Goal: Information Seeking & Learning: Learn about a topic

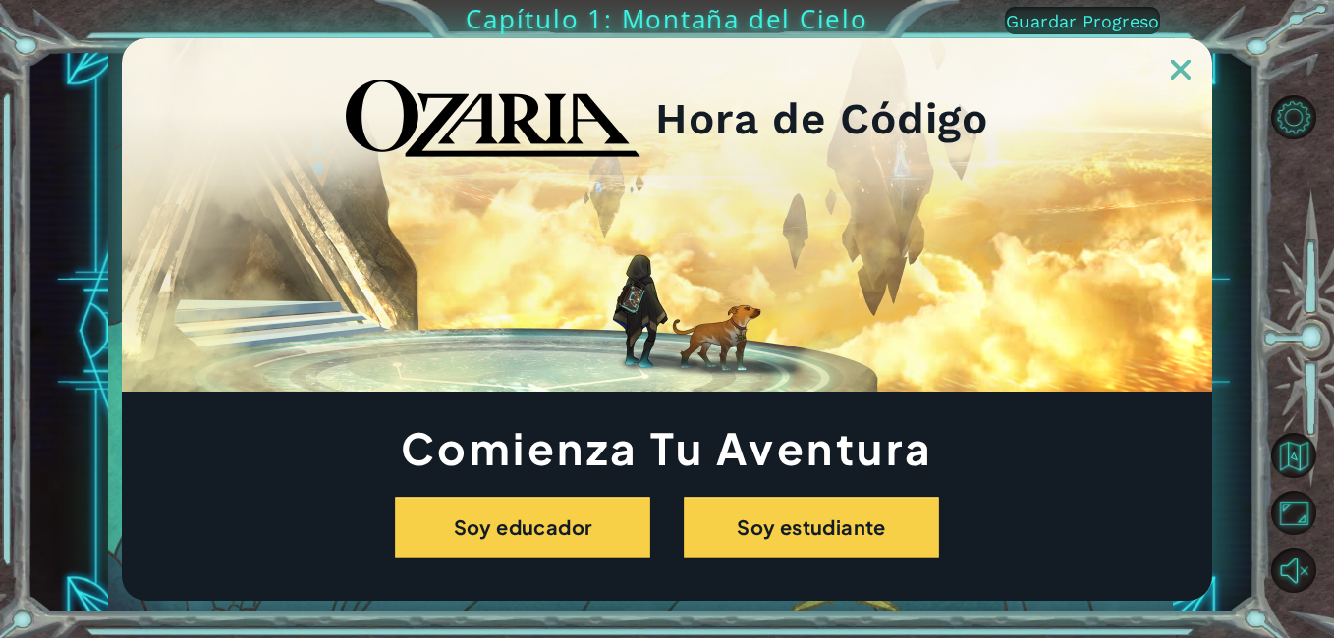
click at [1172, 70] on img at bounding box center [1181, 70] width 20 height 20
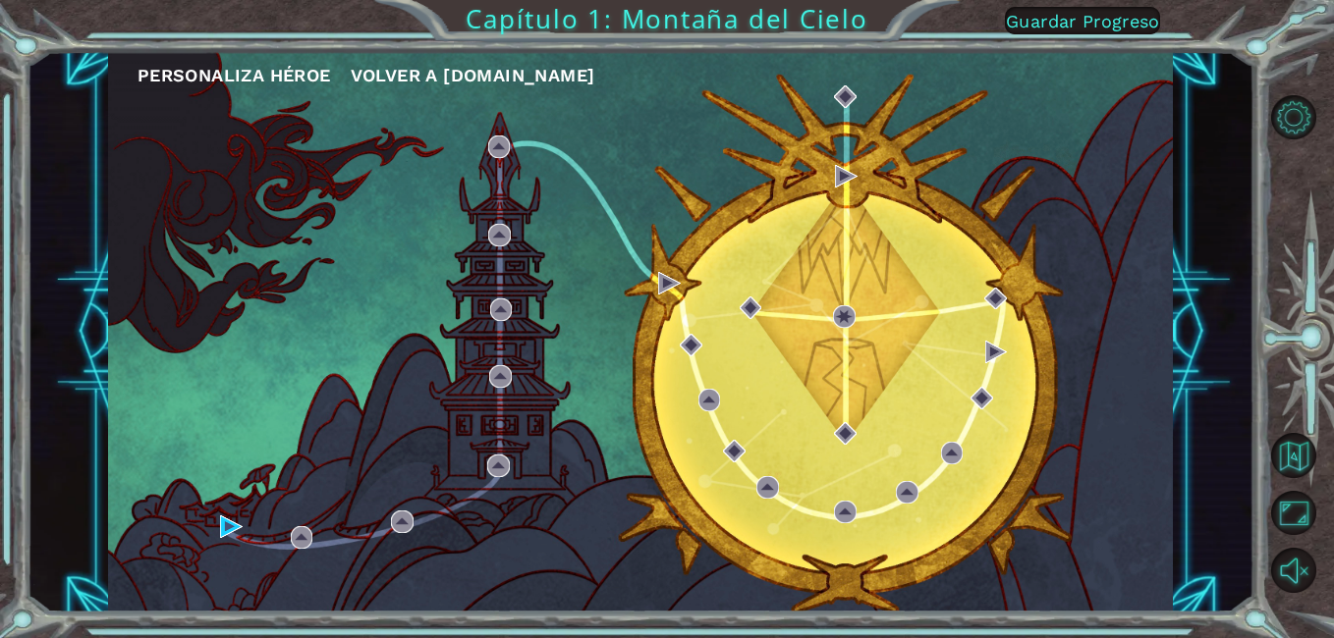
click at [225, 539] on div "Personaliza Héroe Volver a [DOMAIN_NAME]" at bounding box center [640, 332] width 1065 height 562
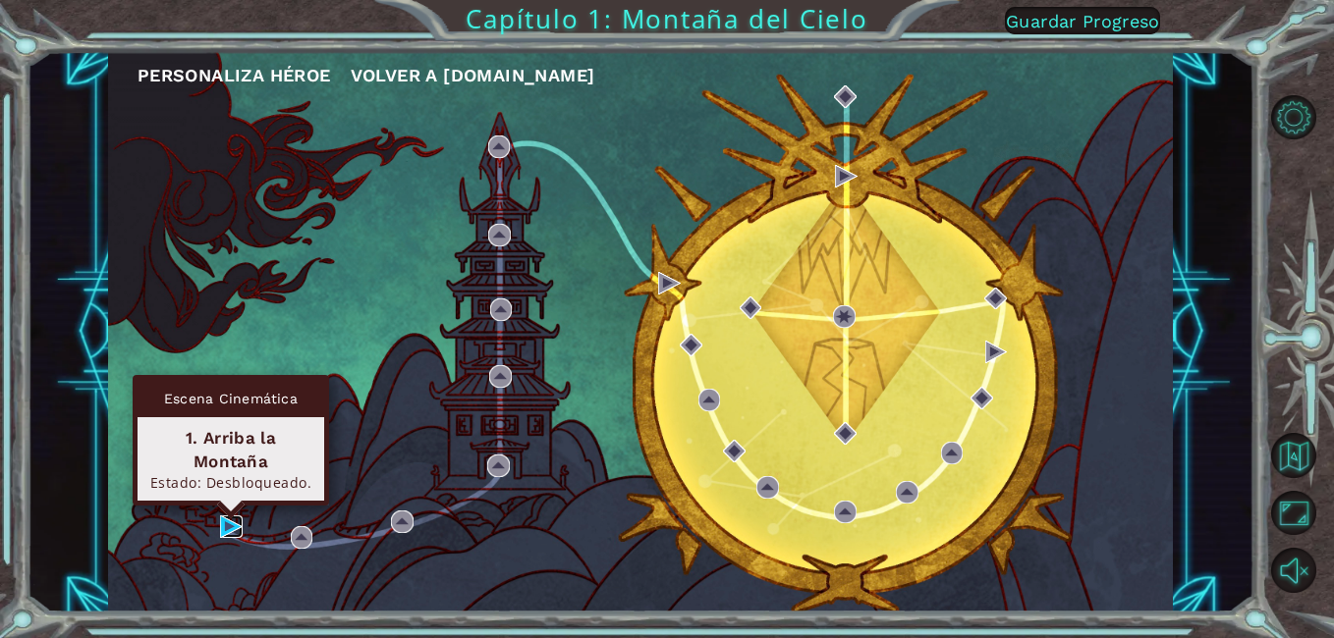
click at [235, 518] on img at bounding box center [231, 527] width 23 height 23
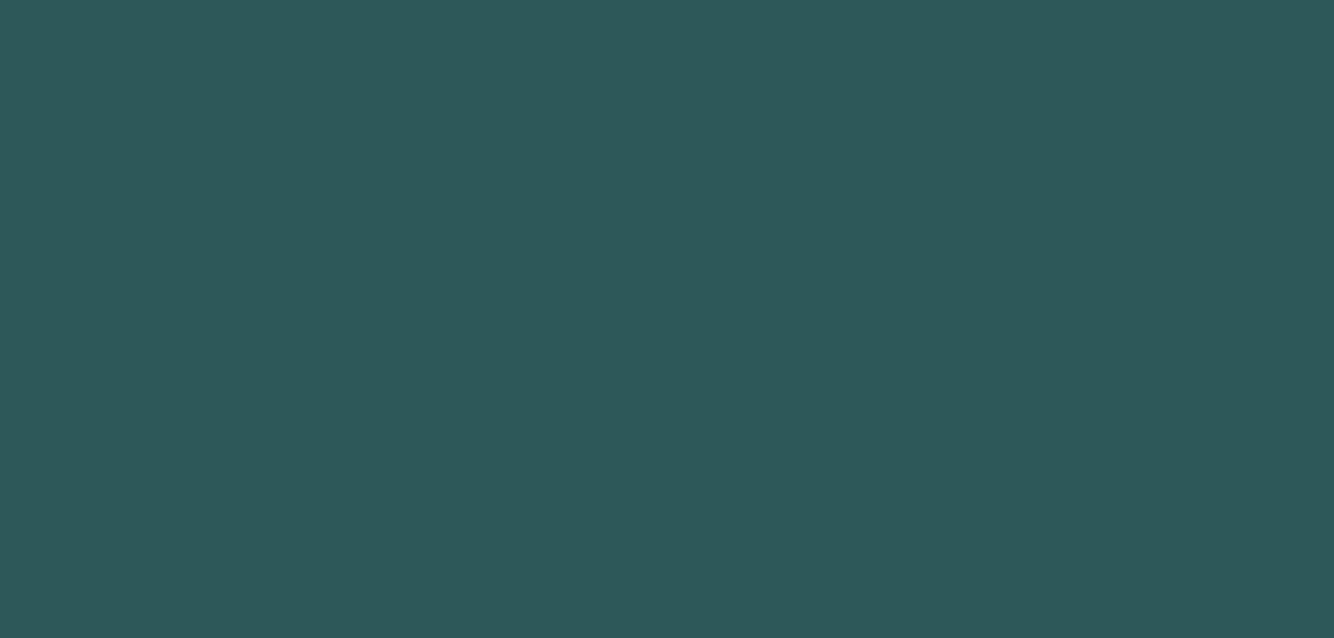
click at [235, 518] on body at bounding box center [667, 319] width 1334 height 638
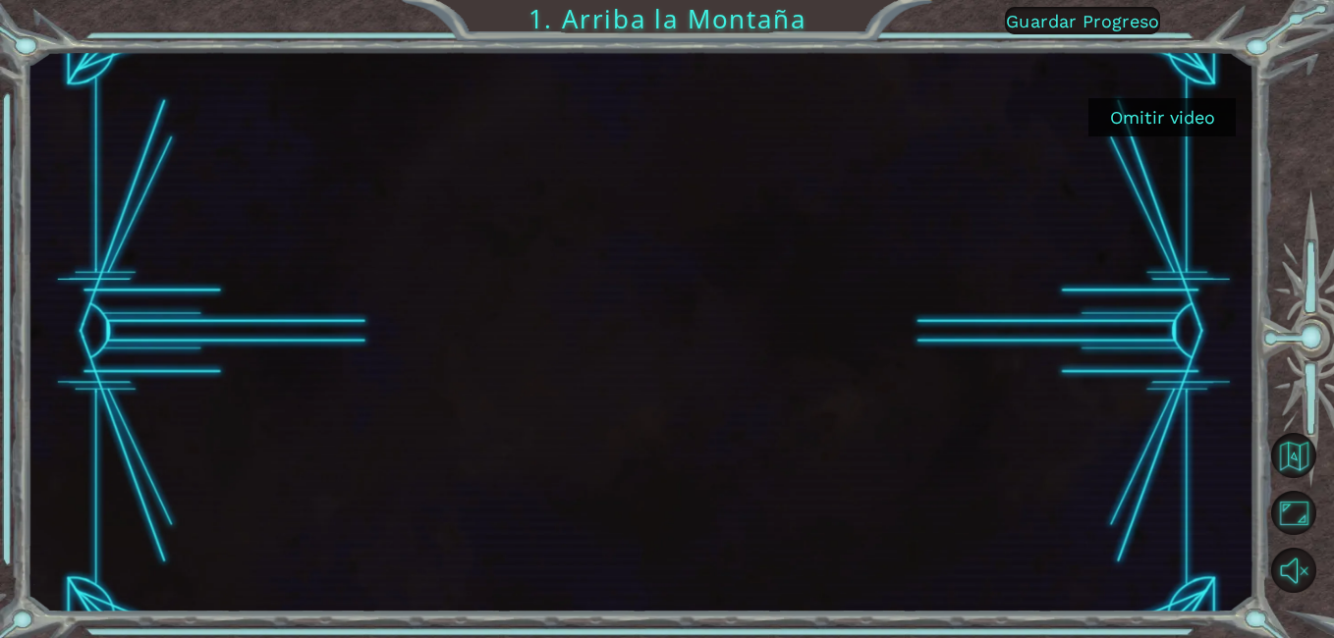
click at [1232, 123] on button "Omitir video" at bounding box center [1161, 117] width 147 height 38
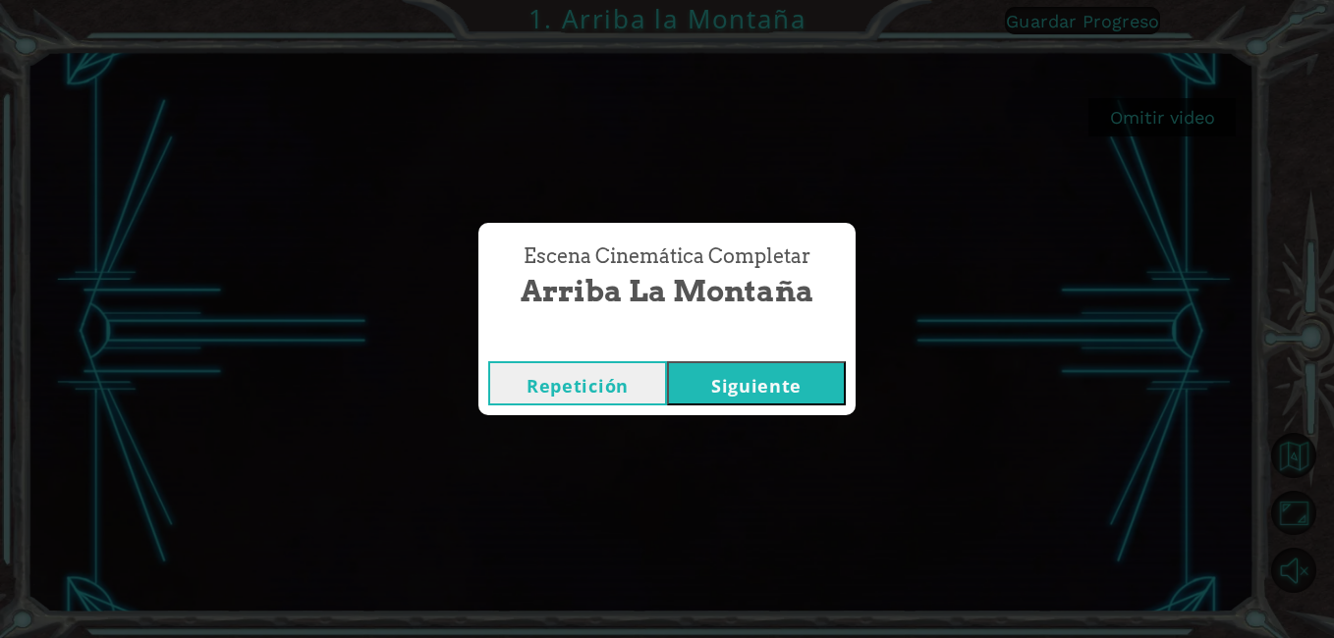
click at [683, 386] on button "Siguiente" at bounding box center [756, 383] width 179 height 44
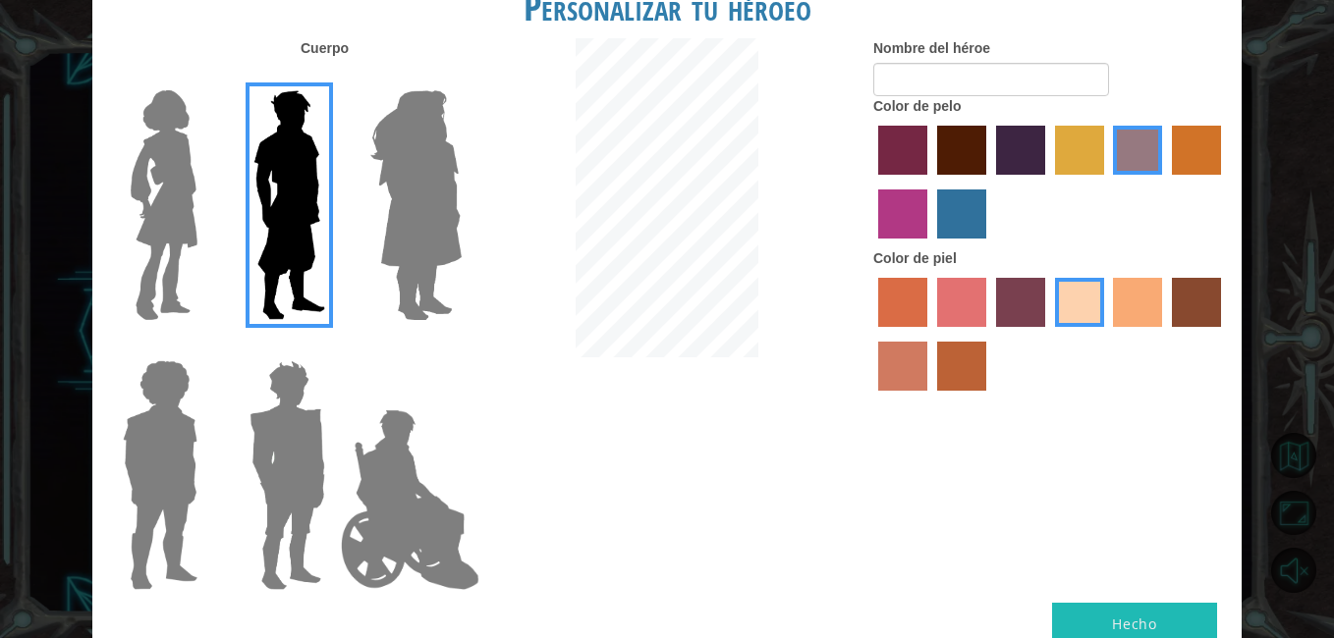
click at [416, 167] on img at bounding box center [415, 205] width 107 height 246
click at [461, 78] on input "Hero Amethyst" at bounding box center [461, 78] width 0 height 0
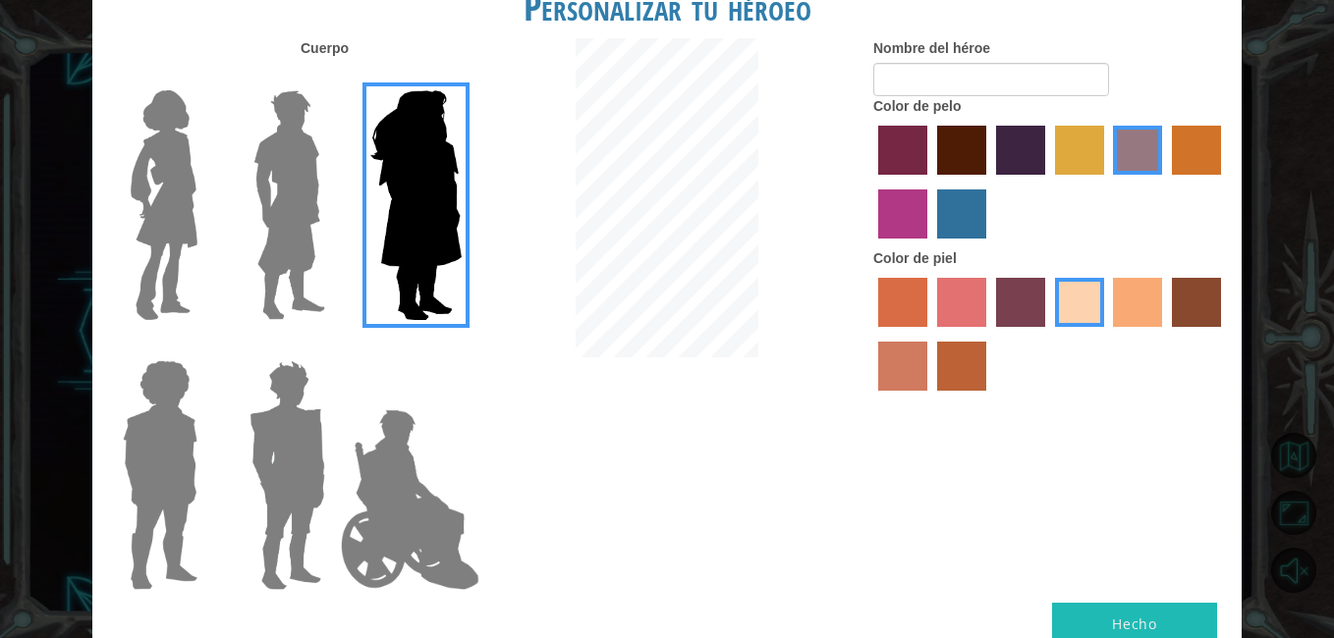
click at [911, 187] on div at bounding box center [1050, 185] width 354 height 128
click at [906, 190] on div at bounding box center [1050, 185] width 354 height 128
drag, startPoint x: 906, startPoint y: 190, endPoint x: 916, endPoint y: 218, distance: 30.5
click at [916, 218] on label "medium red violet hair color" at bounding box center [902, 214] width 49 height 49
click at [1224, 182] on input "medium red violet hair color" at bounding box center [1224, 182] width 0 height 0
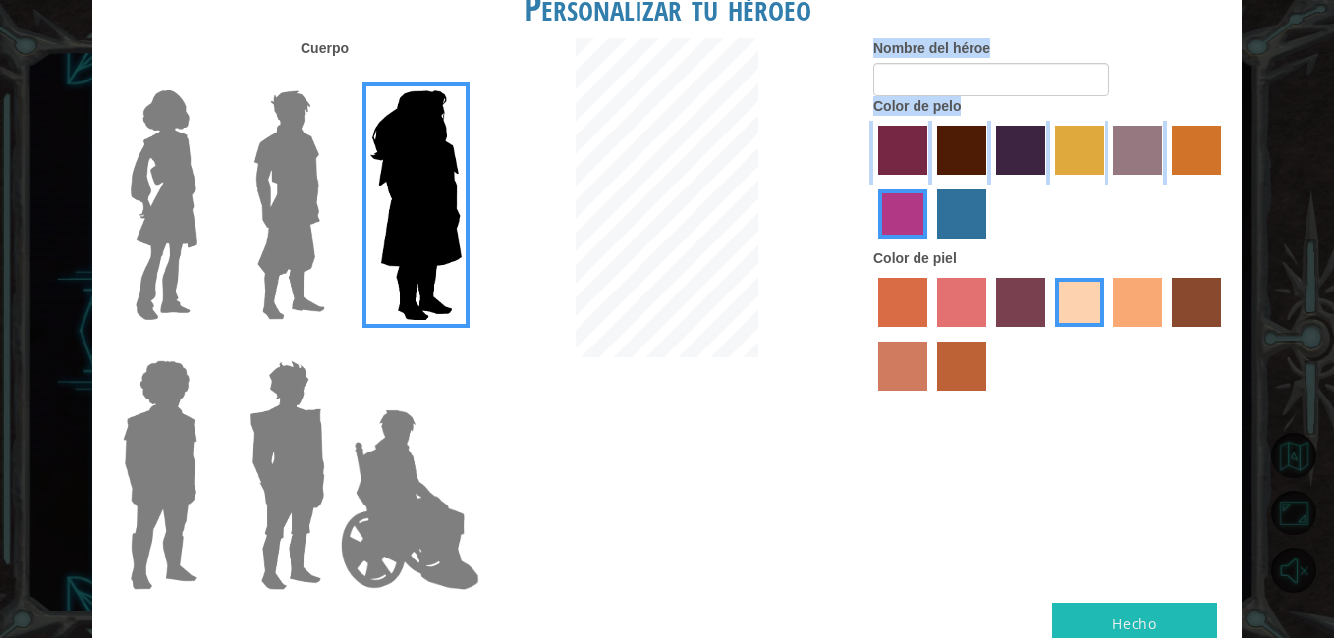
click at [584, 136] on div "Cuerpo Nombre del héroe Color de pelo Color [PERSON_NAME]" at bounding box center [666, 320] width 1149 height 565
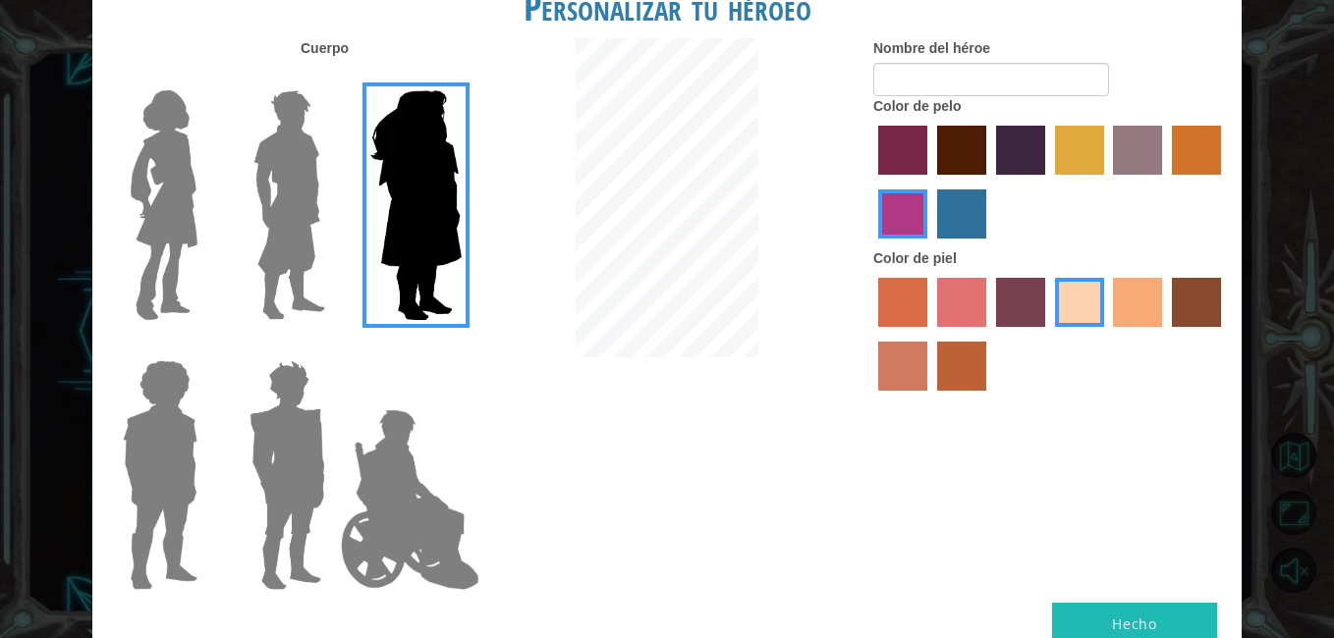
click at [98, 483] on div at bounding box center [156, 468] width 128 height 270
click at [113, 476] on label at bounding box center [156, 476] width 98 height 246
click at [205, 348] on input "Hero Steven" at bounding box center [205, 348] width 0 height 0
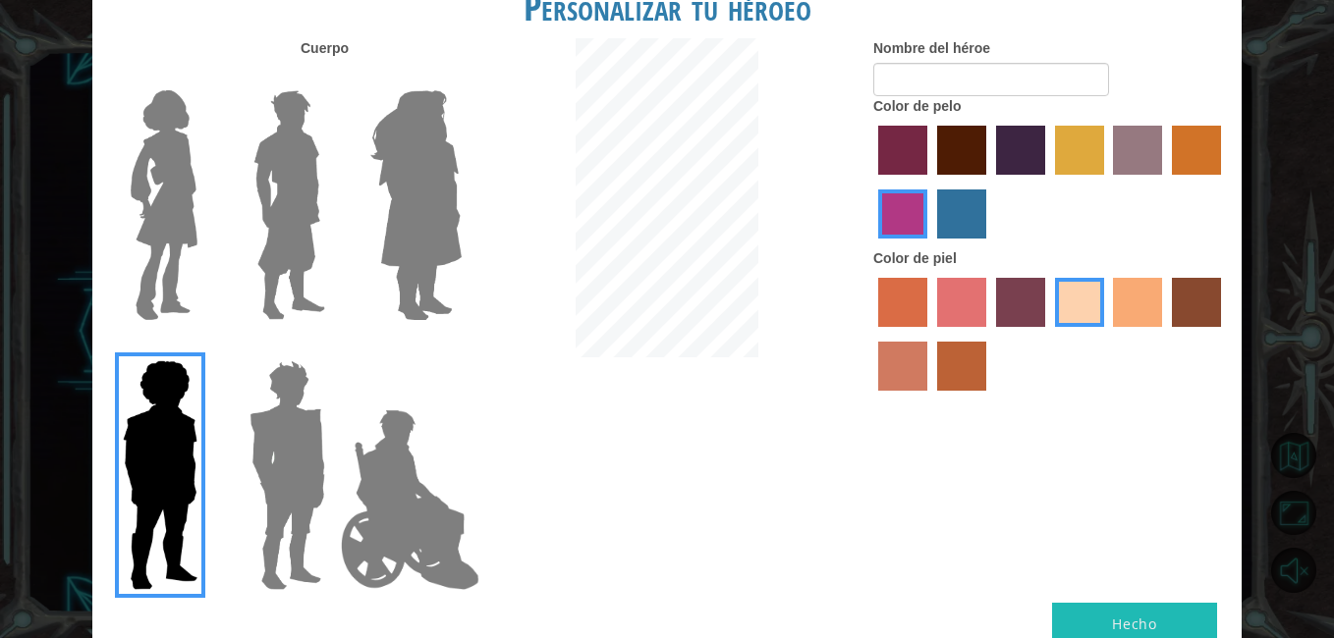
click at [223, 192] on div at bounding box center [284, 198] width 128 height 270
click at [46, 245] on div "Personalizar tu héroeo [PERSON_NAME] Nombre del héroe Color de pelo Color [PERS…" at bounding box center [667, 319] width 1334 height 638
click at [112, 232] on div at bounding box center [156, 198] width 128 height 270
click at [110, 234] on label at bounding box center [156, 205] width 98 height 246
click at [205, 78] on input "Hero Connie" at bounding box center [205, 78] width 0 height 0
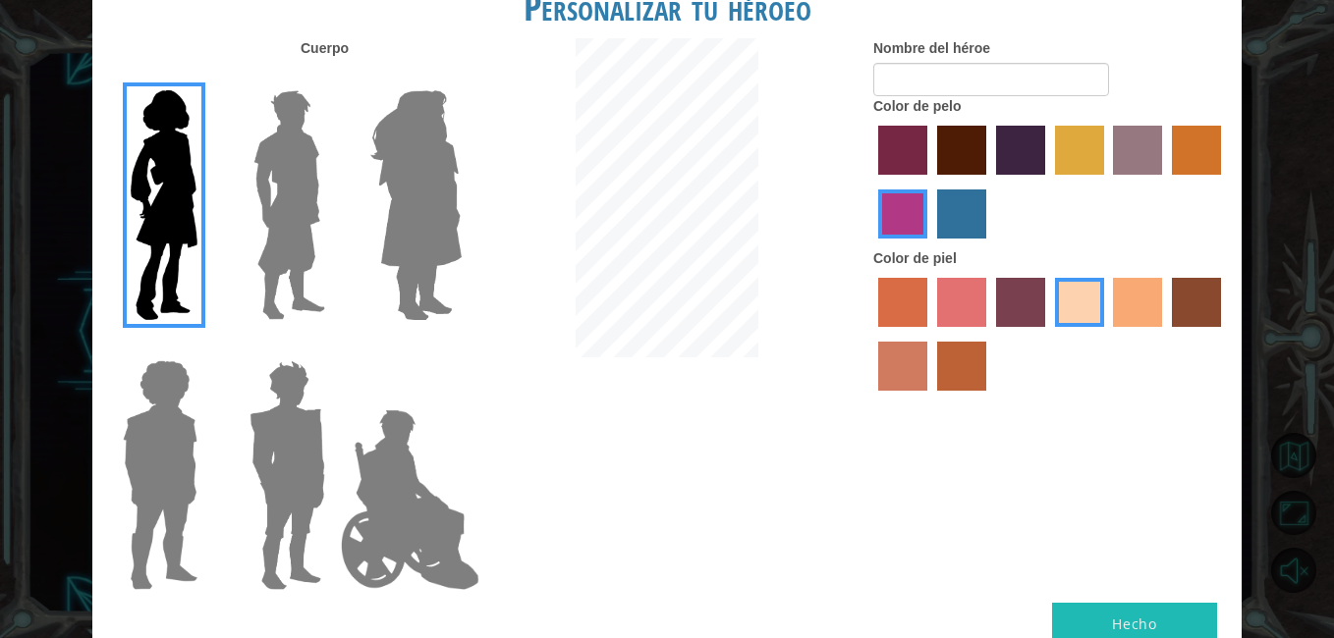
click at [410, 189] on img at bounding box center [415, 205] width 107 height 246
click at [461, 78] on input "Hero Amethyst" at bounding box center [461, 78] width 0 height 0
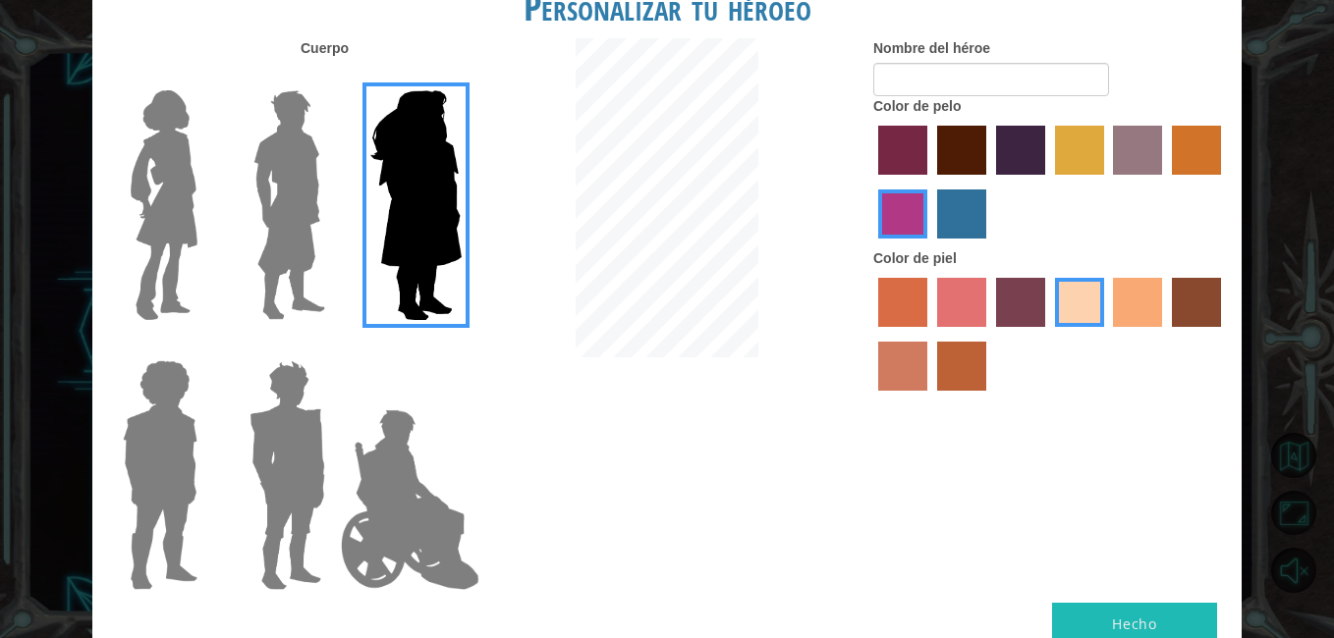
click at [897, 377] on label "burning sand skin color" at bounding box center [902, 366] width 49 height 49
click at [1224, 334] on input "burning sand skin color" at bounding box center [1224, 334] width 0 height 0
click at [1212, 304] on label "karma skin color" at bounding box center [1196, 302] width 49 height 49
click at [1165, 334] on input "karma skin color" at bounding box center [1165, 334] width 0 height 0
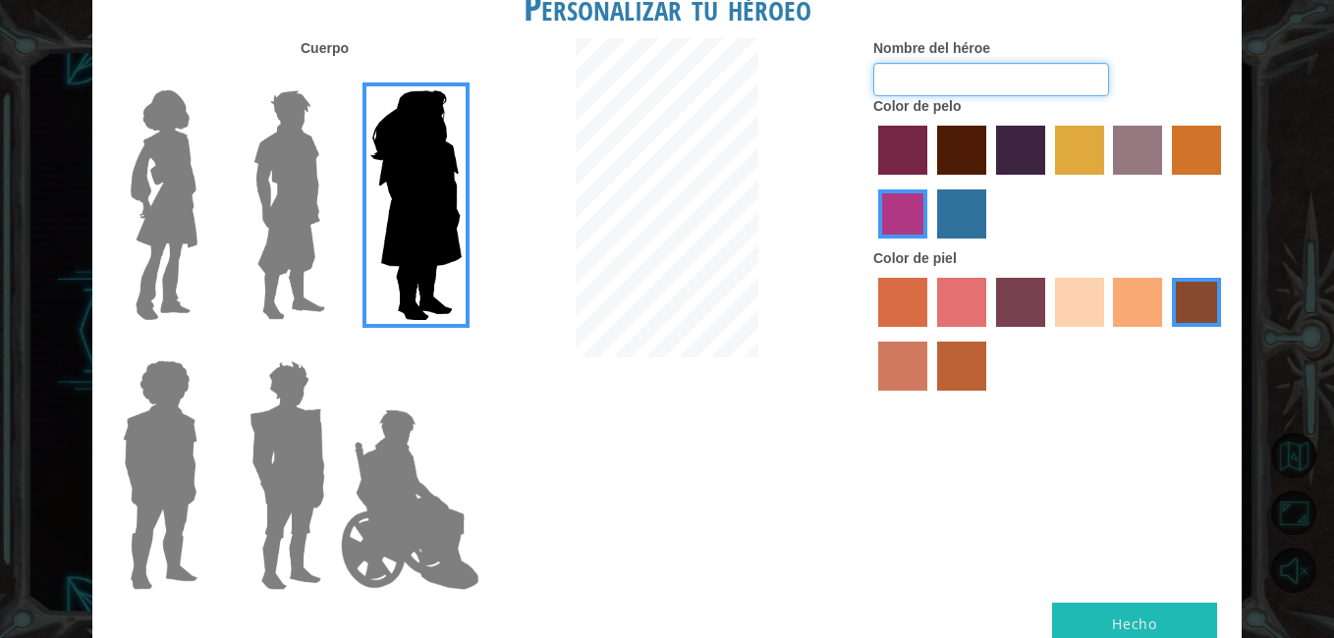
drag, startPoint x: 1038, startPoint y: 66, endPoint x: 1024, endPoint y: 74, distance: 15.8
click at [1024, 74] on input "Nombre del héroe" at bounding box center [991, 79] width 236 height 33
click at [1028, 75] on input "Nombre del héroe" at bounding box center [991, 79] width 236 height 33
type input "la abuela promax"
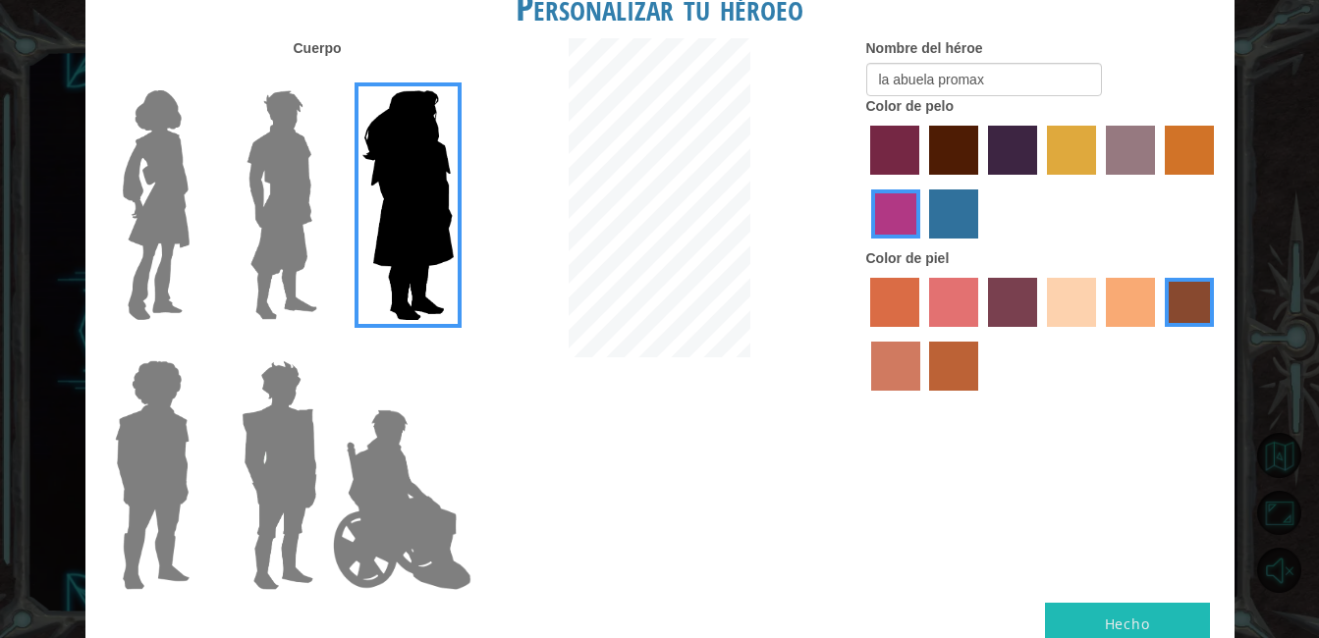
click at [1175, 623] on button "Hecho" at bounding box center [1127, 625] width 165 height 44
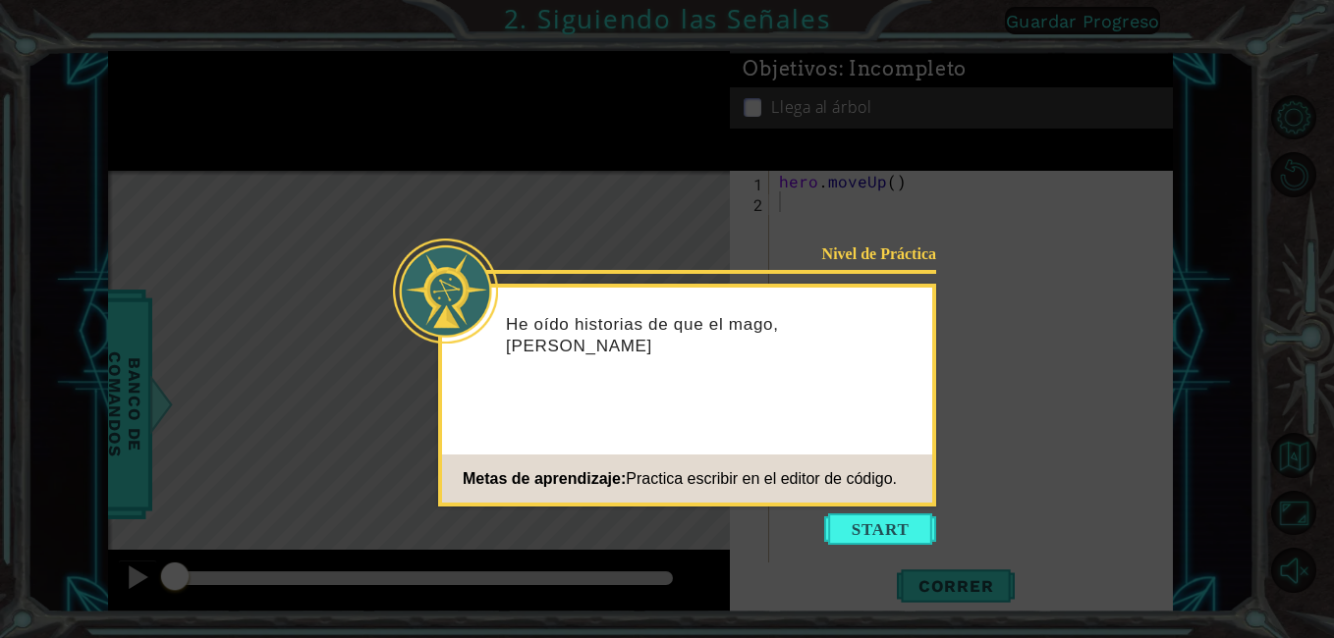
click at [885, 523] on button "Start" at bounding box center [880, 529] width 112 height 31
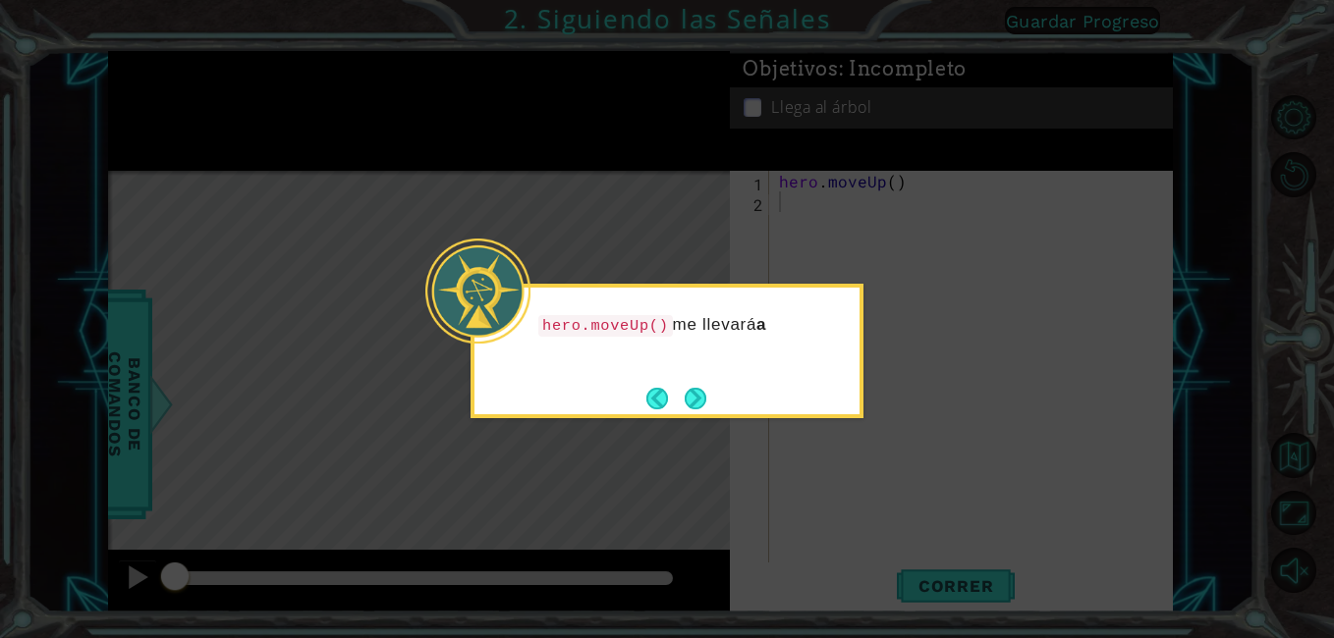
click at [746, 407] on div "hero.moveUp() me llevará a" at bounding box center [666, 351] width 393 height 135
drag, startPoint x: 746, startPoint y: 407, endPoint x: 751, endPoint y: 464, distance: 57.2
click at [763, 408] on div "hero.moveUp() me llevará arriba por el camino." at bounding box center [666, 351] width 393 height 135
click at [710, 384] on div "hero.moveUp() me llevará arriba por el camino." at bounding box center [666, 346] width 385 height 100
click at [689, 393] on button "Next" at bounding box center [696, 399] width 24 height 24
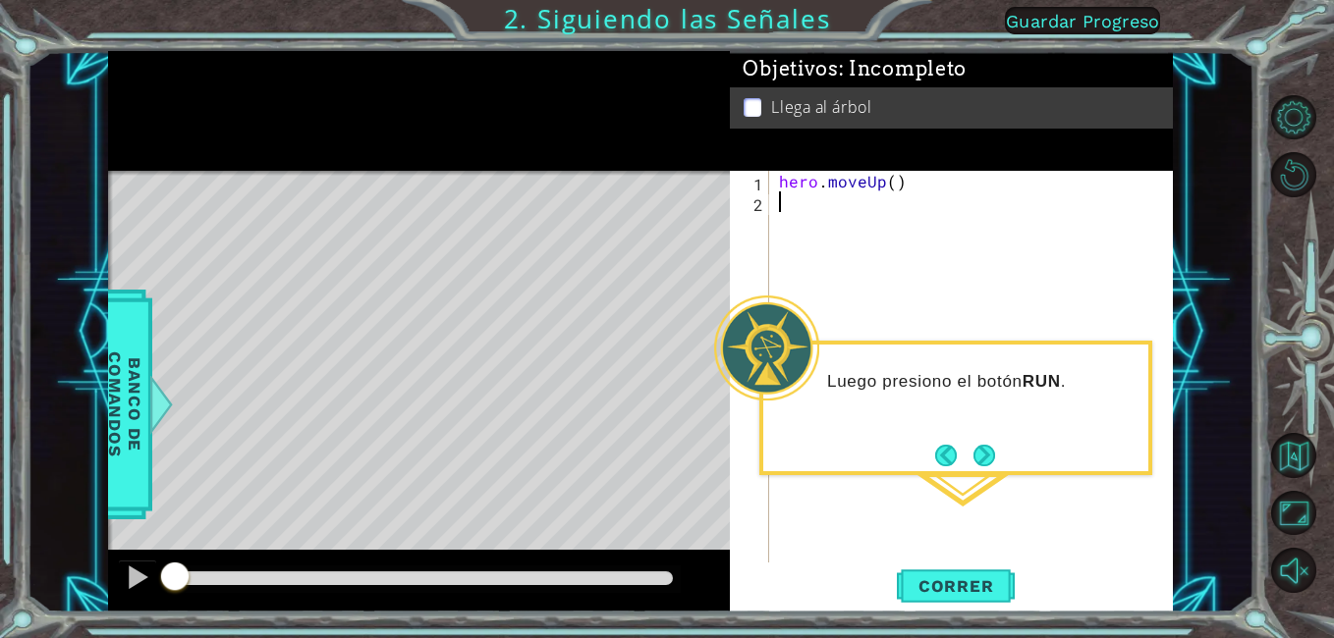
type textarea "h"
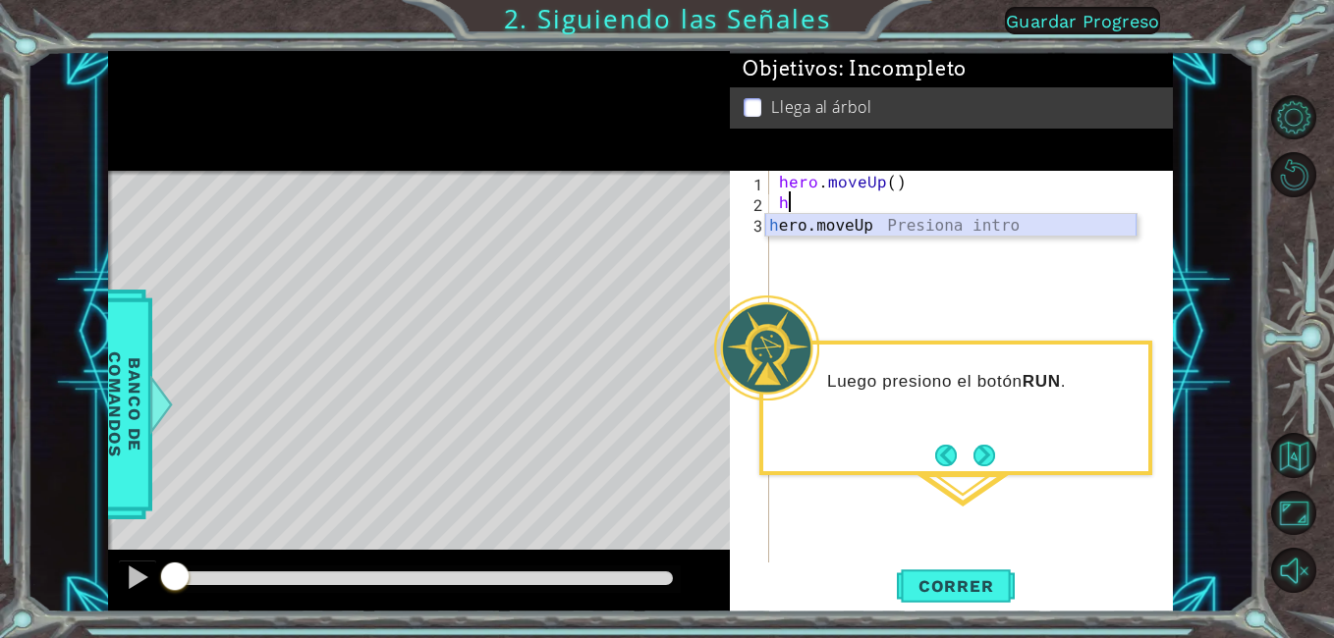
click at [820, 233] on div "h ero.moveUp Presiona intro" at bounding box center [950, 249] width 371 height 71
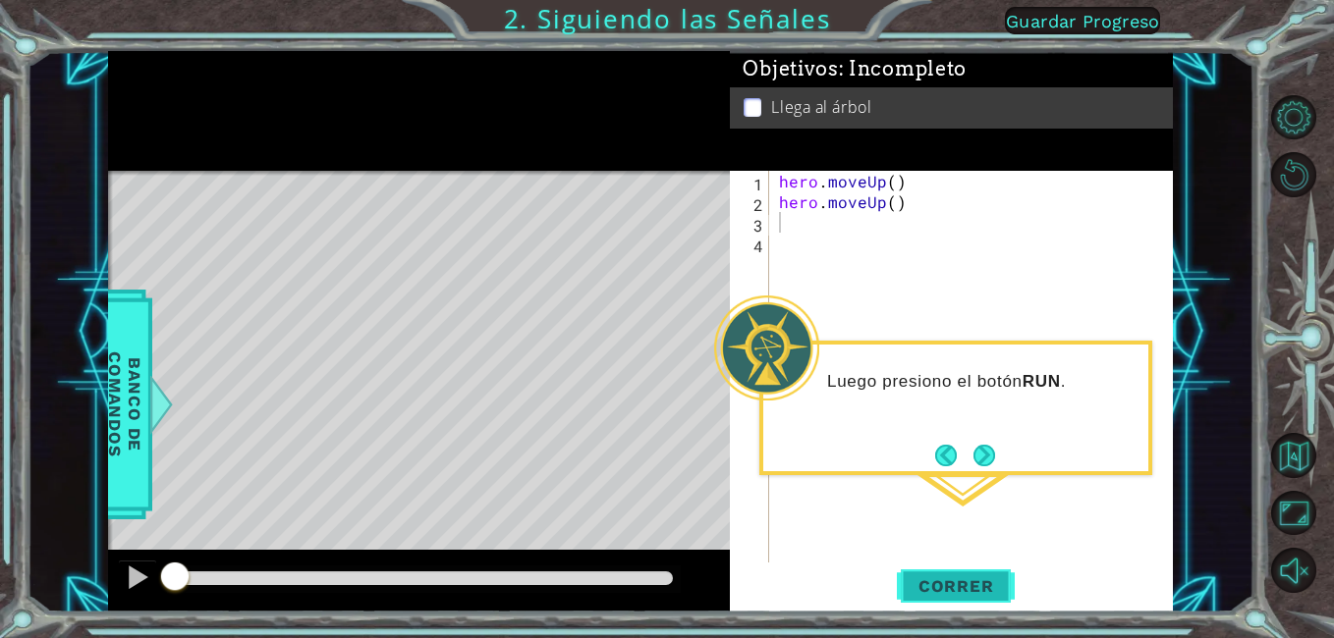
click at [948, 568] on button "Correr" at bounding box center [956, 587] width 118 height 44
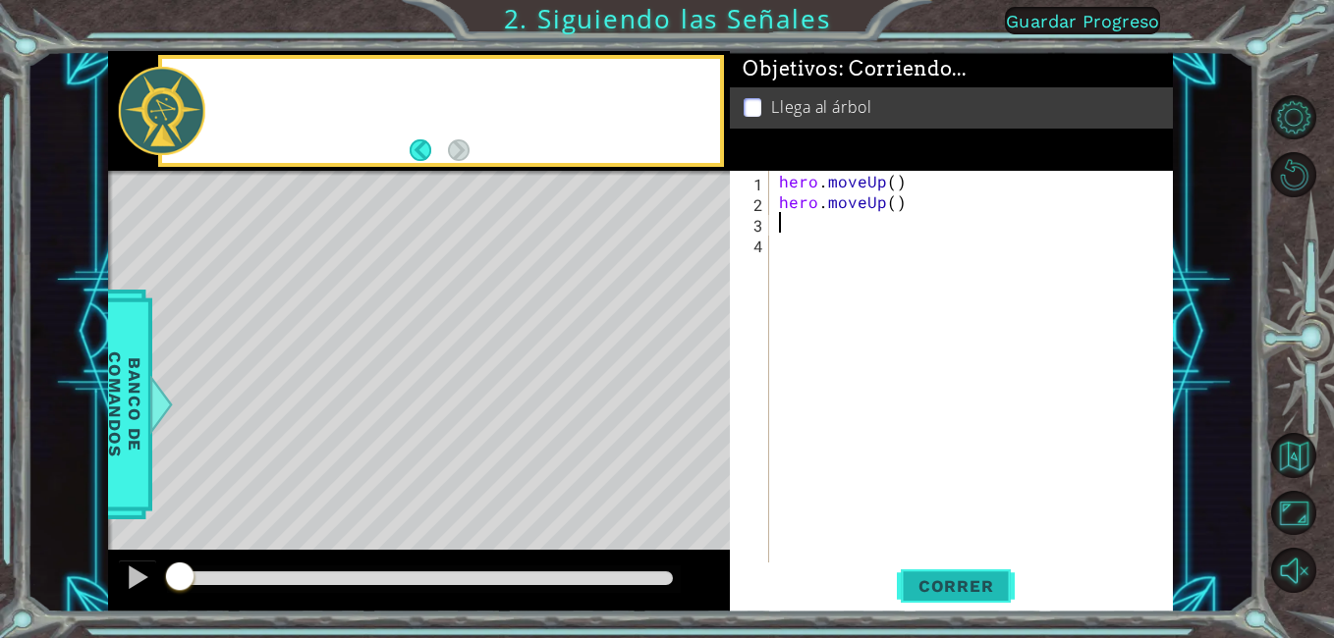
click at [937, 571] on button "Correr" at bounding box center [956, 587] width 118 height 44
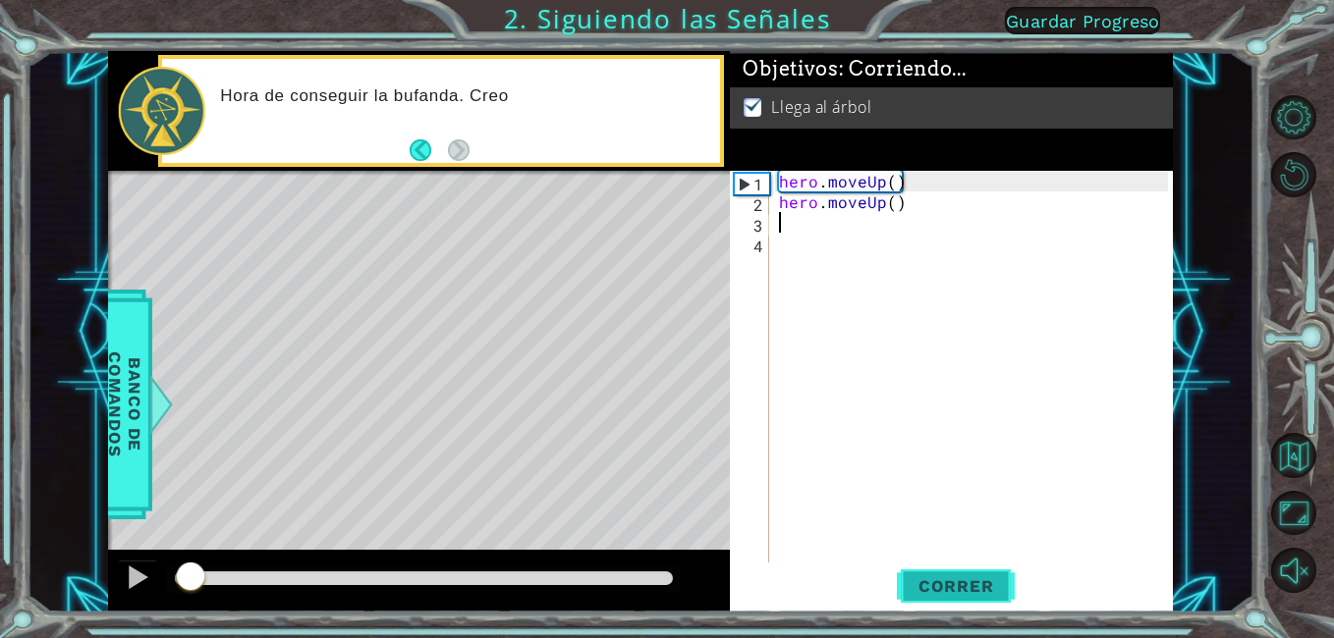
click at [937, 571] on button "Correr" at bounding box center [956, 587] width 118 height 44
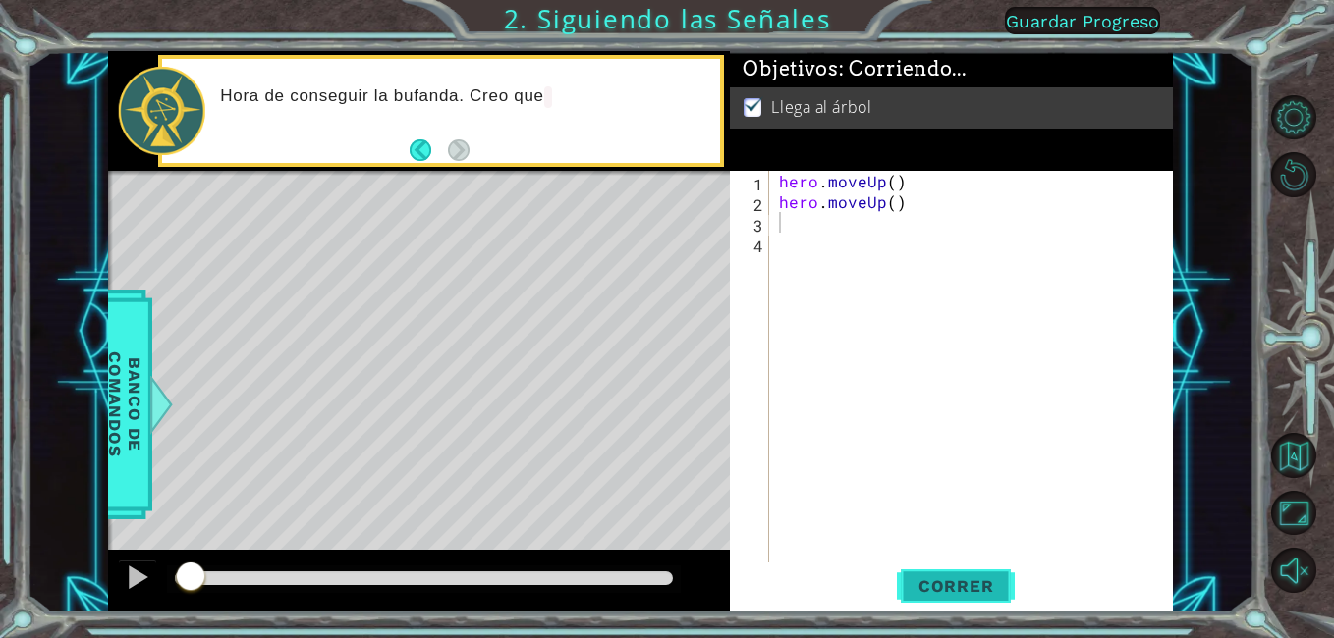
click at [937, 571] on button "Correr" at bounding box center [956, 587] width 118 height 44
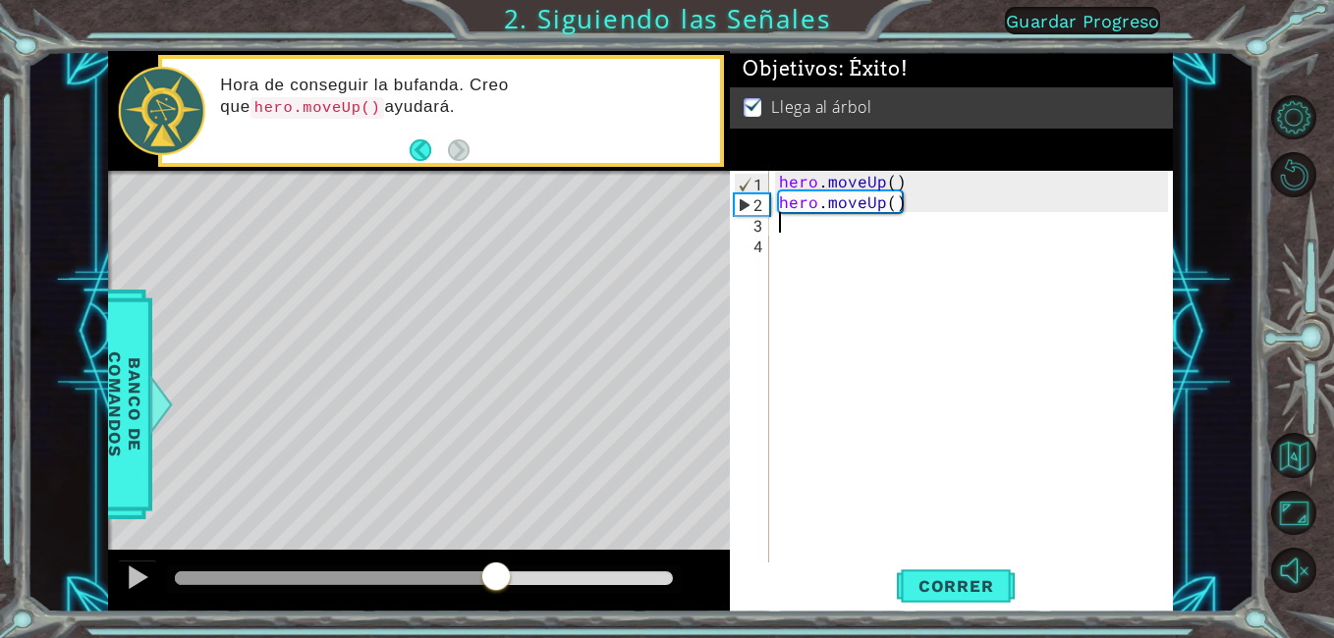
click at [503, 575] on div at bounding box center [424, 579] width 499 height 14
click at [1000, 592] on span "Correr" at bounding box center [956, 587] width 115 height 20
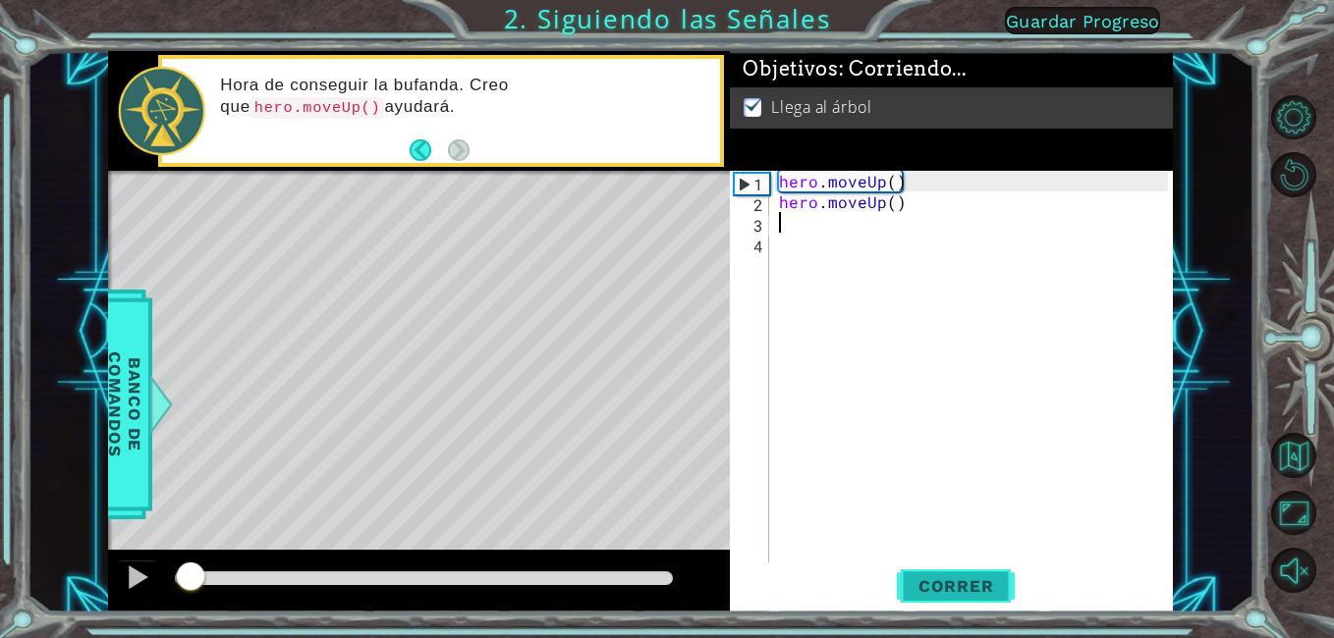
click at [1000, 592] on span "Correr" at bounding box center [956, 587] width 115 height 20
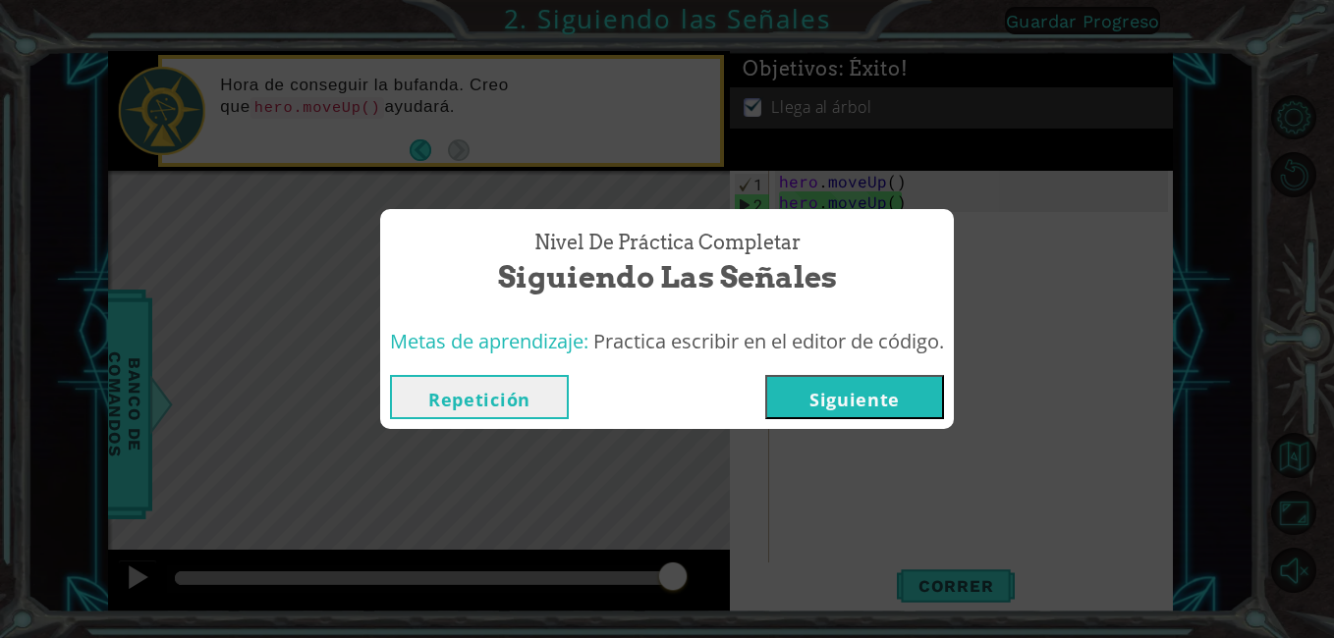
click at [936, 420] on div "Repetición [GEOGRAPHIC_DATA]" at bounding box center [667, 397] width 574 height 64
click at [917, 397] on button "Siguiente" at bounding box center [854, 397] width 179 height 44
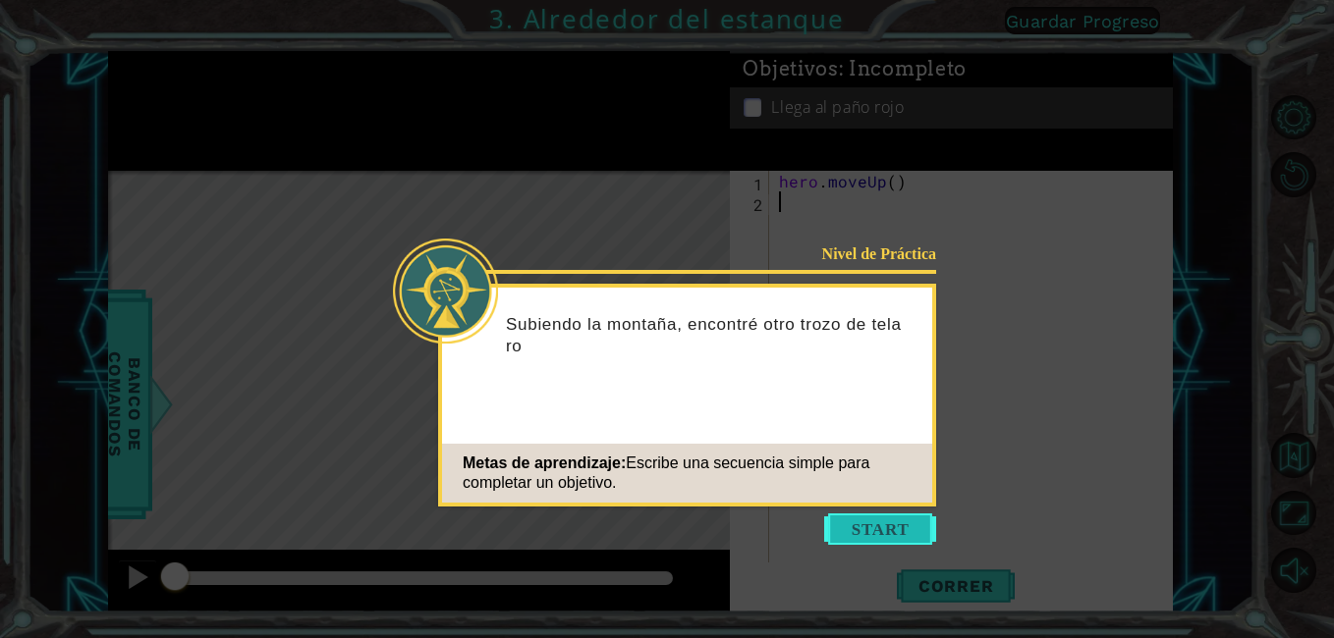
click at [859, 528] on button "Start" at bounding box center [880, 529] width 112 height 31
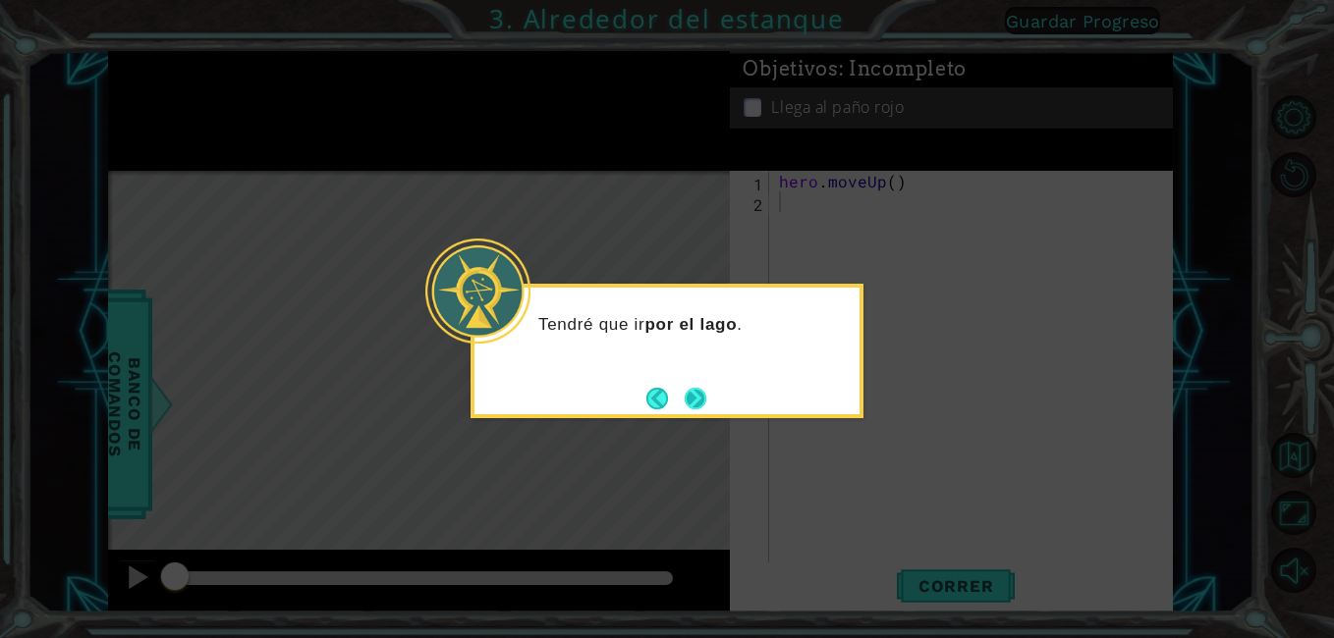
click at [707, 391] on button "Next" at bounding box center [696, 399] width 26 height 26
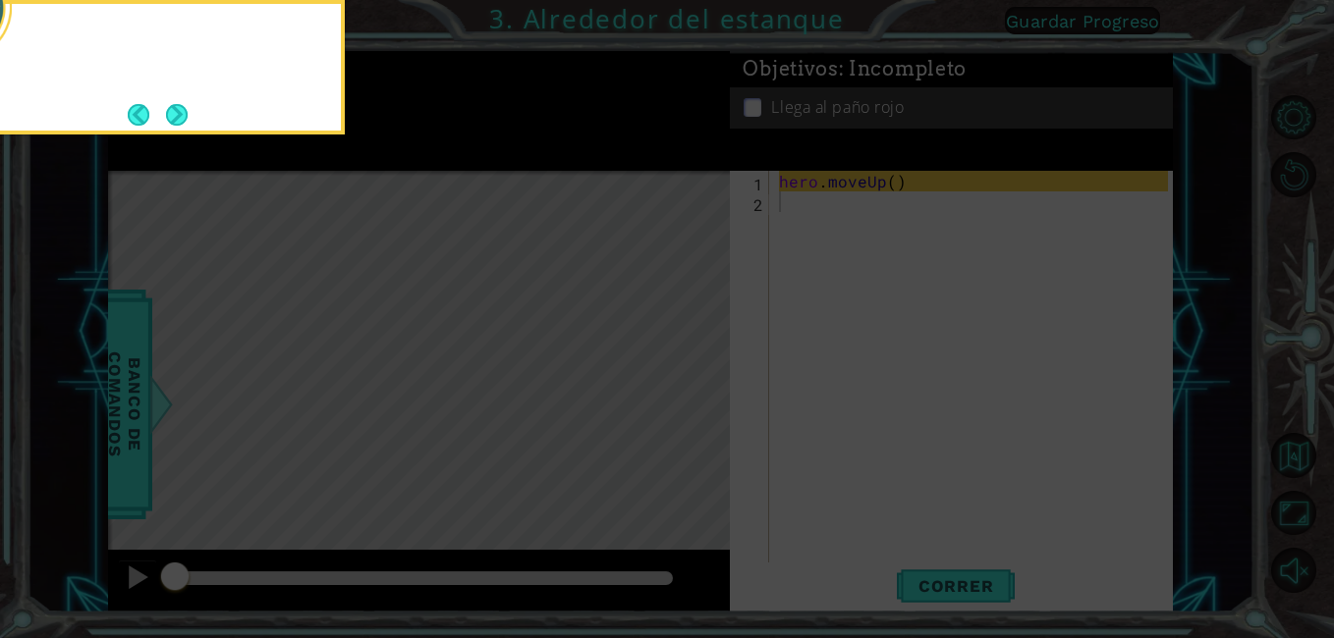
click at [707, 391] on icon at bounding box center [667, 95] width 1334 height 1085
click at [183, 111] on button "Next" at bounding box center [176, 114] width 34 height 34
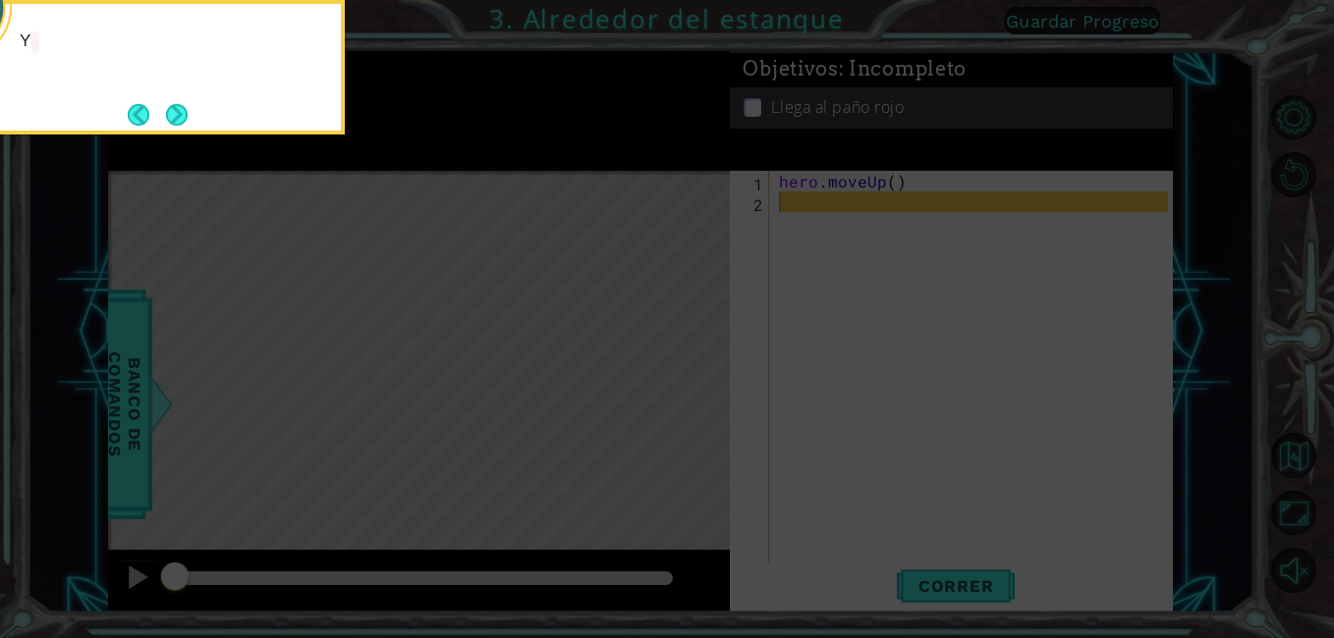
click at [183, 111] on button "Next" at bounding box center [176, 114] width 23 height 23
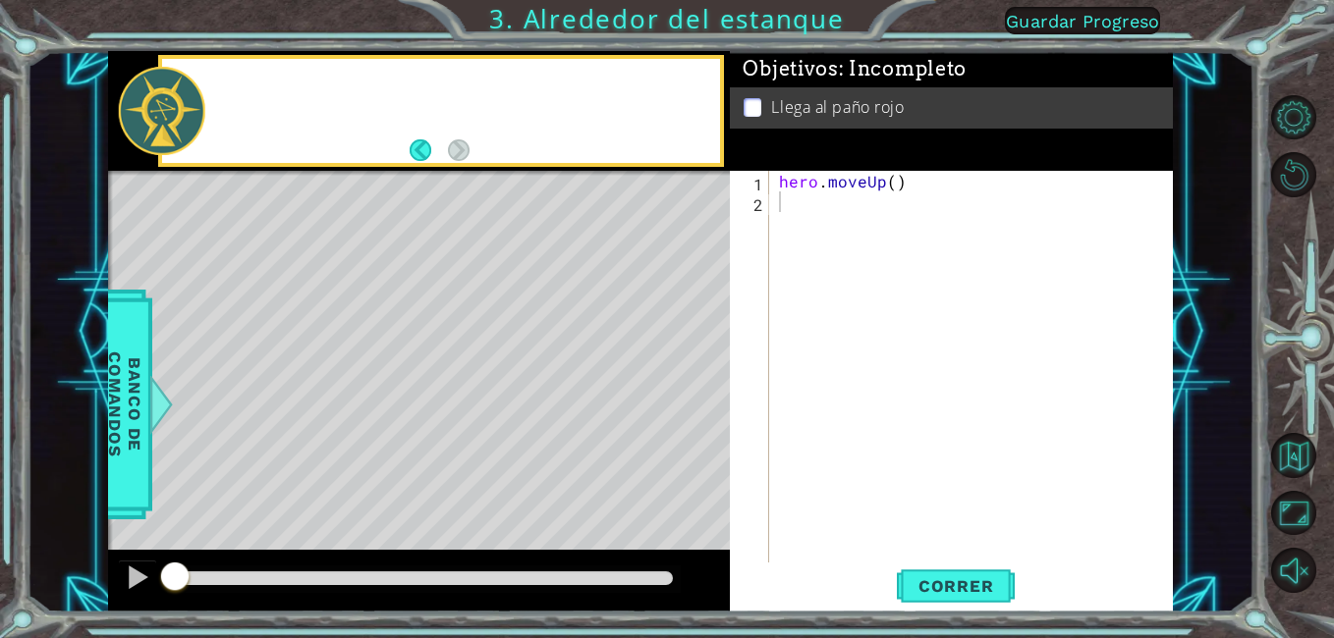
click at [183, 111] on div at bounding box center [161, 110] width 86 height 87
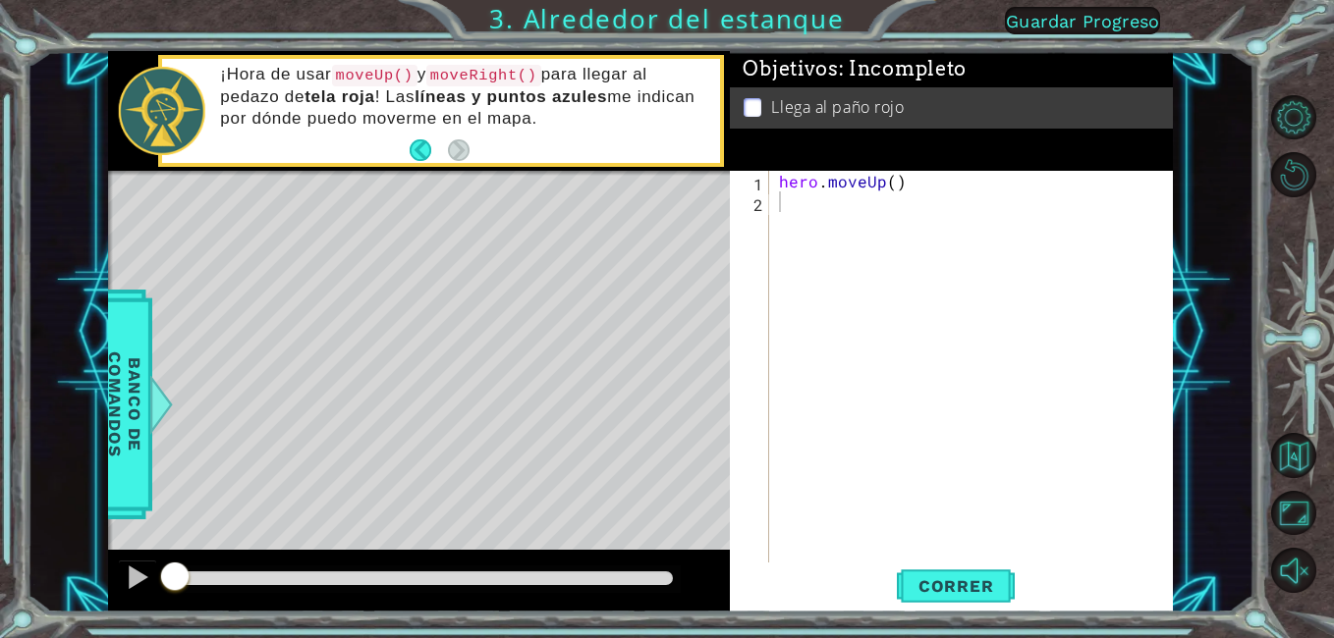
click at [797, 227] on div "hero . moveUp ( )" at bounding box center [976, 387] width 403 height 433
type textarea "h"
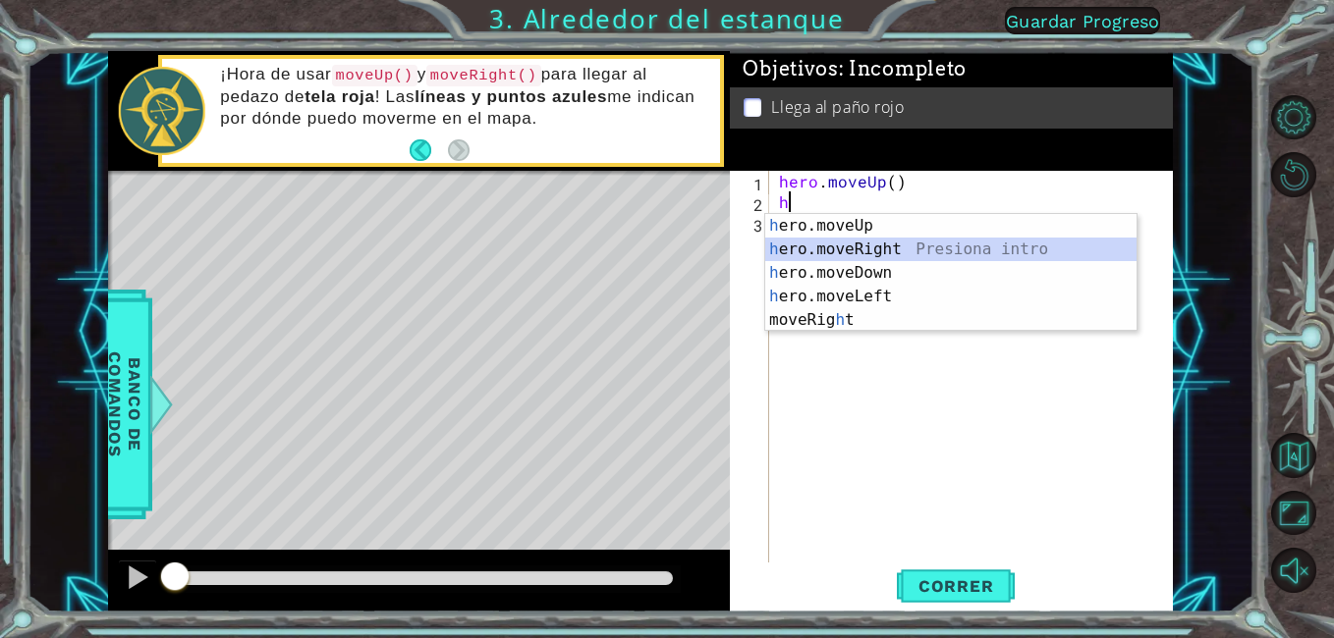
click at [897, 240] on div "h ero.moveUp Presiona intro h ero.moveRight Presiona intro h ero.moveDown Presi…" at bounding box center [950, 296] width 371 height 165
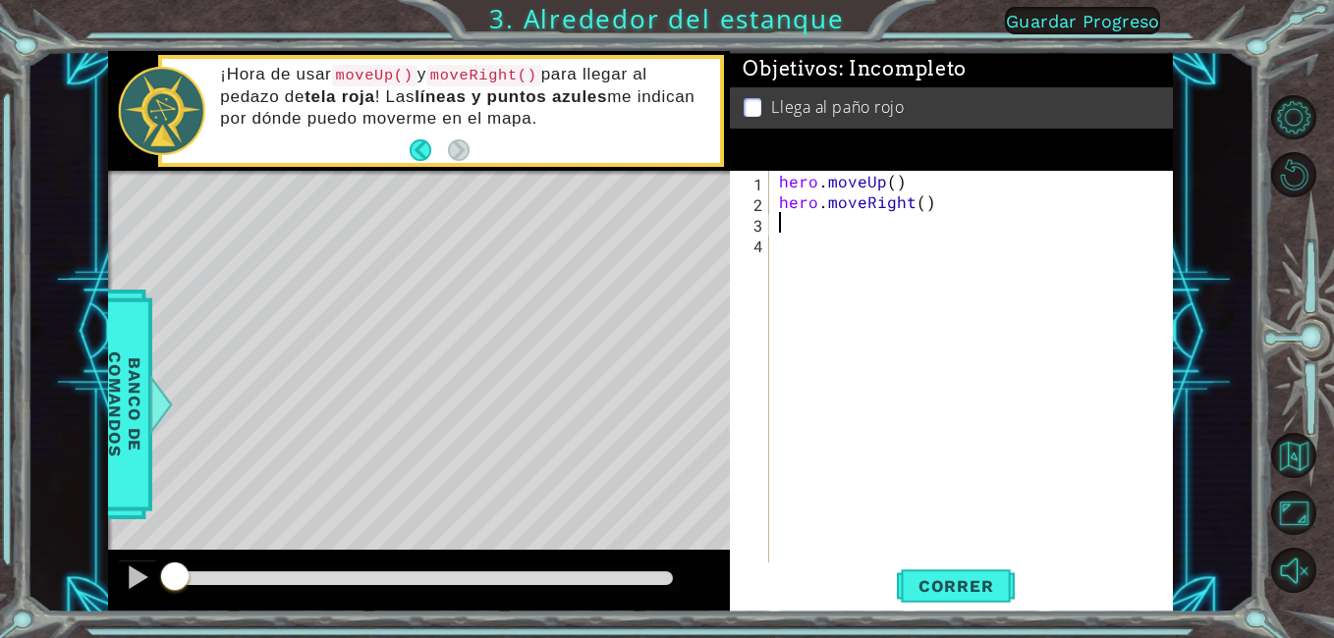
type textarea "h"
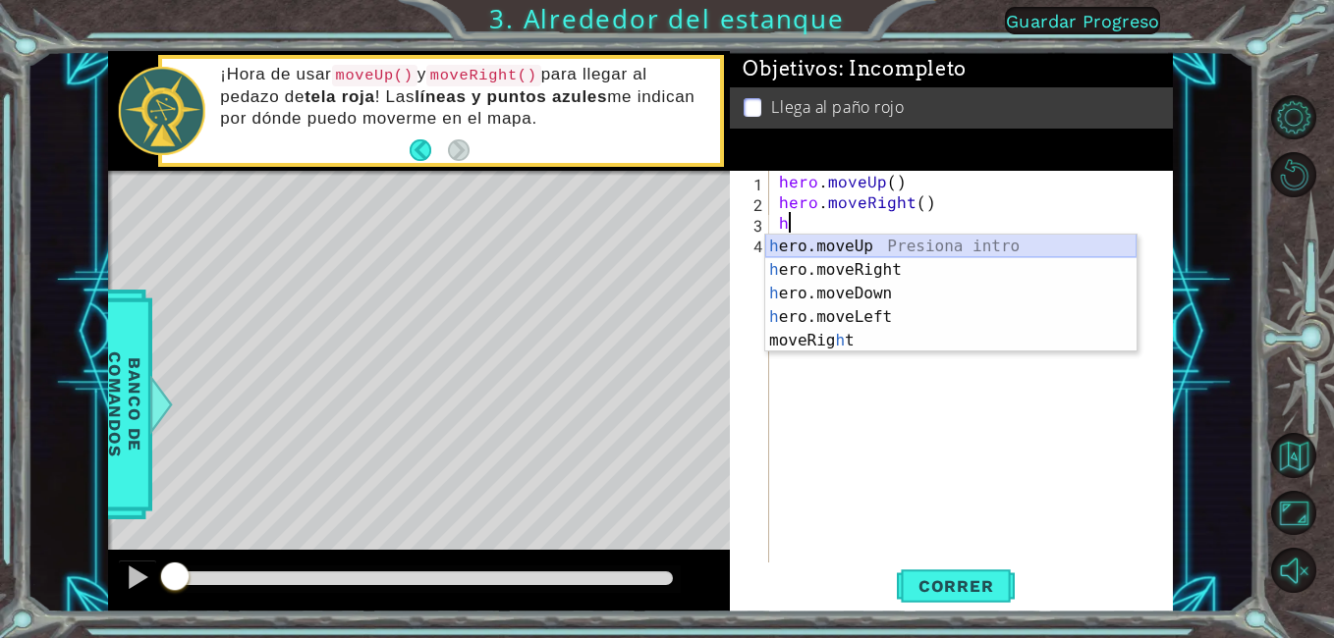
drag, startPoint x: 819, startPoint y: 245, endPoint x: 797, endPoint y: 196, distance: 53.2
click at [819, 243] on div "h ero.moveUp Presiona intro h ero.moveRight Presiona intro h ero.moveDown Presi…" at bounding box center [950, 317] width 371 height 165
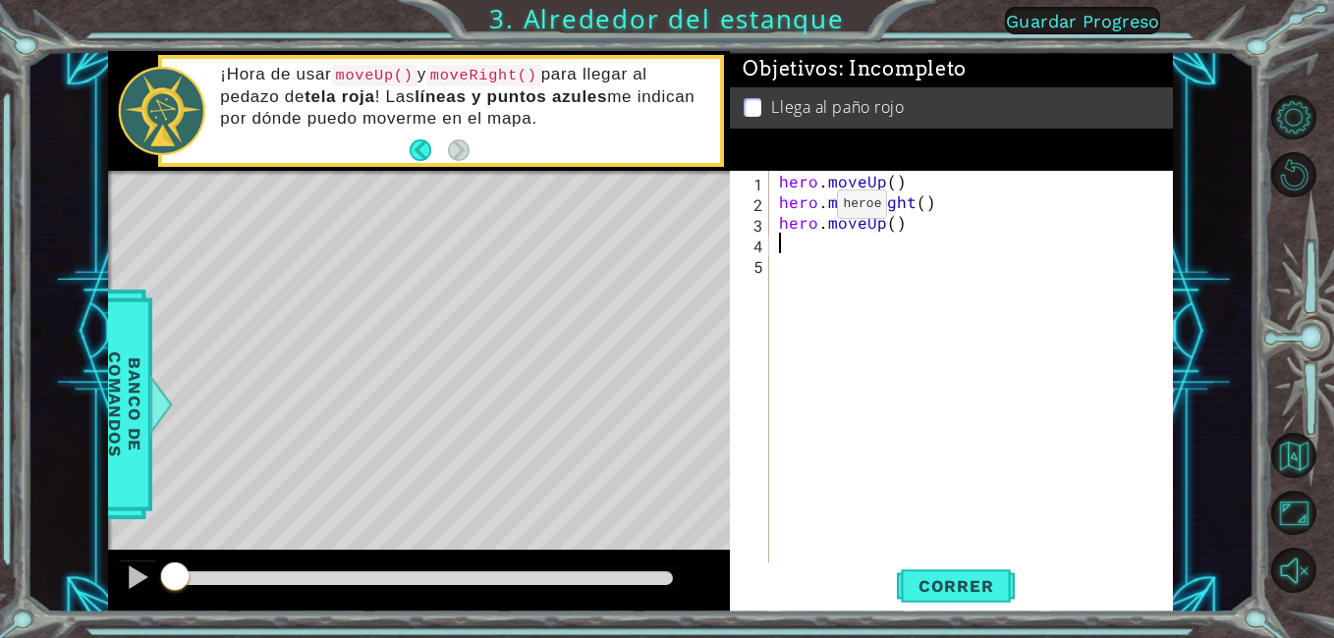
type textarea "h"
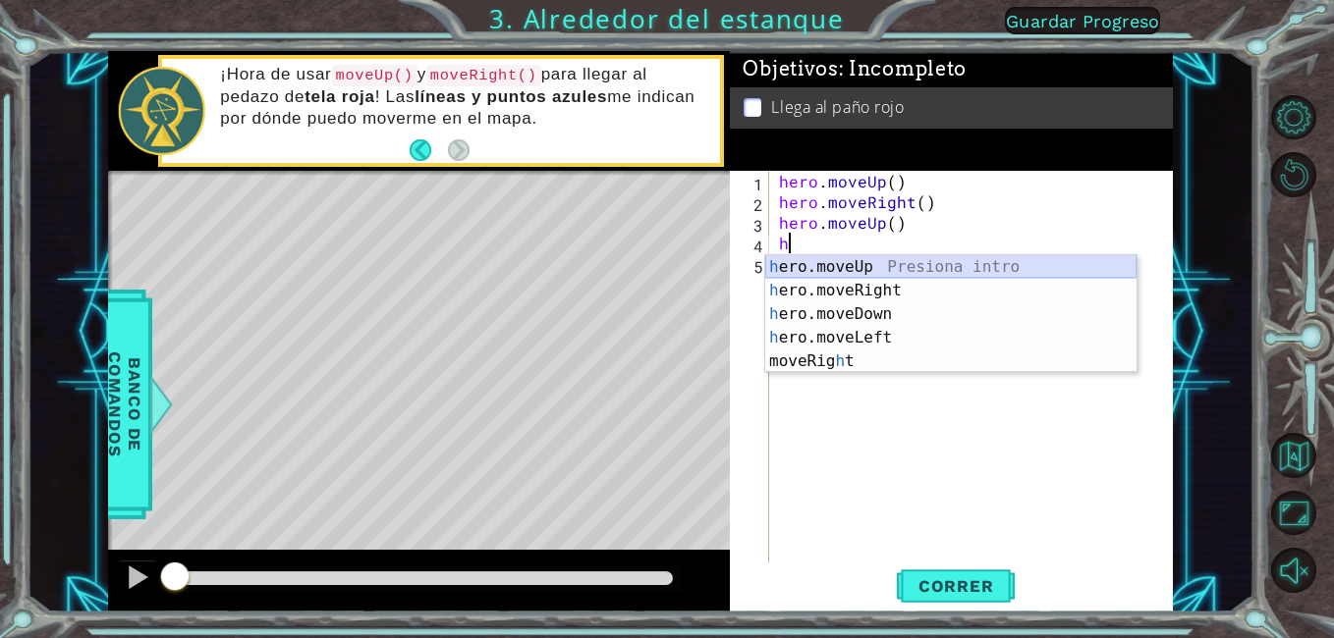
click at [816, 261] on div "h ero.moveUp Presiona intro h ero.moveRight Presiona intro h ero.moveDown Presi…" at bounding box center [950, 337] width 371 height 165
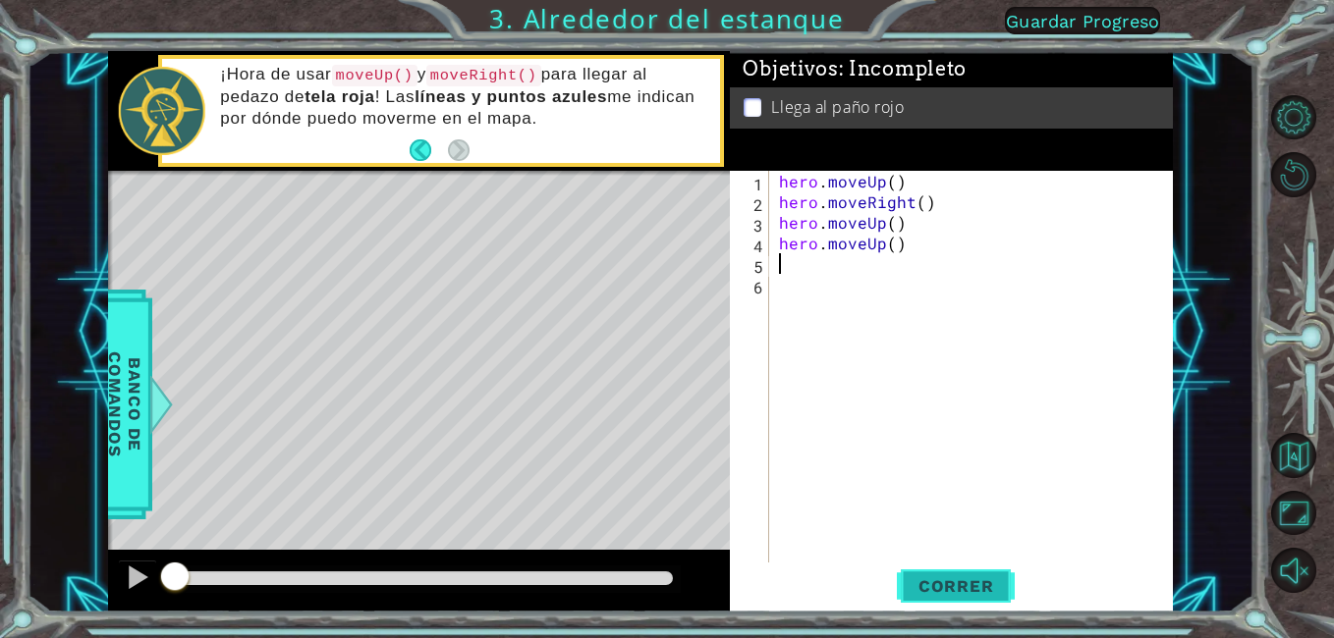
click at [961, 573] on button "Correr" at bounding box center [956, 587] width 118 height 44
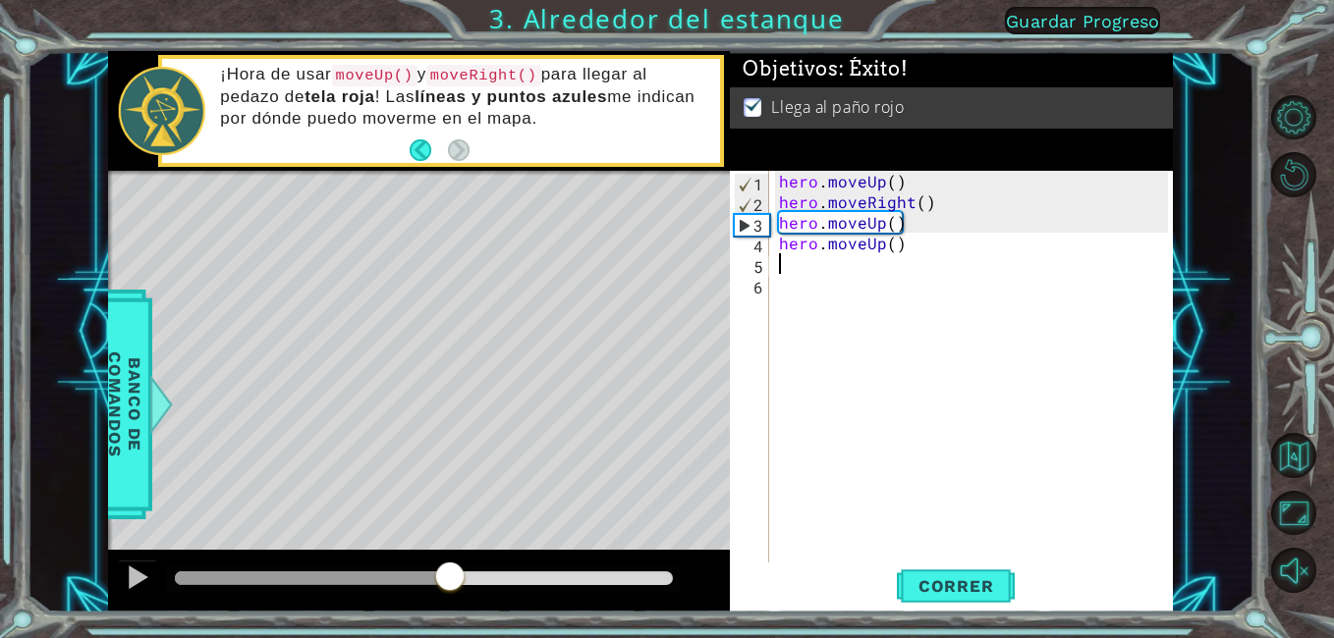
drag, startPoint x: 445, startPoint y: 572, endPoint x: 533, endPoint y: 571, distance: 88.4
click at [461, 572] on div at bounding box center [424, 579] width 499 height 14
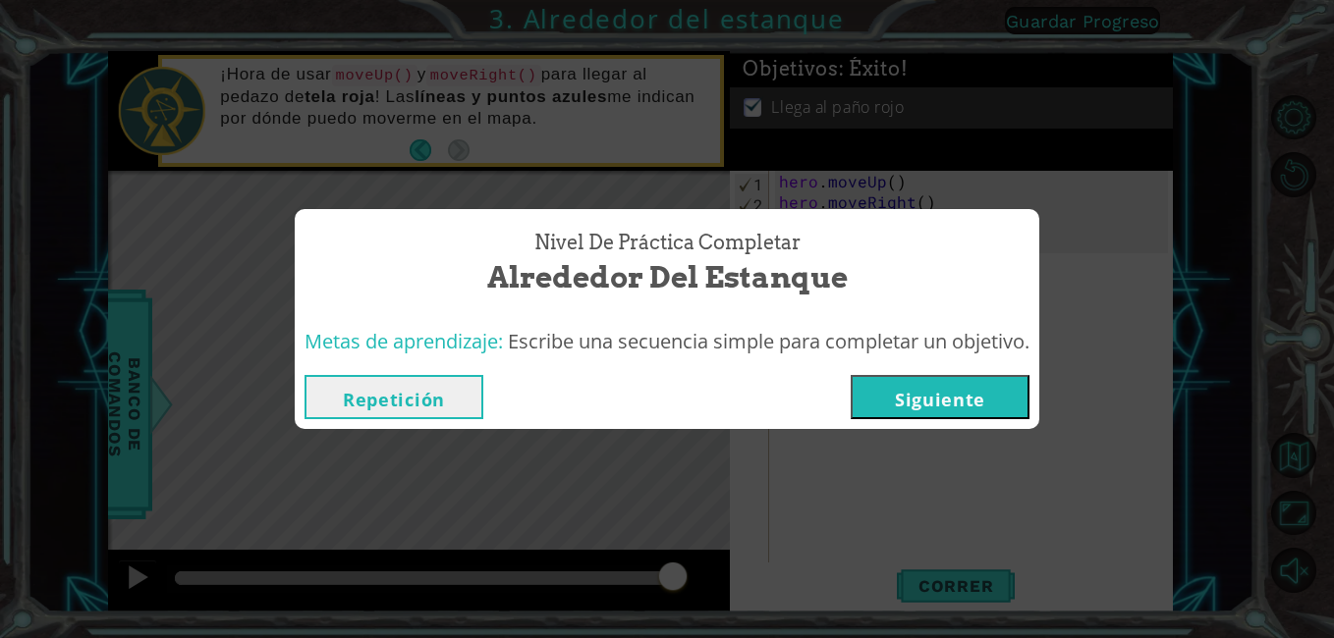
click at [890, 397] on button "Siguiente" at bounding box center [940, 397] width 179 height 44
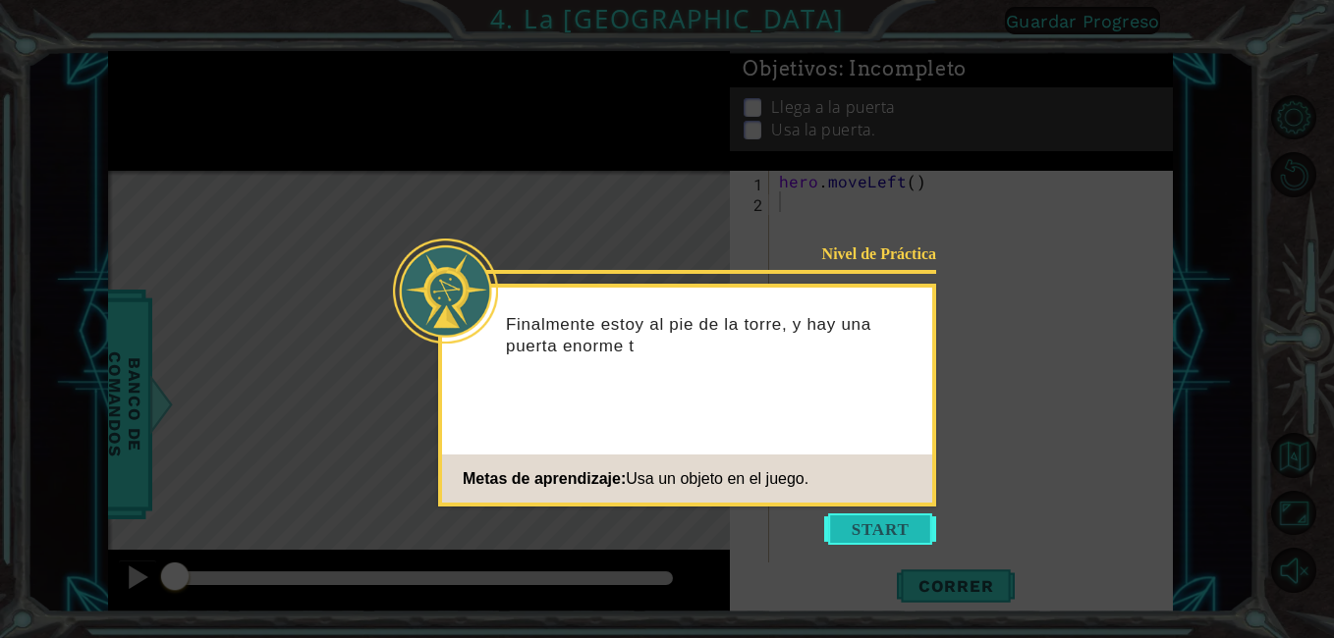
click at [843, 533] on button "Start" at bounding box center [880, 529] width 112 height 31
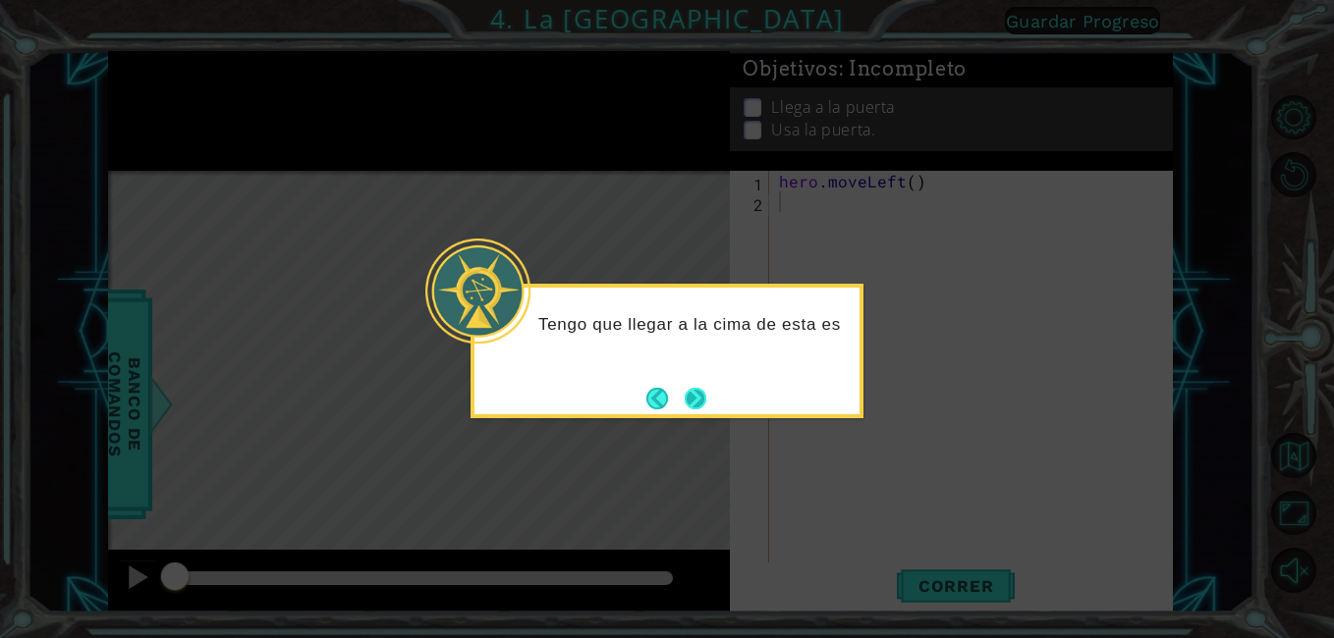
click at [695, 416] on div "Tengo que llegar a la cima de esta es" at bounding box center [666, 351] width 393 height 135
click at [693, 410] on button "Next" at bounding box center [696, 398] width 23 height 23
click at [693, 410] on button "Next" at bounding box center [695, 398] width 30 height 30
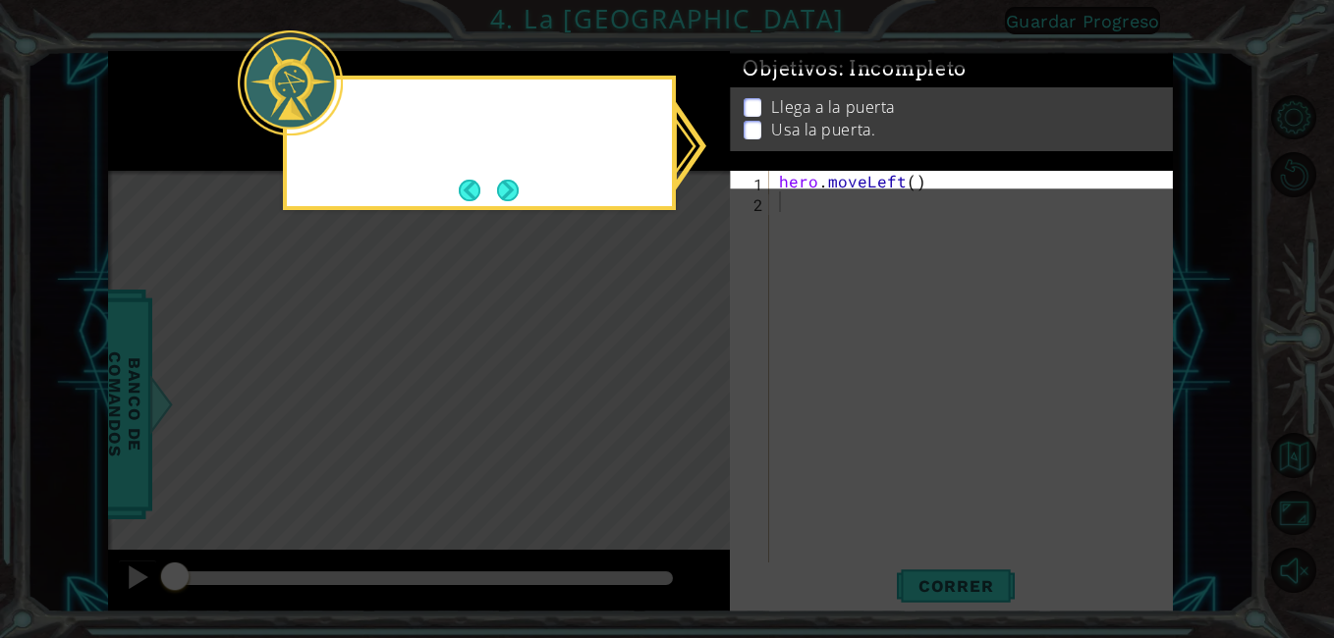
click at [693, 410] on icon at bounding box center [667, 319] width 1334 height 638
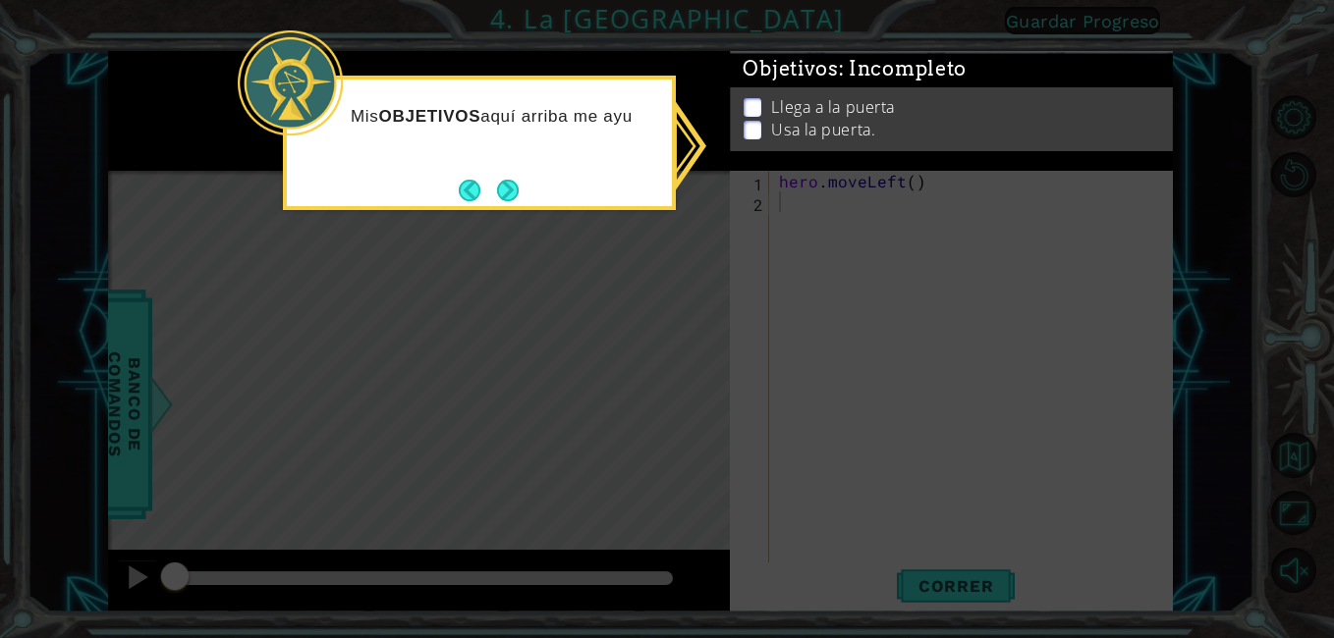
drag, startPoint x: 545, startPoint y: 283, endPoint x: 540, endPoint y: 292, distance: 10.1
click at [540, 292] on icon at bounding box center [667, 319] width 1334 height 638
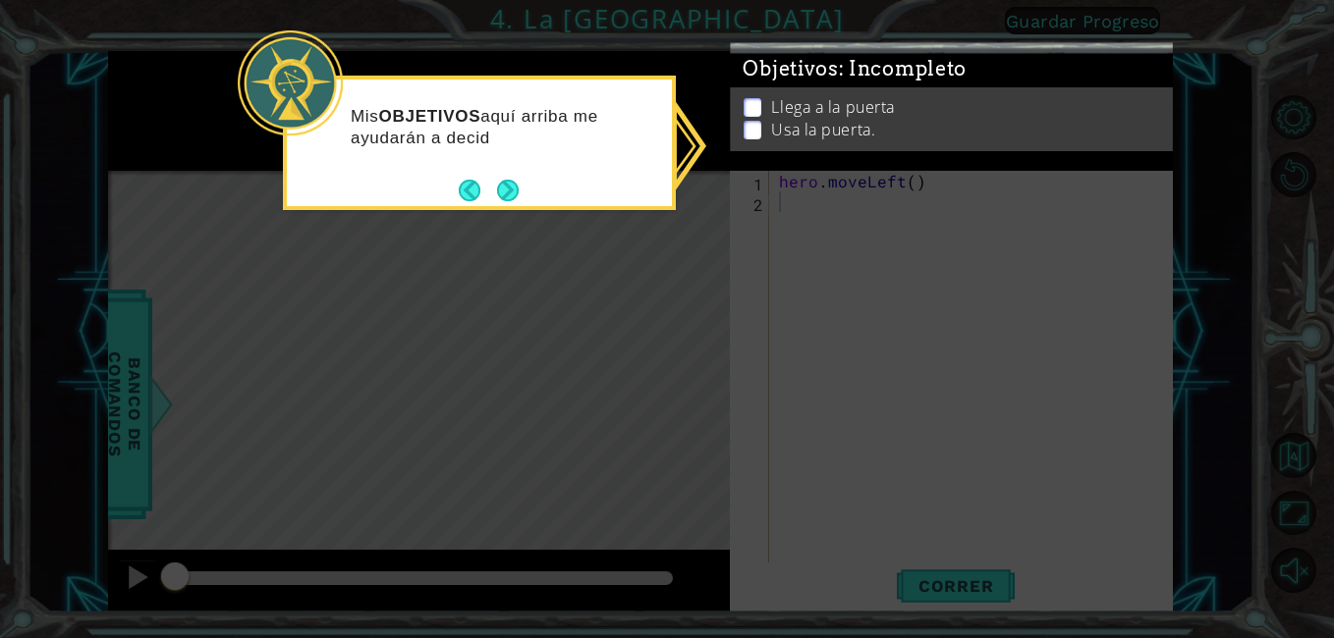
click at [510, 224] on icon at bounding box center [667, 319] width 1334 height 638
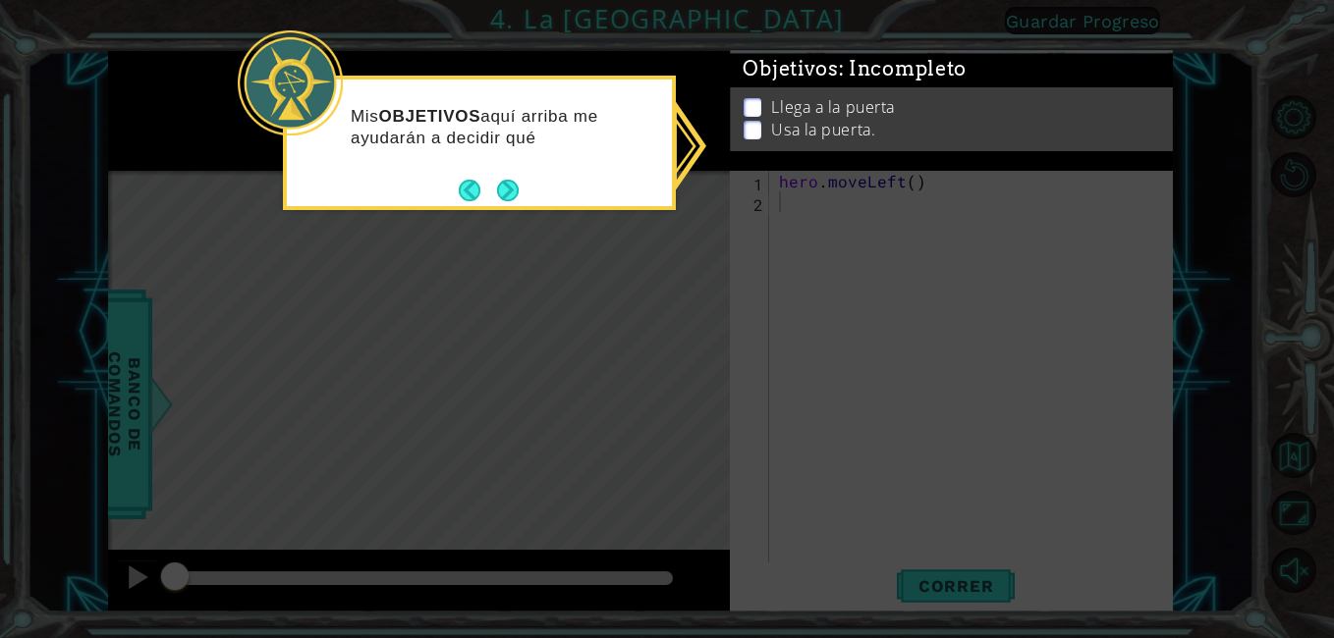
click at [519, 158] on div "Mis OBJETIVOS aquí arriba me ayudarán a decidir qué" at bounding box center [479, 136] width 385 height 99
click at [519, 158] on div "Mis OBJETIVOS aquí arriba me ayudarán a decidir qué hacer a" at bounding box center [479, 136] width 385 height 99
click at [520, 191] on div "Mis OBJETIVOS aquí arriba me ayudarán a decidir qué hacer a contin" at bounding box center [479, 143] width 393 height 135
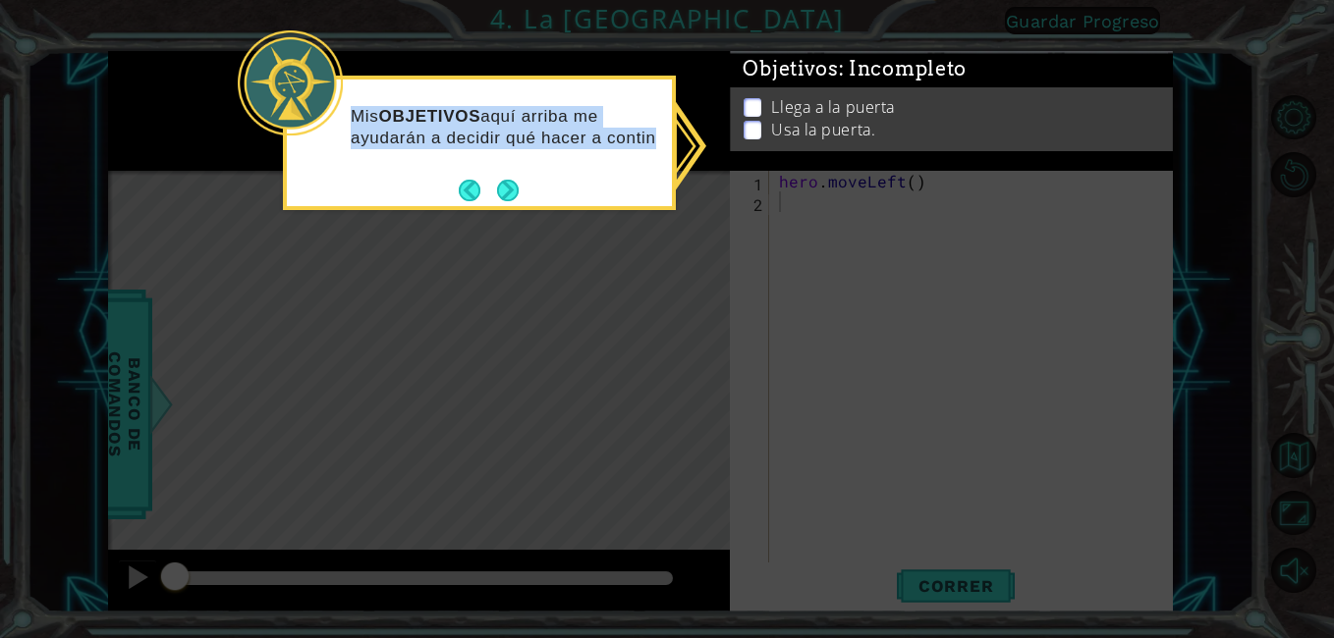
drag, startPoint x: 520, startPoint y: 191, endPoint x: 522, endPoint y: 200, distance: 10.3
click at [522, 187] on div "Mis OBJETIVOS aquí arriba me ayudarán a decidir qué hacer a contin" at bounding box center [479, 136] width 385 height 99
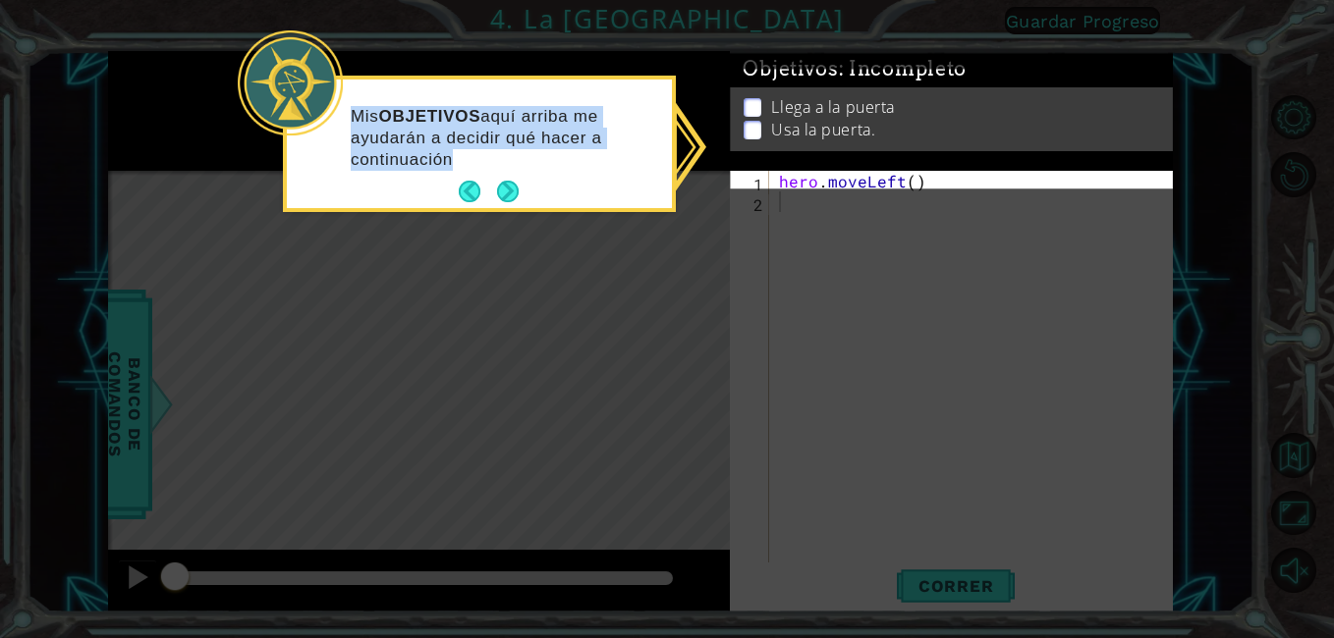
click at [522, 200] on div "Mis OBJETIVOS aquí arriba me ayudarán a decidir qué hacer a continuación" at bounding box center [479, 147] width 385 height 121
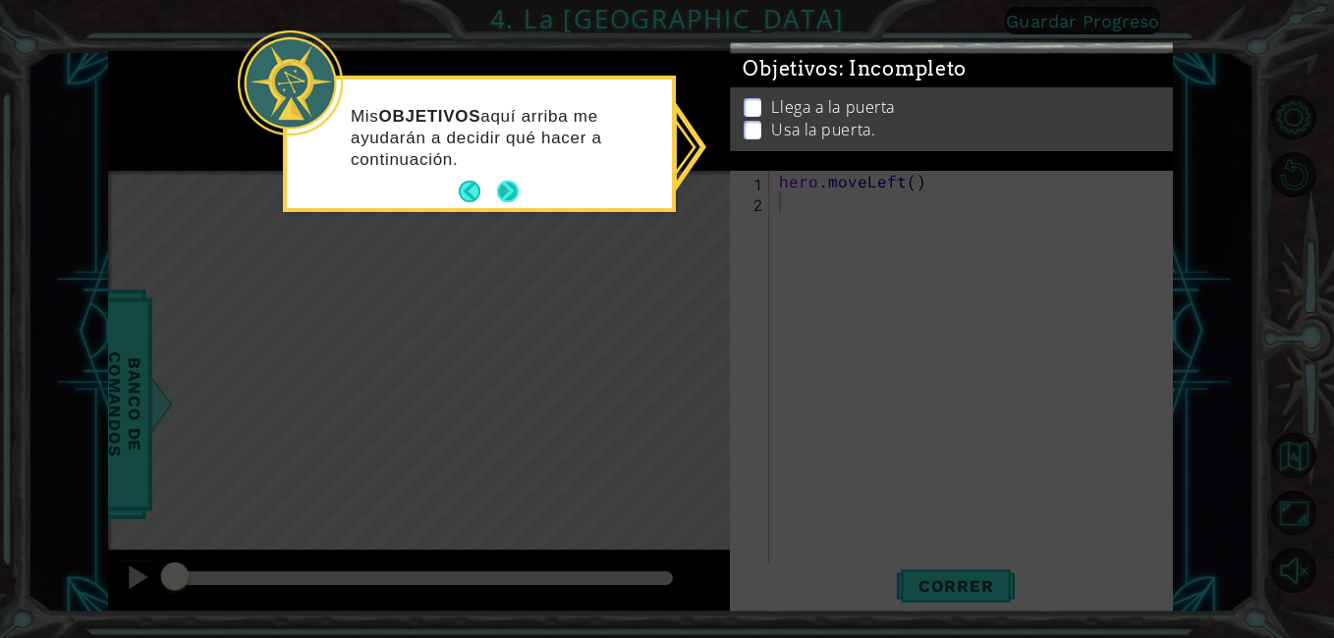
click at [508, 197] on button "Next" at bounding box center [508, 192] width 26 height 26
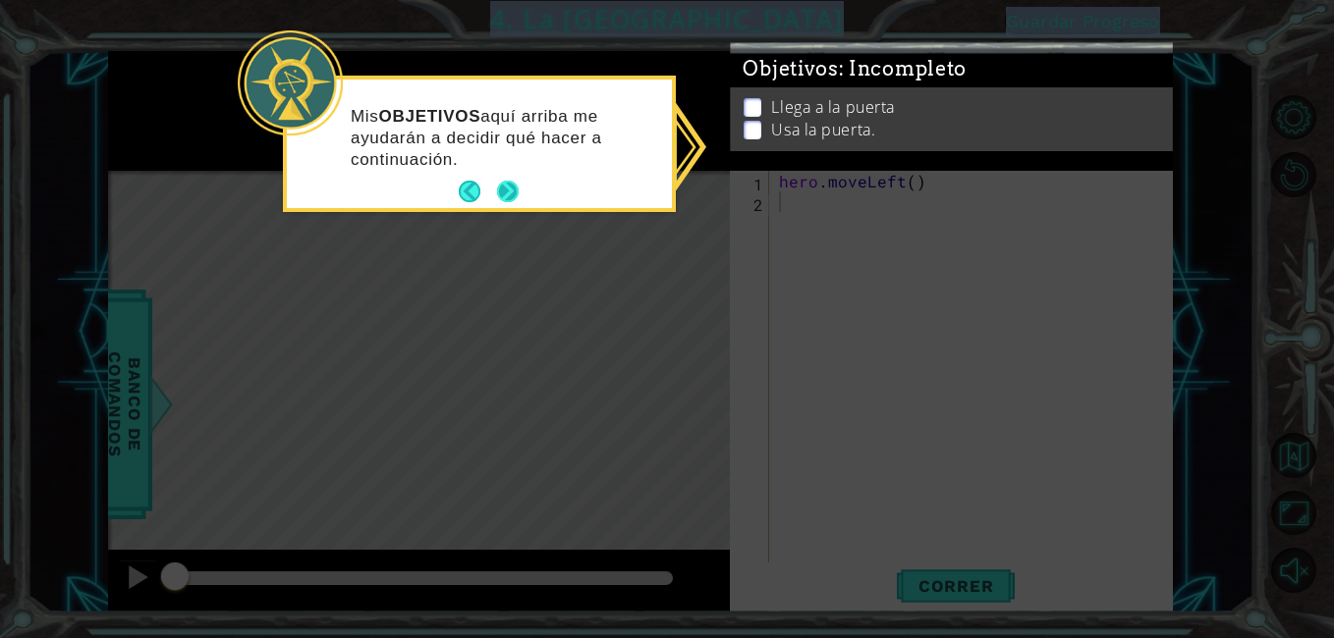
click at [508, 197] on icon at bounding box center [667, 319] width 1334 height 638
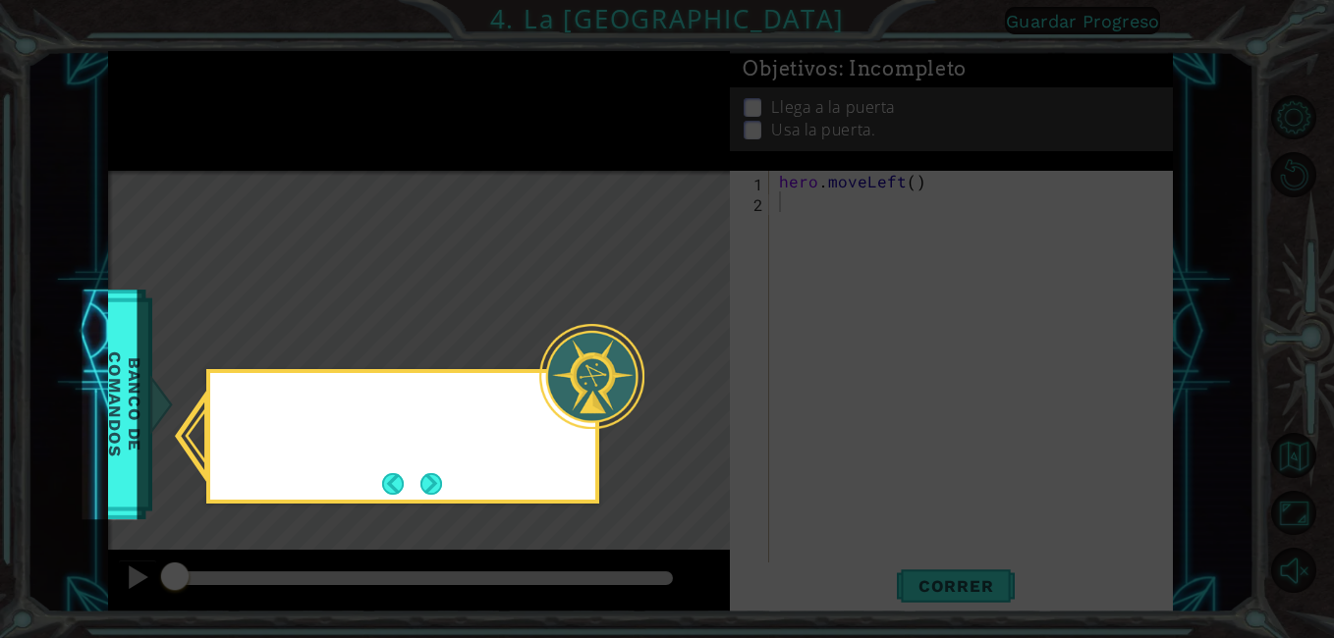
click at [499, 197] on icon at bounding box center [667, 319] width 1334 height 638
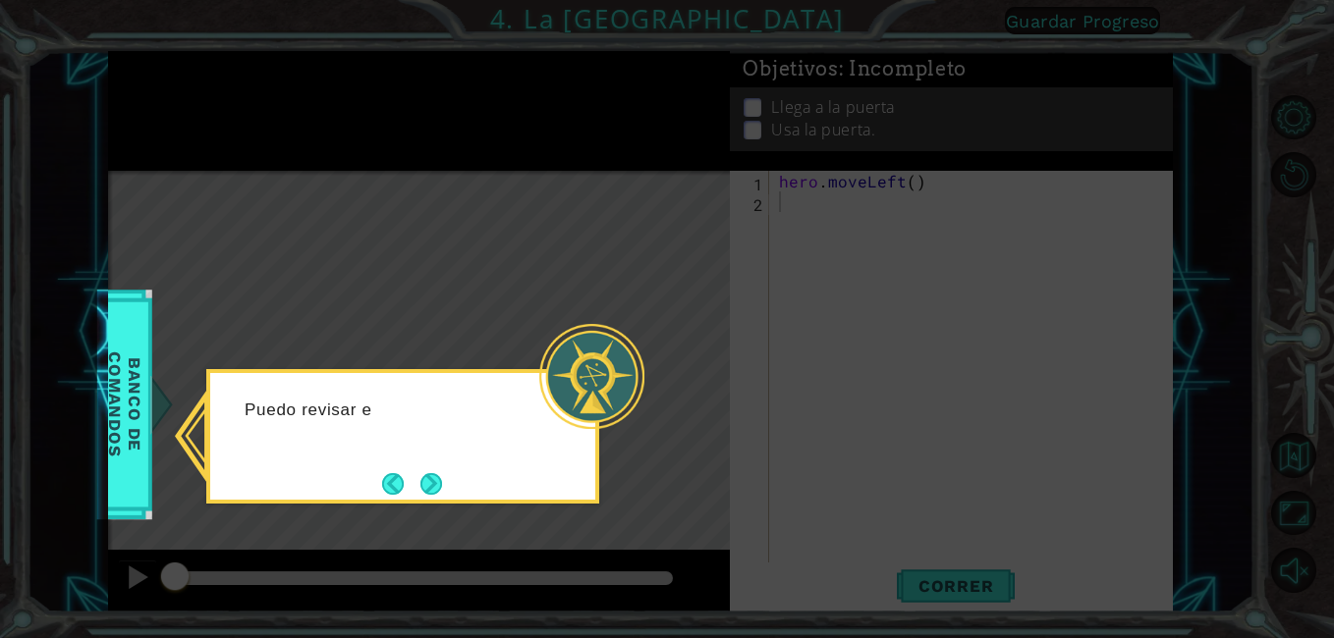
click at [425, 475] on button "Next" at bounding box center [431, 484] width 22 height 22
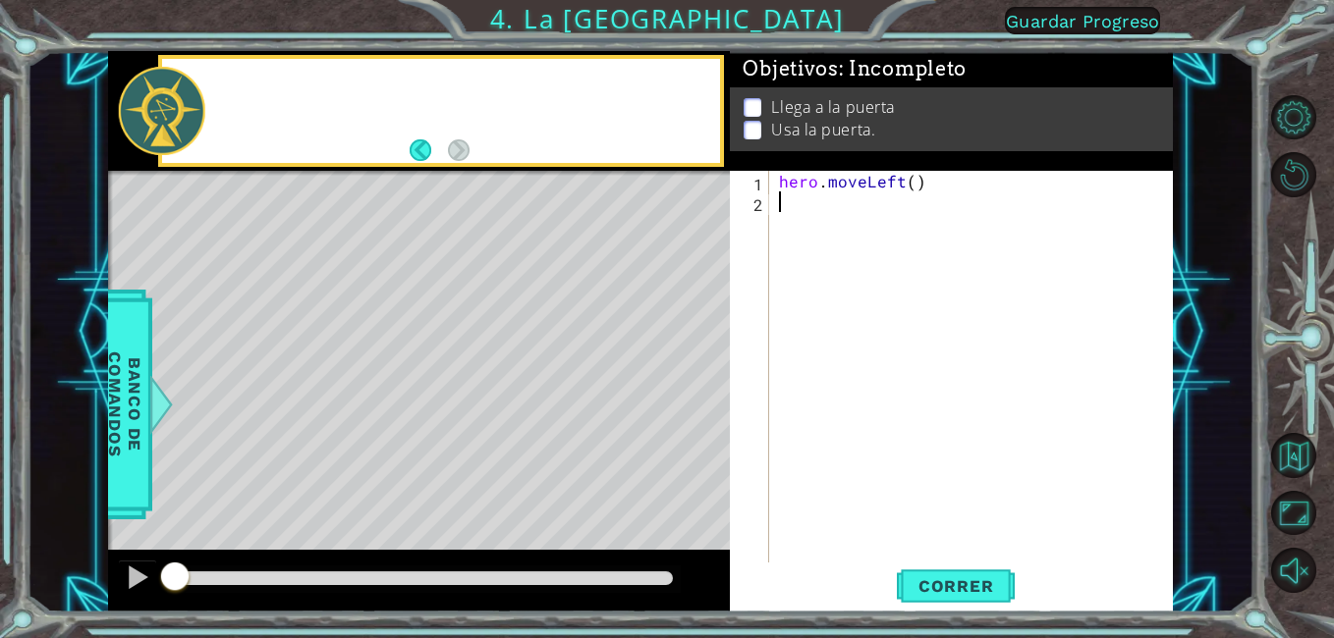
click at [427, 472] on div "Level Map" at bounding box center [561, 460] width 907 height 578
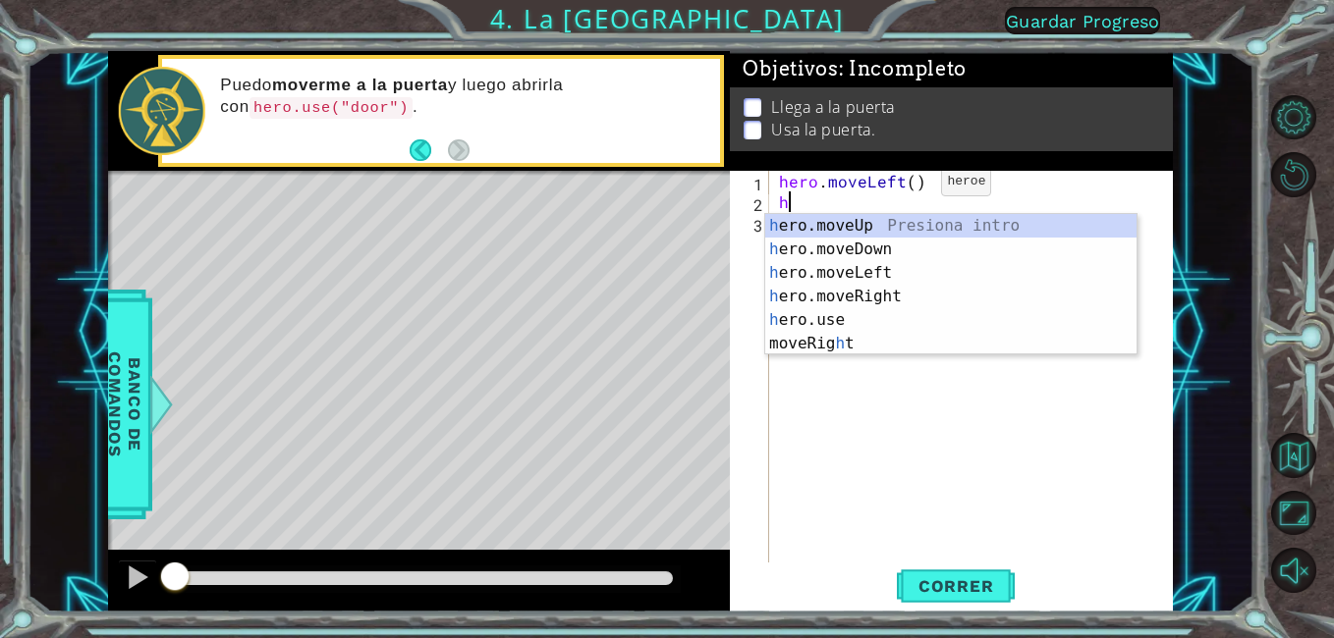
click at [908, 186] on div "hero . moveLeft ( ) h" at bounding box center [976, 387] width 403 height 433
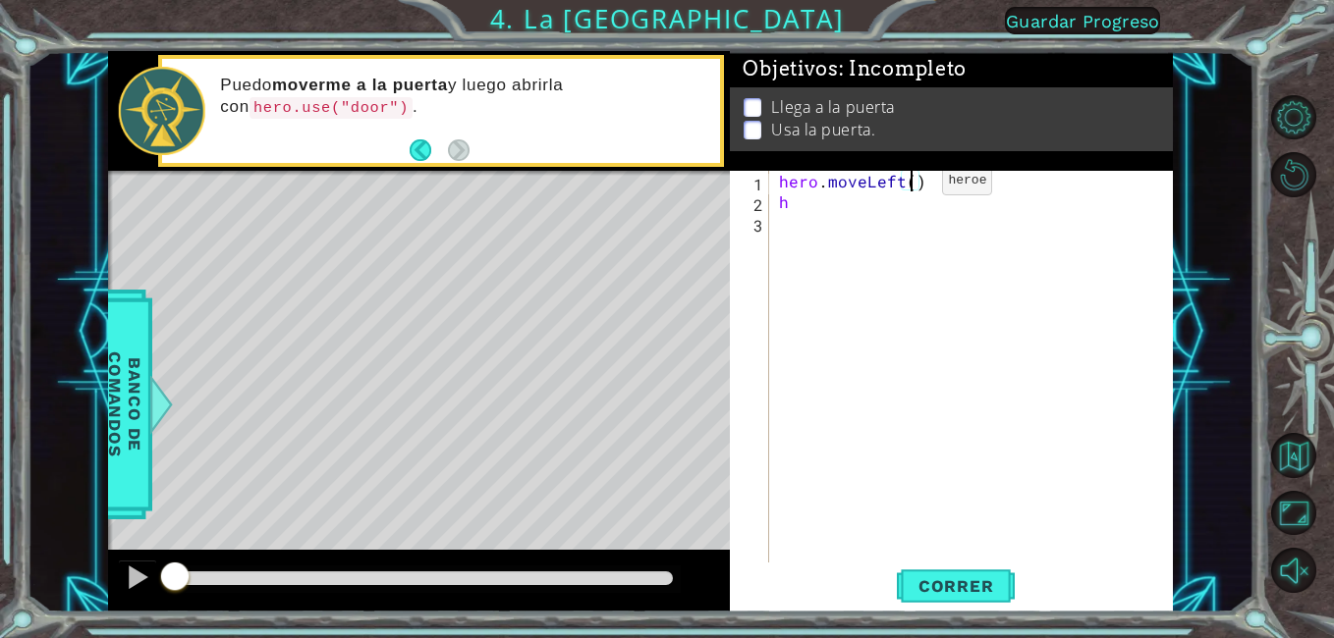
type textarea "hero.moveLeft(2)"
click at [904, 365] on div "hero . moveLeft ( 2 ) h" at bounding box center [976, 387] width 403 height 433
drag, startPoint x: 946, startPoint y: 556, endPoint x: 955, endPoint y: 568, distance: 14.7
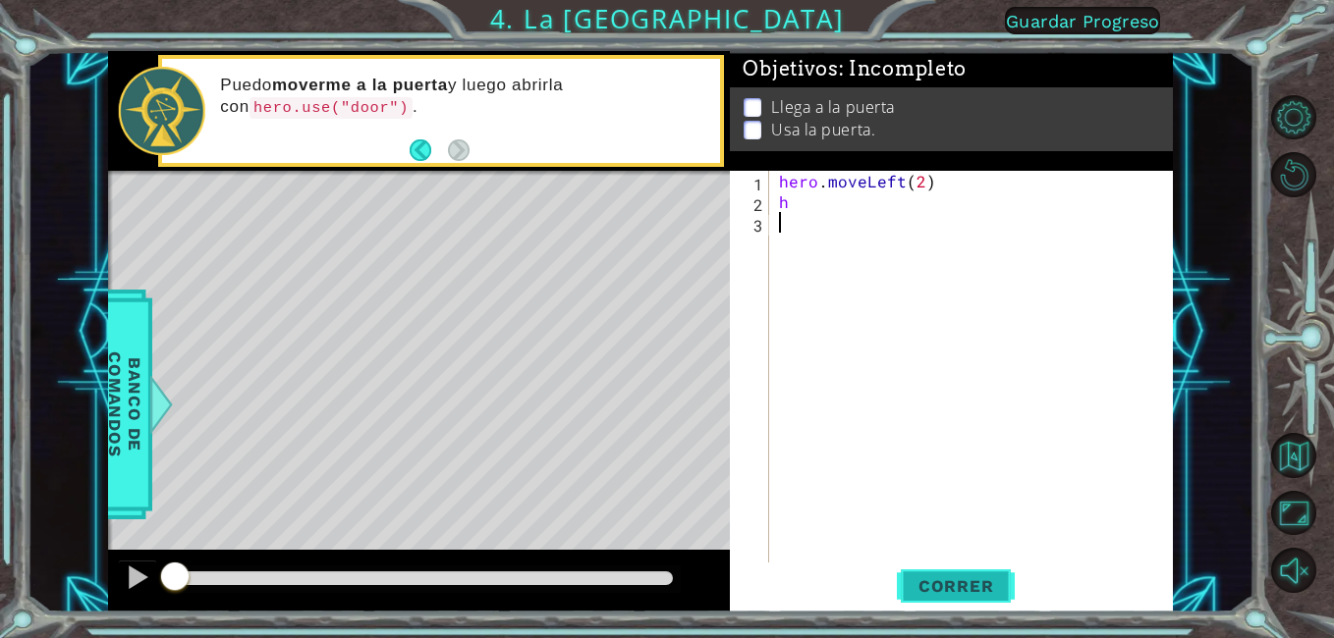
click at [952, 564] on div "1 2 3 hero . moveLeft ( 2 ) h ההההההההההההההההההההההההההההההההההההההההההההההההה…" at bounding box center [951, 392] width 442 height 442
click at [958, 570] on button "Correr" at bounding box center [956, 587] width 118 height 44
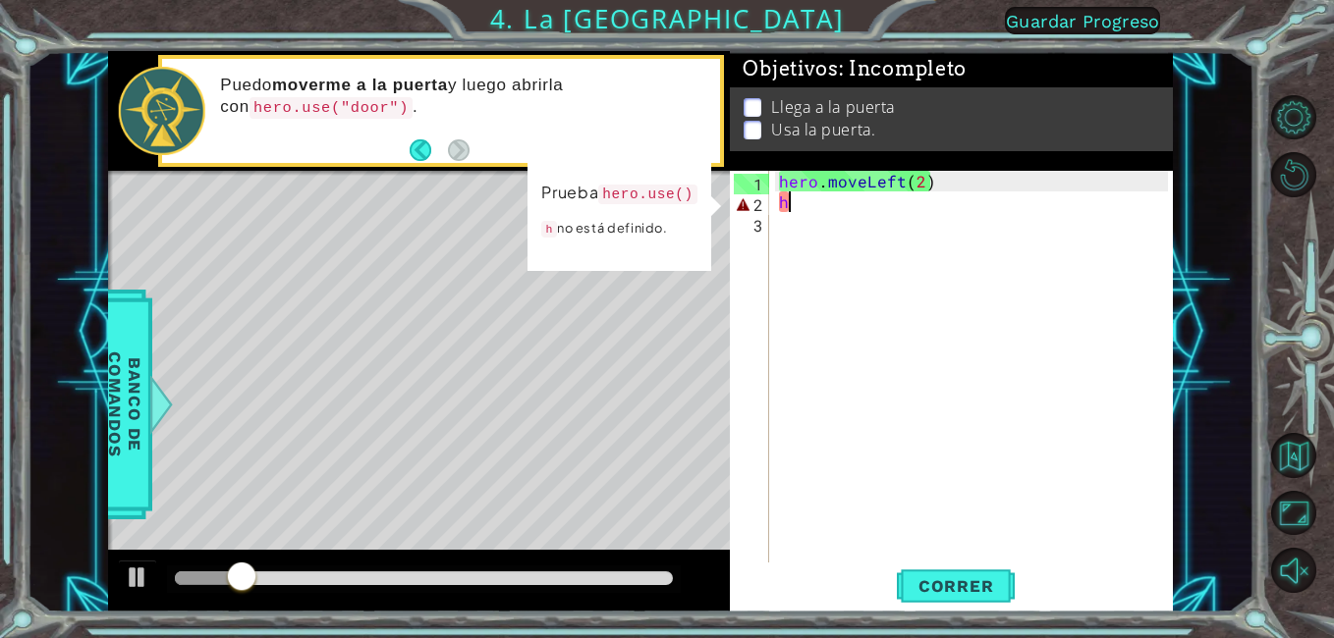
click at [884, 196] on div "hero . moveLeft ( 2 ) h" at bounding box center [976, 387] width 403 height 433
type textarea "h"
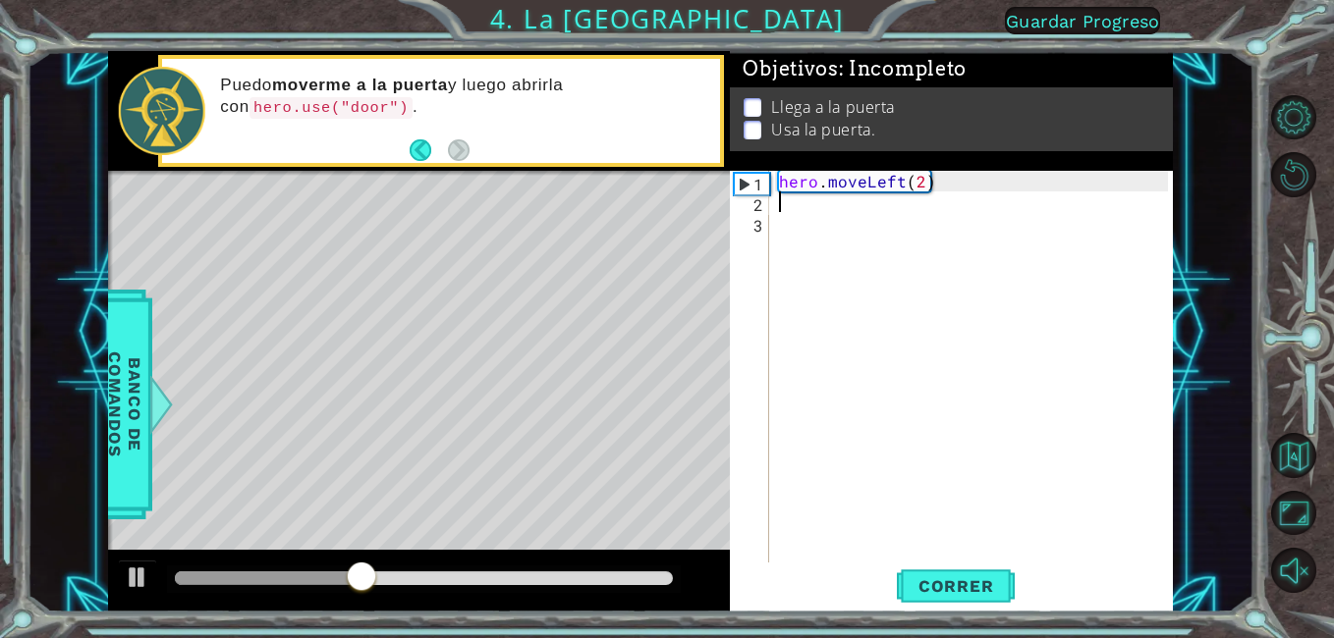
type textarea "h"
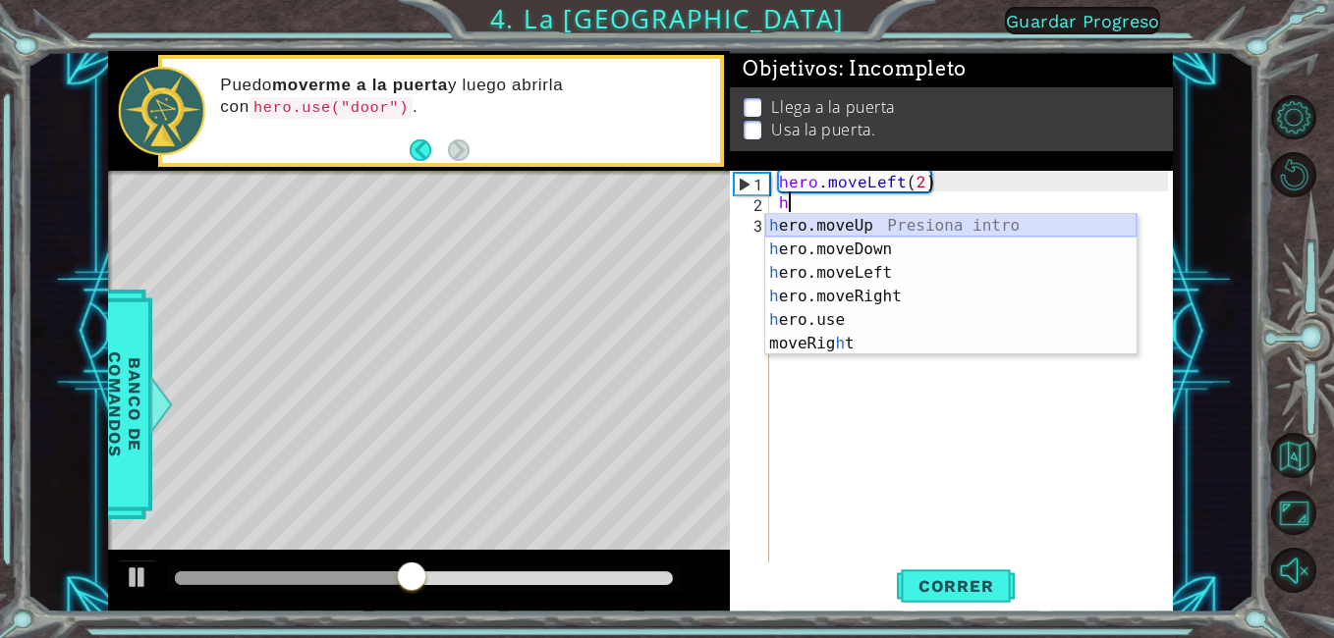
click at [946, 216] on div "h ero.moveUp Presiona intro h ero.moveDown Presiona intro h ero.moveLeft Presio…" at bounding box center [950, 308] width 371 height 189
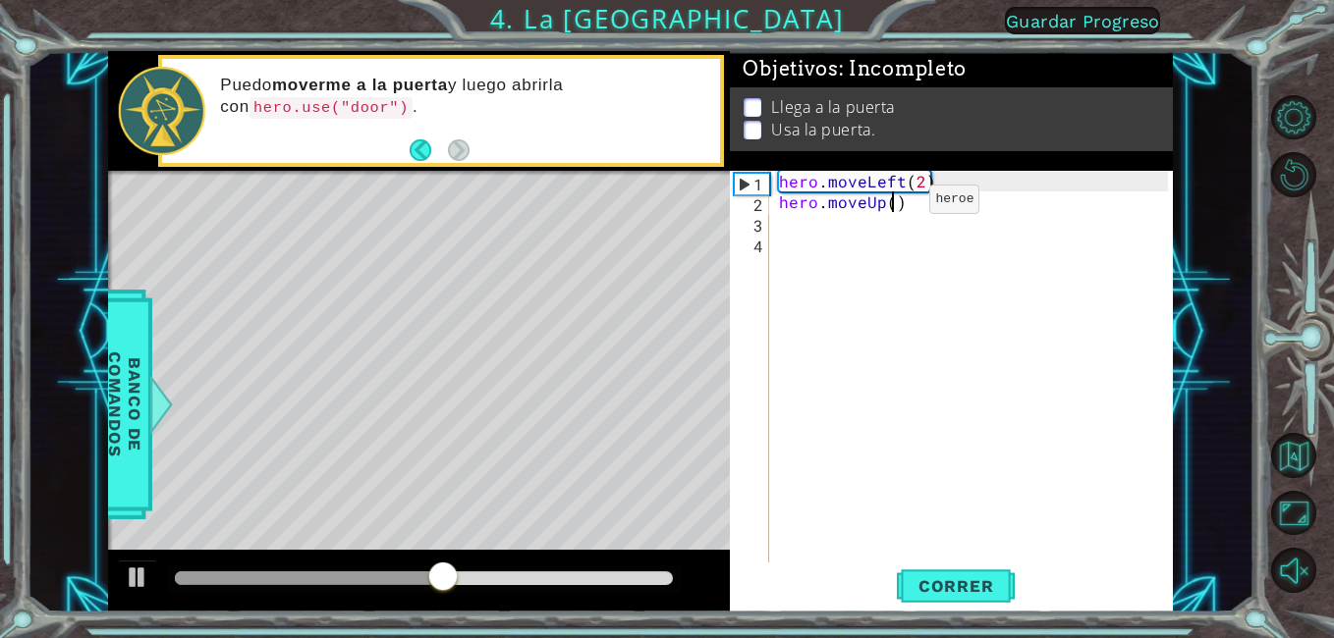
click at [896, 204] on div "hero . moveLeft ( 2 ) hero . moveUp ( )" at bounding box center [976, 387] width 403 height 433
type textarea "hero.moveUp(2)"
click at [824, 215] on div "hero . moveLeft ( 2 ) hero . moveUp ( 2 )" at bounding box center [976, 387] width 403 height 433
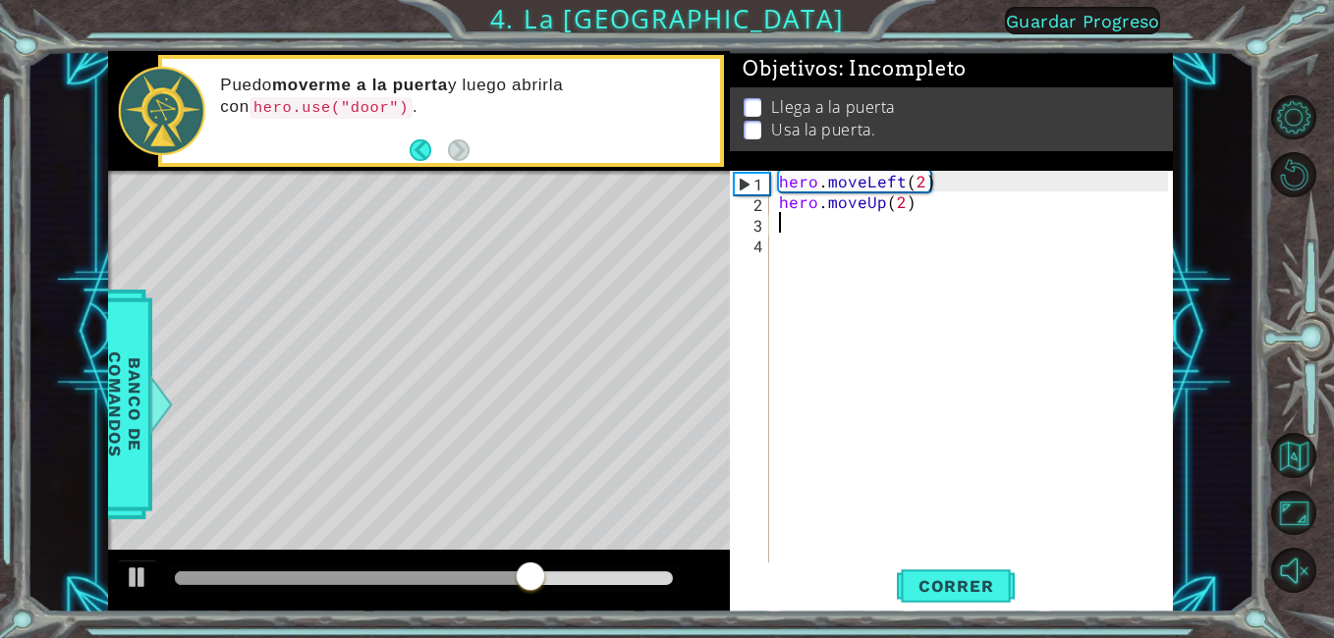
type textarea "g"
type textarea "h"
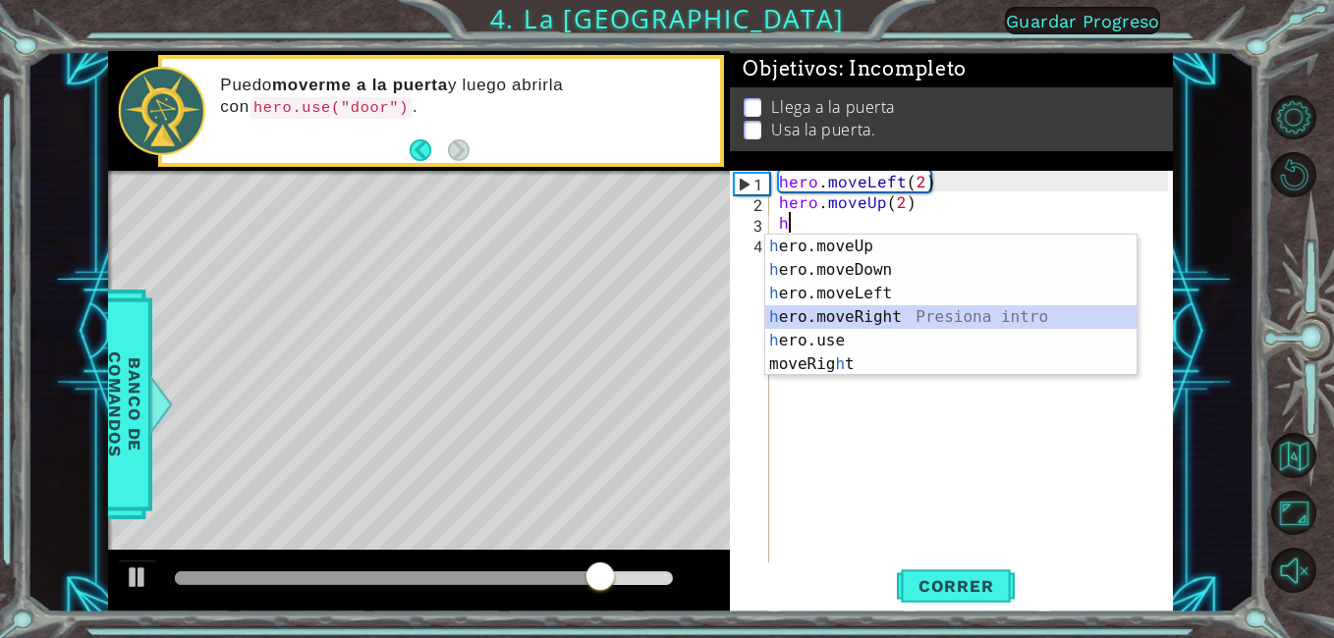
click at [882, 313] on div "h ero.moveUp Presiona intro h ero.moveDown Presiona intro h ero.moveLeft Presio…" at bounding box center [950, 329] width 371 height 189
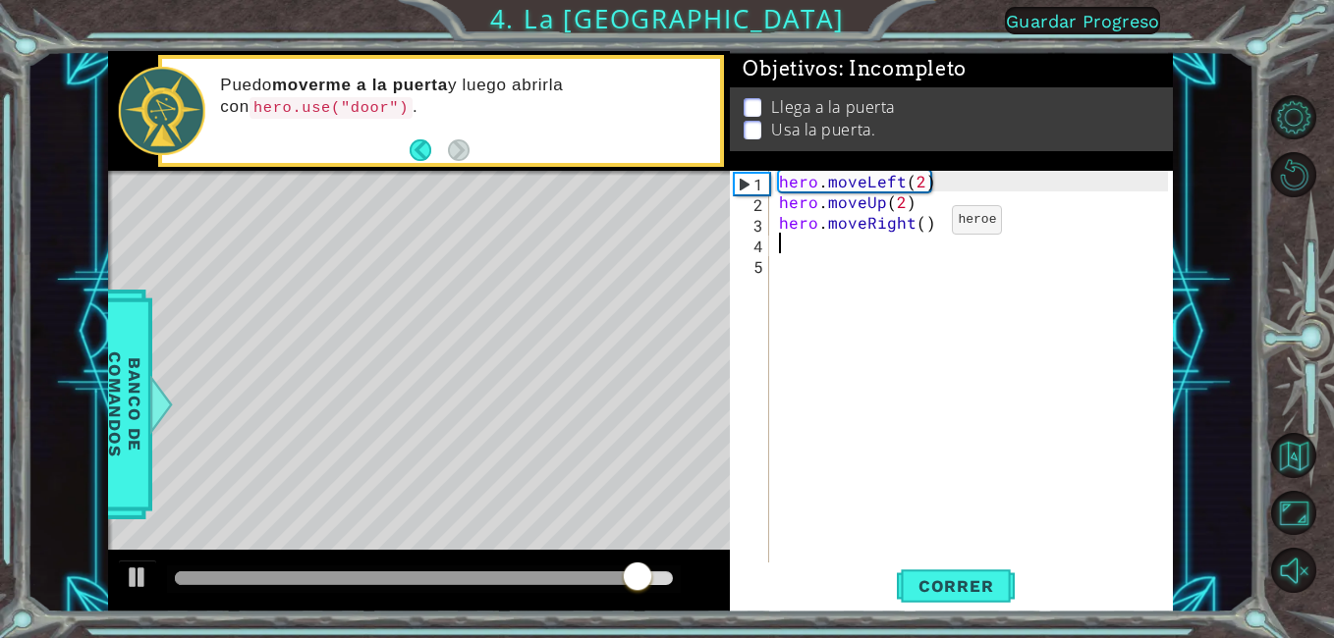
click at [918, 225] on div "hero . moveLeft ( 2 ) hero . moveUp ( 2 ) hero . moveRight ( )" at bounding box center [976, 387] width 403 height 433
type textarea "hero.moveRight(2)"
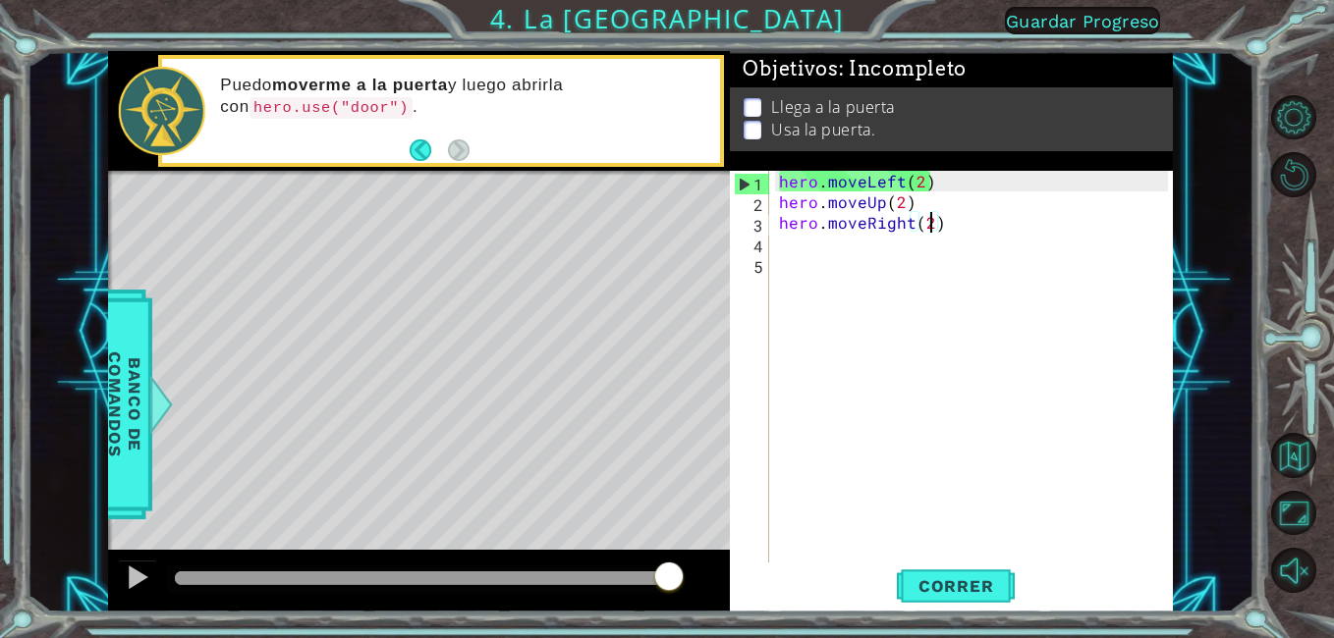
scroll to position [0, 9]
click at [819, 264] on div "hero . moveLeft ( 2 ) hero . moveUp ( 2 ) hero . moveRight ( 2 )" at bounding box center [976, 387] width 403 height 433
click at [797, 239] on div "hero . moveLeft ( 2 ) hero . moveUp ( 2 ) hero . moveRight ( 2 )" at bounding box center [976, 387] width 403 height 433
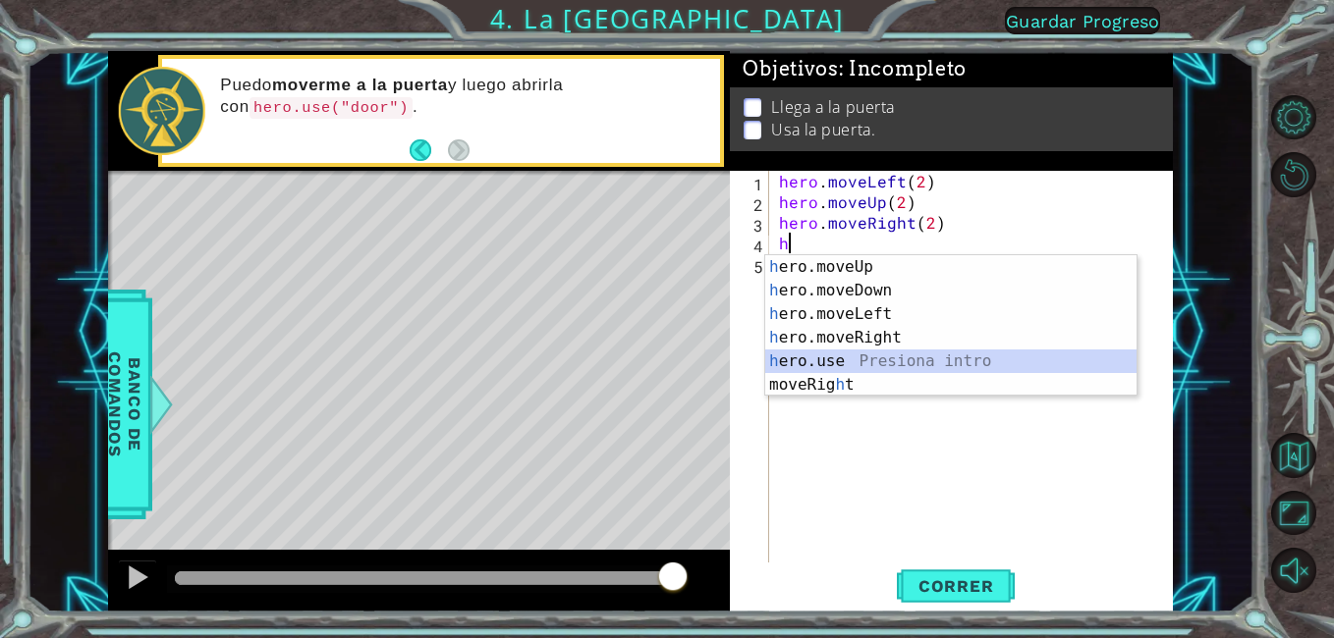
click at [876, 364] on div "h ero.moveUp Presiona intro h ero.moveDown Presiona intro h ero.moveLeft Presio…" at bounding box center [950, 349] width 371 height 189
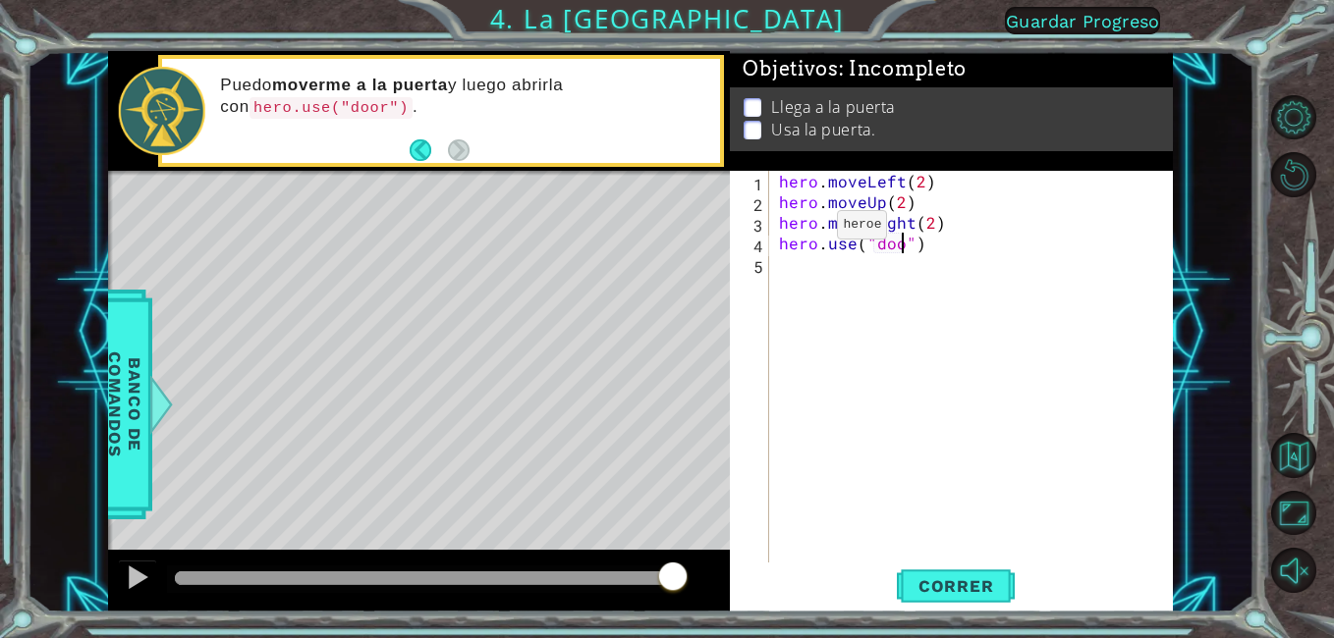
type textarea "hero.use("door")"
drag, startPoint x: 953, startPoint y: 600, endPoint x: 917, endPoint y: 667, distance: 75.6
click at [917, 637] on html "1 ההההההההההההההההההההההההההההההההההההההההההההההההההההההההההההההההההההההההההההה…" at bounding box center [667, 319] width 1334 height 638
click at [932, 589] on span "Correr" at bounding box center [956, 587] width 115 height 20
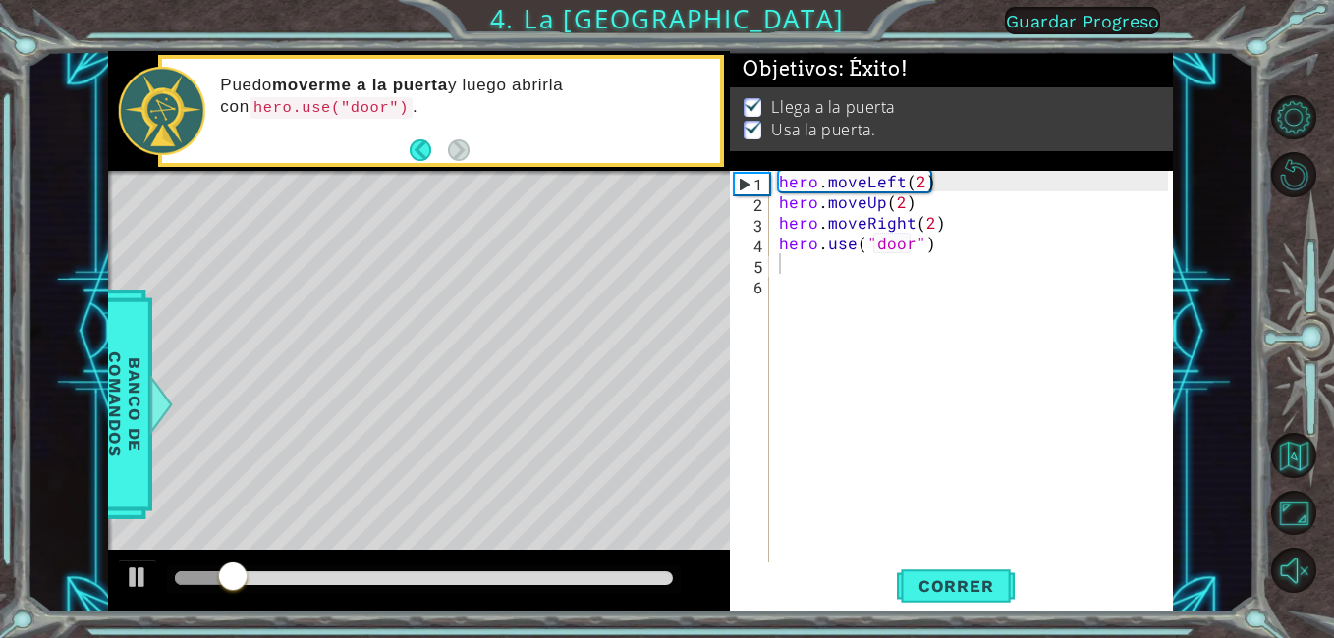
drag, startPoint x: 633, startPoint y: 591, endPoint x: 654, endPoint y: 569, distance: 30.6
click at [635, 586] on div at bounding box center [424, 579] width 515 height 27
click at [654, 569] on div at bounding box center [424, 579] width 515 height 27
click at [630, 588] on div at bounding box center [424, 579] width 515 height 27
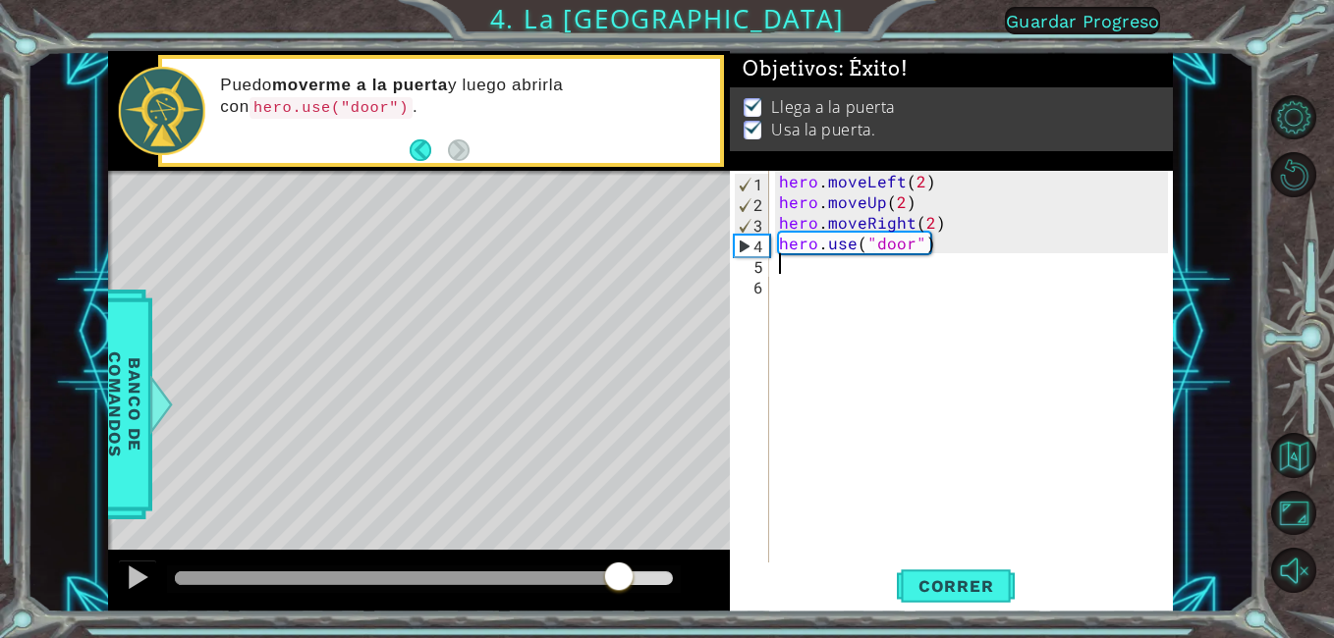
click at [617, 576] on div at bounding box center [424, 579] width 499 height 14
drag, startPoint x: 502, startPoint y: -73, endPoint x: 456, endPoint y: -73, distance: 46.2
drag, startPoint x: 456, startPoint y: -73, endPoint x: 1128, endPoint y: 578, distance: 936.3
click at [1128, 578] on div "Correr" at bounding box center [956, 587] width 442 height 44
click at [982, 588] on span "Correr" at bounding box center [956, 587] width 115 height 20
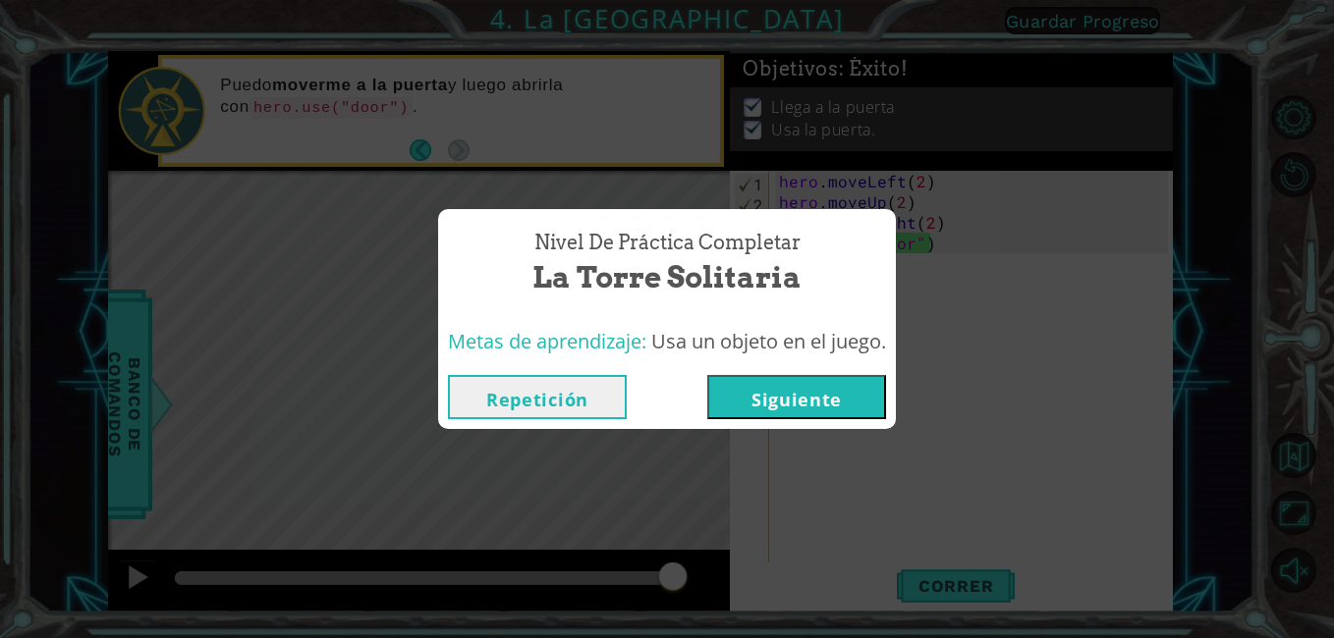
click at [840, 377] on button "Siguiente" at bounding box center [796, 397] width 179 height 44
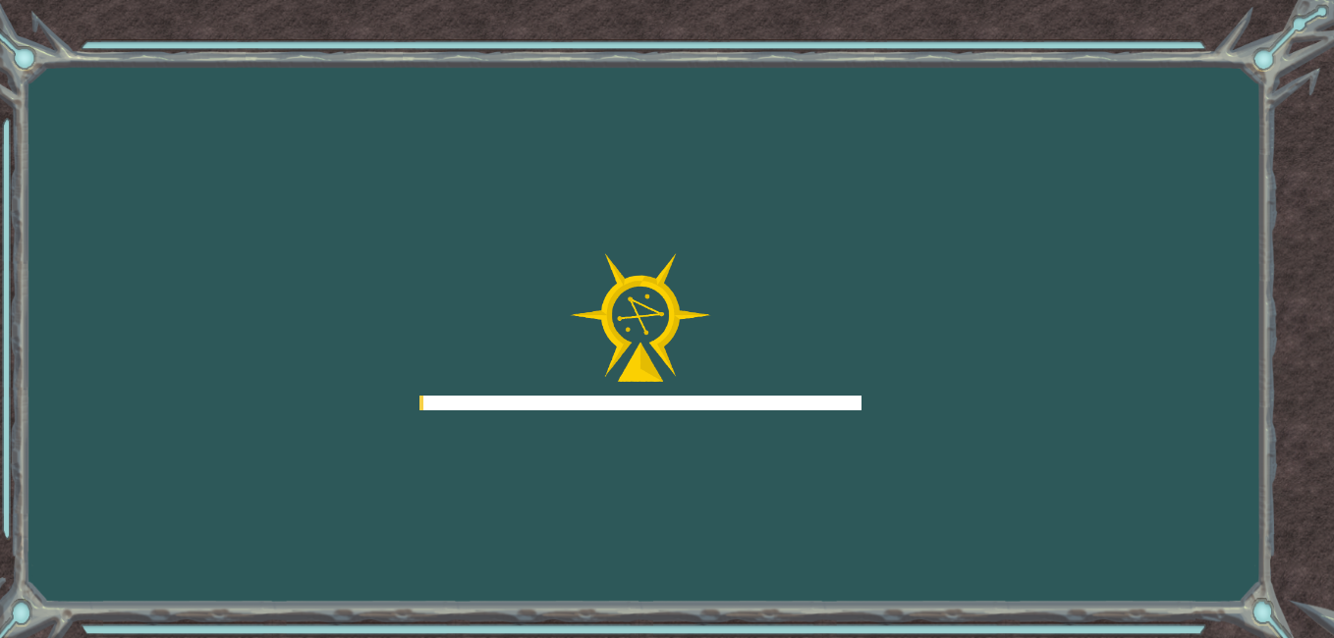
drag, startPoint x: 848, startPoint y: 390, endPoint x: 885, endPoint y: 363, distance: 45.8
click at [882, 364] on div "Goals Error al cargar desde el servidor. Intenta refrescar la página. Necesitar…" at bounding box center [667, 319] width 1334 height 638
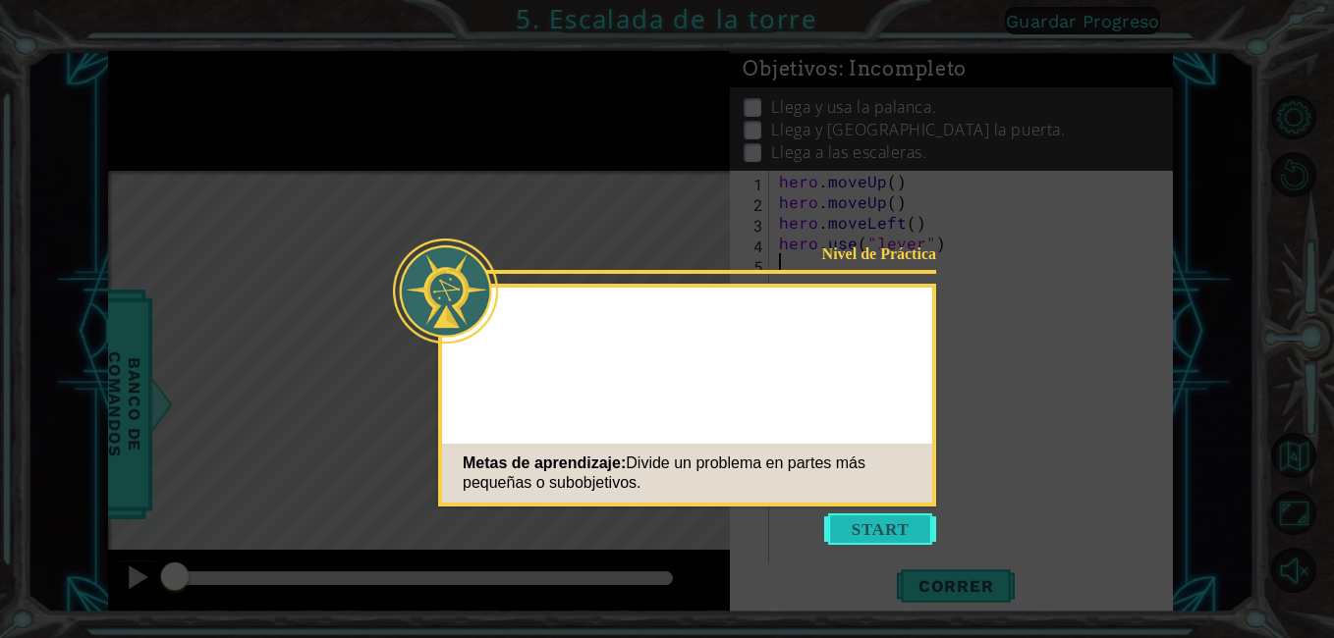
click at [880, 512] on icon at bounding box center [667, 319] width 1334 height 638
drag, startPoint x: 880, startPoint y: 514, endPoint x: 900, endPoint y: 517, distance: 19.9
click at [897, 532] on button "Start" at bounding box center [880, 529] width 112 height 31
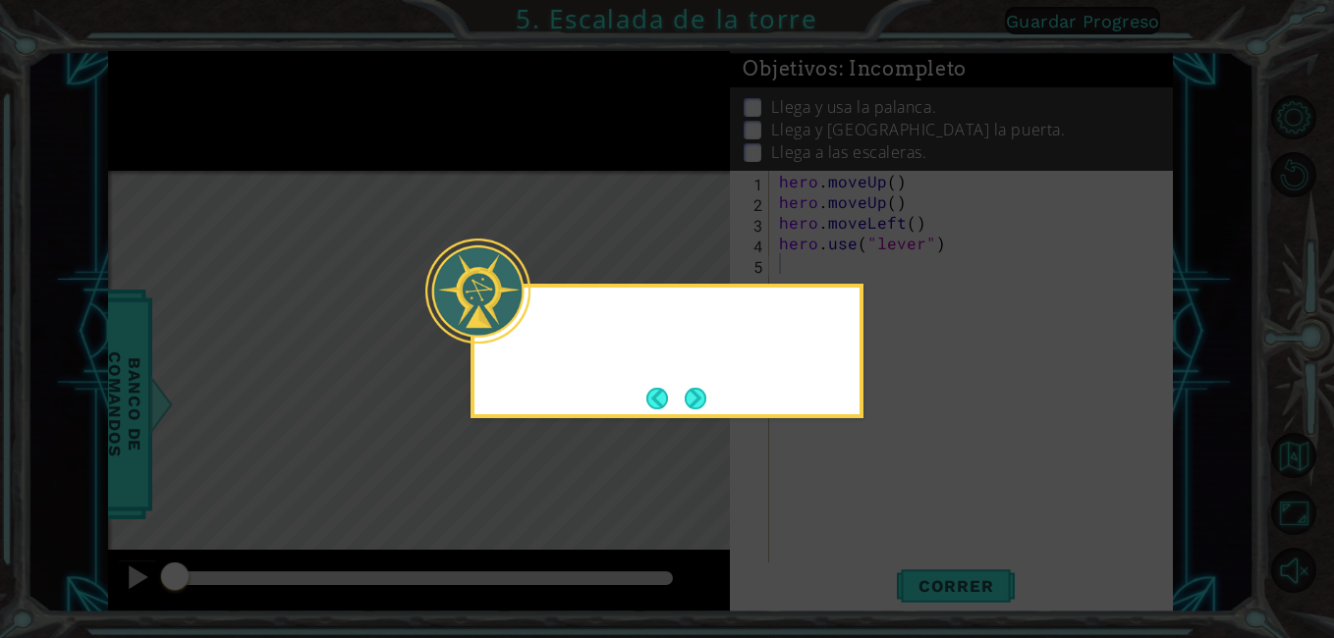
click at [833, 469] on icon at bounding box center [667, 319] width 1334 height 638
click at [688, 406] on button "Next" at bounding box center [696, 399] width 22 height 22
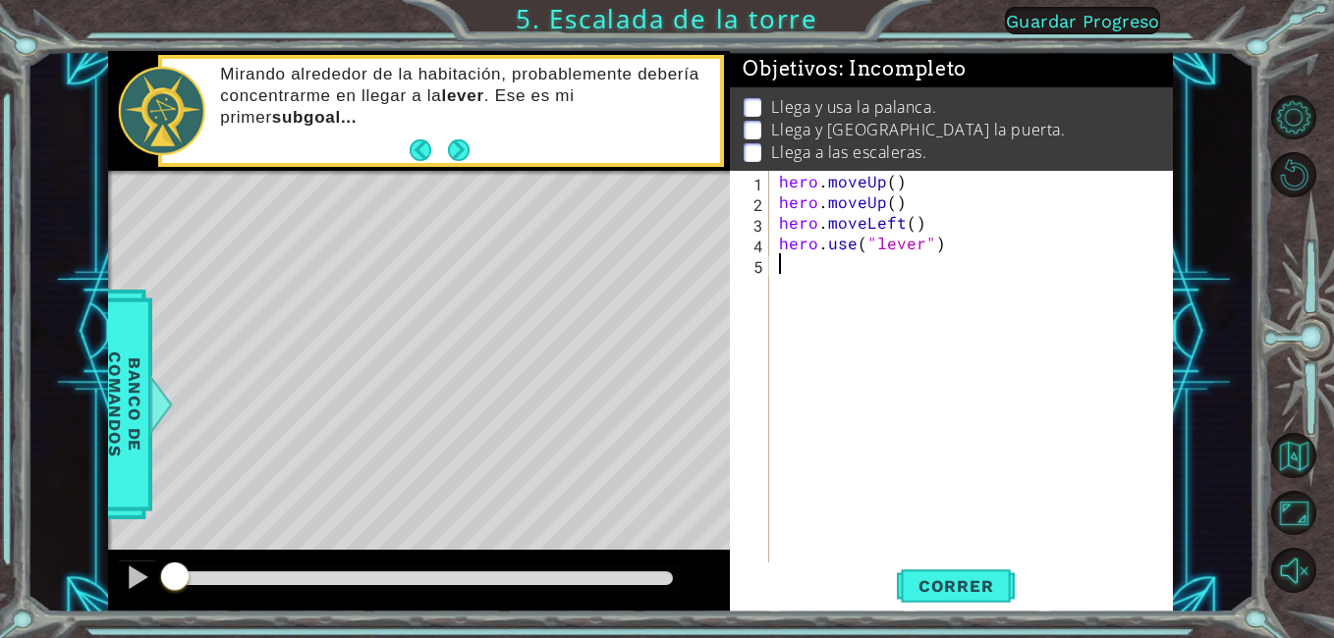
type textarea "h"
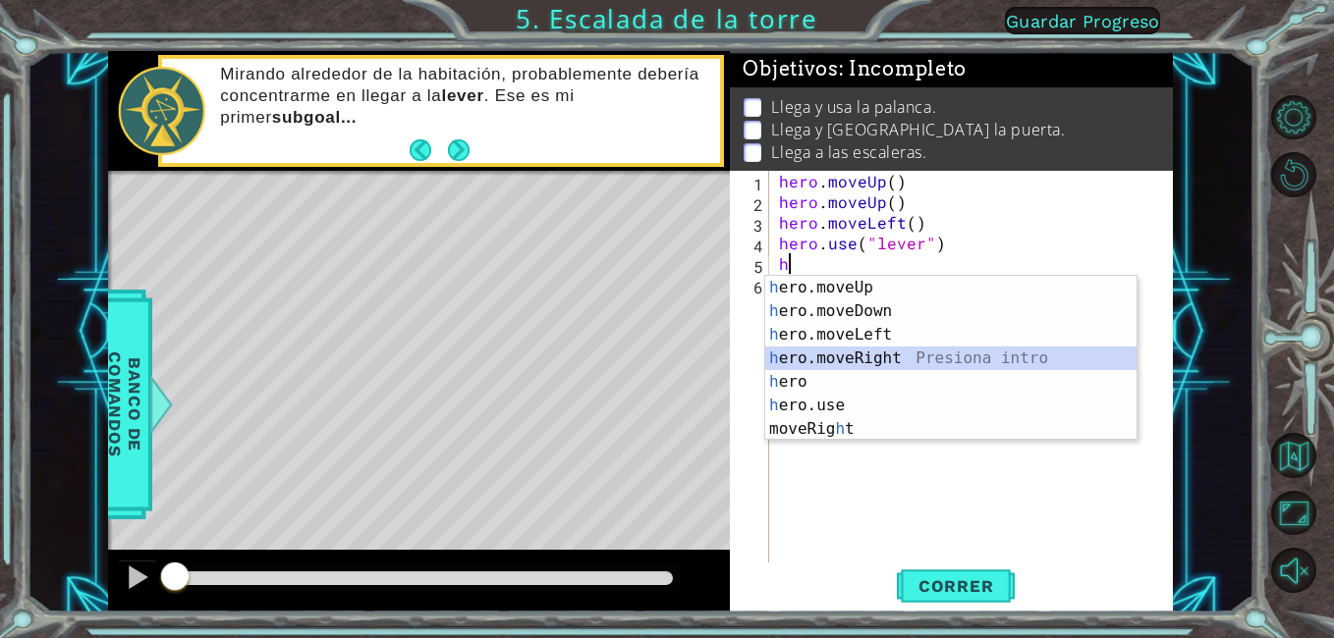
drag, startPoint x: 934, startPoint y: 355, endPoint x: 921, endPoint y: 352, distance: 13.1
click at [931, 357] on div "h ero.moveUp Presiona intro h ero.moveDown Presiona intro h ero.moveLeft Presio…" at bounding box center [950, 382] width 371 height 212
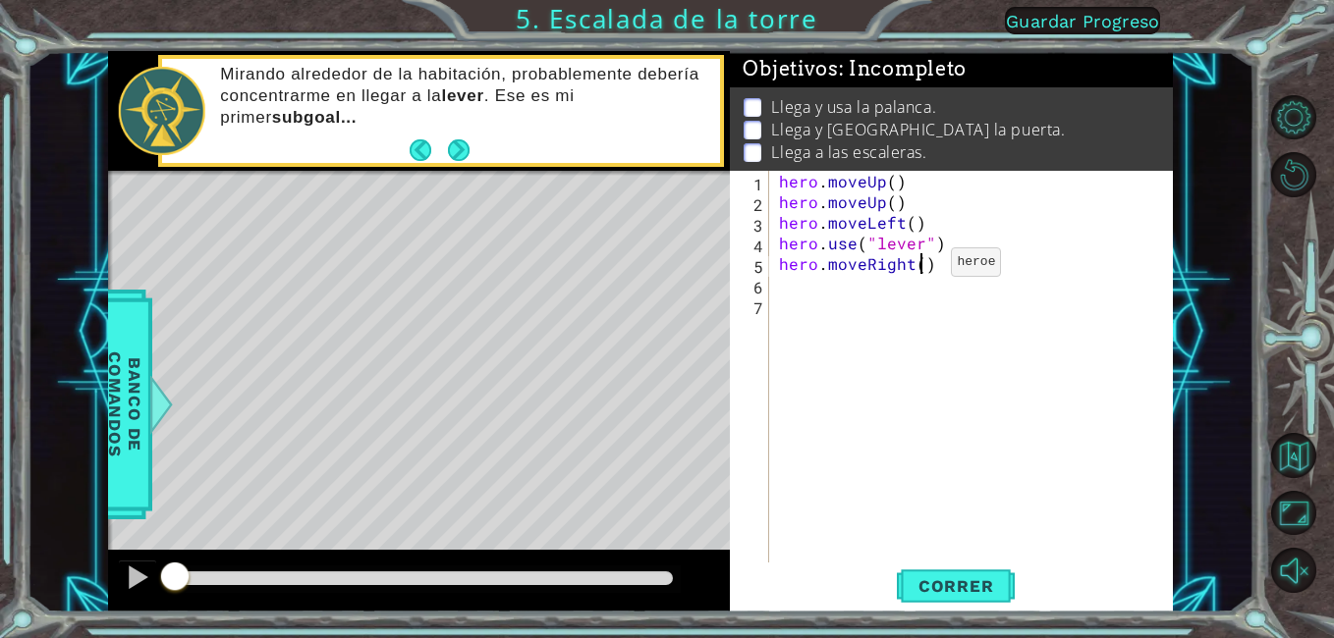
click at [917, 267] on div "hero . moveUp ( ) hero . moveUp ( ) hero . moveLeft ( ) hero . use ( "lever" ) …" at bounding box center [976, 387] width 403 height 433
type textarea "hero.moveRight(3)"
click at [790, 287] on div "hero . moveUp ( ) hero . moveUp ( ) hero . moveLeft ( ) hero . use ( "lever" ) …" at bounding box center [976, 387] width 403 height 433
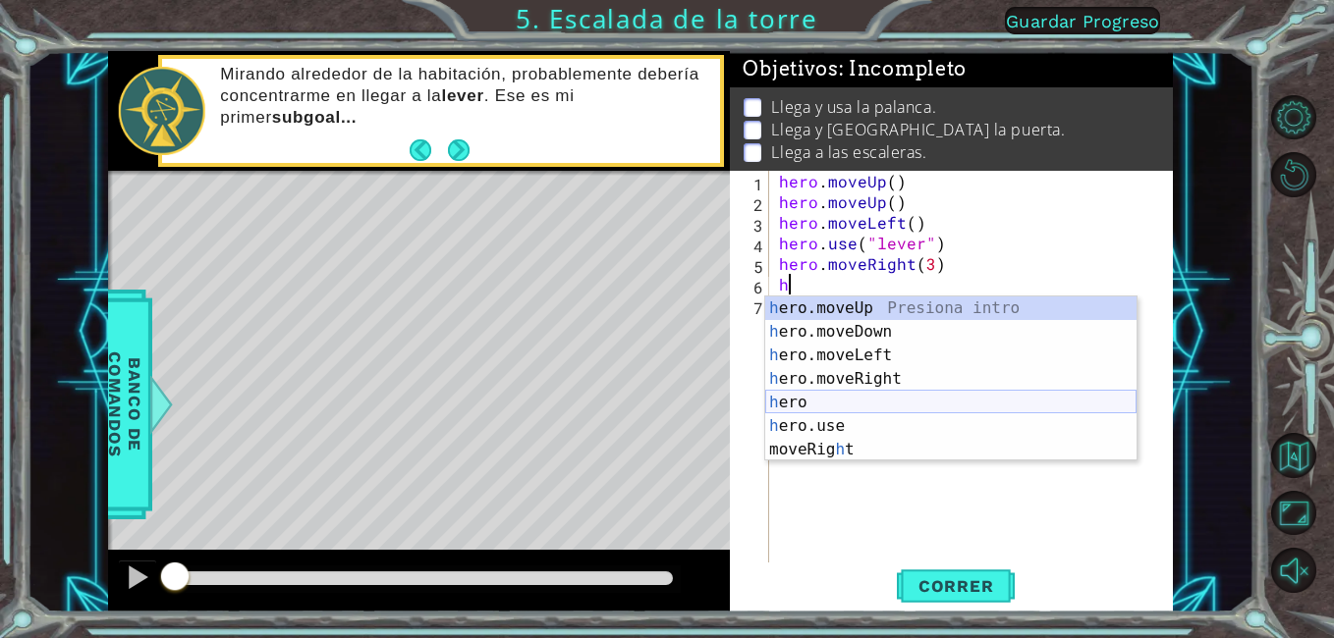
click at [878, 413] on div "h ero.moveUp Presiona intro h ero.moveDown Presiona intro h ero.moveLeft Presio…" at bounding box center [950, 403] width 371 height 212
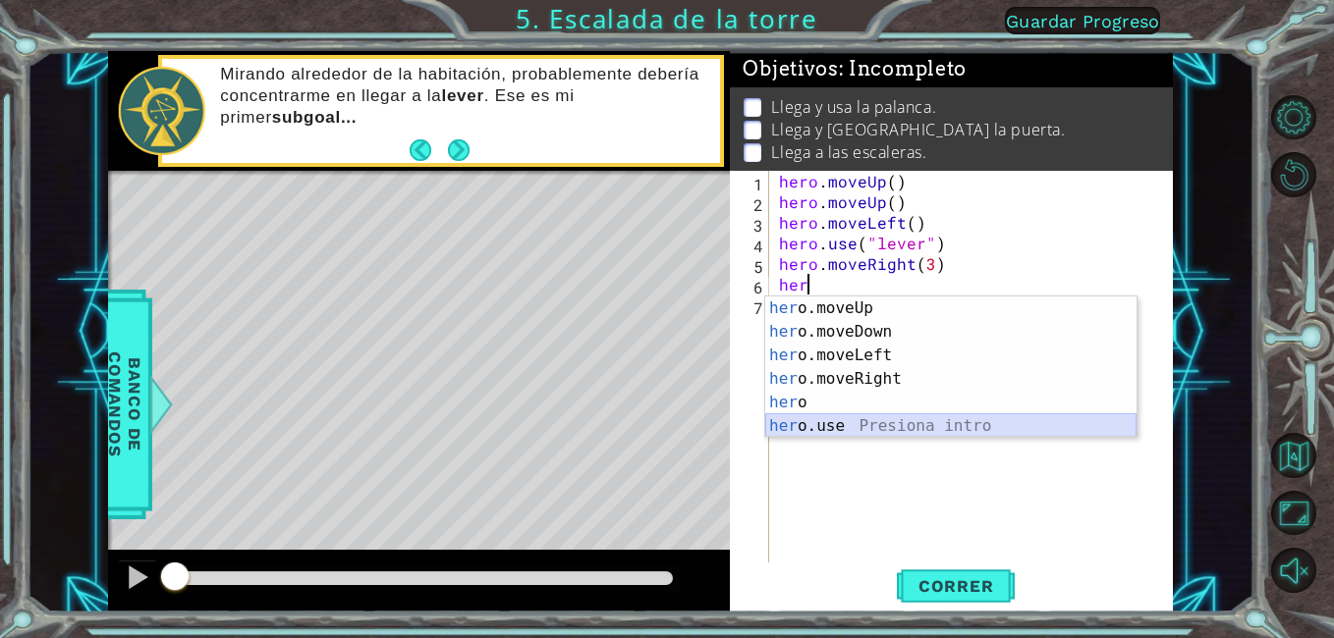
click at [801, 434] on div "her o.moveUp Presiona intro her o.moveDown Presiona intro her o.moveLeft Presio…" at bounding box center [950, 391] width 371 height 189
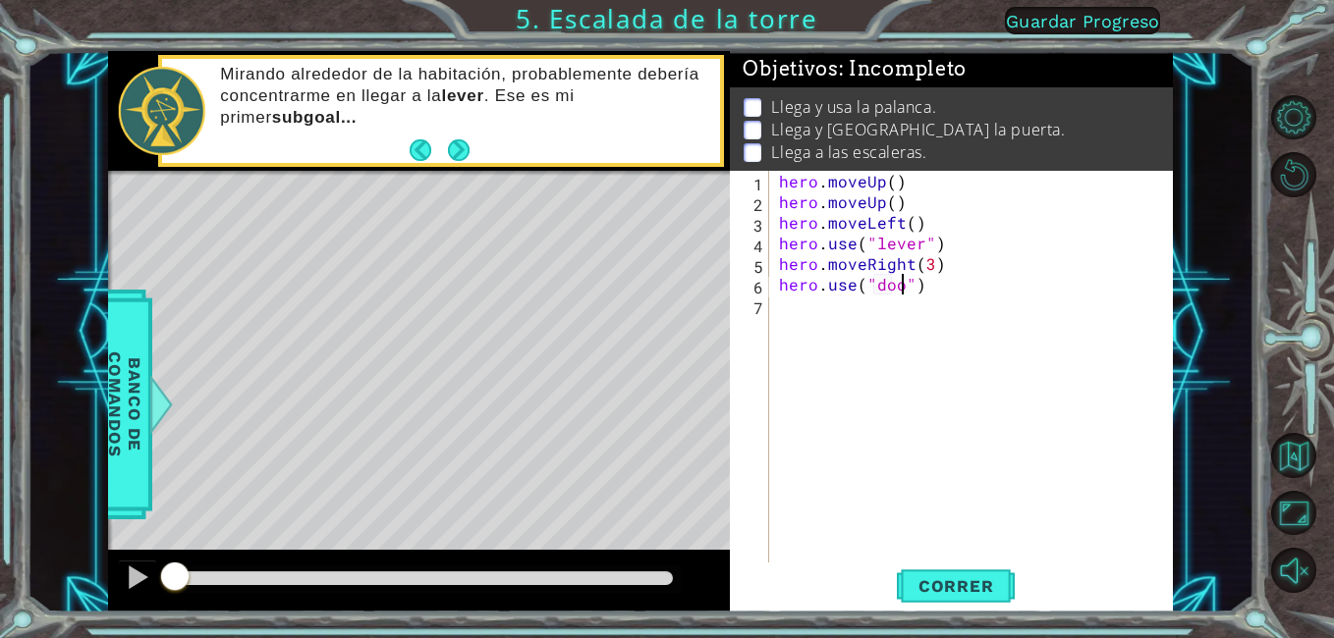
type textarea "hero.use("door")"
type textarea "h"
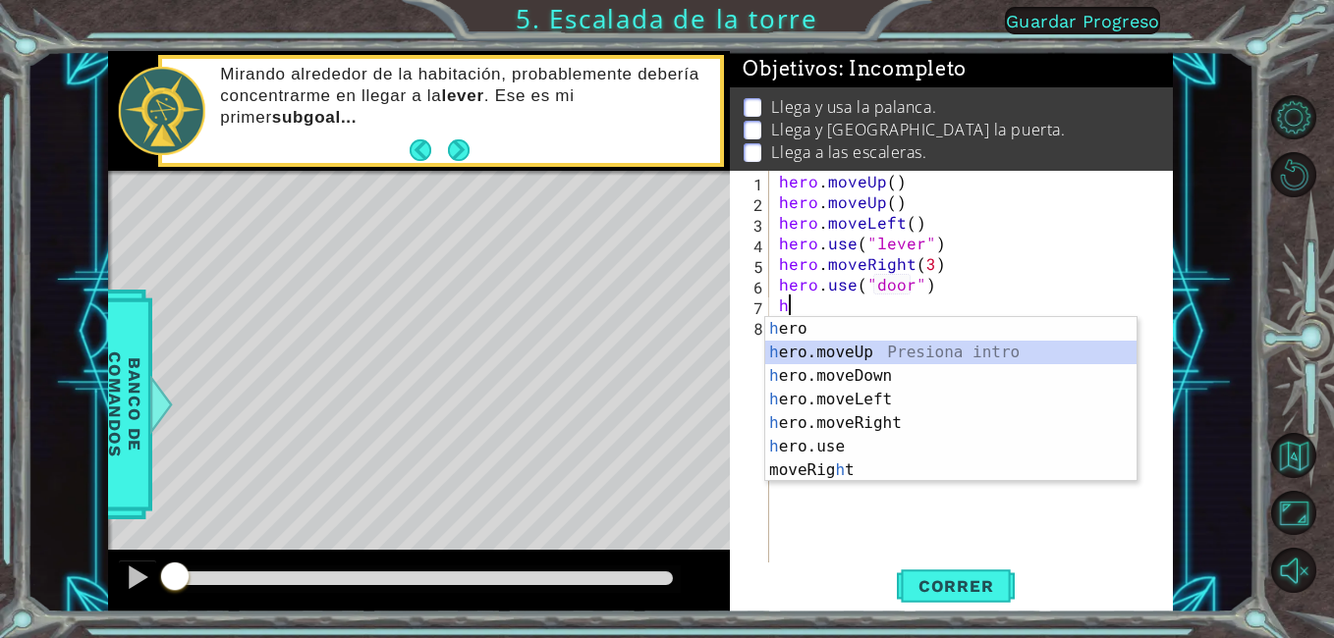
click at [941, 347] on div "h ero Presiona intro h ero.moveUp Presiona intro h ero.moveDown Presiona intro …" at bounding box center [950, 423] width 371 height 212
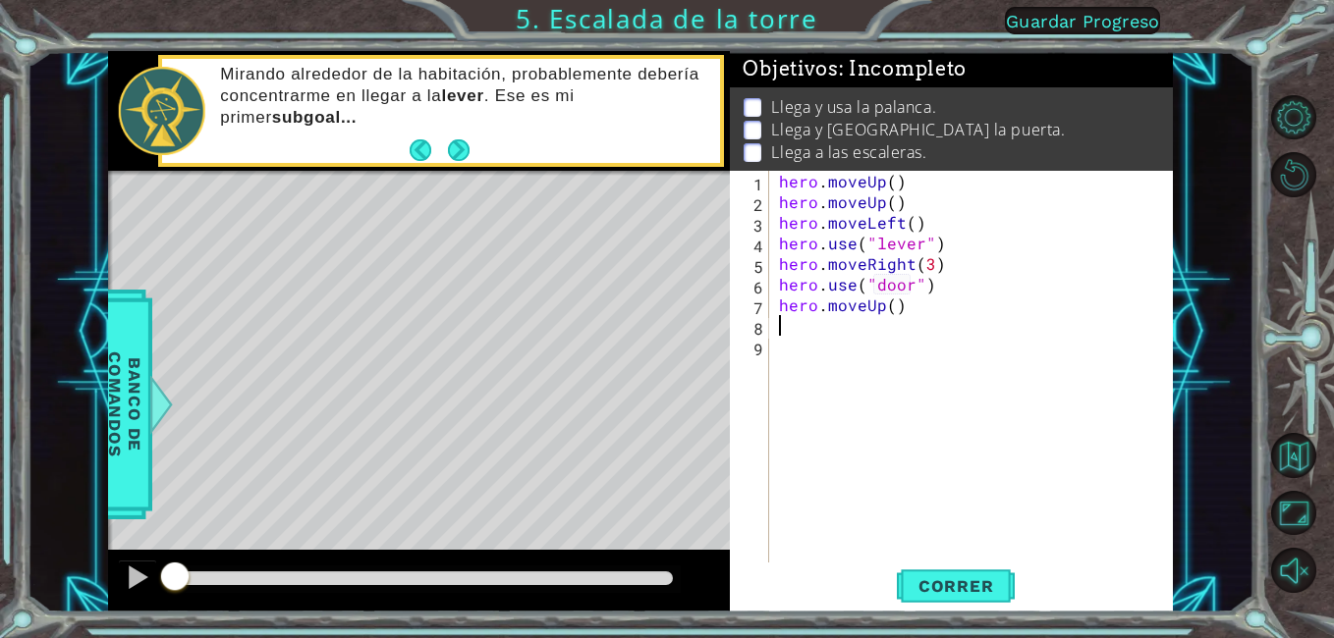
type textarea "h"
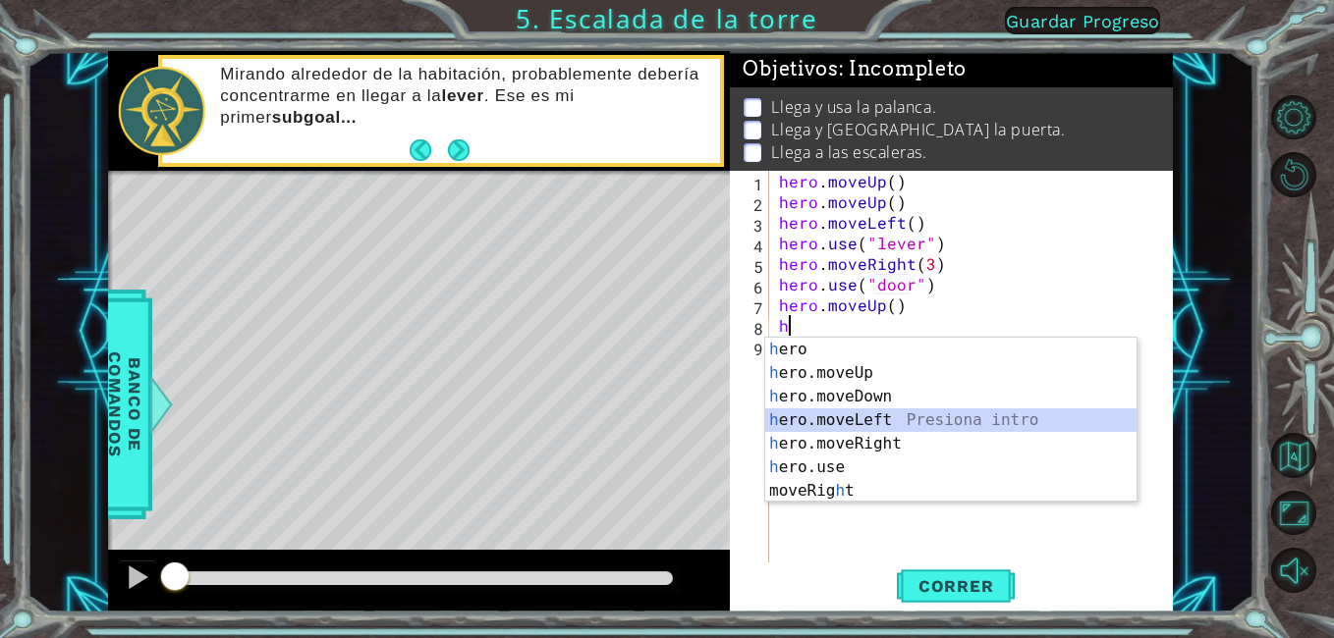
click at [856, 421] on div "h ero Presiona intro h ero.moveUp Presiona intro h ero.moveDown Presiona intro …" at bounding box center [950, 444] width 371 height 212
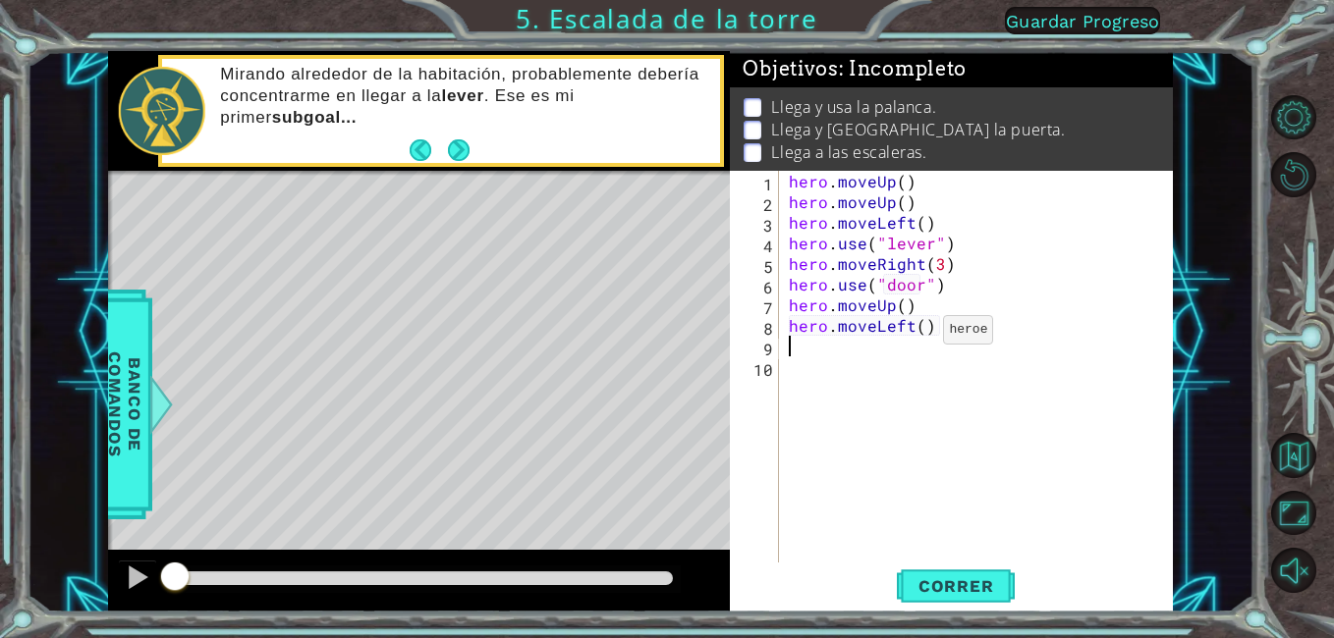
click at [918, 335] on div "hero . moveUp ( ) hero . moveUp ( ) hero . moveLeft ( ) hero . use ( "lever" ) …" at bounding box center [982, 387] width 394 height 433
type textarea "hero.moveLeft(3)"
click at [803, 374] on div "hero . moveUp ( ) hero . moveUp ( ) hero . moveLeft ( ) hero . use ( "lever" ) …" at bounding box center [982, 387] width 394 height 433
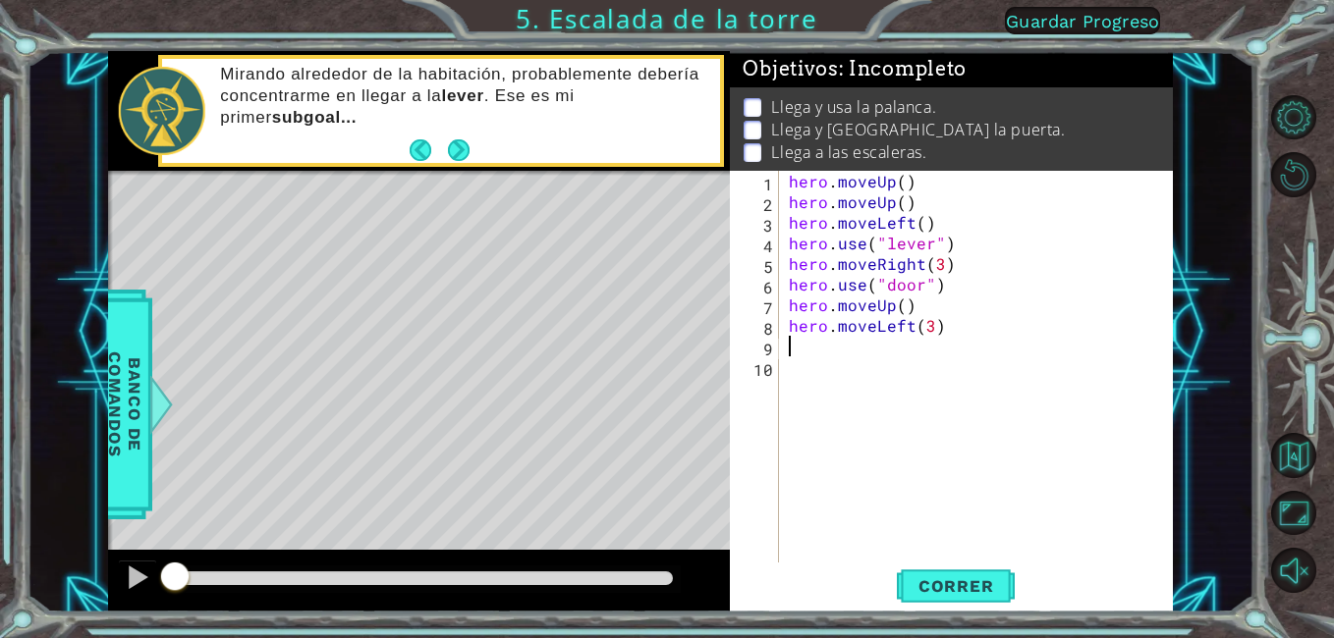
click at [790, 346] on div "hero . moveUp ( ) hero . moveUp ( ) hero . moveLeft ( ) hero . use ( "lever" ) …" at bounding box center [982, 387] width 394 height 433
type textarea "h"
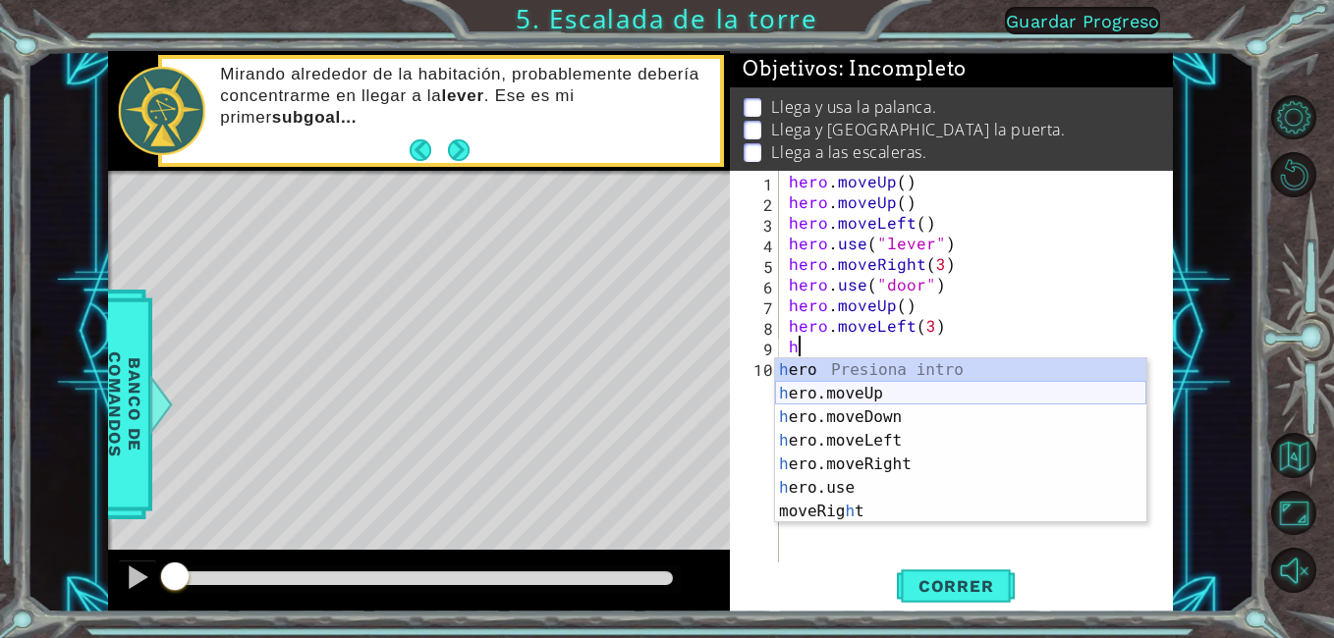
click at [853, 397] on div "h ero Presiona intro h ero.moveUp Presiona intro h ero.moveDown Presiona intro …" at bounding box center [960, 464] width 371 height 212
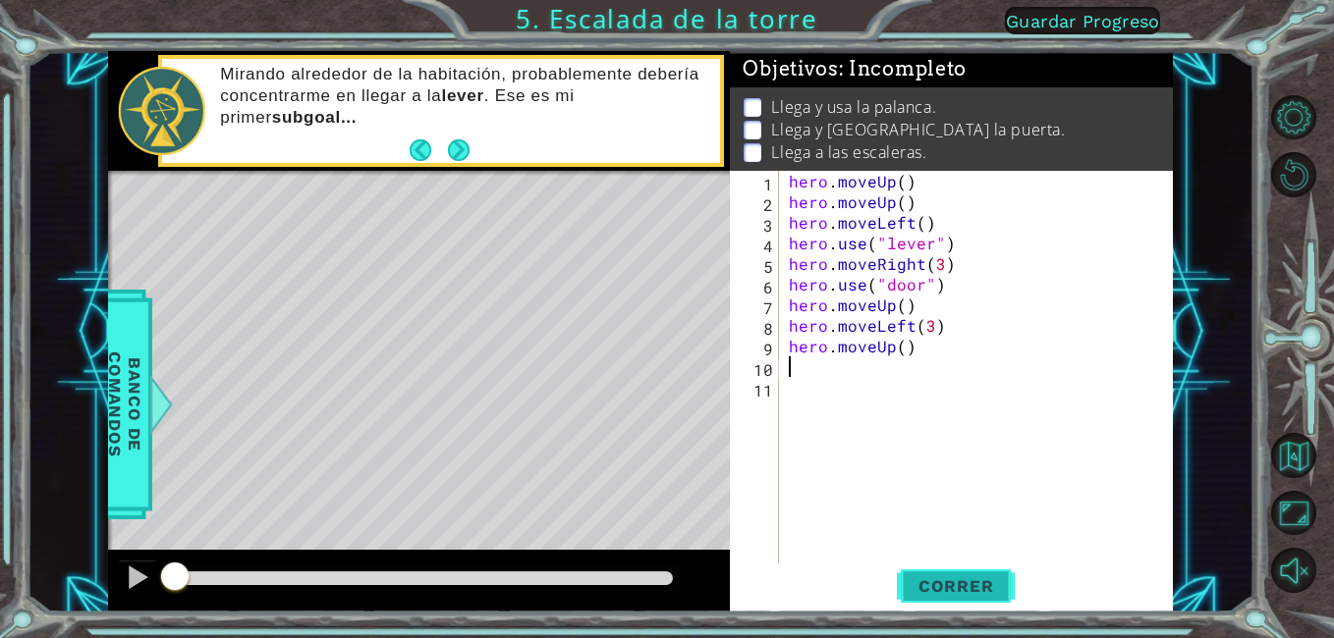
click at [947, 594] on span "Correr" at bounding box center [956, 587] width 115 height 20
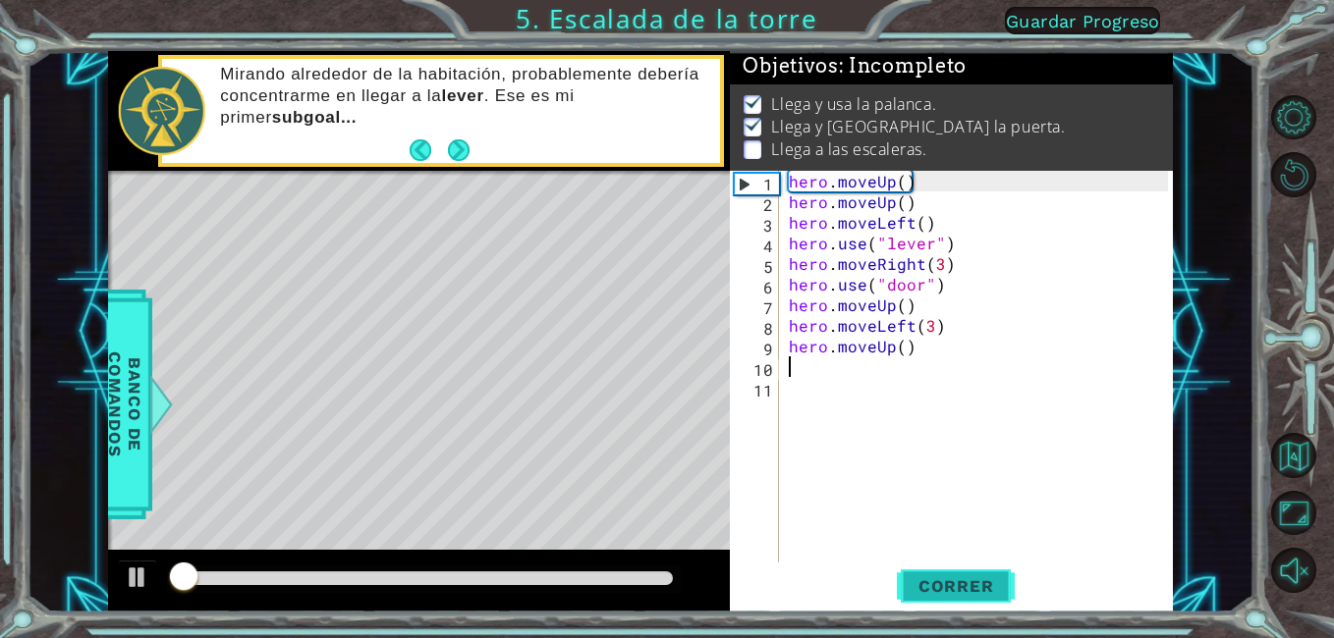
scroll to position [14, 0]
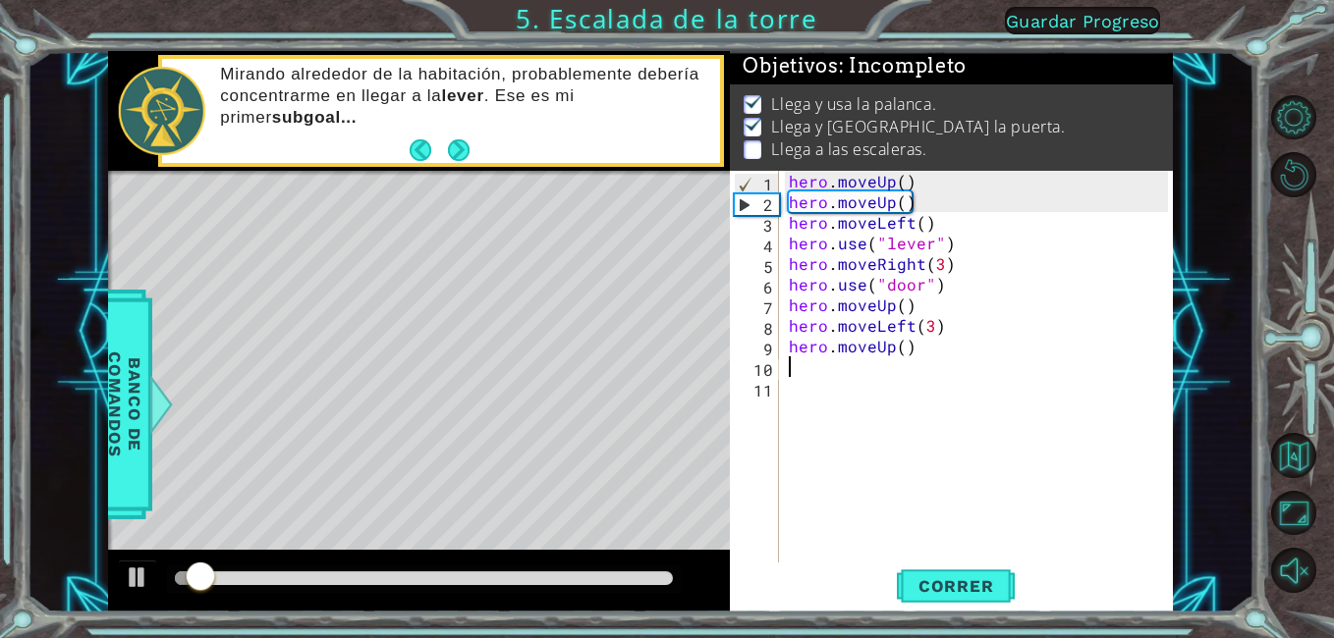
click at [570, 585] on div at bounding box center [424, 579] width 515 height 27
click at [570, 584] on div at bounding box center [424, 579] width 515 height 27
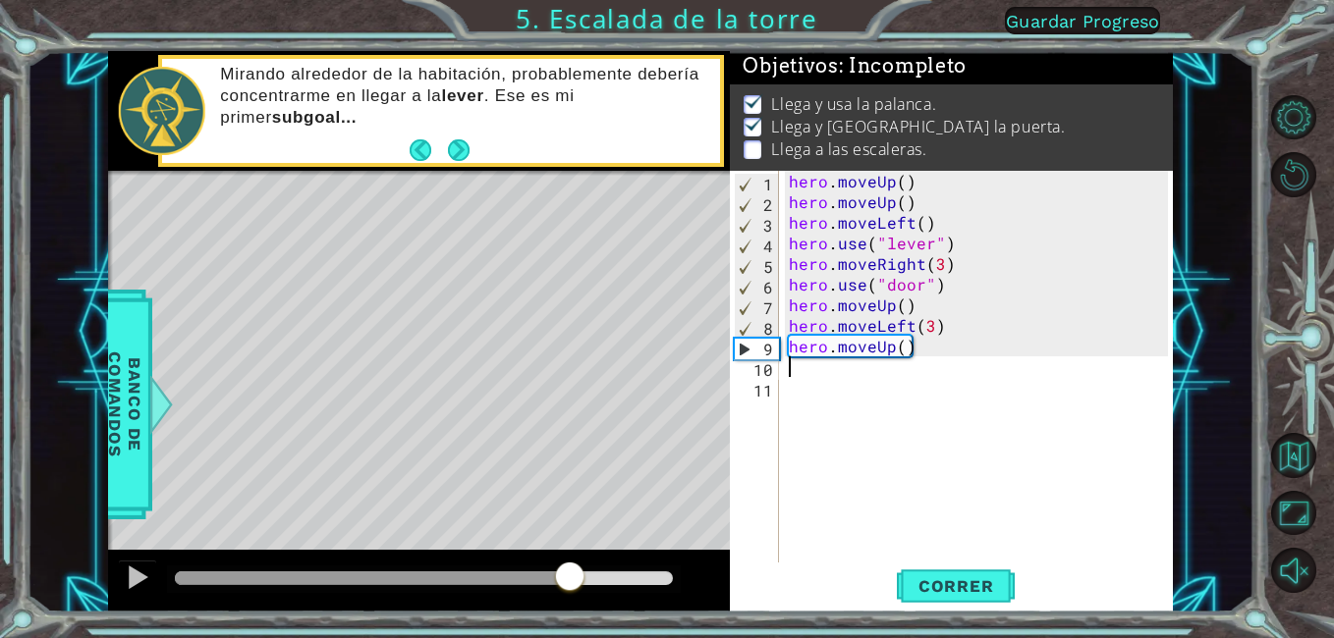
click at [570, 584] on div at bounding box center [424, 579] width 499 height 14
drag, startPoint x: 575, startPoint y: 579, endPoint x: 539, endPoint y: 595, distance: 38.7
click at [539, 595] on div at bounding box center [539, 578] width 35 height 35
drag, startPoint x: 539, startPoint y: 595, endPoint x: 574, endPoint y: 585, distance: 35.7
click at [573, 585] on div at bounding box center [564, 578] width 35 height 35
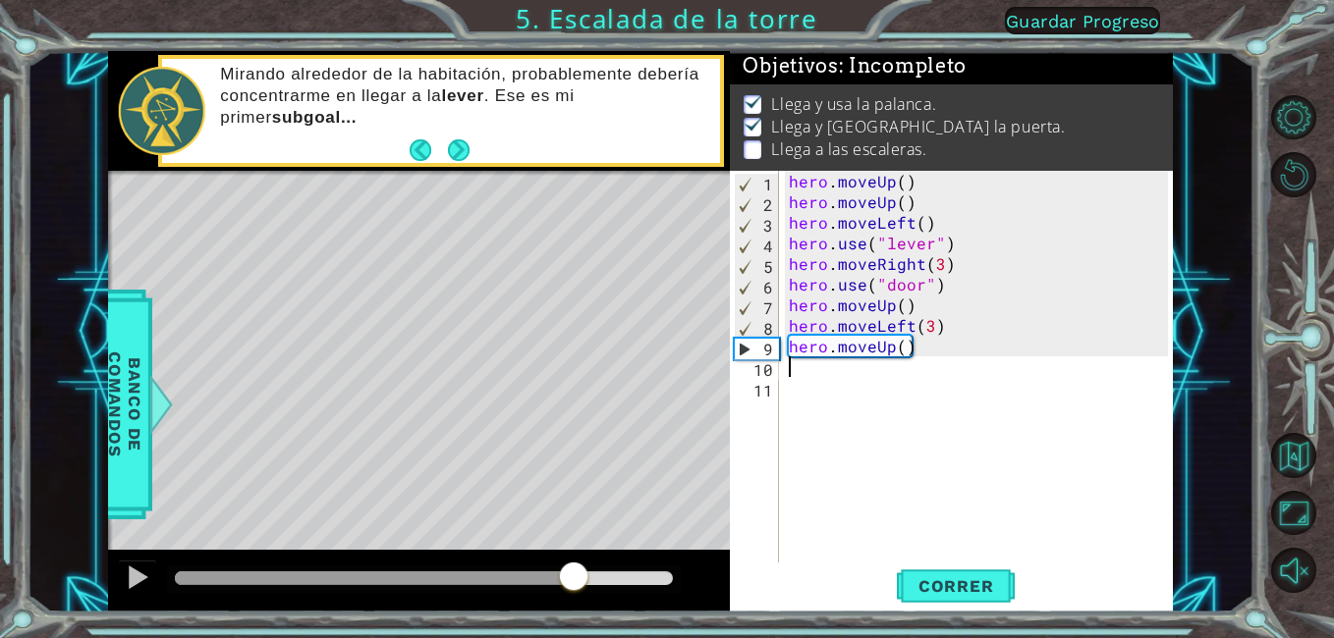
drag, startPoint x: 540, startPoint y: 596, endPoint x: 560, endPoint y: 587, distance: 21.5
click at [539, 596] on div at bounding box center [419, 581] width 623 height 63
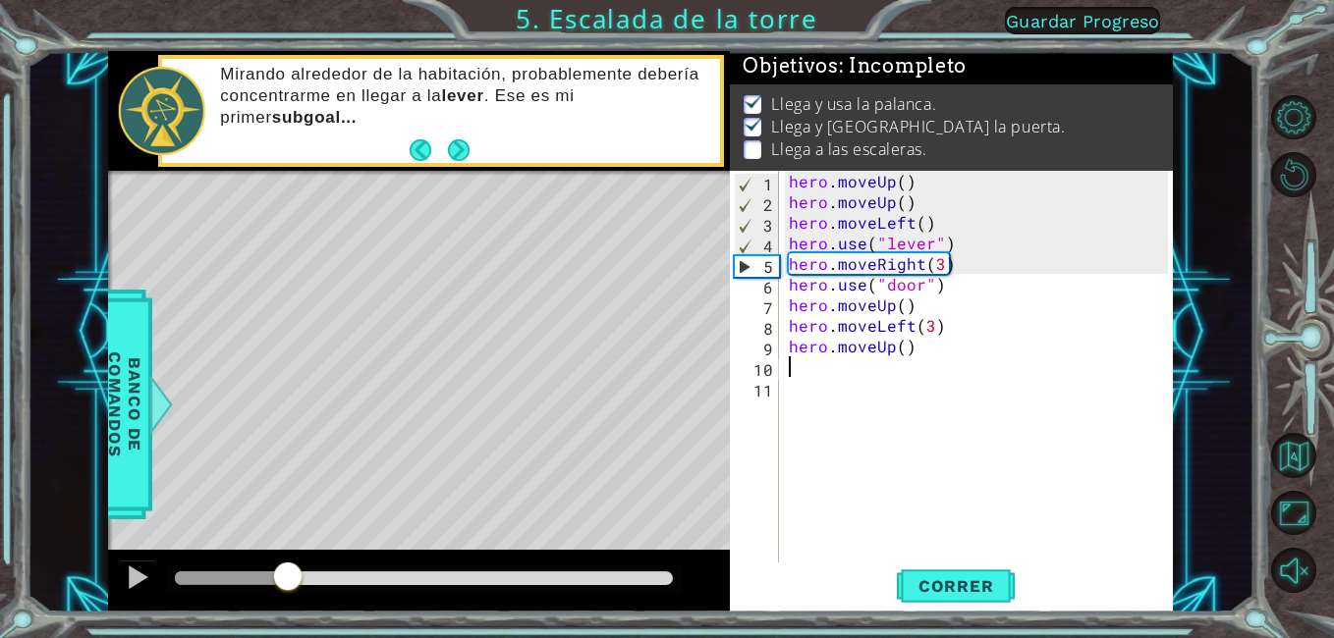
drag, startPoint x: 570, startPoint y: 579, endPoint x: 289, endPoint y: 636, distance: 286.6
click at [289, 636] on div "1 ההההההההההההההההההההההההההההההההההההההההההההההההההההההההההההההההההההההההההההה…" at bounding box center [667, 319] width 1334 height 638
click at [944, 621] on div "1 ההההההההההההההההההההההההההההההההההההההההההההההההההההההההההההההההההההההההההההה…" at bounding box center [667, 319] width 1334 height 638
click at [944, 591] on span "Correr" at bounding box center [956, 587] width 115 height 20
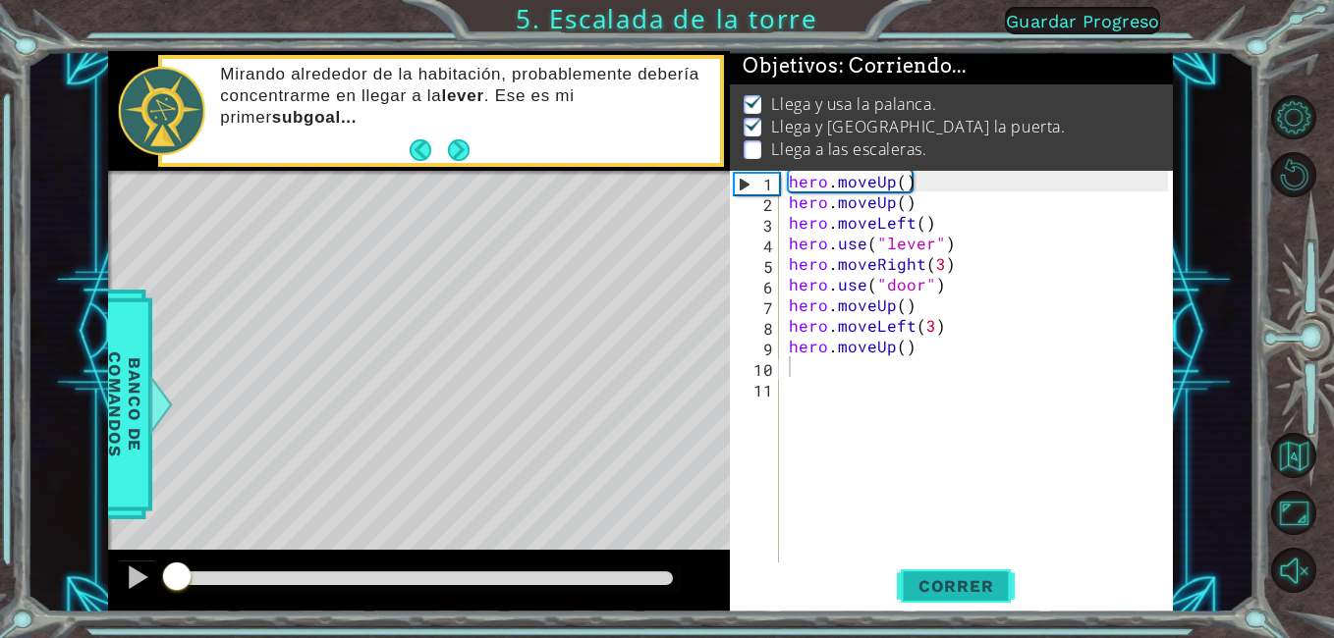
click at [947, 588] on span "Correr" at bounding box center [956, 587] width 115 height 20
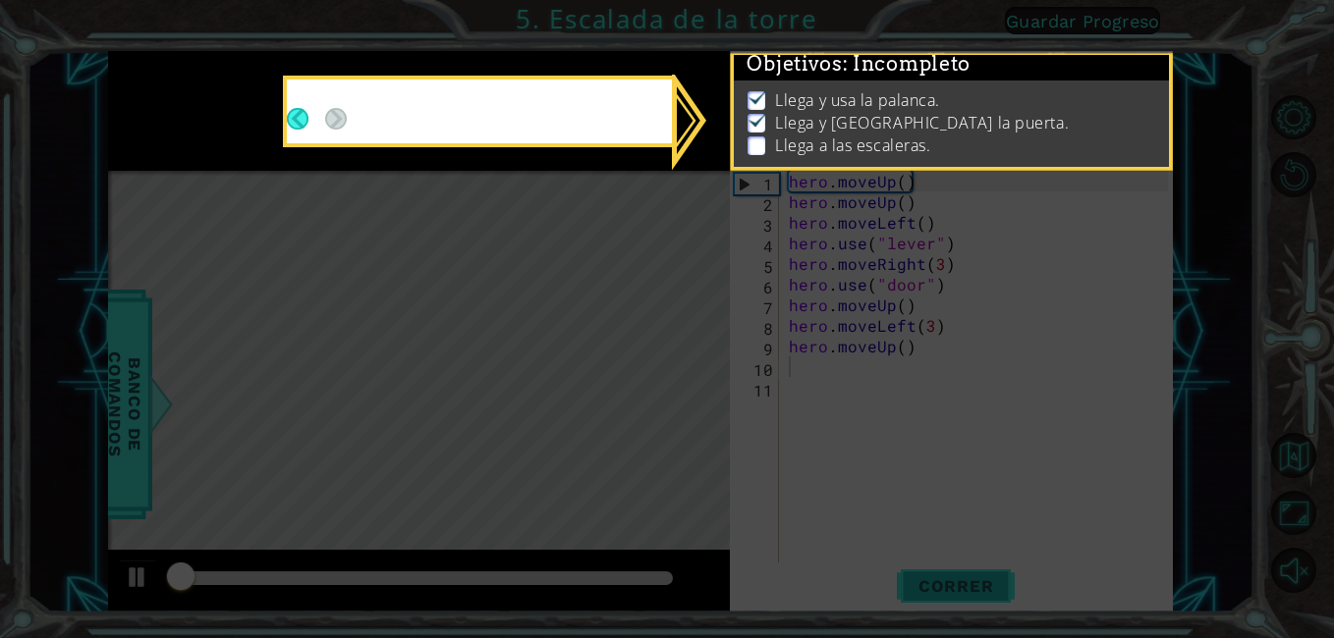
click at [947, 588] on icon at bounding box center [667, 319] width 1334 height 638
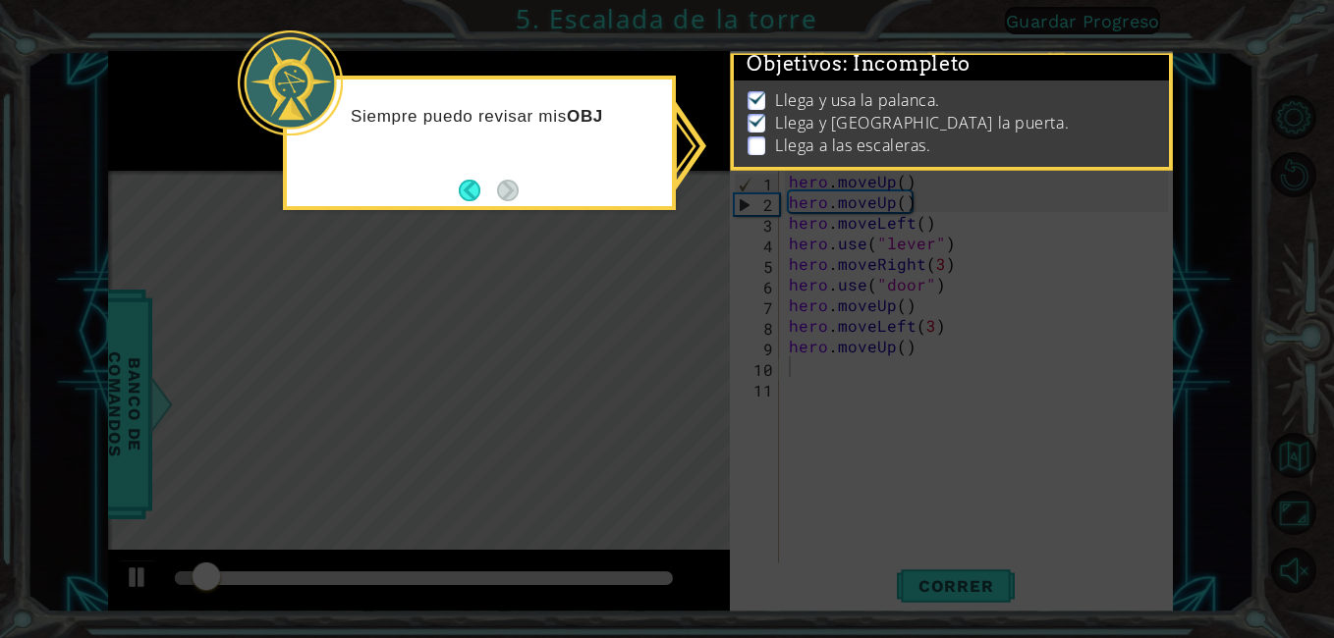
drag, startPoint x: 440, startPoint y: 175, endPoint x: 454, endPoint y: 170, distance: 14.6
click at [441, 174] on div "Siempre puedo revisar mis OBJ" at bounding box center [479, 143] width 393 height 135
click at [456, 173] on div "Siempre puedo revisar mis OBJETIVOS" at bounding box center [479, 136] width 385 height 99
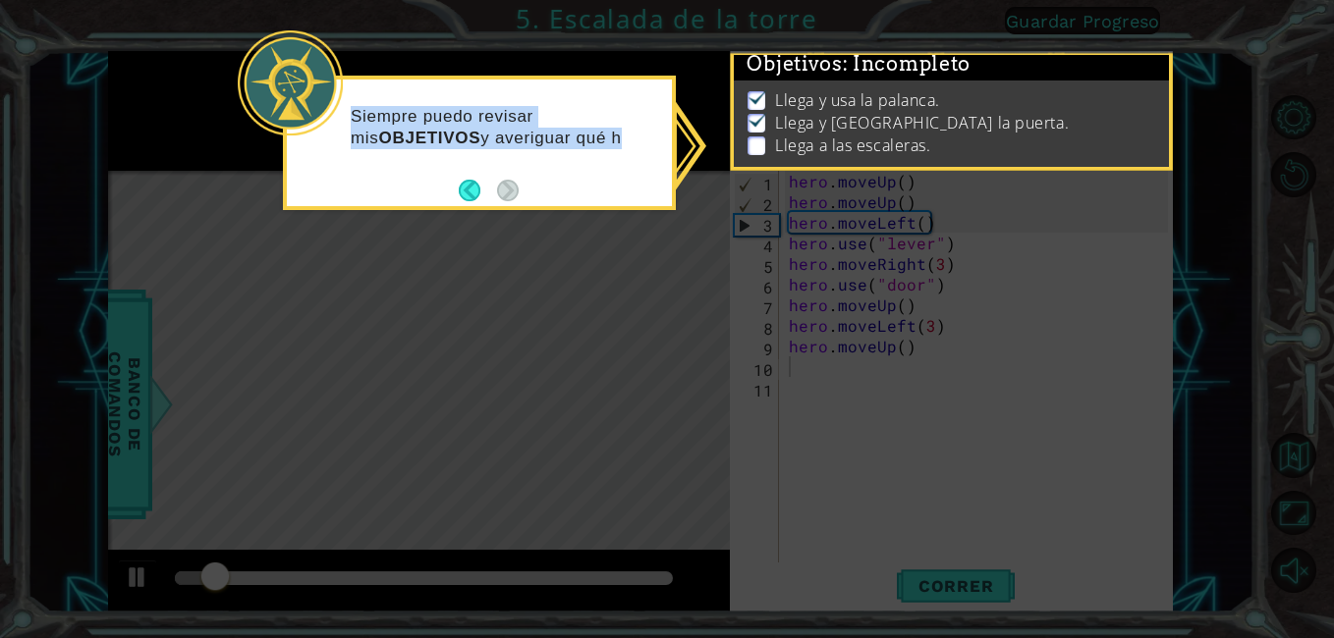
click at [459, 214] on body "1 ההההההההההההההההההההההההההההההההההההההההההההההההההההההההההההההההההההההההההההה…" at bounding box center [667, 319] width 1334 height 638
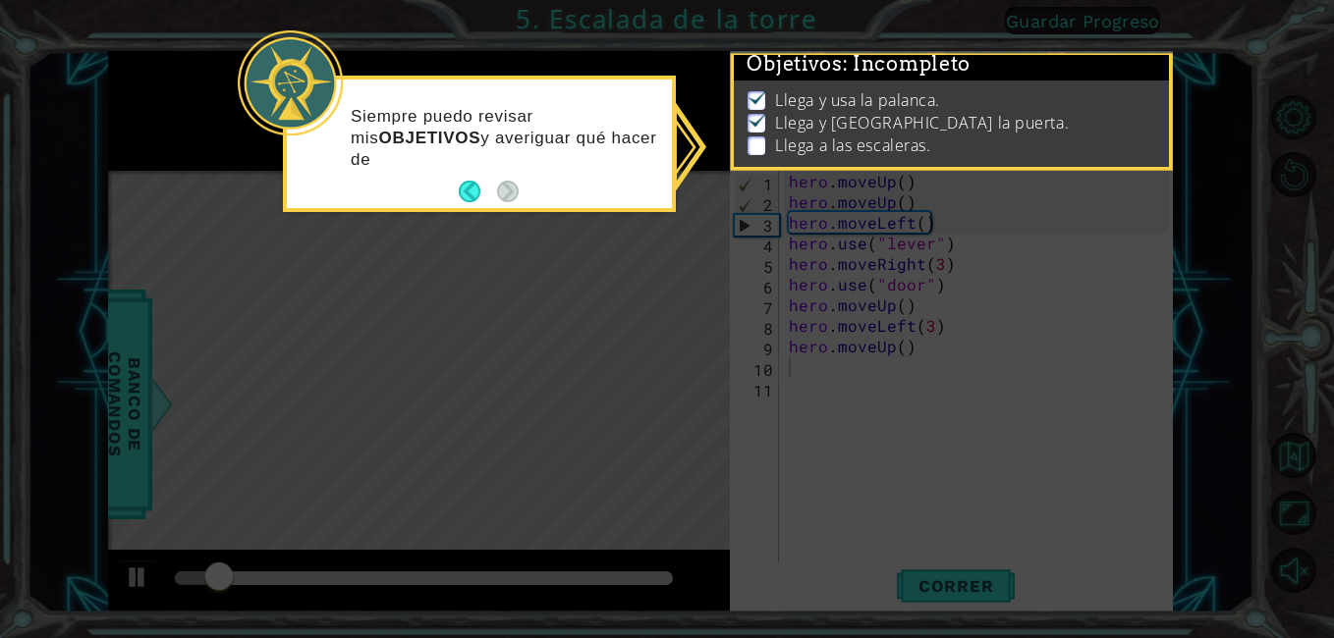
click at [457, 214] on icon at bounding box center [667, 319] width 1334 height 638
click at [455, 213] on icon at bounding box center [667, 319] width 1334 height 638
click at [462, 200] on button "Back" at bounding box center [478, 192] width 38 height 22
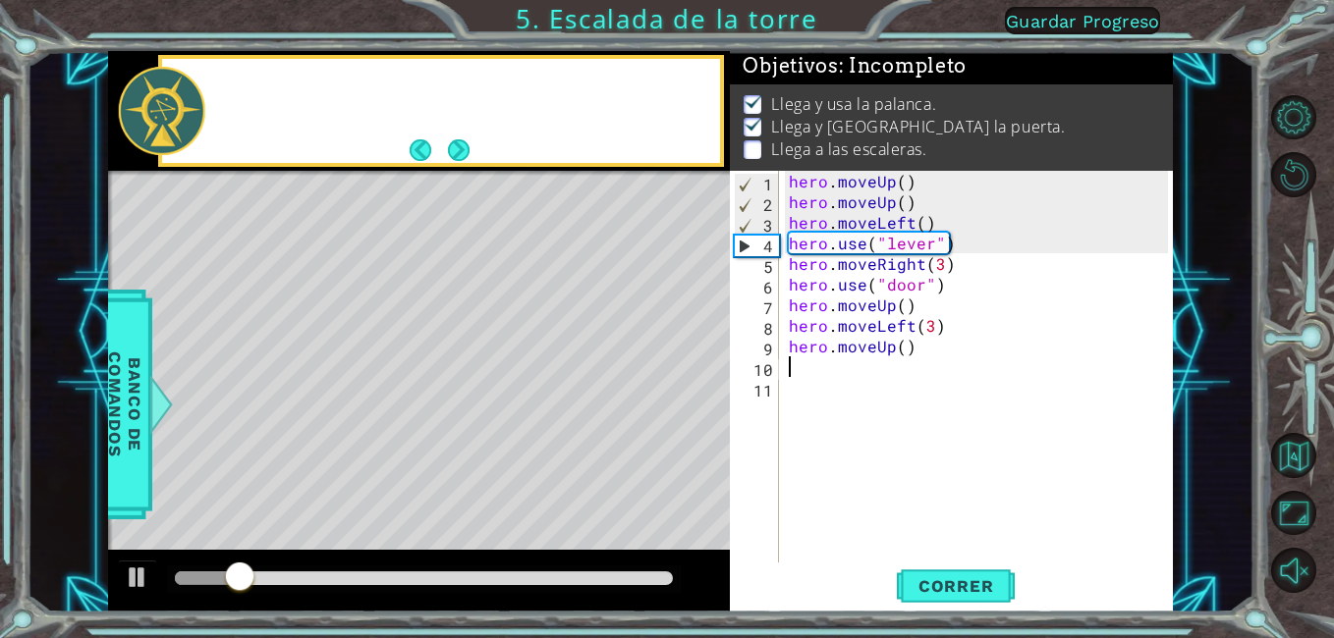
scroll to position [12, 0]
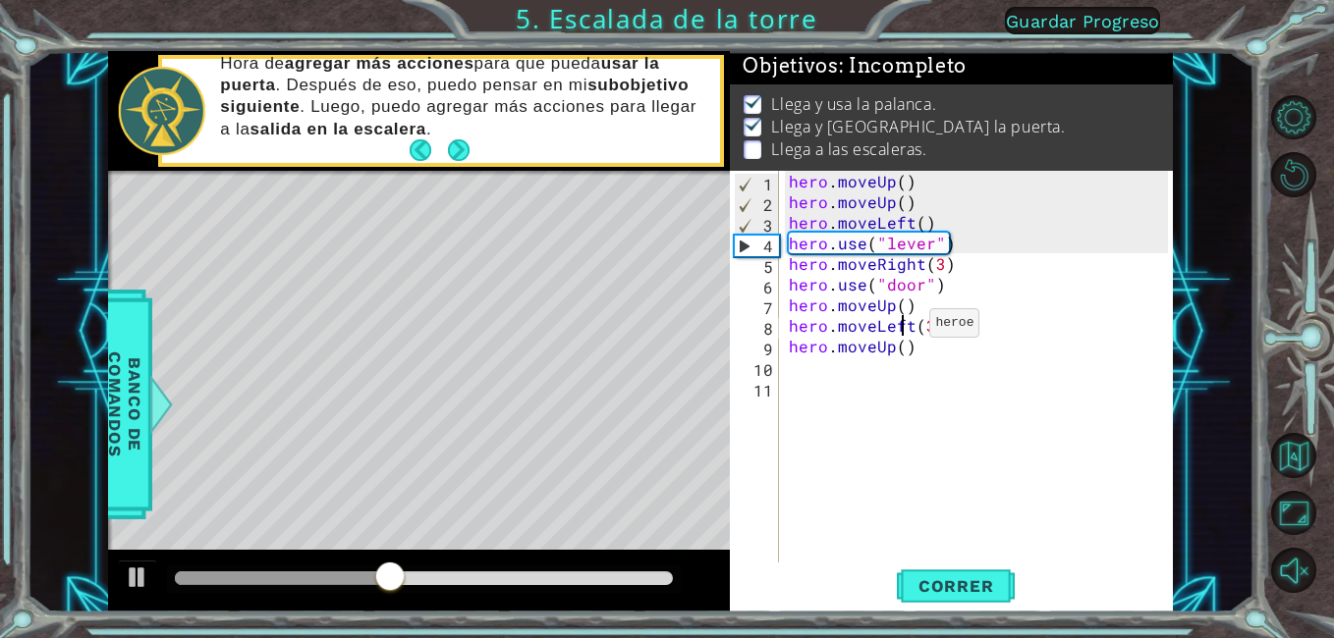
click at [906, 328] on div "hero . moveUp ( ) hero . moveUp ( ) hero . moveLeft ( ) hero . use ( "lever" ) …" at bounding box center [982, 387] width 394 height 433
click at [910, 327] on div "hero . moveUp ( ) hero . moveUp ( ) hero . moveLeft ( ) hero . use ( "lever" ) …" at bounding box center [982, 387] width 394 height 433
click at [932, 334] on div "hero . moveUp ( ) hero . moveUp ( ) hero . moveLeft ( ) hero . use ( "lever" ) …" at bounding box center [982, 387] width 394 height 433
click at [941, 330] on div "hero . moveUp ( ) hero . moveUp ( ) hero . moveLeft ( ) hero . use ( "lever" ) …" at bounding box center [982, 387] width 394 height 433
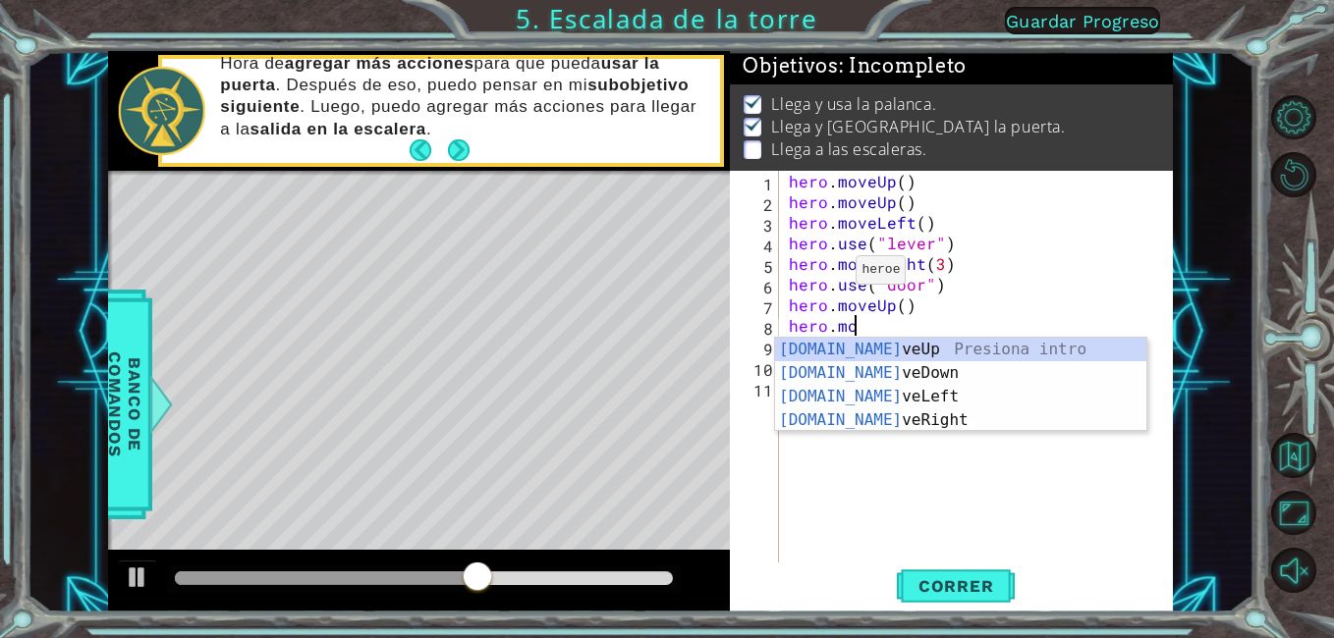
type textarea "hero.m"
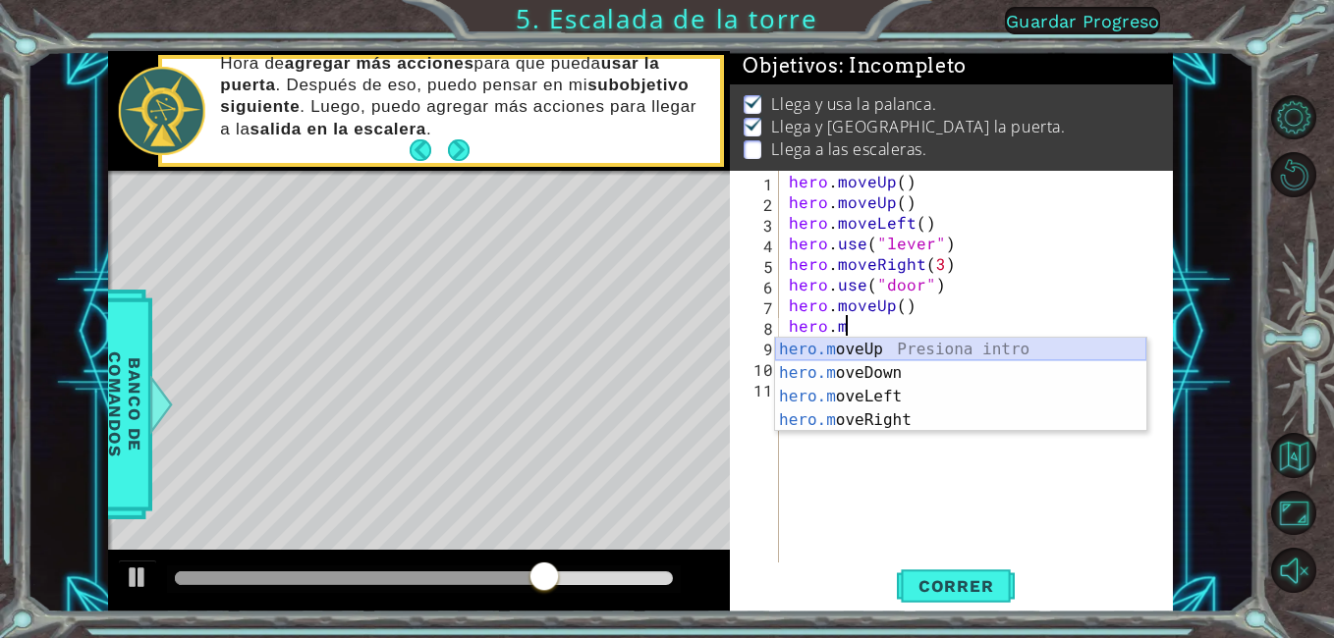
drag, startPoint x: 988, startPoint y: 359, endPoint x: 982, endPoint y: 346, distance: 15.0
click at [982, 346] on div "hero.m oveUp Presiona intro hero.m oveDown Presiona intro hero.m oveLeft Presio…" at bounding box center [960, 408] width 371 height 141
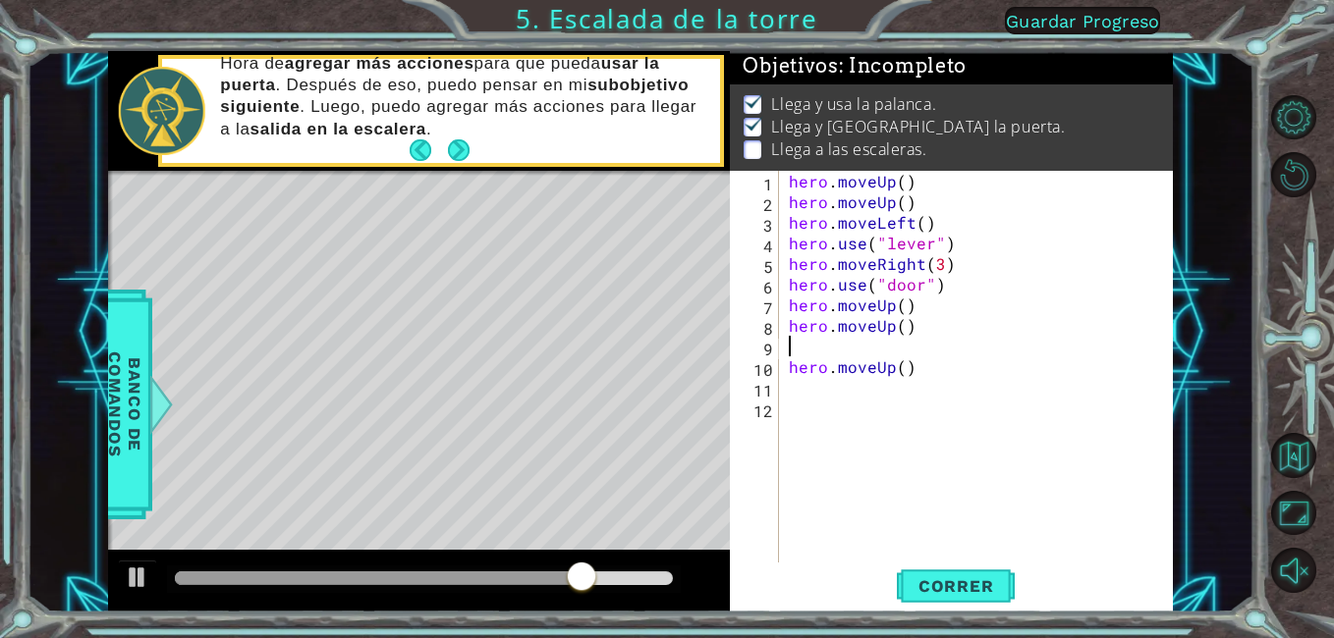
click at [916, 360] on div "hero . moveUp ( ) hero . moveUp ( ) hero . moveLeft ( ) hero . use ( "lever" ) …" at bounding box center [982, 387] width 394 height 433
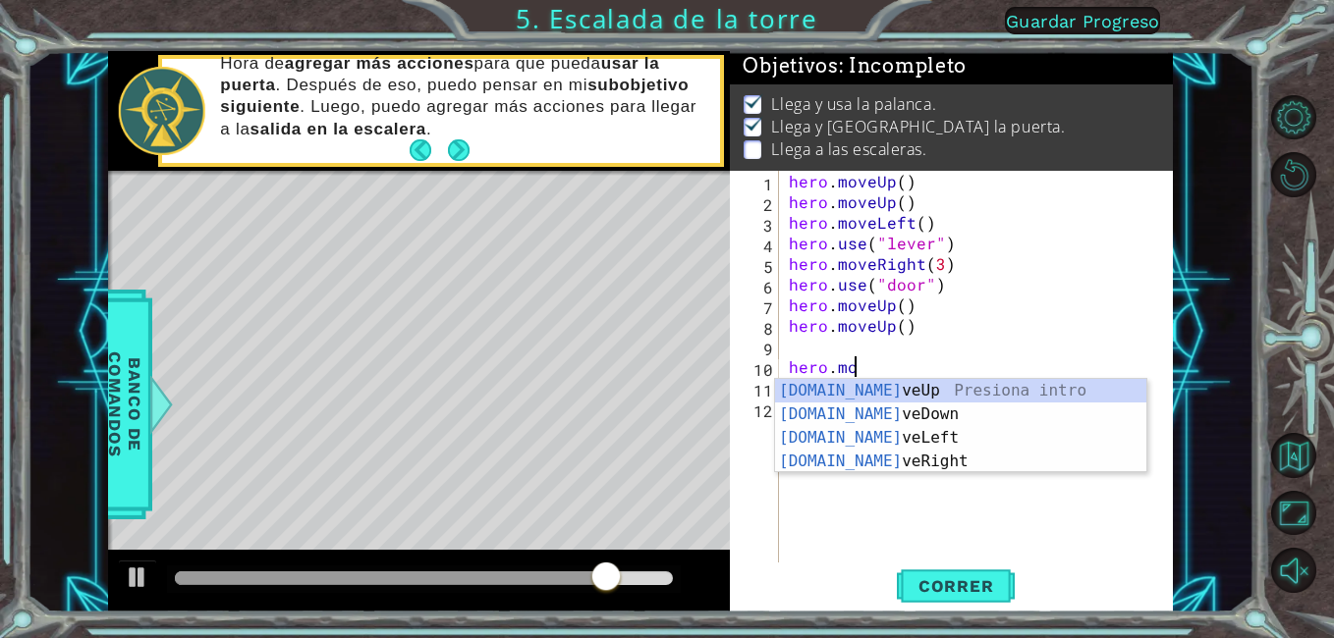
type textarea "hero.m"
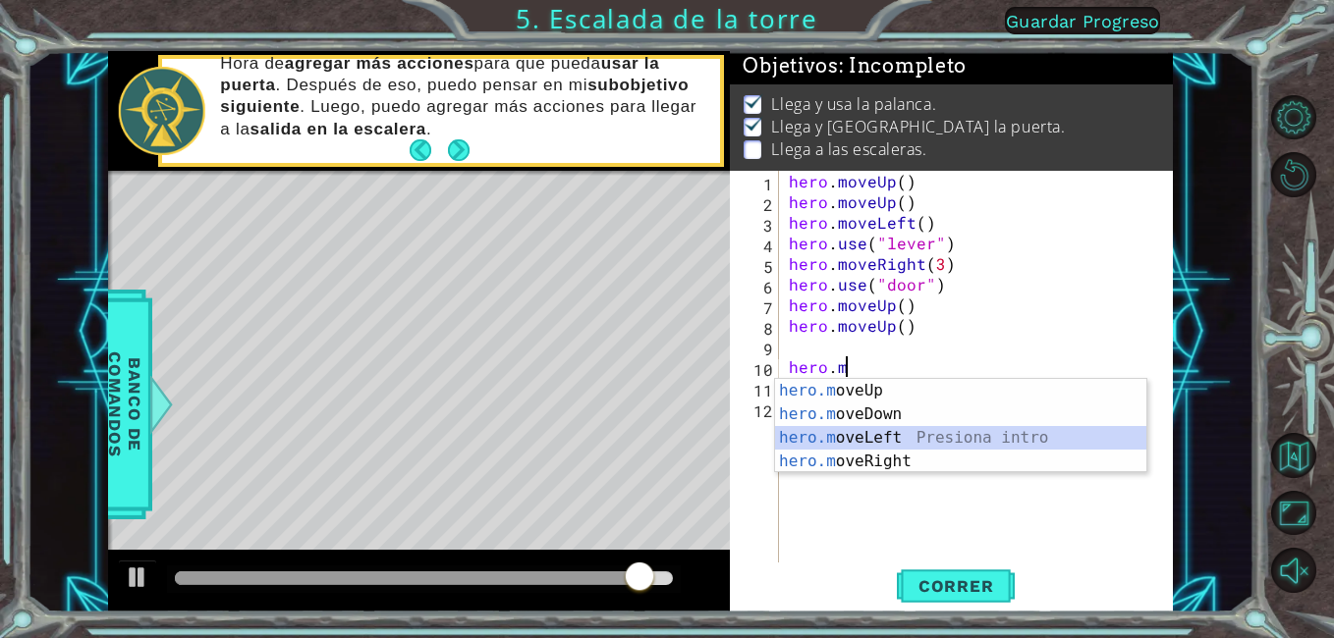
click at [991, 431] on div "hero.m oveUp Presiona intro hero.m oveDown Presiona intro hero.m oveLeft Presio…" at bounding box center [960, 449] width 371 height 141
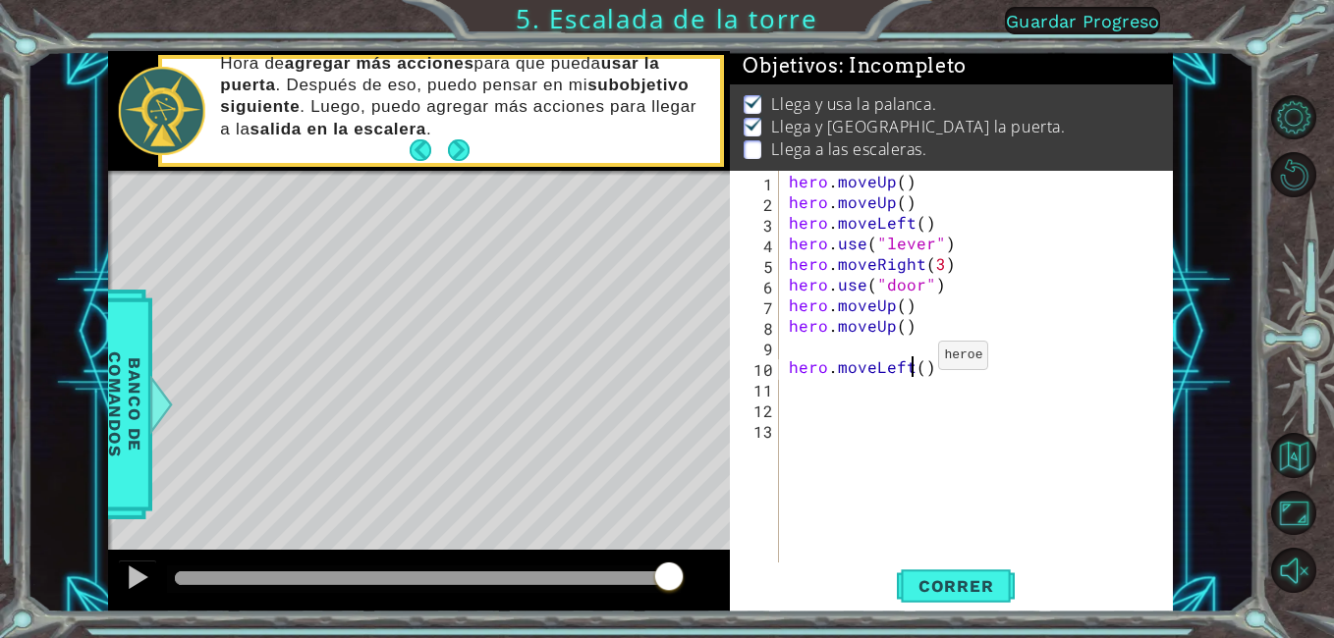
click at [914, 360] on div "hero . moveUp ( ) hero . moveUp ( ) hero . moveLeft ( ) hero . use ( "lever" ) …" at bounding box center [982, 387] width 394 height 433
click at [927, 376] on div "hero . moveUp ( ) hero . moveUp ( ) hero . moveLeft ( ) hero . use ( "lever" ) …" at bounding box center [982, 387] width 394 height 433
click at [917, 374] on div "hero . moveUp ( ) hero . moveUp ( ) hero . moveLeft ( ) hero . use ( "lever" ) …" at bounding box center [982, 387] width 394 height 433
drag, startPoint x: 819, startPoint y: 392, endPoint x: 970, endPoint y: 363, distance: 153.9
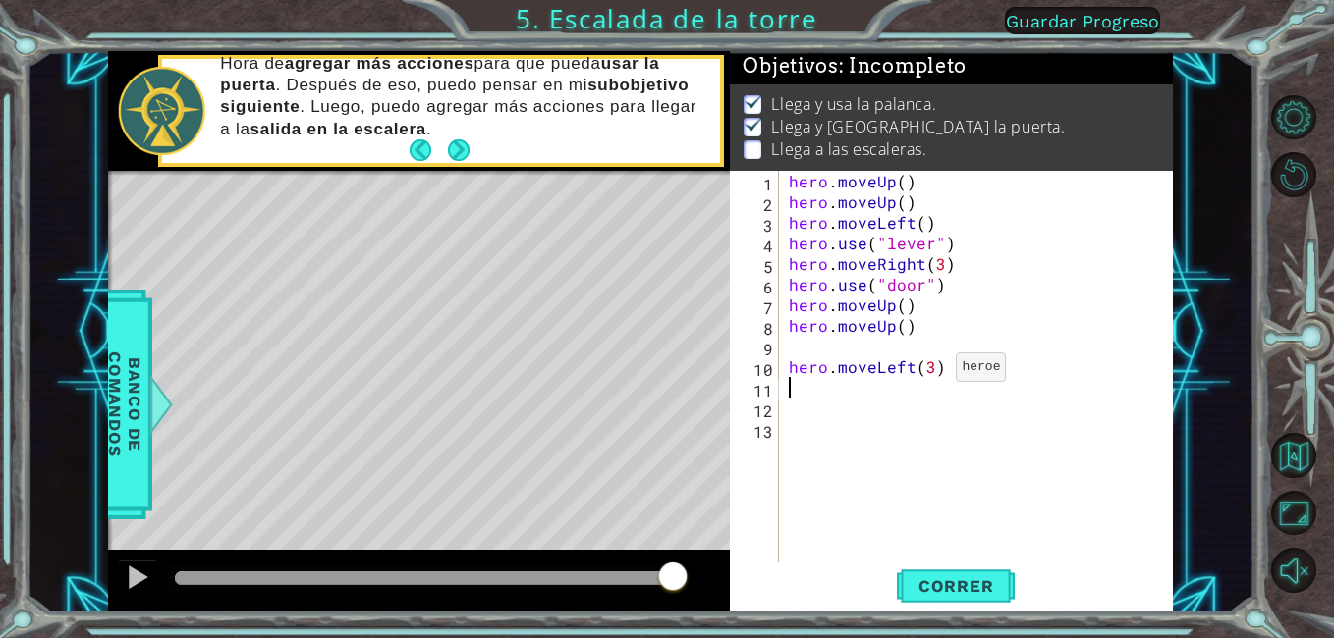
click at [970, 363] on div "hero . moveUp ( ) hero . moveUp ( ) hero . moveLeft ( ) hero . use ( "lever" ) …" at bounding box center [982, 387] width 394 height 433
type textarea "hero.moveLeft(3)"
drag, startPoint x: 988, startPoint y: 342, endPoint x: 969, endPoint y: 369, distance: 33.2
click at [991, 343] on div "hero . moveUp ( ) hero . moveUp ( ) hero . moveLeft ( ) hero . use ( "lever" ) …" at bounding box center [982, 387] width 394 height 433
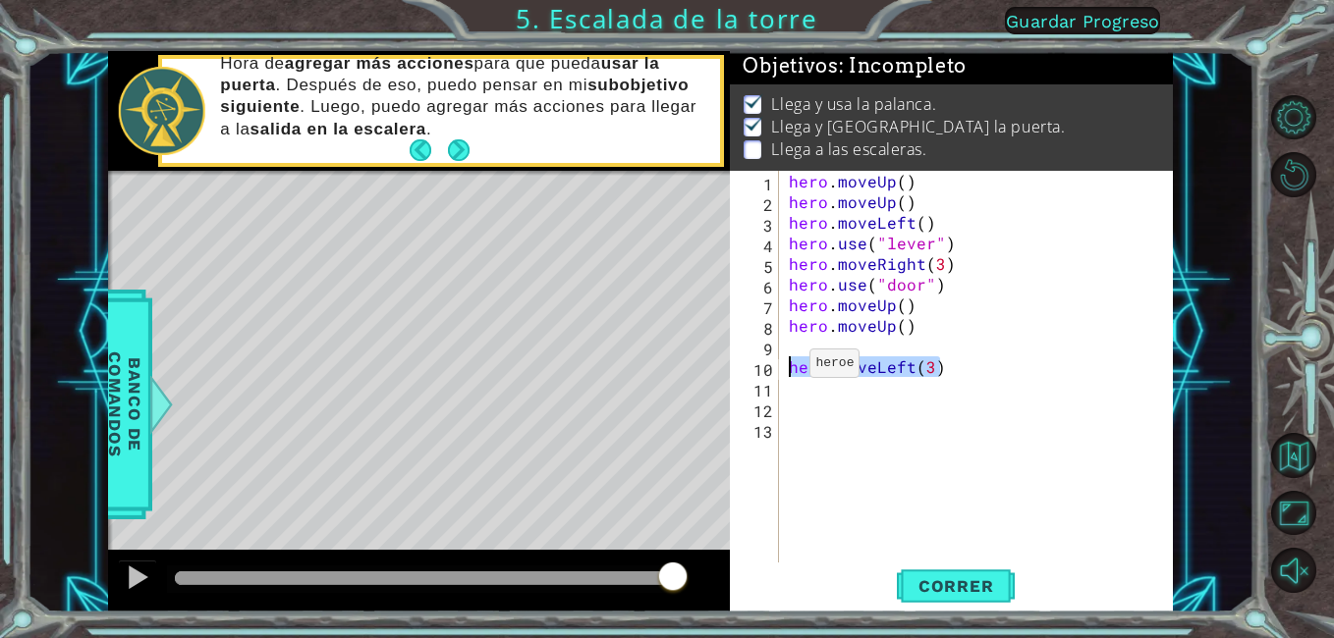
drag, startPoint x: 964, startPoint y: 375, endPoint x: 779, endPoint y: 367, distance: 185.8
click at [779, 367] on div "1 2 3 4 5 6 7 8 9 10 11 12 13 hero . moveUp ( ) hero . moveUp ( ) hero . moveLe…" at bounding box center [949, 367] width 438 height 392
type textarea "hero.moveLeft(3)"
click at [788, 339] on div "hero . moveUp ( ) hero . moveUp ( ) hero . moveLeft ( ) hero . use ( "lever" ) …" at bounding box center [982, 387] width 394 height 433
paste textarea "hero.moveLeft(3)"
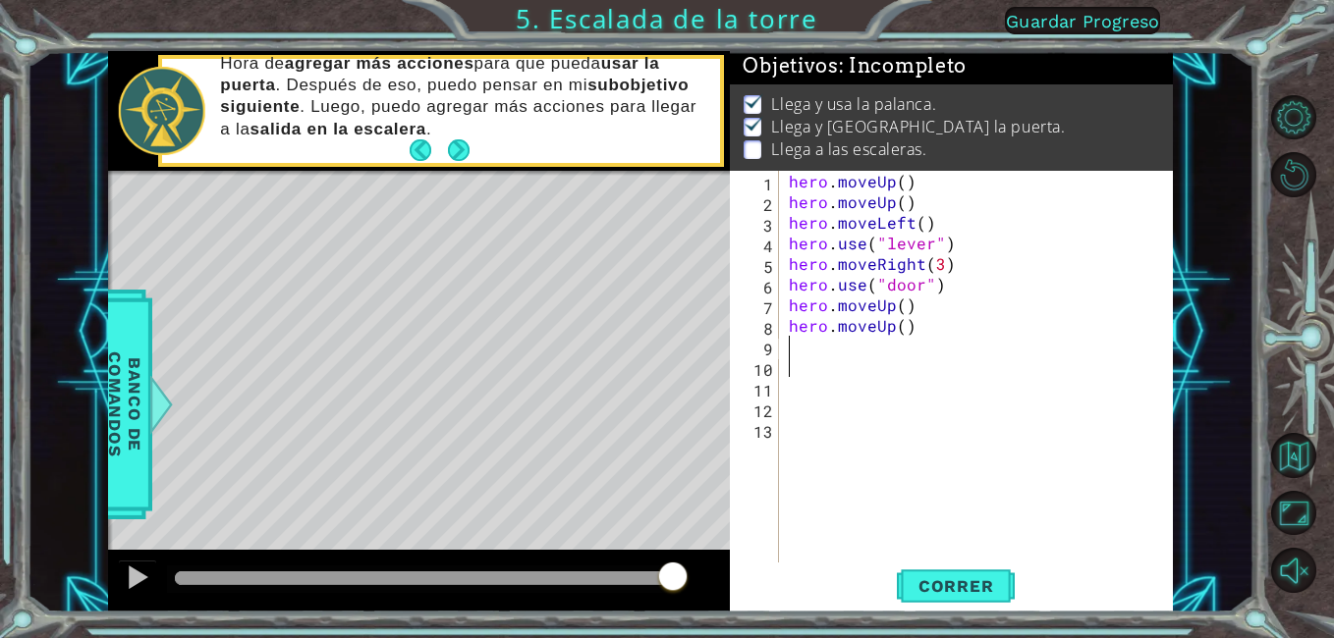
type textarea "hero.moveLeft(3)"
click at [959, 379] on div "hero . moveUp ( ) hero . moveUp ( ) hero . moveLeft ( ) hero . use ( "lever" ) …" at bounding box center [982, 387] width 394 height 433
click at [953, 369] on div "hero . moveUp ( ) hero . moveUp ( ) hero . moveLeft ( ) hero . use ( "lever" ) …" at bounding box center [982, 387] width 394 height 433
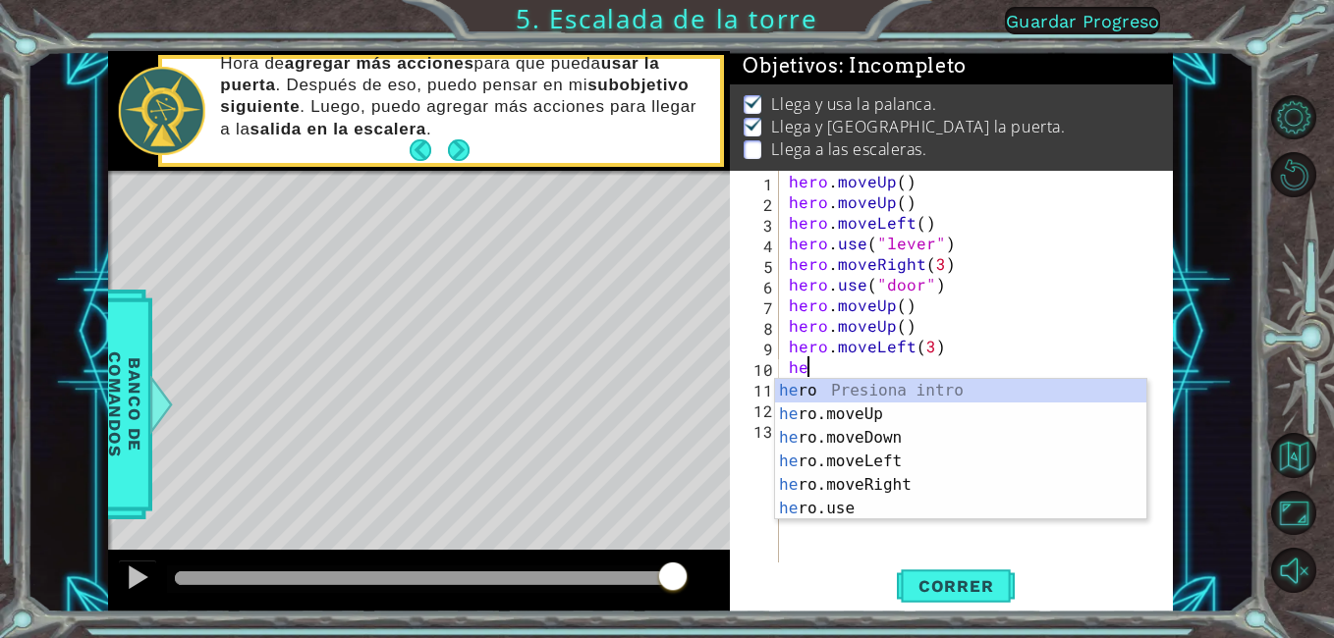
type textarea "h"
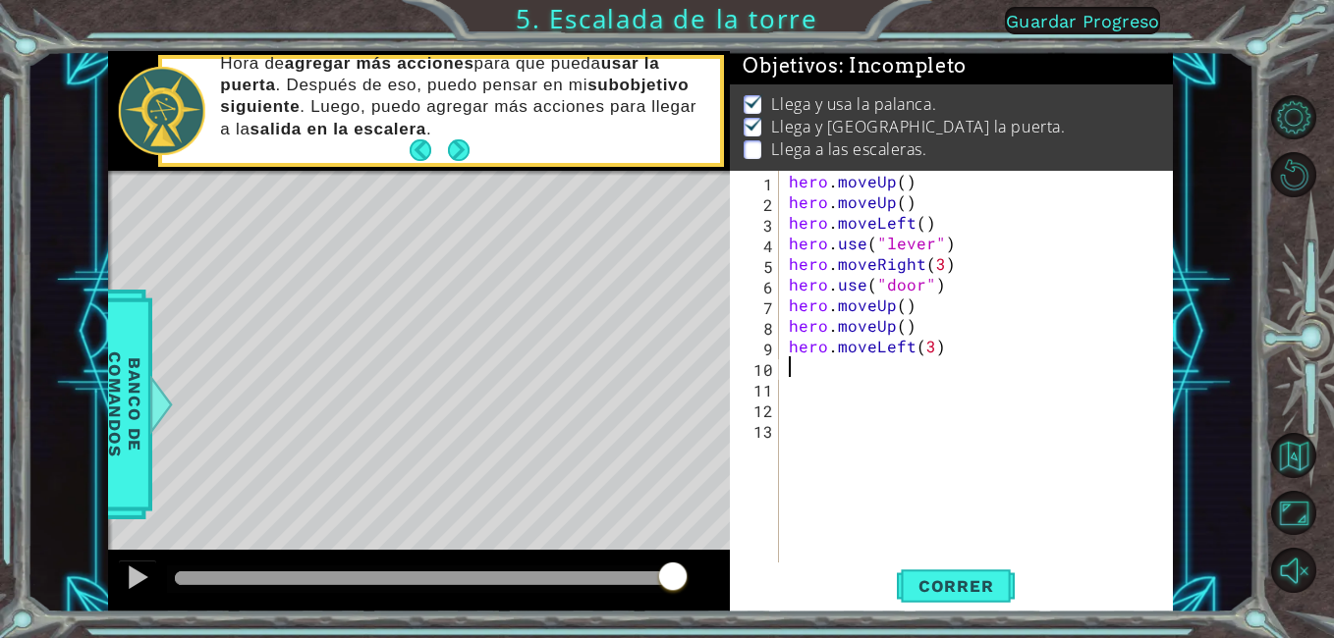
type textarea "h"
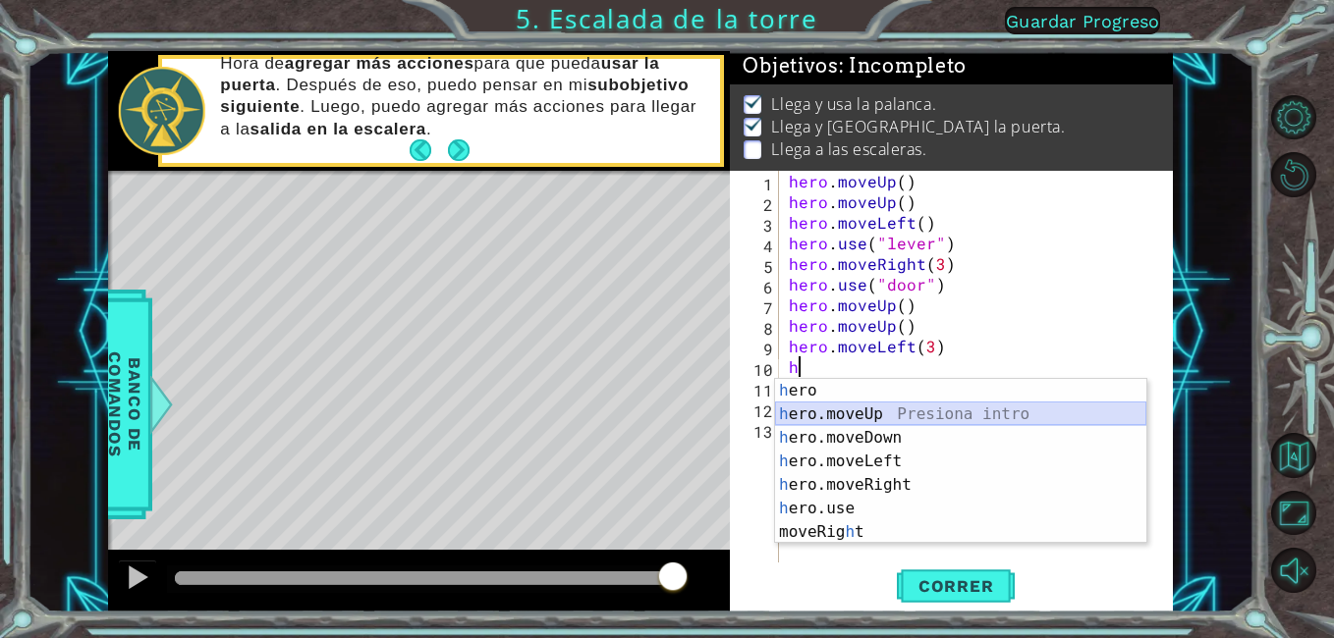
click at [926, 412] on div "h ero Presiona intro h ero.moveUp Presiona intro h ero.moveDown Presiona intro …" at bounding box center [960, 485] width 371 height 212
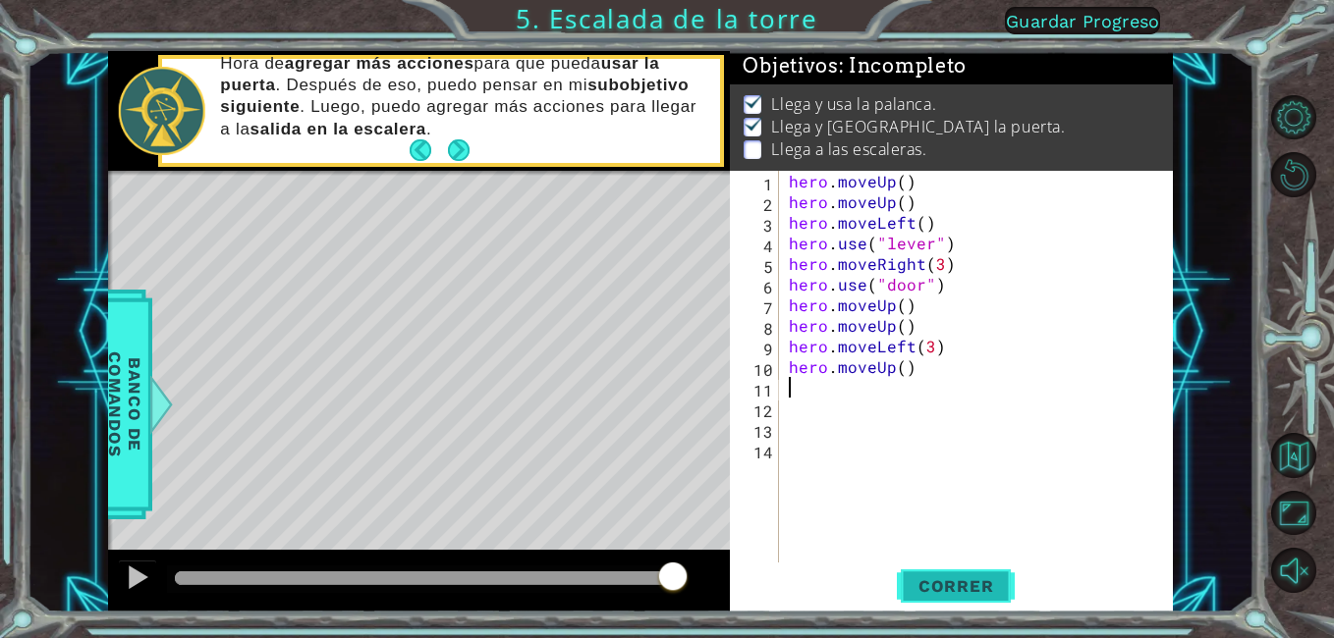
click at [961, 588] on span "Correr" at bounding box center [956, 587] width 115 height 20
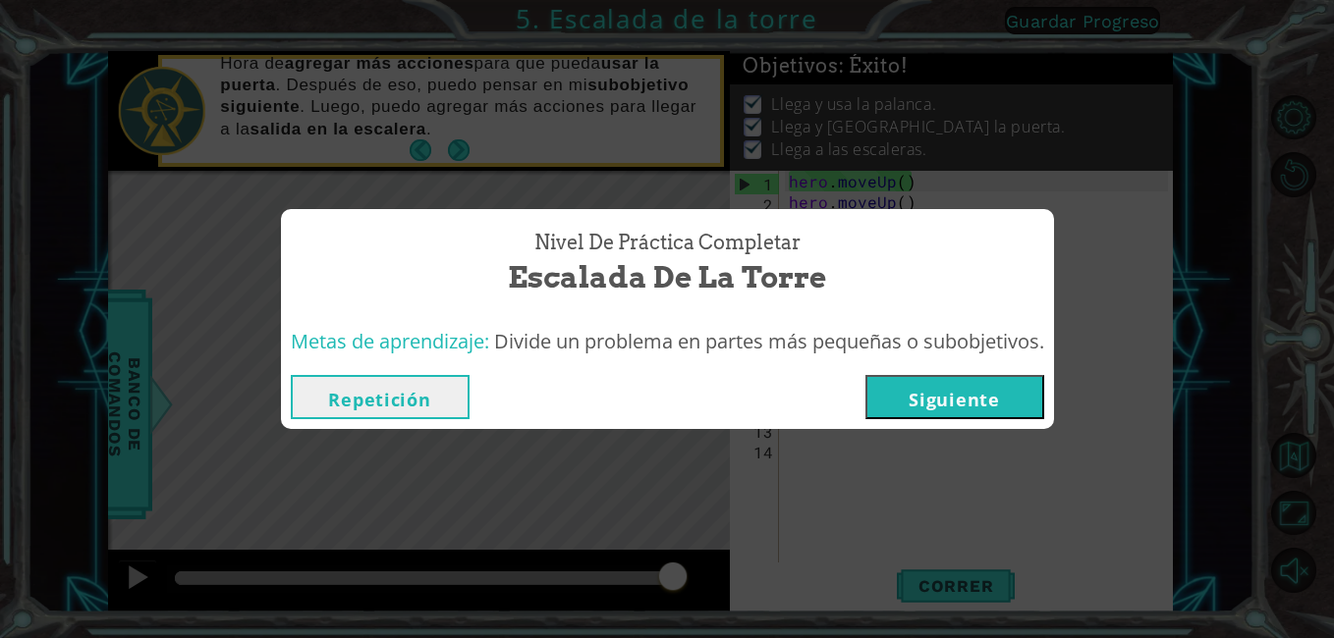
click at [869, 412] on div "Repetición [GEOGRAPHIC_DATA]" at bounding box center [667, 397] width 753 height 44
click at [907, 392] on button "Siguiente" at bounding box center [954, 397] width 179 height 44
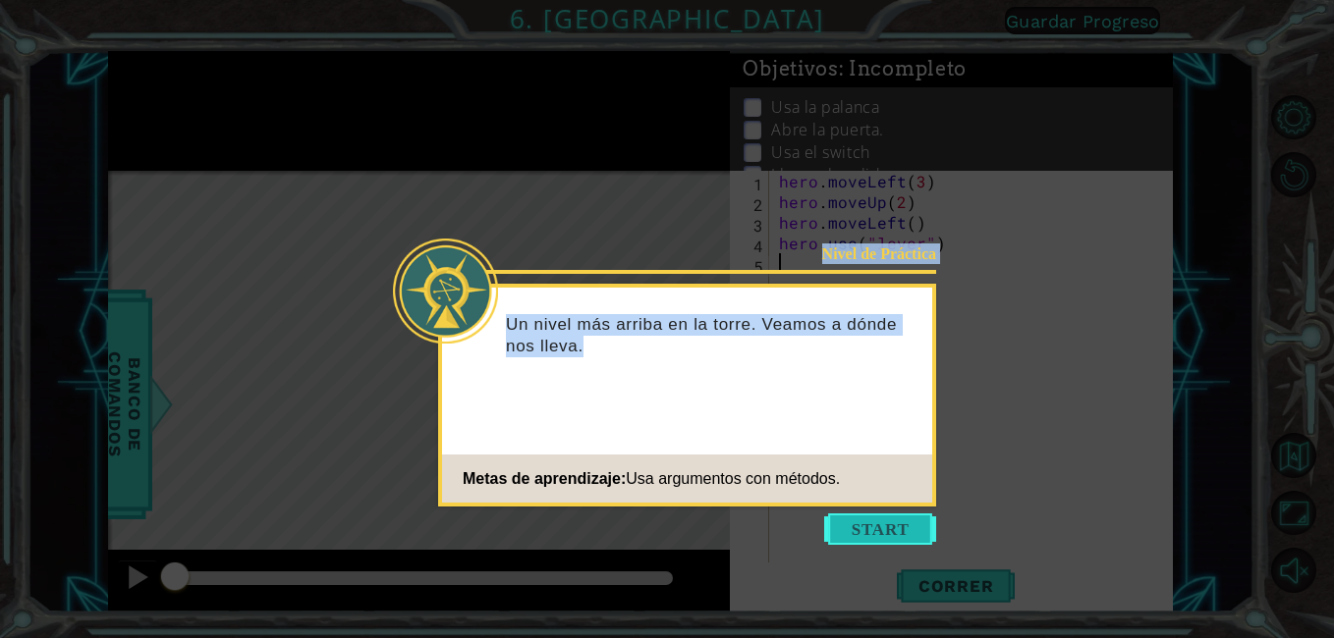
click at [930, 532] on body "1 ההההההההההההההההההההההההההההההההההההההההההההההההההההההההההההההההההההההההההההה…" at bounding box center [667, 319] width 1334 height 638
click at [930, 532] on button "Start" at bounding box center [880, 529] width 112 height 31
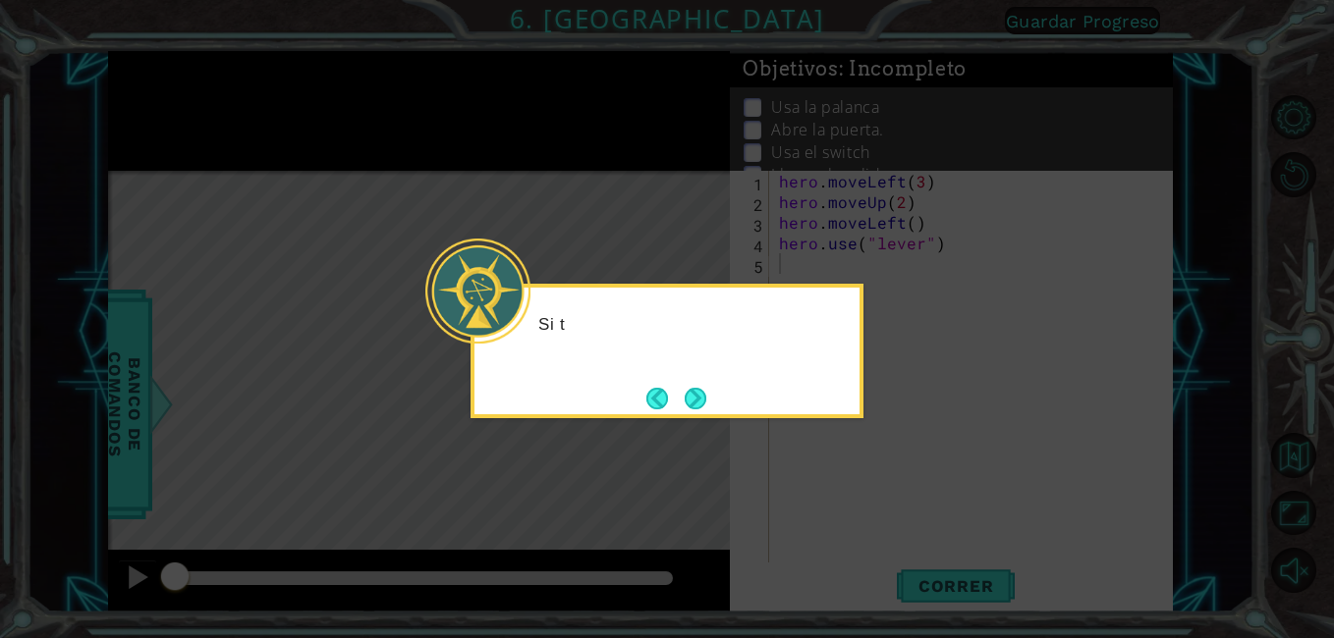
click at [964, 410] on icon at bounding box center [667, 319] width 1334 height 638
drag, startPoint x: 643, startPoint y: 318, endPoint x: 670, endPoint y: 357, distance: 46.6
click at [670, 348] on div "Si tengo que moverme larg" at bounding box center [666, 335] width 385 height 78
drag, startPoint x: 670, startPoint y: 357, endPoint x: 700, endPoint y: 402, distance: 54.5
click at [700, 402] on button "Next" at bounding box center [696, 398] width 23 height 23
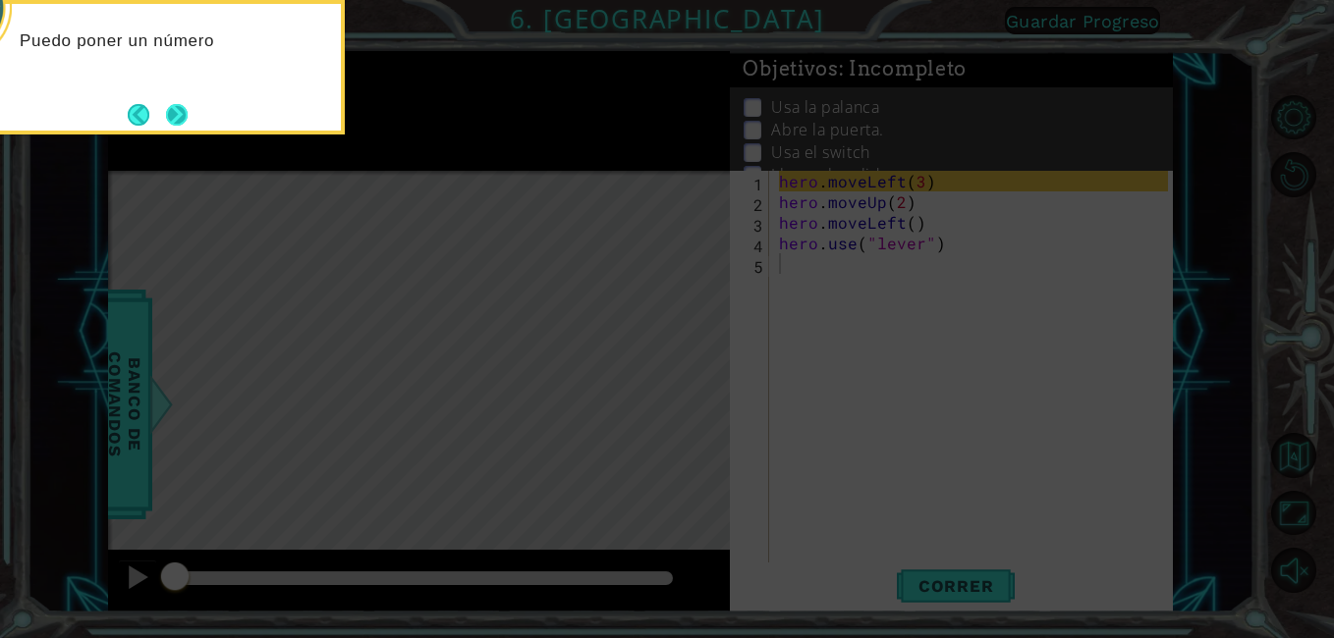
drag, startPoint x: 184, startPoint y: 143, endPoint x: 184, endPoint y: 113, distance: 30.4
click at [185, 137] on icon at bounding box center [667, 95] width 1334 height 1085
click at [184, 113] on button "Next" at bounding box center [177, 114] width 28 height 28
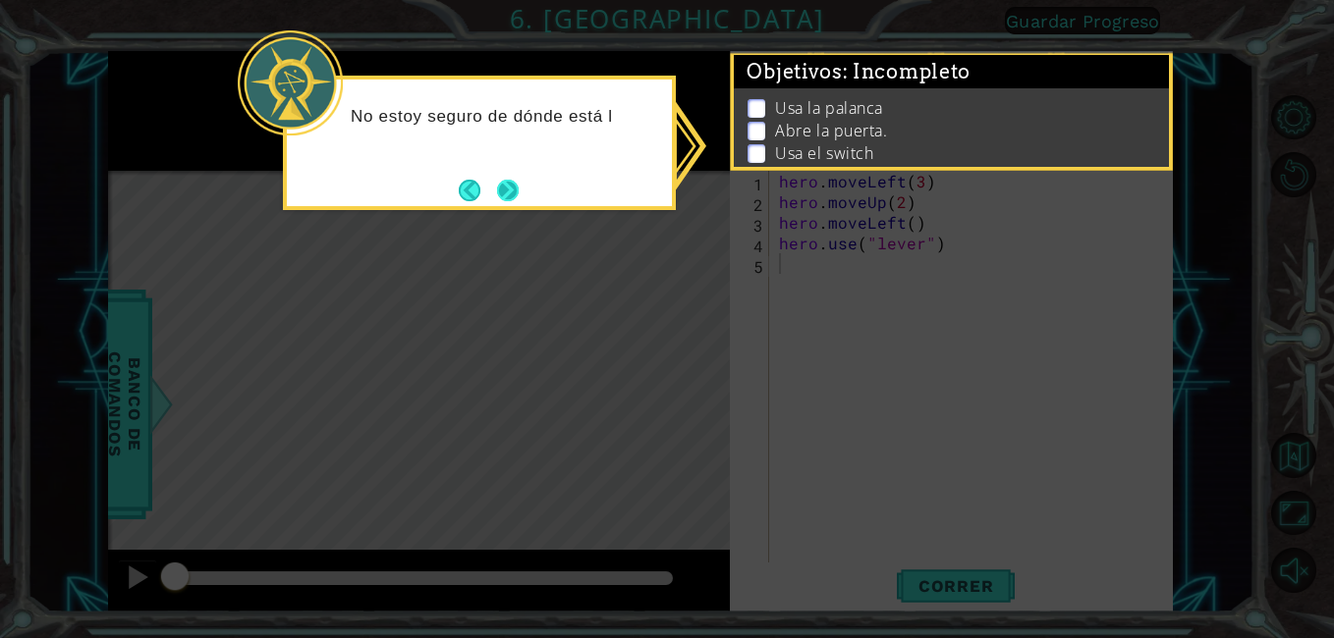
drag, startPoint x: 482, startPoint y: 206, endPoint x: 492, endPoint y: 193, distance: 16.1
click at [482, 198] on footer at bounding box center [489, 190] width 60 height 29
click at [497, 192] on button "Next" at bounding box center [507, 190] width 23 height 23
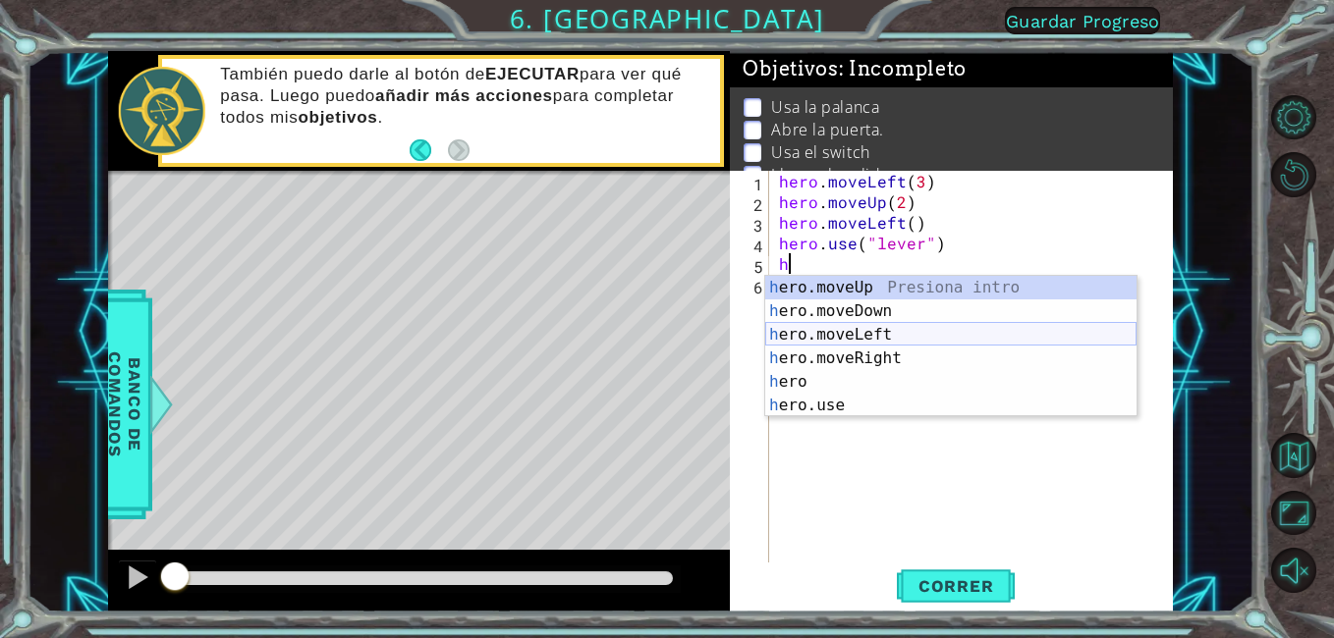
click at [886, 328] on div "h ero.moveUp Presiona intro h ero.moveDown Presiona intro h ero.moveLeft Presio…" at bounding box center [950, 370] width 371 height 189
type textarea "hero.moveLeft(1)"
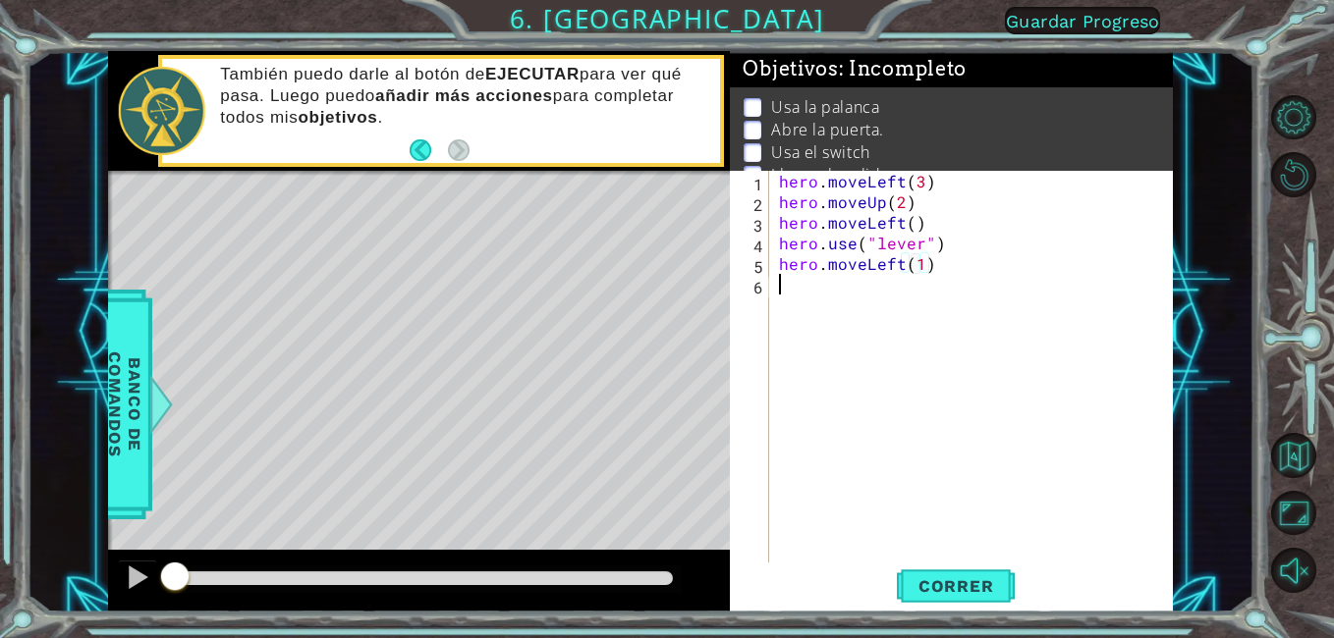
click at [808, 302] on div "hero . moveLeft ( 3 ) hero . moveUp ( 2 ) hero . moveLeft ( ) hero . use ( "lev…" at bounding box center [976, 387] width 403 height 433
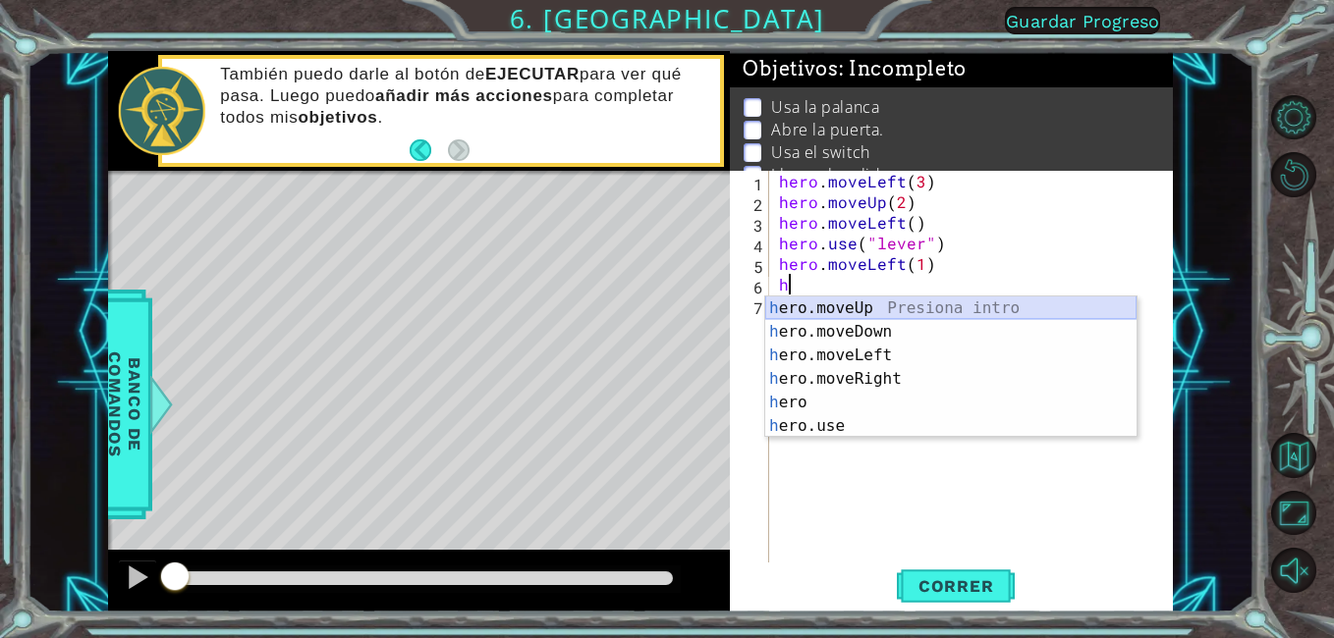
click at [882, 297] on div "h ero.moveUp Presiona intro h ero.moveDown Presiona intro h ero.moveLeft Presio…" at bounding box center [950, 391] width 371 height 189
type textarea "hero.moveUp(1)"
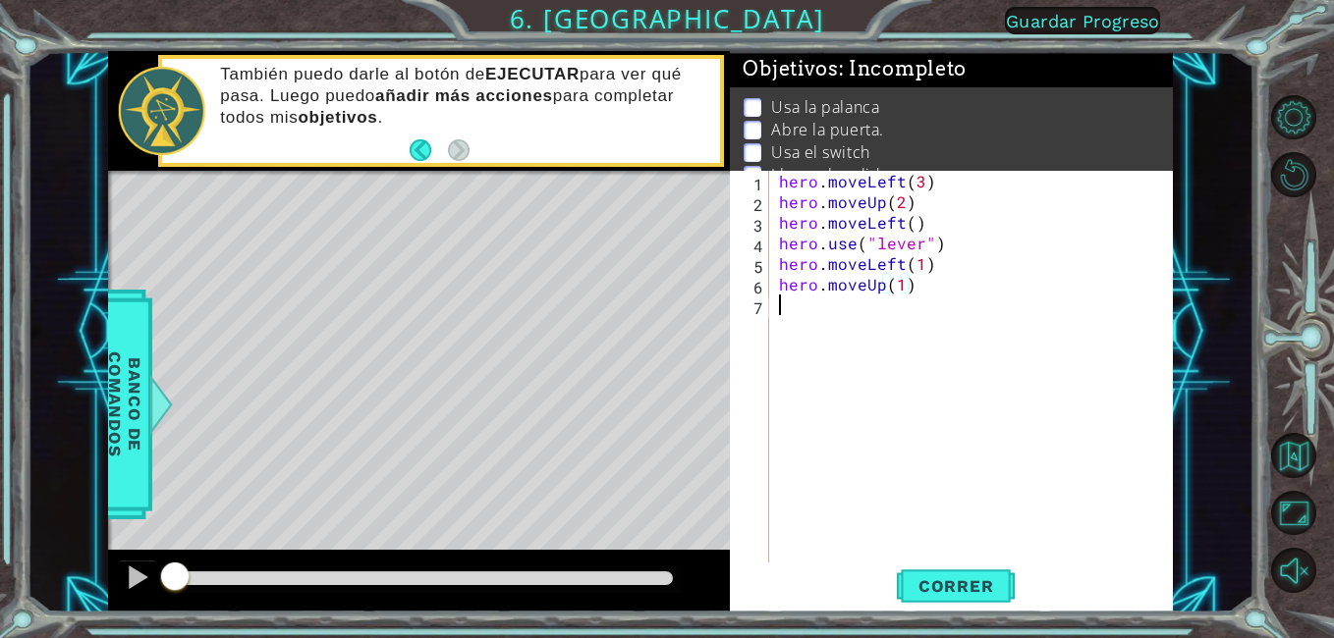
click at [828, 305] on div "hero . moveLeft ( 3 ) hero . moveUp ( 2 ) hero . moveLeft ( ) hero . use ( "lev…" at bounding box center [976, 387] width 403 height 433
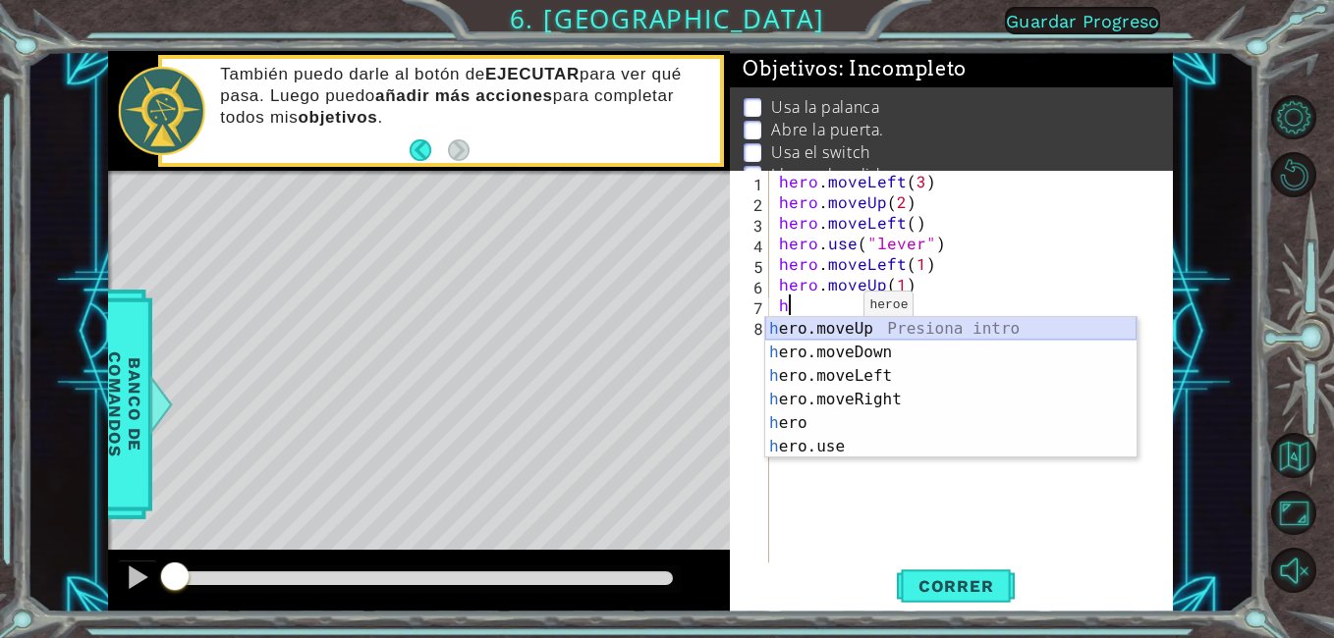
click at [861, 332] on div "h ero.moveUp Presiona intro h ero.moveDown Presiona intro h ero.moveLeft Presio…" at bounding box center [950, 411] width 371 height 189
type textarea "hero.moveUp(1)"
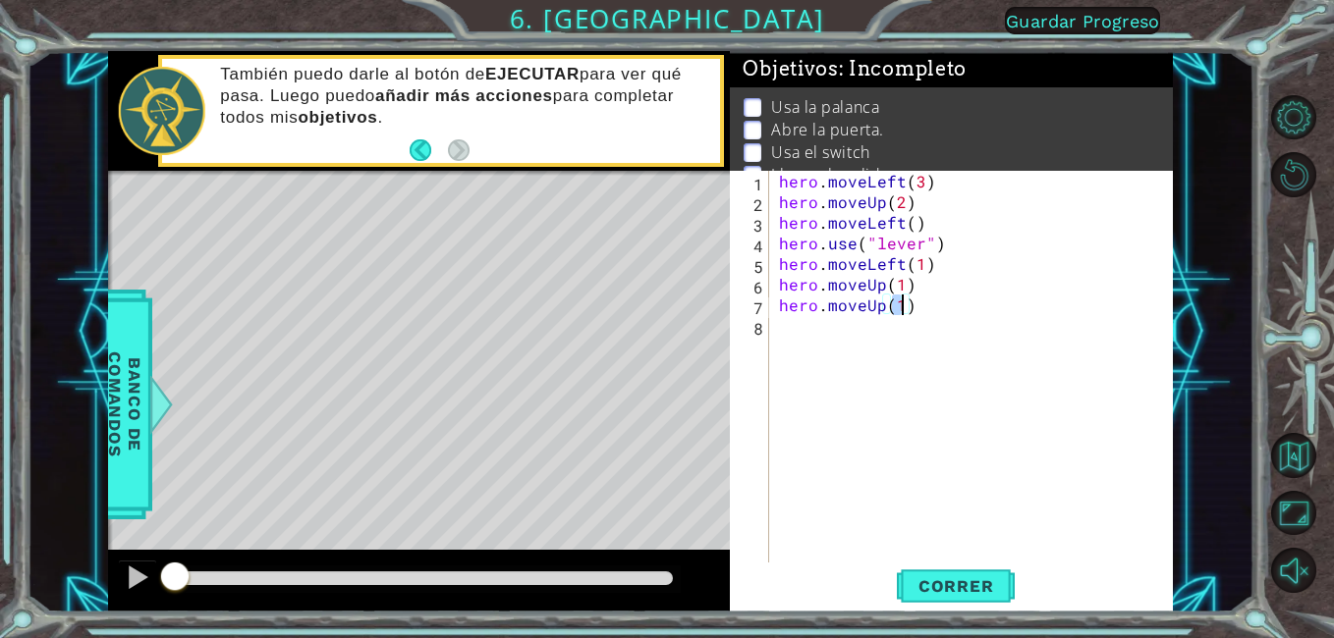
click at [784, 339] on div "hero . moveLeft ( 3 ) hero . moveUp ( 2 ) hero . moveLeft ( ) hero . use ( "lev…" at bounding box center [976, 387] width 403 height 433
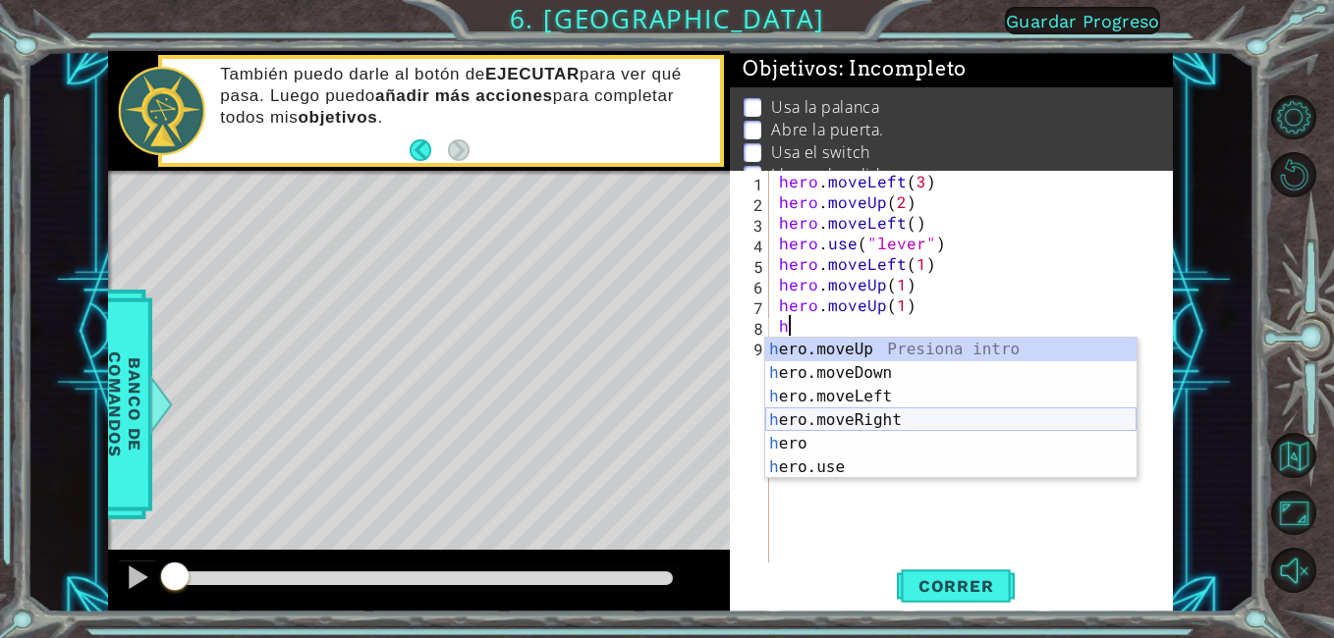
click at [843, 413] on div "h ero.moveUp Presiona intro h ero.moveDown Presiona intro h ero.moveLeft Presio…" at bounding box center [950, 432] width 371 height 189
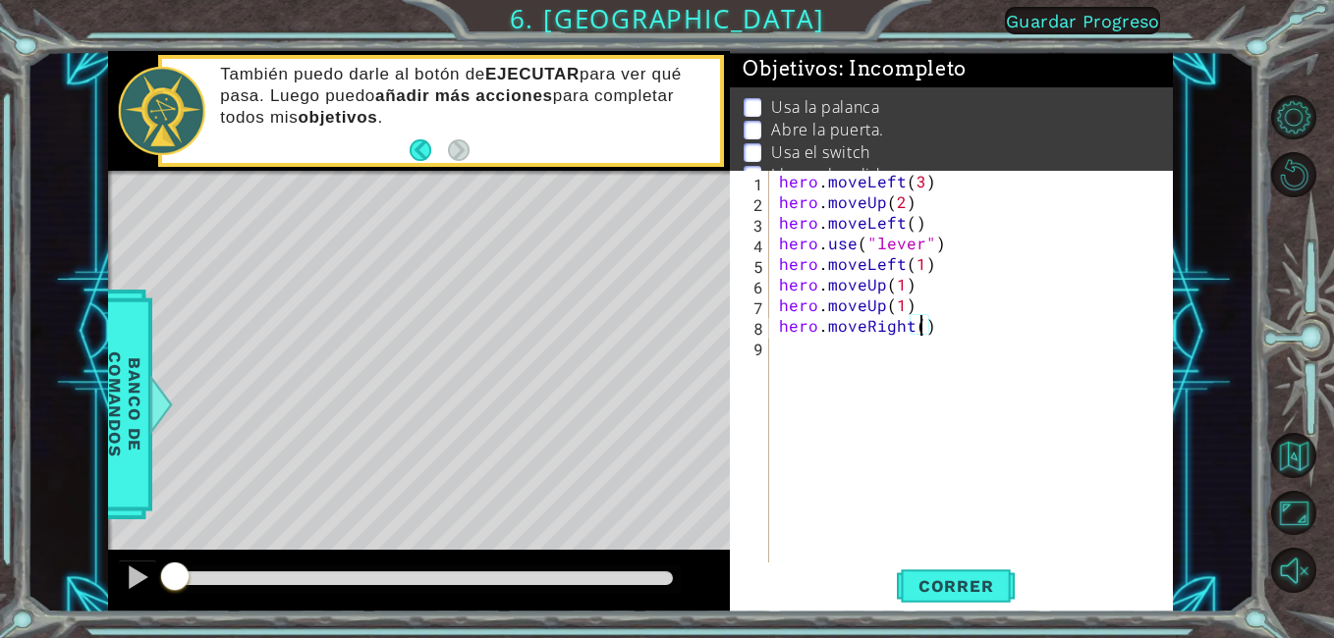
type textarea "hero.moveRight(2)"
click at [813, 346] on div "hero . moveLeft ( 3 ) hero . moveUp ( 2 ) hero . moveLeft ( ) hero . use ( "lev…" at bounding box center [976, 387] width 403 height 433
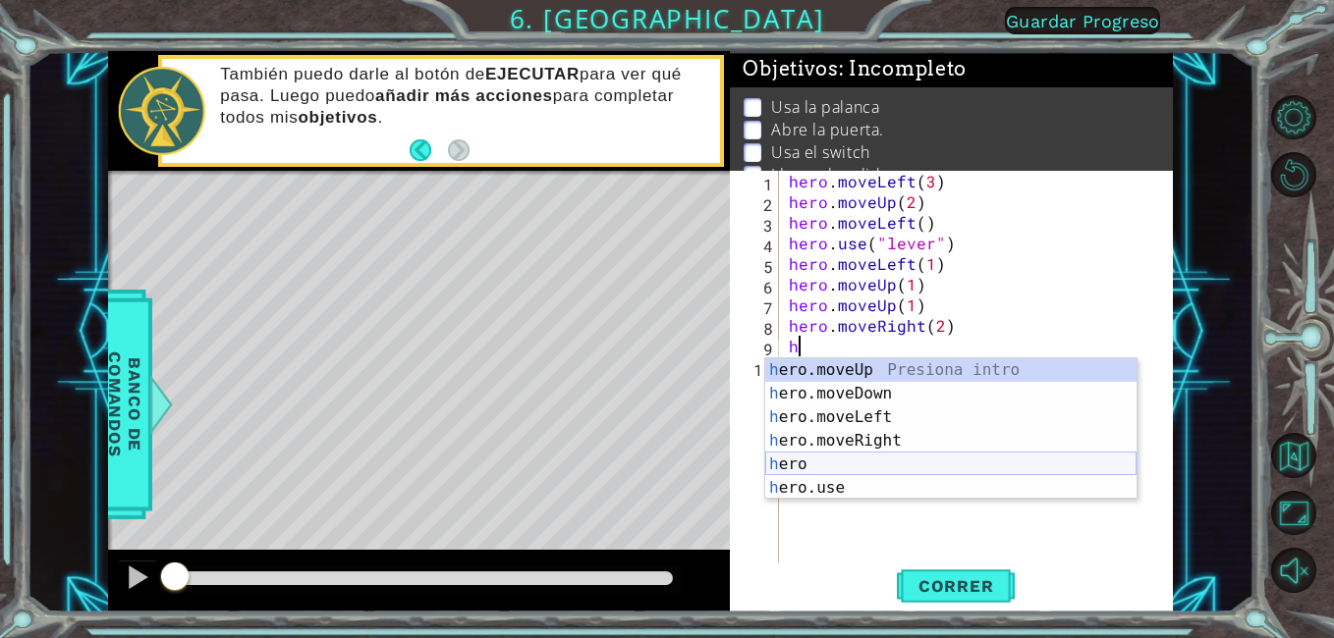
click at [849, 475] on div "h ero.moveUp Presiona intro h ero.moveDown Presiona intro h ero.moveLeft Presio…" at bounding box center [950, 452] width 371 height 189
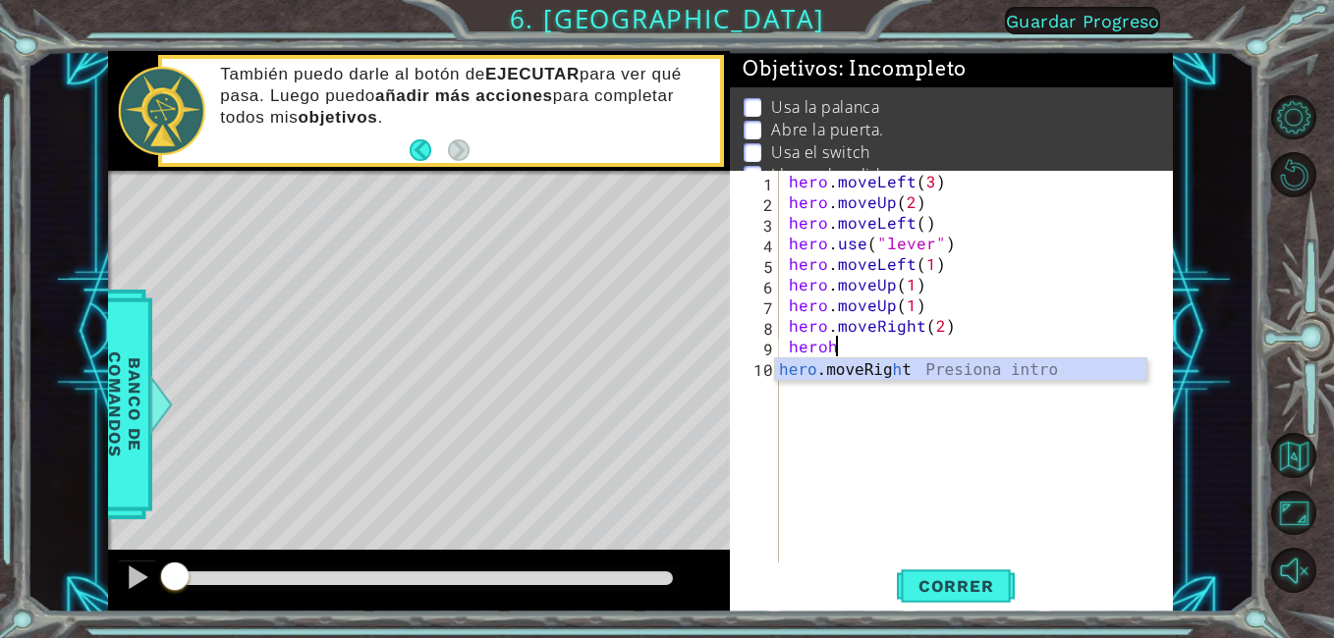
scroll to position [0, 1]
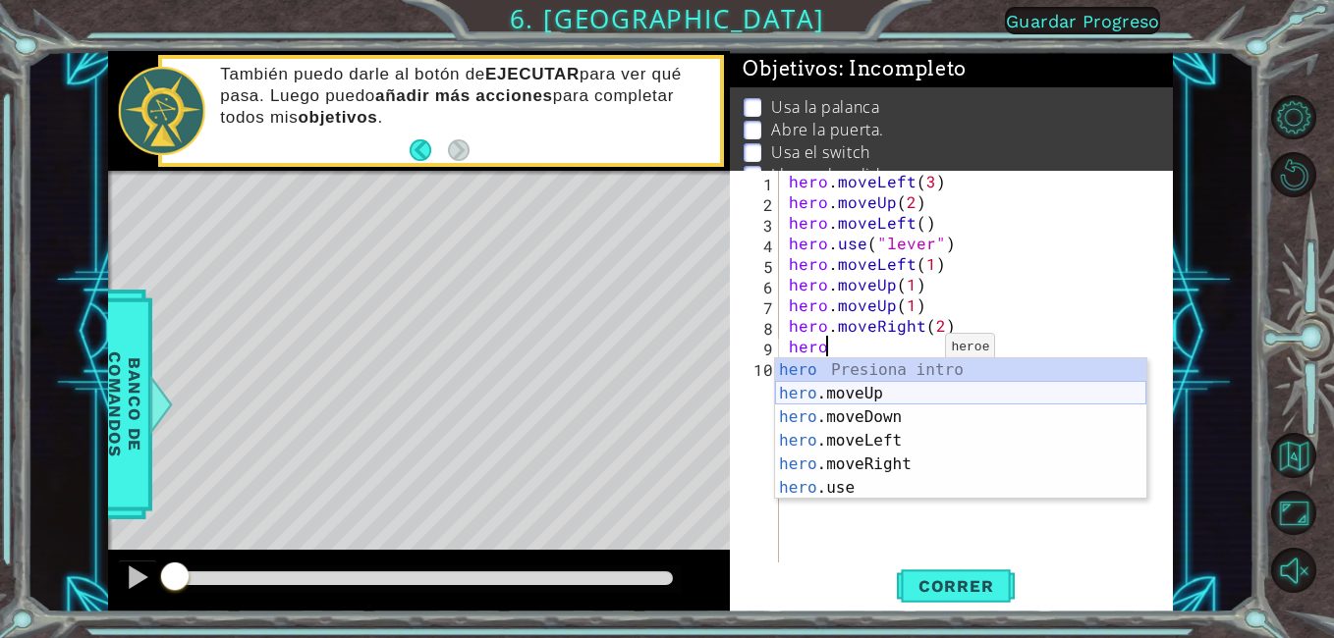
type textarea "h"
type textarea "hero.moveRight"
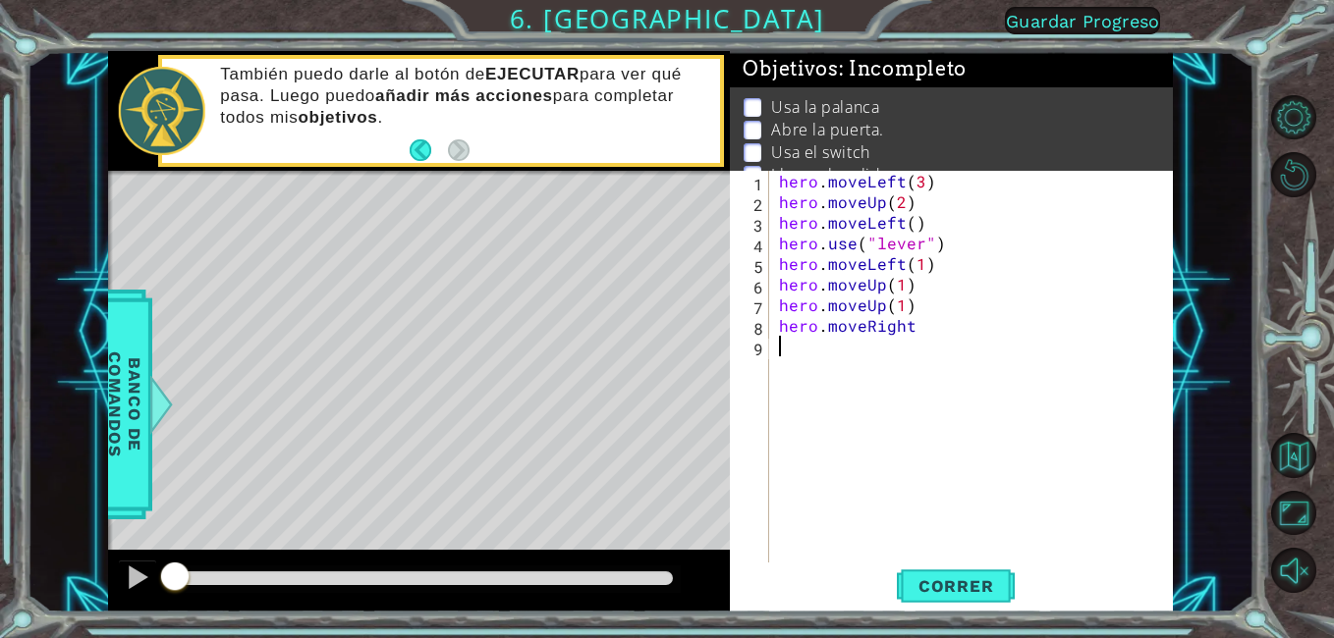
click at [801, 367] on div "hero . moveLeft ( 3 ) hero . moveUp ( 2 ) hero . moveLeft ( ) hero . use ( "lev…" at bounding box center [976, 387] width 403 height 433
click at [928, 327] on div "hero . moveLeft ( 3 ) hero . moveUp ( 2 ) hero . moveLeft ( ) hero . use ( "lev…" at bounding box center [976, 387] width 403 height 433
type textarea "hero.moveUp(1) hero.moveRight("
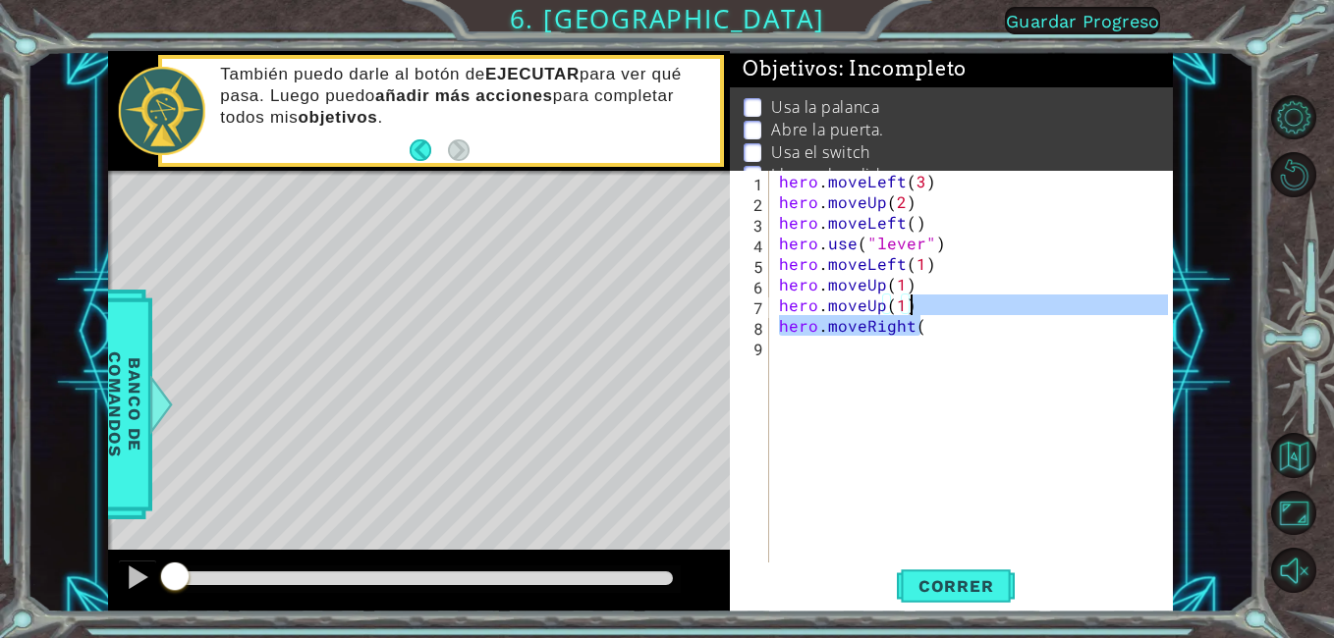
click at [913, 342] on div "hero . moveLeft ( 3 ) hero . moveUp ( 2 ) hero . moveLeft ( ) hero . use ( "lev…" at bounding box center [976, 387] width 403 height 433
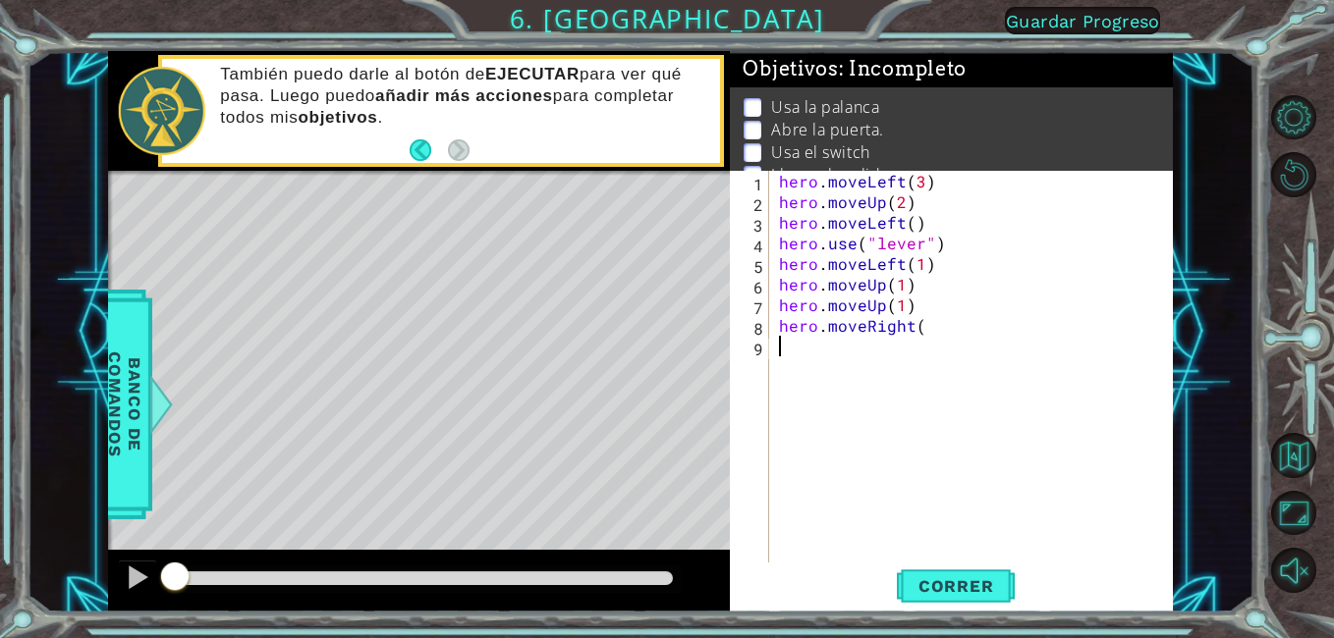
scroll to position [0, 0]
click at [927, 333] on div "hero . moveLeft ( 3 ) hero . moveUp ( 2 ) hero . moveLeft ( ) hero . use ( "lev…" at bounding box center [976, 387] width 403 height 433
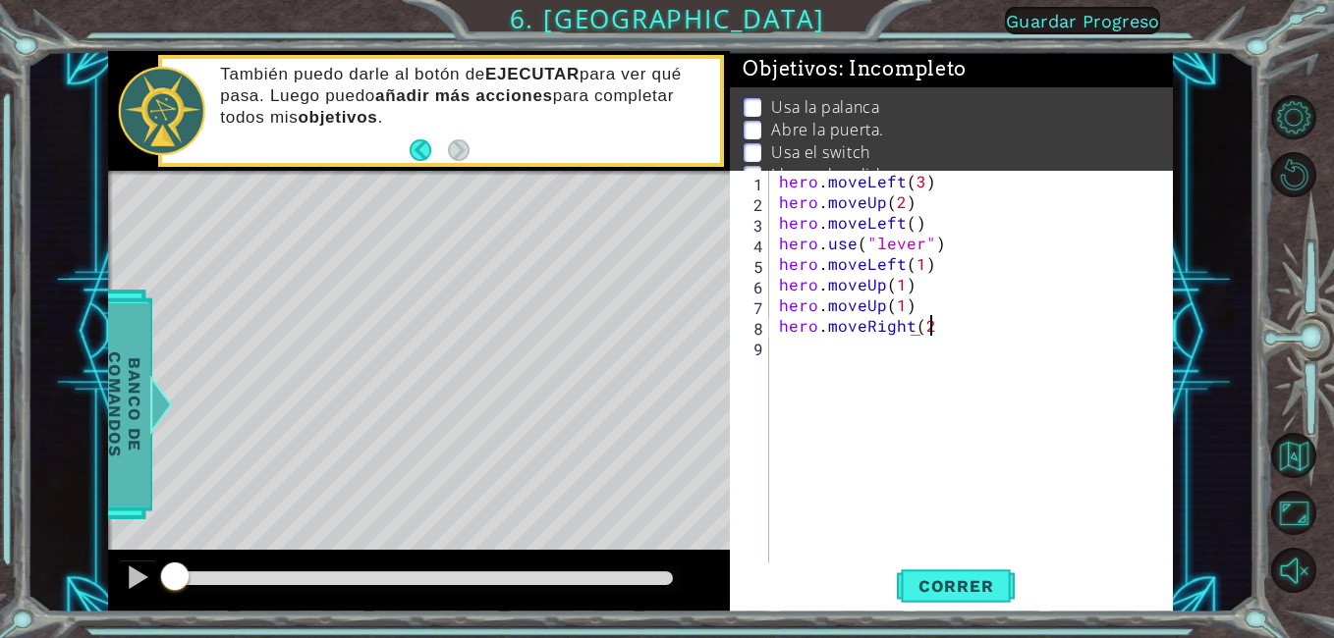
scroll to position [0, 9]
type textarea "hero.moveRight(2)"
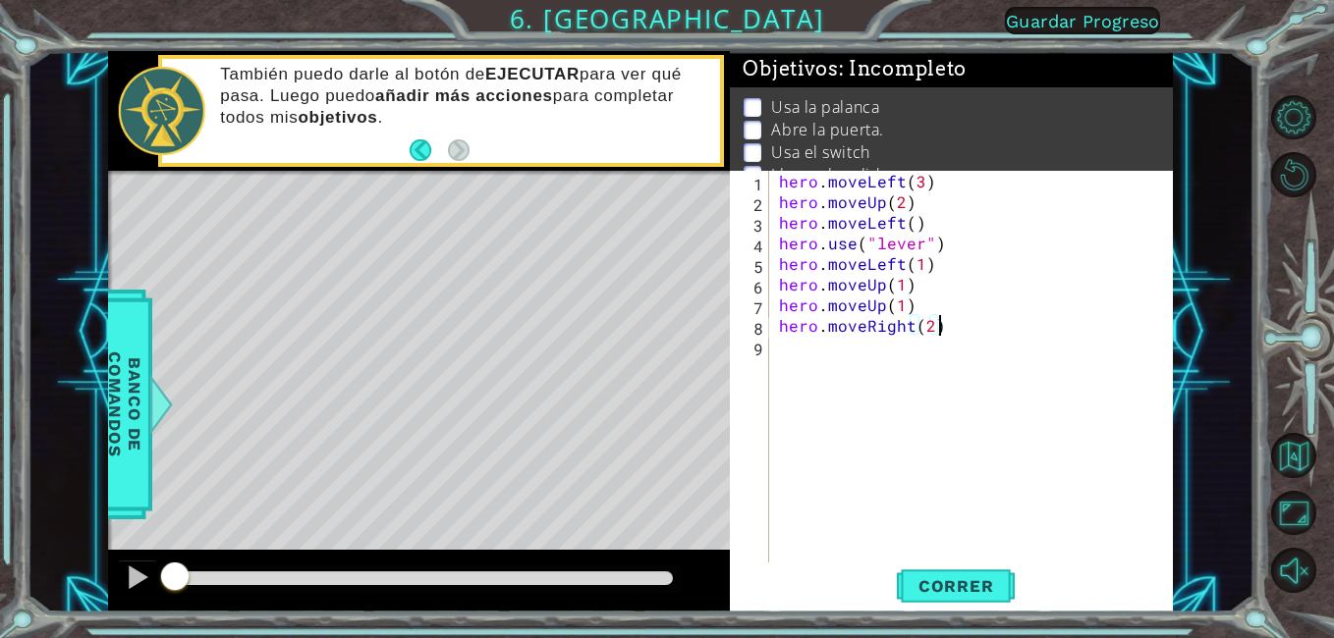
click at [776, 345] on div "hero . moveLeft ( 3 ) hero . moveUp ( 2 ) hero . moveLeft ( ) hero . use ( "lev…" at bounding box center [976, 387] width 403 height 433
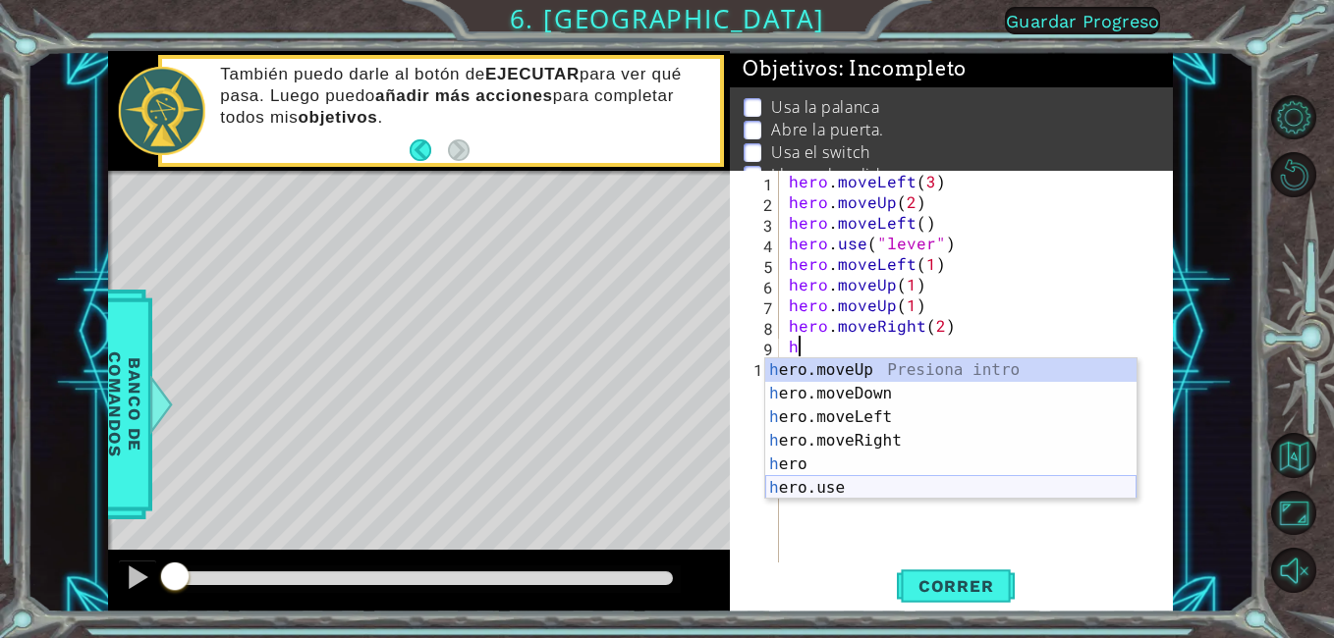
click at [863, 485] on div "h ero.moveUp Presiona intro h ero.moveDown Presiona intro h ero.moveLeft Presio…" at bounding box center [950, 452] width 371 height 189
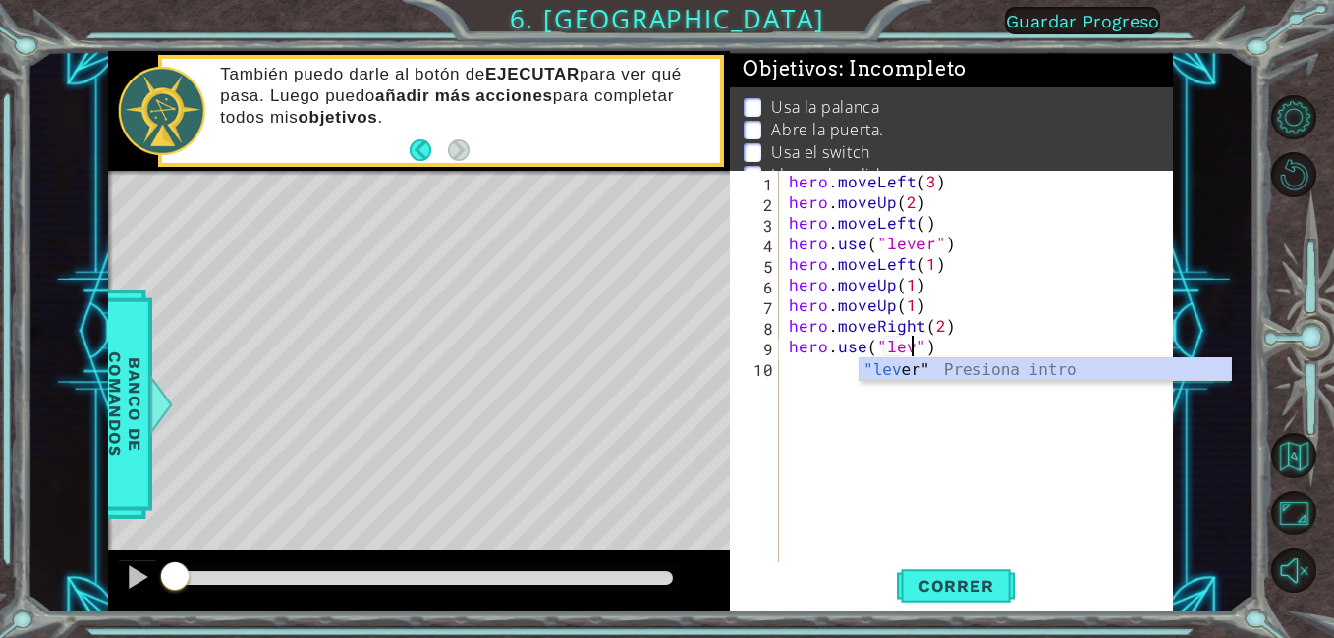
scroll to position [0, 9]
type textarea "hero.use("lever")"
click at [815, 369] on div "hero . moveLeft ( 3 ) hero . moveUp ( 2 ) hero . moveLeft ( ) hero . use ( "lev…" at bounding box center [982, 387] width 394 height 433
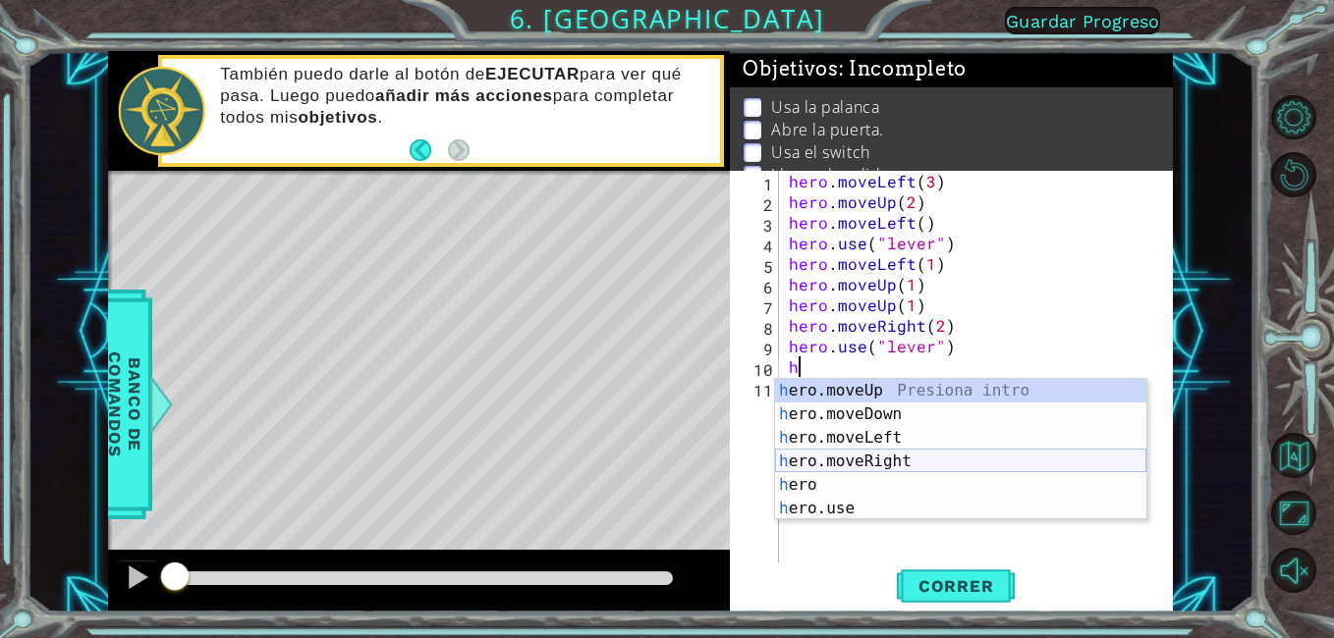
click at [871, 457] on div "h ero.moveUp Presiona intro h ero.moveDown Presiona intro h ero.moveLeft Presio…" at bounding box center [960, 473] width 371 height 189
type textarea "hero.moveRight(1)"
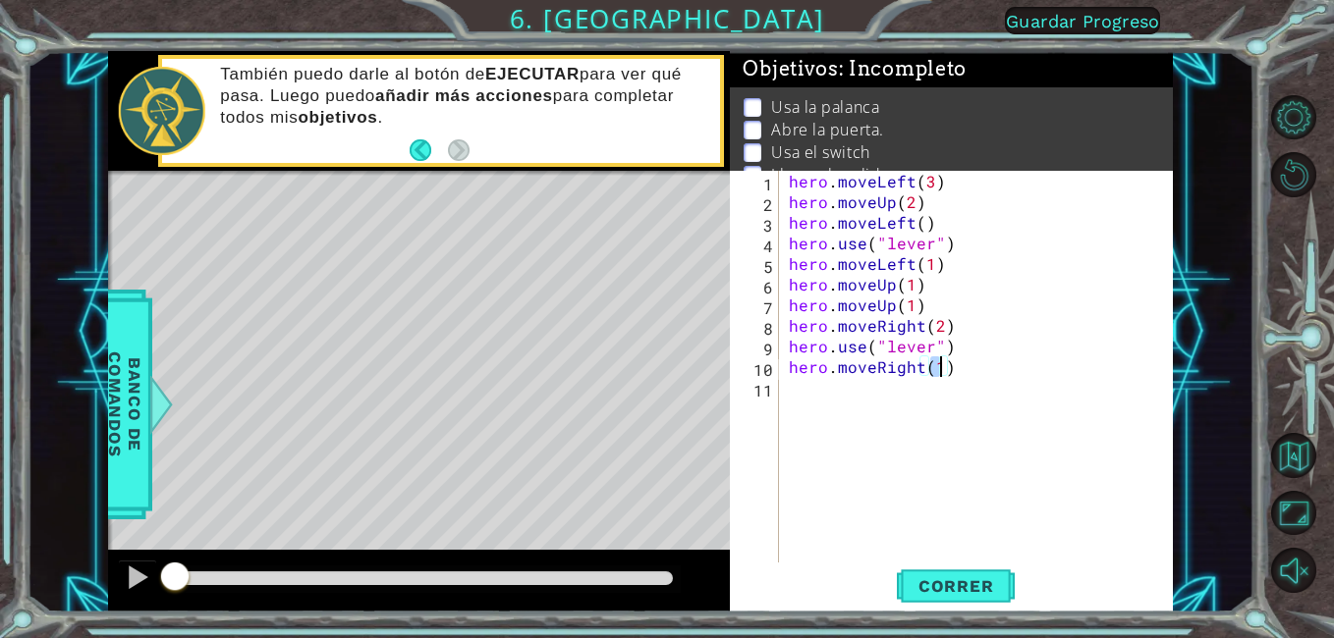
scroll to position [0, 9]
click at [799, 389] on div "hero . moveLeft ( 3 ) hero . moveUp ( 2 ) hero . moveLeft ( ) hero . use ( "lev…" at bounding box center [982, 387] width 394 height 433
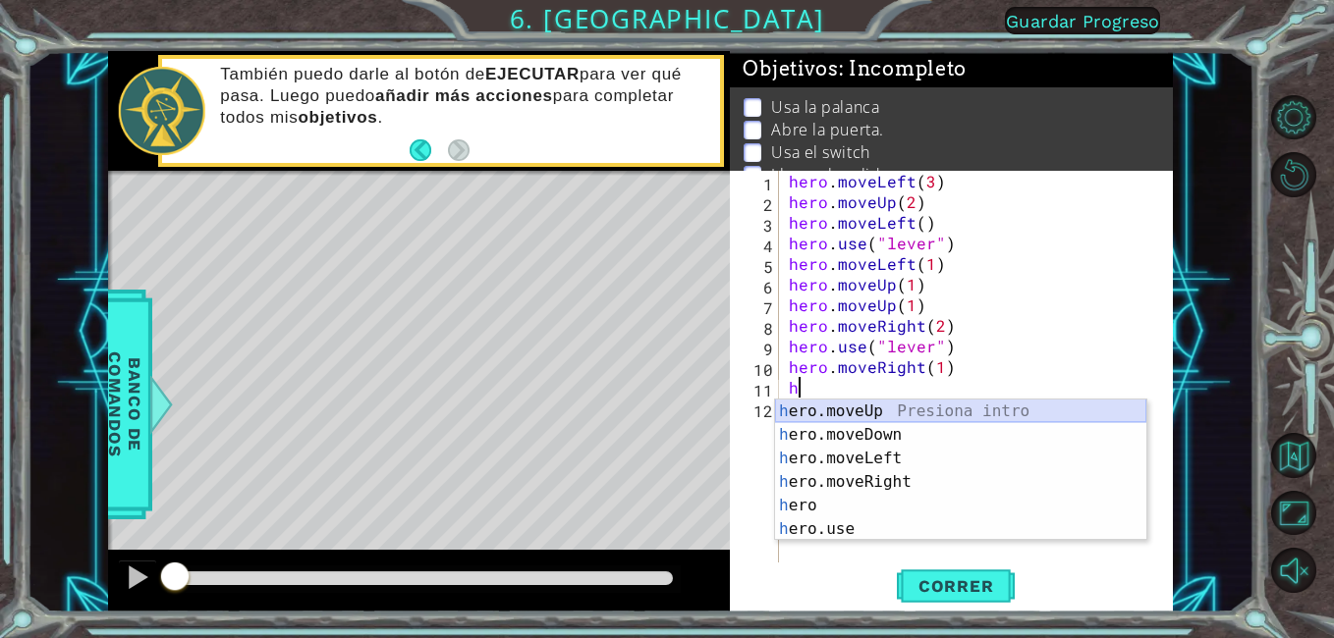
click at [822, 417] on div "h ero.moveUp Presiona intro h ero.moveDown Presiona intro h ero.moveLeft Presio…" at bounding box center [960, 494] width 371 height 189
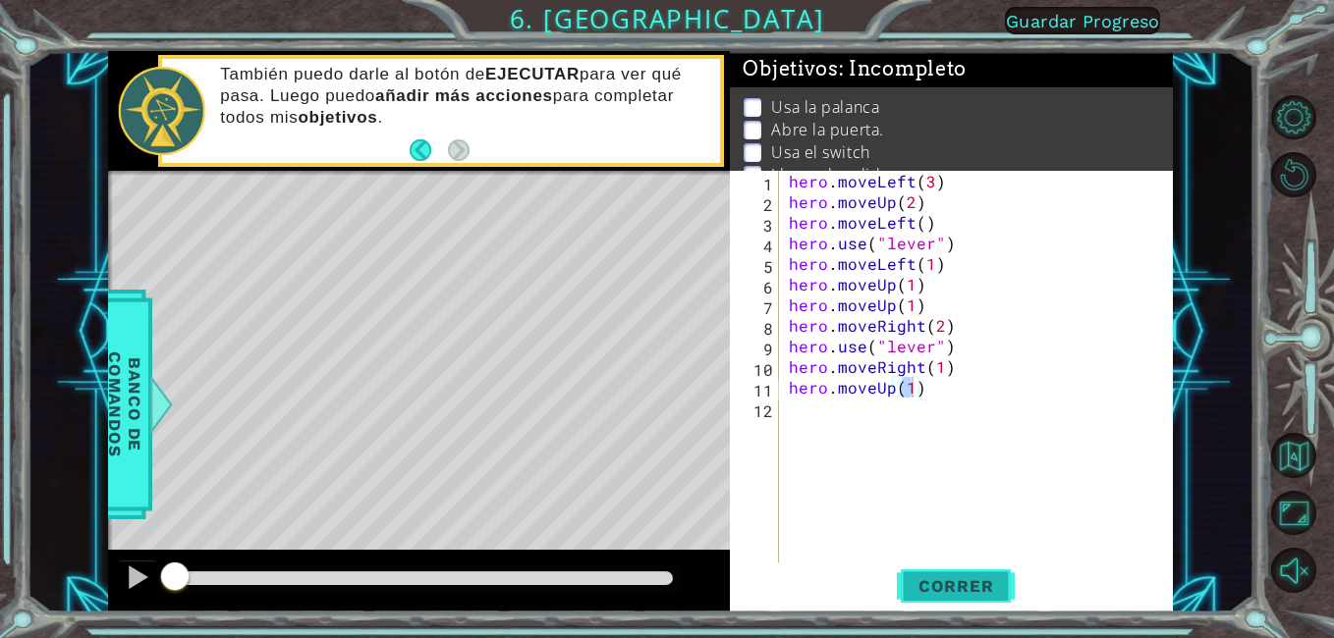
click at [957, 582] on span "Correr" at bounding box center [956, 587] width 115 height 20
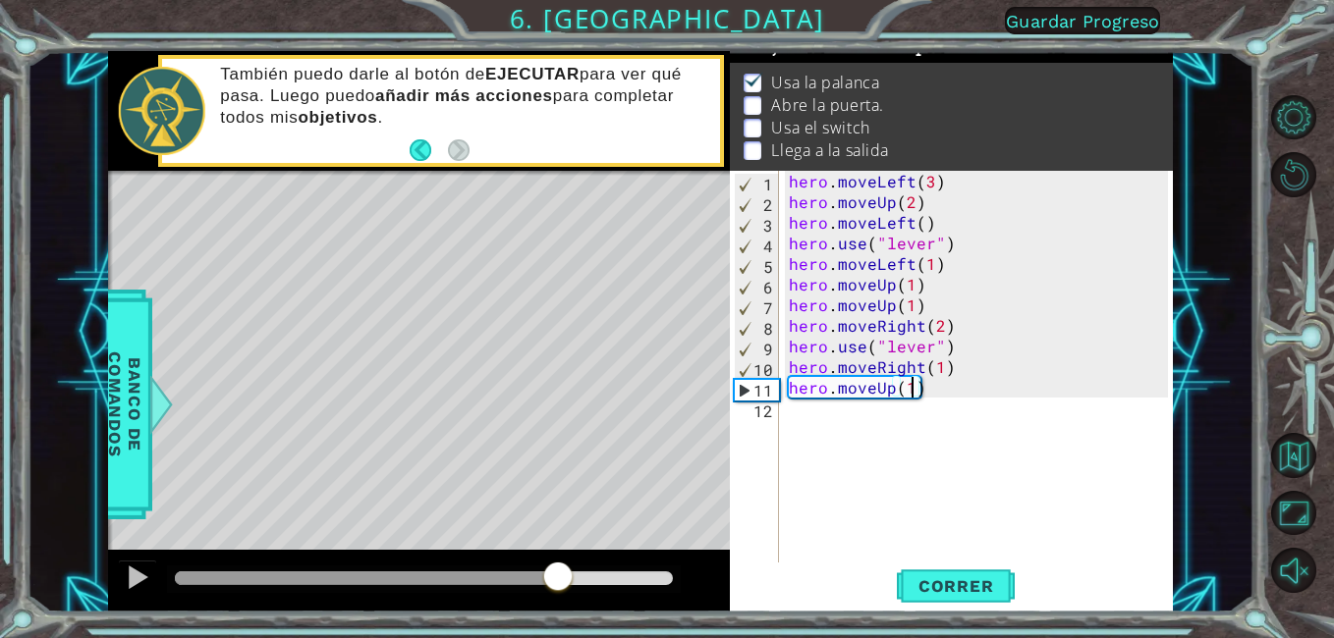
scroll to position [26, 0]
drag, startPoint x: 387, startPoint y: 574, endPoint x: 558, endPoint y: 588, distance: 171.5
click at [558, 585] on div at bounding box center [424, 579] width 499 height 14
click at [151, 593] on button at bounding box center [137, 580] width 39 height 40
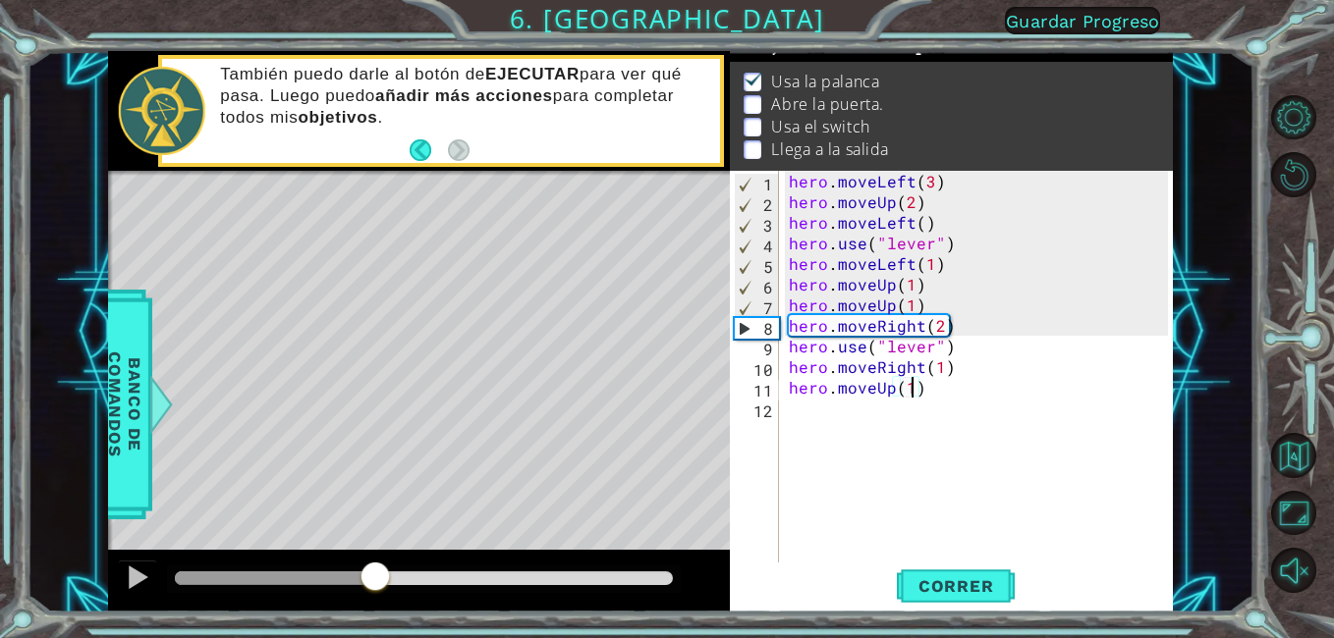
drag, startPoint x: 579, startPoint y: 593, endPoint x: 374, endPoint y: 601, distance: 205.4
click at [374, 601] on div at bounding box center [419, 581] width 623 height 63
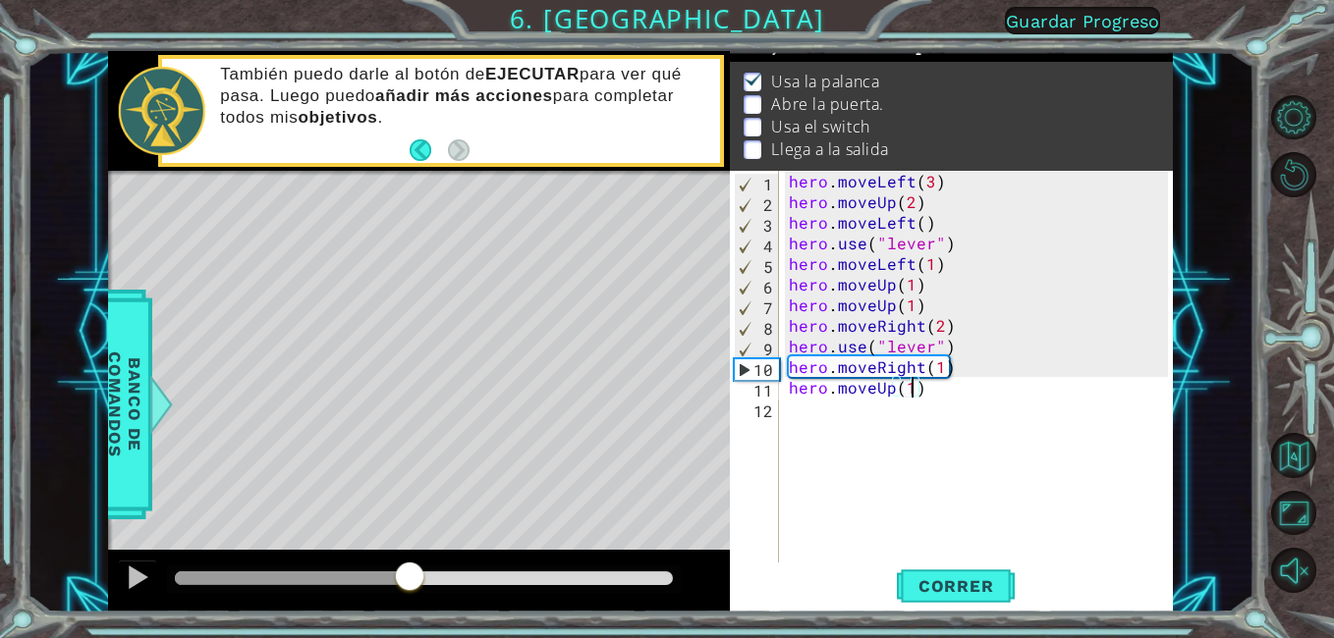
drag, startPoint x: 430, startPoint y: 572, endPoint x: 406, endPoint y: 597, distance: 35.4
click at [410, 598] on div at bounding box center [419, 581] width 623 height 63
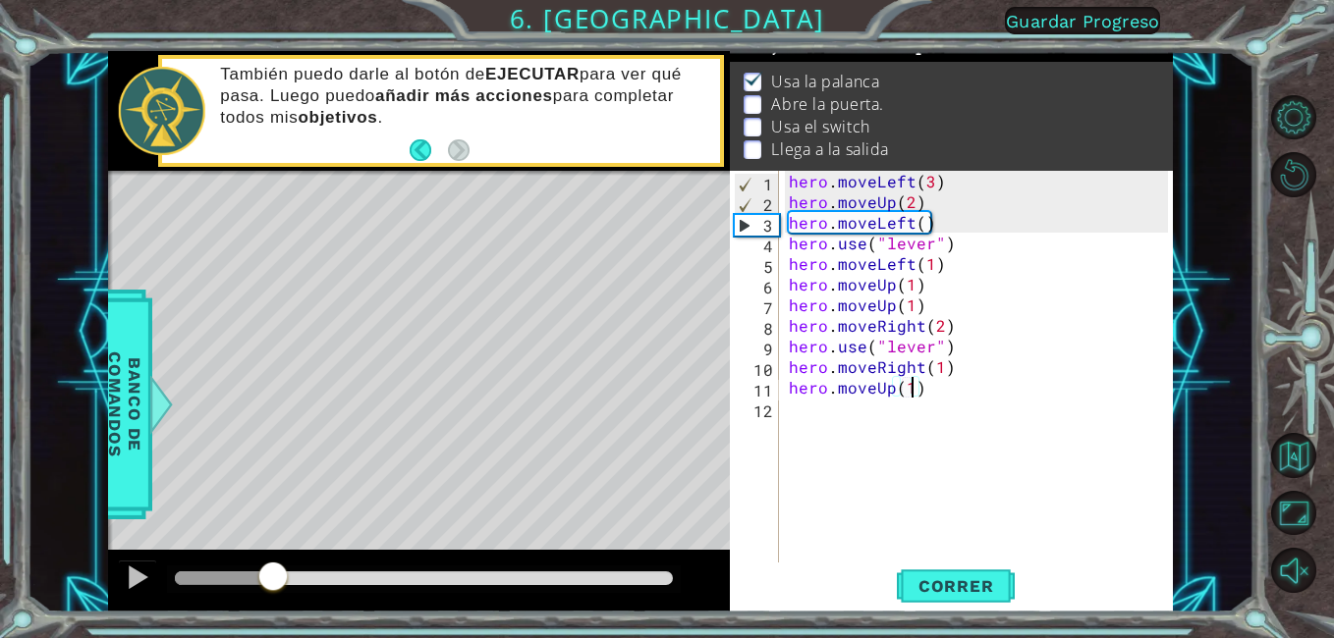
drag, startPoint x: 404, startPoint y: 578, endPoint x: 269, endPoint y: 614, distance: 139.1
click at [269, 614] on div "1 ההההההההההההההההההההההההההההההההההההההההההההההההההההההההההההההההההההההההההההה…" at bounding box center [667, 319] width 1334 height 638
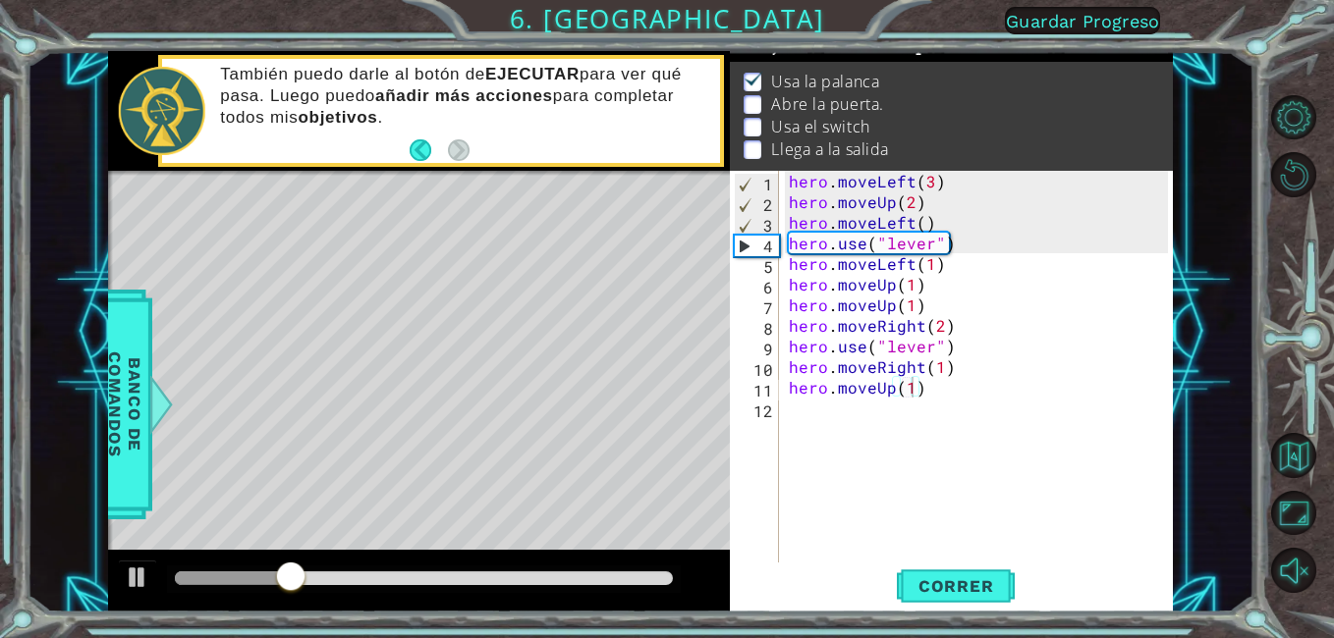
drag, startPoint x: 266, startPoint y: 616, endPoint x: 182, endPoint y: 611, distance: 84.6
click at [182, 611] on div "1 ההההההההההההההההההההההההההההההההההההההההההההההההההההההההההההההההההההההההההההה…" at bounding box center [667, 319] width 1334 height 638
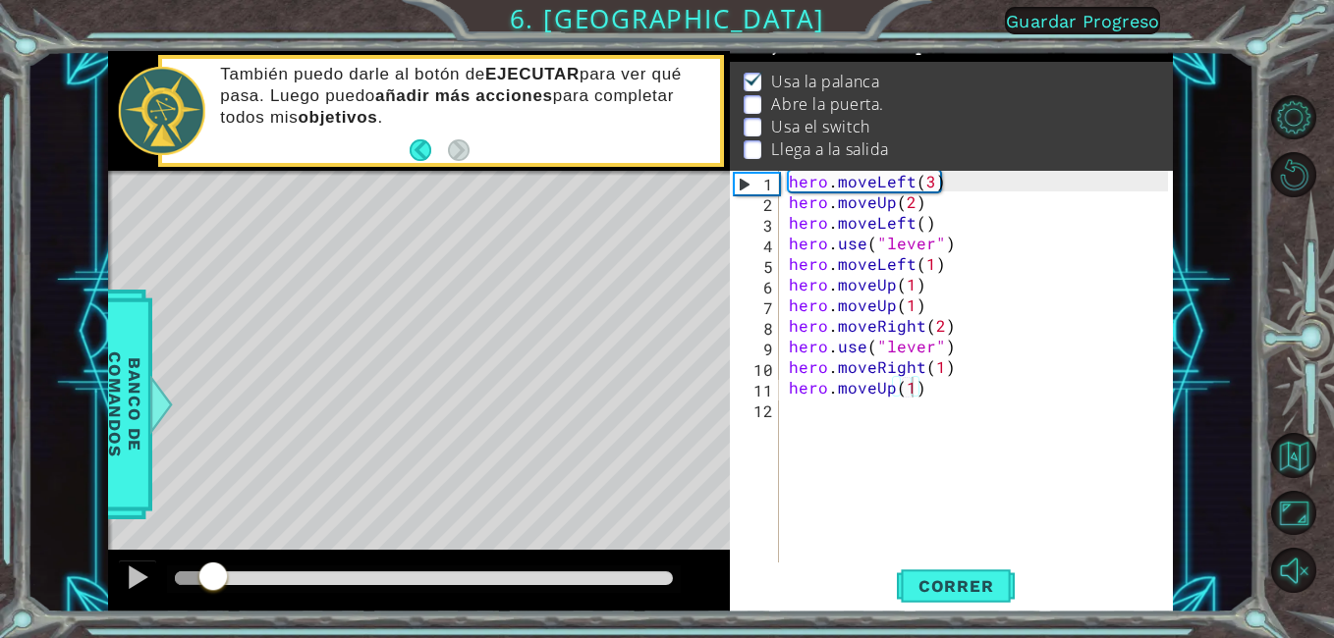
drag, startPoint x: 365, startPoint y: 568, endPoint x: 213, endPoint y: 623, distance: 161.9
click at [213, 623] on div "1 ההההההההההההההההההההההההההההההההההההההההההההההההההההההההההההההההההההההההההההה…" at bounding box center [667, 319] width 1334 height 638
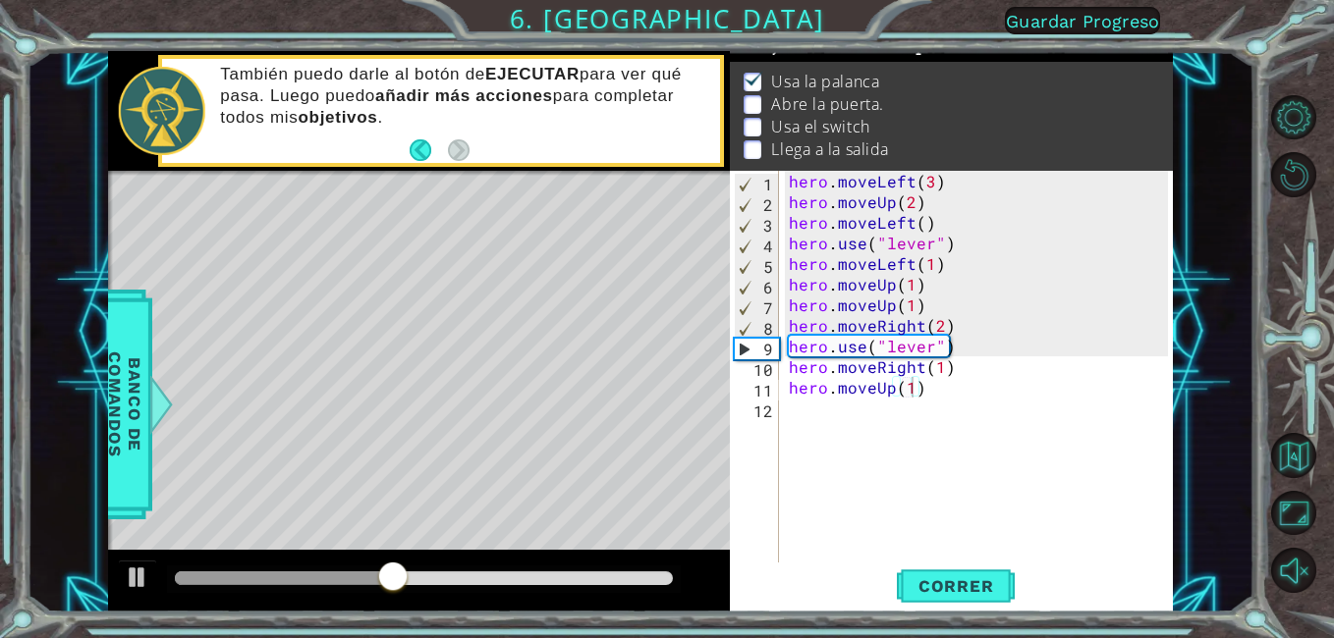
drag, startPoint x: 365, startPoint y: 587, endPoint x: 352, endPoint y: 582, distance: 14.6
click at [333, 582] on div at bounding box center [424, 579] width 515 height 27
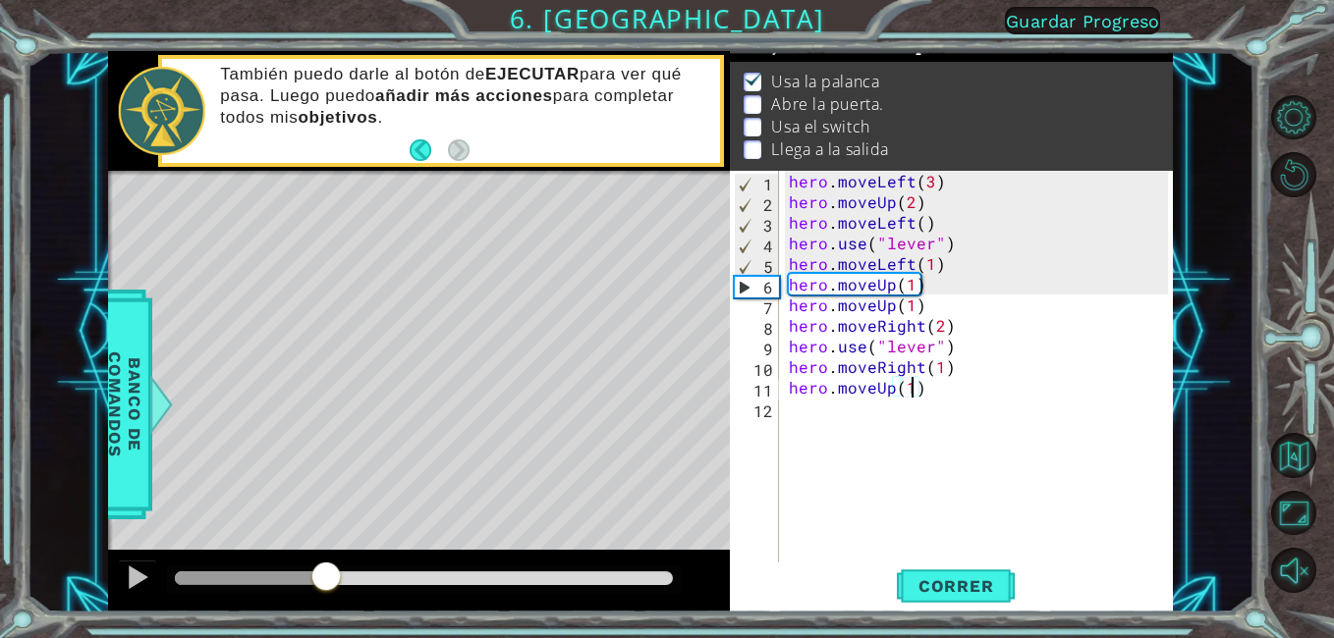
drag, startPoint x: 418, startPoint y: 582, endPoint x: 327, endPoint y: 494, distance: 127.1
click at [327, 494] on div "methods hero moveDown(steps) moveUp(steps) moveLeft(steps) moveRight(steps) use…" at bounding box center [640, 332] width 1065 height 562
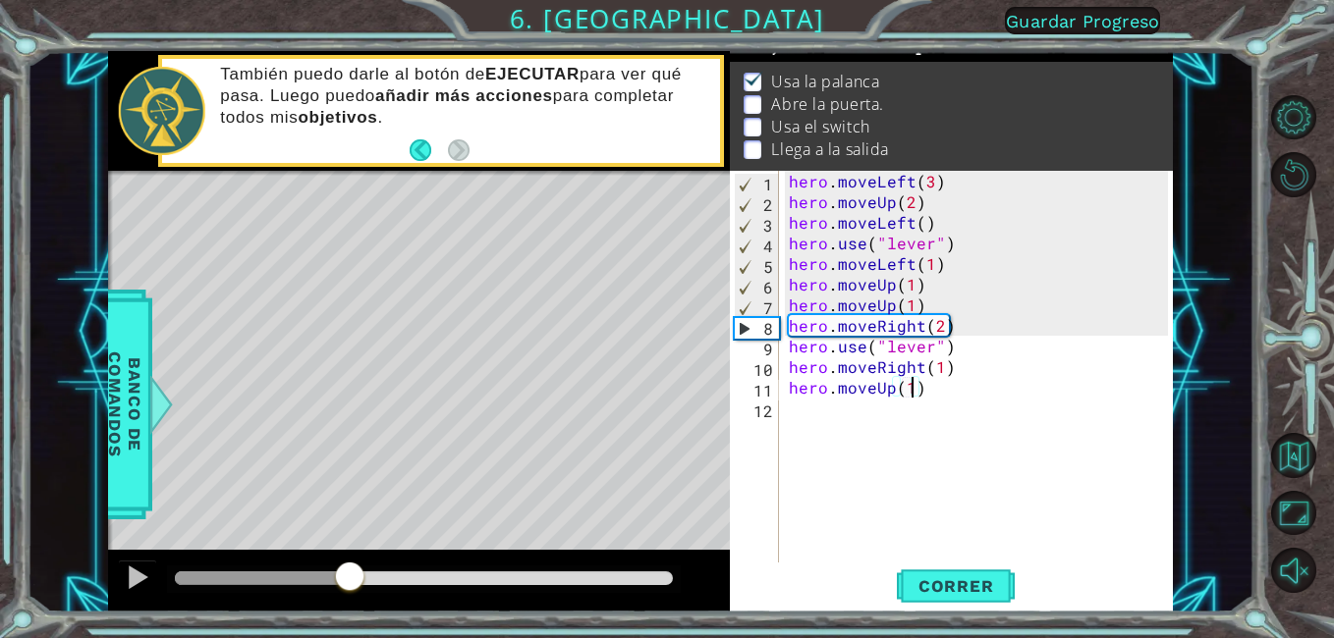
drag, startPoint x: 386, startPoint y: 577, endPoint x: 109, endPoint y: 569, distance: 277.1
click at [109, 569] on div at bounding box center [419, 581] width 623 height 63
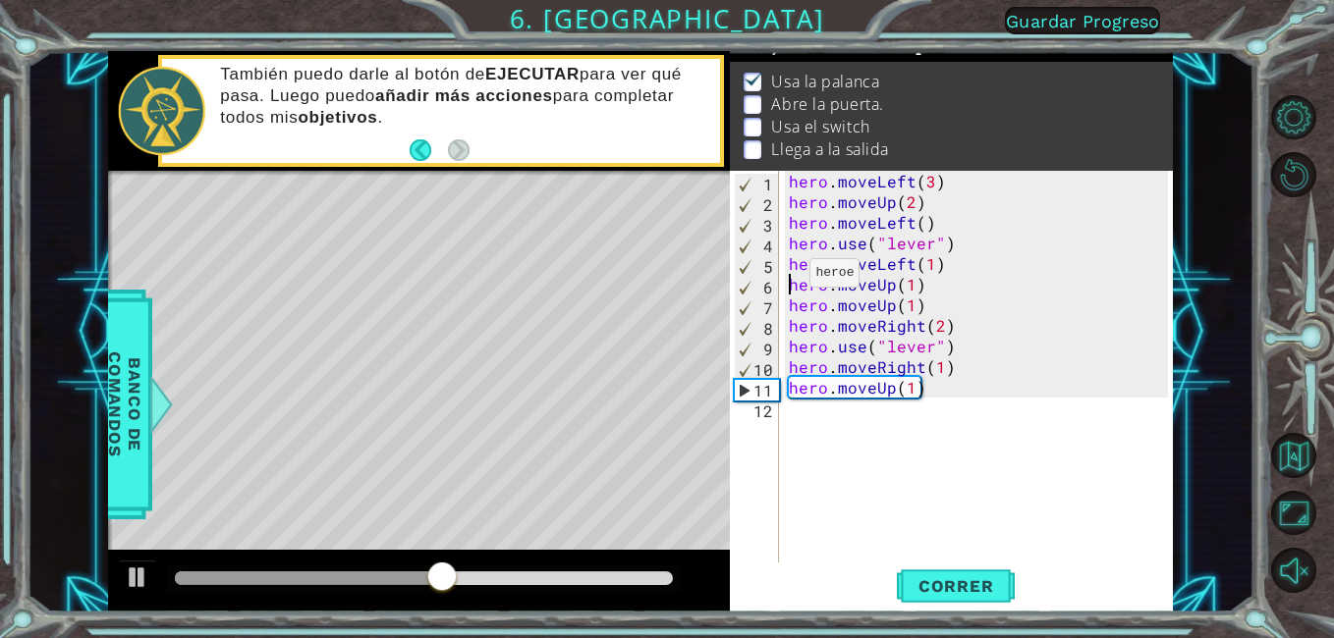
click at [786, 278] on div "hero . moveLeft ( 3 ) hero . moveUp ( 2 ) hero . moveLeft ( ) hero . use ( "lev…" at bounding box center [982, 387] width 394 height 433
click at [790, 276] on div "hero . moveLeft ( 3 ) hero . moveUp ( 2 ) hero . moveLeft ( ) hero . use ( "lev…" at bounding box center [982, 387] width 394 height 433
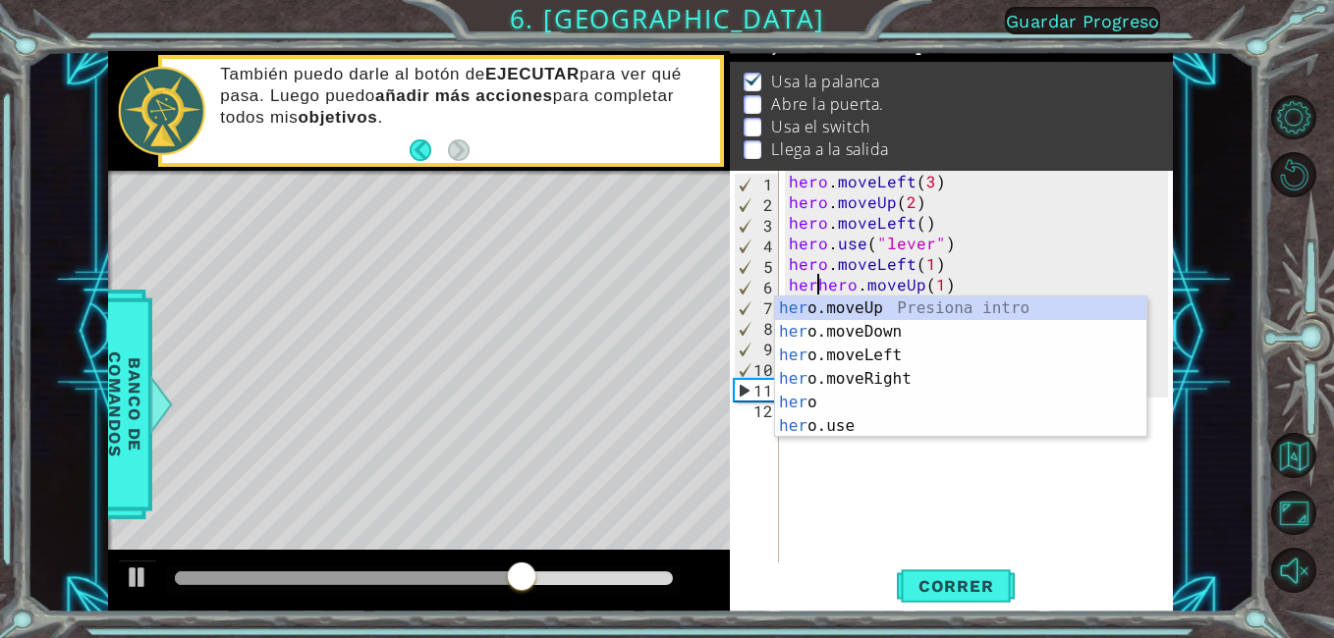
scroll to position [0, 3]
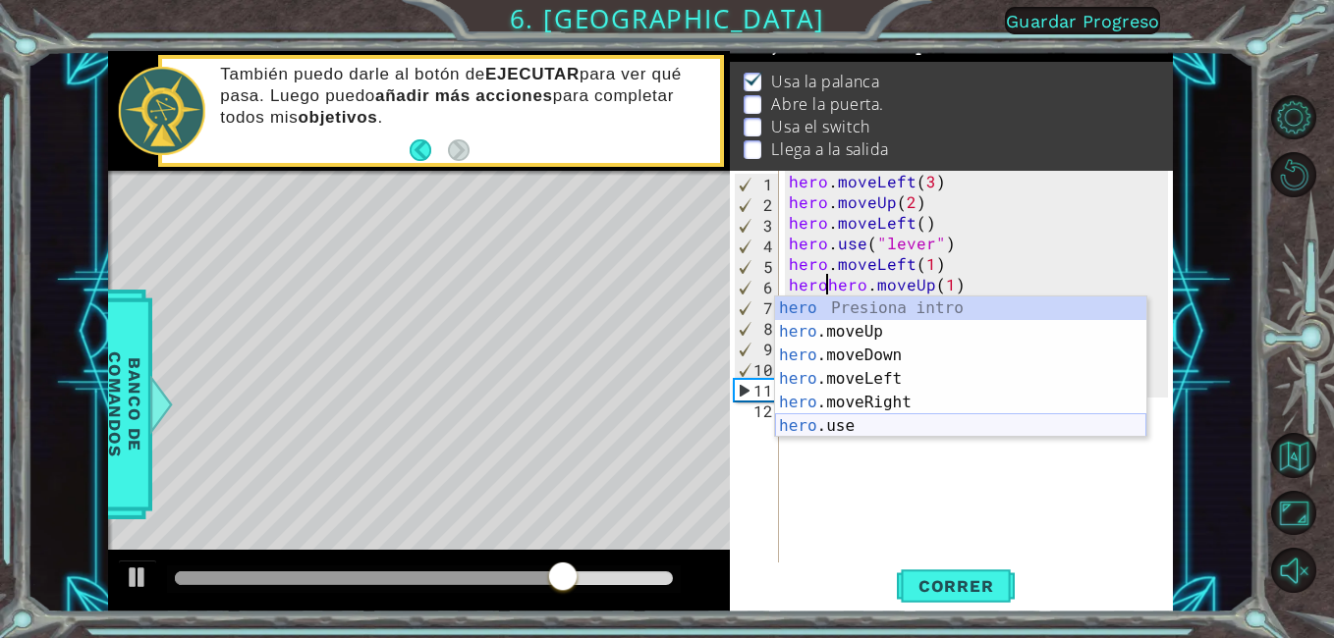
click at [780, 429] on div "hero Presiona intro hero .moveUp Presiona intro hero .moveDown Presiona intro h…" at bounding box center [960, 391] width 371 height 189
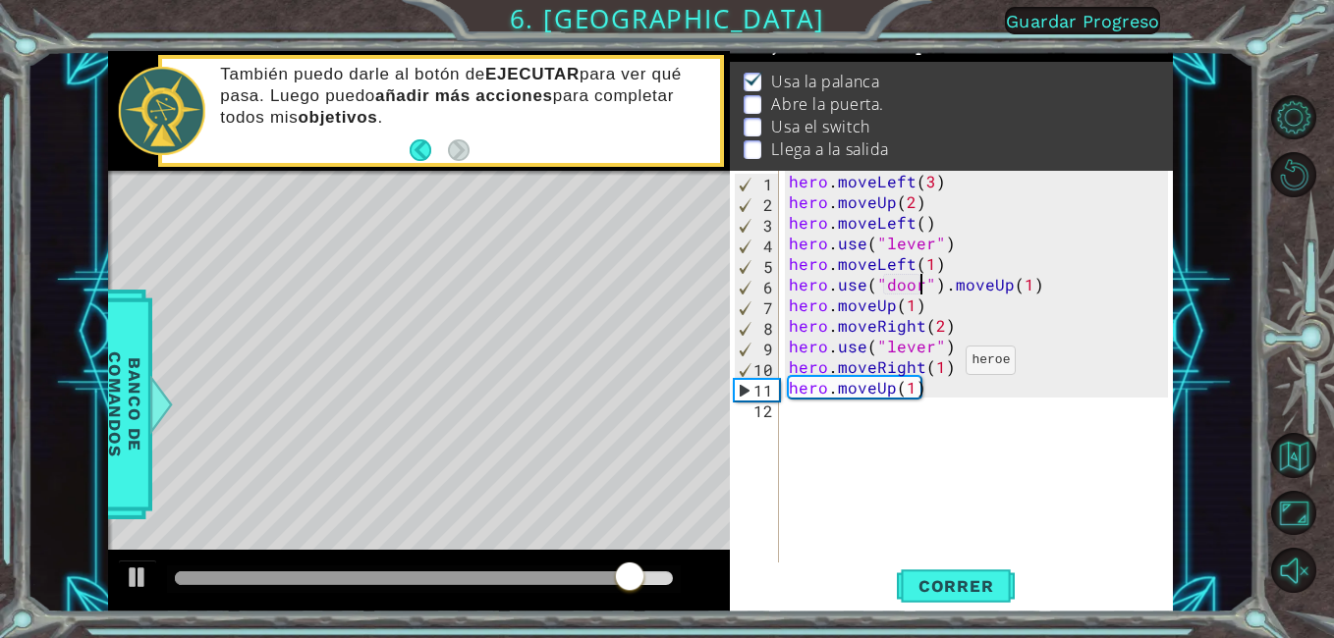
scroll to position [0, 5]
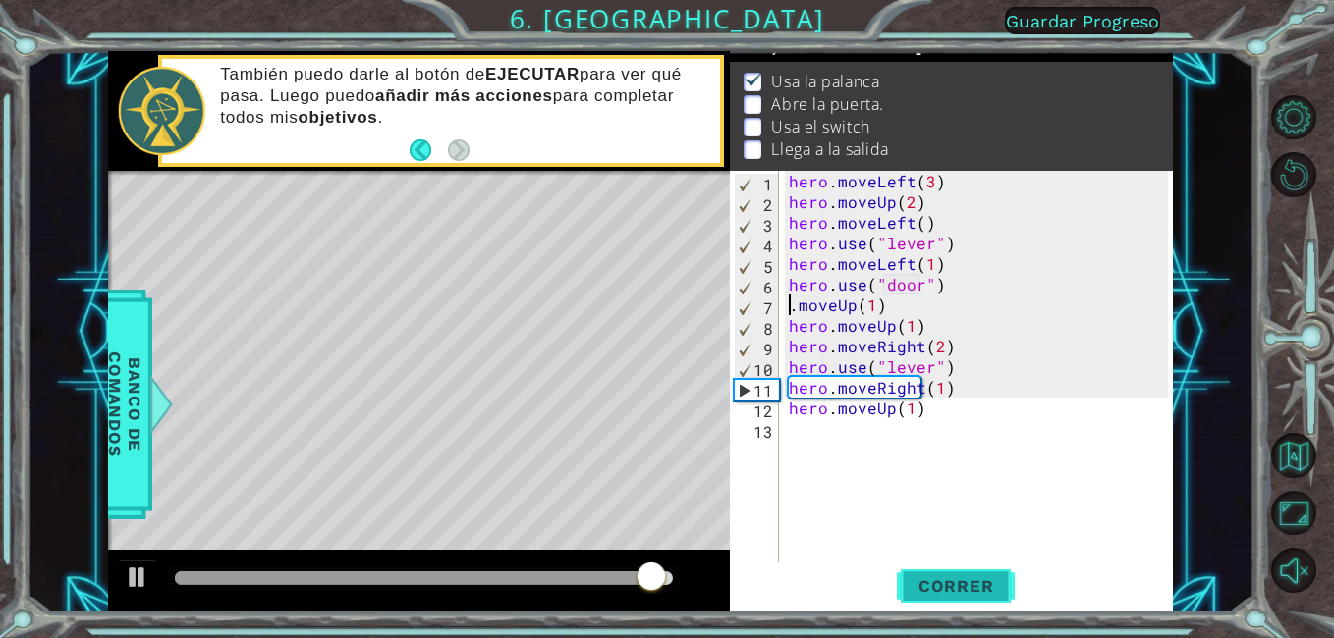
type textarea ".moveUp(1)"
click at [956, 604] on button "Correr" at bounding box center [956, 587] width 118 height 44
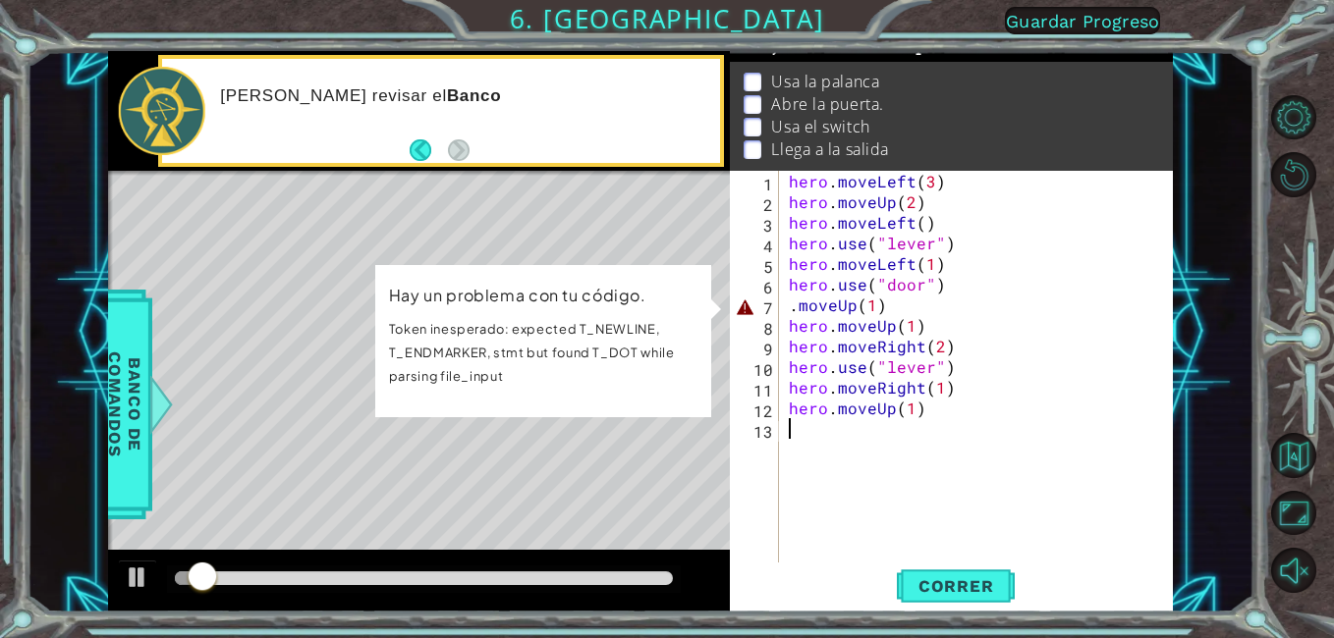
click at [925, 510] on div "hero . moveLeft ( 3 ) hero . moveUp ( 2 ) hero . moveLeft ( ) hero . use ( "lev…" at bounding box center [982, 387] width 394 height 433
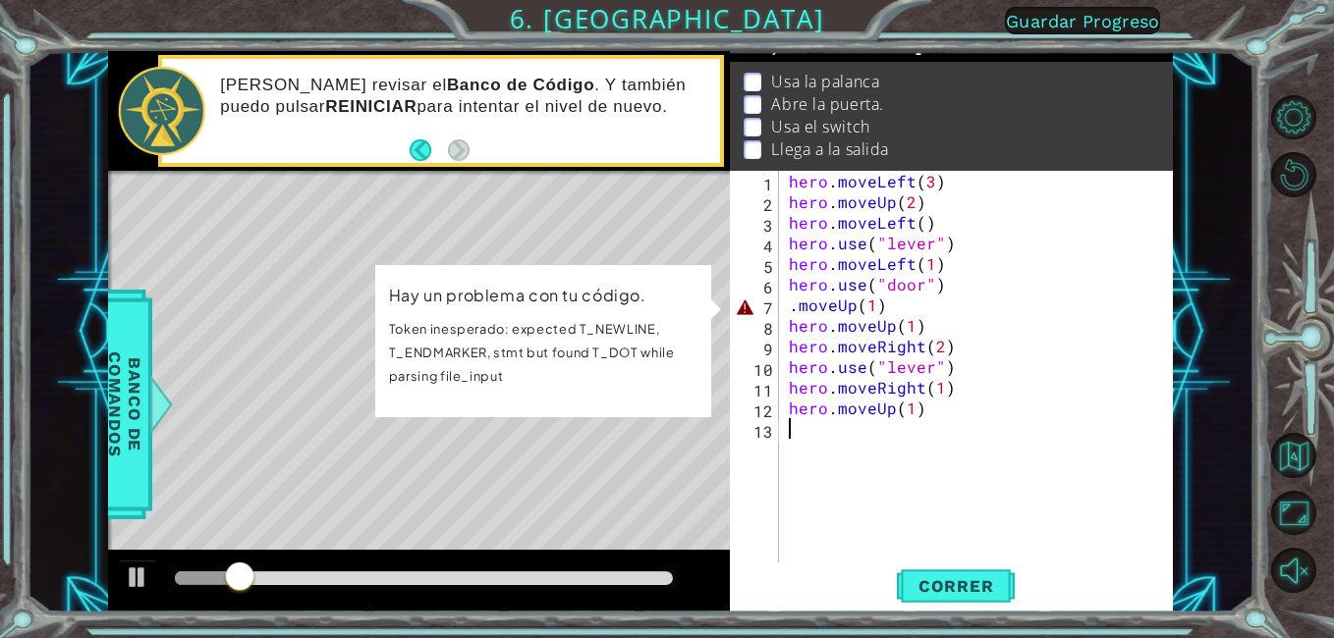
click at [569, 244] on div "Level Map" at bounding box center [561, 460] width 907 height 578
click at [1009, 585] on span "Correr" at bounding box center [956, 587] width 115 height 20
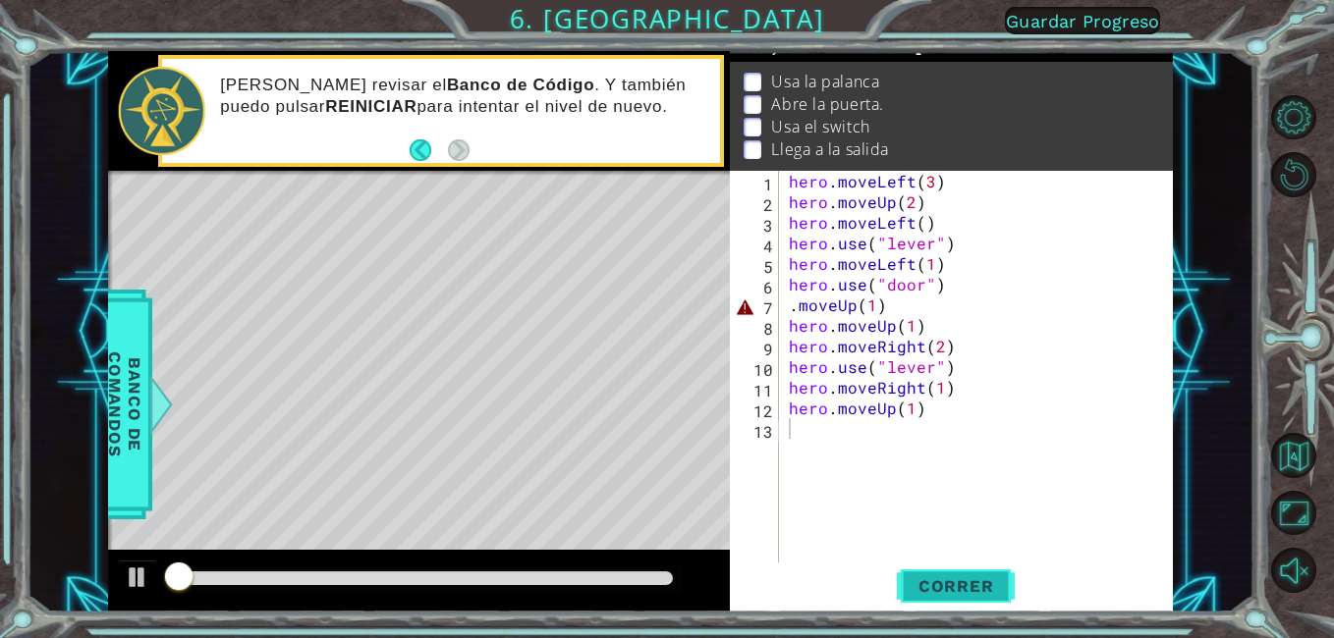
click at [1009, 584] on span "Correr" at bounding box center [956, 587] width 115 height 20
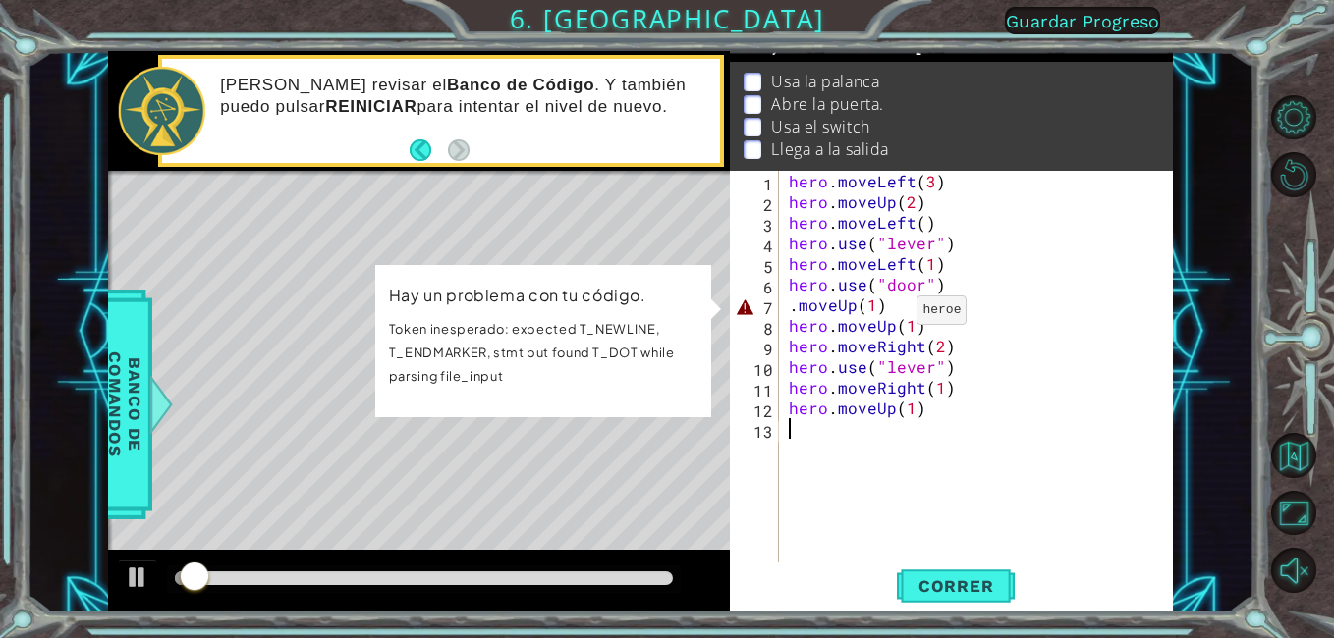
click at [893, 315] on div "hero . moveLeft ( 3 ) hero . moveUp ( 2 ) hero . moveLeft ( ) hero . use ( "lev…" at bounding box center [982, 387] width 394 height 433
click at [884, 306] on div "hero . moveLeft ( 3 ) hero . moveUp ( 2 ) hero . moveLeft ( ) hero . use ( "lev…" at bounding box center [982, 387] width 394 height 433
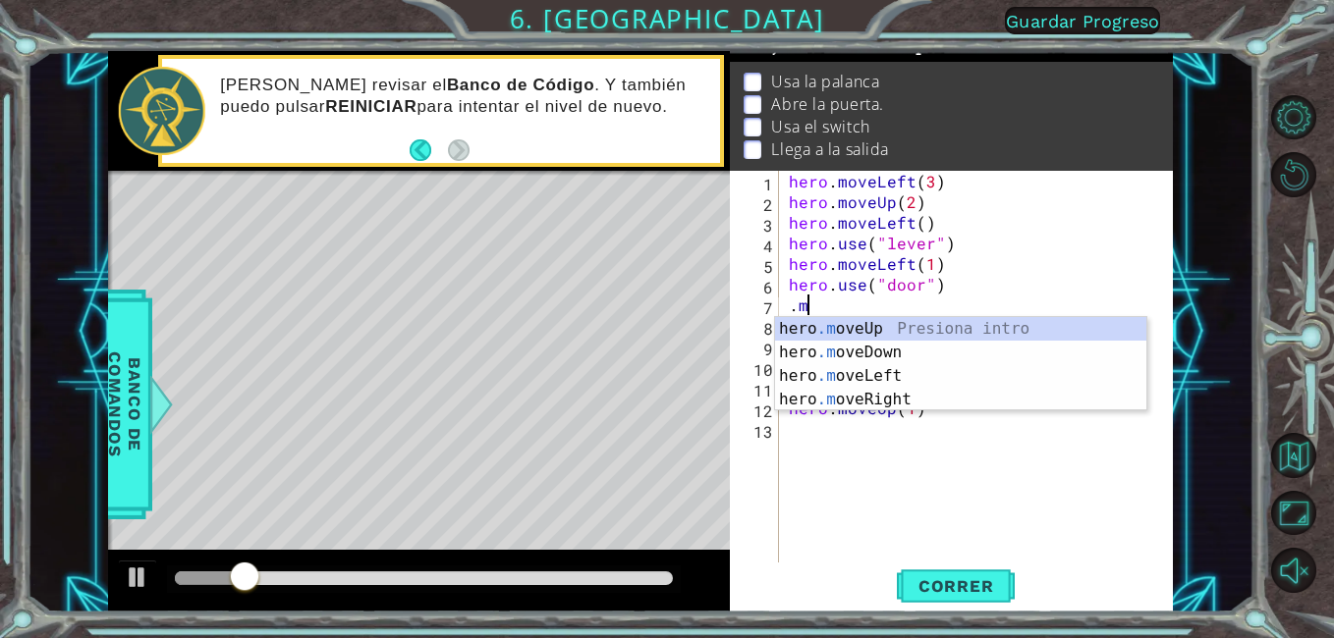
type textarea "."
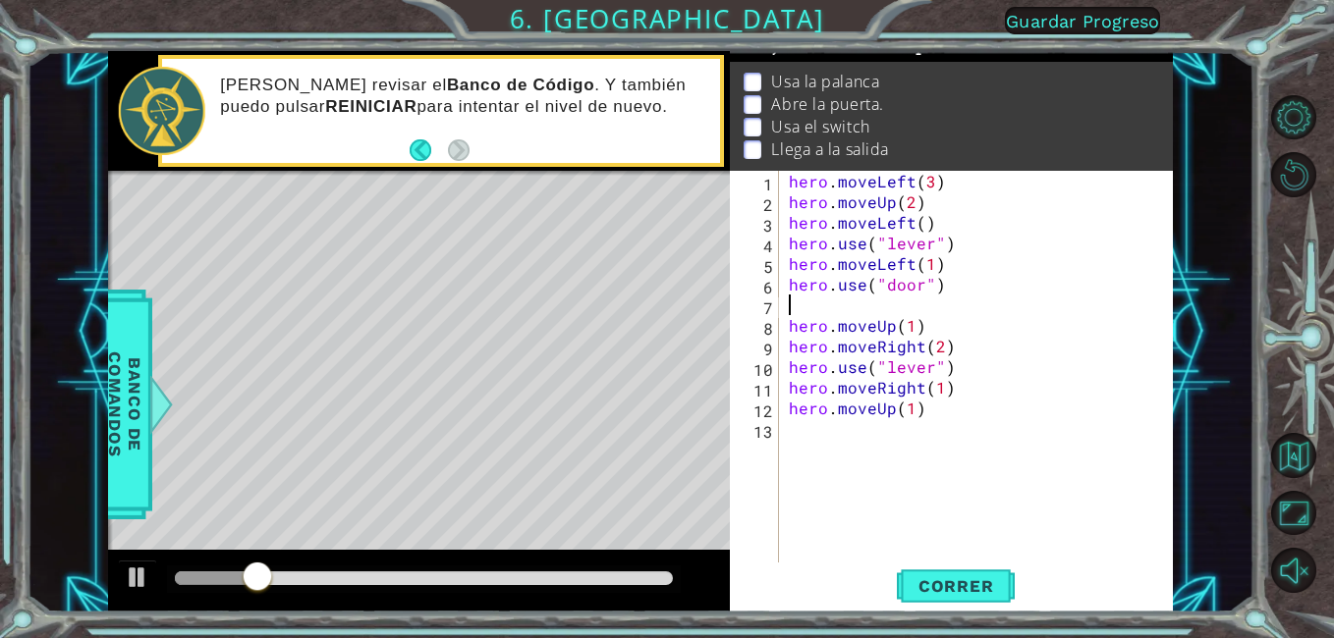
click at [961, 507] on div "hero . moveLeft ( 3 ) hero . moveUp ( 2 ) hero . moveLeft ( ) hero . use ( "lev…" at bounding box center [982, 387] width 394 height 433
click at [978, 561] on div "hero . moveLeft ( 3 ) hero . moveUp ( 2 ) hero . moveLeft ( ) hero . use ( "lev…" at bounding box center [982, 387] width 394 height 433
click at [979, 569] on button "Correr" at bounding box center [956, 587] width 118 height 44
click at [975, 563] on body "1 ההההההההההההההההההההההההההההההההההההההההההההההההההההההההההההההההההההההההההההה…" at bounding box center [667, 319] width 1334 height 638
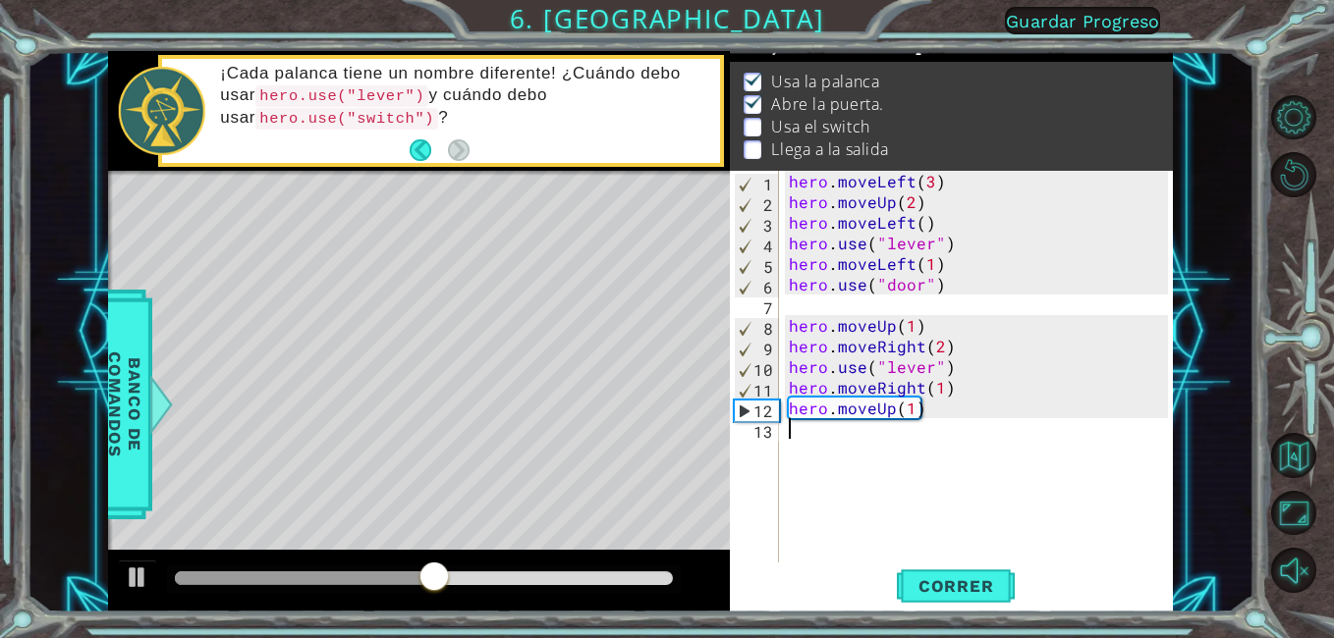
click at [755, 306] on div "7" at bounding box center [756, 308] width 45 height 21
type textarea "hero.moveUp(1)"
click at [801, 301] on div "hero . moveLeft ( 3 ) hero . moveUp ( 2 ) hero . moveLeft ( ) hero . use ( "lev…" at bounding box center [982, 387] width 394 height 433
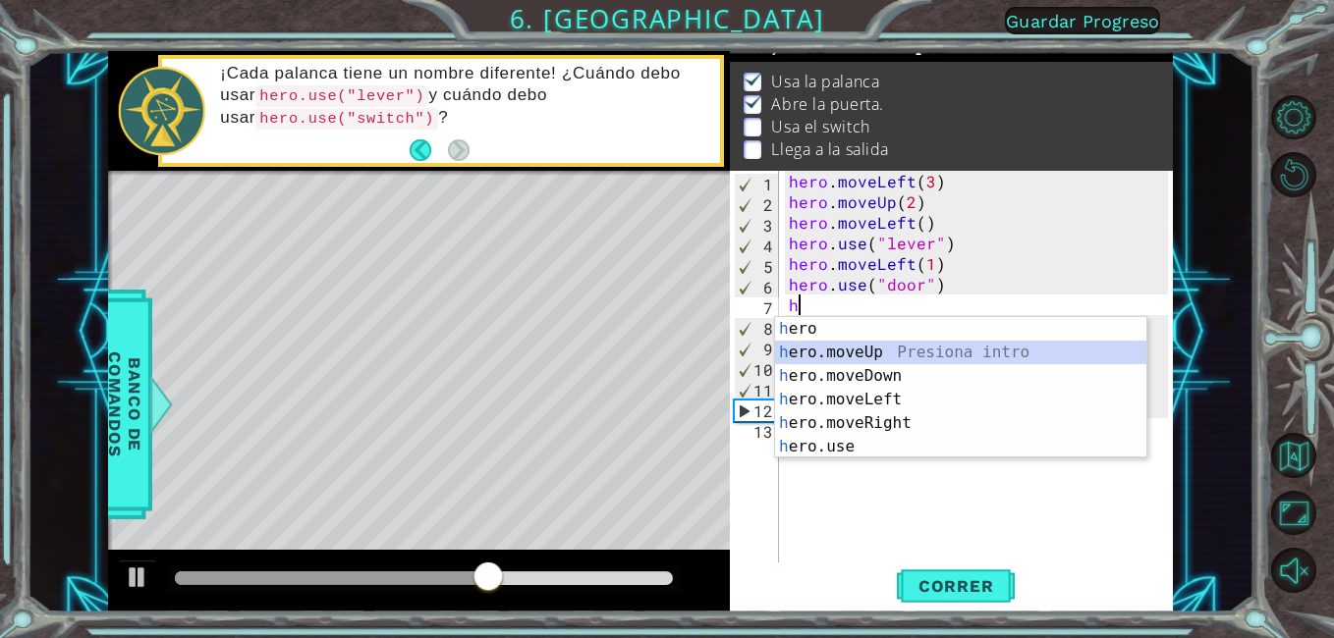
click at [882, 343] on div "h ero Presiona intro h ero.moveUp Presiona intro h ero.moveDown Presiona intro …" at bounding box center [960, 411] width 371 height 189
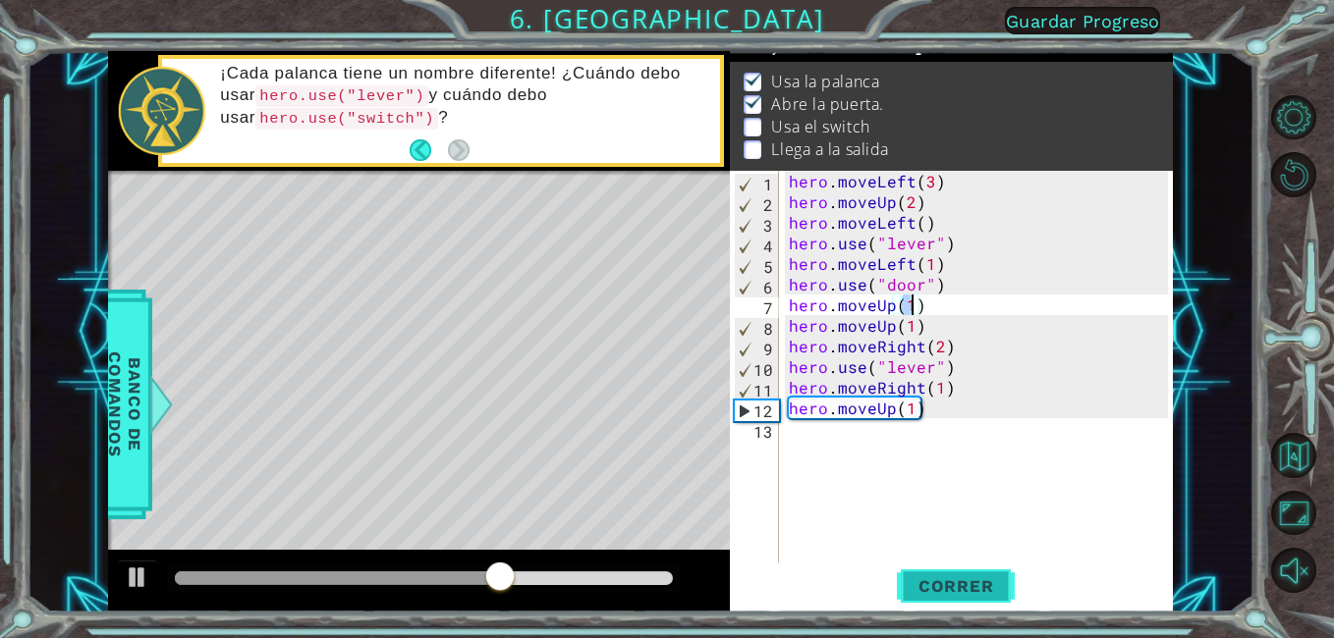
type textarea "hero.moveUp(1)"
click at [947, 577] on span "Correr" at bounding box center [956, 587] width 115 height 20
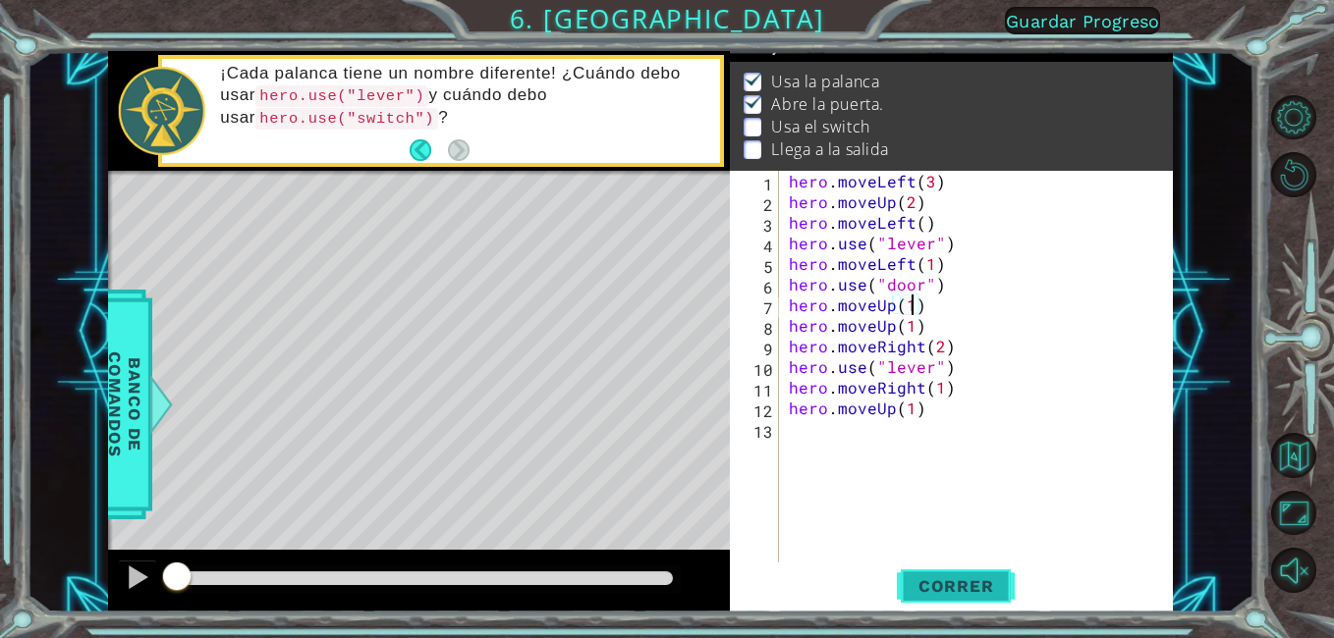
click at [900, 594] on div "Correr" at bounding box center [956, 587] width 442 height 44
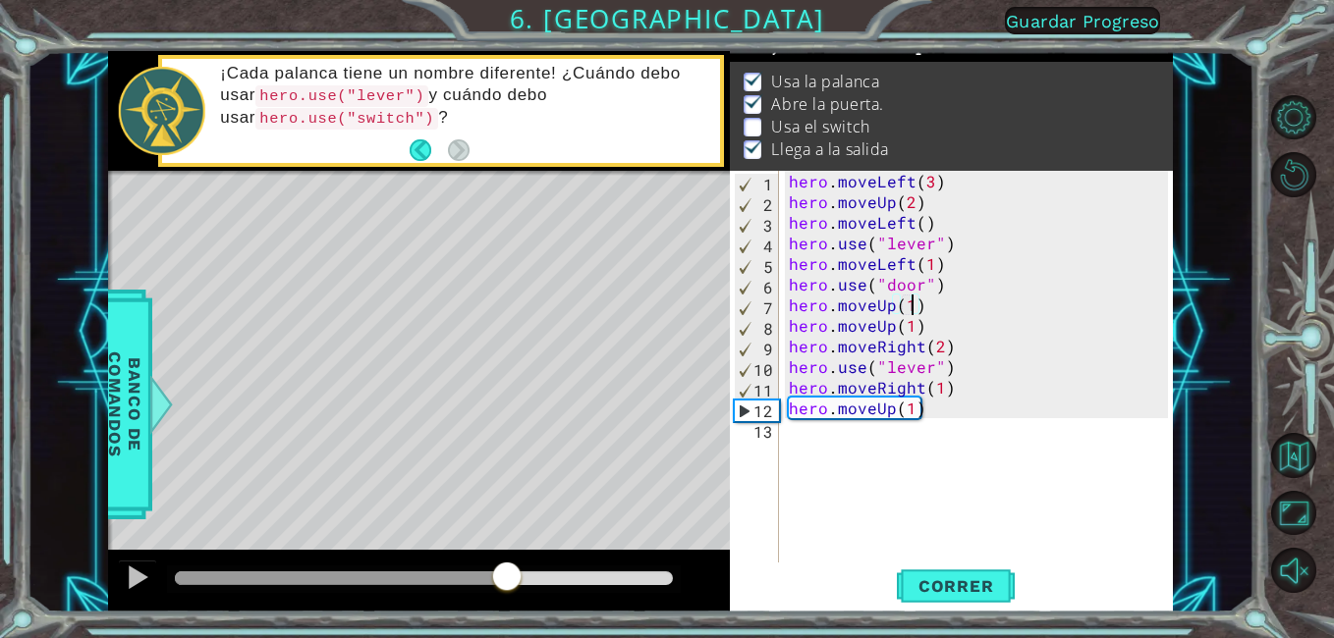
drag, startPoint x: 483, startPoint y: 576, endPoint x: 579, endPoint y: 554, distance: 98.6
click at [510, 585] on div at bounding box center [424, 579] width 499 height 14
click at [807, 438] on div "hero . moveLeft ( 3 ) hero . moveUp ( 2 ) hero . moveLeft ( ) hero . use ( "lev…" at bounding box center [982, 387] width 394 height 433
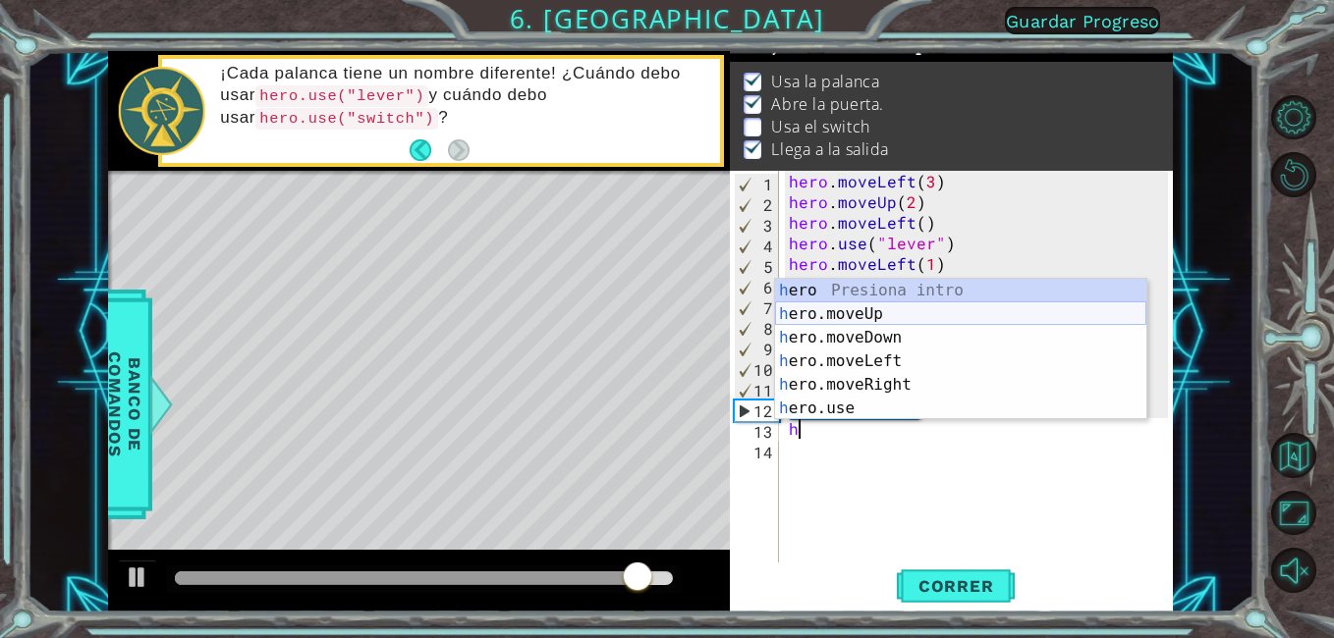
click at [837, 305] on div "h ero Presiona intro h ero.moveUp Presiona intro h ero.moveDown Presiona intro …" at bounding box center [960, 373] width 371 height 189
type textarea "hero.moveUp(1)"
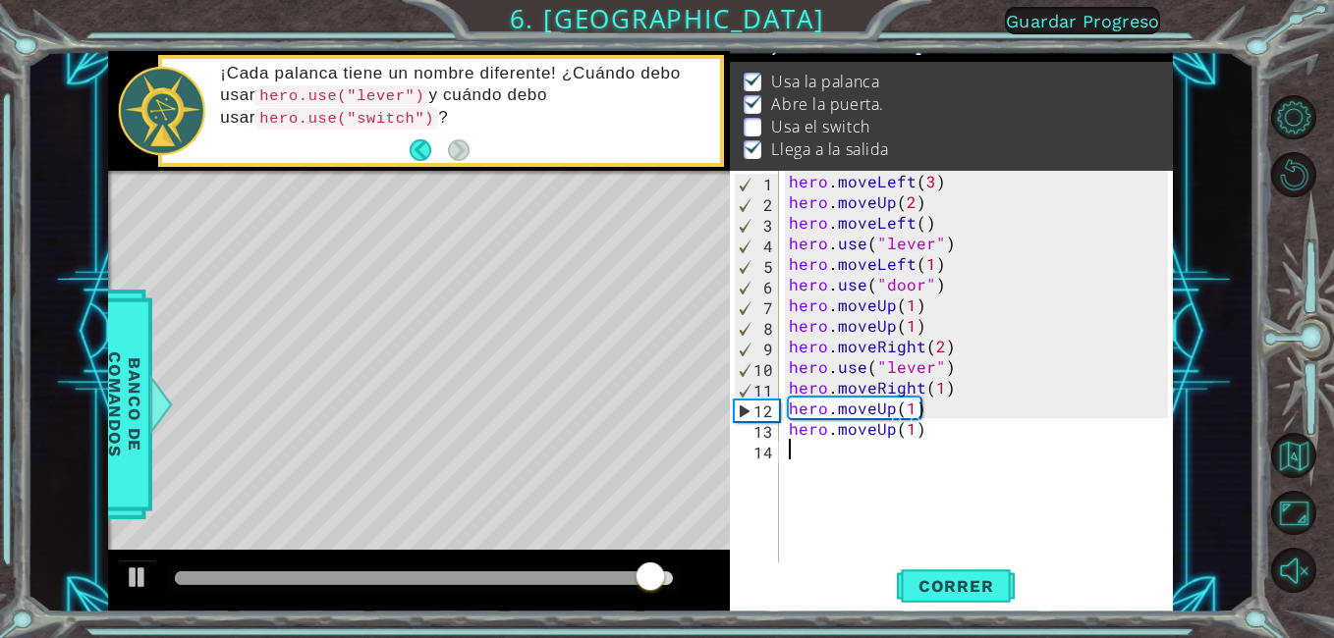
drag, startPoint x: 925, startPoint y: 529, endPoint x: 810, endPoint y: 588, distance: 129.1
click at [923, 531] on div "hero . moveLeft ( 3 ) hero . moveUp ( 2 ) hero . moveLeft ( ) hero . use ( "lev…" at bounding box center [982, 387] width 394 height 433
click at [946, 579] on span "Correr" at bounding box center [956, 587] width 115 height 20
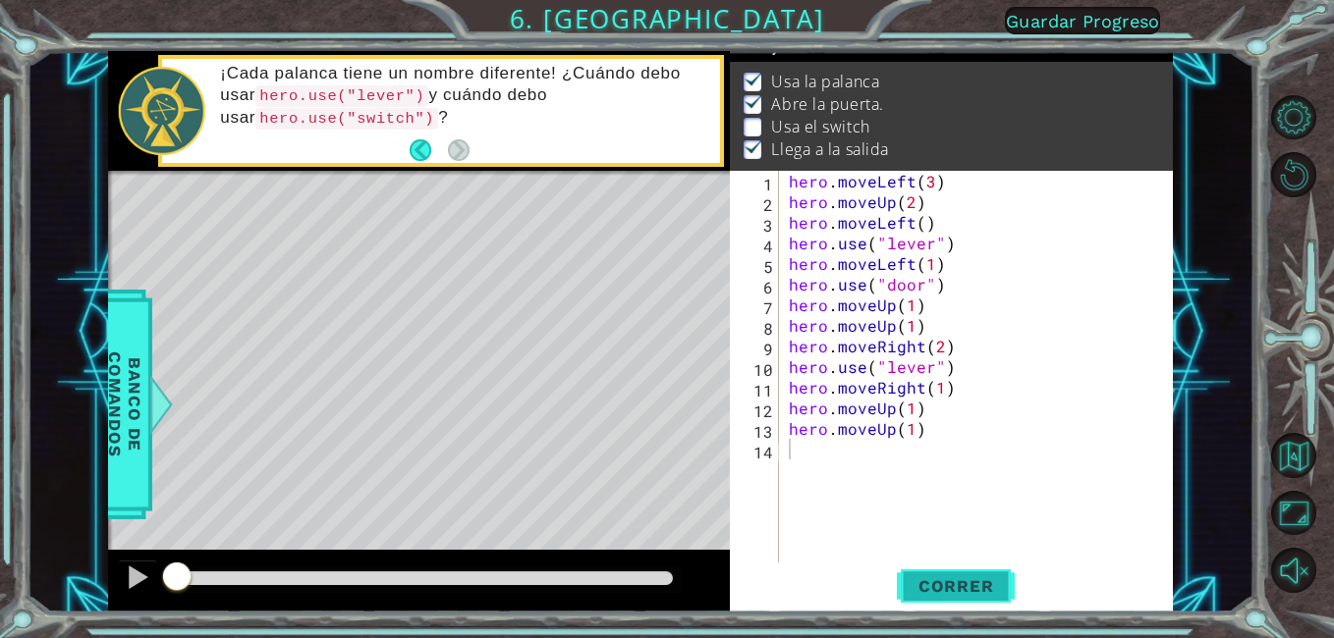
click at [943, 584] on span "Correr" at bounding box center [956, 587] width 115 height 20
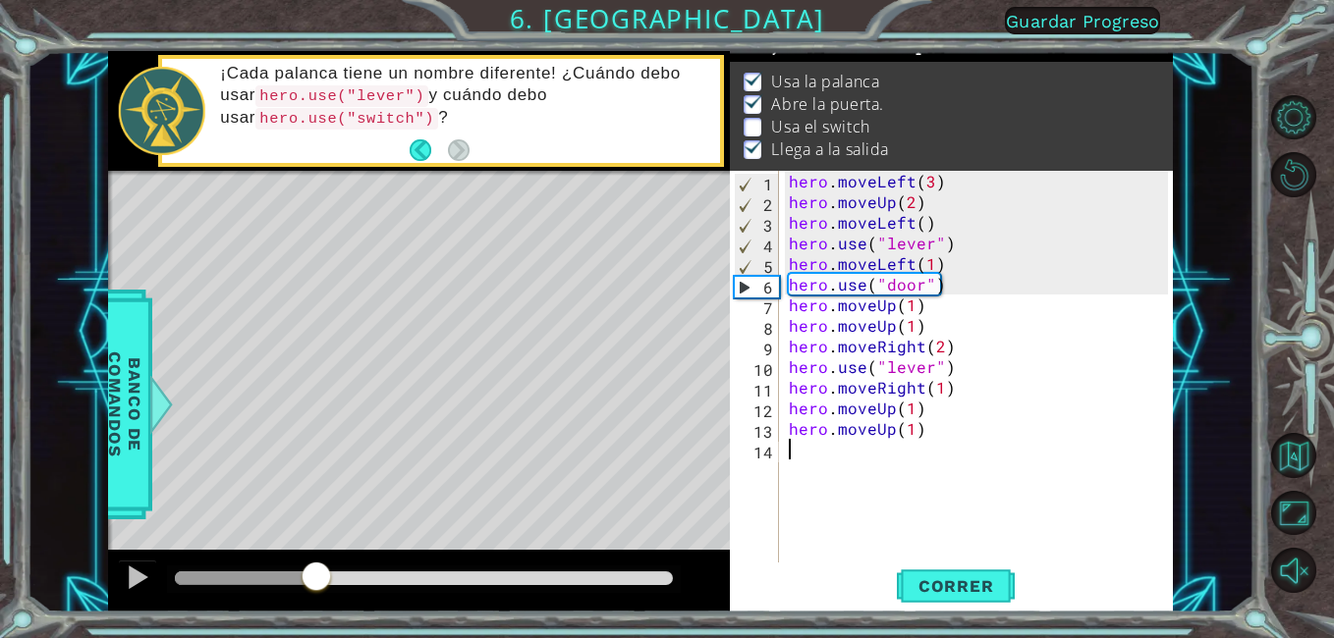
click at [316, 581] on div at bounding box center [424, 579] width 499 height 14
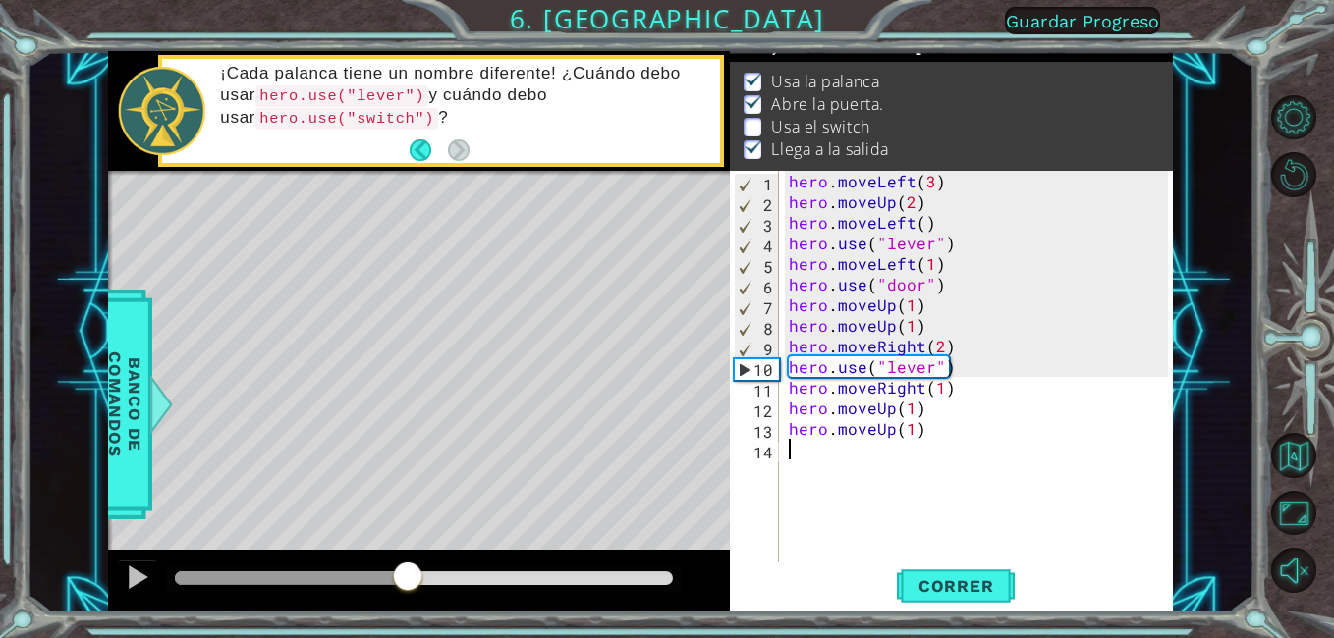
drag, startPoint x: 316, startPoint y: 581, endPoint x: 409, endPoint y: 610, distance: 96.6
click at [409, 610] on div at bounding box center [419, 581] width 623 height 63
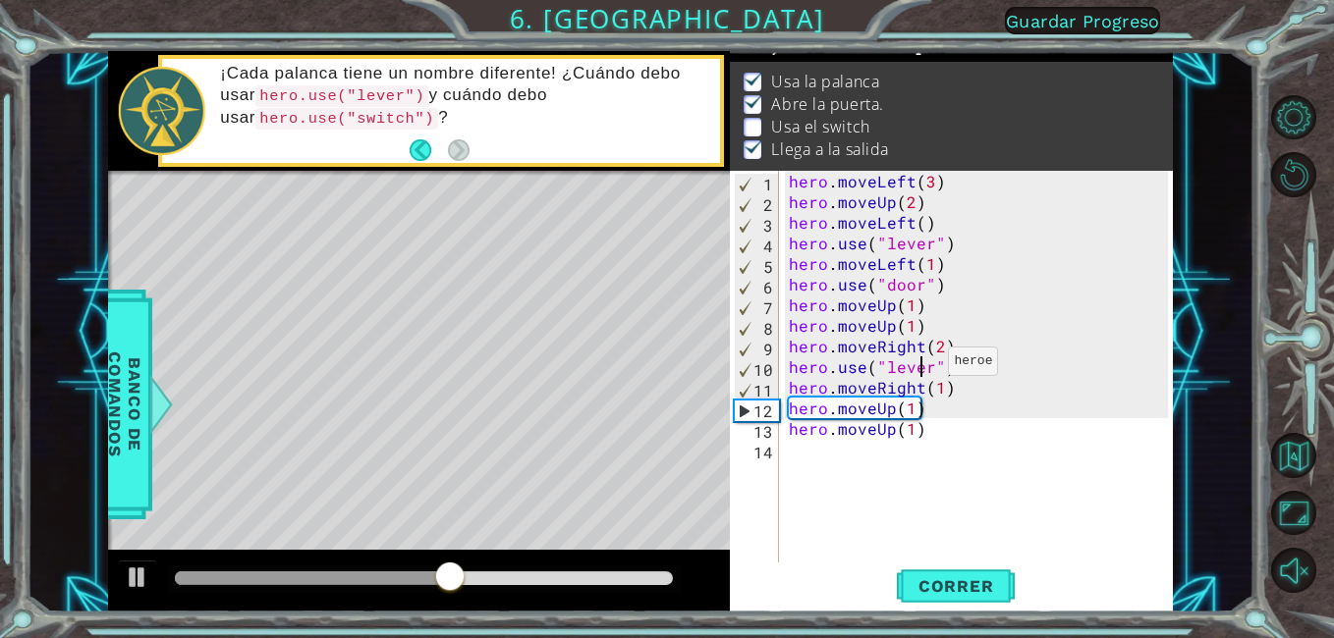
click at [924, 366] on div "hero . moveLeft ( 3 ) hero . moveUp ( 2 ) hero . moveLeft ( ) hero . use ( "lev…" at bounding box center [982, 387] width 394 height 433
click at [930, 365] on div "hero . moveLeft ( 3 ) hero . moveUp ( 2 ) hero . moveLeft ( ) hero . use ( "lev…" at bounding box center [982, 387] width 394 height 433
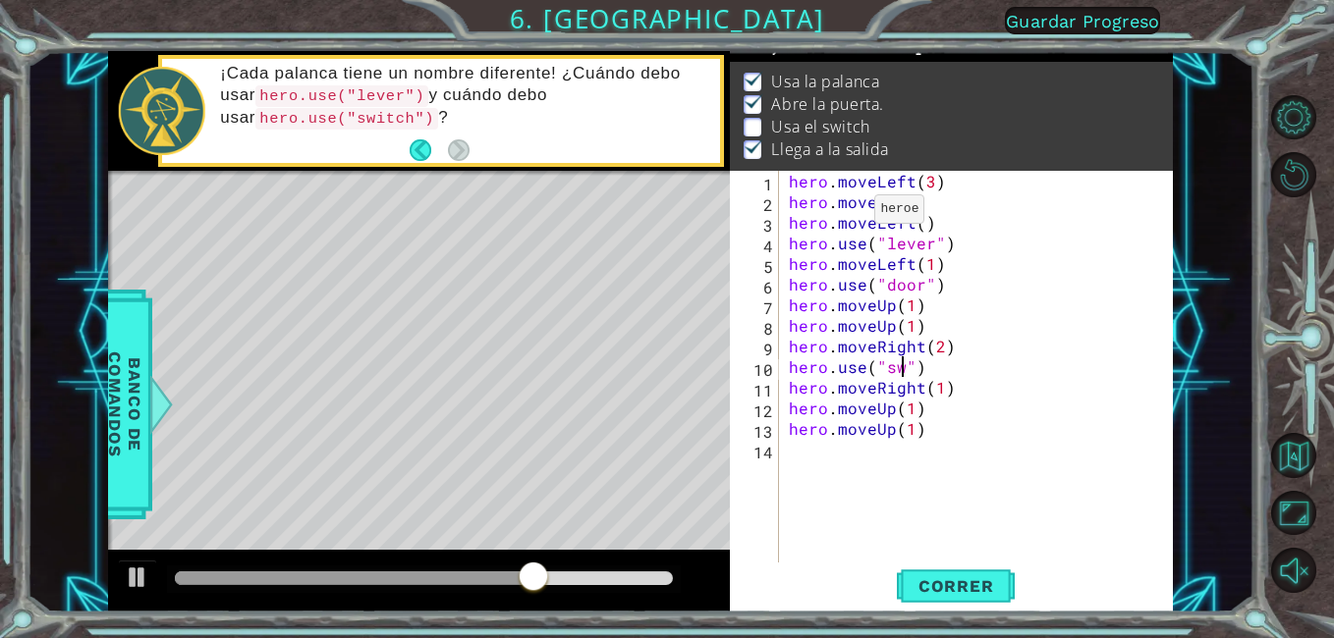
scroll to position [0, 8]
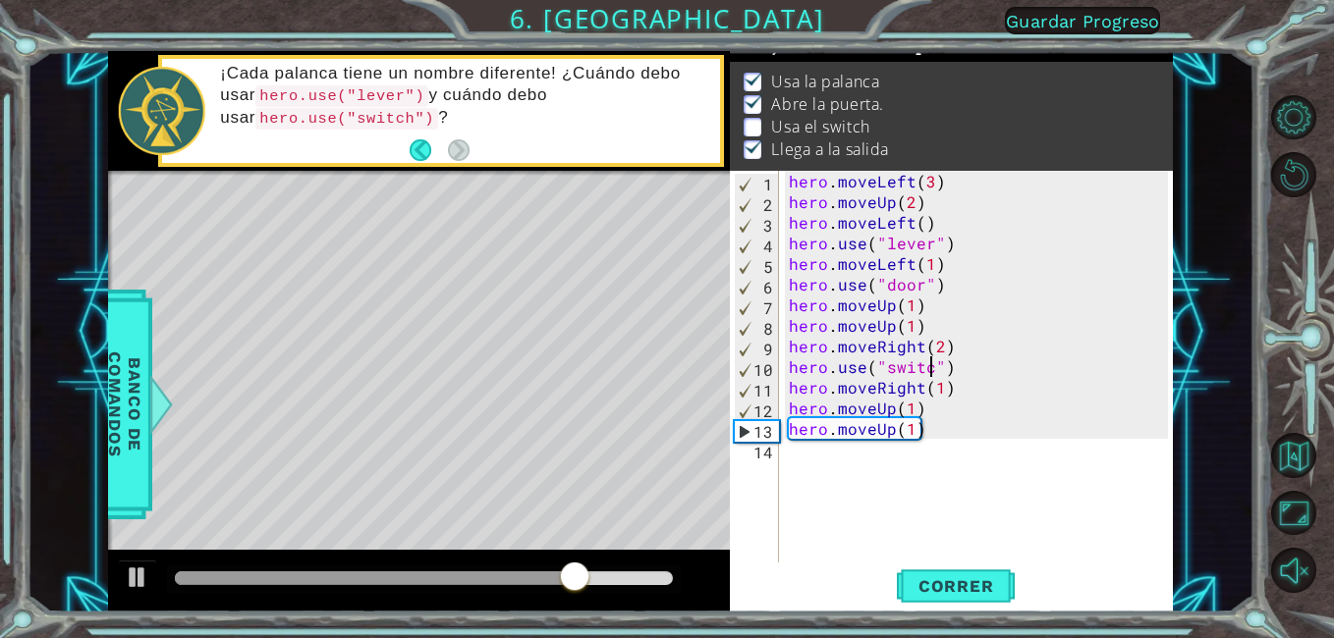
type textarea "hero.use("switch")"
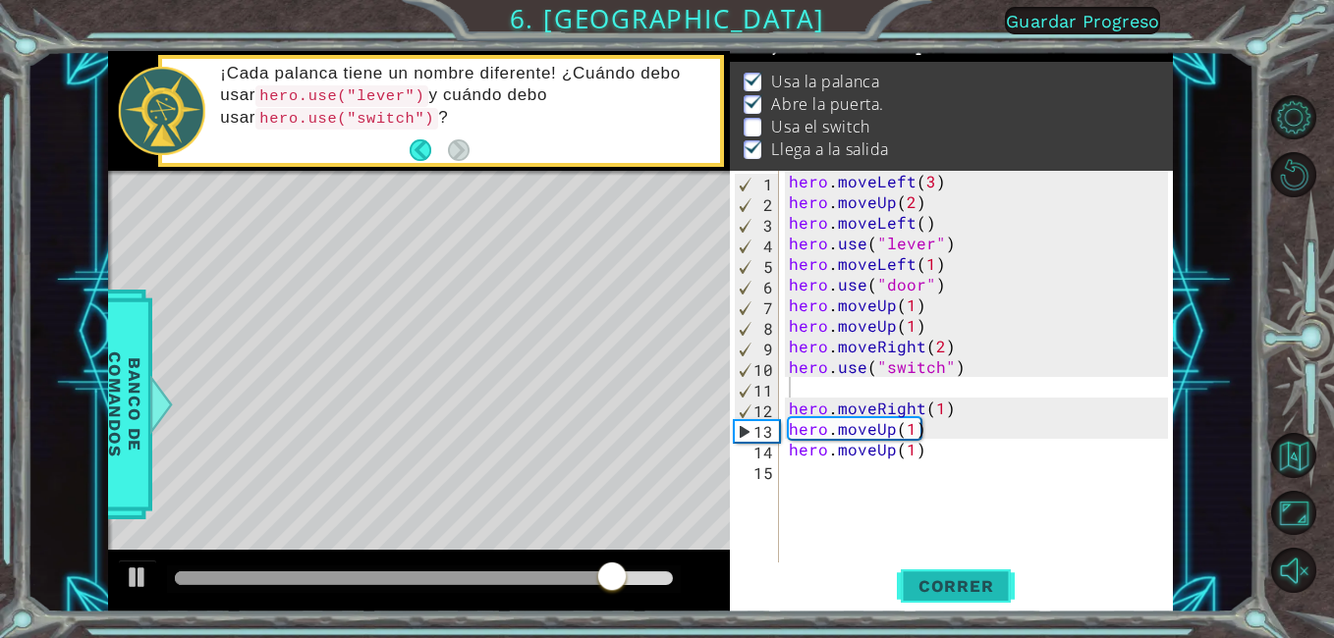
click at [998, 589] on span "Correr" at bounding box center [956, 587] width 115 height 20
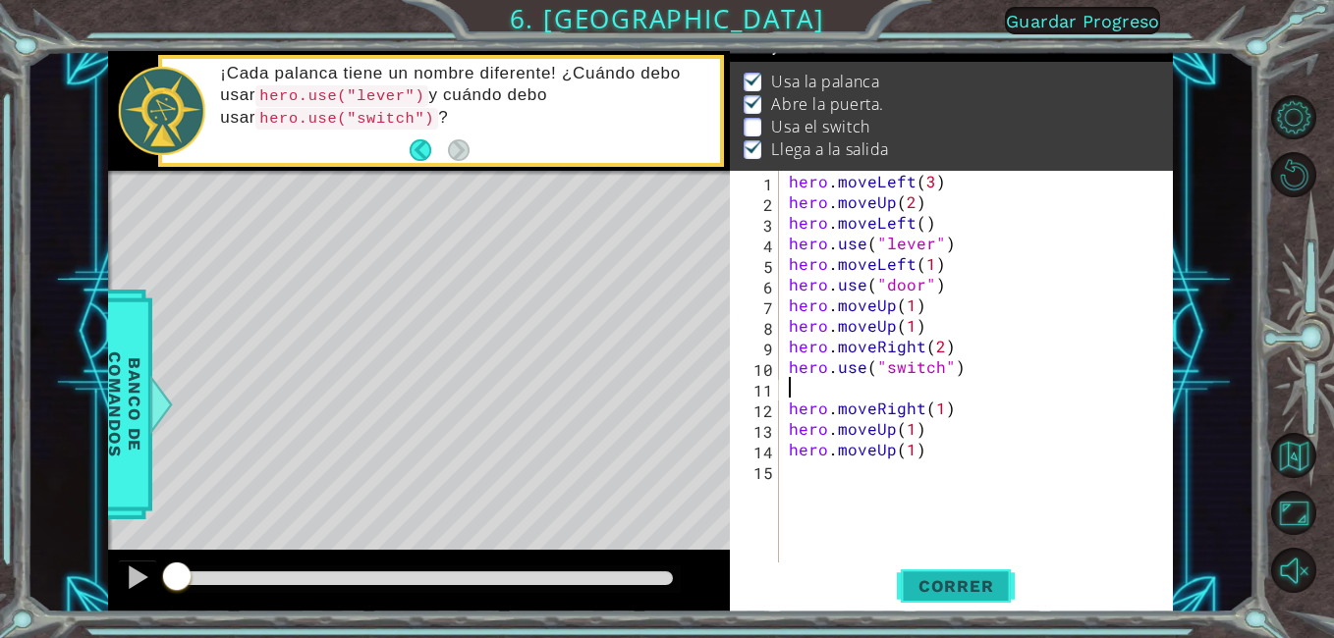
click at [998, 589] on span "Correr" at bounding box center [956, 587] width 115 height 20
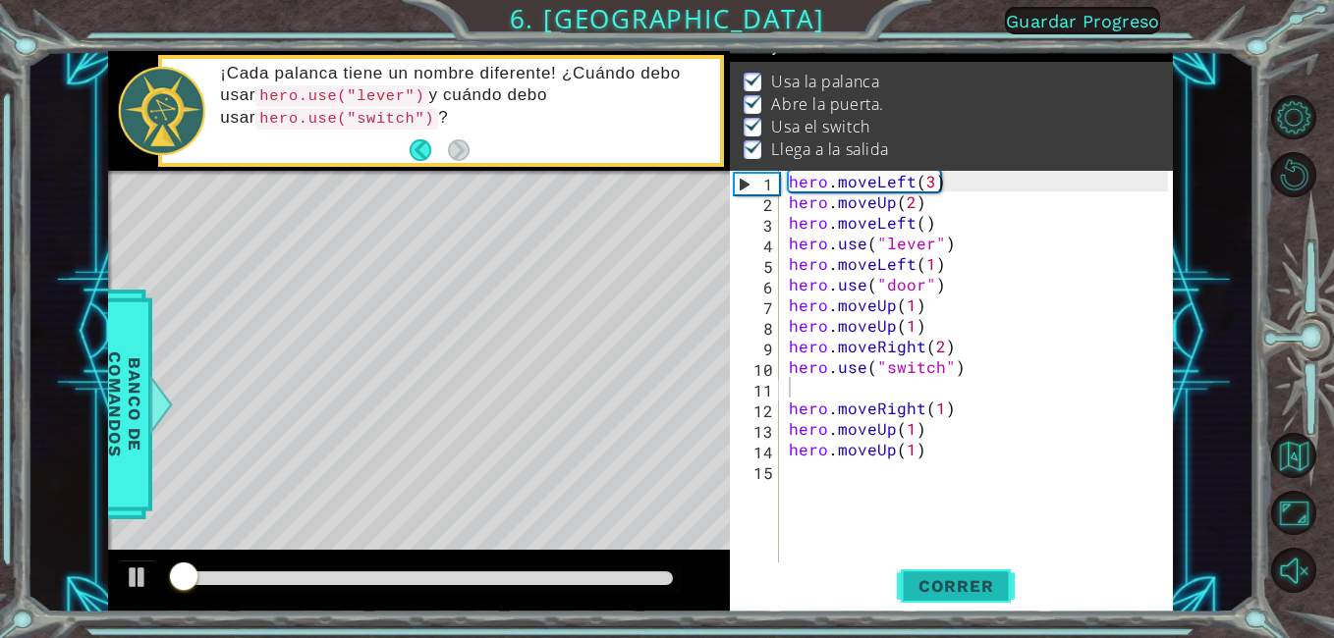
click at [991, 591] on span "Correr" at bounding box center [956, 587] width 115 height 20
drag, startPoint x: 572, startPoint y: 585, endPoint x: 597, endPoint y: 577, distance: 26.7
click at [597, 577] on div at bounding box center [424, 579] width 515 height 27
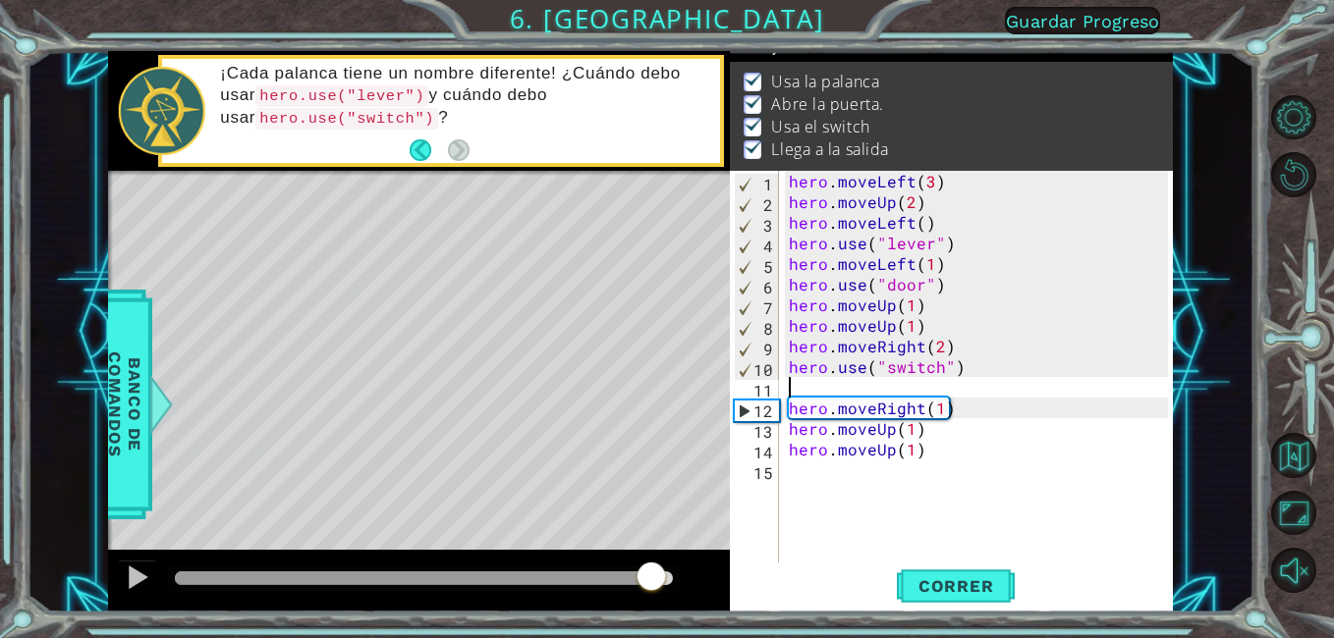
drag, startPoint x: 597, startPoint y: 577, endPoint x: 650, endPoint y: 592, distance: 55.0
click at [650, 585] on div at bounding box center [424, 579] width 499 height 14
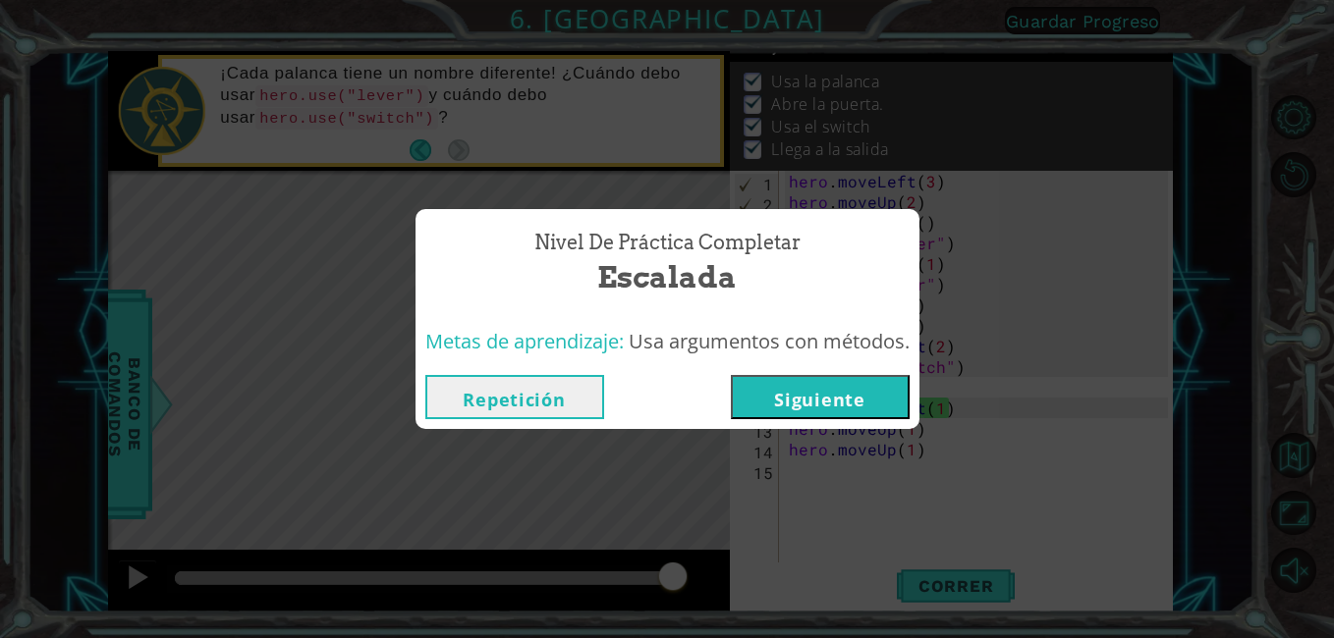
click at [834, 415] on button "Siguiente" at bounding box center [820, 397] width 179 height 44
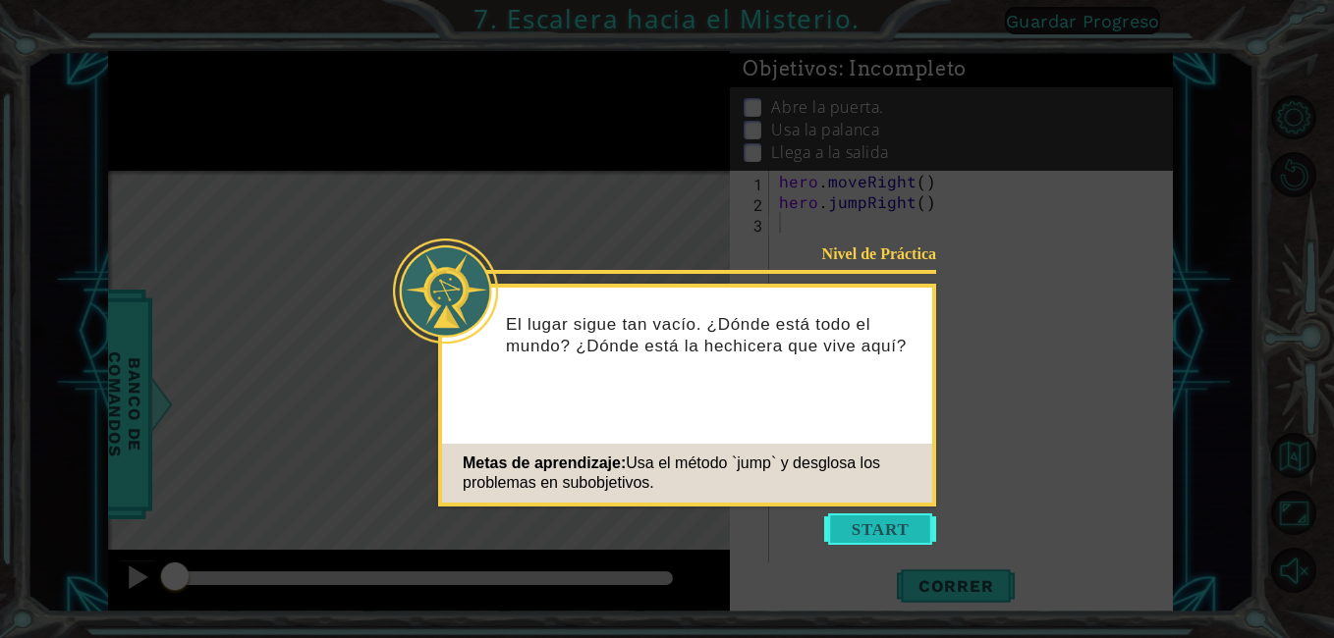
click at [892, 542] on button "Start" at bounding box center [880, 529] width 112 height 31
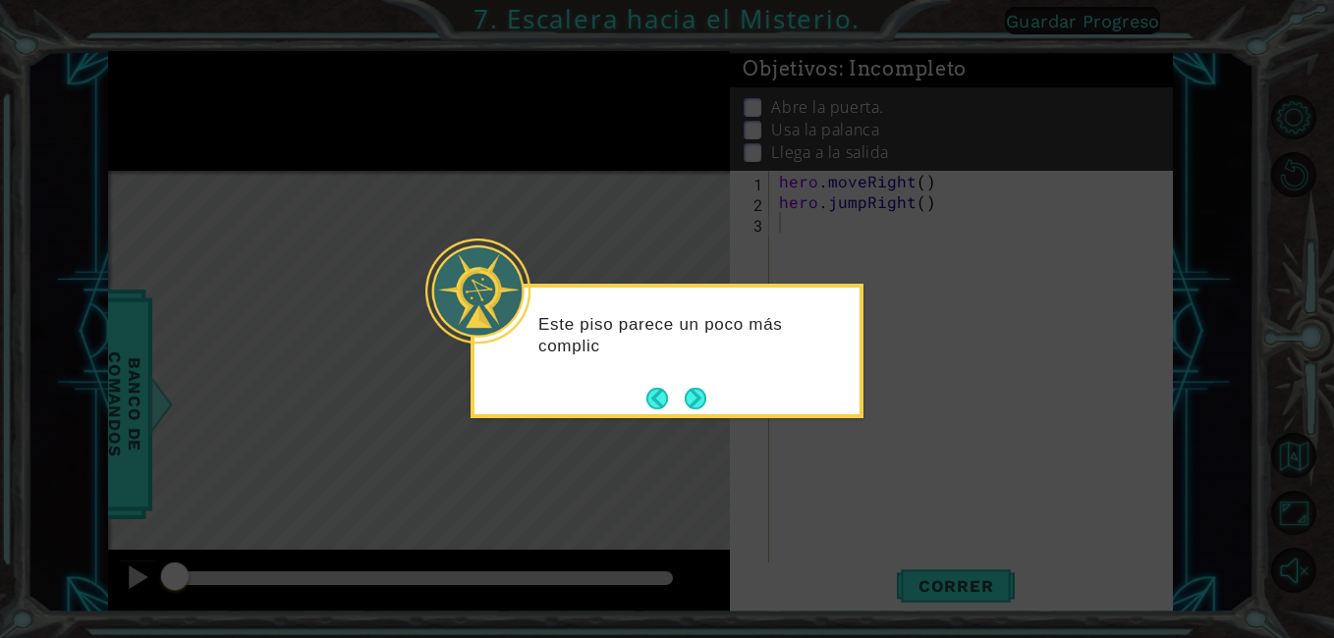
drag, startPoint x: 962, startPoint y: 613, endPoint x: 623, endPoint y: 430, distance: 384.9
click at [956, 595] on icon at bounding box center [667, 319] width 1334 height 638
click at [696, 389] on button "Next" at bounding box center [695, 398] width 29 height 29
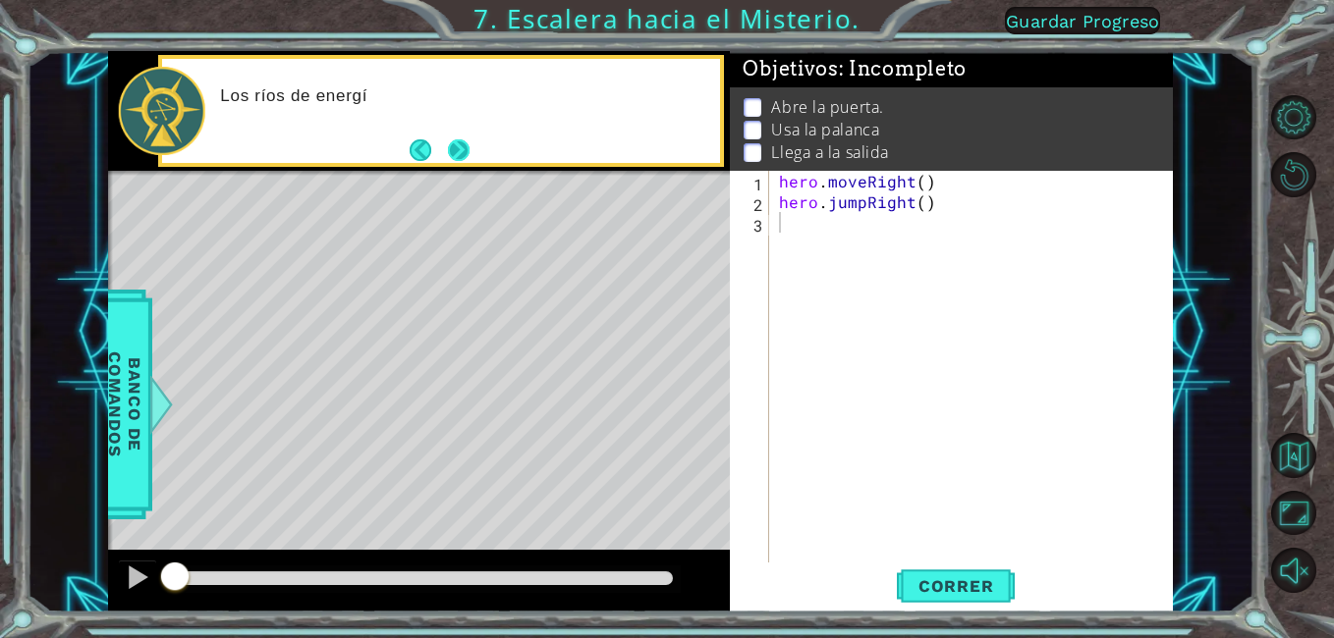
click at [464, 145] on button "Next" at bounding box center [459, 150] width 26 height 26
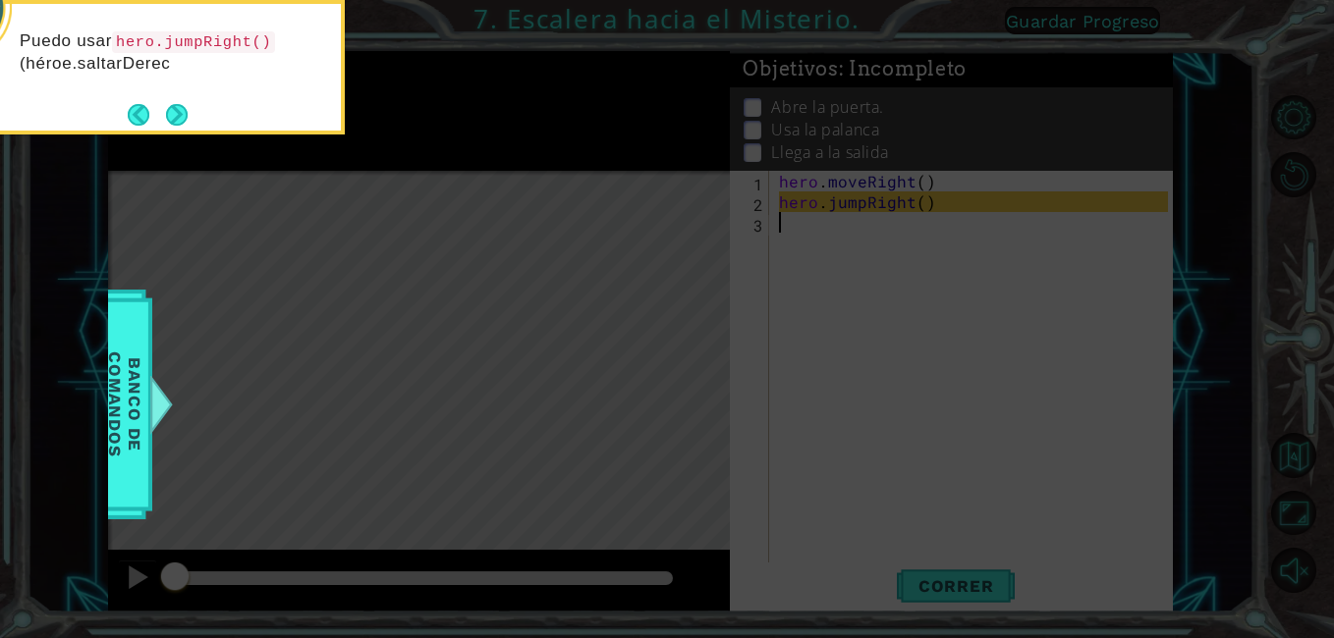
click at [193, 126] on button "Next" at bounding box center [176, 114] width 36 height 36
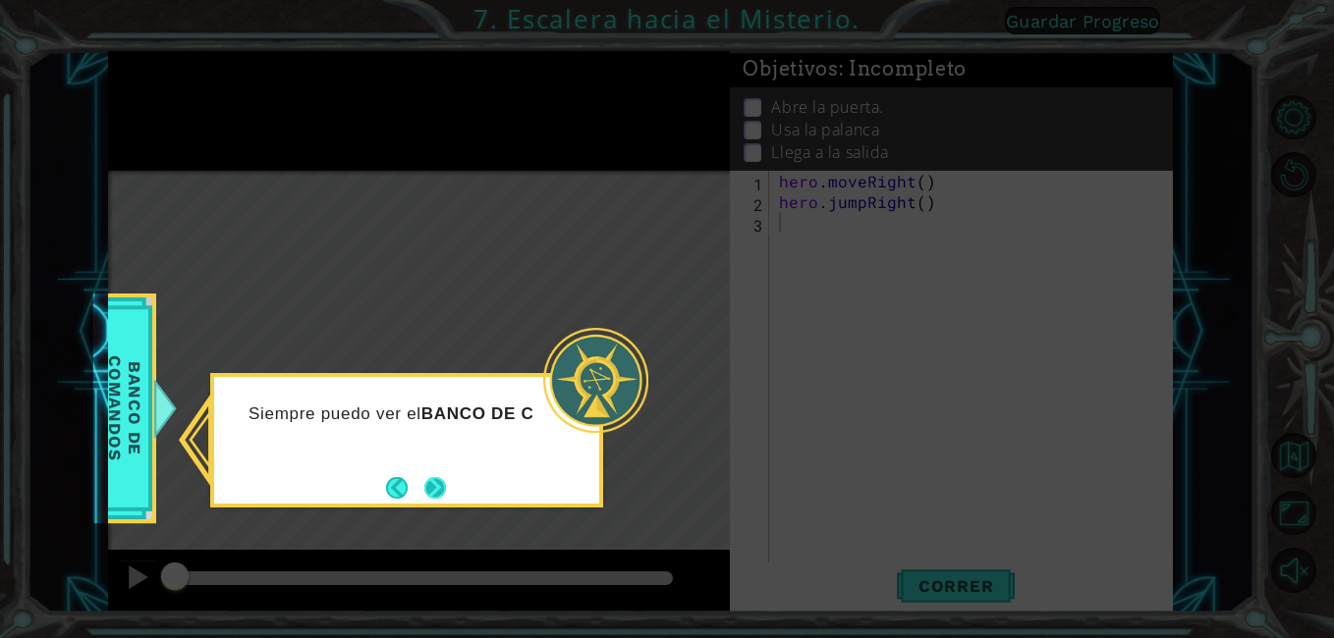
click at [417, 480] on footer at bounding box center [416, 487] width 60 height 29
click at [422, 477] on button "Next" at bounding box center [434, 486] width 27 height 27
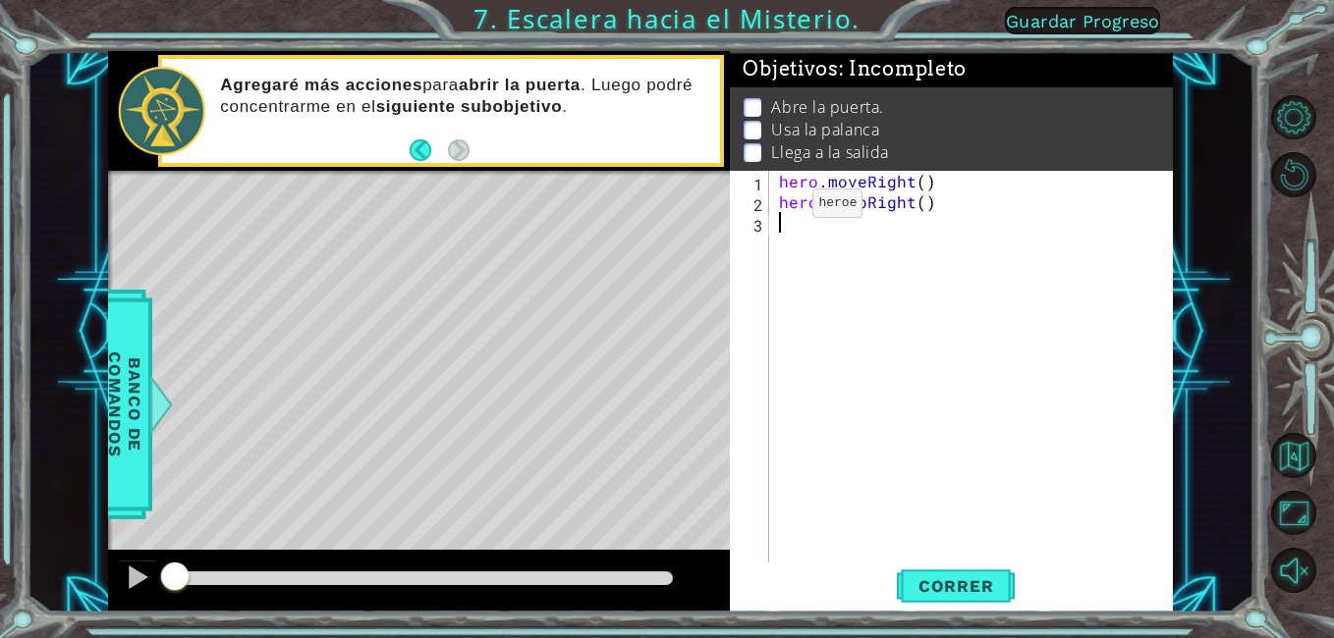
type textarea "h"
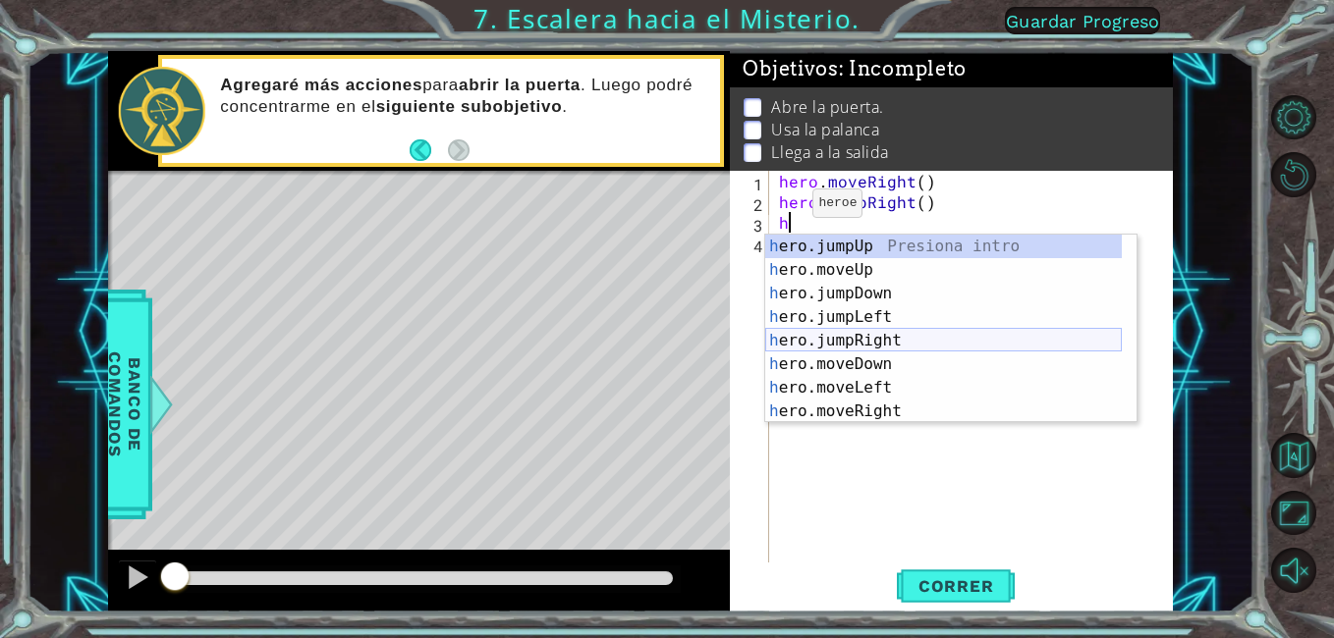
click at [827, 339] on div "h ero.jumpUp Presiona intro h ero.moveUp Presiona intro h ero.jumpDown Presiona…" at bounding box center [943, 353] width 357 height 236
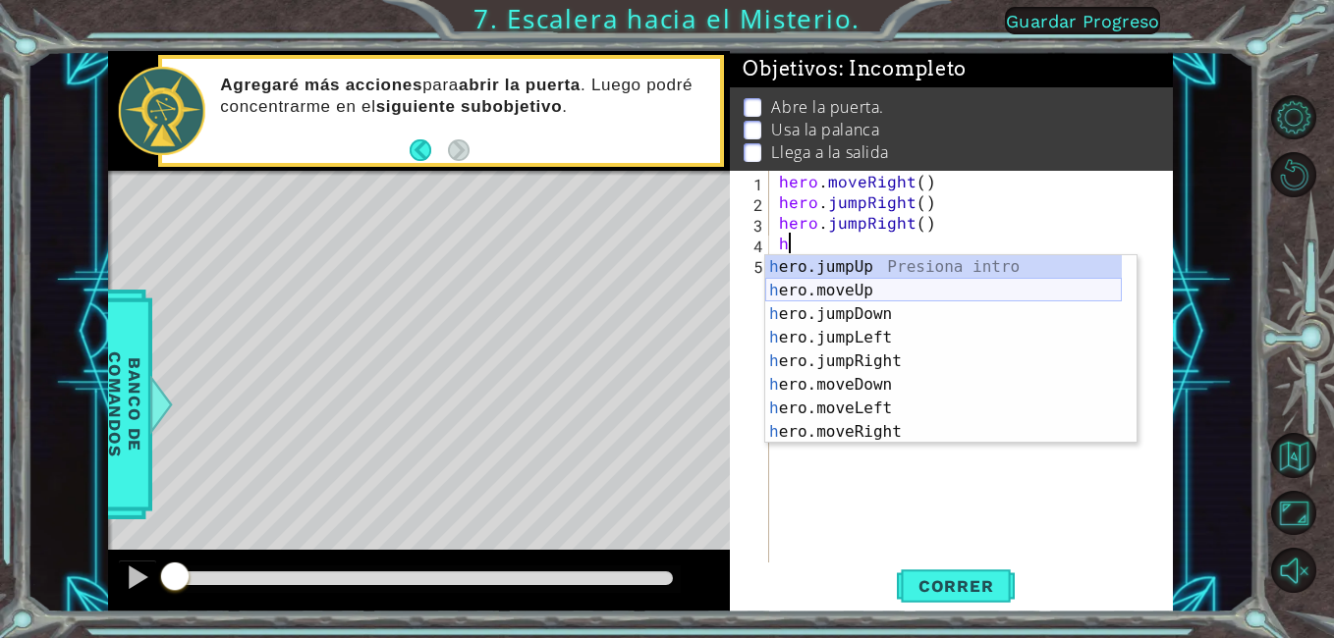
click at [910, 283] on div "h ero.jumpUp Presiona intro h ero.moveUp Presiona intro h ero.jumpDown Presiona…" at bounding box center [943, 373] width 357 height 236
type textarea "hero.moveUp(1)"
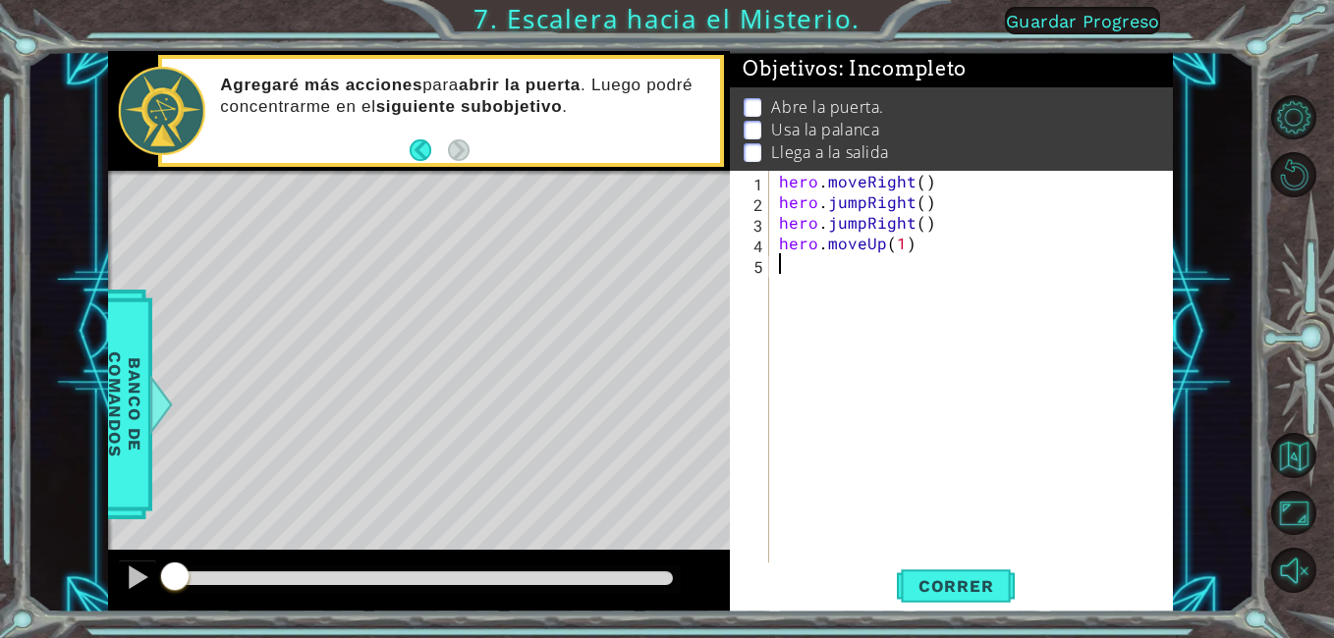
click at [802, 269] on div "hero . moveRight ( ) hero . jumpRight ( ) hero . jumpRight ( ) hero . moveUp ( …" at bounding box center [976, 387] width 403 height 433
type textarea "hero.use("door")"
click at [805, 287] on div "hero . moveRight ( ) hero . jumpRight ( ) hero . jumpRight ( ) hero . moveUp ( …" at bounding box center [976, 387] width 403 height 433
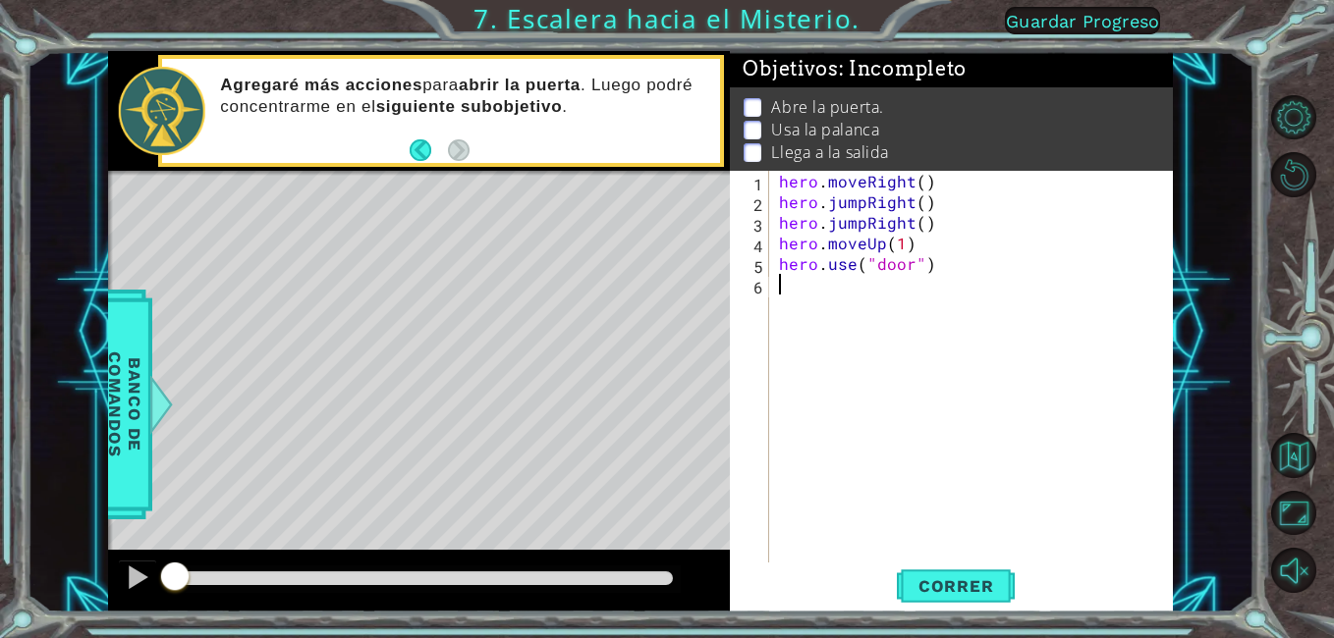
scroll to position [0, 0]
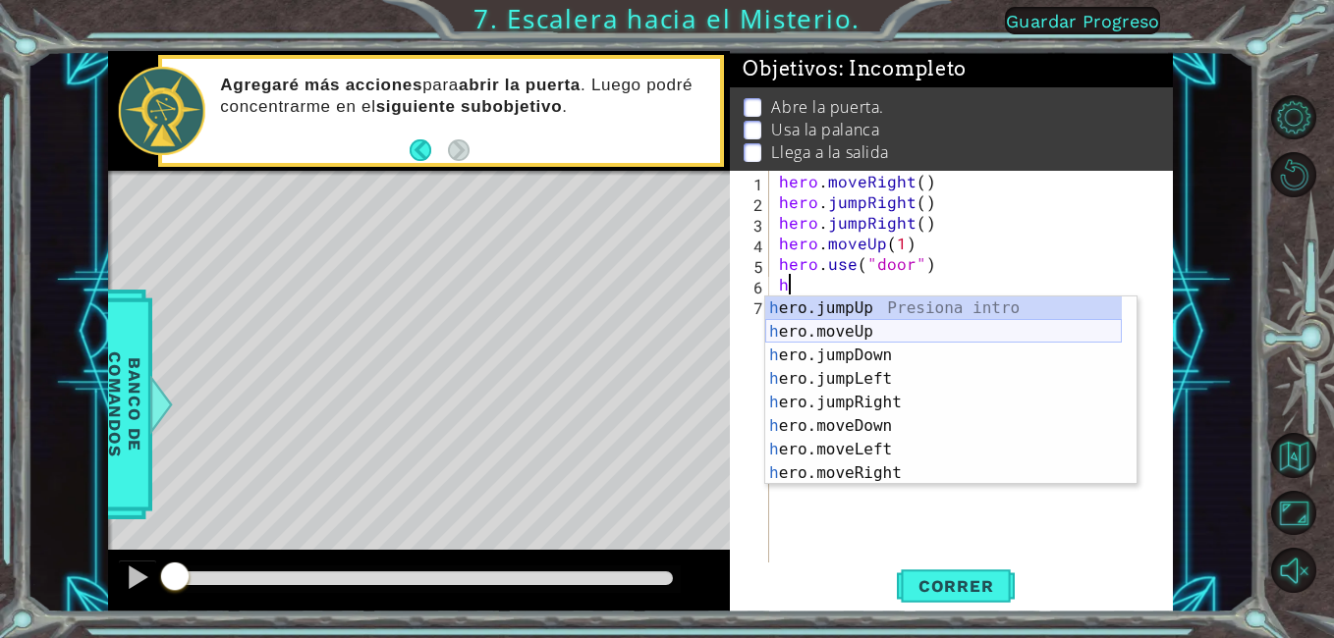
click at [873, 334] on div "h ero.jumpUp Presiona intro h ero.moveUp Presiona intro h ero.jumpDown Presiona…" at bounding box center [943, 415] width 357 height 236
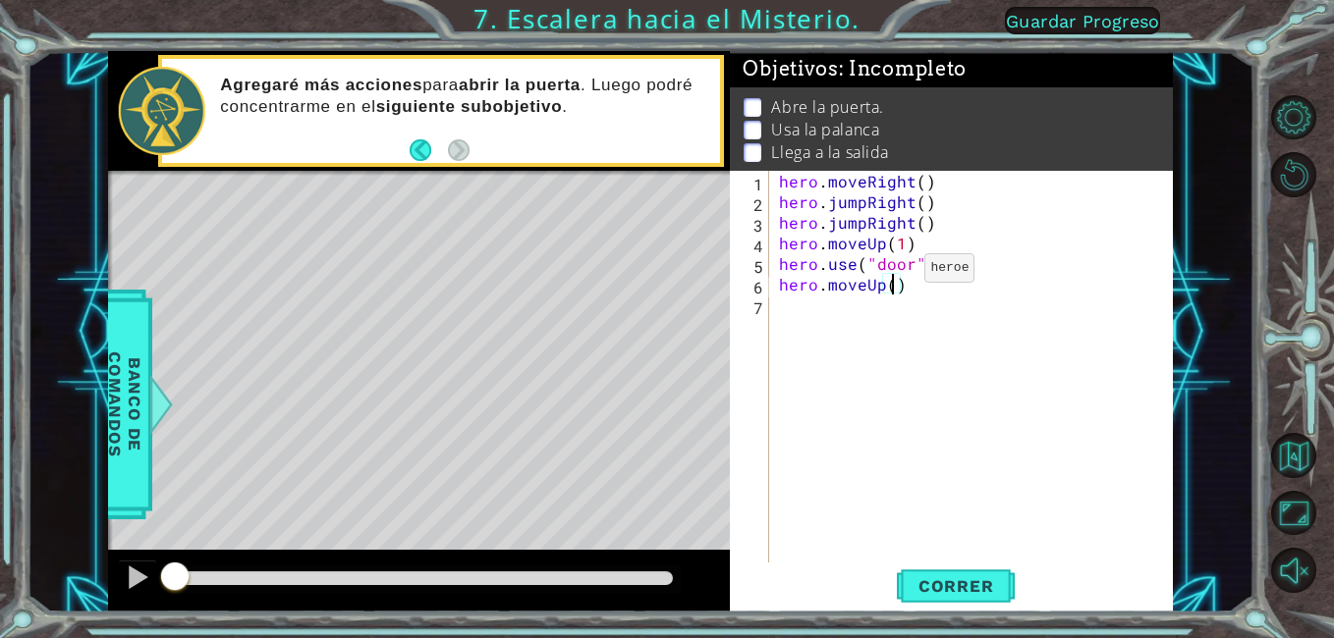
type textarea "hero.moveUp(2)"
click at [807, 309] on div "hero . moveRight ( ) hero . jumpRight ( ) hero . jumpRight ( ) hero . moveUp ( …" at bounding box center [976, 387] width 403 height 433
type textarea "h"
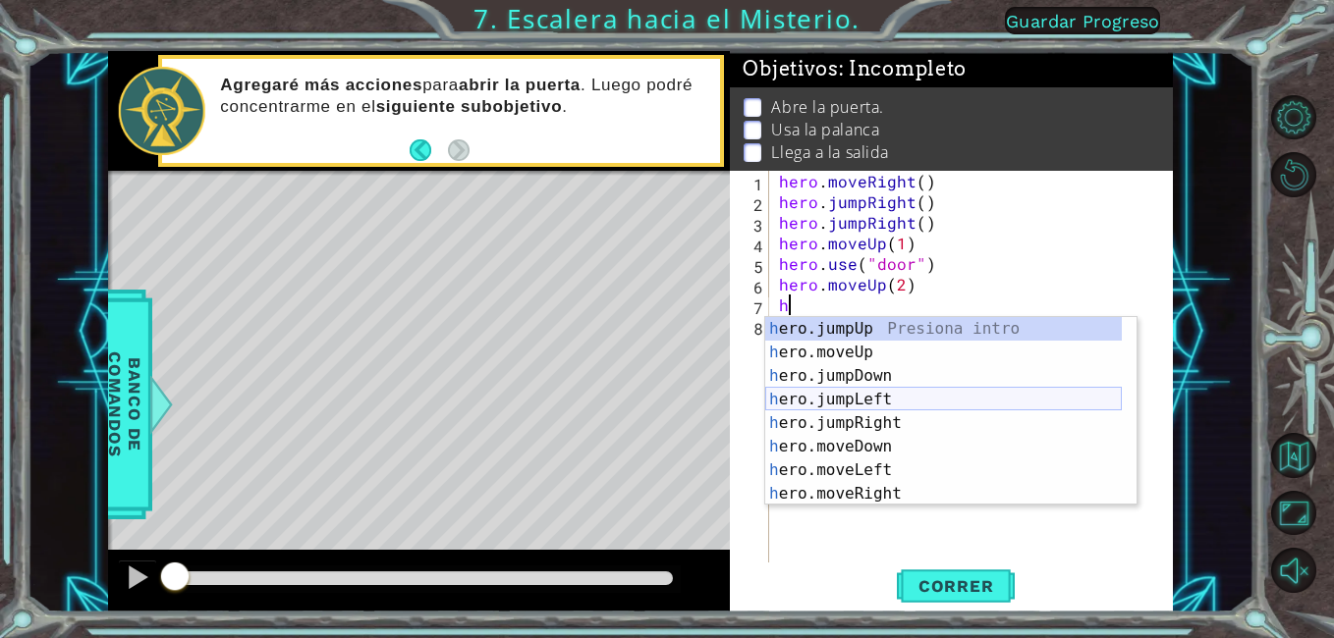
drag, startPoint x: 852, startPoint y: 392, endPoint x: 836, endPoint y: 329, distance: 64.8
click at [852, 392] on div "h ero.jumpUp Presiona intro h ero.moveUp Presiona intro h ero.jumpDown Presiona…" at bounding box center [943, 435] width 357 height 236
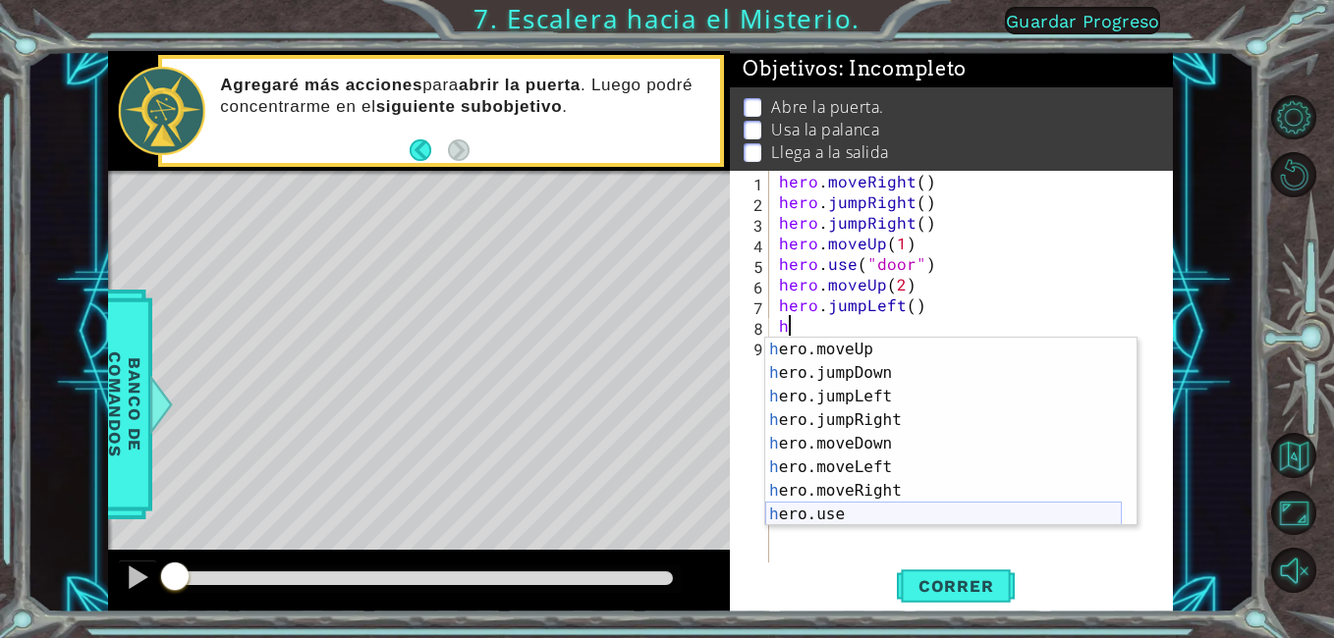
scroll to position [24, 0]
click at [857, 515] on div "h ero.moveUp Presiona intro h ero.jumpDown Presiona intro h ero.jumpLeft Presio…" at bounding box center [943, 456] width 357 height 236
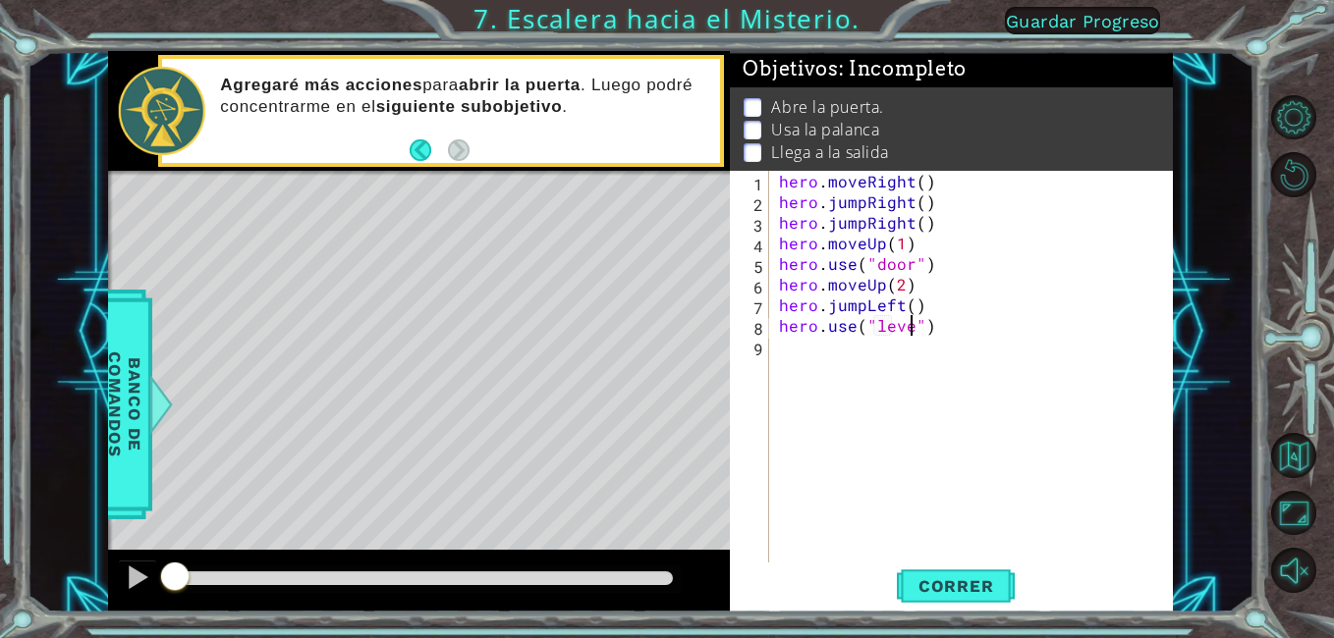
scroll to position [0, 9]
type textarea "hero.use("lever")"
click at [795, 361] on div "hero . moveRight ( ) hero . jumpRight ( ) hero . jumpRight ( ) hero . moveUp ( …" at bounding box center [976, 387] width 403 height 433
type textarea "h"
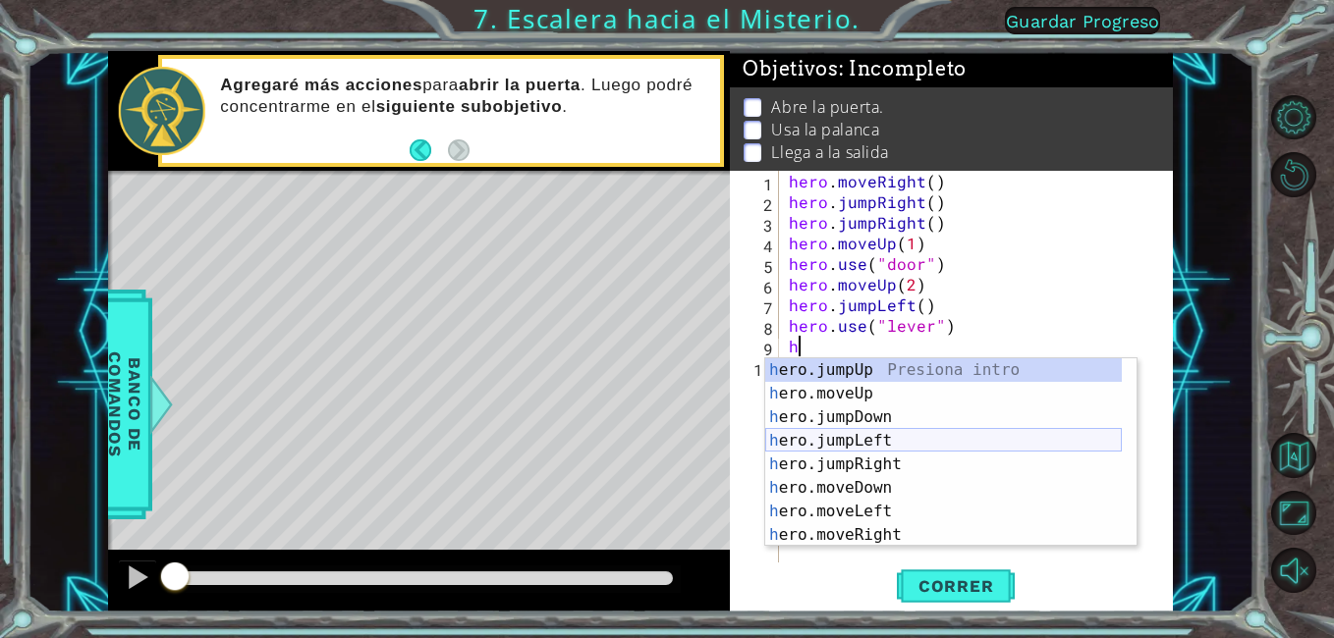
click at [894, 444] on div "h ero.jumpUp Presiona intro h ero.moveUp Presiona intro h ero.jumpDown Presiona…" at bounding box center [943, 476] width 357 height 236
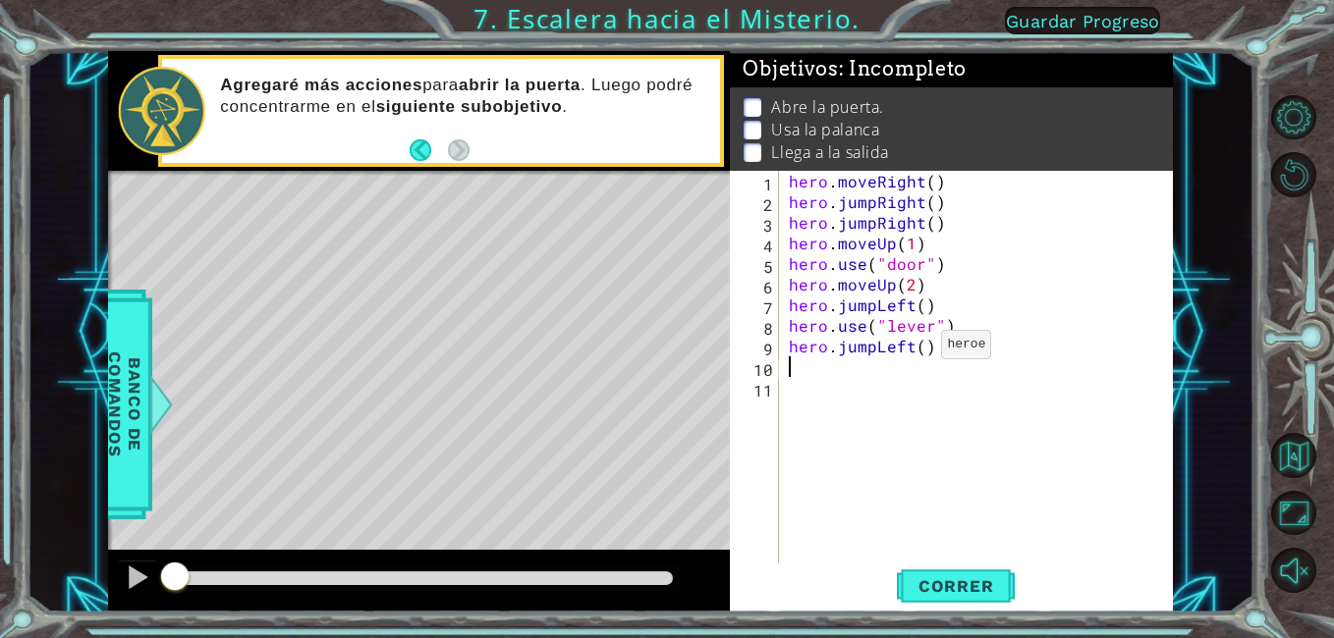
click at [919, 350] on div "hero . moveRight ( ) hero . jumpRight ( ) hero . jumpRight ( ) hero . moveUp ( …" at bounding box center [982, 387] width 394 height 433
type textarea "hero.jumpLeft(2)"
click at [803, 375] on div "hero . moveRight ( ) hero . jumpRight ( ) hero . jumpRight ( ) hero . moveUp ( …" at bounding box center [982, 387] width 394 height 433
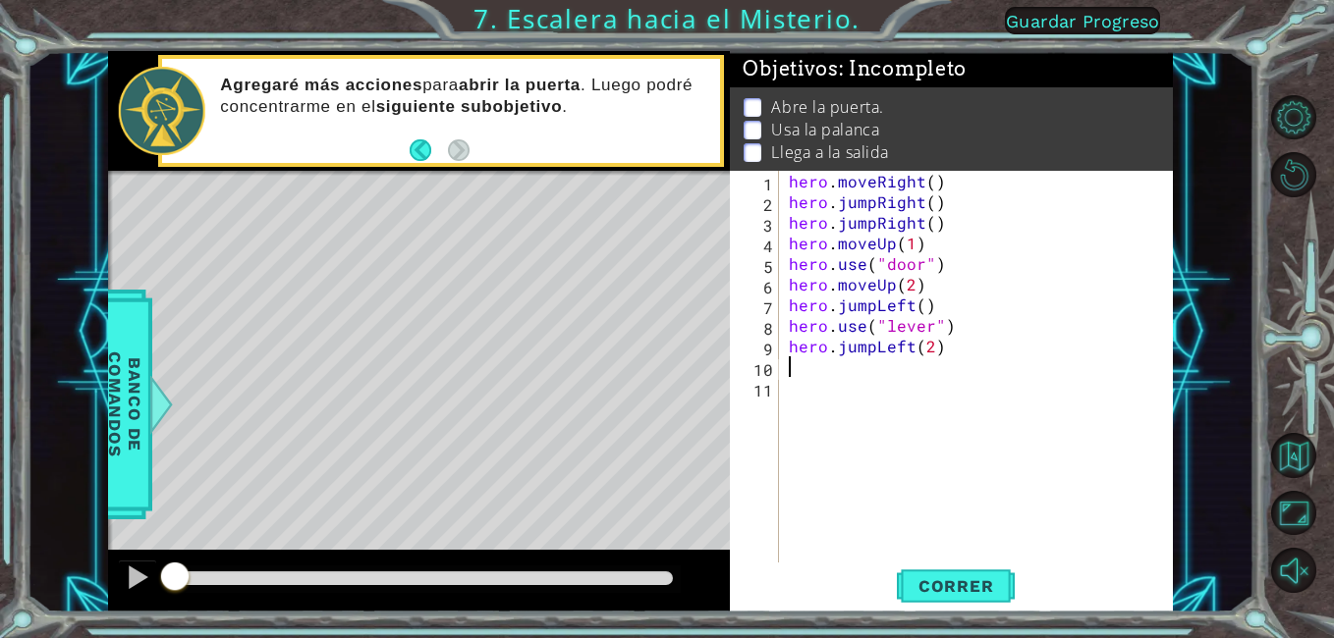
type textarea "h"
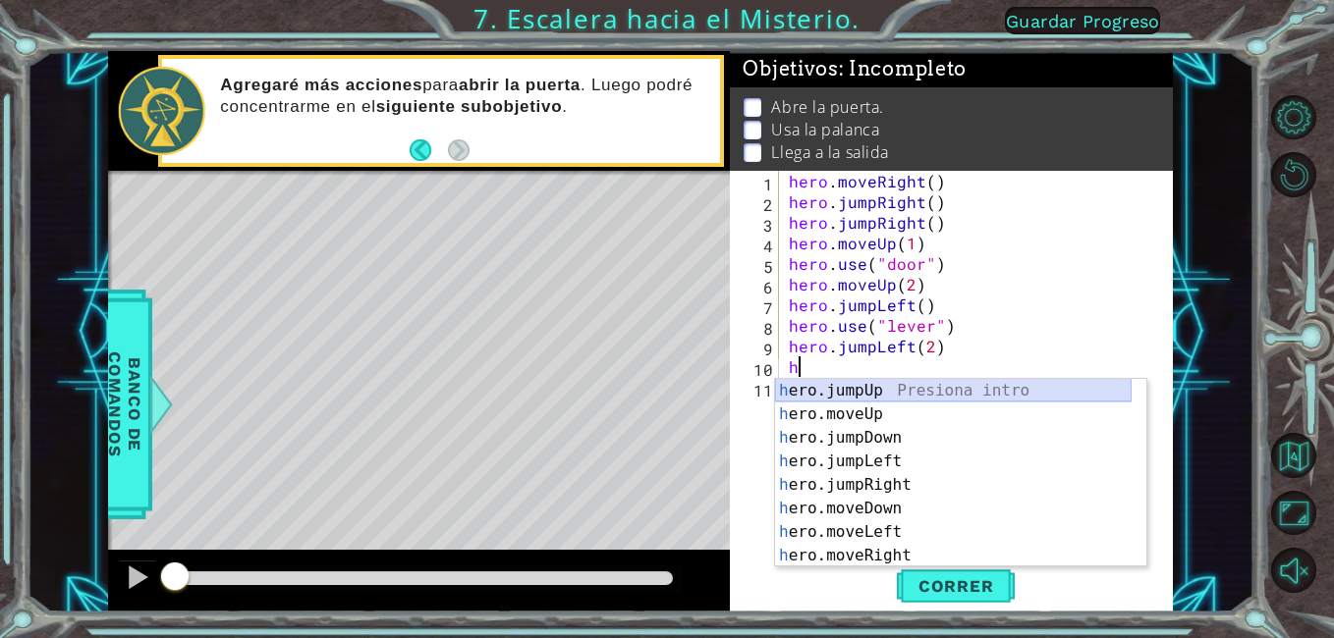
click at [872, 391] on div "h ero.jumpUp Presiona intro h ero.moveUp Presiona intro h ero.jumpDown Presiona…" at bounding box center [953, 497] width 357 height 236
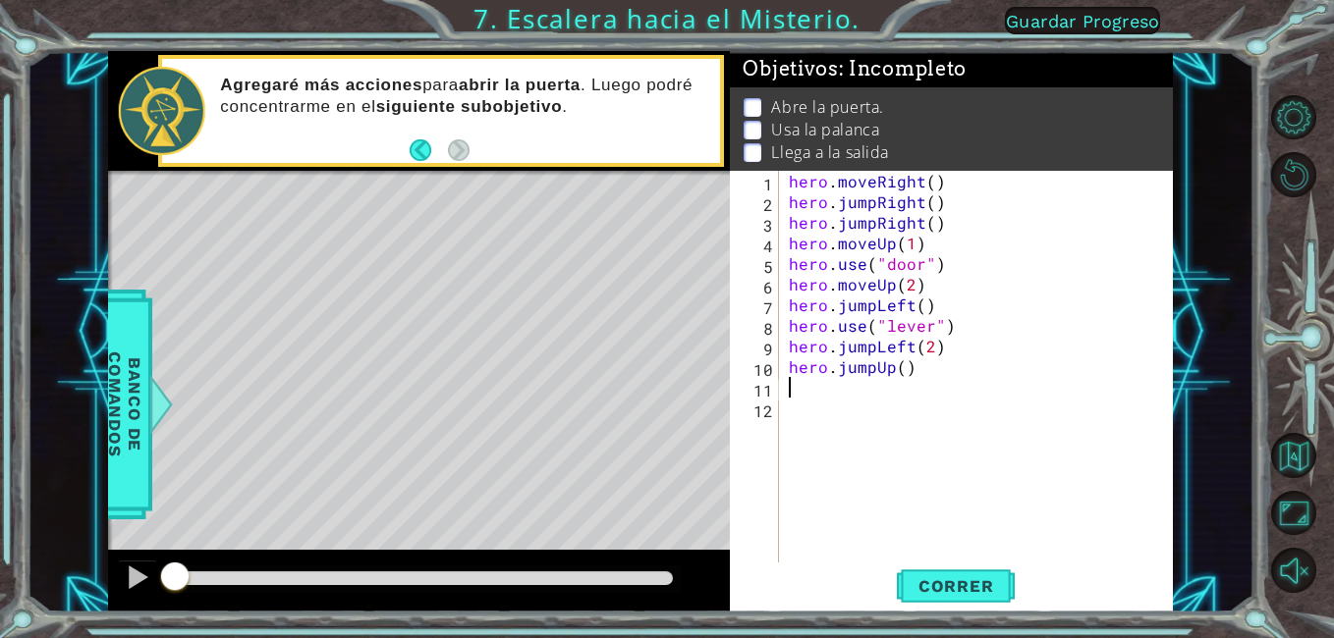
type textarea "h"
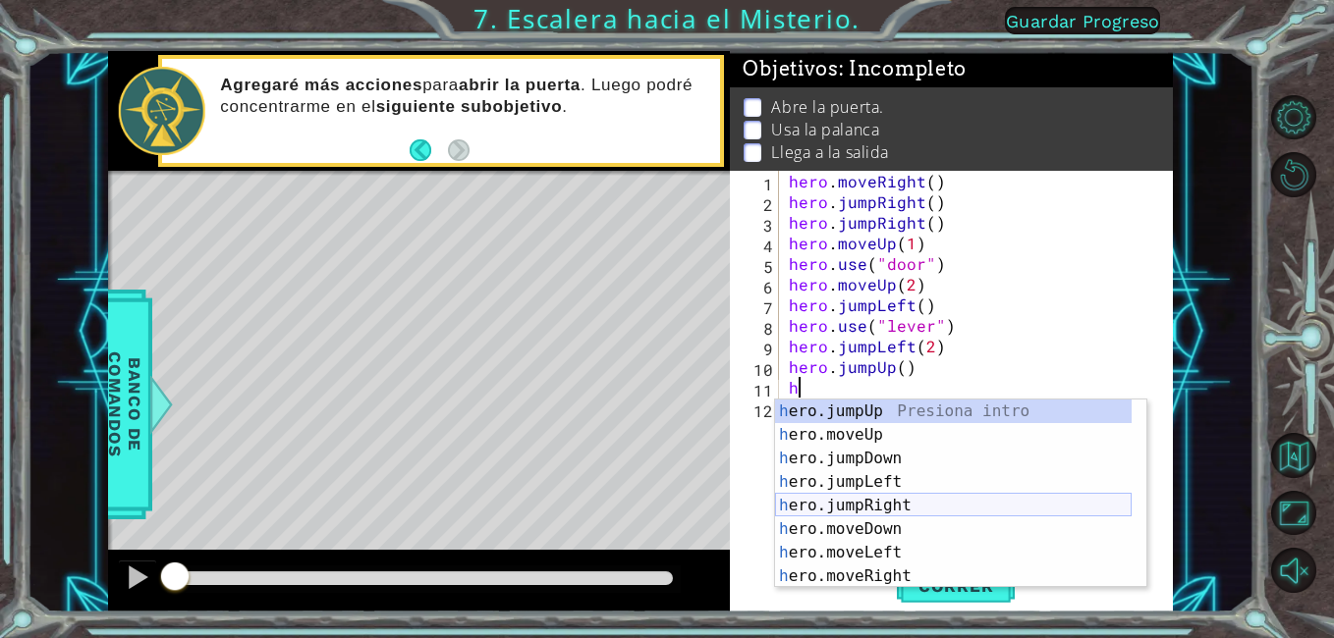
click at [882, 495] on div "h ero.jumpUp Presiona intro h ero.moveUp Presiona intro h ero.jumpDown Presiona…" at bounding box center [953, 518] width 357 height 236
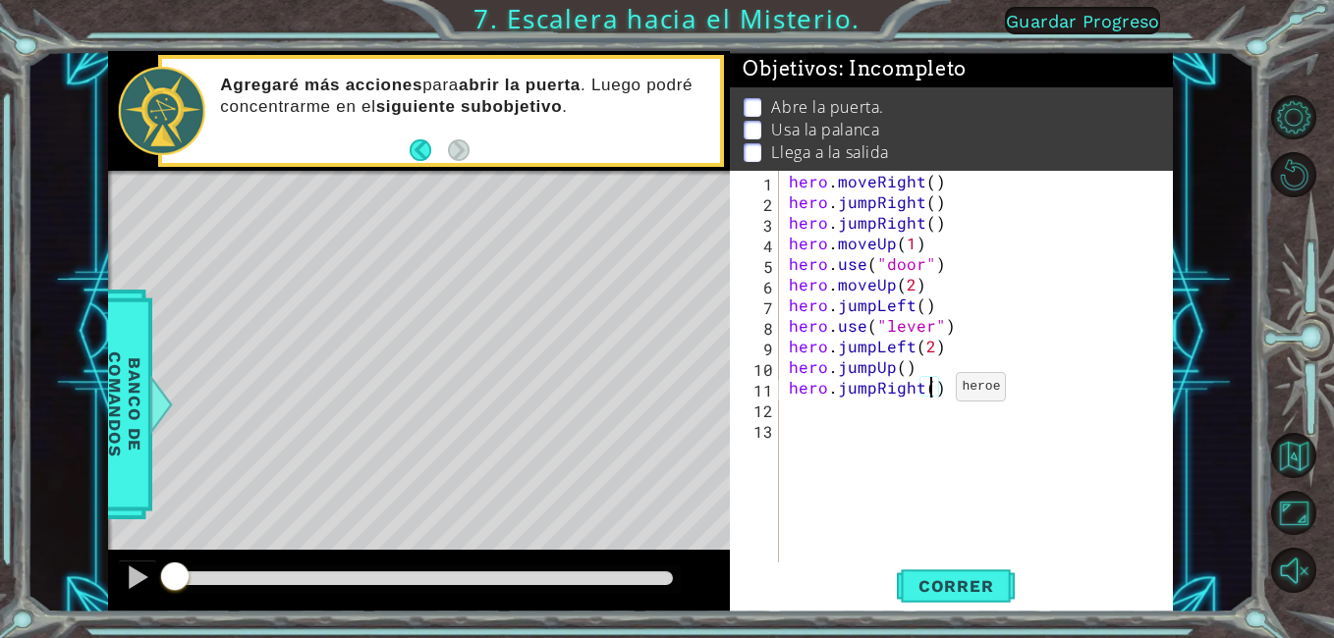
click at [932, 392] on div "hero . moveRight ( ) hero . jumpRight ( ) hero . jumpRight ( ) hero . moveUp ( …" at bounding box center [982, 387] width 394 height 433
type textarea "hero.jumpRight(2)"
drag, startPoint x: 960, startPoint y: 563, endPoint x: 968, endPoint y: 571, distance: 11.8
click at [967, 571] on div "hero.jumpRight(2) 1 2 3 4 5 6 7 8 9 10 11 12 13 hero . moveRight ( ) hero . jum…" at bounding box center [951, 392] width 442 height 442
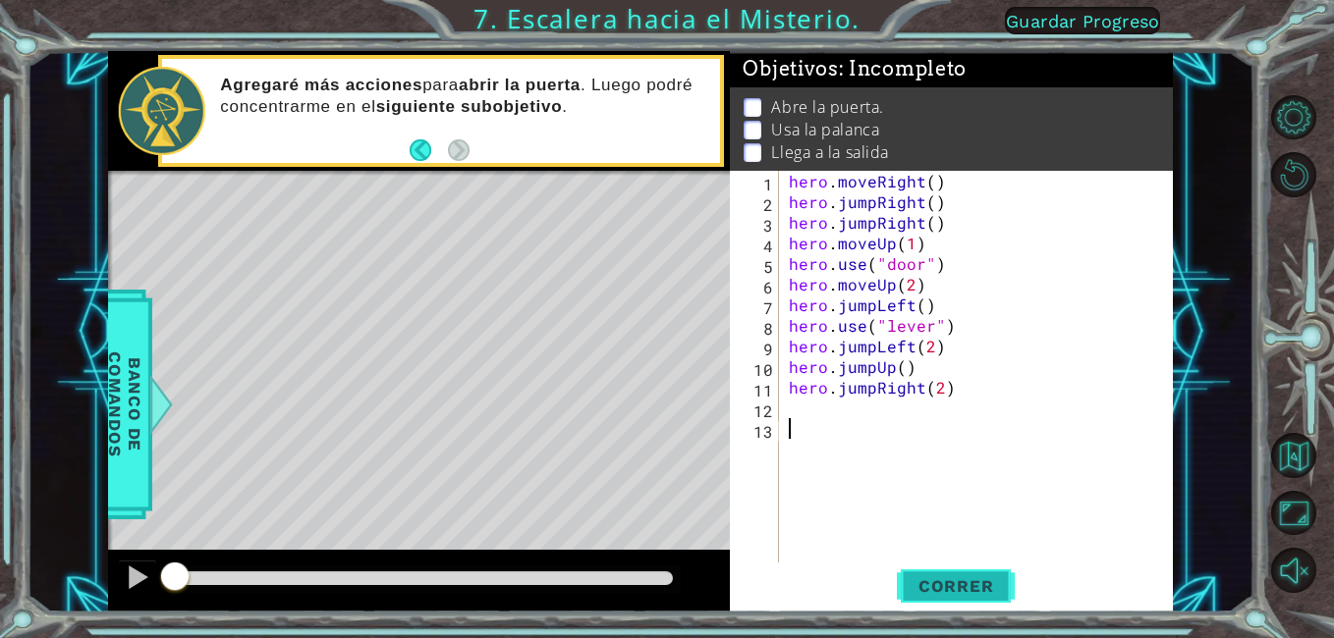
scroll to position [0, 0]
click at [968, 571] on button "Correr" at bounding box center [956, 587] width 118 height 44
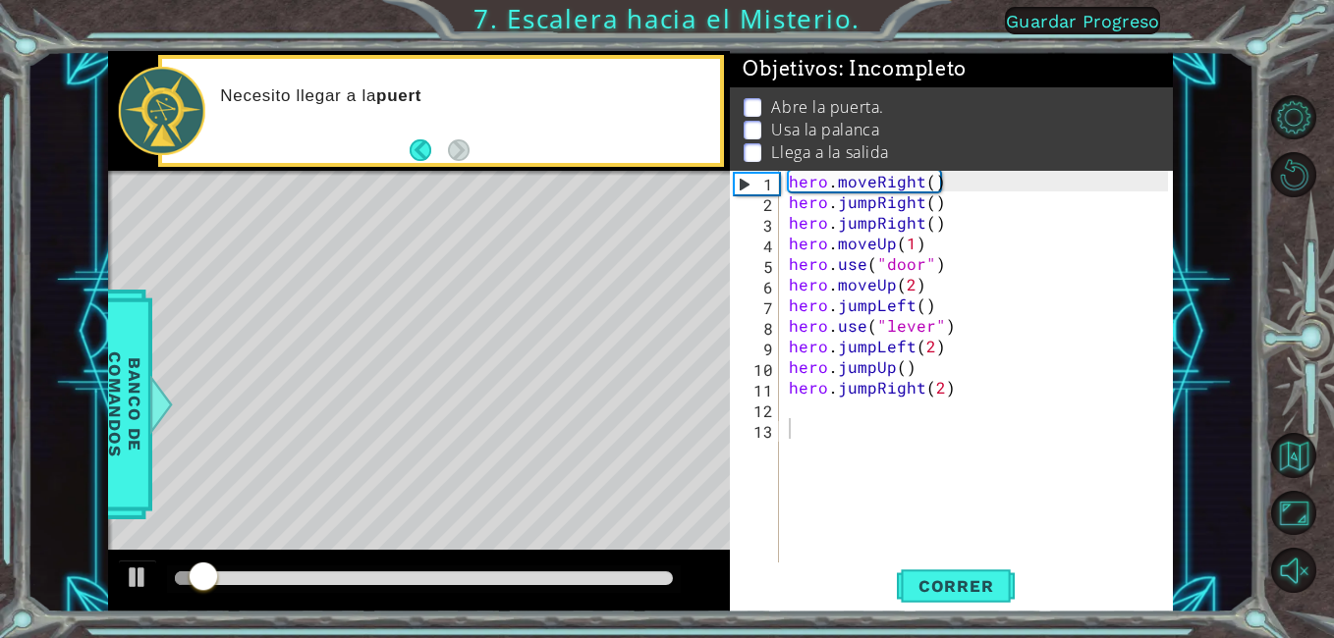
drag, startPoint x: 499, startPoint y: 585, endPoint x: 559, endPoint y: 572, distance: 61.5
click at [559, 572] on div at bounding box center [424, 579] width 515 height 27
drag, startPoint x: 565, startPoint y: 570, endPoint x: 598, endPoint y: 578, distance: 34.5
click at [598, 578] on div at bounding box center [424, 579] width 515 height 27
click at [621, 568] on div at bounding box center [424, 579] width 515 height 27
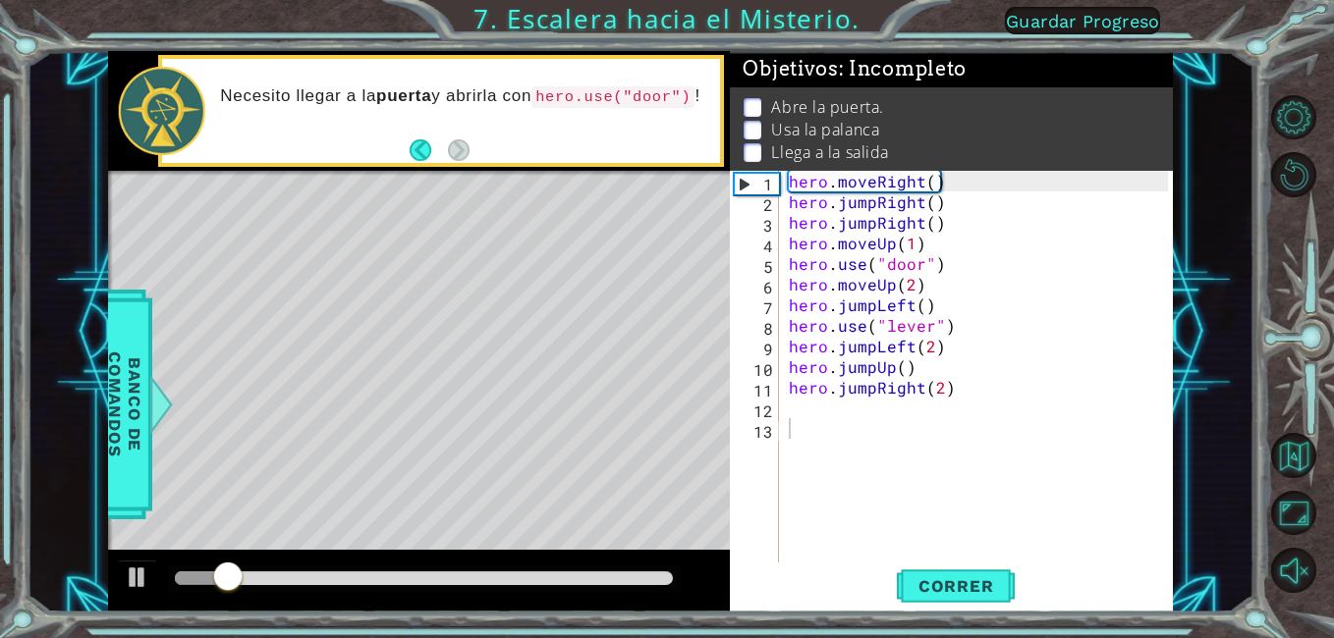
click at [621, 569] on div at bounding box center [424, 579] width 515 height 27
drag, startPoint x: 621, startPoint y: 570, endPoint x: 612, endPoint y: 578, distance: 12.5
click at [613, 578] on div at bounding box center [424, 579] width 515 height 27
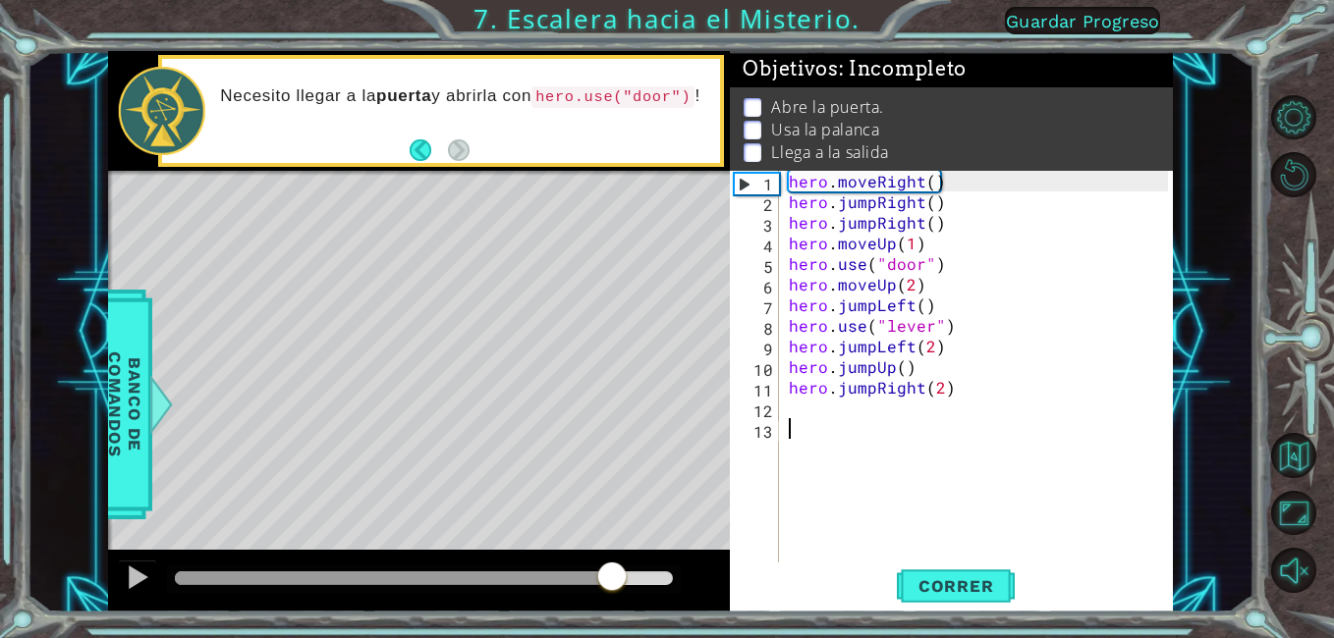
click at [612, 578] on div at bounding box center [424, 579] width 499 height 14
drag, startPoint x: 612, startPoint y: 578, endPoint x: 435, endPoint y: 599, distance: 178.0
click at [435, 599] on div at bounding box center [419, 581] width 623 height 63
drag, startPoint x: 435, startPoint y: 601, endPoint x: 345, endPoint y: 615, distance: 91.4
click at [345, 615] on div "1 ההההההההההההההההההההההההההההההההההההההההההההההההההההההההההההההההההההההההההההה…" at bounding box center [667, 319] width 1334 height 638
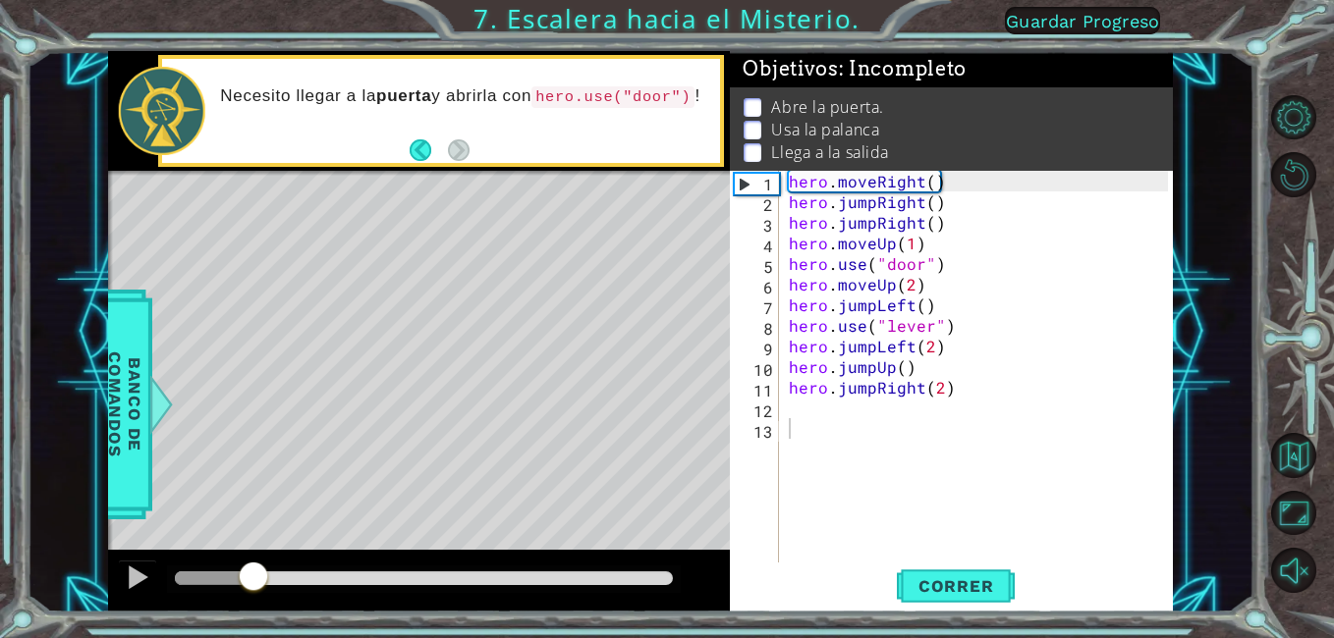
drag, startPoint x: 445, startPoint y: 580, endPoint x: 253, endPoint y: 580, distance: 191.5
click at [253, 580] on div at bounding box center [253, 578] width 35 height 35
drag, startPoint x: 253, startPoint y: 580, endPoint x: 244, endPoint y: 601, distance: 22.8
click at [244, 601] on div at bounding box center [419, 581] width 623 height 63
drag, startPoint x: 238, startPoint y: 588, endPoint x: 217, endPoint y: 583, distance: 21.2
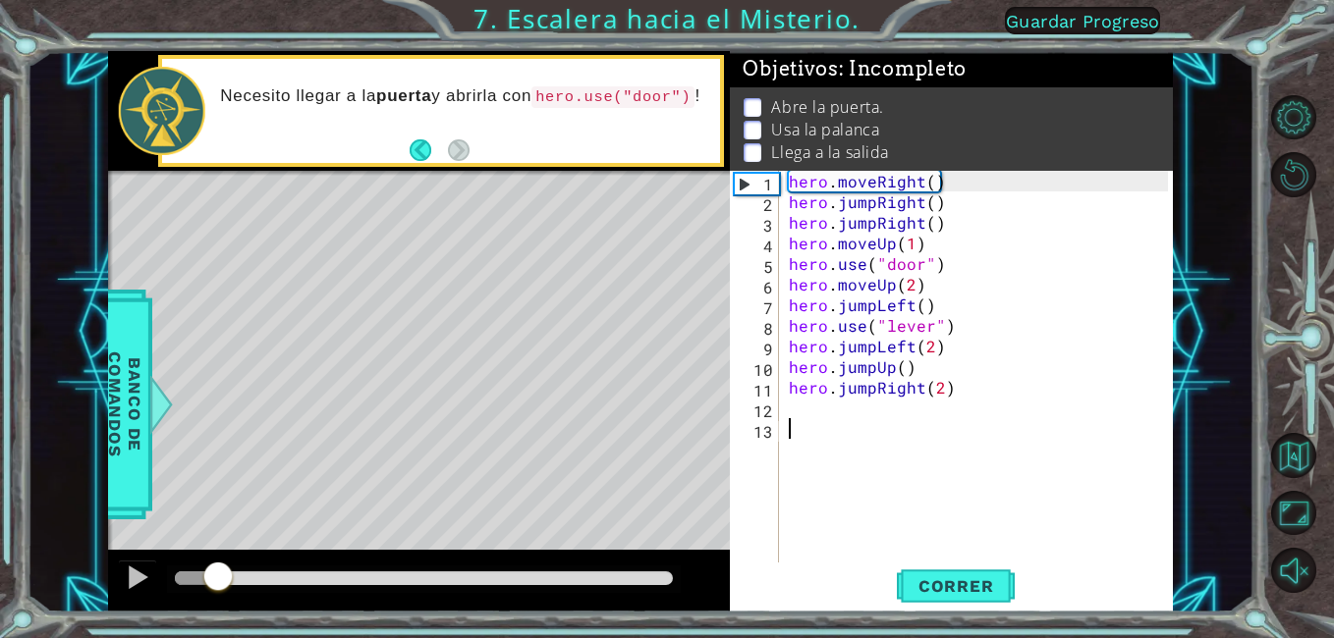
click at [217, 583] on div at bounding box center [217, 578] width 35 height 35
drag, startPoint x: 226, startPoint y: 580, endPoint x: 246, endPoint y: 642, distance: 64.9
click at [246, 637] on html "1 ההההההההההההההההההההההההההההההההההההההההההההההההההההההההההההההההההההההההההההה…" at bounding box center [667, 319] width 1334 height 638
click at [137, 577] on div at bounding box center [138, 578] width 26 height 26
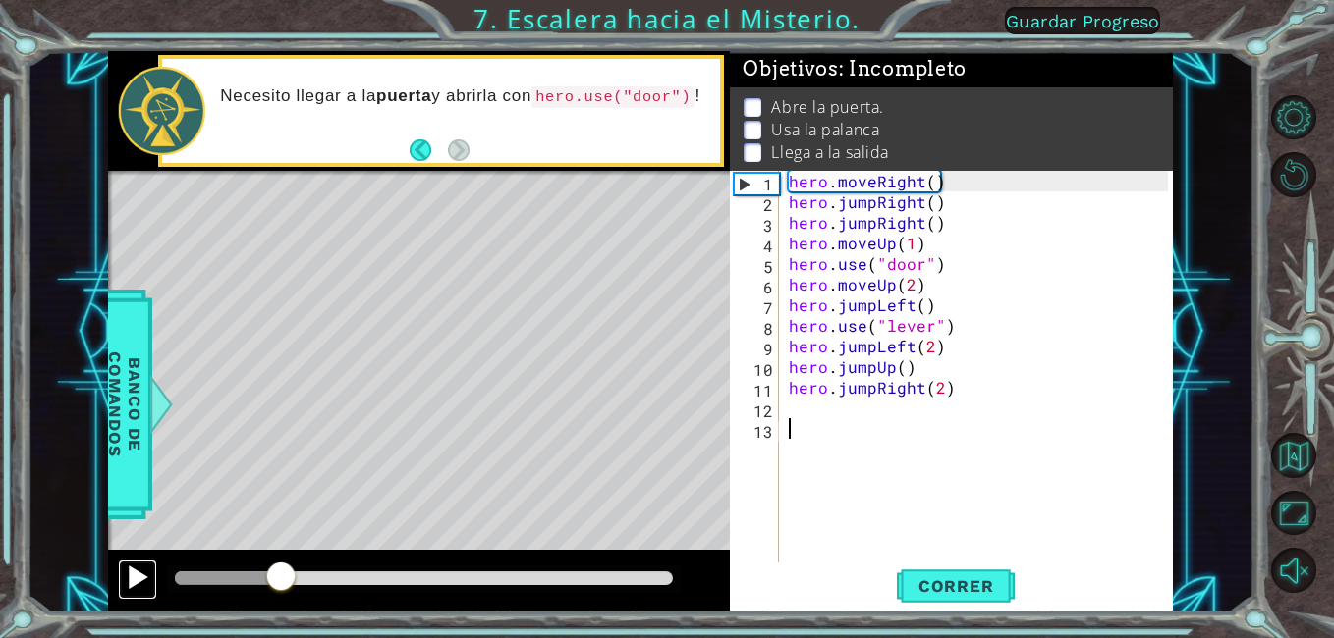
click at [137, 577] on div at bounding box center [138, 578] width 26 height 26
drag, startPoint x: 295, startPoint y: 567, endPoint x: 154, endPoint y: 577, distance: 140.8
click at [154, 577] on div at bounding box center [419, 581] width 623 height 63
click at [145, 606] on div at bounding box center [419, 581] width 623 height 63
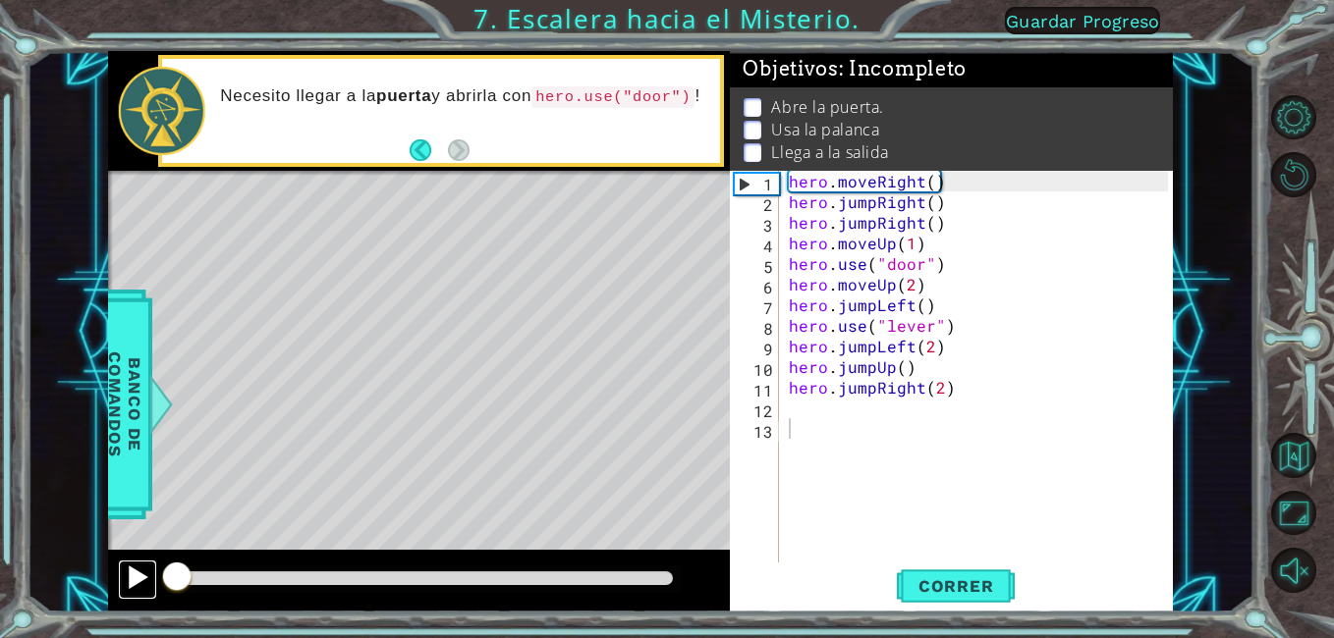
click at [139, 587] on div at bounding box center [138, 578] width 26 height 26
click at [133, 566] on div at bounding box center [138, 578] width 26 height 26
click at [873, 207] on div "hero . moveRight ( ) hero . jumpRight ( ) hero . jumpRight ( ) hero . moveUp ( …" at bounding box center [982, 387] width 394 height 433
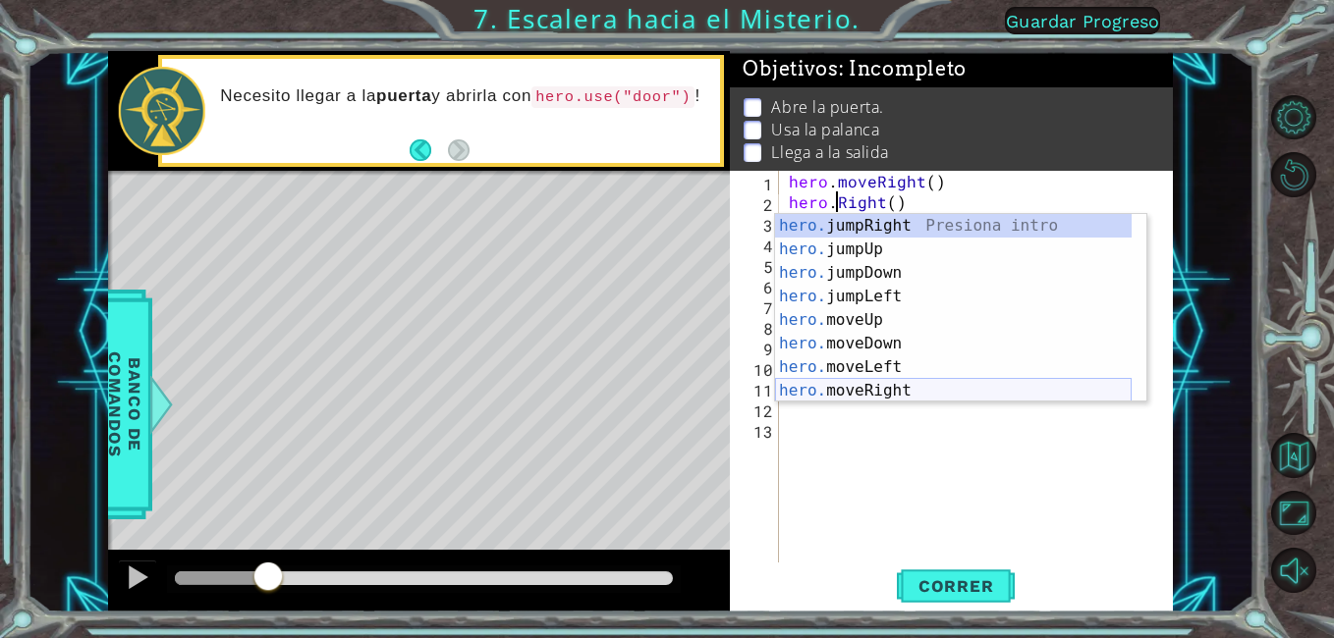
click at [934, 384] on div "hero. jumpRight Presiona intro hero. jumpUp Presiona intro hero. jumpDown Presi…" at bounding box center [953, 332] width 357 height 236
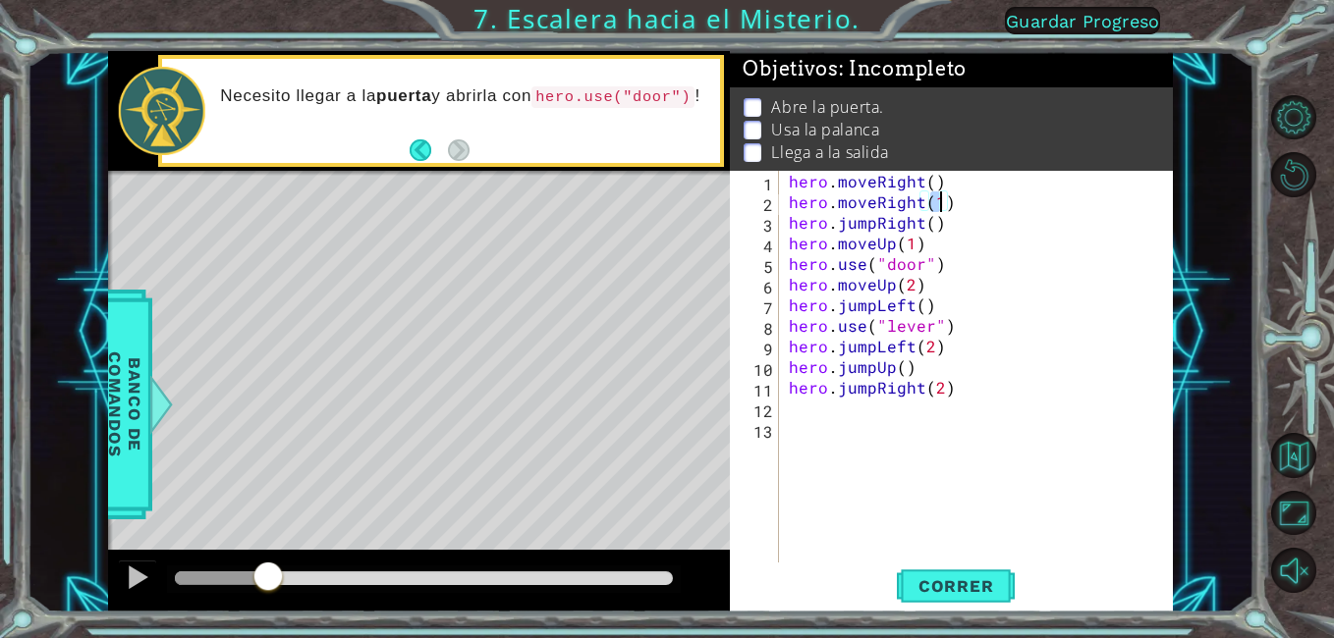
click at [1066, 226] on div "hero . moveRight ( ) hero . moveRight ( 1 ) hero . jumpRight ( ) hero . moveUp …" at bounding box center [982, 387] width 394 height 433
type textarea "hero.jumpRight()"
drag, startPoint x: 493, startPoint y: 560, endPoint x: 386, endPoint y: 600, distance: 114.4
click at [389, 600] on div at bounding box center [419, 581] width 623 height 63
drag, startPoint x: 285, startPoint y: 574, endPoint x: 408, endPoint y: 604, distance: 126.5
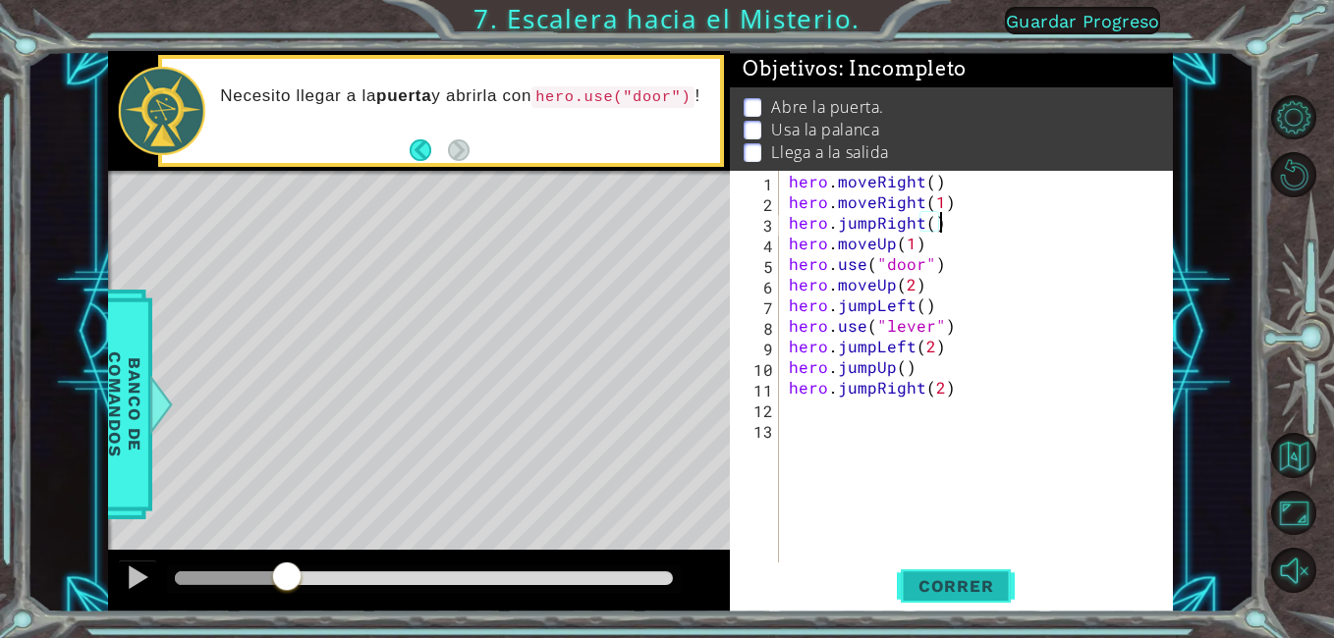
click at [977, 591] on span "Correr" at bounding box center [956, 587] width 115 height 20
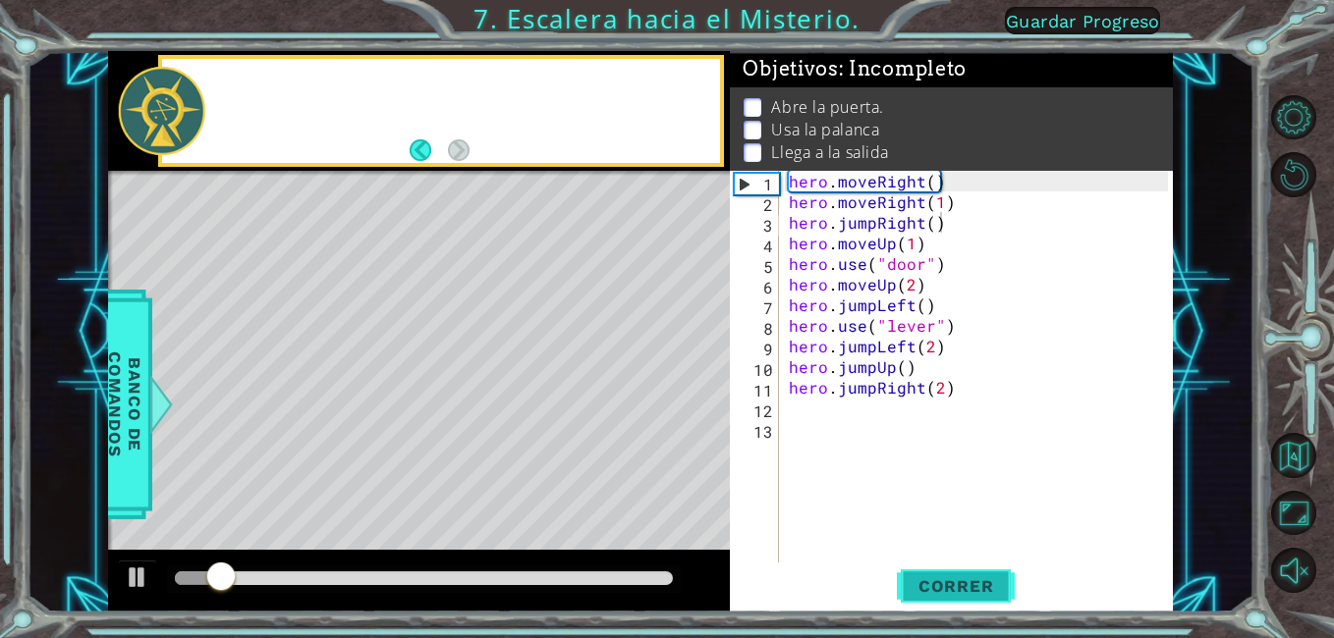
click at [977, 591] on span "Correr" at bounding box center [956, 587] width 115 height 20
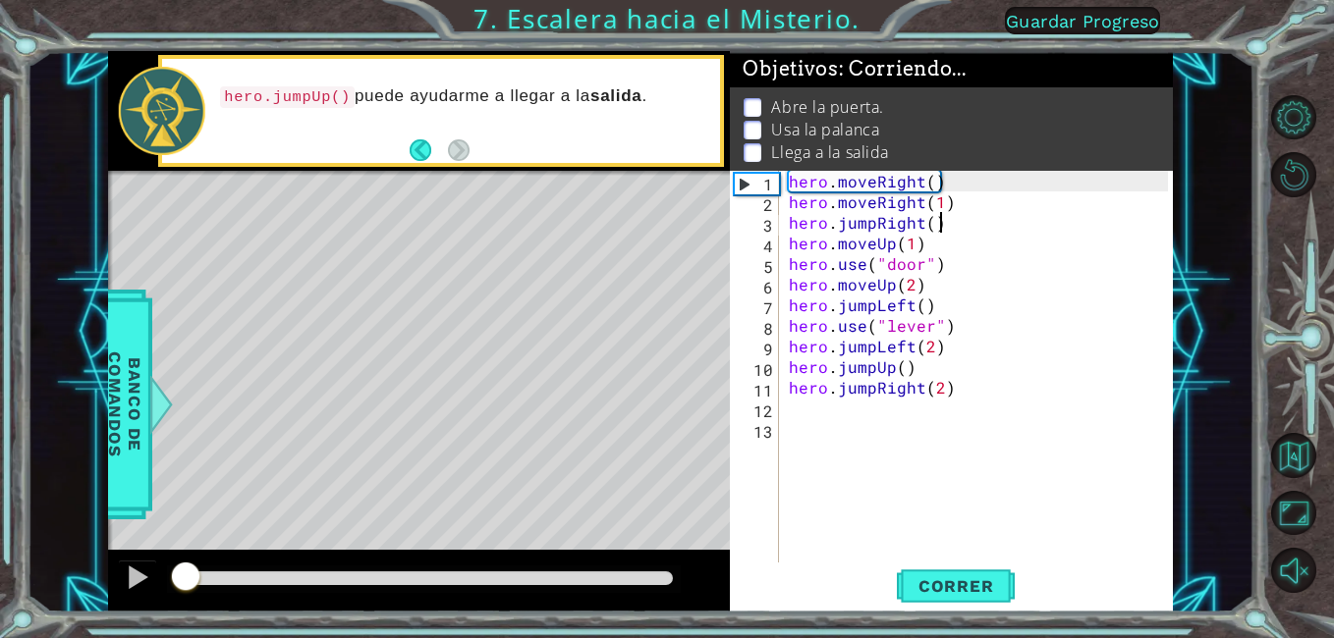
click at [995, 545] on div "hero . moveRight ( ) hero . moveRight ( 1 ) hero . jumpRight ( ) hero . moveUp …" at bounding box center [982, 387] width 394 height 433
drag, startPoint x: 663, startPoint y: 590, endPoint x: 305, endPoint y: 559, distance: 358.9
click at [305, 559] on div at bounding box center [419, 581] width 623 height 63
click at [118, 590] on button at bounding box center [137, 580] width 39 height 40
click at [121, 590] on button at bounding box center [137, 580] width 39 height 40
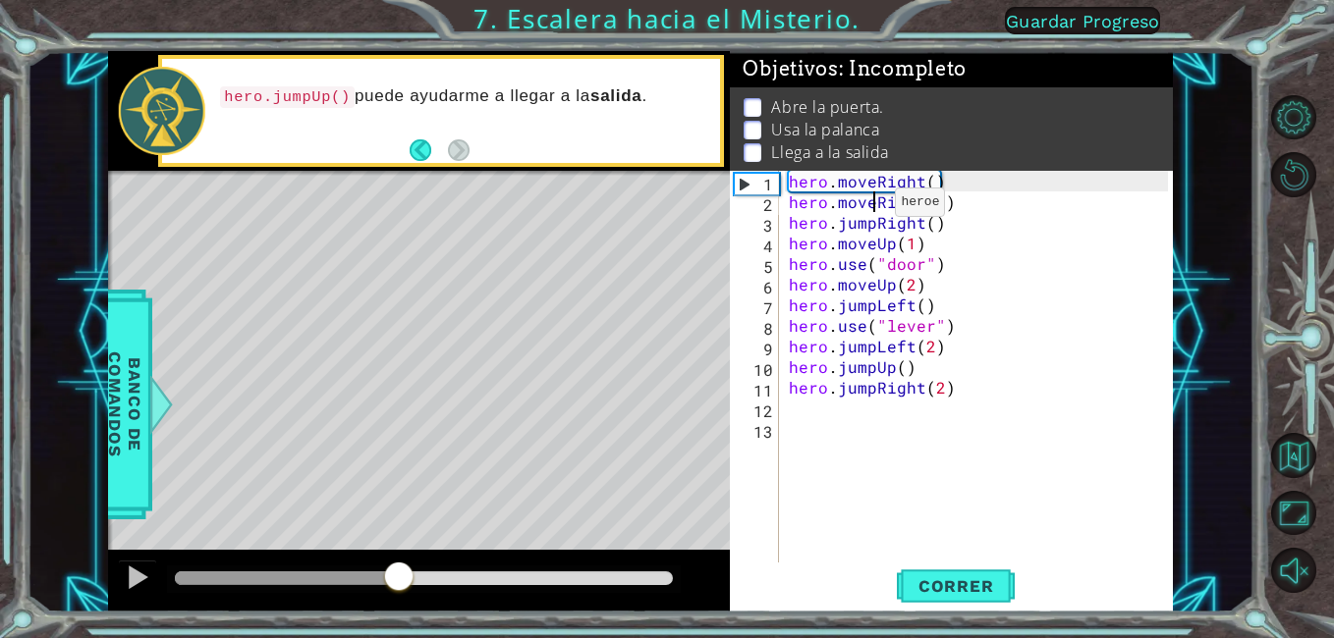
click at [871, 207] on div "hero . moveRight ( ) hero . moveRight ( 1 ) hero . jumpRight ( ) hero . moveUp …" at bounding box center [982, 387] width 394 height 433
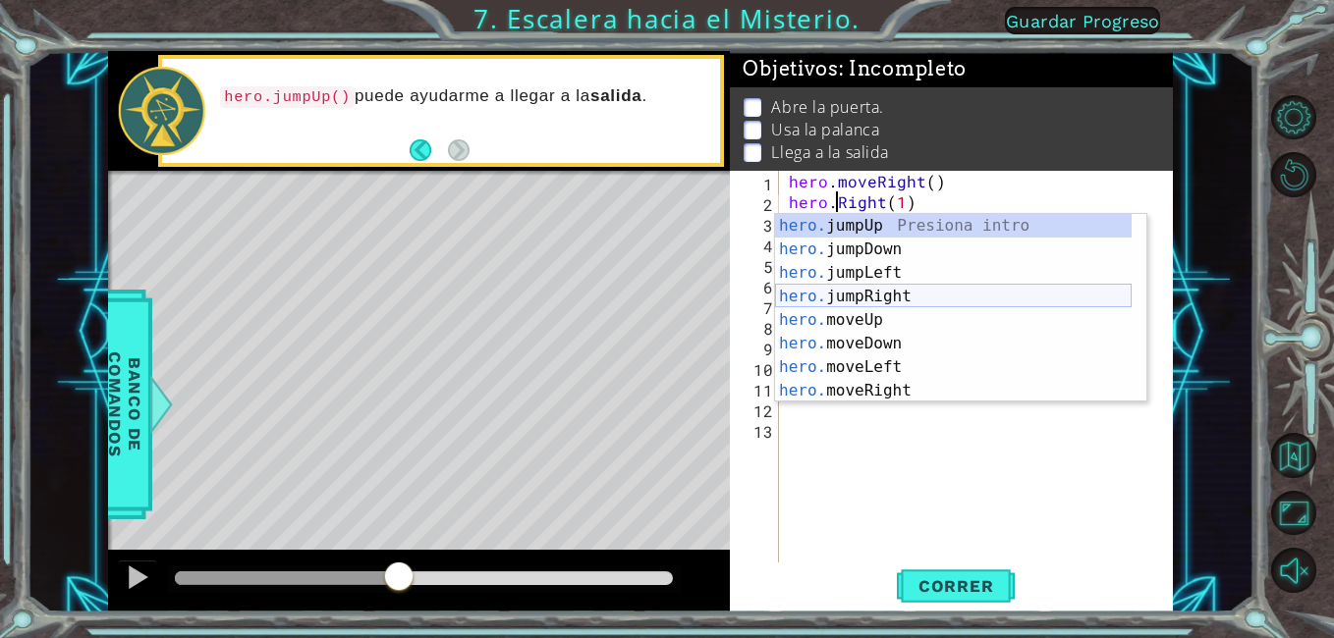
click at [936, 303] on div "hero. jumpUp Presiona intro hero. jumpDown Presiona intro hero. jumpLeft Presio…" at bounding box center [953, 332] width 357 height 236
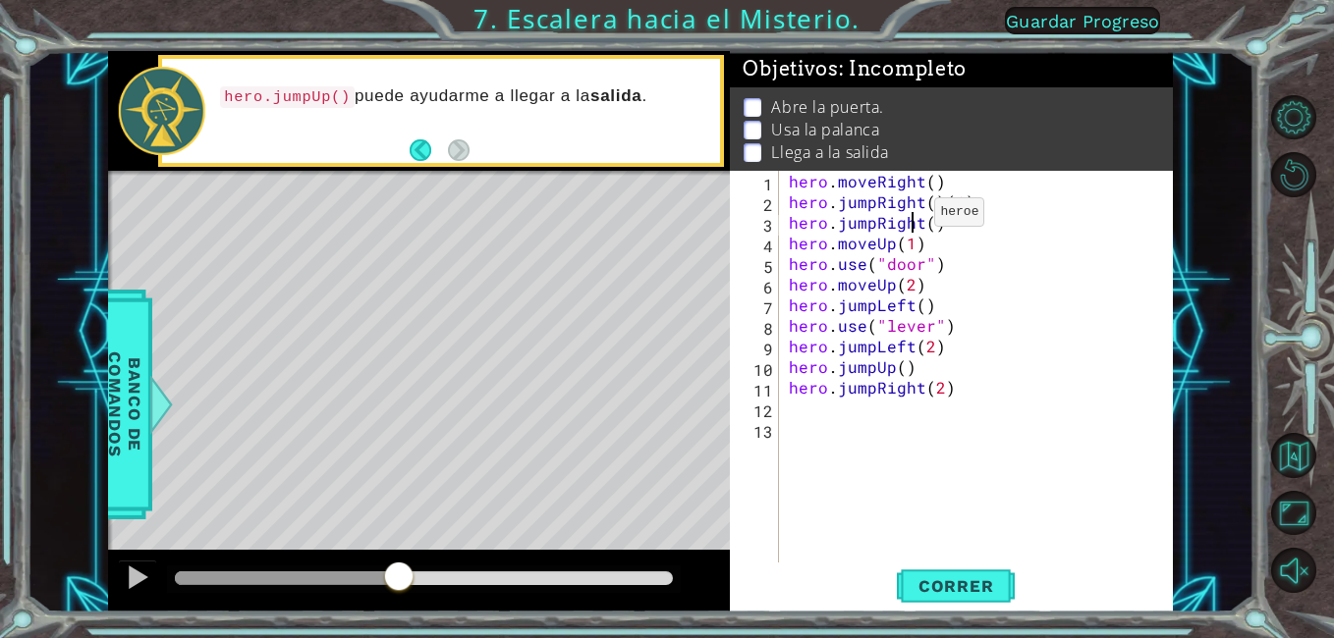
click at [910, 218] on div "hero . moveRight ( ) hero . jumpRight ( ) ( 1 ) hero . jumpRight ( ) hero . mov…" at bounding box center [982, 387] width 394 height 433
click at [874, 229] on div "hero . moveRight ( ) hero . jumpRight ( ) ( 1 ) hero . jumpRight ( ) hero . mov…" at bounding box center [982, 387] width 394 height 433
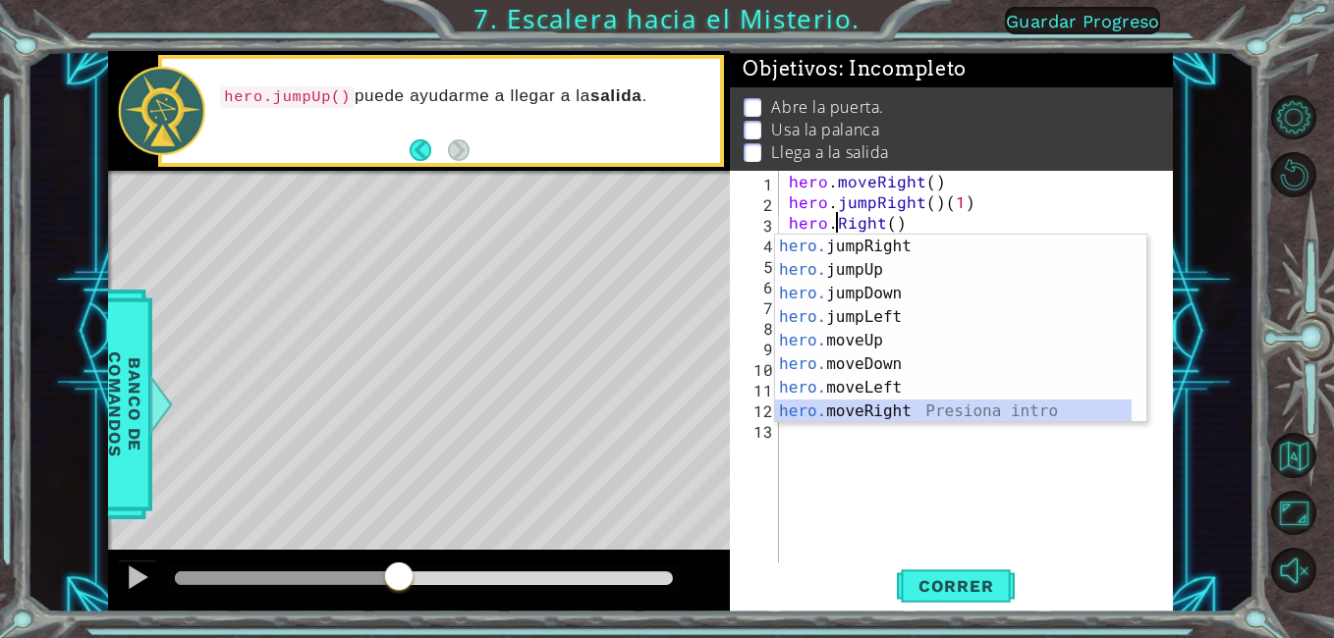
click at [869, 402] on div "hero. jumpRight Presiona intro hero. jumpUp Presiona intro hero. jumpDown Presi…" at bounding box center [953, 353] width 357 height 236
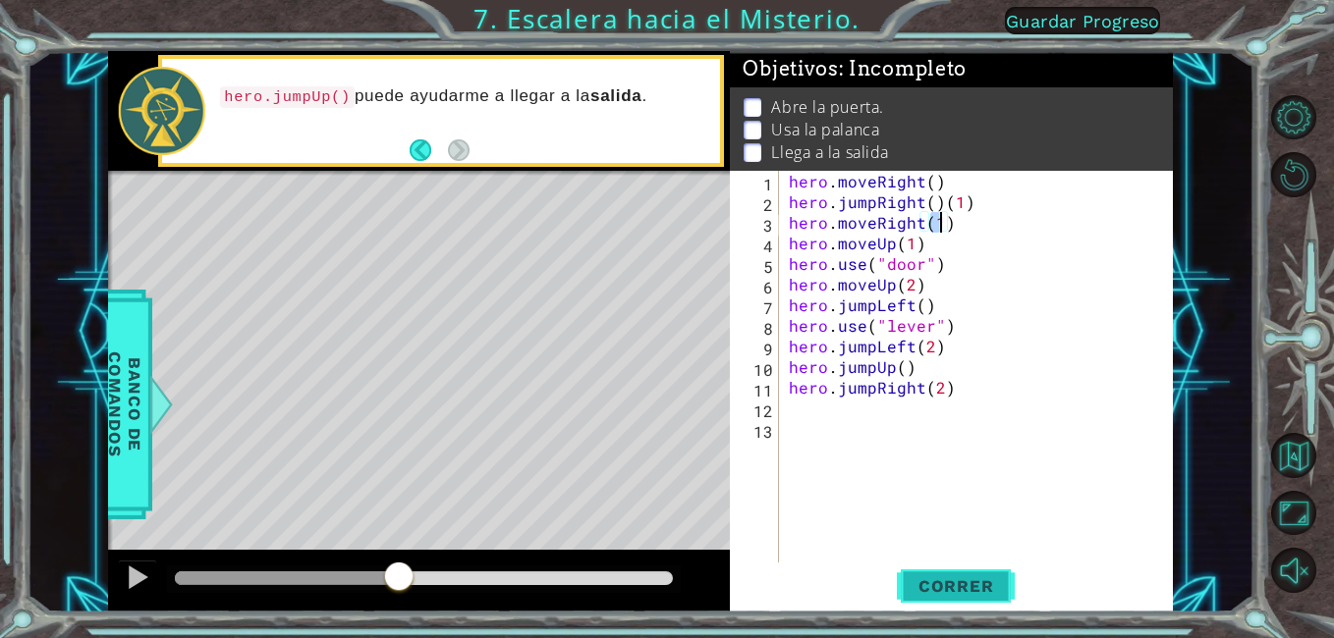
click at [929, 582] on button "Correr" at bounding box center [956, 587] width 118 height 44
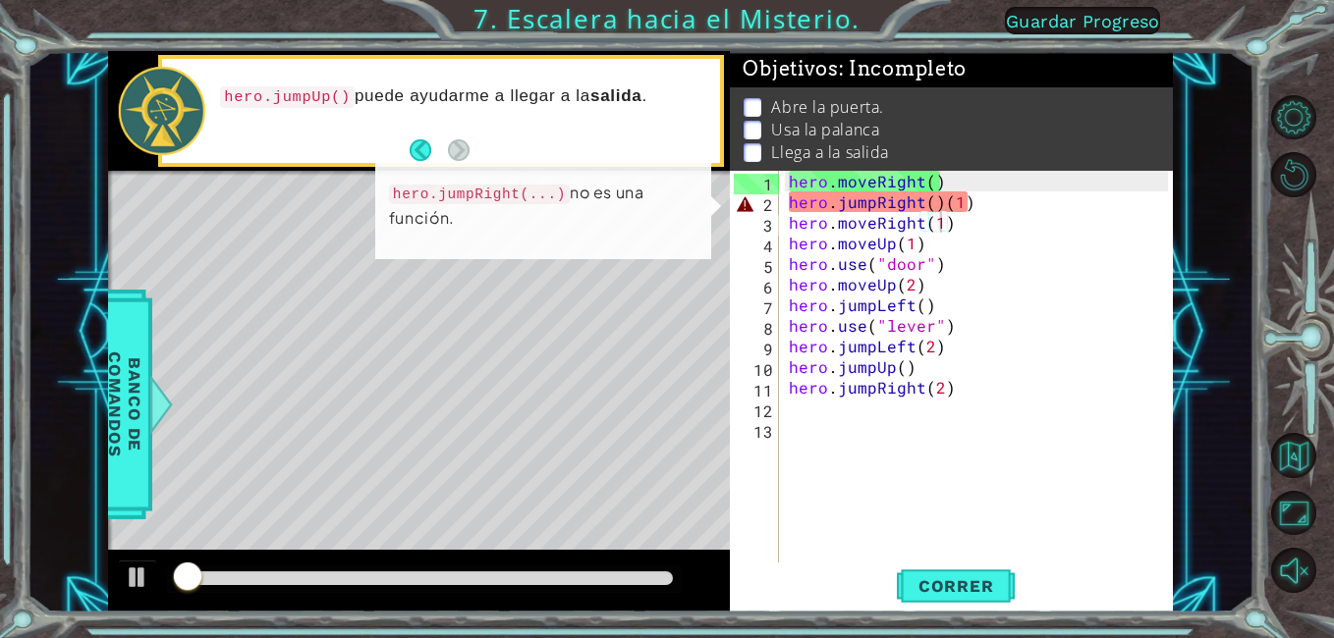
drag, startPoint x: 425, startPoint y: 565, endPoint x: 471, endPoint y: 574, distance: 47.0
click at [471, 574] on div at bounding box center [419, 581] width 623 height 63
drag, startPoint x: 471, startPoint y: 574, endPoint x: 191, endPoint y: 642, distance: 289.2
click at [191, 637] on html "1 ההההההההההההההההההההההההההההההההההההההההההההההההההההההההההההההההההההההההההההה…" at bounding box center [667, 319] width 1334 height 638
click at [100, 575] on div "1 ההההההההההההההההההההההההההההההההההההההההההההההההההההההההההההההההההההההההההההה…" at bounding box center [640, 332] width 1227 height 562
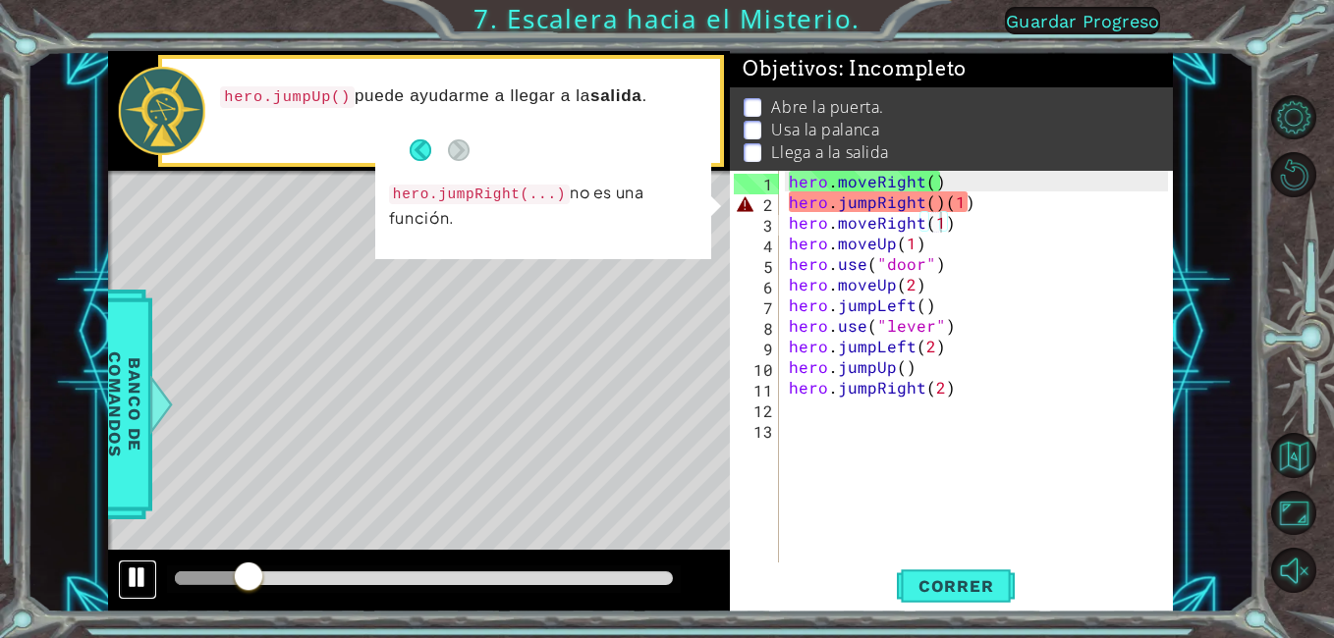
click at [119, 586] on button at bounding box center [137, 580] width 39 height 40
click at [944, 194] on div "hero . moveRight ( ) hero . jumpRight ( ) ( 1 ) hero . moveRight ( 1 ) hero . m…" at bounding box center [982, 387] width 394 height 433
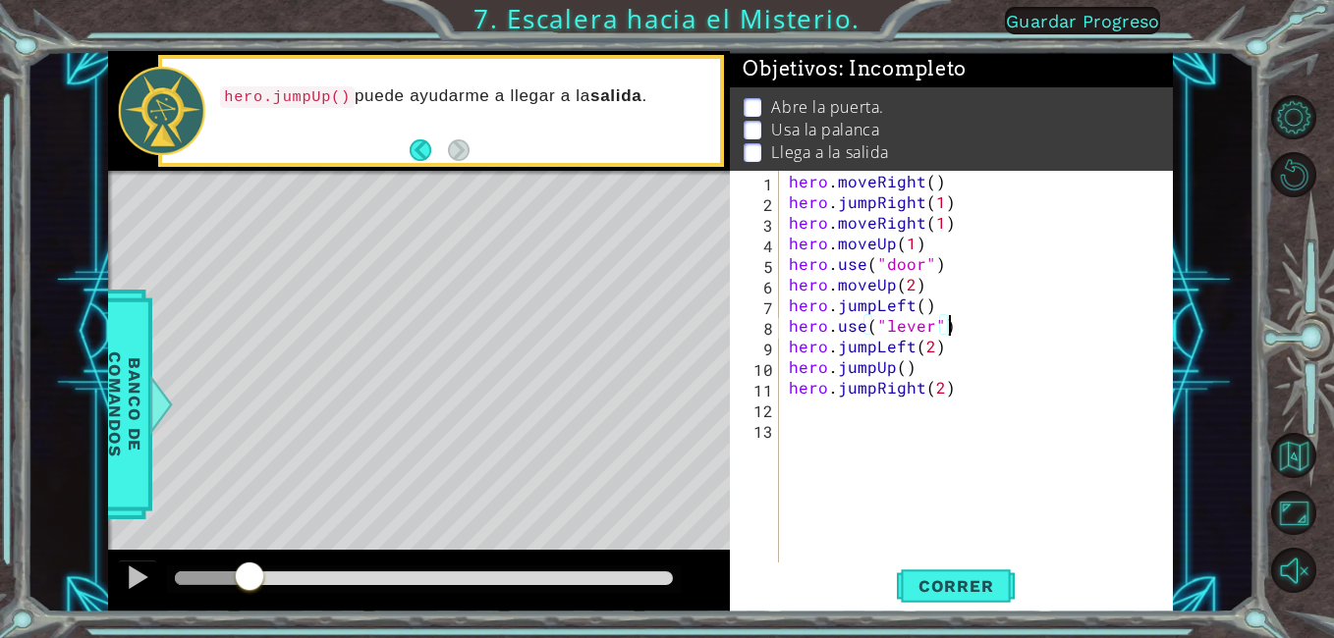
click at [949, 324] on div "hero . moveRight ( ) hero . jumpRight ( 1 ) hero . moveRight ( 1 ) hero . moveU…" at bounding box center [982, 387] width 394 height 433
click at [957, 570] on button "Correr" at bounding box center [956, 587] width 118 height 44
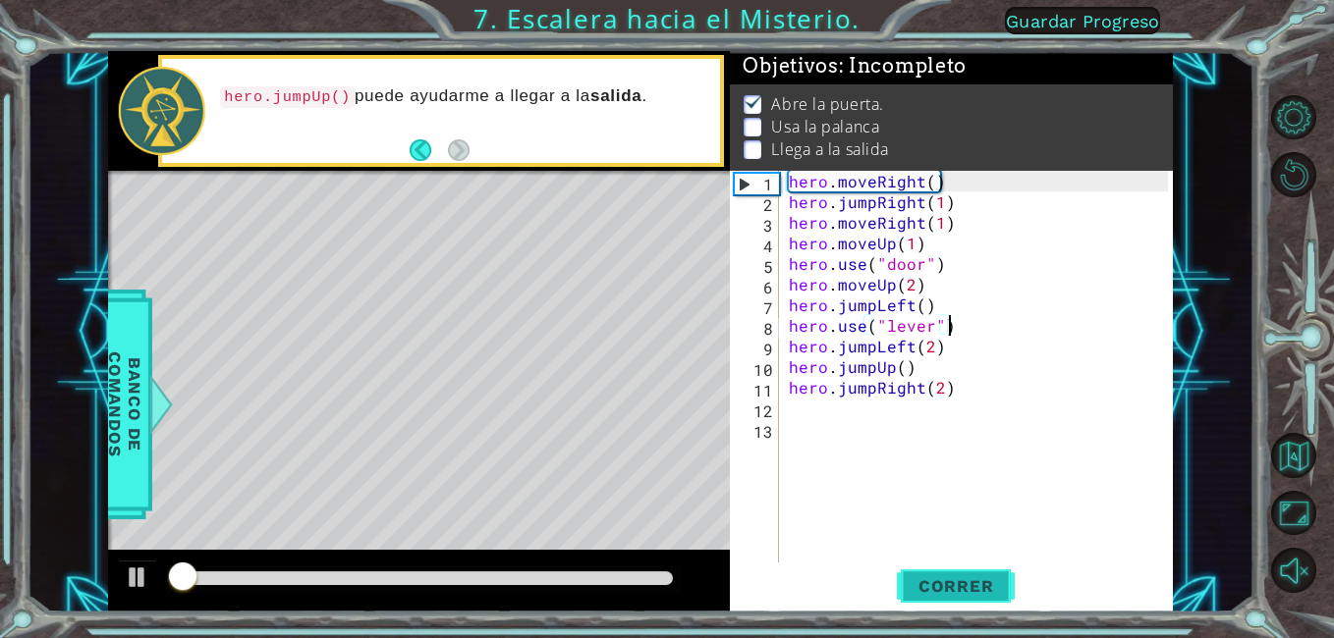
scroll to position [14, 0]
drag, startPoint x: 244, startPoint y: 571, endPoint x: 295, endPoint y: 558, distance: 52.6
click at [302, 557] on div at bounding box center [419, 581] width 623 height 63
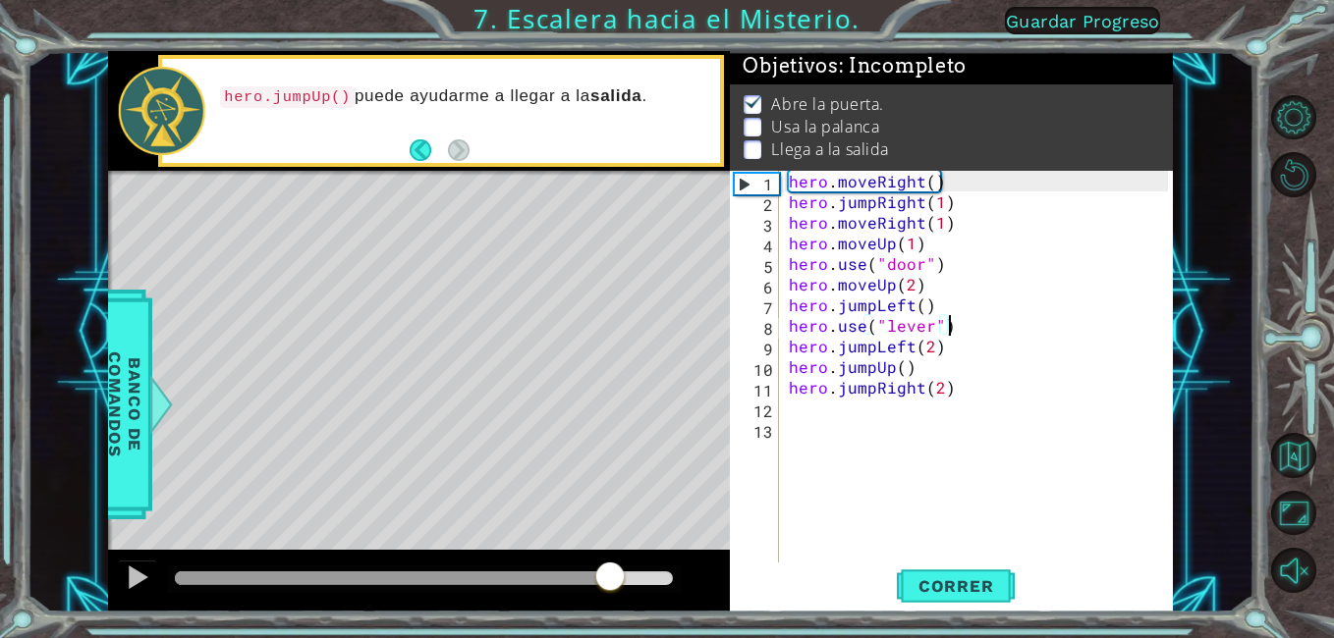
click at [601, 581] on div at bounding box center [424, 579] width 499 height 14
drag, startPoint x: 601, startPoint y: 581, endPoint x: 516, endPoint y: 594, distance: 86.4
click at [516, 594] on div at bounding box center [516, 578] width 35 height 35
drag, startPoint x: 517, startPoint y: 579, endPoint x: 317, endPoint y: 593, distance: 199.8
click at [317, 593] on div at bounding box center [318, 578] width 35 height 35
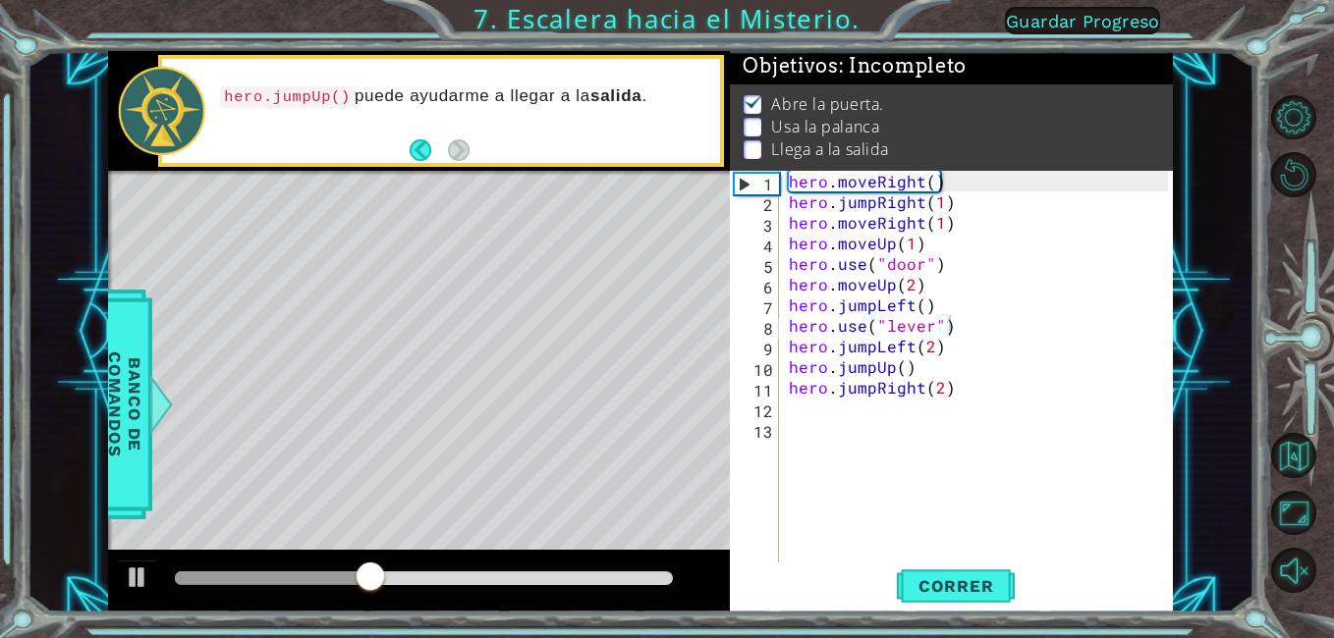
click at [363, 558] on div at bounding box center [419, 581] width 623 height 63
drag, startPoint x: 393, startPoint y: 586, endPoint x: 302, endPoint y: 569, distance: 93.0
click at [302, 569] on div at bounding box center [297, 578] width 35 height 35
click at [137, 566] on div at bounding box center [138, 578] width 26 height 26
click at [117, 577] on div at bounding box center [419, 581] width 623 height 63
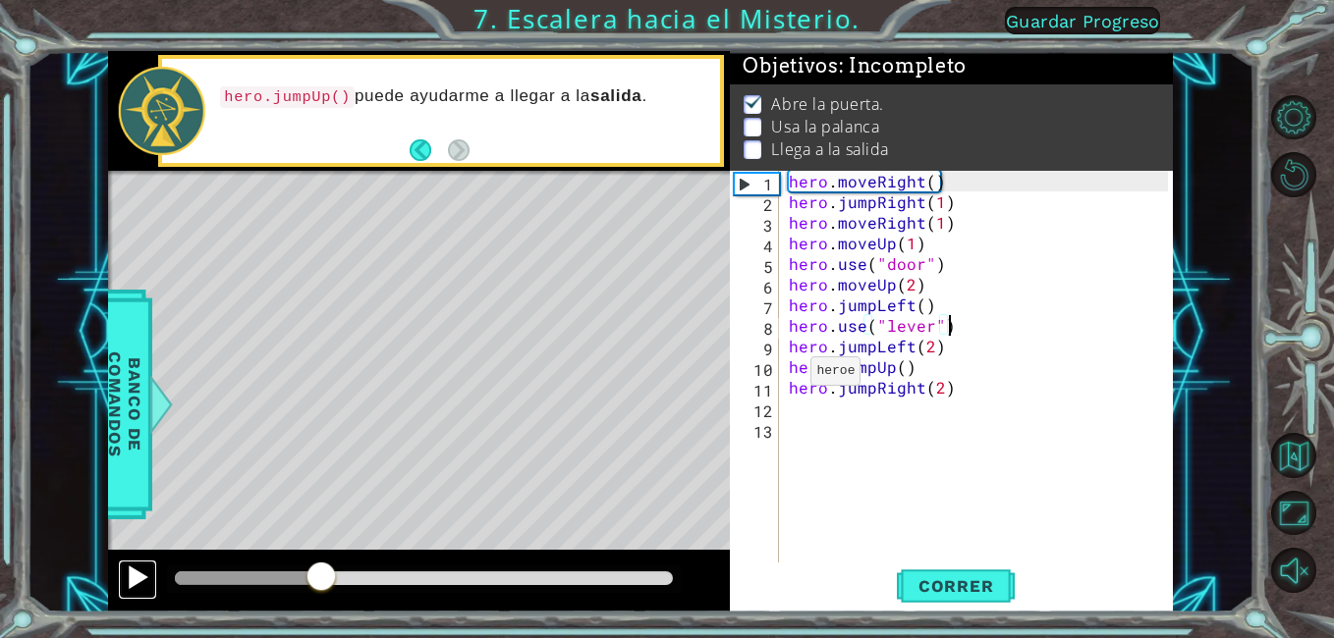
click at [126, 573] on button at bounding box center [137, 580] width 39 height 40
click at [136, 569] on div at bounding box center [138, 578] width 26 height 26
click at [877, 309] on div "hero . moveRight ( ) hero . jumpRight ( 1 ) hero . moveRight ( 1 ) hero . moveU…" at bounding box center [982, 387] width 394 height 433
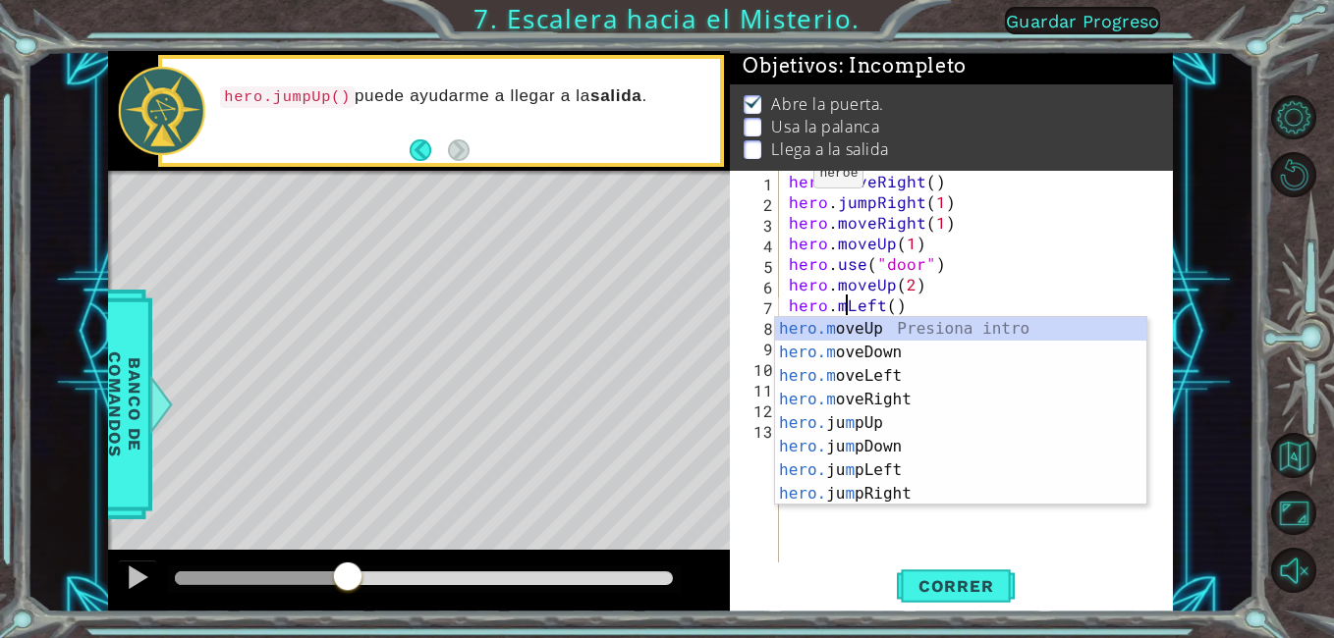
scroll to position [0, 5]
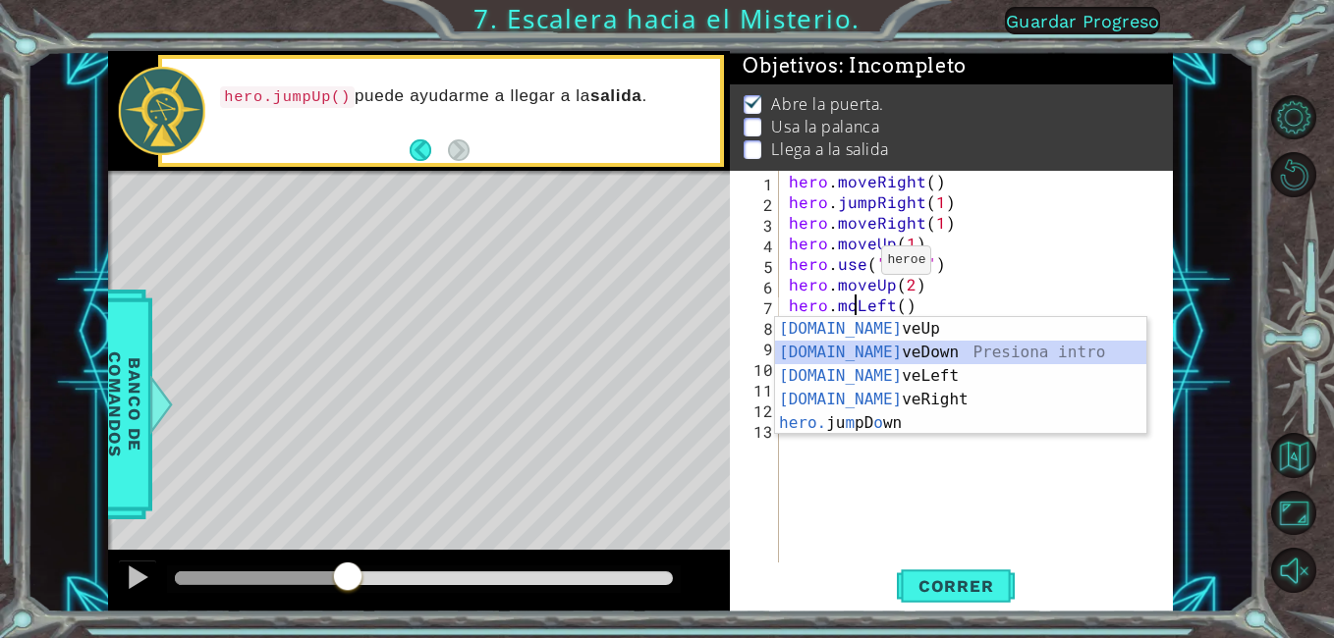
click at [908, 358] on div "[DOMAIN_NAME] veUp Presiona intro [DOMAIN_NAME] veDown Presiona intro [DOMAIN_N…" at bounding box center [960, 399] width 371 height 165
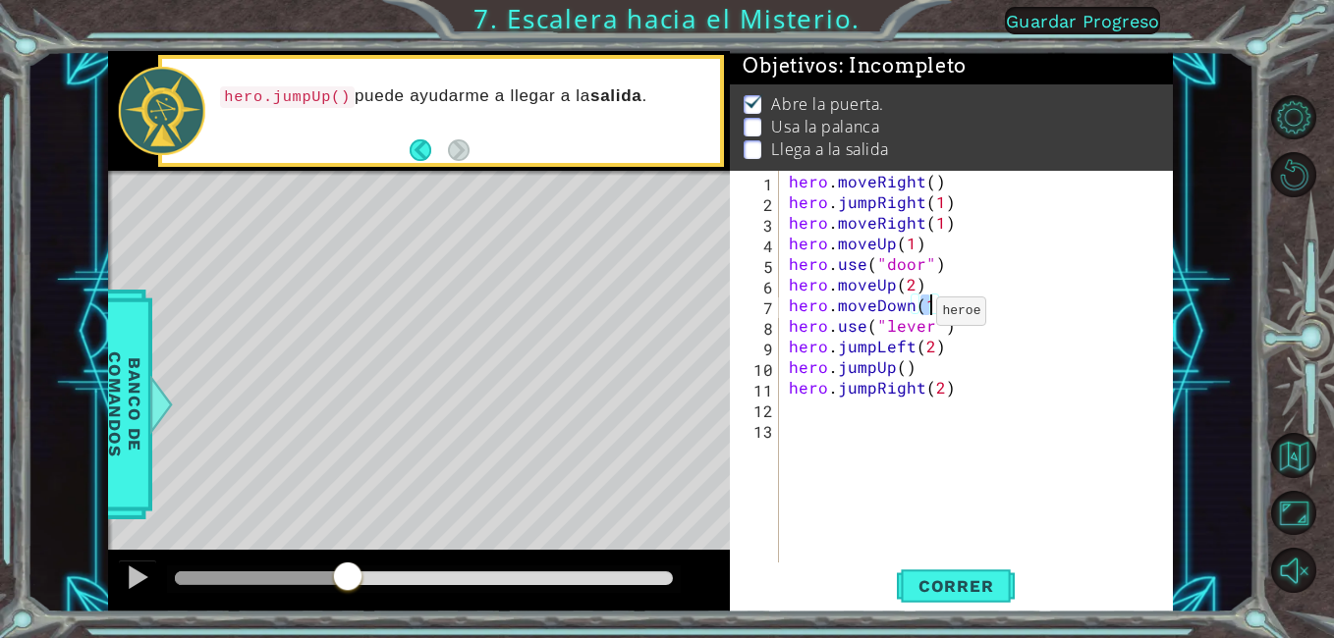
click at [913, 313] on div "hero . moveRight ( ) hero . jumpRight ( 1 ) hero . moveRight ( 1 ) hero . moveU…" at bounding box center [982, 387] width 394 height 433
click at [914, 302] on div "hero . moveRight ( ) hero . jumpRight ( 1 ) hero . moveRight ( 1 ) hero . moveU…" at bounding box center [977, 367] width 384 height 392
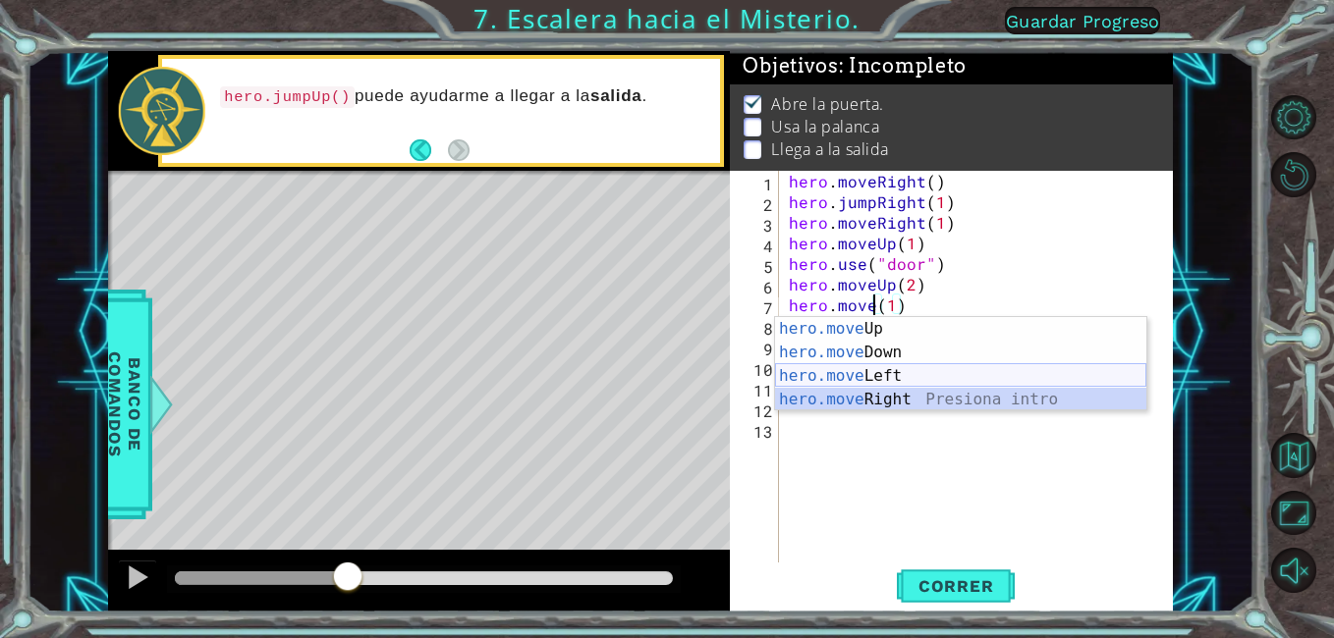
drag, startPoint x: 889, startPoint y: 391, endPoint x: 899, endPoint y: 371, distance: 22.0
click at [899, 371] on div "hero.move Up Presiona intro hero.move Down Presiona intro hero.move Left Presio…" at bounding box center [960, 387] width 371 height 141
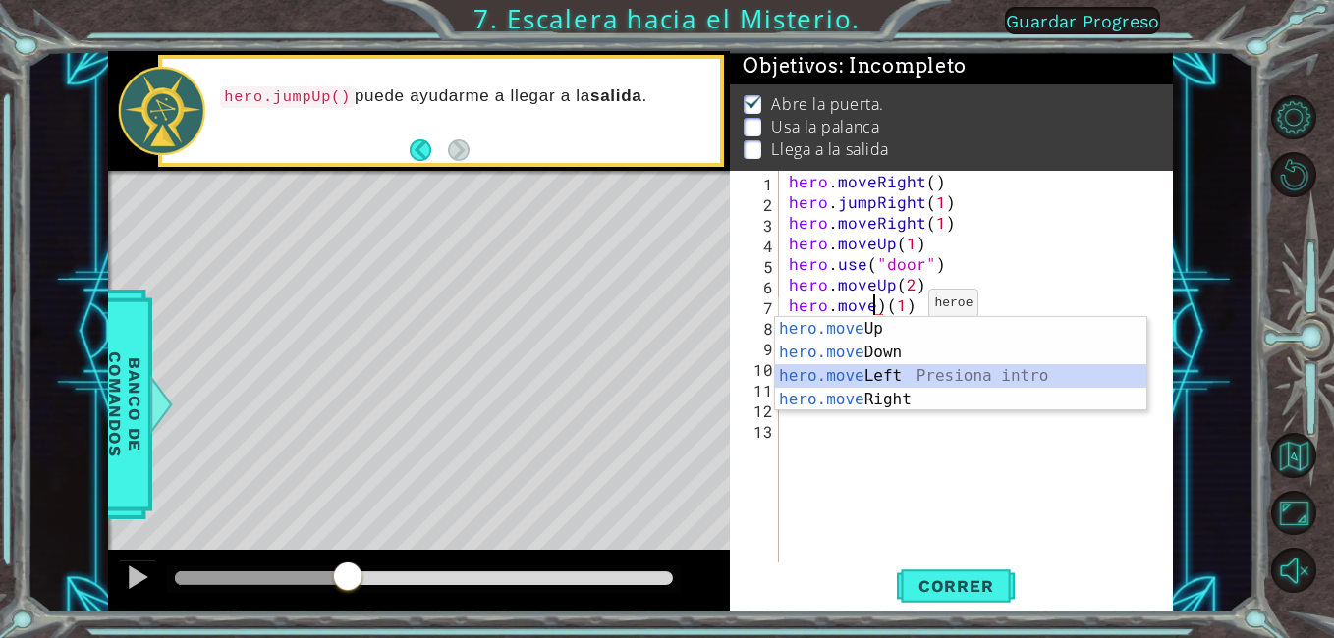
click at [862, 382] on div "hero.move Up Presiona intro hero.move Down Presiona intro hero.move Left Presio…" at bounding box center [960, 387] width 371 height 141
type textarea "hero.moveLeft(1))(1)"
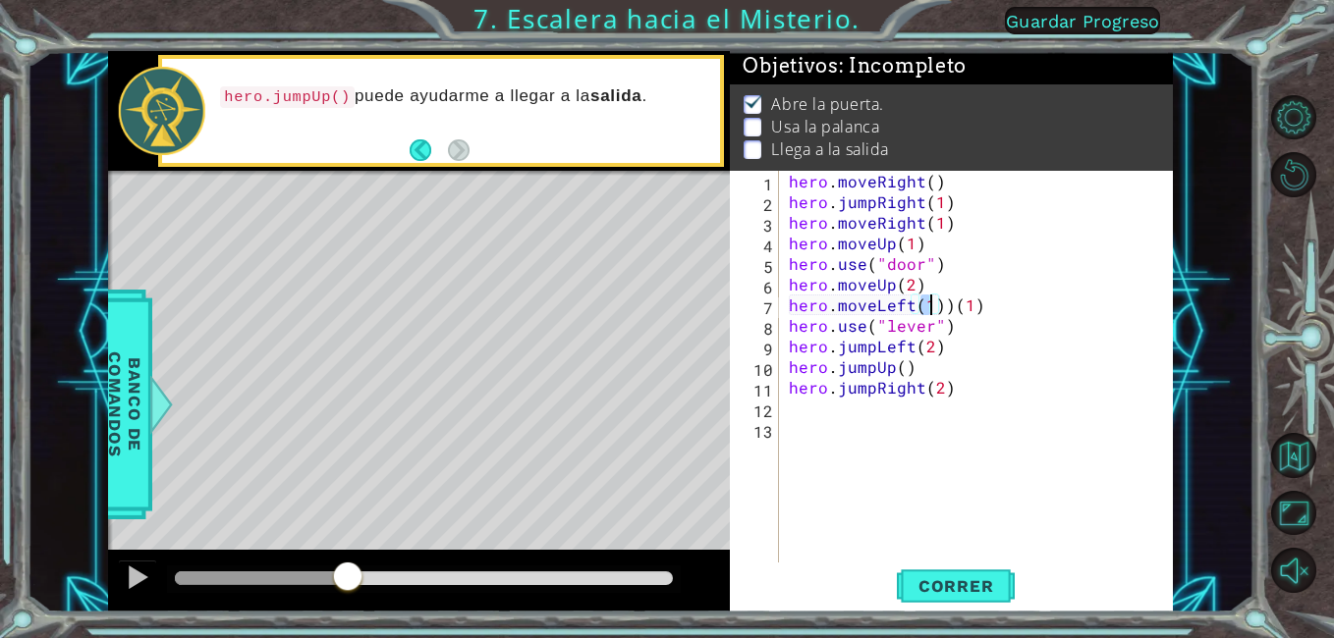
click at [859, 433] on div "hero . moveRight ( ) hero . jumpRight ( 1 ) hero . moveRight ( 1 ) hero . moveU…" at bounding box center [982, 387] width 394 height 433
click at [900, 588] on span "Correr" at bounding box center [956, 587] width 115 height 20
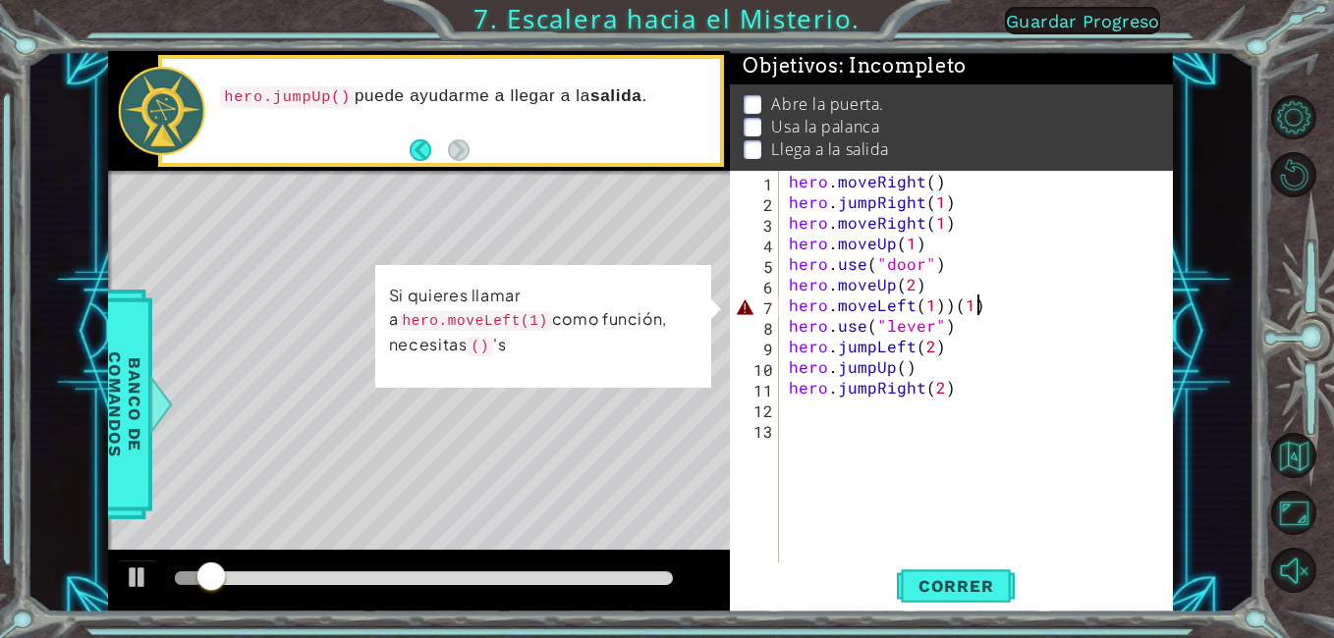
drag, startPoint x: 983, startPoint y: 298, endPoint x: 1001, endPoint y: 299, distance: 17.7
click at [993, 300] on div "hero . moveRight ( ) hero . jumpRight ( 1 ) hero . moveRight ( 1 ) hero . moveU…" at bounding box center [982, 387] width 394 height 433
type textarea "hero.moveLeft(1))(1"
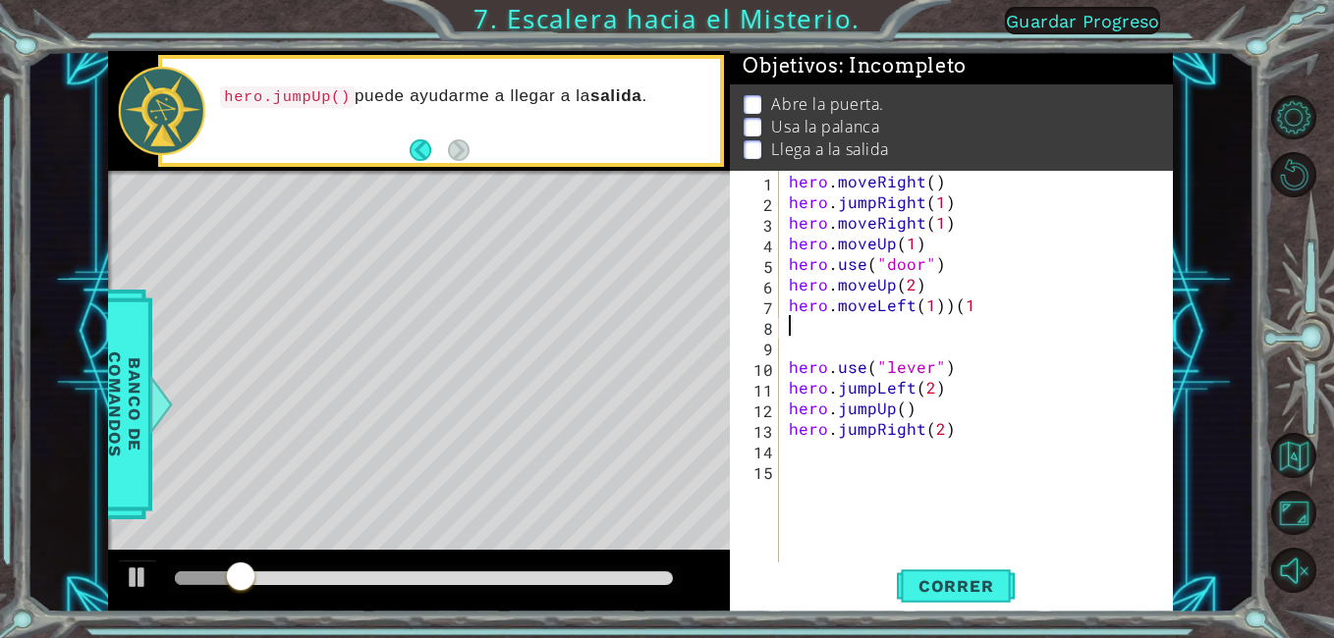
click at [993, 317] on div "hero . moveRight ( ) hero . jumpRight ( 1 ) hero . moveRight ( 1 ) hero . moveU…" at bounding box center [982, 387] width 394 height 433
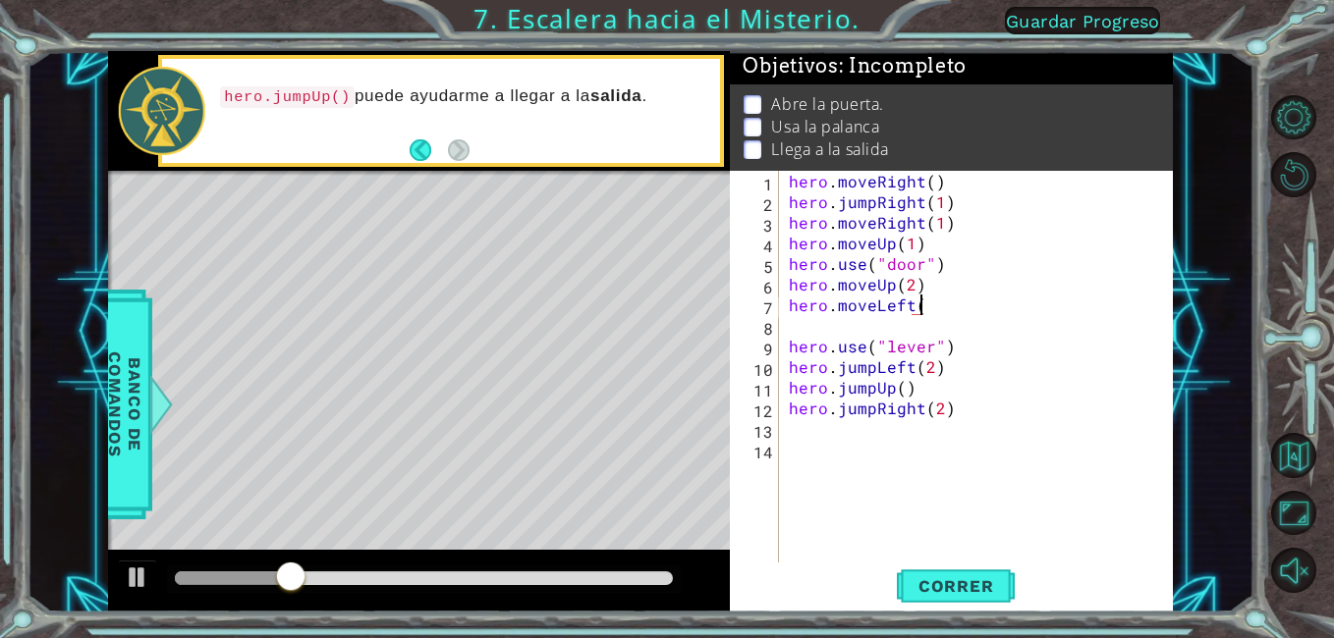
scroll to position [0, 8]
type textarea "hero.moveLeft(1)"
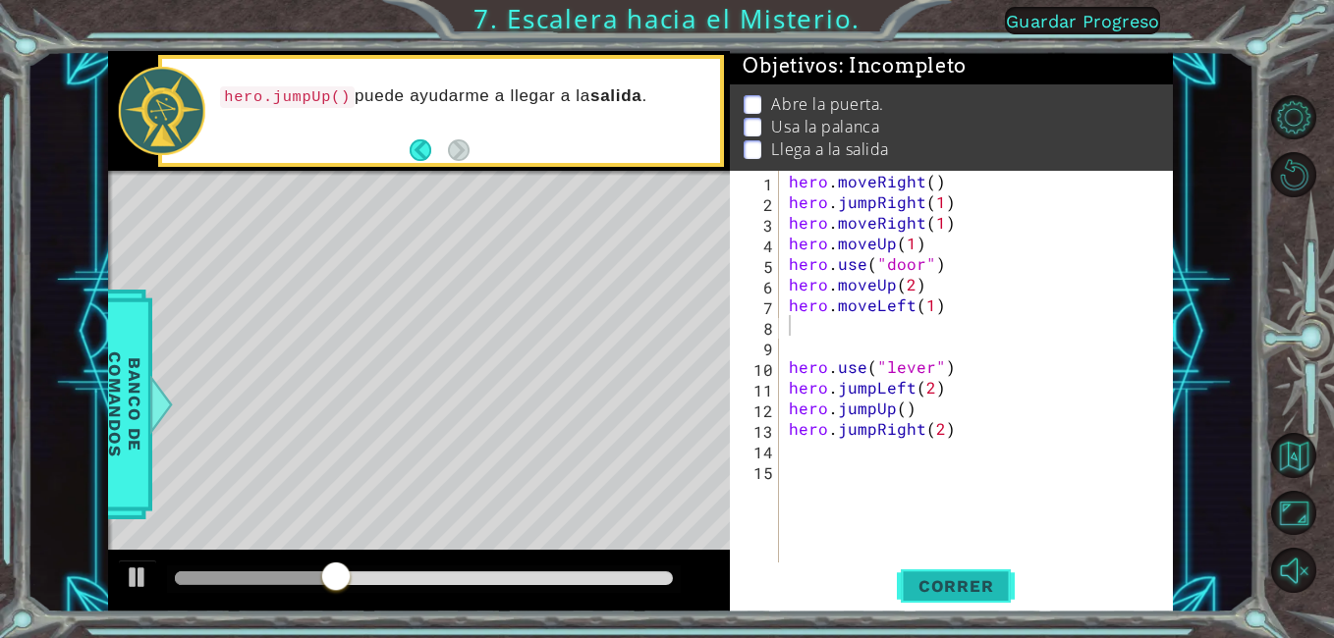
click at [991, 576] on button "Correr" at bounding box center [956, 587] width 118 height 44
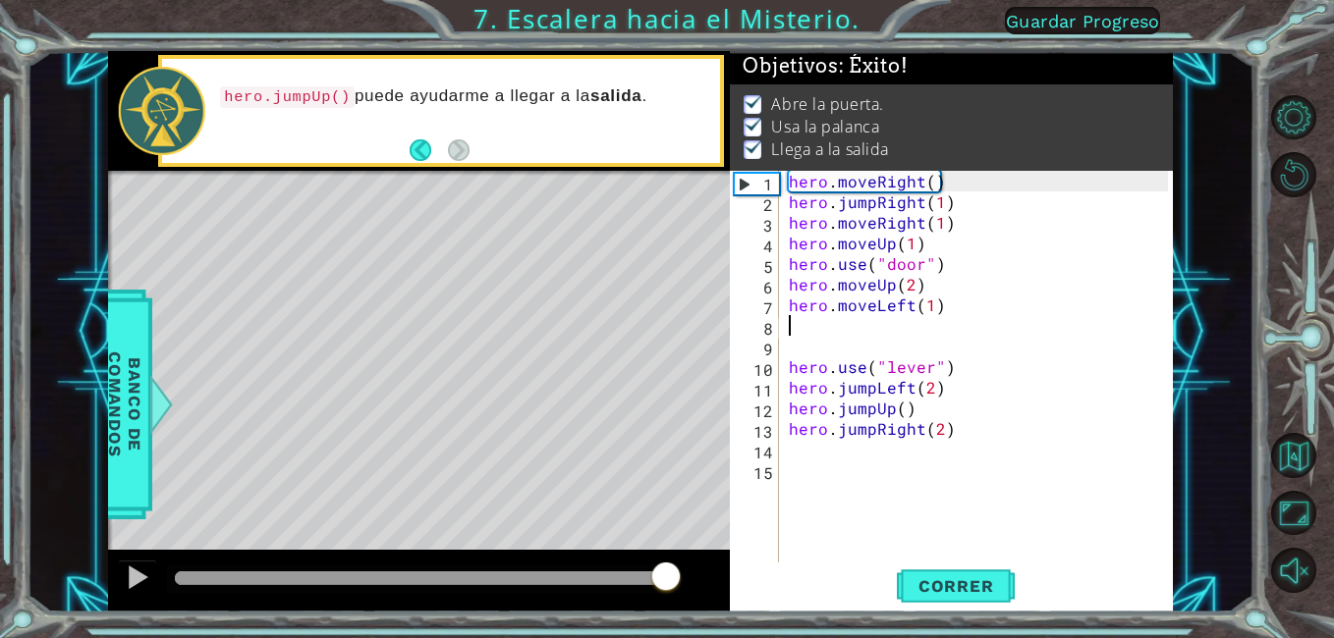
drag, startPoint x: 328, startPoint y: 579, endPoint x: 666, endPoint y: 609, distance: 339.1
click at [666, 609] on div at bounding box center [419, 581] width 623 height 63
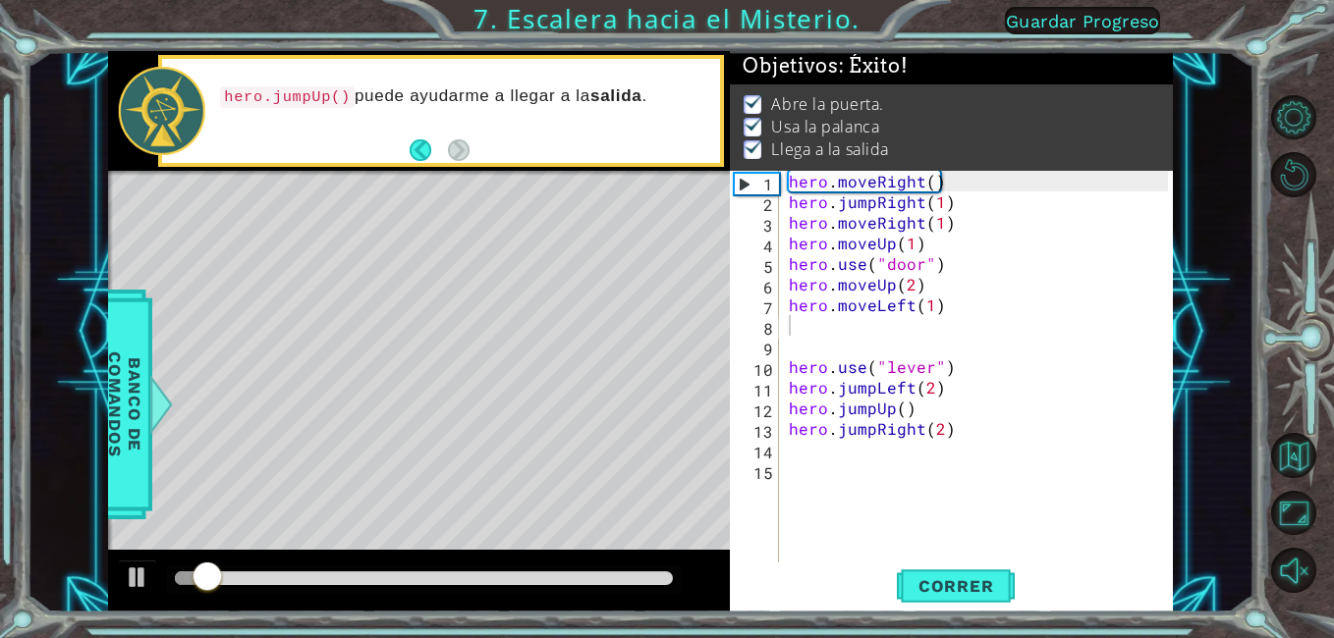
click at [662, 569] on div at bounding box center [419, 581] width 623 height 63
click at [662, 569] on div at bounding box center [424, 579] width 515 height 27
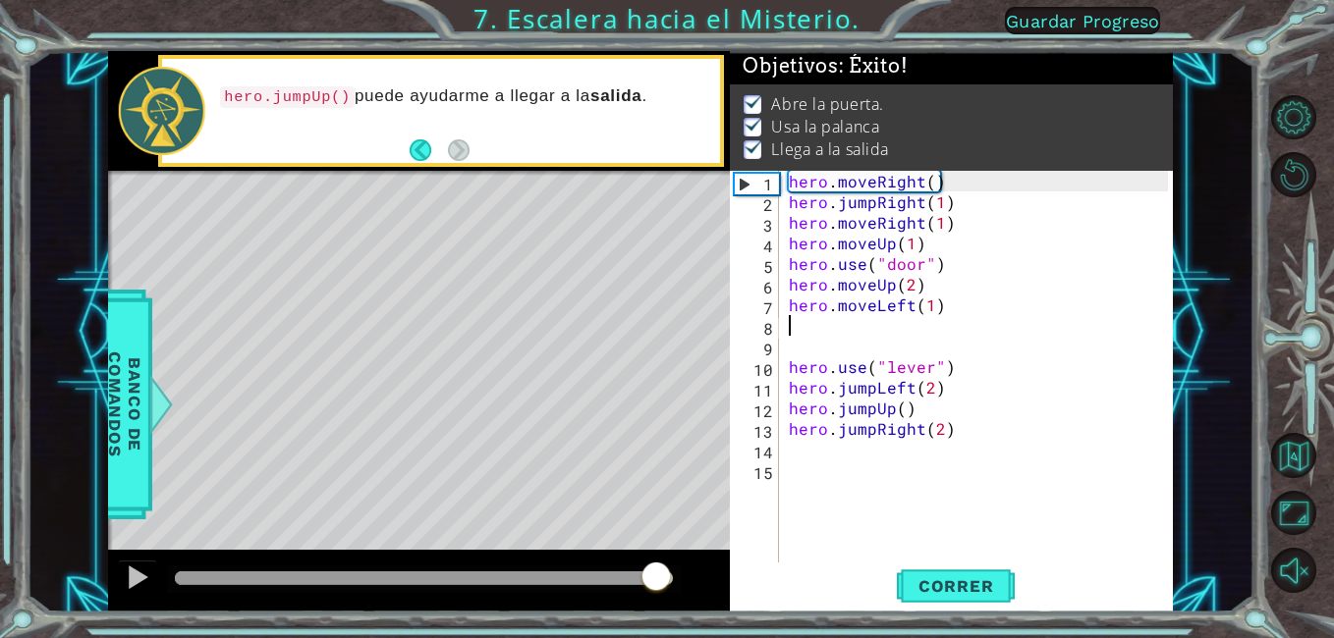
click at [656, 572] on div at bounding box center [424, 579] width 499 height 14
click at [588, 582] on div at bounding box center [415, 579] width 481 height 14
drag, startPoint x: 148, startPoint y: 562, endPoint x: 153, endPoint y: 580, distance: 19.3
click at [148, 566] on div at bounding box center [138, 578] width 26 height 26
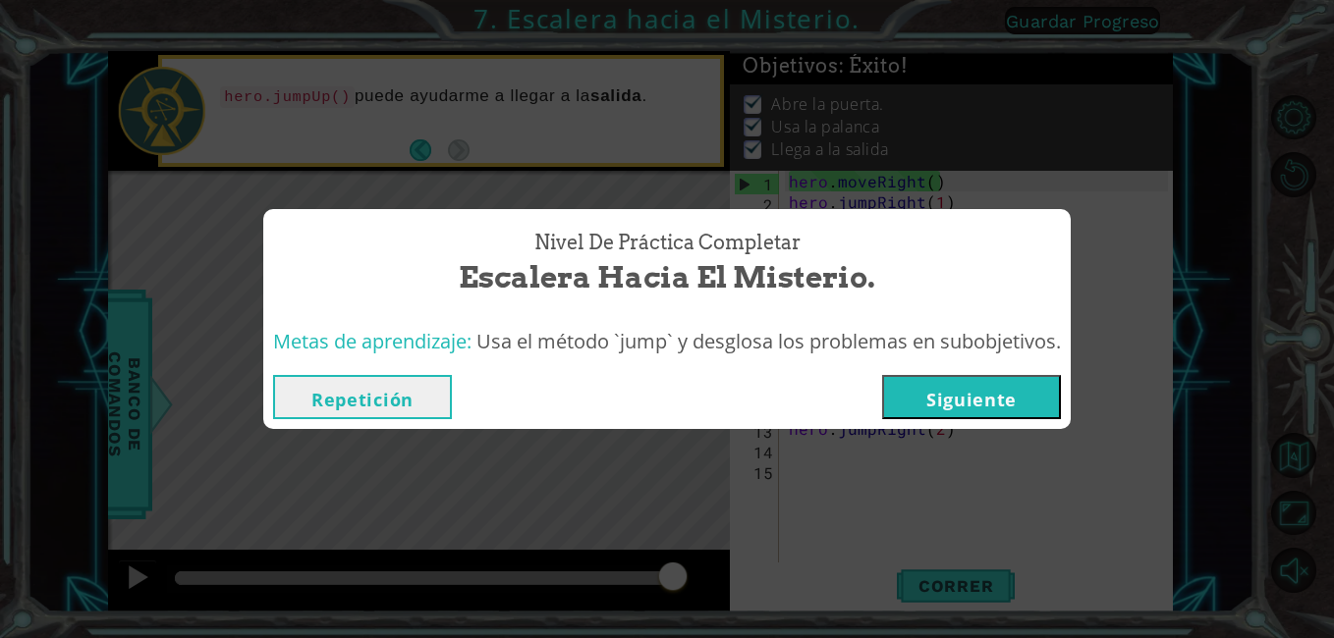
click at [1004, 412] on button "Siguiente" at bounding box center [971, 397] width 179 height 44
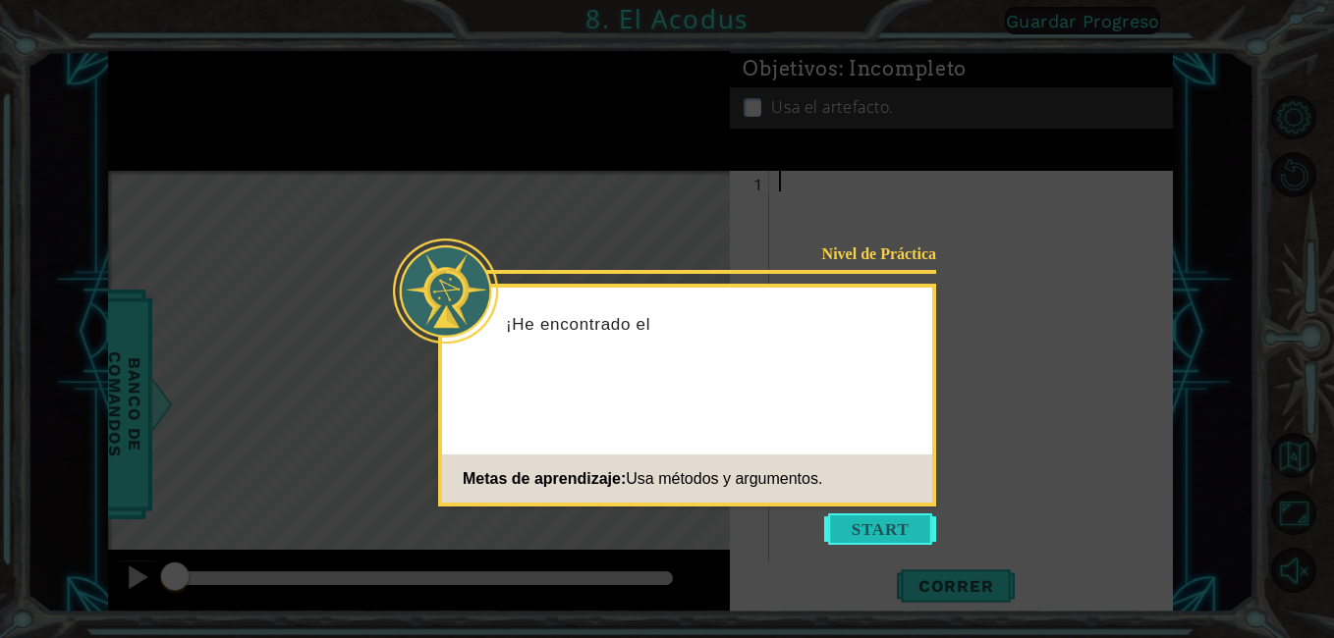
click at [854, 525] on button "Start" at bounding box center [880, 529] width 112 height 31
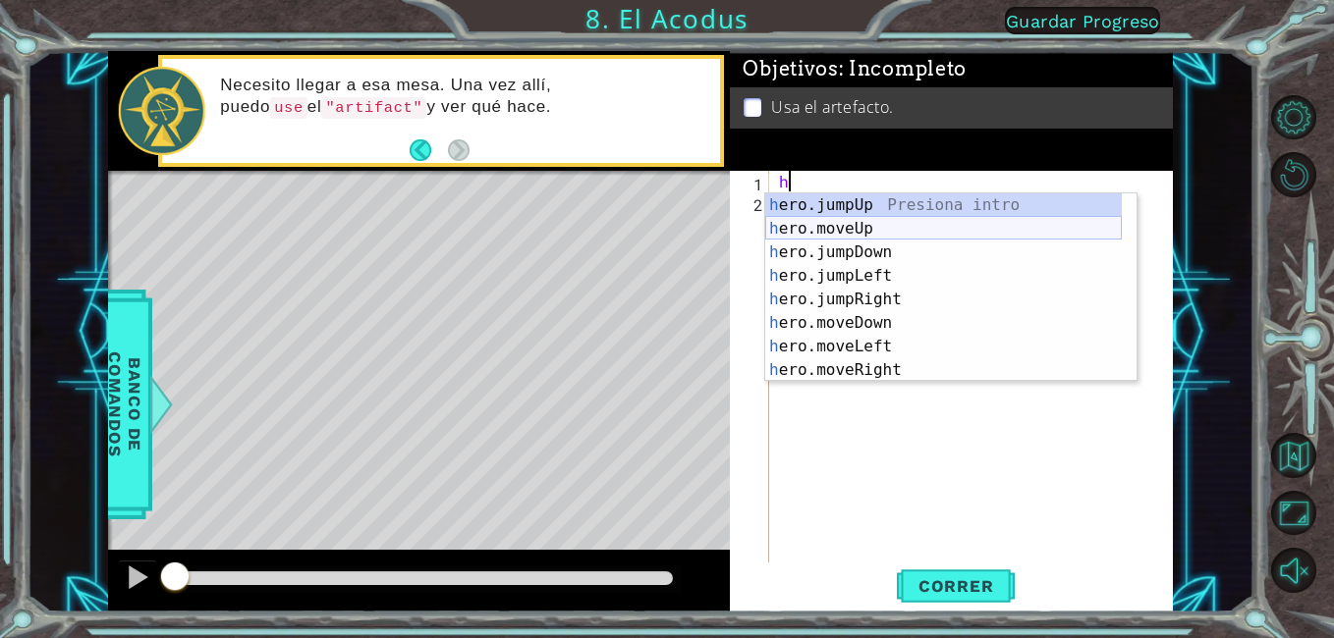
click at [858, 223] on div "h ero.jumpUp Presiona intro h ero.moveUp Presiona intro h ero.jumpDown Presiona…" at bounding box center [943, 311] width 357 height 236
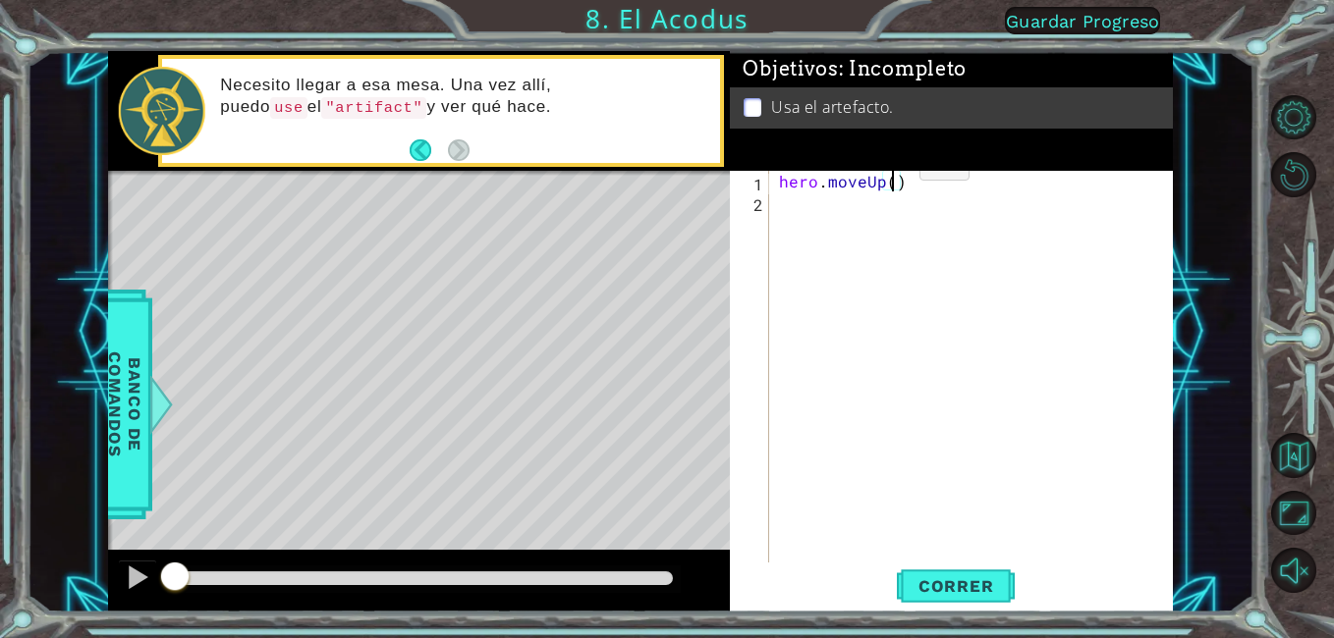
type textarea "hero.moveUp(2)"
click at [801, 233] on div "hero . moveUp ( 2 )" at bounding box center [976, 387] width 403 height 433
type textarea "h"
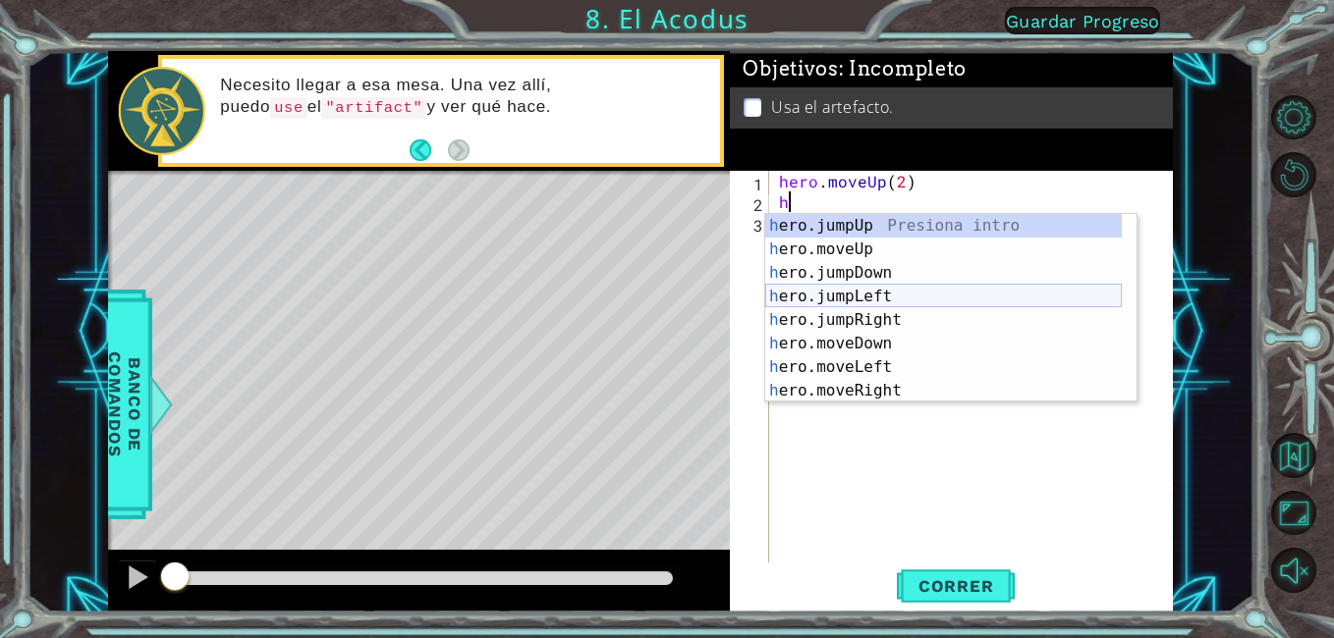
click at [885, 298] on div "h ero.jumpUp Presiona intro h ero.moveUp Presiona intro h ero.jumpDown Presiona…" at bounding box center [943, 332] width 357 height 236
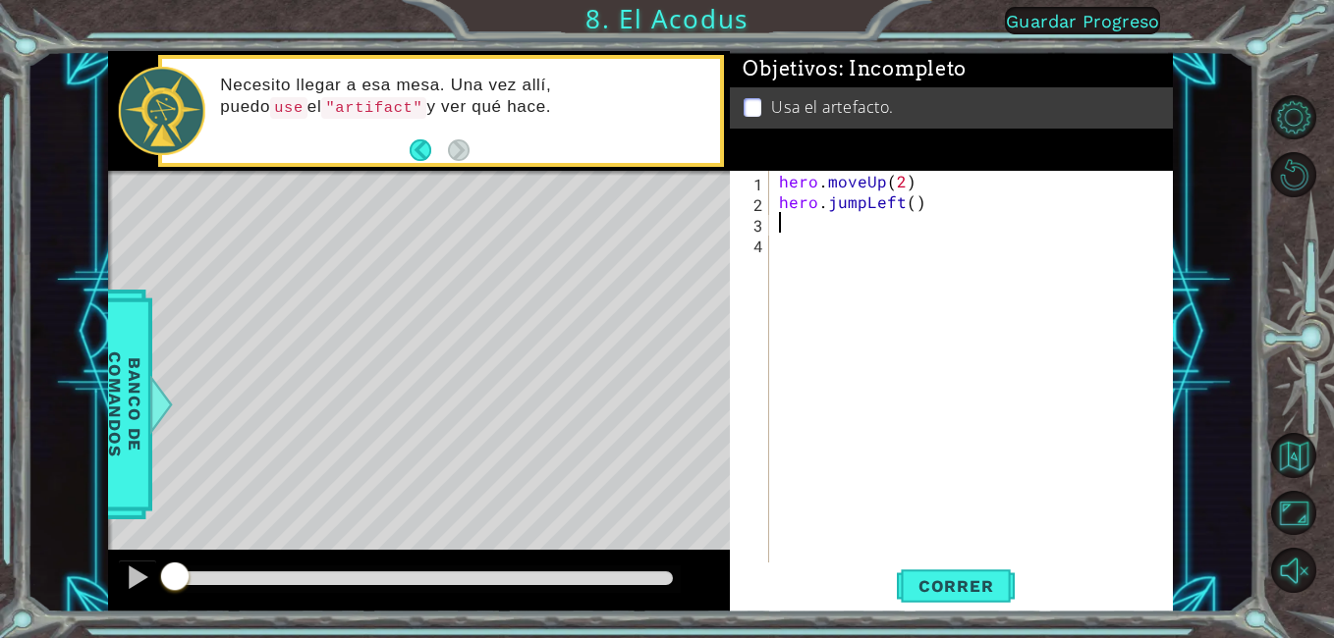
type textarea "h"
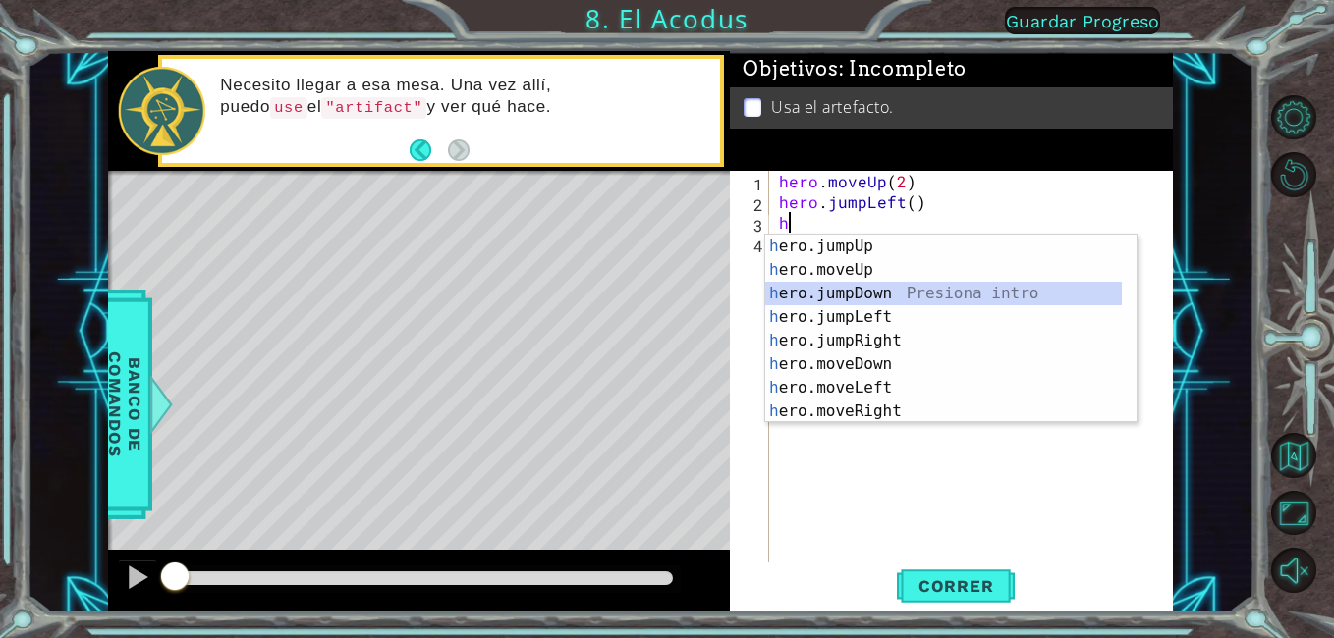
click at [853, 298] on div "h ero.jumpUp Presiona intro h ero.moveUp Presiona intro h ero.jumpDown Presiona…" at bounding box center [943, 353] width 357 height 236
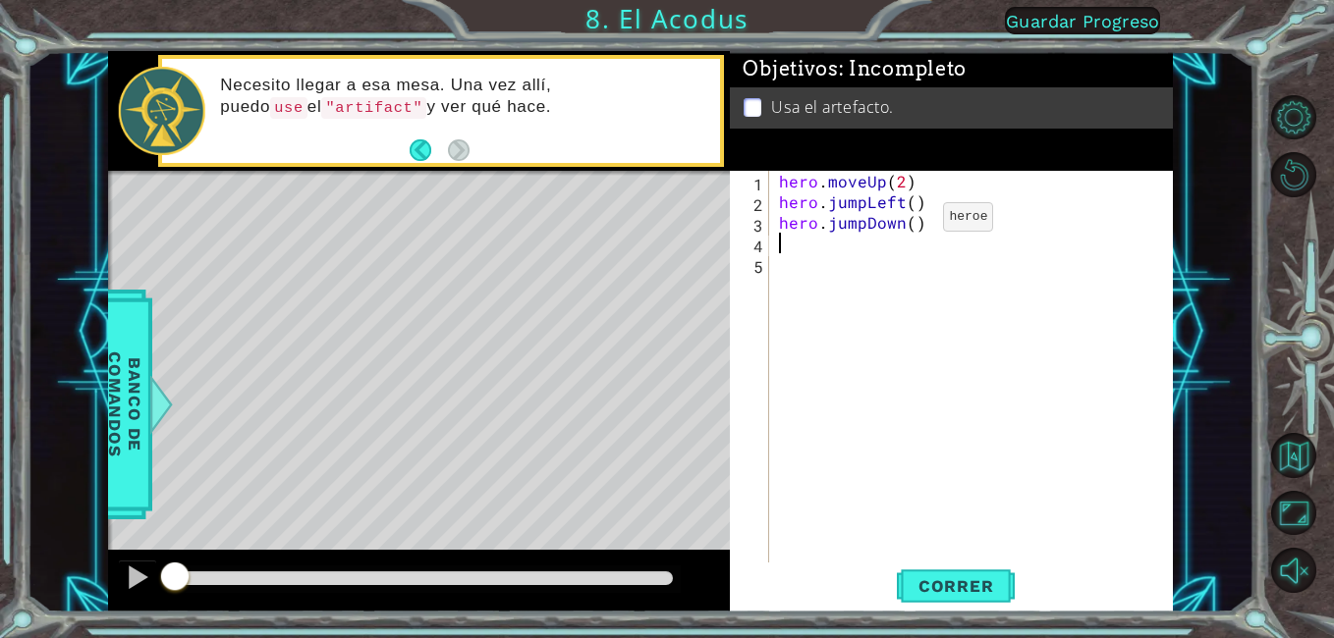
click at [909, 222] on div "hero . moveUp ( 2 ) hero . jumpLeft ( ) hero . jumpDown ( )" at bounding box center [976, 387] width 403 height 433
type textarea "hero.jumpDown(2)"
click at [808, 247] on div "hero . moveUp ( 2 ) hero . jumpLeft ( ) hero . jumpDown ( 2 )" at bounding box center [976, 387] width 403 height 433
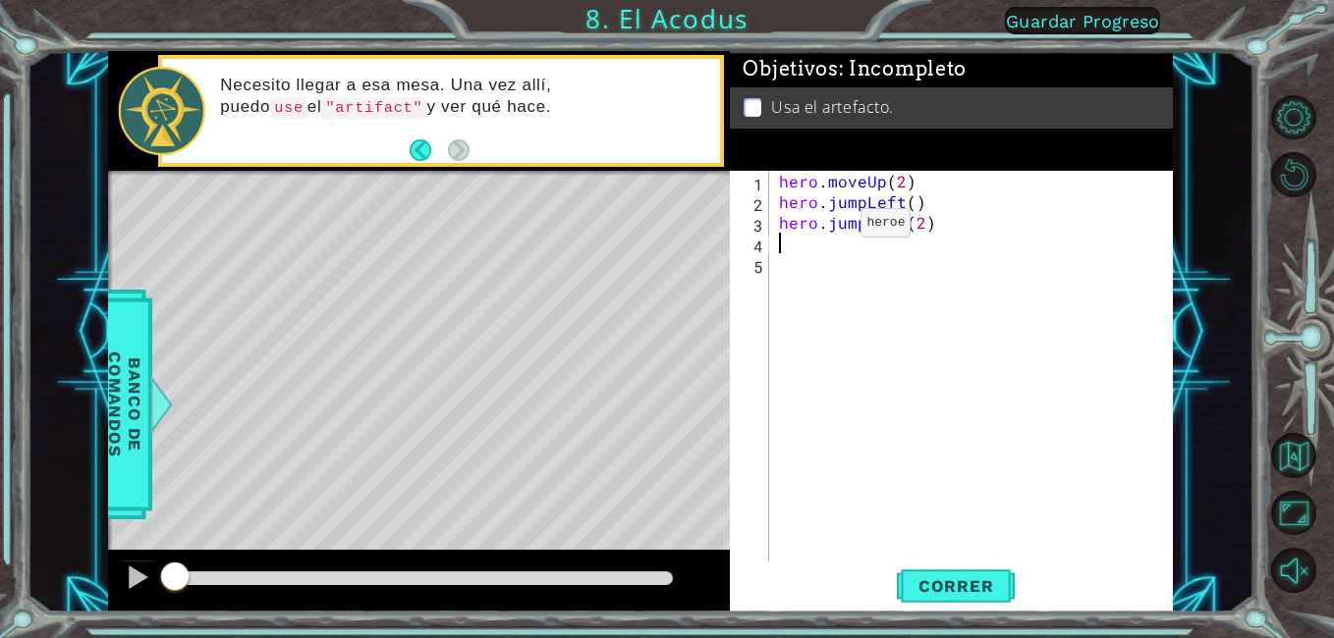
type textarea "h"
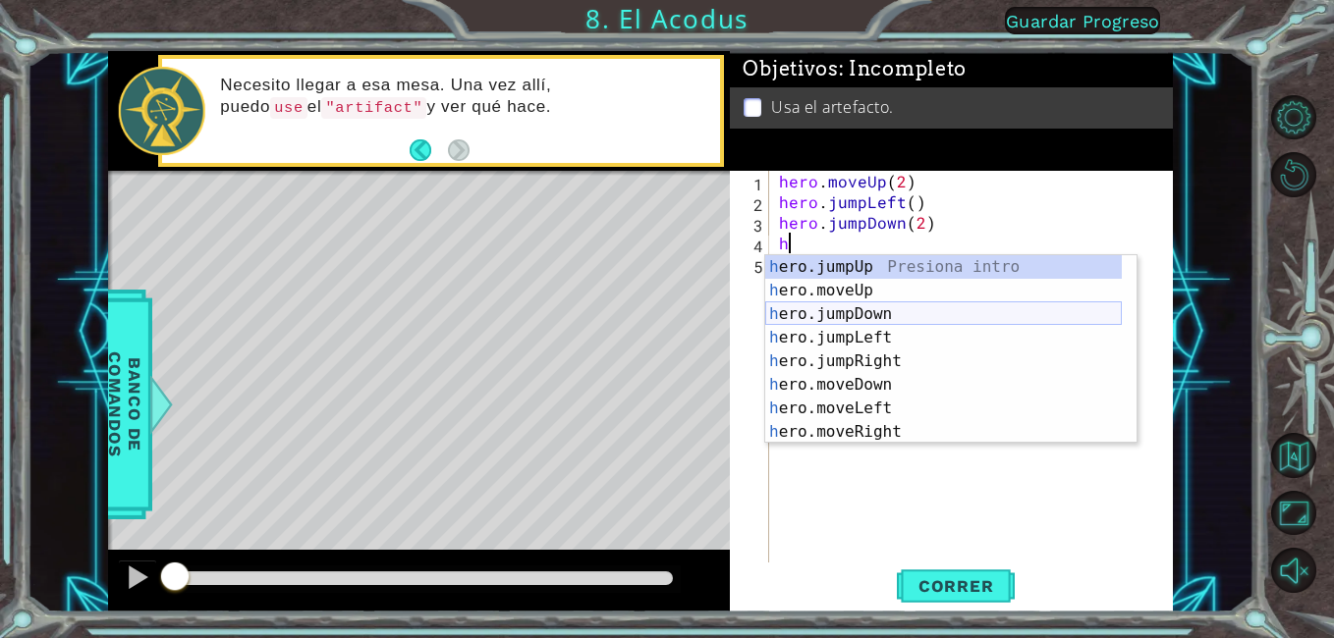
click at [873, 324] on div "h ero.jumpUp Presiona intro h ero.moveUp Presiona intro h ero.jumpDown Presiona…" at bounding box center [943, 373] width 357 height 236
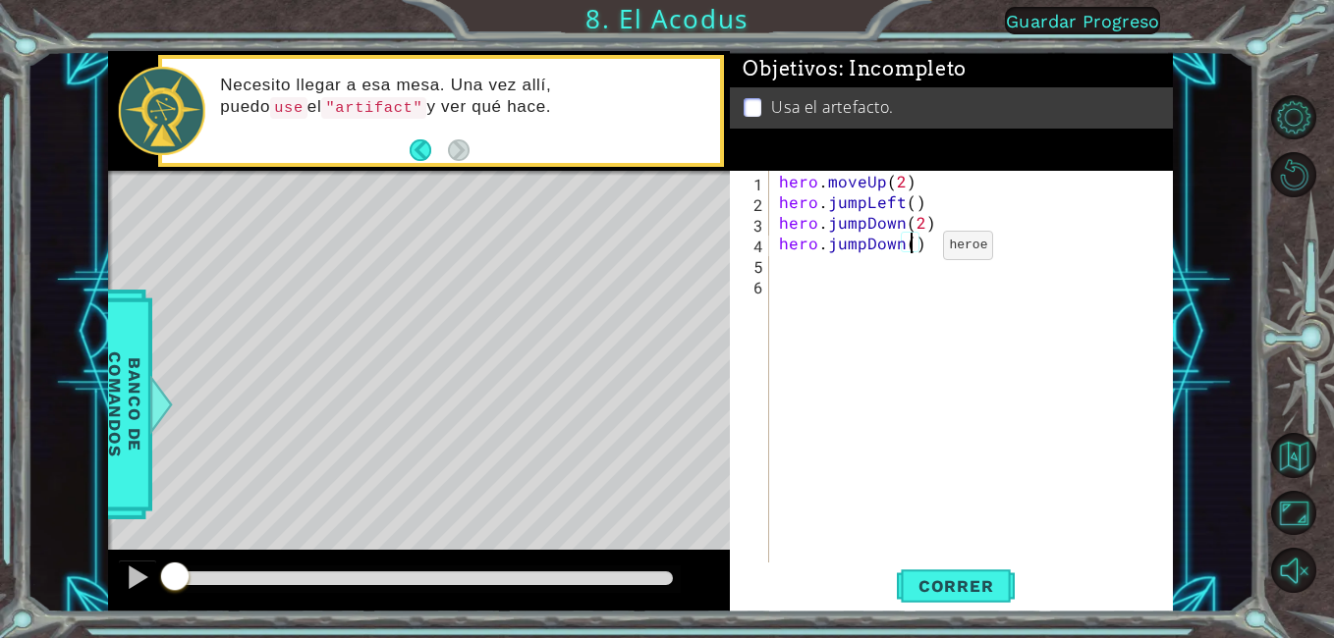
click at [909, 250] on div "hero . moveUp ( 2 ) hero . jumpLeft ( ) hero . jumpDown ( 2 ) hero . jumpDown (…" at bounding box center [976, 387] width 403 height 433
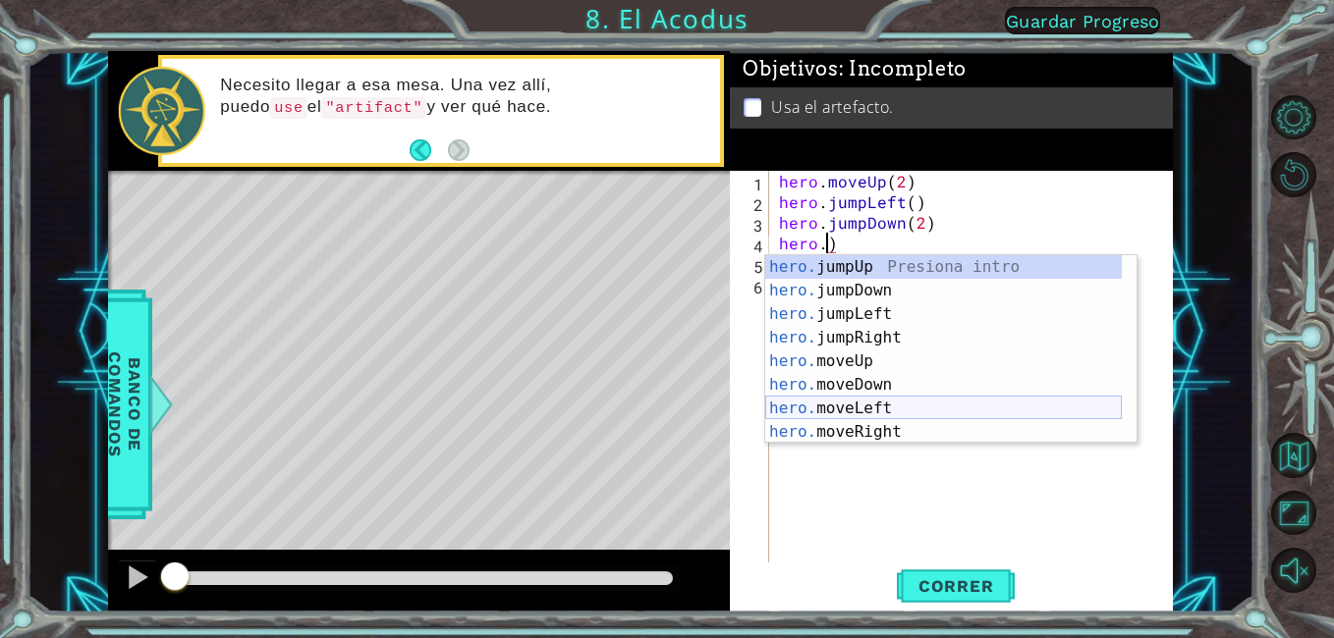
click at [880, 399] on div "hero. jumpUp Presiona intro hero. jumpDown Presiona intro hero. jumpLeft Presio…" at bounding box center [943, 373] width 357 height 236
type textarea "hero.moveLeft(1)"
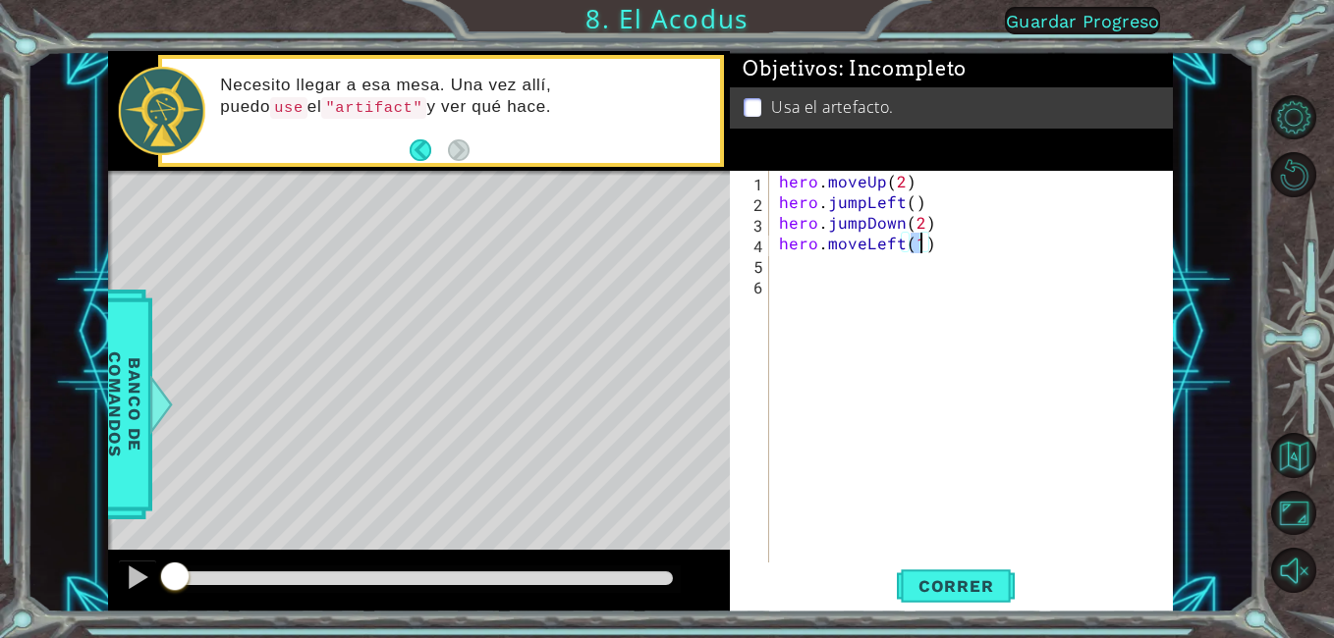
click at [777, 264] on div "hero . moveUp ( 2 ) hero . jumpLeft ( ) hero . jumpDown ( 2 ) hero . moveLeft (…" at bounding box center [976, 387] width 403 height 433
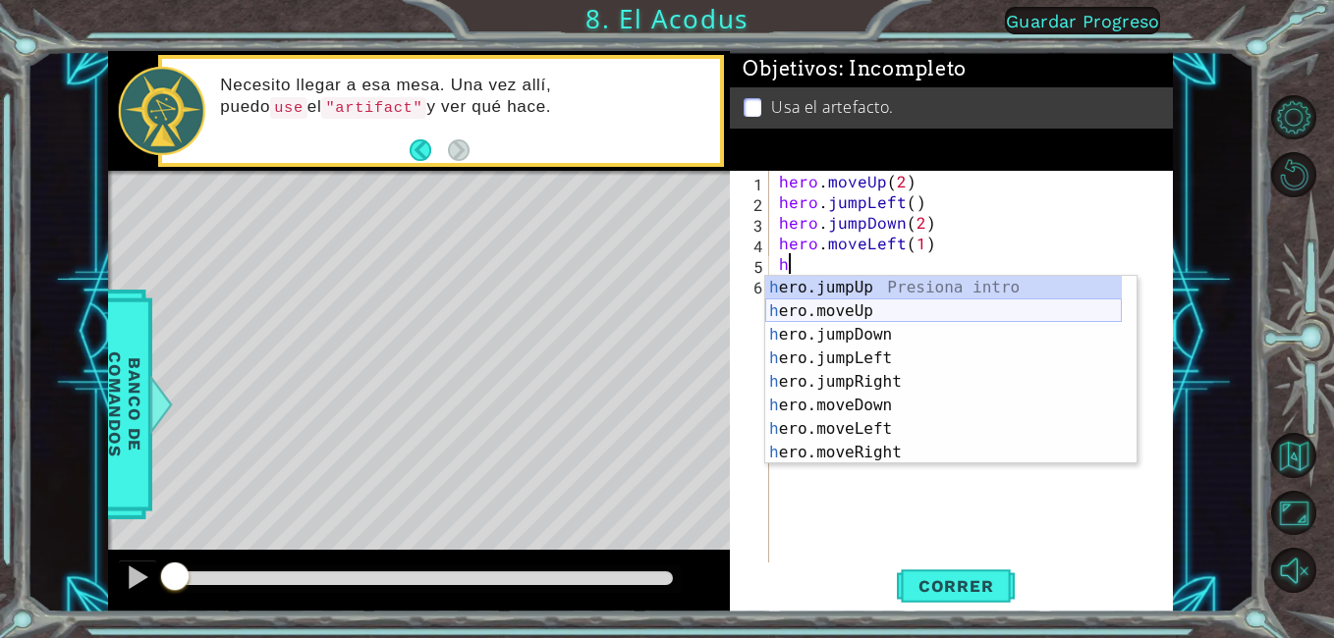
click at [846, 302] on div "h ero.jumpUp Presiona intro h ero.moveUp Presiona intro h ero.jumpDown Presiona…" at bounding box center [943, 394] width 357 height 236
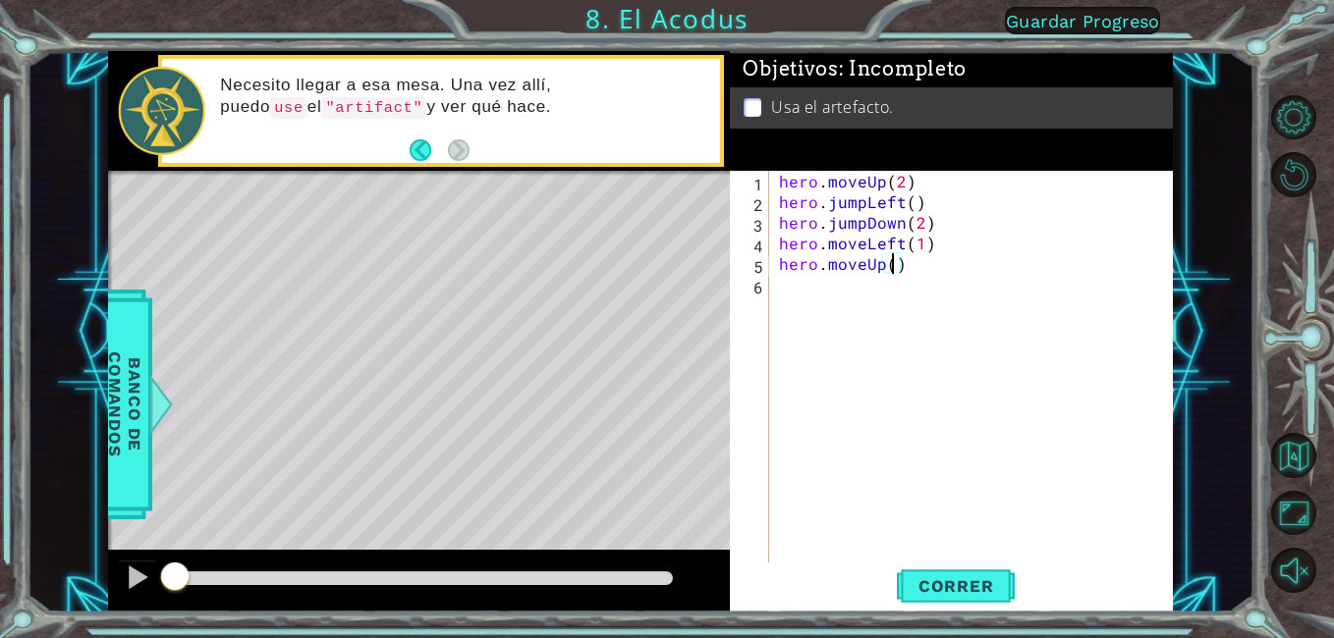
type textarea "hero.moveUp(2)"
click at [801, 303] on div "hero . moveUp ( 2 ) hero . jumpLeft ( ) hero . jumpDown ( 2 ) hero . moveLeft (…" at bounding box center [976, 387] width 403 height 433
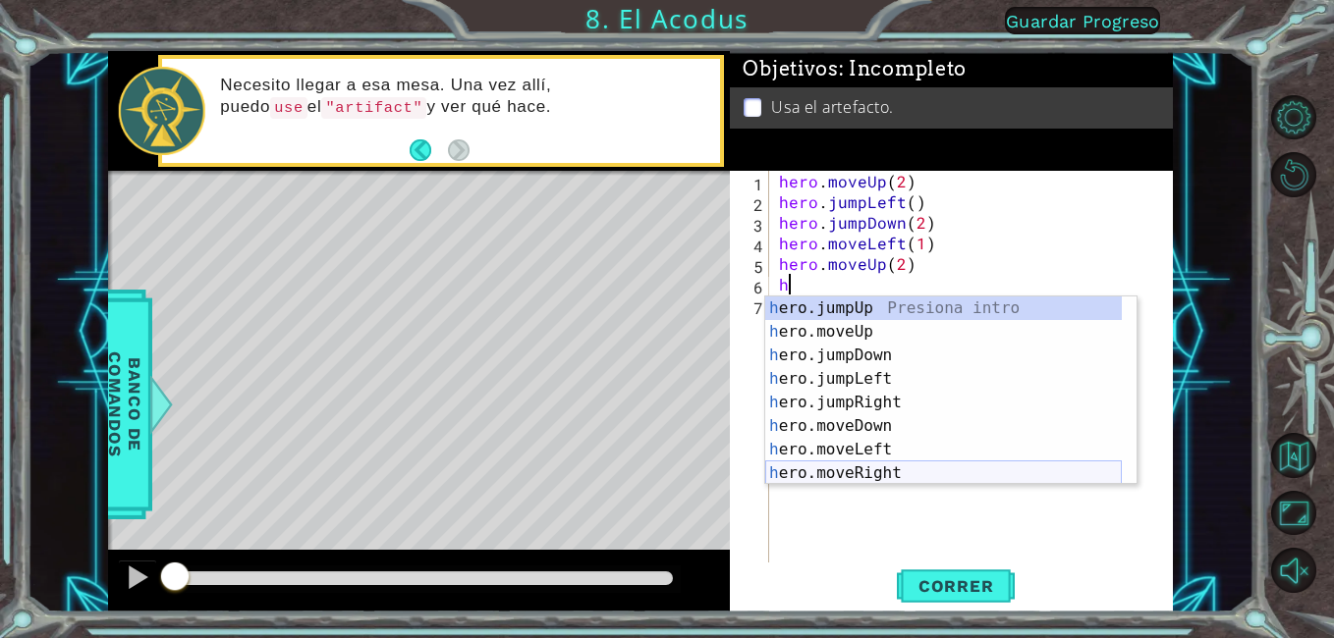
click at [887, 473] on div "h ero.jumpUp Presiona intro h ero.moveUp Presiona intro h ero.jumpDown Presiona…" at bounding box center [943, 415] width 357 height 236
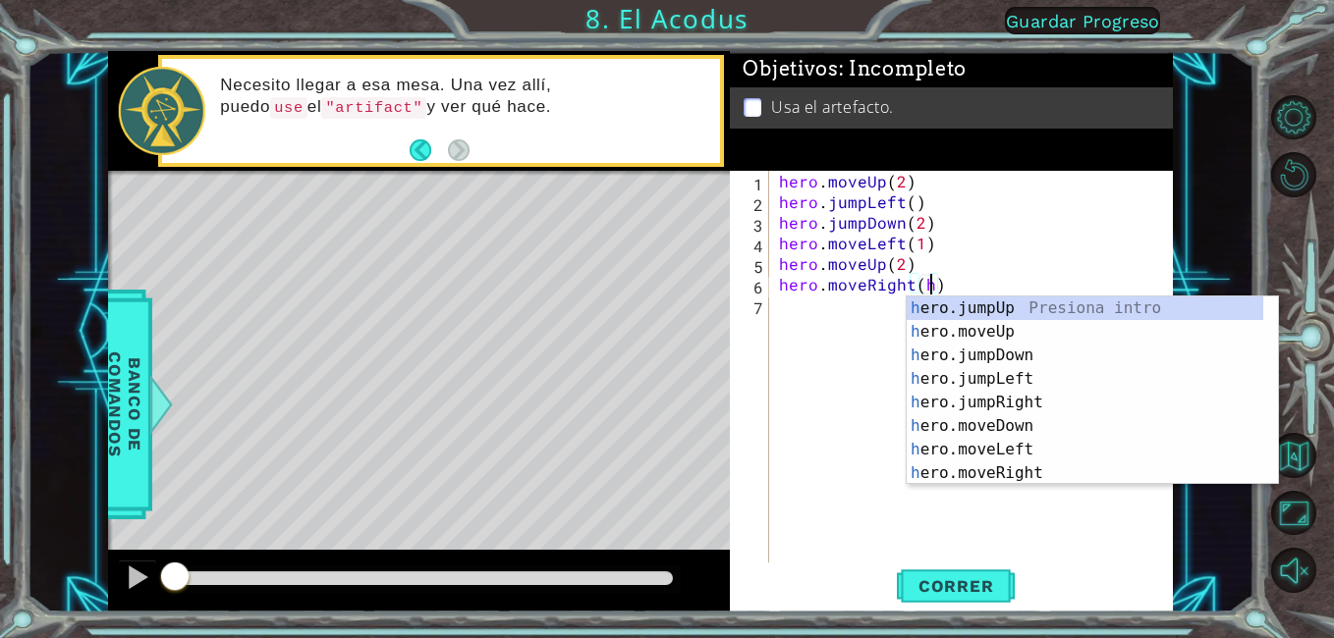
scroll to position [0, 9]
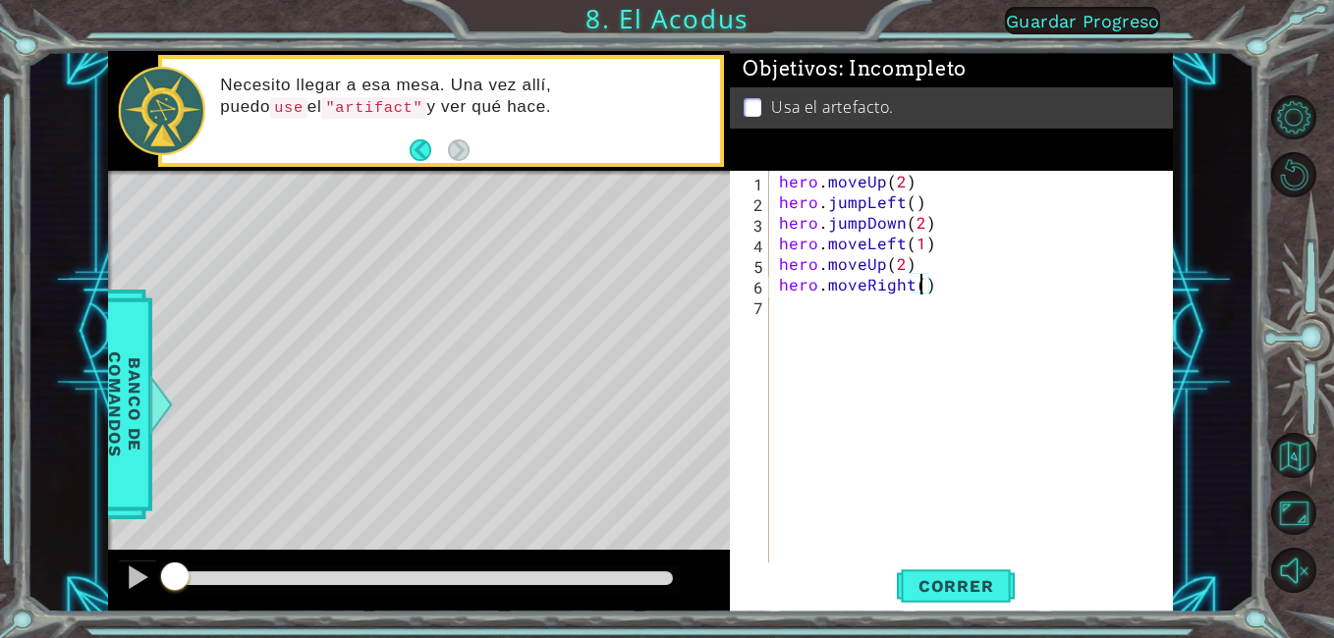
type textarea "hero.moveRight(1)"
click at [802, 320] on div "hero . moveUp ( 2 ) hero . jumpLeft ( ) hero . jumpDown ( 2 ) hero . moveLeft (…" at bounding box center [976, 387] width 403 height 433
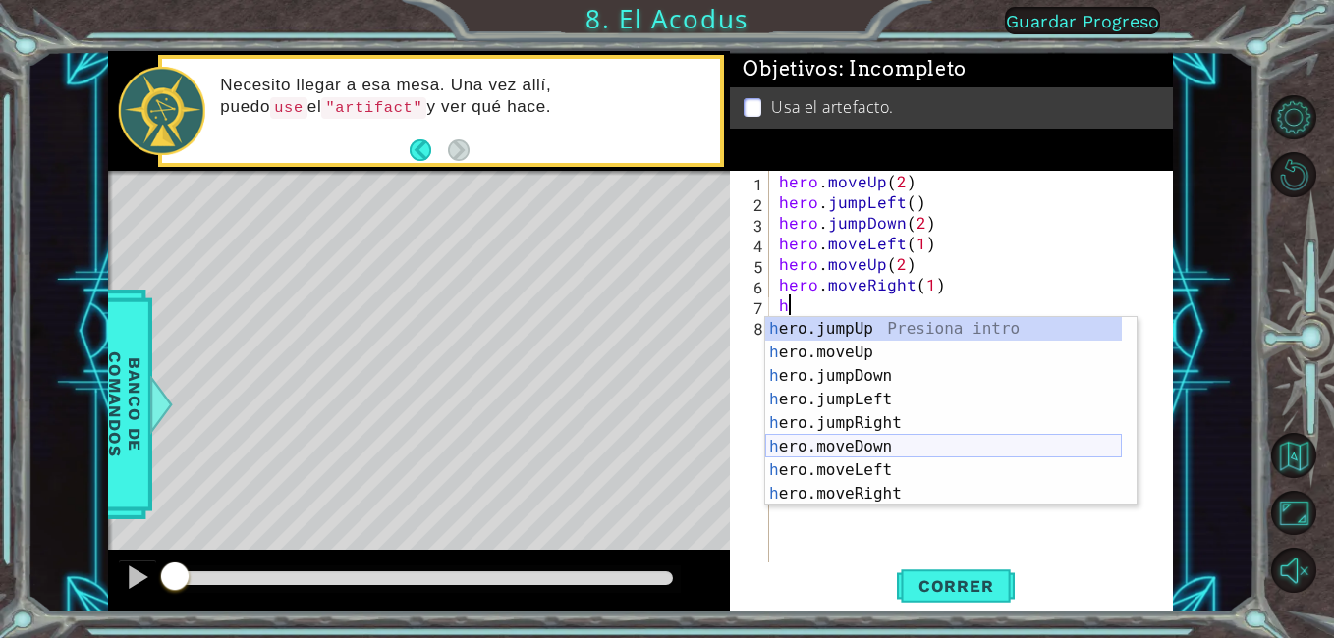
scroll to position [24, 0]
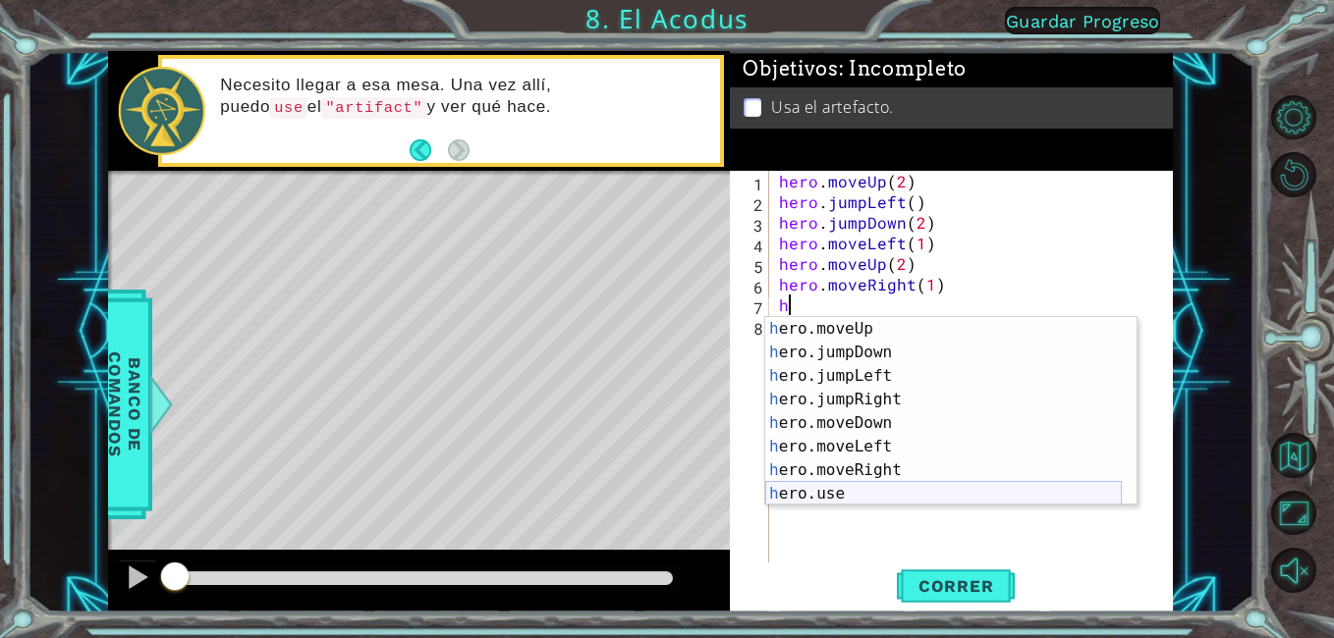
click at [838, 499] on div "h ero.moveUp Presiona intro h ero.jumpDown Presiona intro h ero.jumpLeft Presio…" at bounding box center [943, 435] width 357 height 236
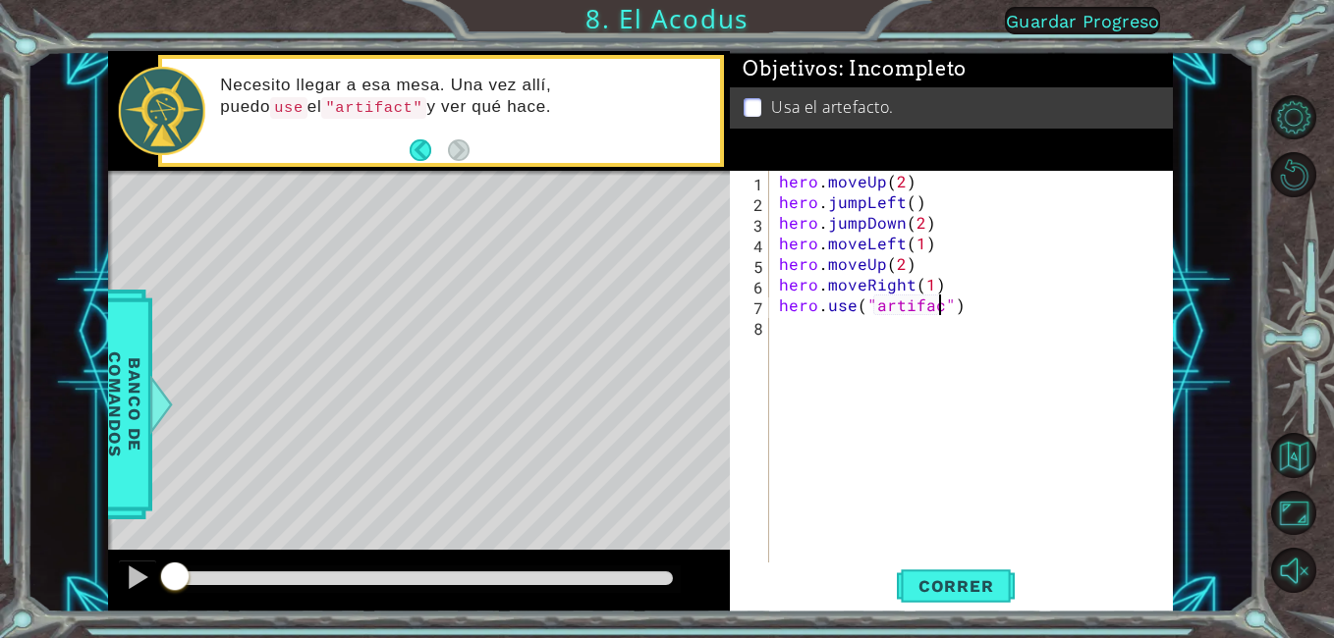
type textarea "hero.use("artifact")"
click at [904, 402] on div "hero . moveUp ( 2 ) hero . jumpLeft ( ) hero . jumpDown ( 2 ) hero . moveLeft (…" at bounding box center [976, 387] width 403 height 433
click at [966, 594] on span "Correr" at bounding box center [956, 587] width 115 height 20
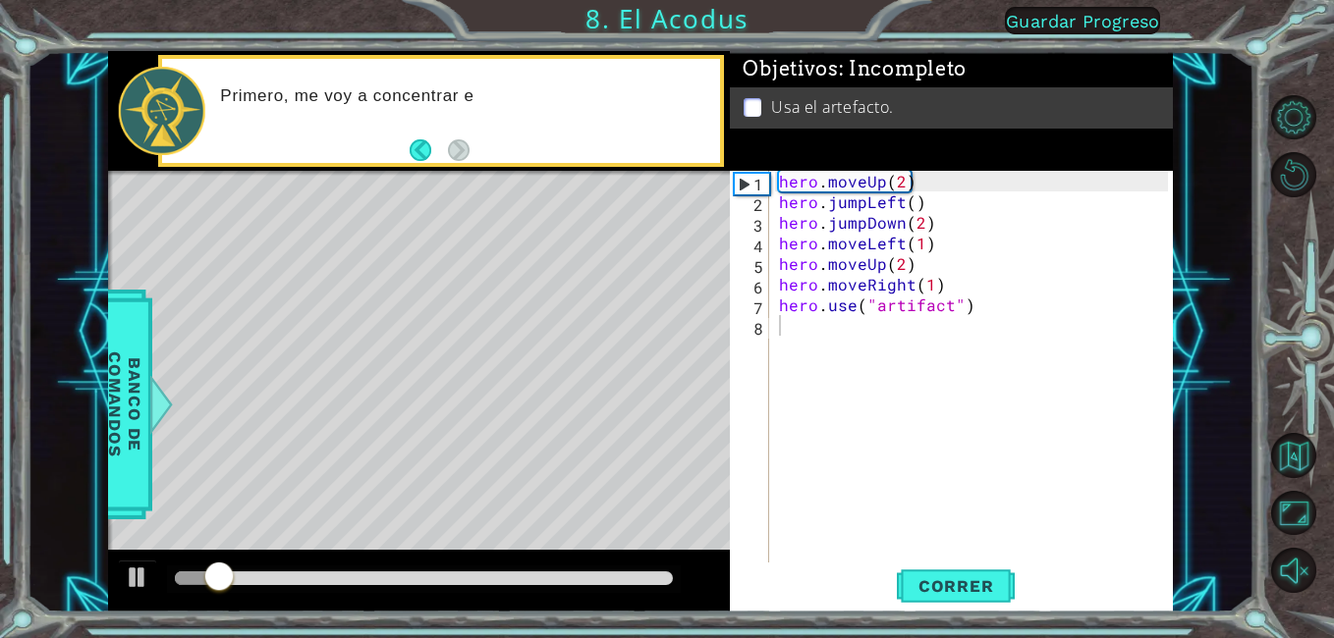
drag, startPoint x: 577, startPoint y: 586, endPoint x: 587, endPoint y: 587, distance: 9.9
click at [587, 587] on div at bounding box center [424, 579] width 515 height 27
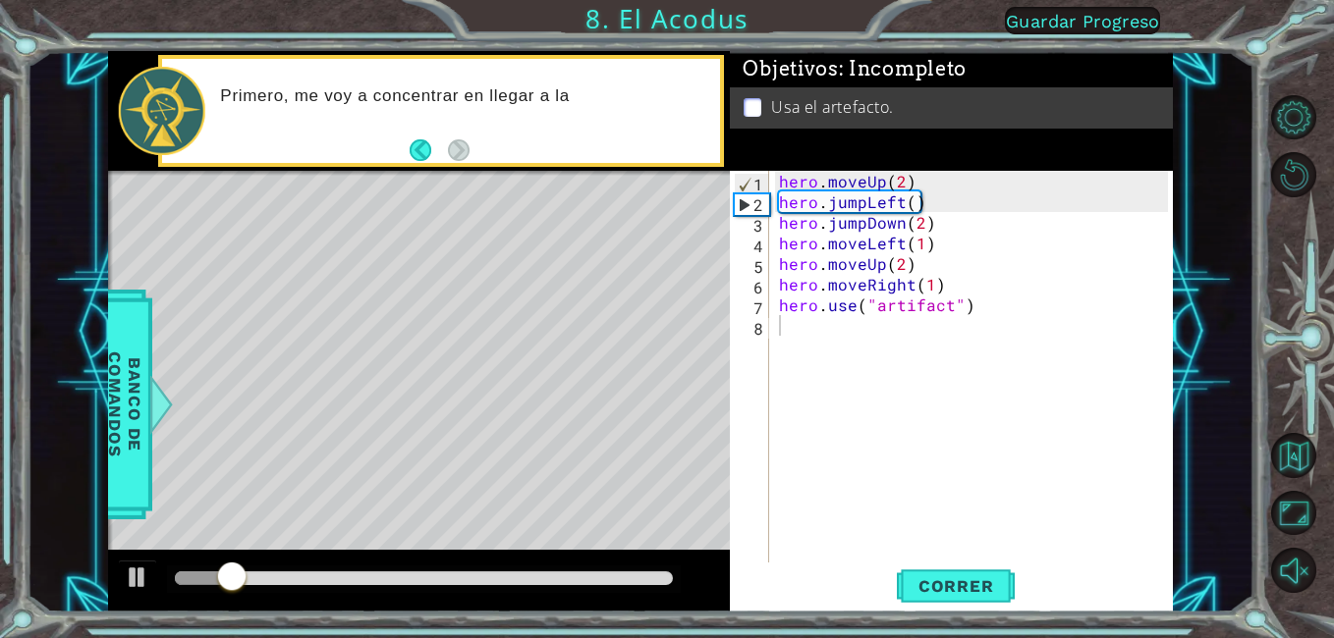
drag, startPoint x: 587, startPoint y: 587, endPoint x: 600, endPoint y: 579, distance: 15.0
click at [591, 586] on div at bounding box center [424, 579] width 515 height 27
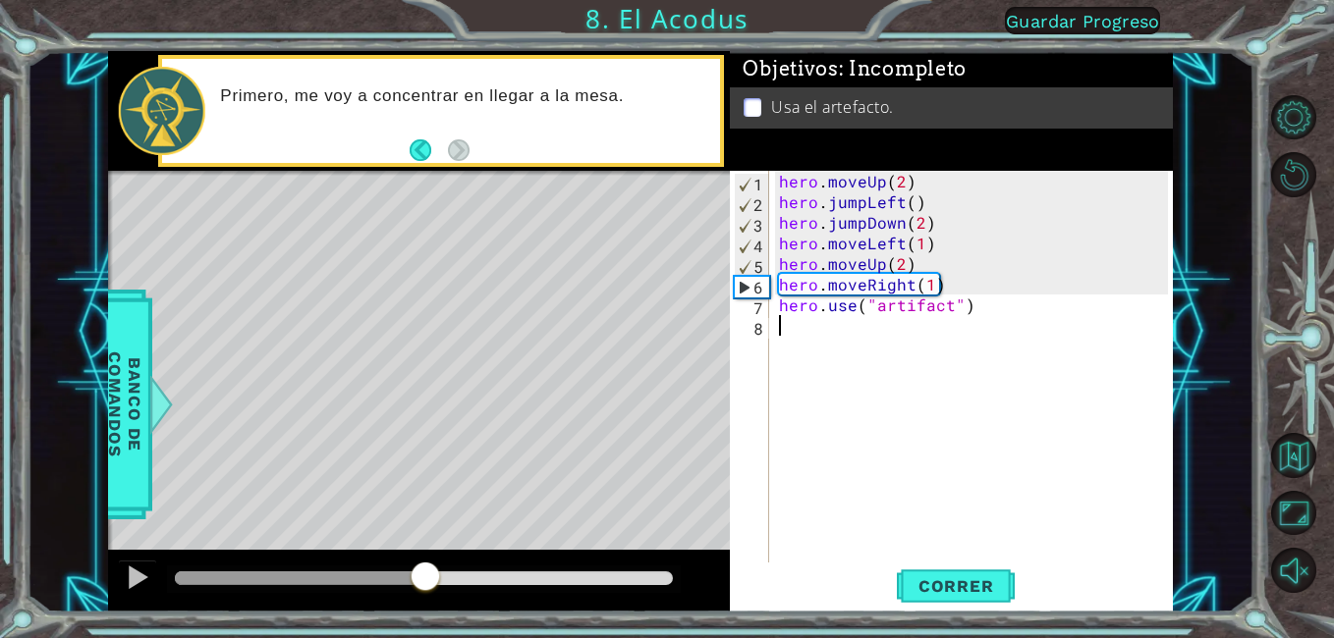
drag, startPoint x: 600, startPoint y: 579, endPoint x: 424, endPoint y: 618, distance: 179.9
click at [424, 618] on div "1 ההההההההההההההההההההההההההההההההההההההההההההההההההההההההההההההההההההההההההההה…" at bounding box center [667, 319] width 1334 height 638
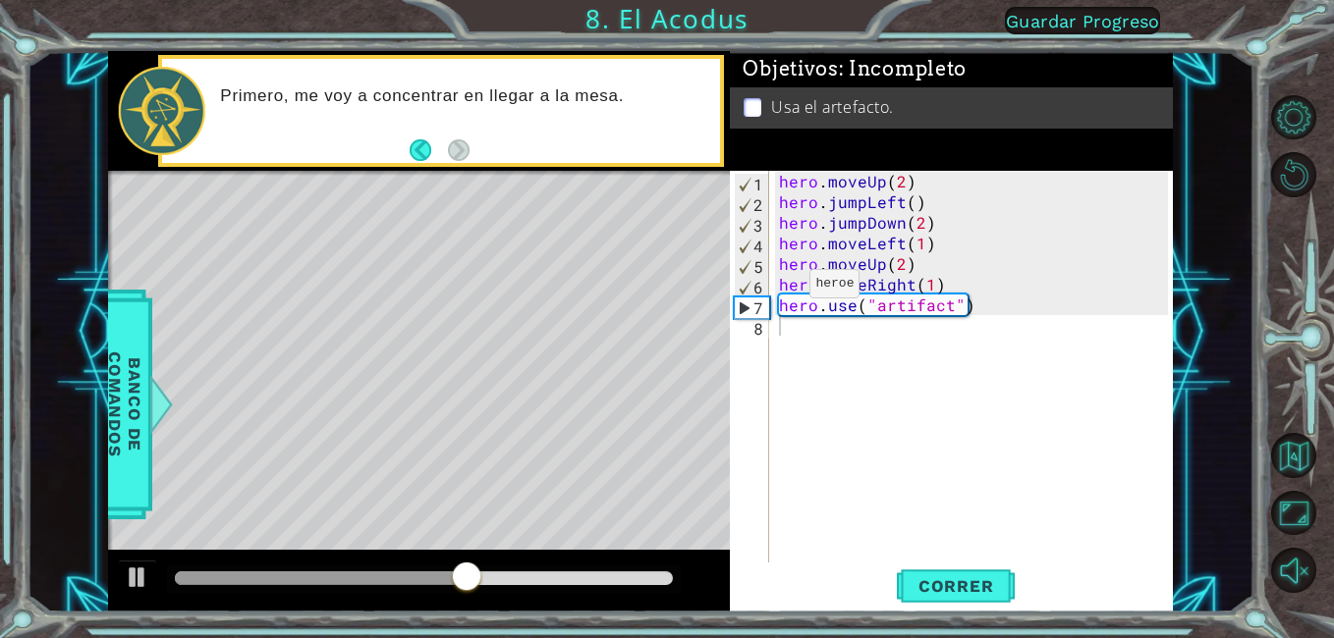
click at [459, 597] on div at bounding box center [419, 581] width 623 height 63
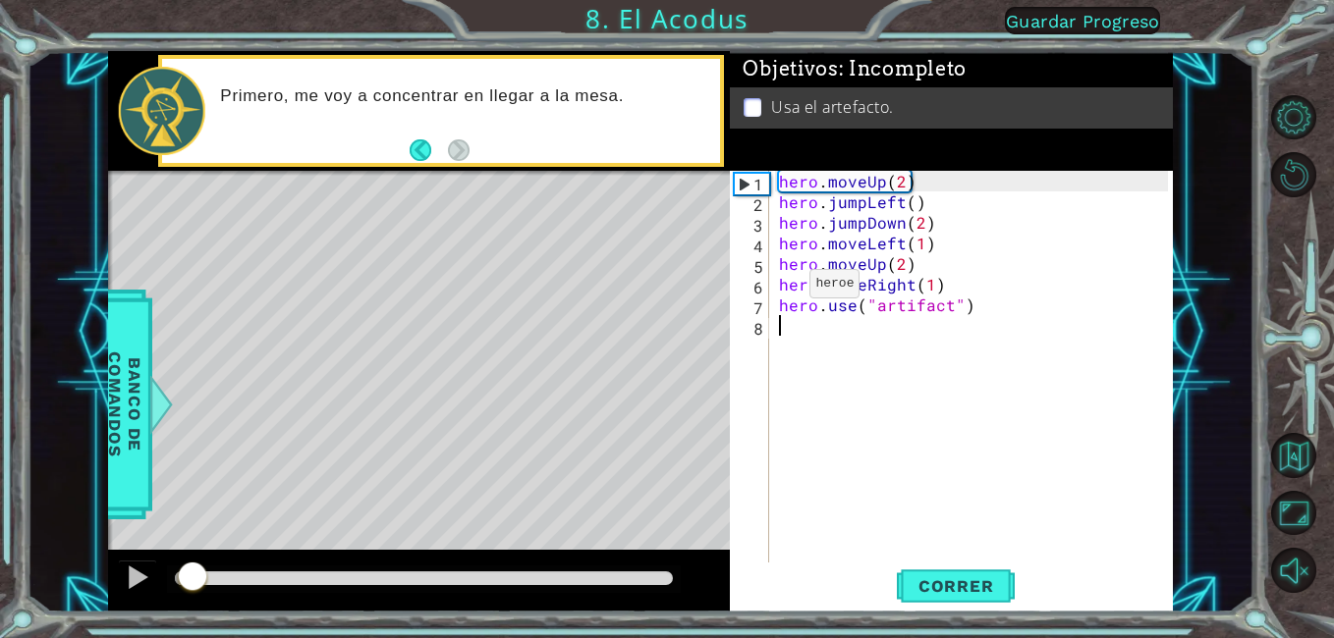
drag, startPoint x: 474, startPoint y: 585, endPoint x: 192, endPoint y: 663, distance: 293.3
click at [192, 637] on html "1 ההההההההההההההההההההההההההההההההההההההההההההההההההההההההההההההההההההההההההההה…" at bounding box center [667, 319] width 1334 height 638
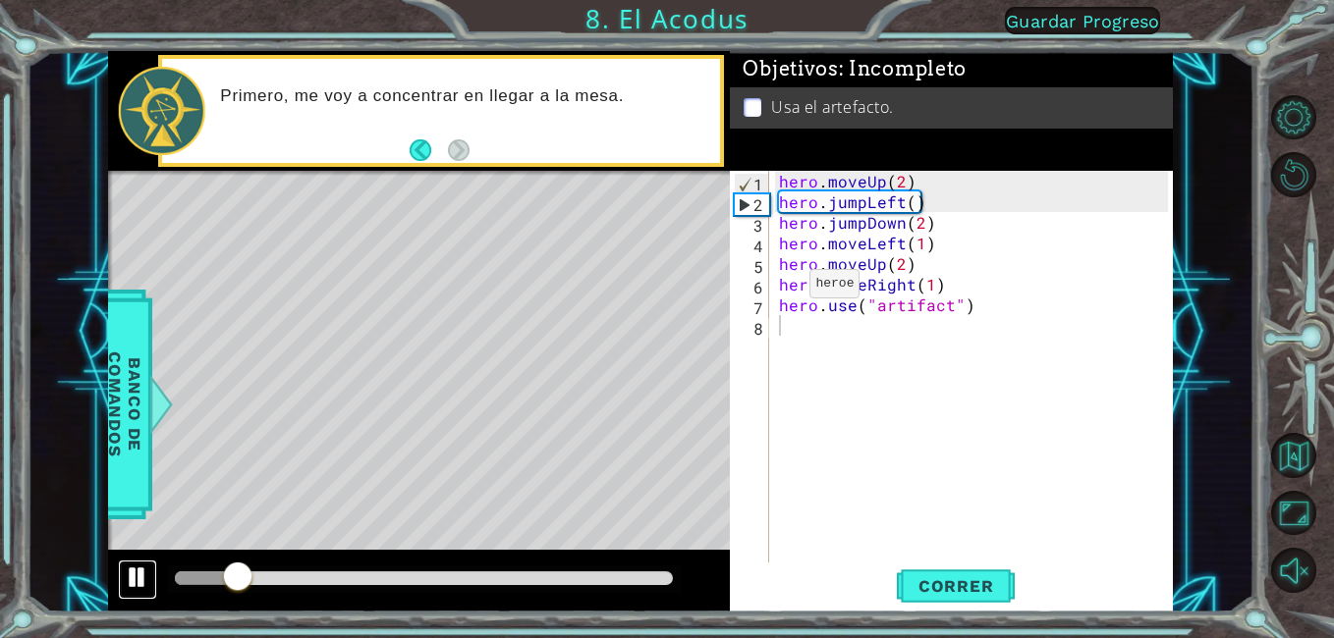
click at [137, 573] on div at bounding box center [138, 578] width 26 height 26
click at [865, 208] on div "hero . moveUp ( 2 ) hero . jumpLeft ( ) hero . jumpDown ( 2 ) hero . moveLeft (…" at bounding box center [976, 387] width 403 height 433
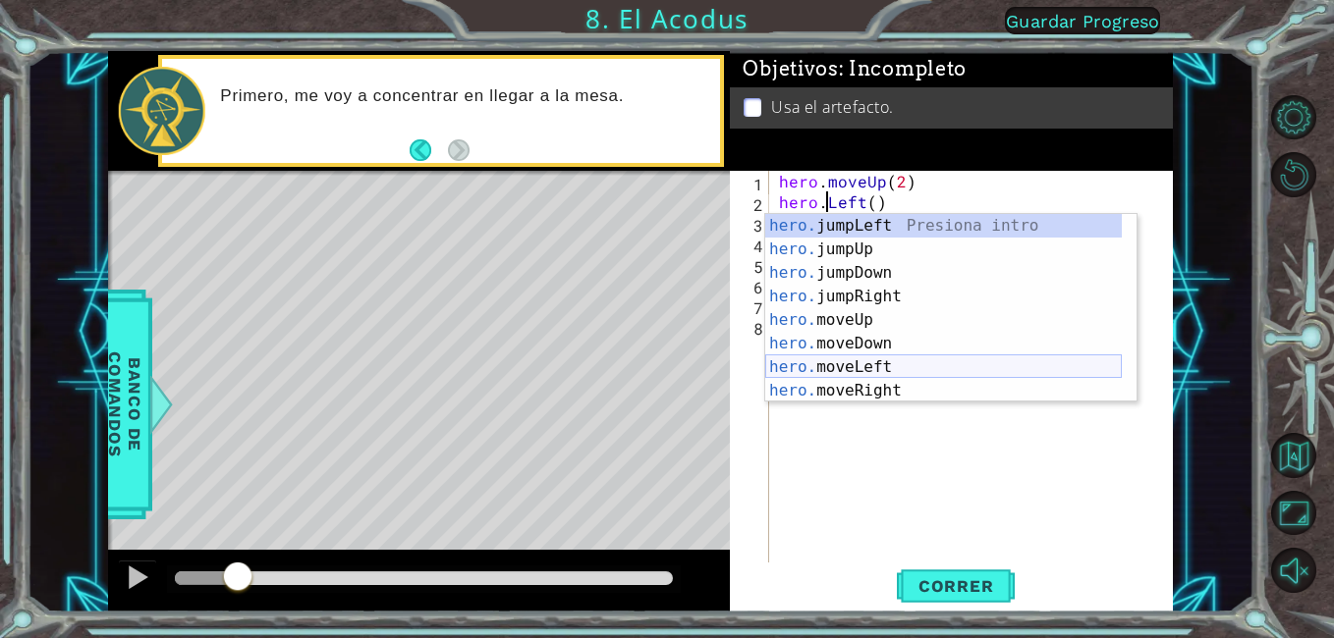
click at [887, 364] on div "hero. jumpLeft Presiona intro hero. jumpUp Presiona intro hero. jumpDown Presio…" at bounding box center [943, 332] width 357 height 236
type textarea "hero.moveLeft(1)"
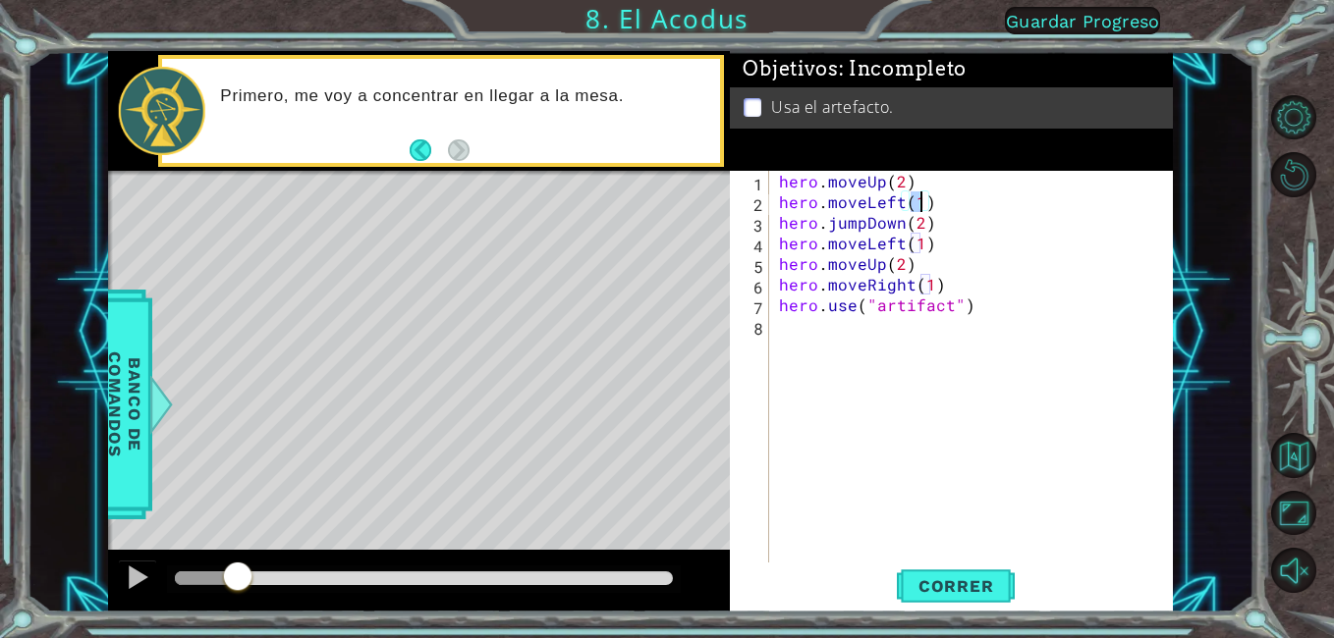
click at [904, 342] on div "hero . moveUp ( 2 ) hero . moveLeft ( 1 ) hero . jumpDown ( 2 ) hero . moveLeft…" at bounding box center [976, 387] width 403 height 433
click at [941, 614] on div "1 ההההההההההההההההההההההההההההההההההההההההההההההההההההההההההההההההההההההההההההה…" at bounding box center [667, 319] width 1334 height 638
click at [945, 581] on span "Correr" at bounding box center [956, 587] width 115 height 20
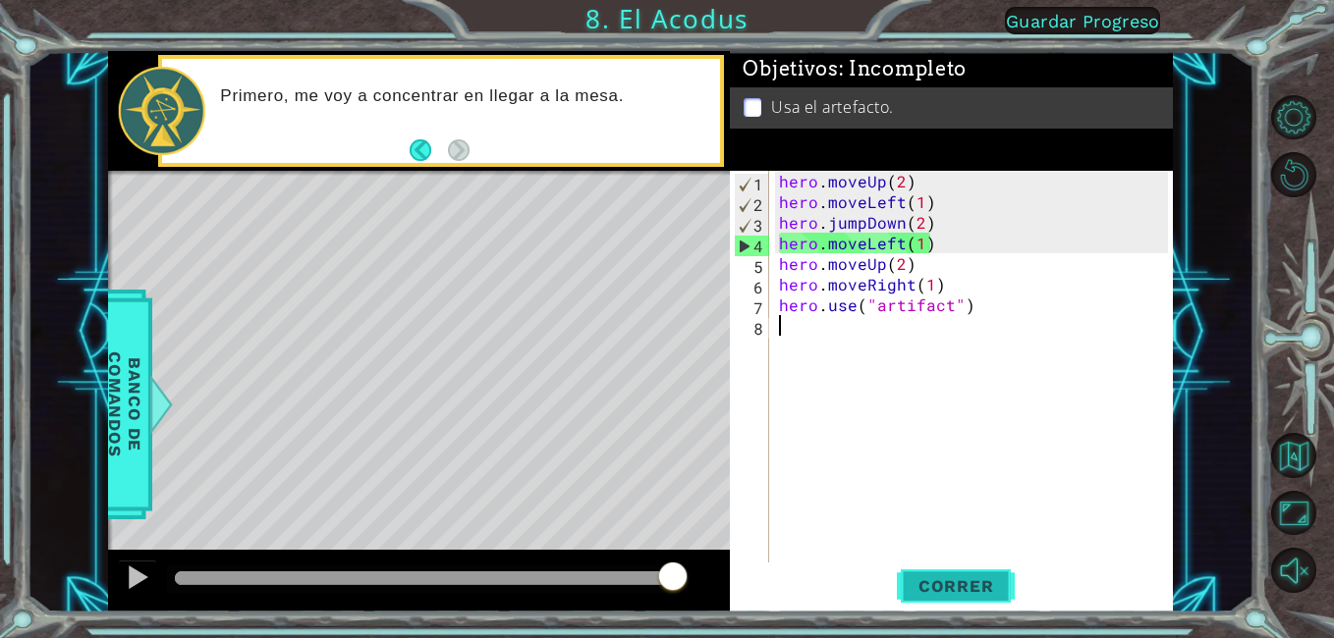
click at [928, 588] on span "Correr" at bounding box center [956, 587] width 115 height 20
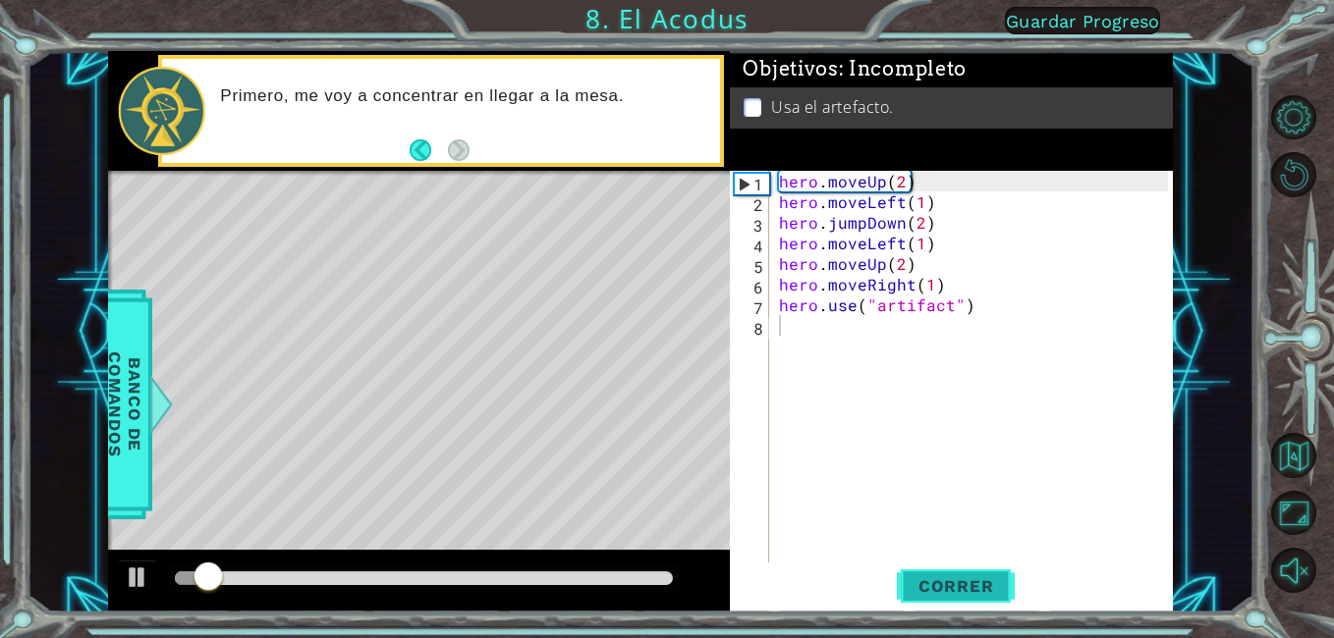
click at [946, 586] on span "Correr" at bounding box center [956, 587] width 115 height 20
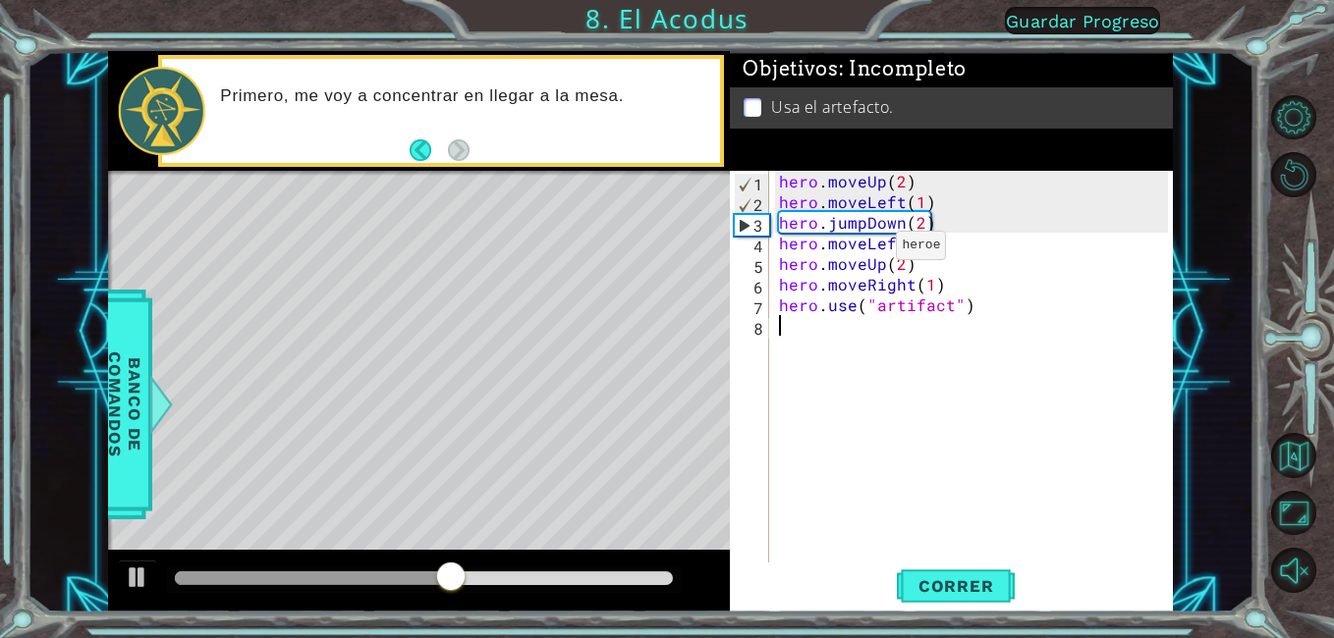
click at [863, 249] on div "hero . moveUp ( 2 ) hero . moveLeft ( 1 ) hero . jumpDown ( 2 ) hero . moveLeft…" at bounding box center [976, 387] width 403 height 433
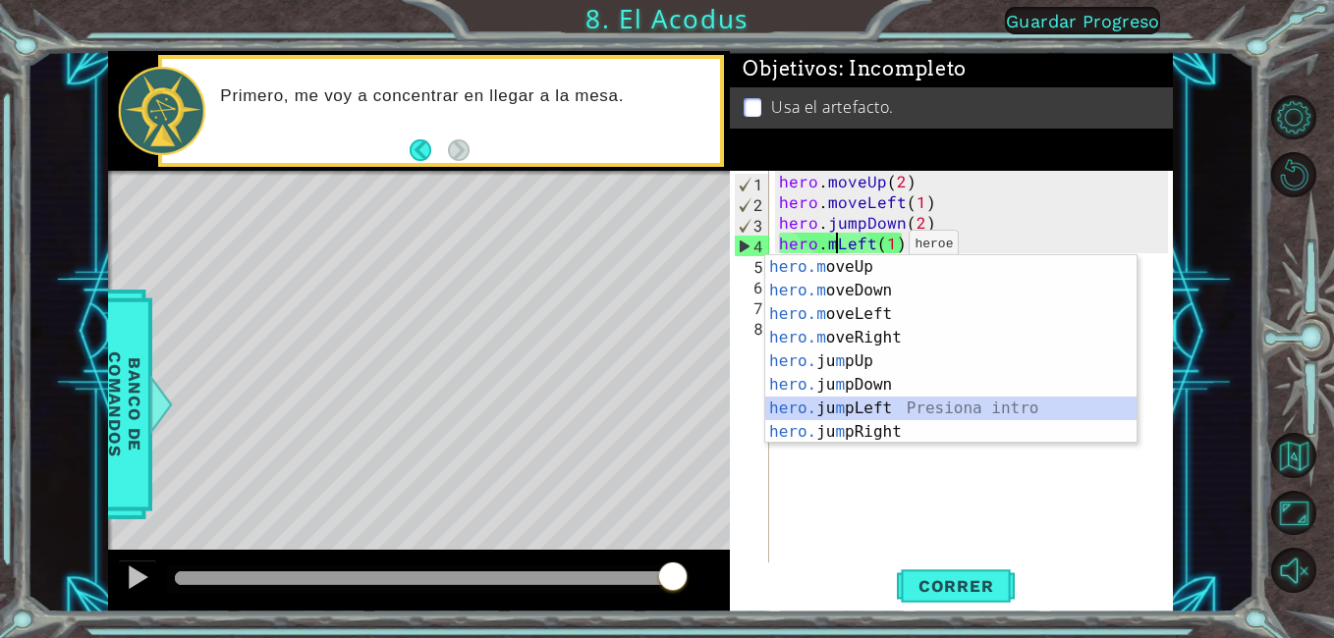
click at [879, 403] on div "hero.m oveUp Presiona intro hero.m oveDown Presiona intro hero.m oveLeft Presio…" at bounding box center [950, 373] width 371 height 236
type textarea "hero.jumpLeft()(1)"
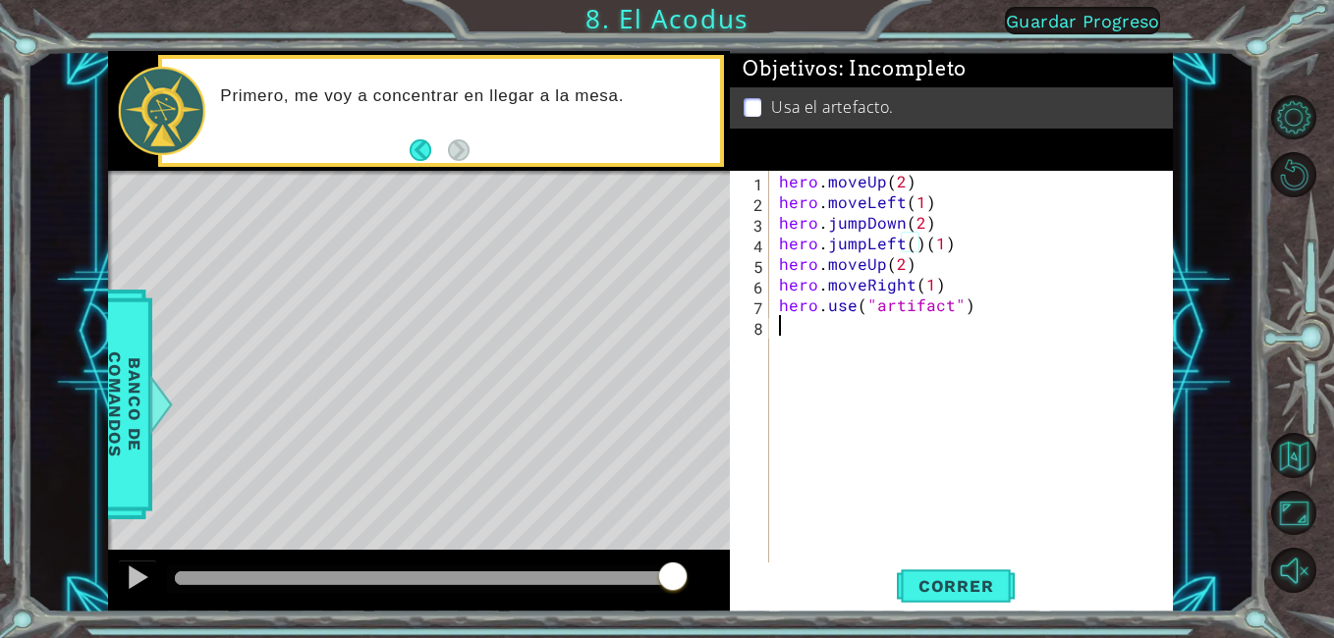
drag, startPoint x: 904, startPoint y: 403, endPoint x: 903, endPoint y: 414, distance: 11.8
click at [905, 393] on div "hero . moveUp ( 2 ) hero . moveLeft ( 1 ) hero . jumpDown ( 2 ) hero . jumpLeft…" at bounding box center [976, 387] width 403 height 433
click at [914, 577] on span "Correr" at bounding box center [956, 587] width 115 height 20
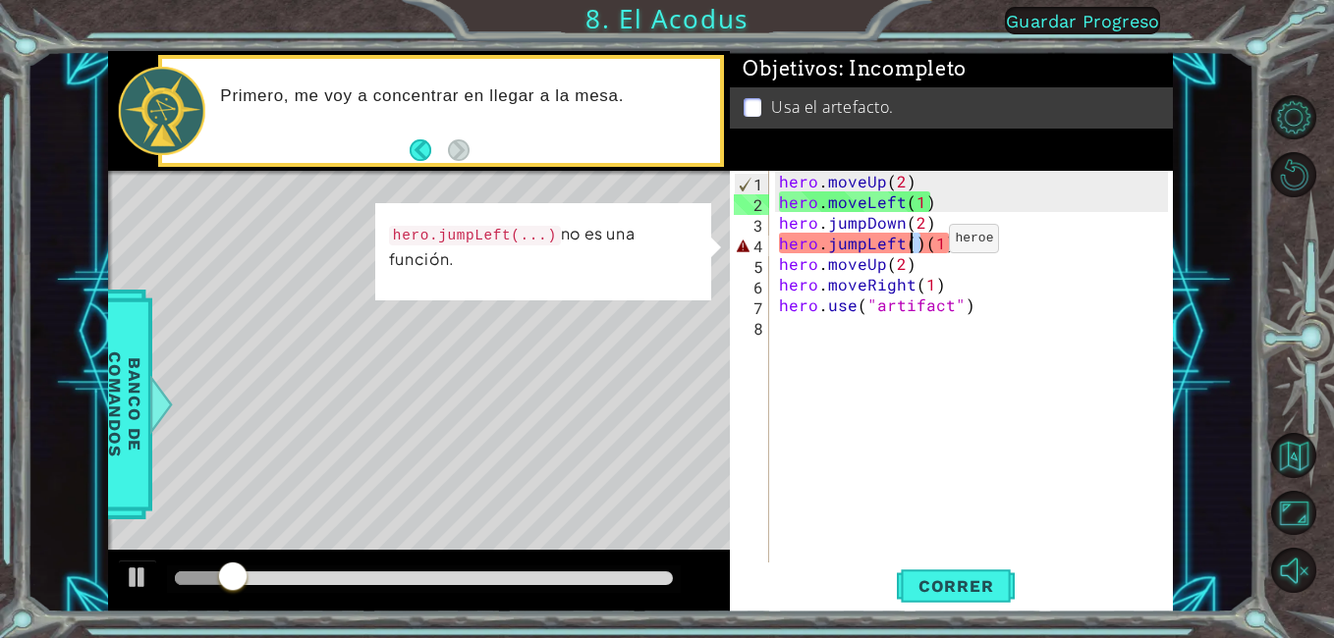
click at [915, 245] on div "hero . moveUp ( 2 ) hero . moveLeft ( 1 ) hero . jumpDown ( 2 ) hero . jumpLeft…" at bounding box center [976, 387] width 403 height 433
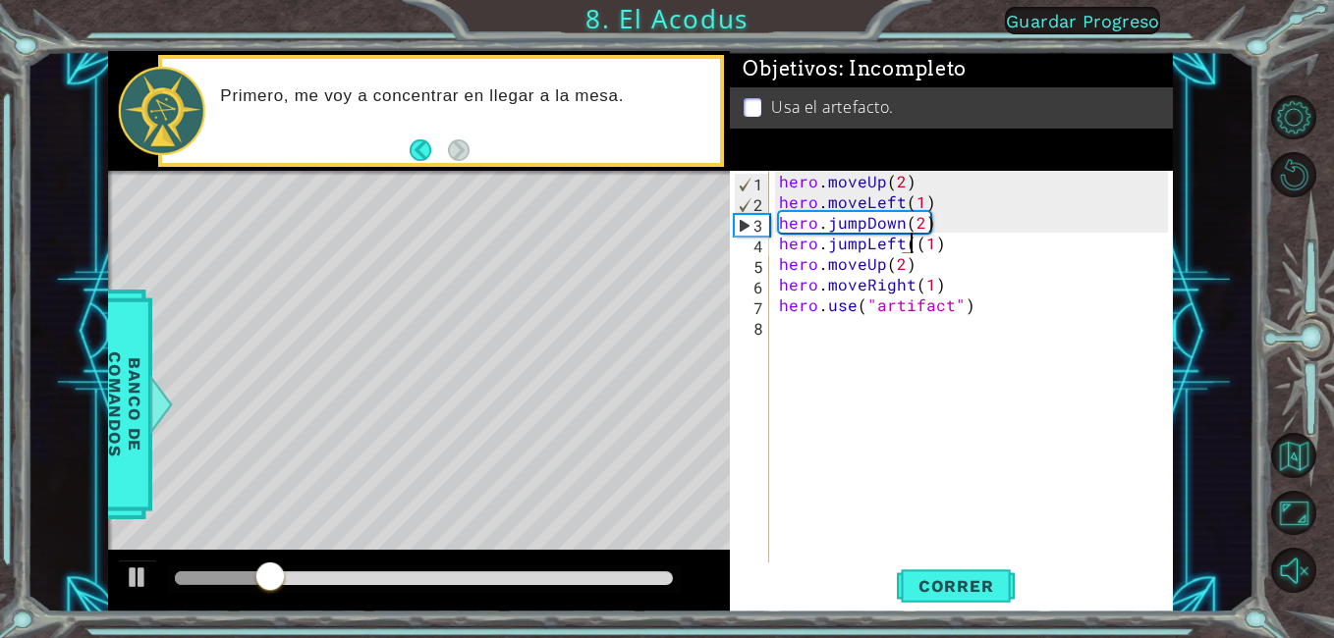
type textarea "hero.jumpLeft(1)"
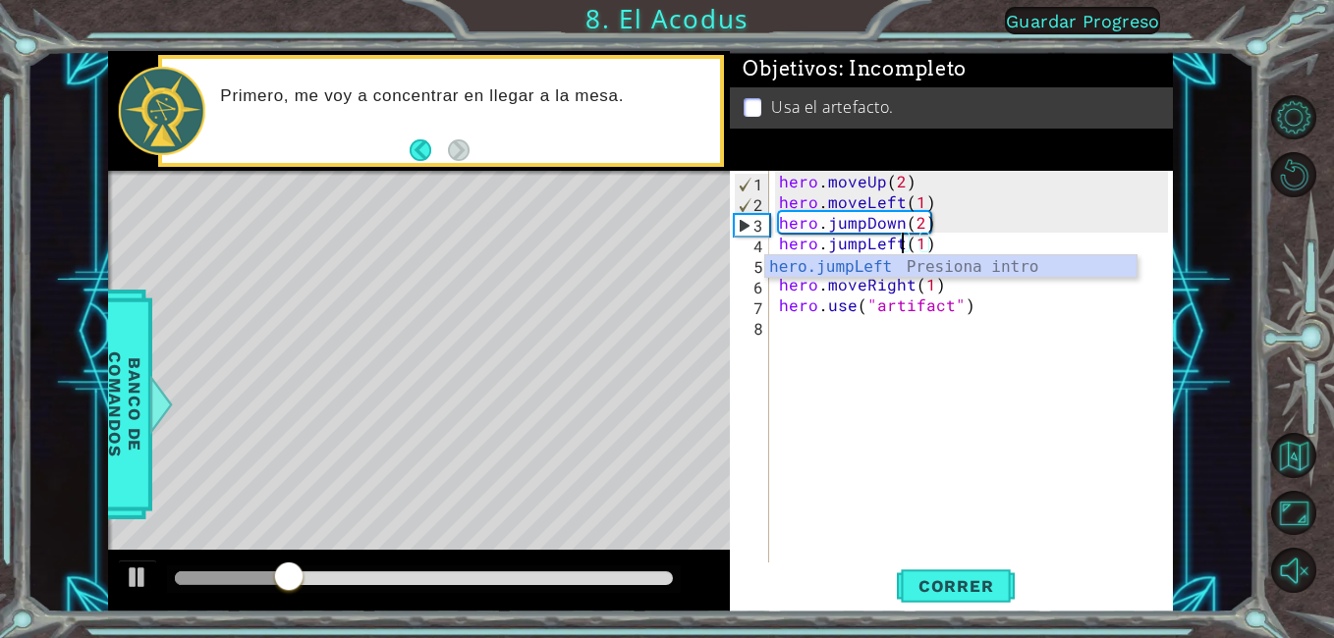
click at [865, 390] on div "hero . moveUp ( 2 ) hero . moveLeft ( 1 ) hero . jumpDown ( 2 ) hero . jumpLeft…" at bounding box center [976, 387] width 403 height 433
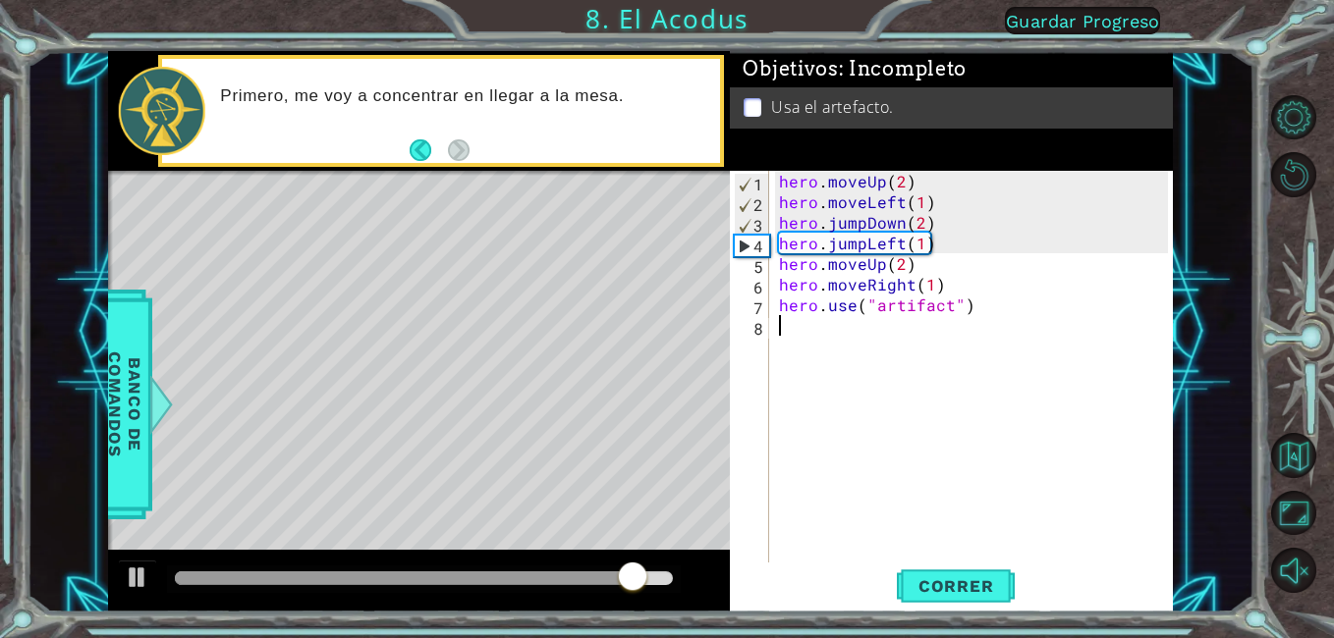
drag, startPoint x: 933, startPoint y: 268, endPoint x: 956, endPoint y: 332, distance: 67.7
click at [940, 300] on div "hero . moveUp ( 2 ) hero . moveLeft ( 1 ) hero . jumpDown ( 2 ) hero . jumpLeft…" at bounding box center [976, 387] width 403 height 433
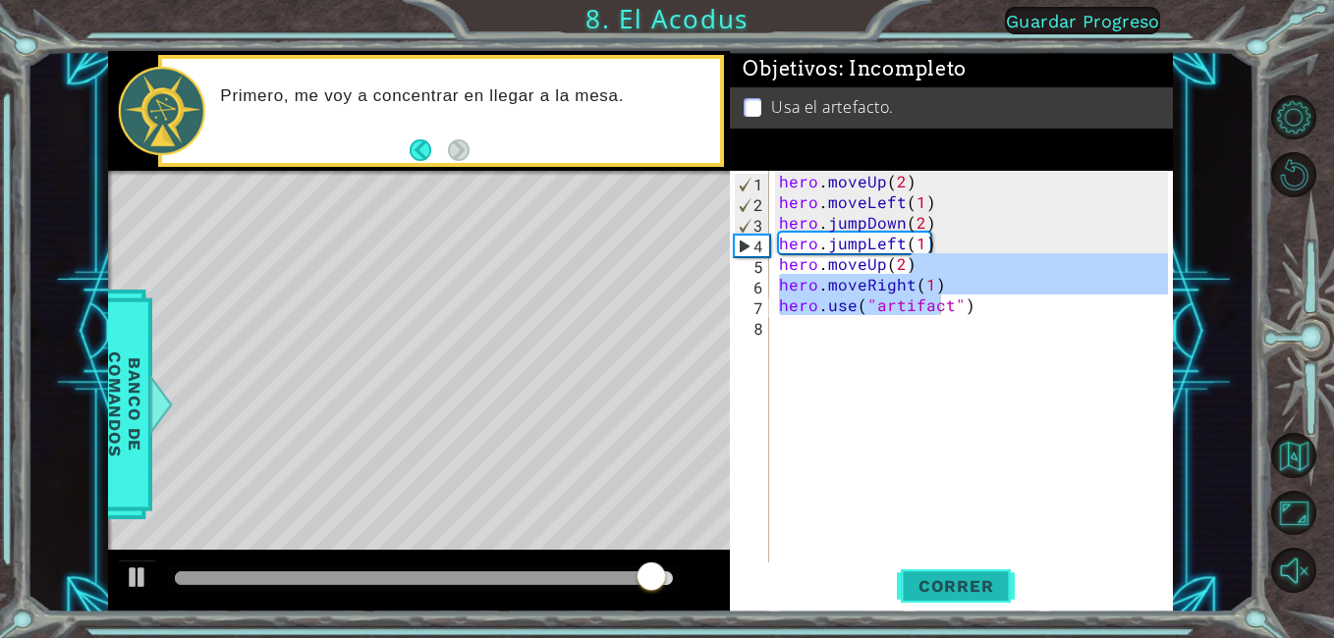
drag, startPoint x: 898, startPoint y: 583, endPoint x: 913, endPoint y: 566, distance: 23.7
click at [907, 574] on button "Correr" at bounding box center [956, 587] width 118 height 44
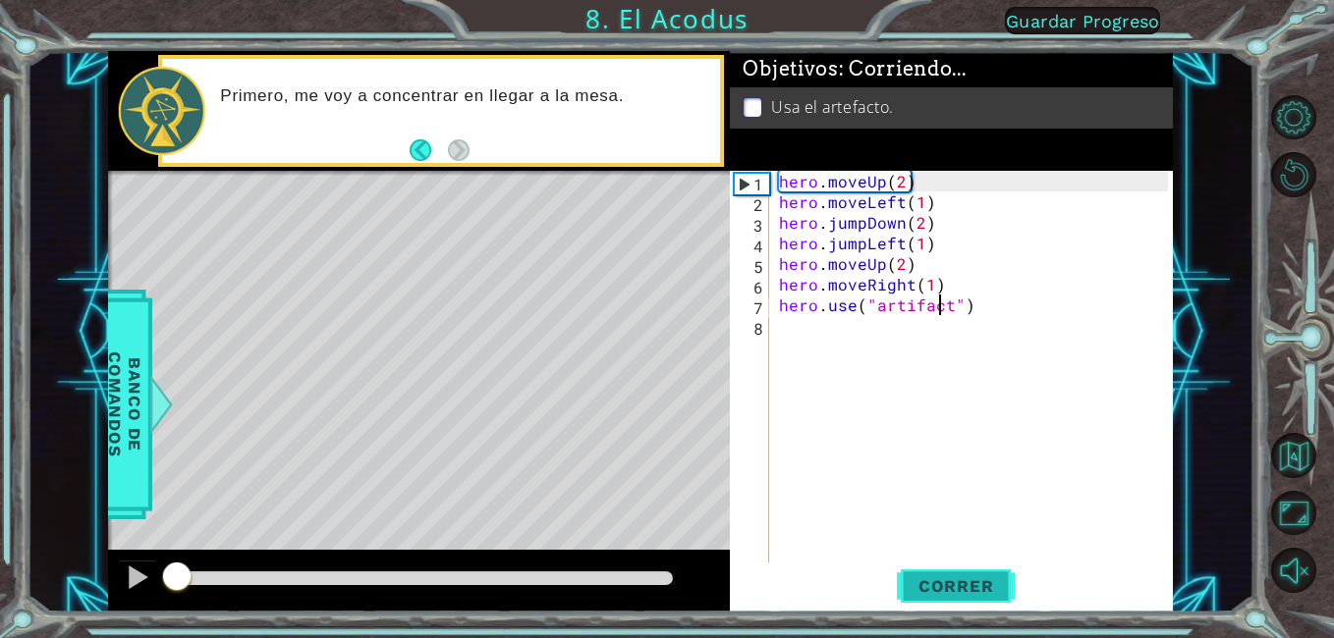
type textarea "hero.use("artifact")"
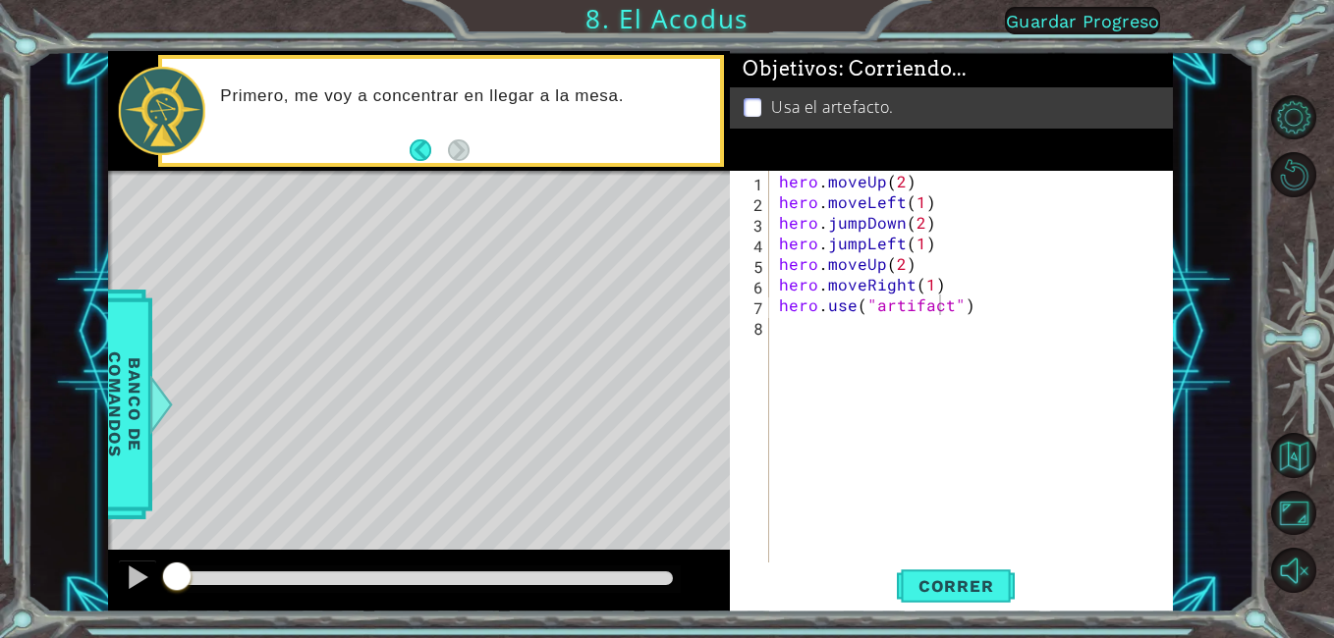
drag, startPoint x: 913, startPoint y: 566, endPoint x: 922, endPoint y: 554, distance: 14.7
click at [917, 563] on div "hero.use("artifact") 1 2 3 4 5 6 7 8 hero . moveUp ( 2 ) hero . moveLeft ( 1 ) …" at bounding box center [951, 392] width 442 height 442
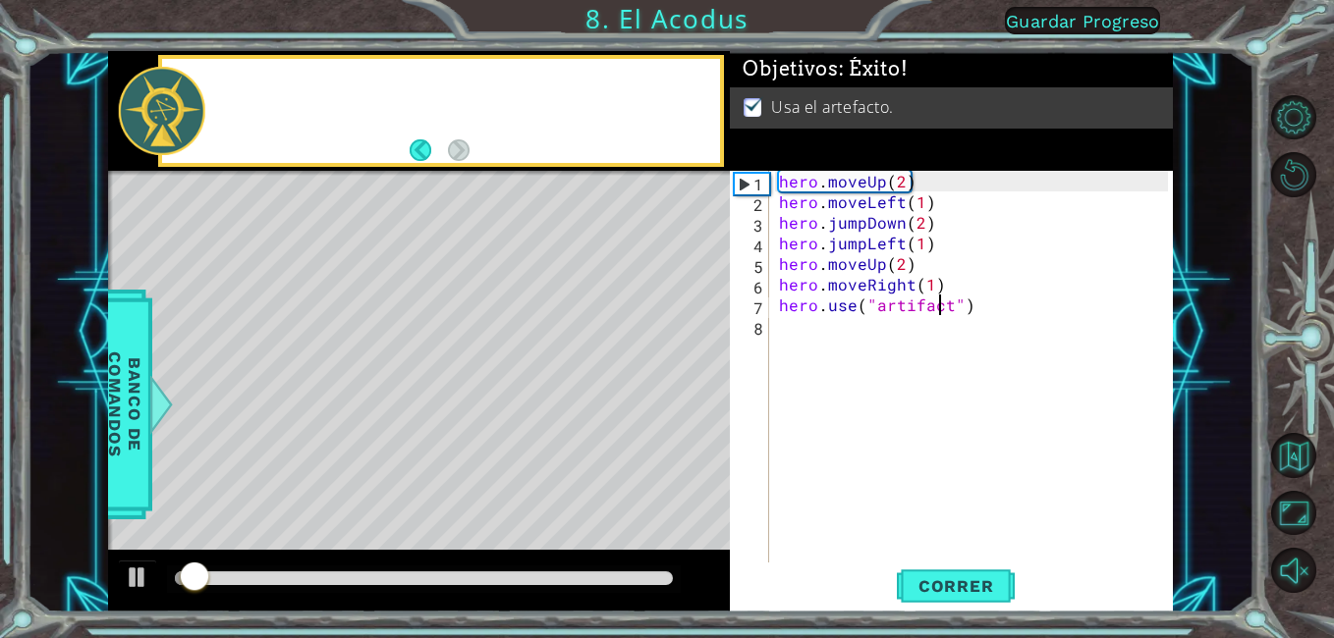
click at [962, 560] on div "hero . moveUp ( 2 ) hero . moveLeft ( 1 ) hero . jumpDown ( 2 ) hero . jumpLeft…" at bounding box center [976, 387] width 403 height 433
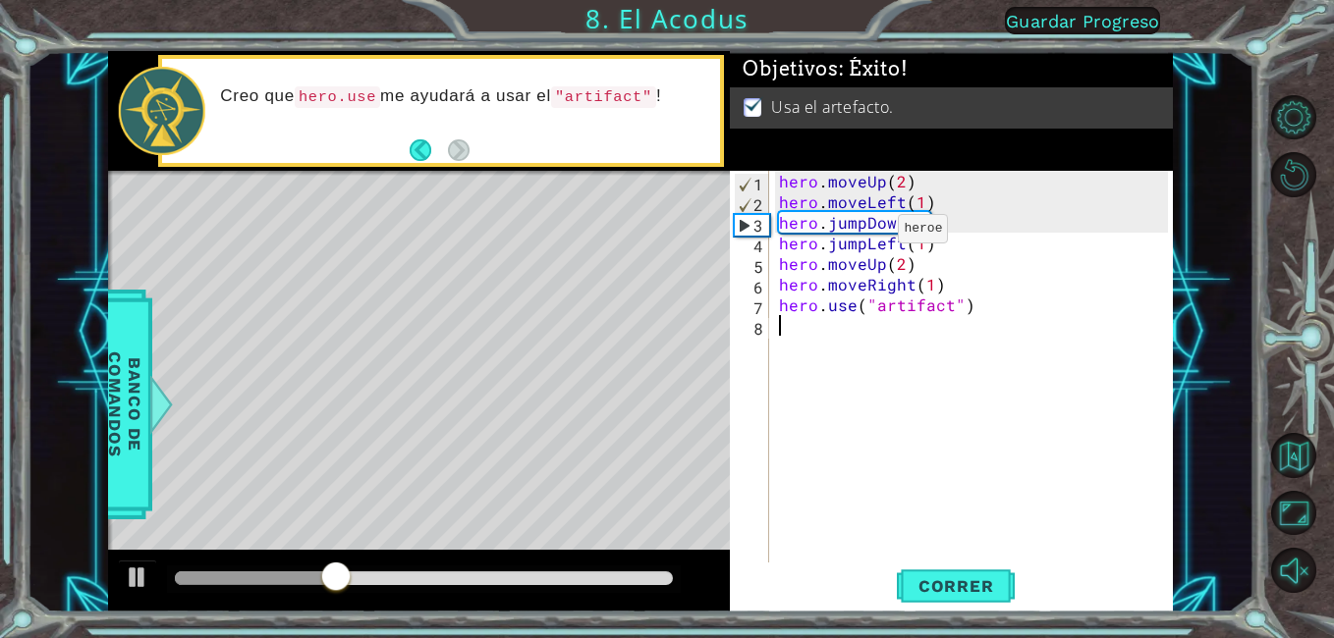
click at [864, 234] on div "hero . moveUp ( 2 ) hero . moveLeft ( 1 ) hero . jumpDown ( 2 ) hero . jumpLeft…" at bounding box center [976, 387] width 403 height 433
click at [863, 229] on div "hero . moveUp ( 2 ) hero . moveLeft ( 1 ) hero . jumpDown ( 2 ) hero . jumpLeft…" at bounding box center [976, 387] width 403 height 433
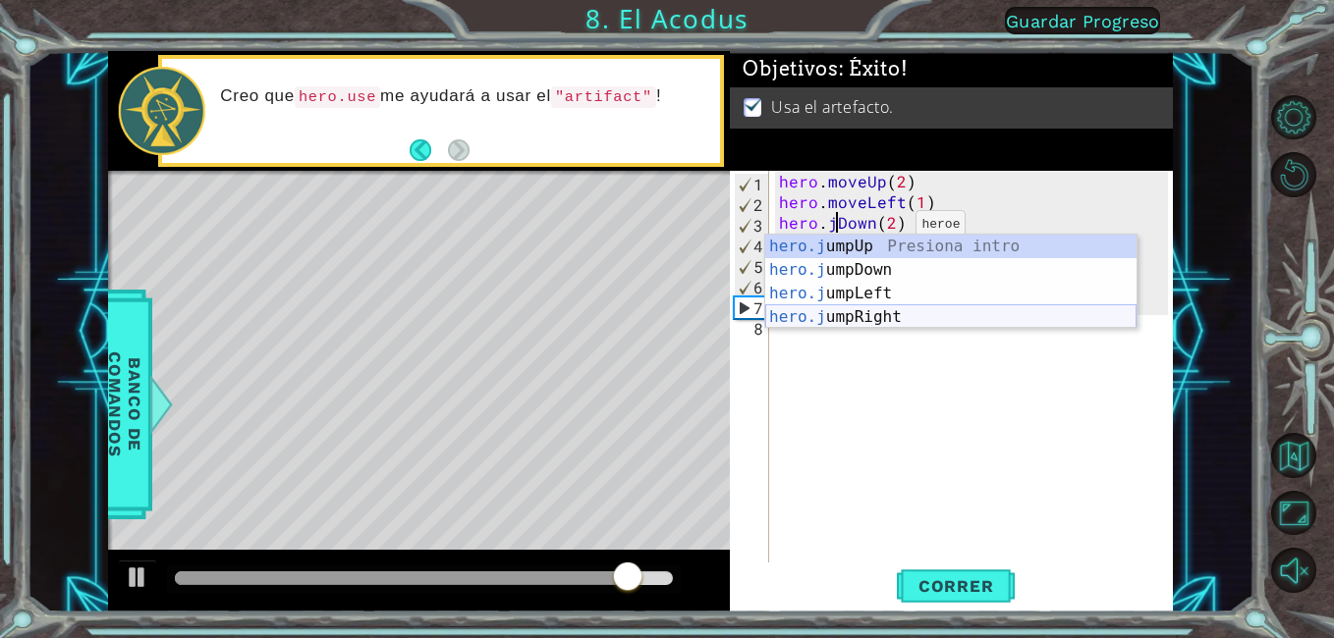
type textarea "hero.Down(2)"
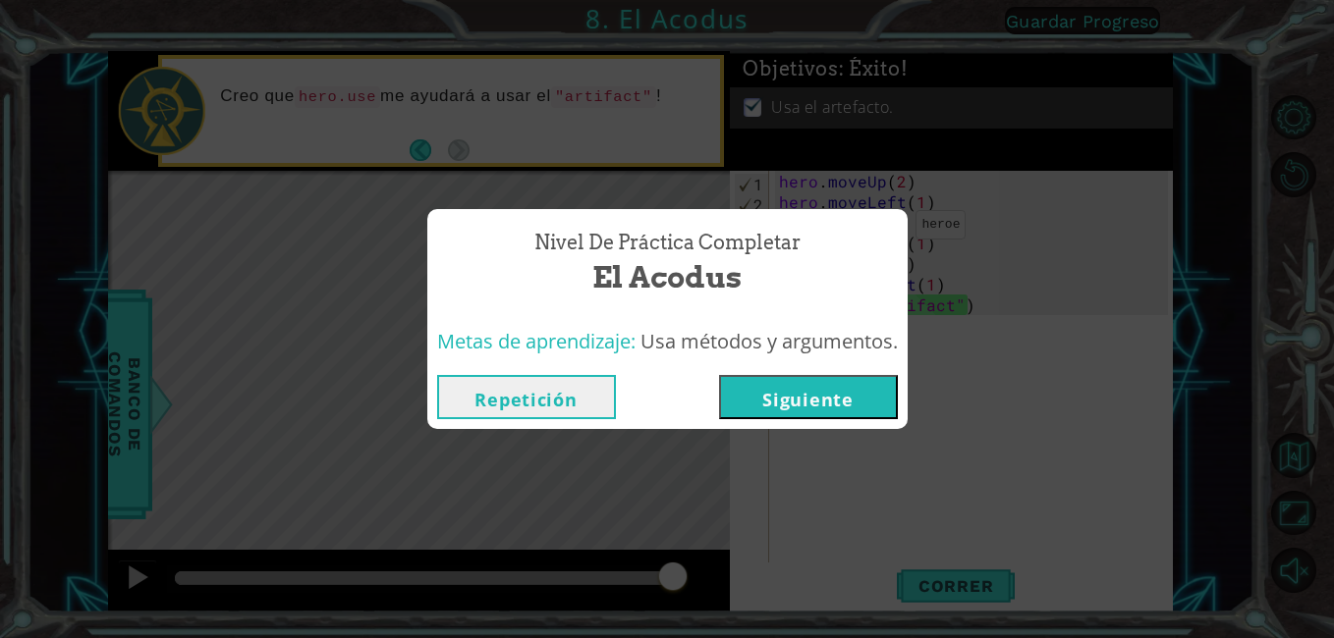
click at [828, 401] on button "Siguiente" at bounding box center [808, 397] width 179 height 44
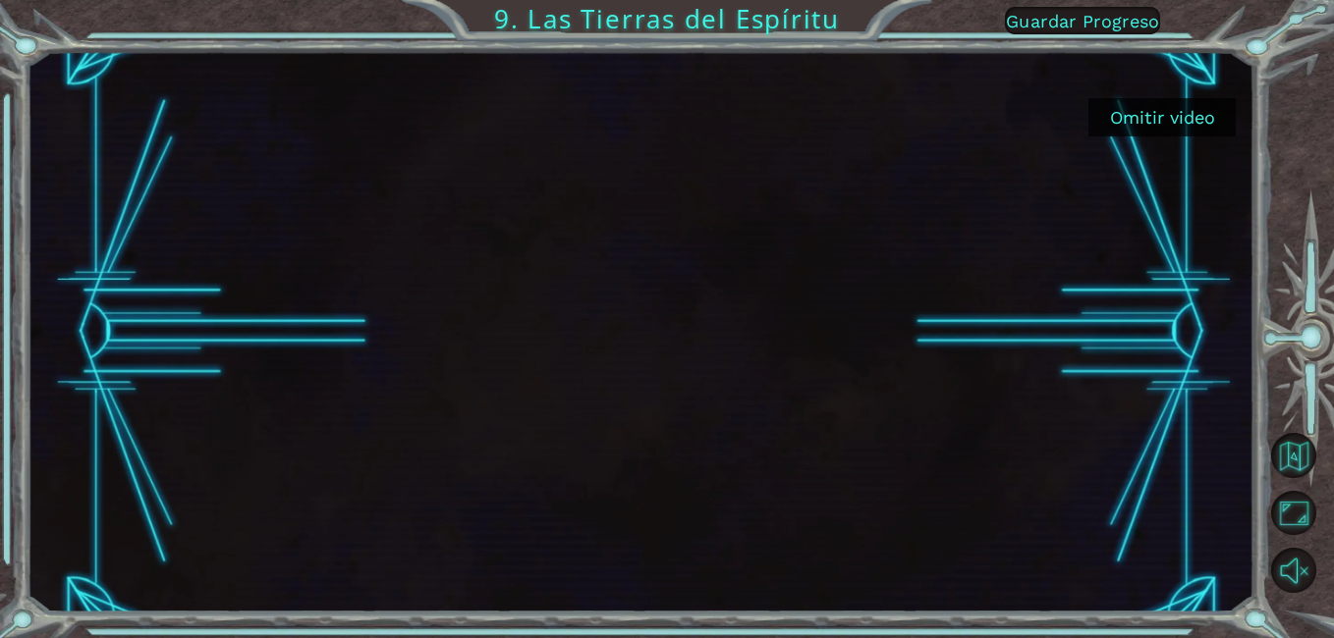
click at [1187, 136] on button "Omitir video" at bounding box center [1161, 117] width 147 height 38
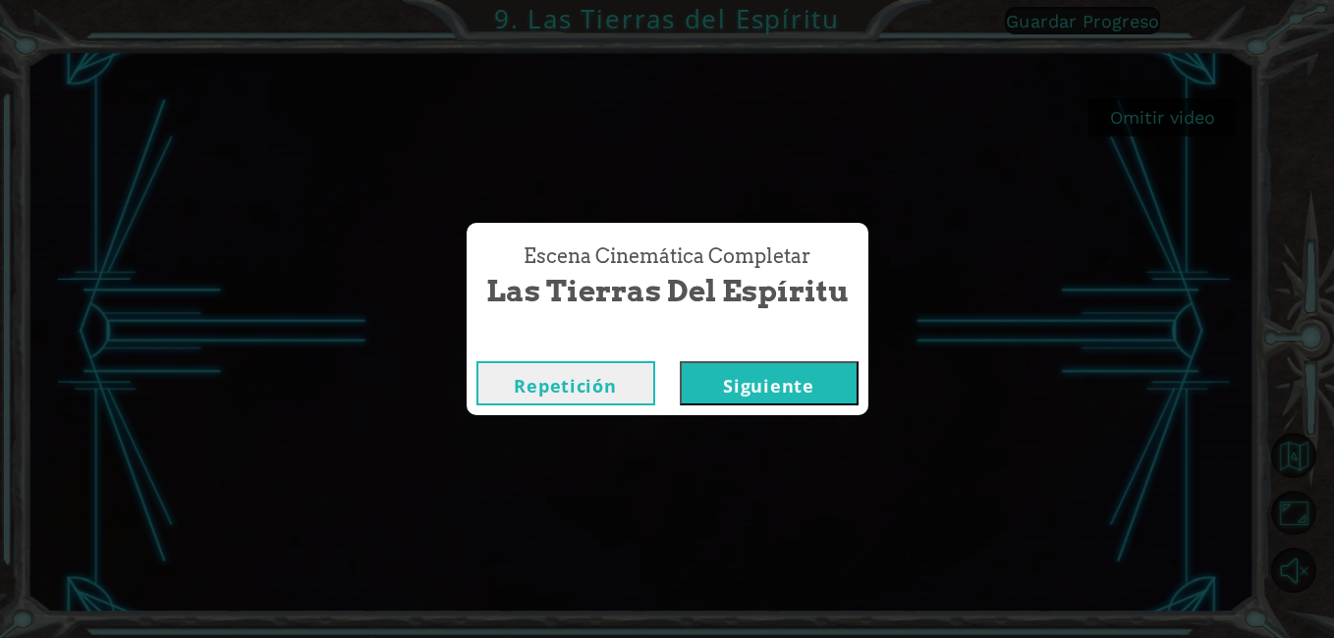
click at [742, 380] on button "Siguiente" at bounding box center [769, 383] width 179 height 44
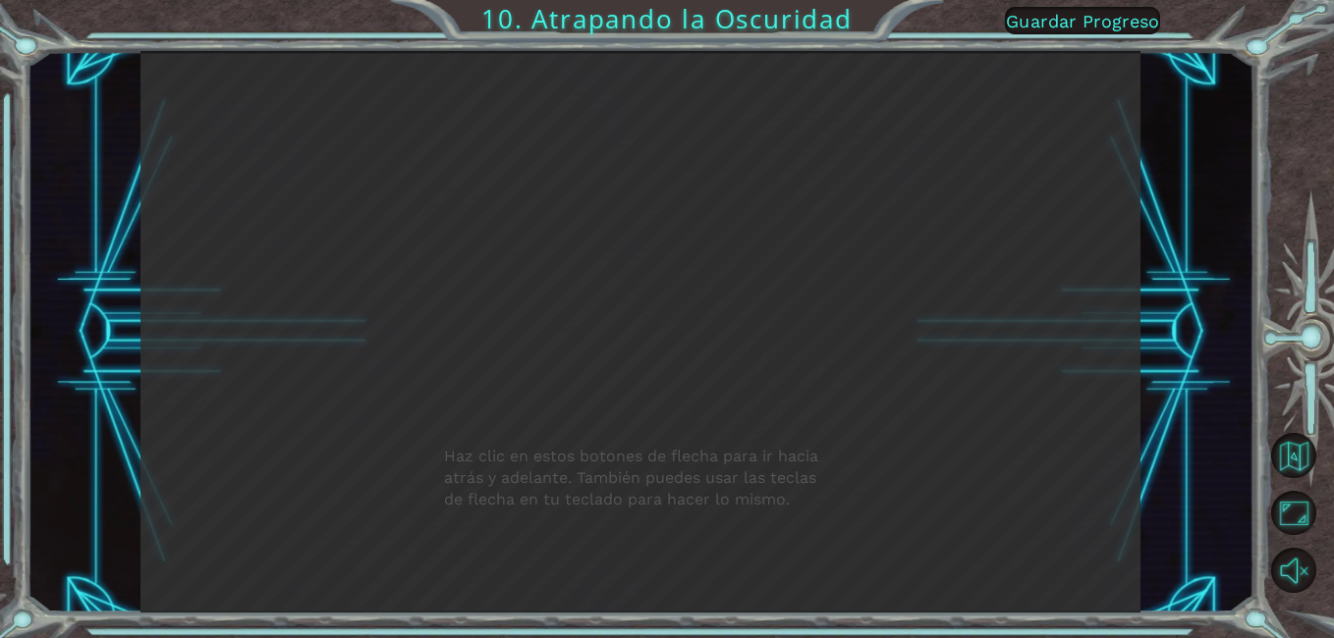
click at [858, 423] on div "Haz clic en estos botones de flecha para ir hacia atrás y adelante. También pue…" at bounding box center [639, 332] width 999 height 562
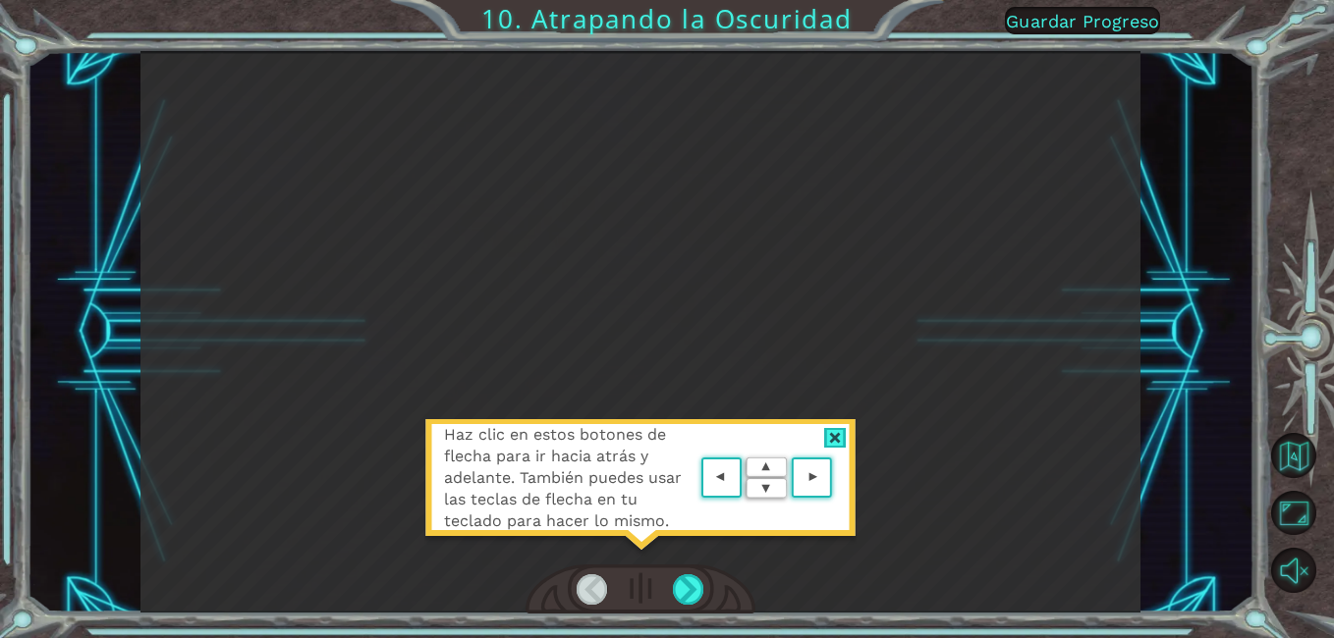
click at [849, 424] on div "Haz clic en estos botones de flecha para ir hacia atrás y adelante. También pue…" at bounding box center [640, 487] width 432 height 137
drag, startPoint x: 853, startPoint y: 424, endPoint x: 838, endPoint y: 427, distance: 16.0
click at [846, 426] on div "Haz clic en estos botones de flecha para ir hacia atrás y adelante. También pue…" at bounding box center [640, 487] width 432 height 137
click at [837, 428] on div at bounding box center [835, 438] width 23 height 21
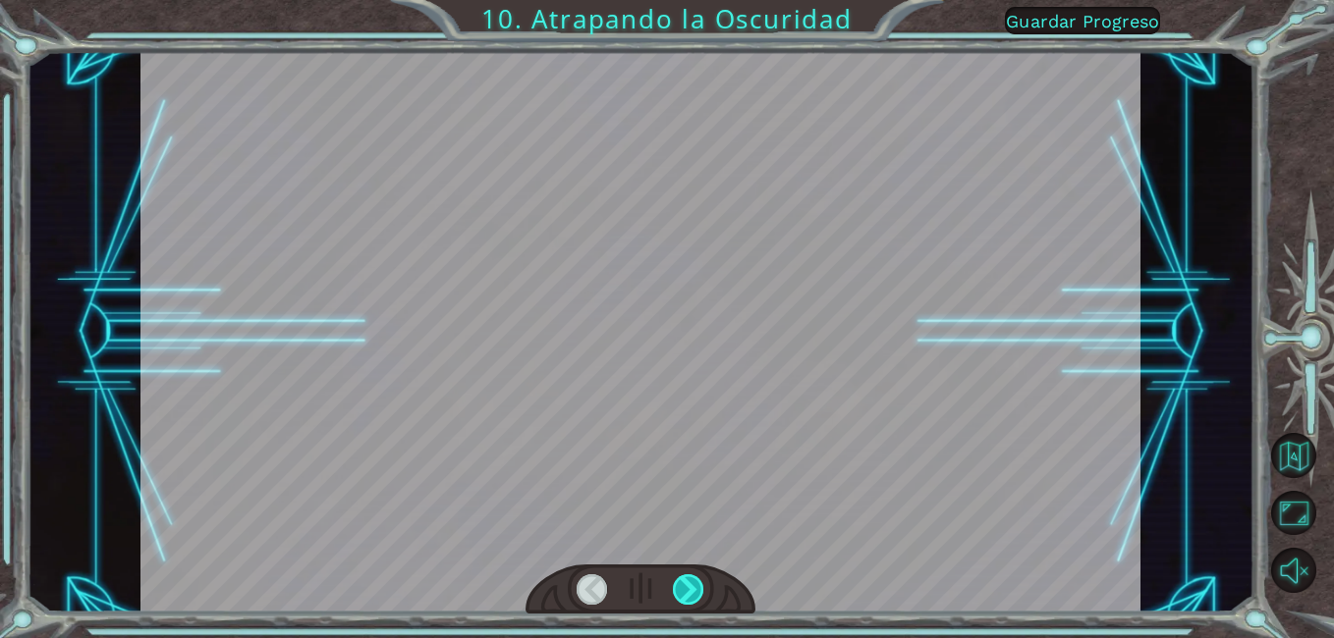
click at [691, 576] on div at bounding box center [688, 590] width 31 height 30
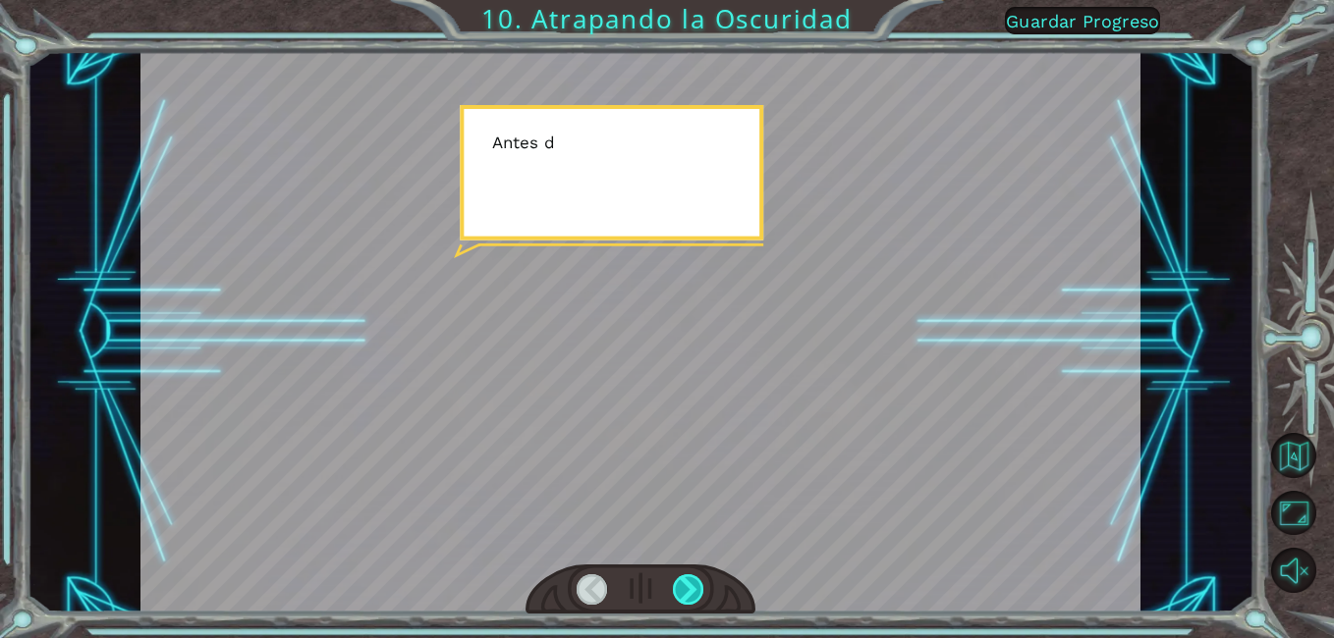
click at [691, 576] on div at bounding box center [688, 590] width 31 height 30
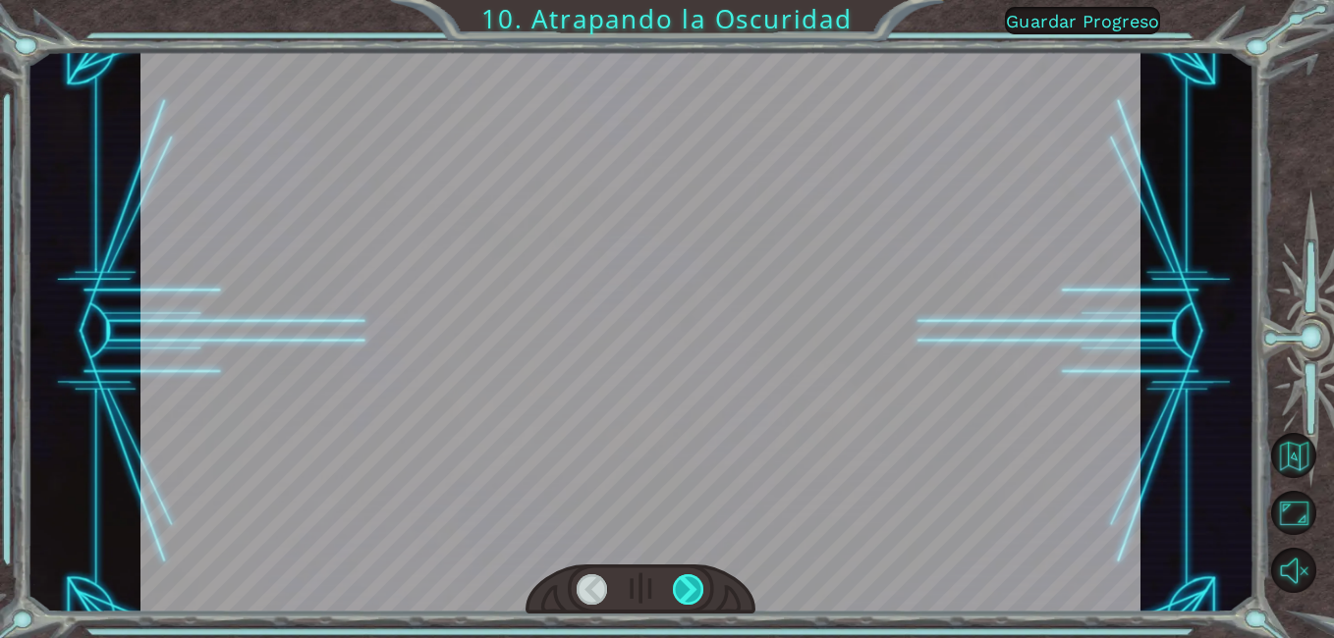
click at [691, 576] on div at bounding box center [688, 590] width 31 height 30
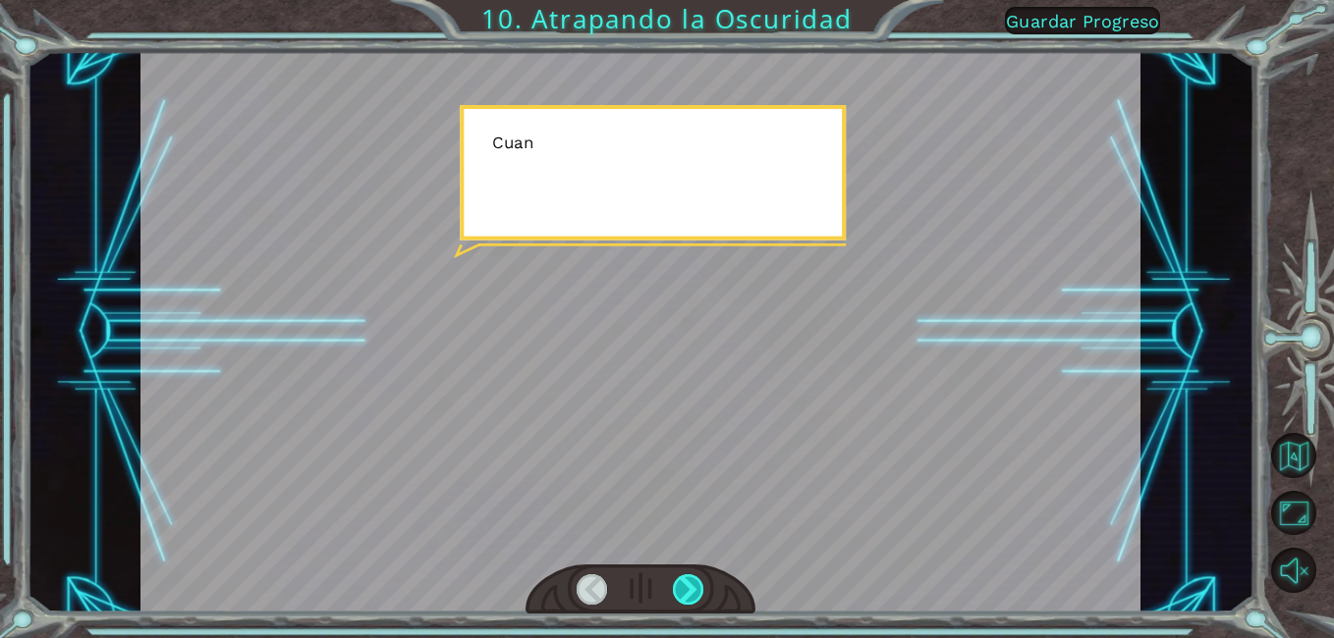
click at [691, 576] on div at bounding box center [688, 590] width 31 height 30
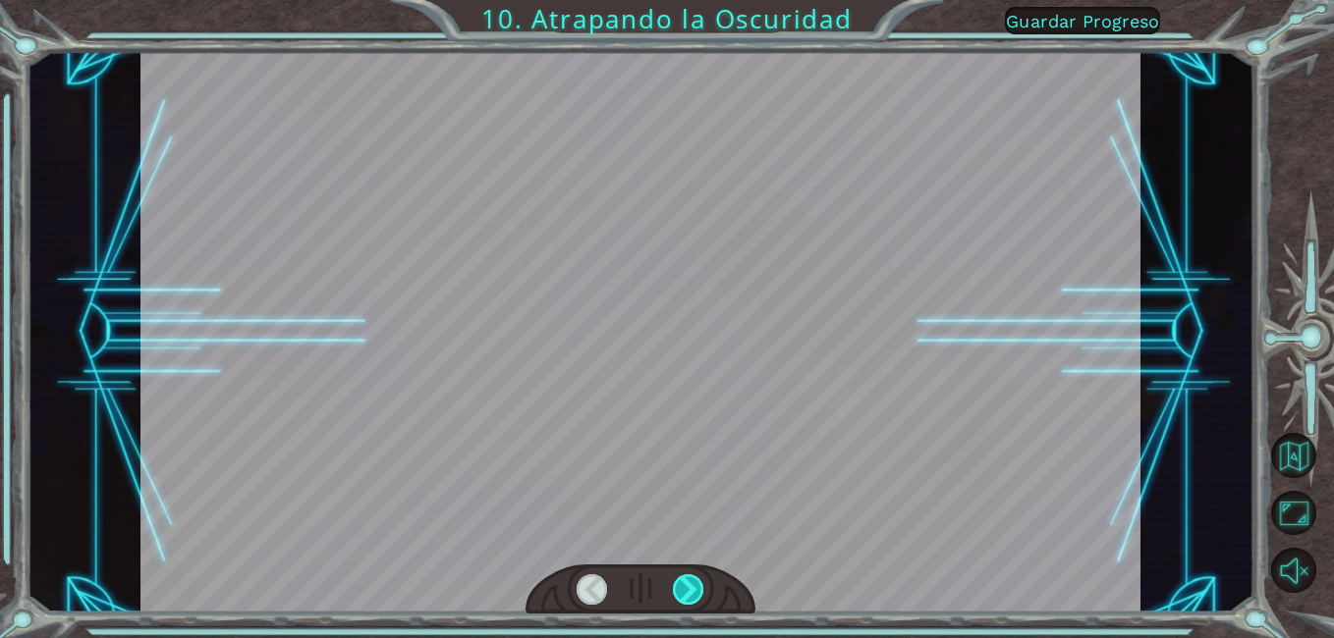
click at [691, 576] on div at bounding box center [688, 590] width 31 height 30
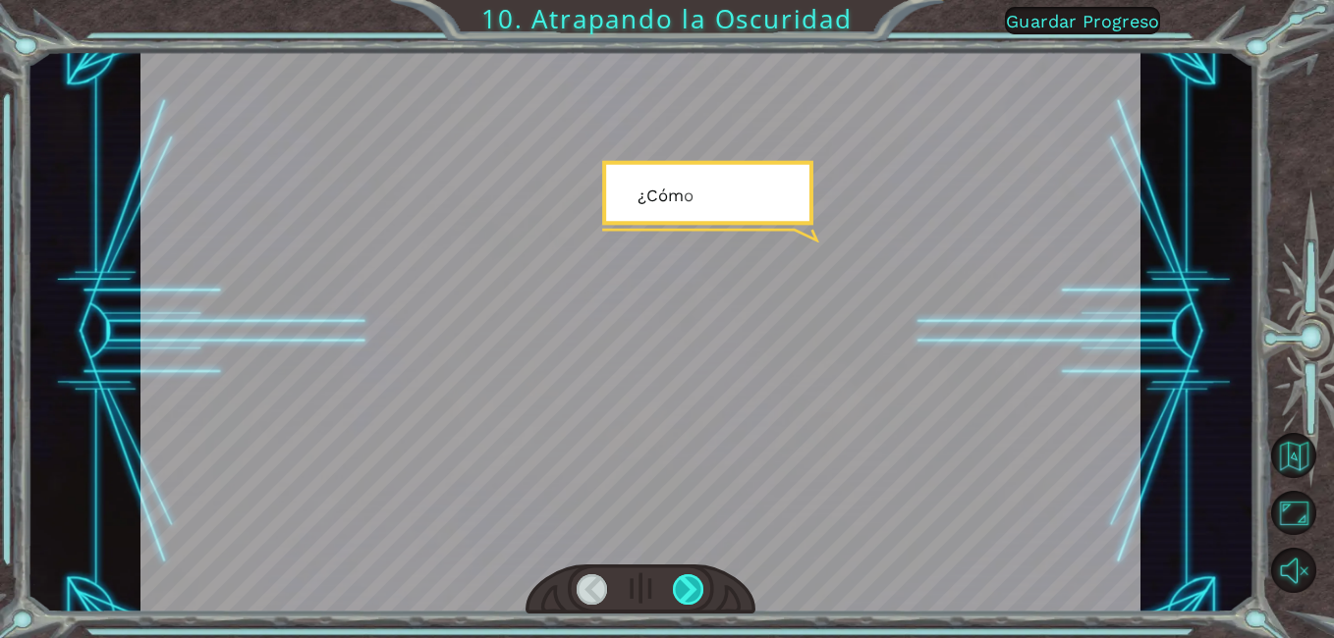
click at [691, 576] on div at bounding box center [688, 590] width 31 height 30
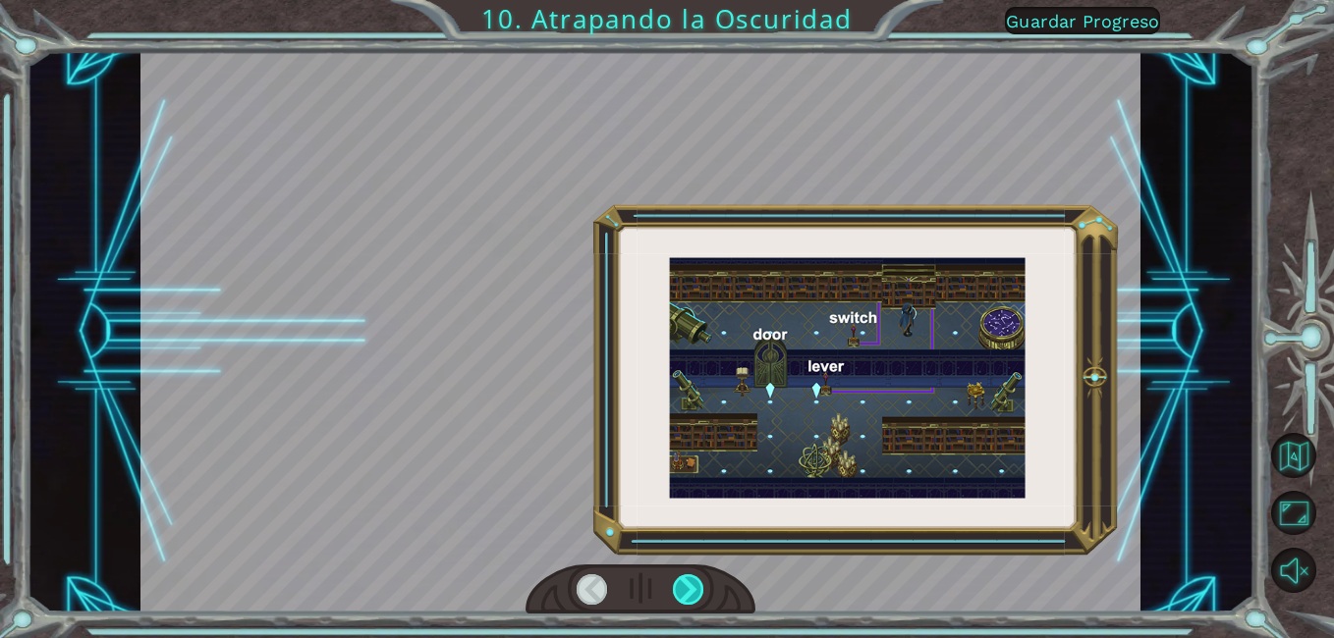
click at [691, 576] on div at bounding box center [688, 590] width 31 height 30
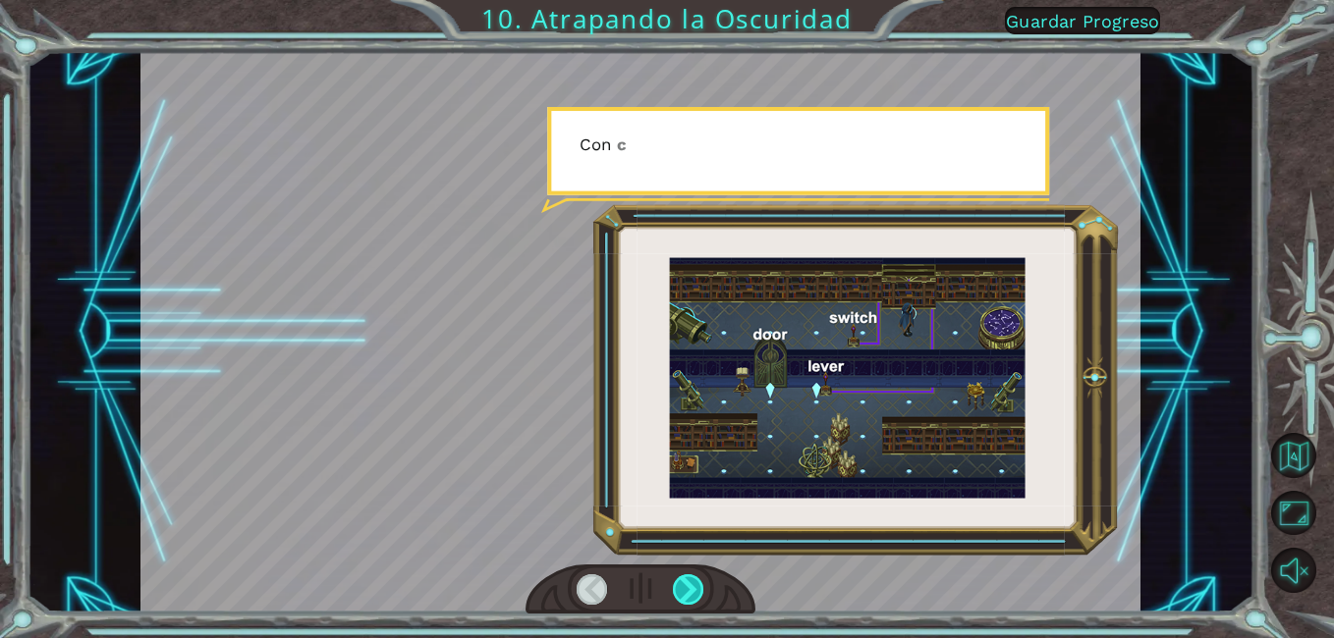
click at [691, 576] on div at bounding box center [688, 590] width 31 height 30
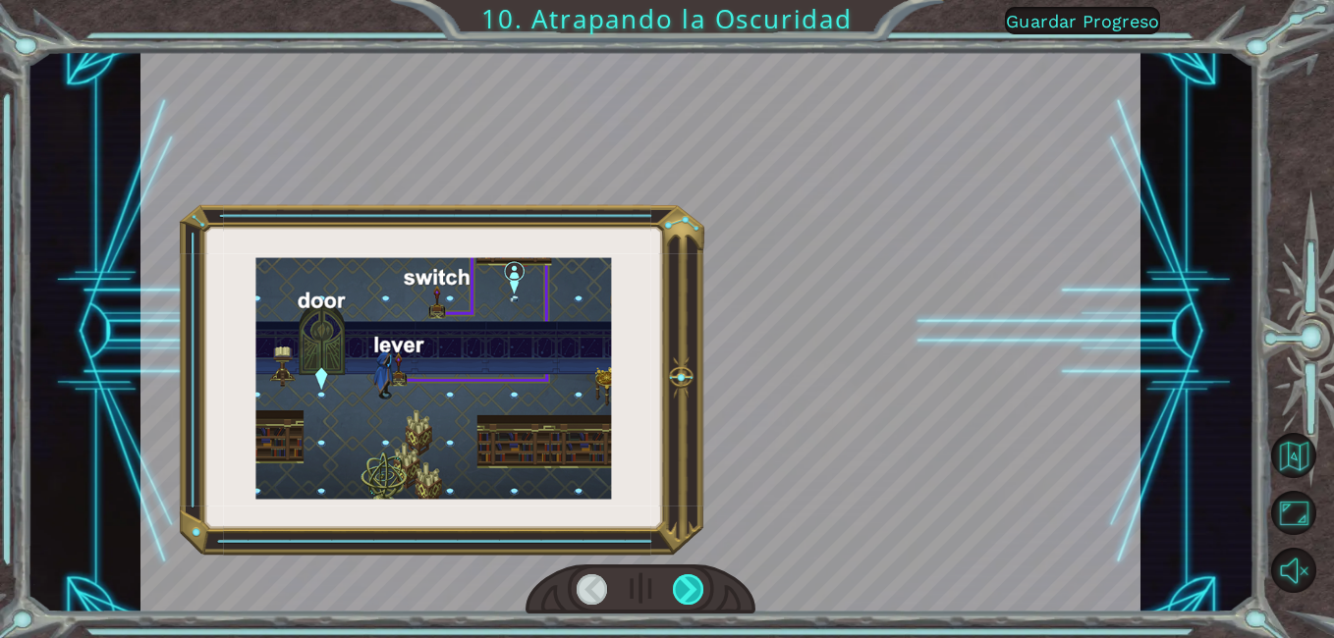
click at [691, 576] on div at bounding box center [688, 590] width 31 height 30
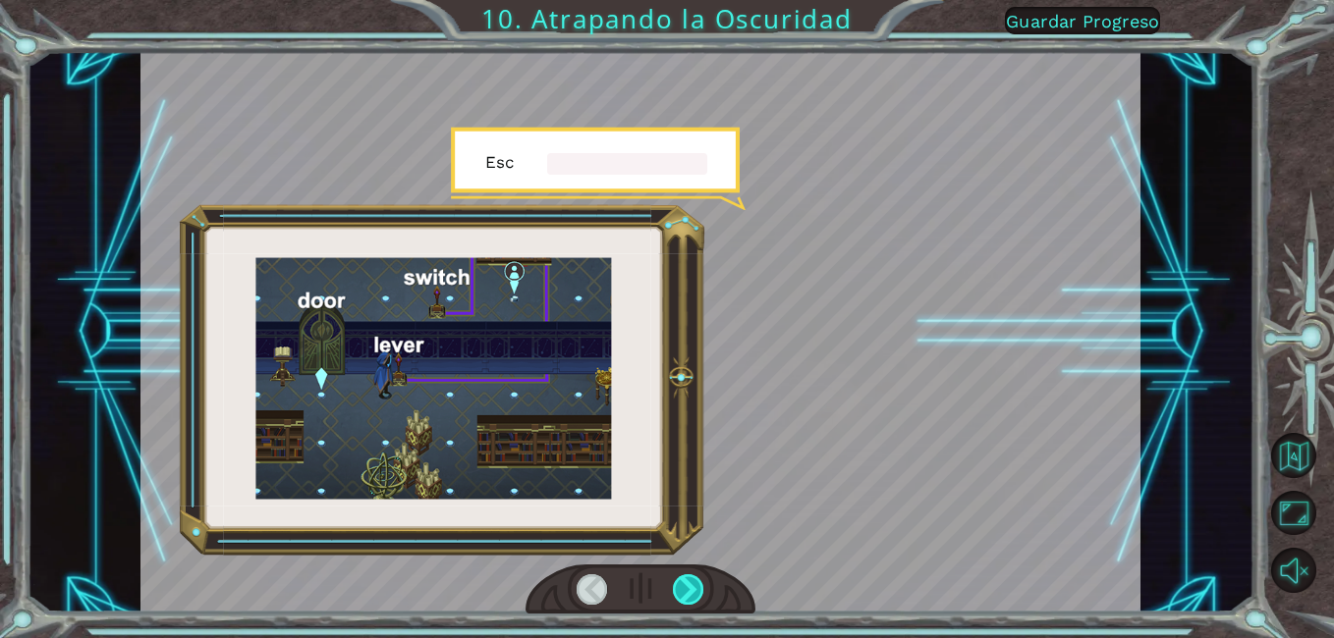
click at [691, 576] on div at bounding box center [688, 590] width 31 height 30
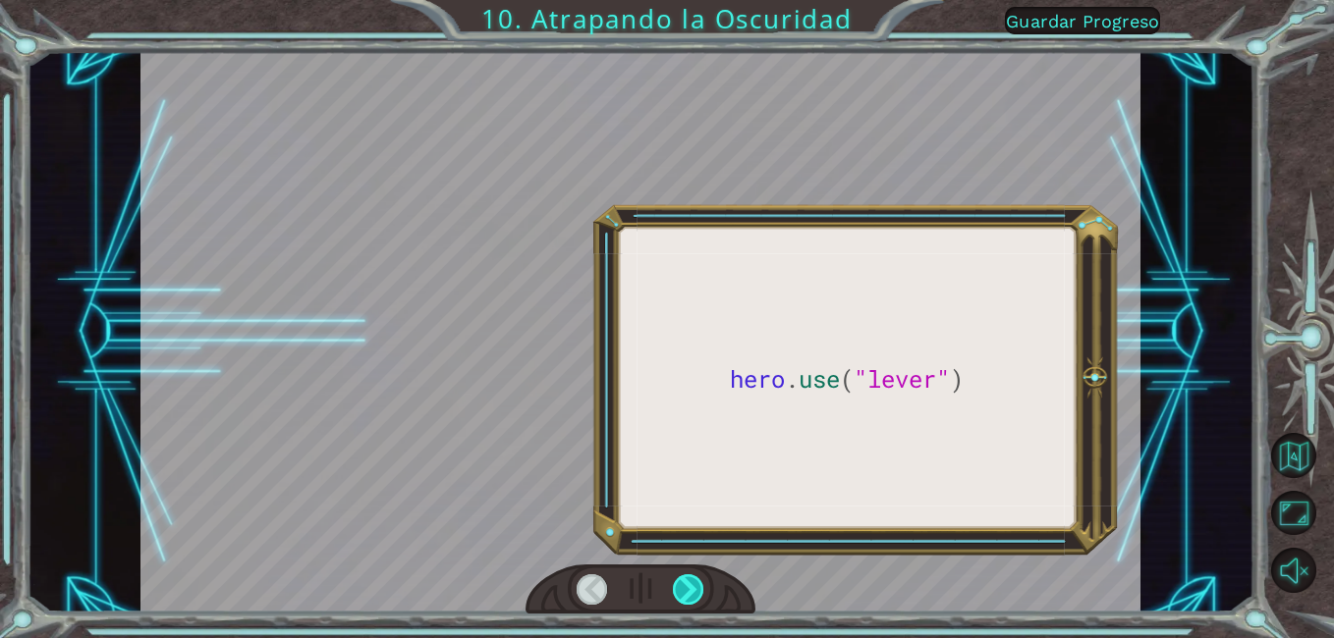
click at [691, 576] on div at bounding box center [688, 590] width 31 height 30
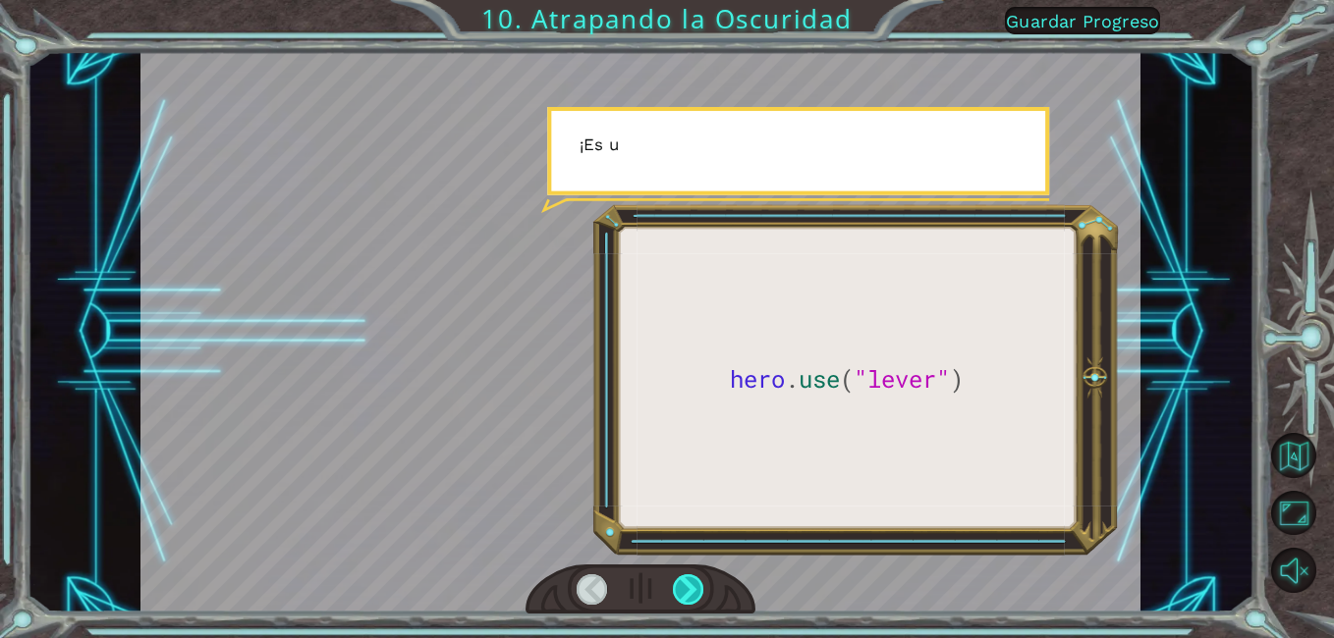
click at [690, 577] on div at bounding box center [688, 590] width 31 height 30
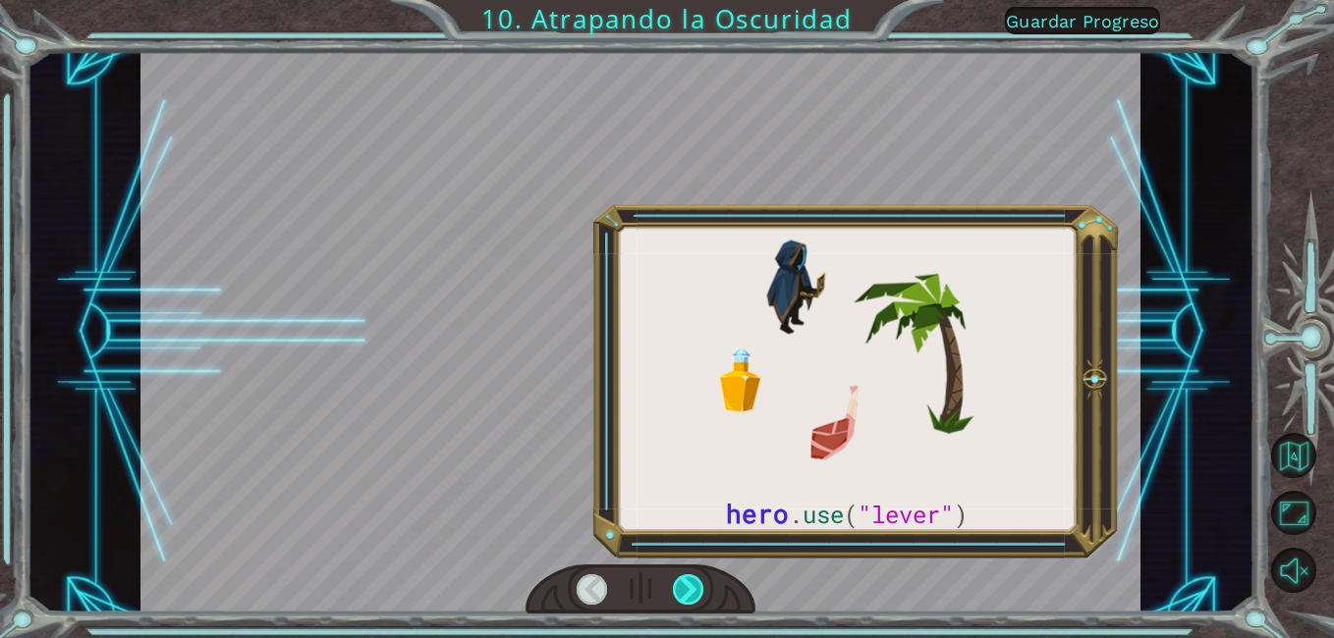
click at [690, 577] on div at bounding box center [688, 590] width 31 height 30
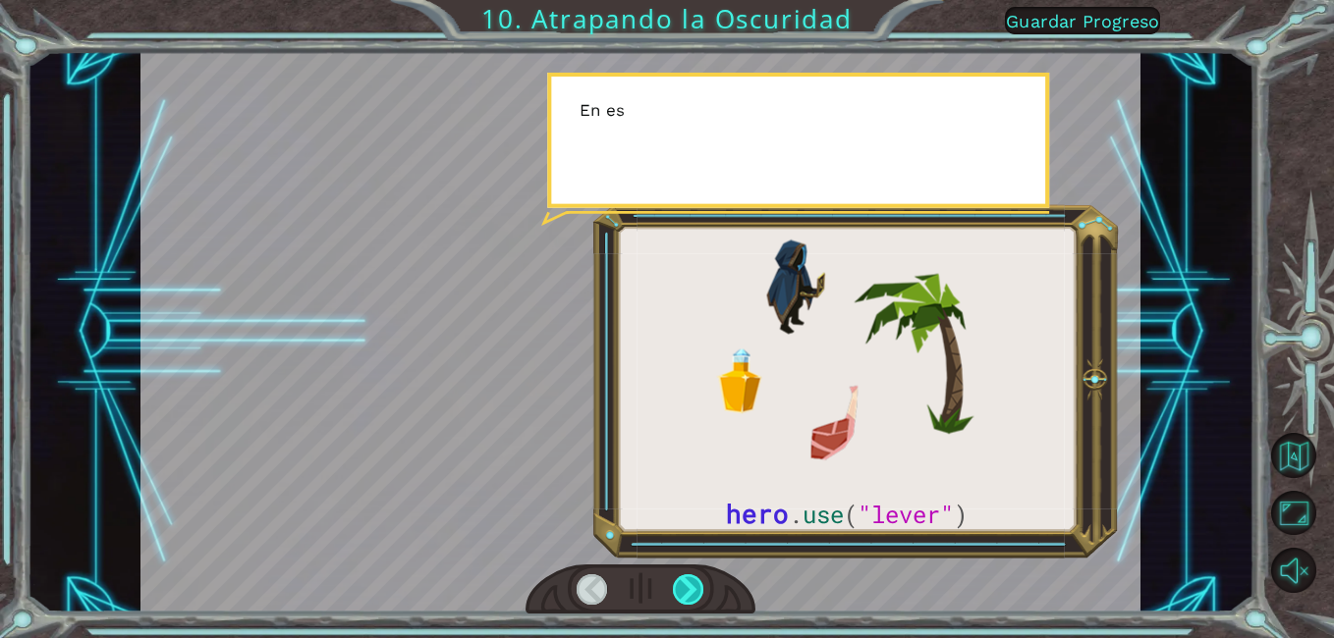
click at [690, 577] on div at bounding box center [688, 590] width 31 height 30
click at [693, 577] on div at bounding box center [688, 590] width 31 height 30
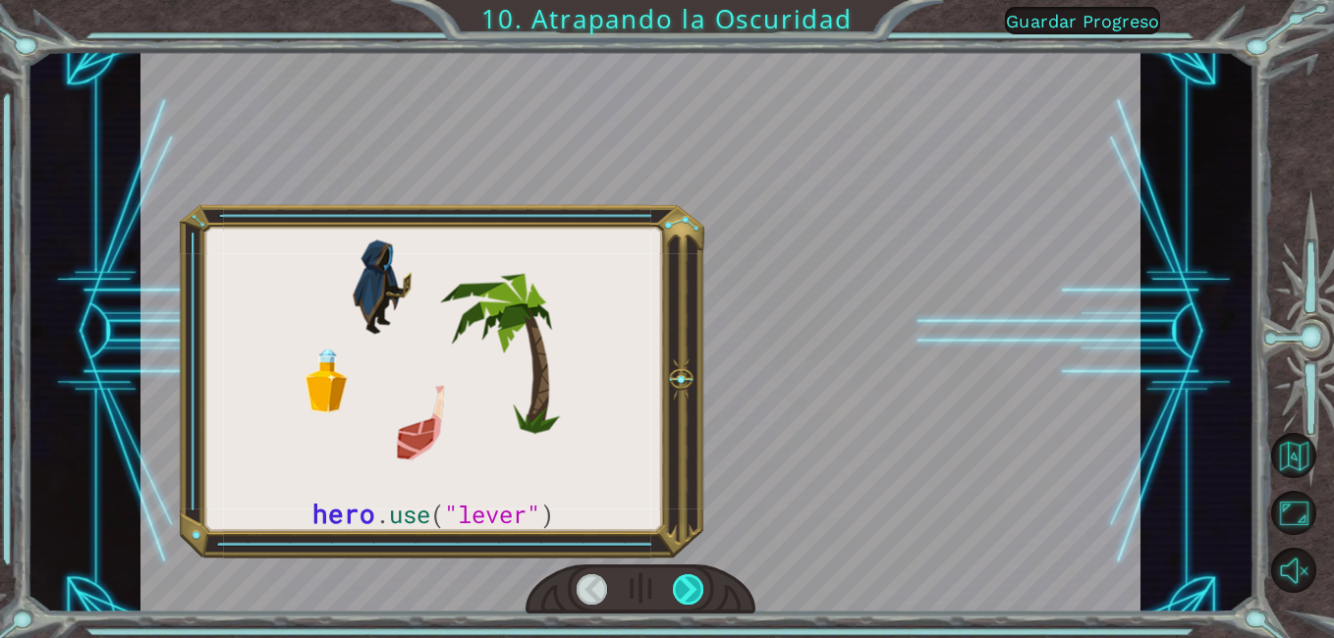
click at [692, 576] on div at bounding box center [688, 590] width 31 height 30
click at [691, 576] on div at bounding box center [688, 590] width 31 height 30
click at [690, 576] on div at bounding box center [688, 590] width 31 height 30
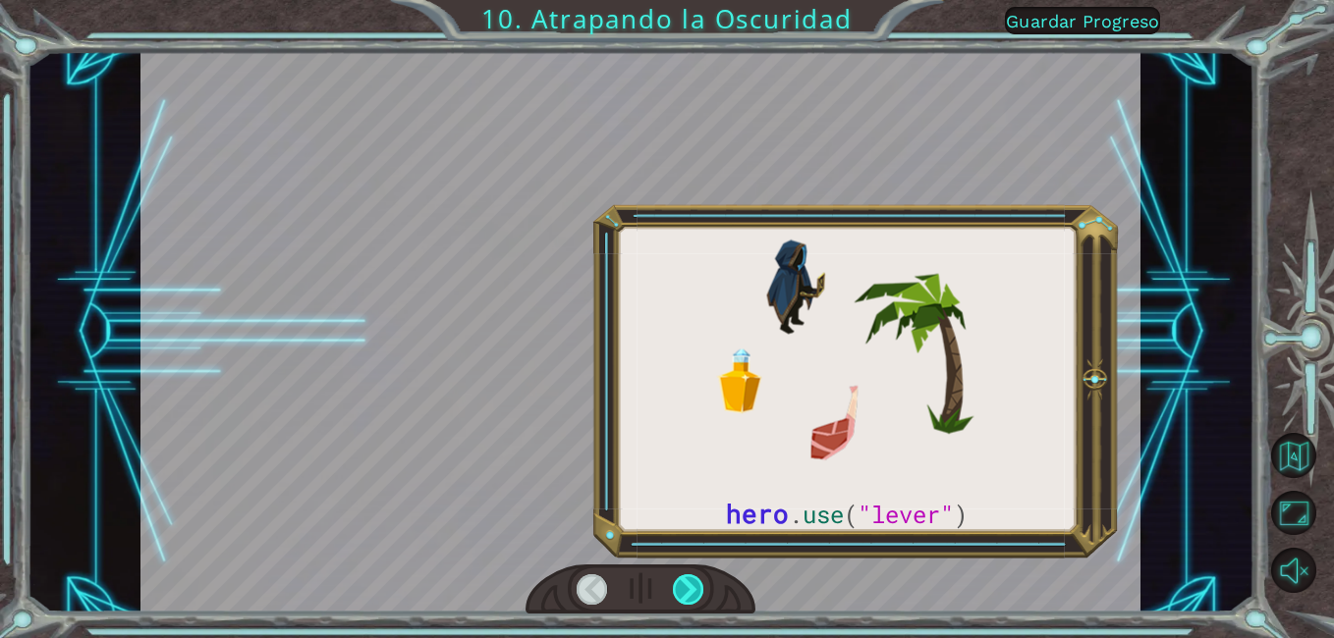
click at [689, 576] on div at bounding box center [688, 590] width 31 height 30
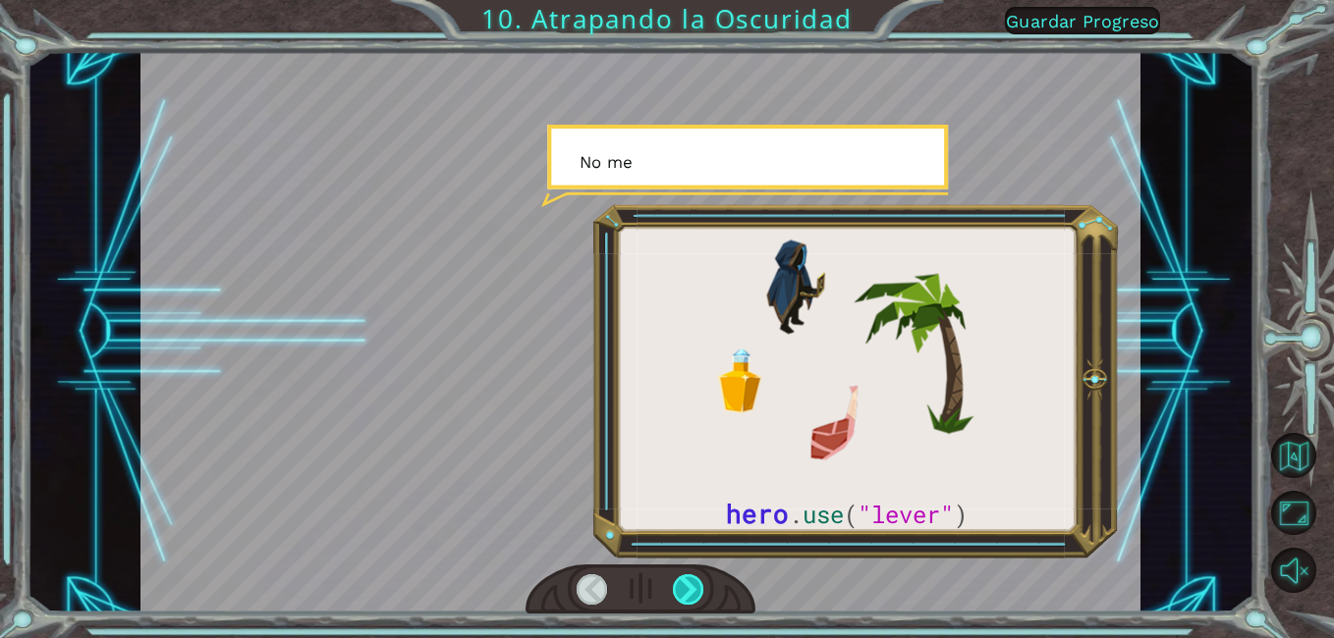
click at [689, 576] on div at bounding box center [688, 590] width 31 height 30
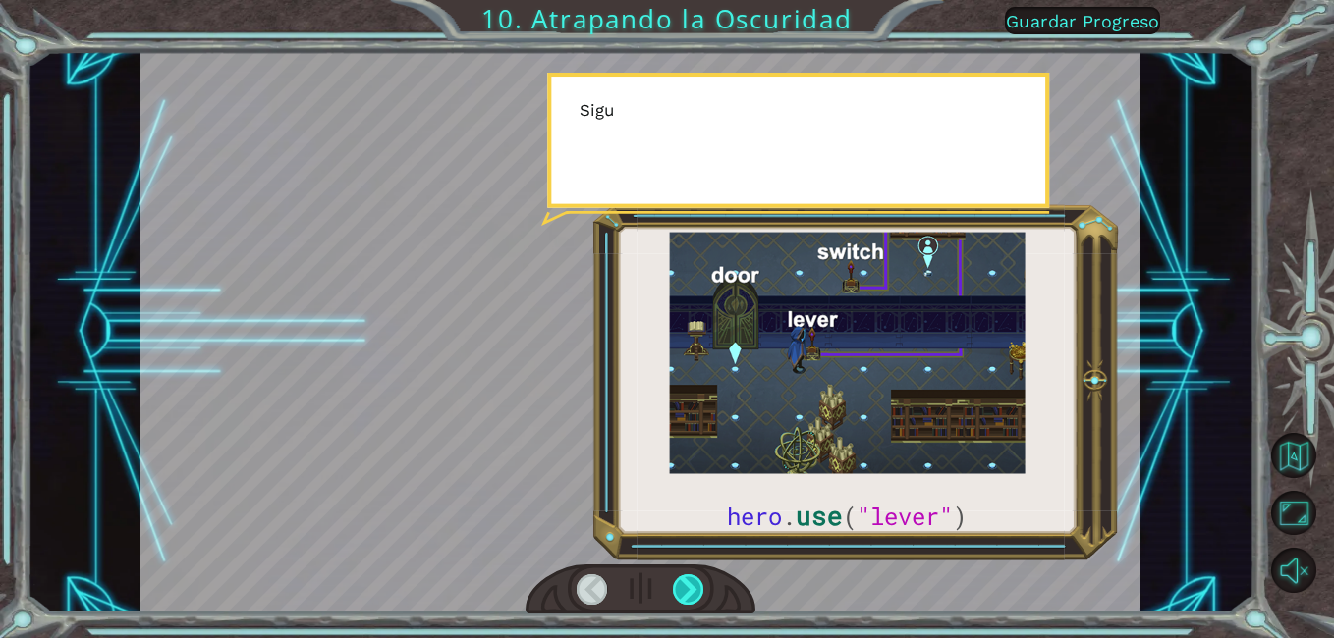
click at [689, 576] on div at bounding box center [688, 590] width 31 height 30
drag, startPoint x: 689, startPoint y: 576, endPoint x: 678, endPoint y: 582, distance: 13.6
click at [688, 577] on div at bounding box center [688, 590] width 31 height 30
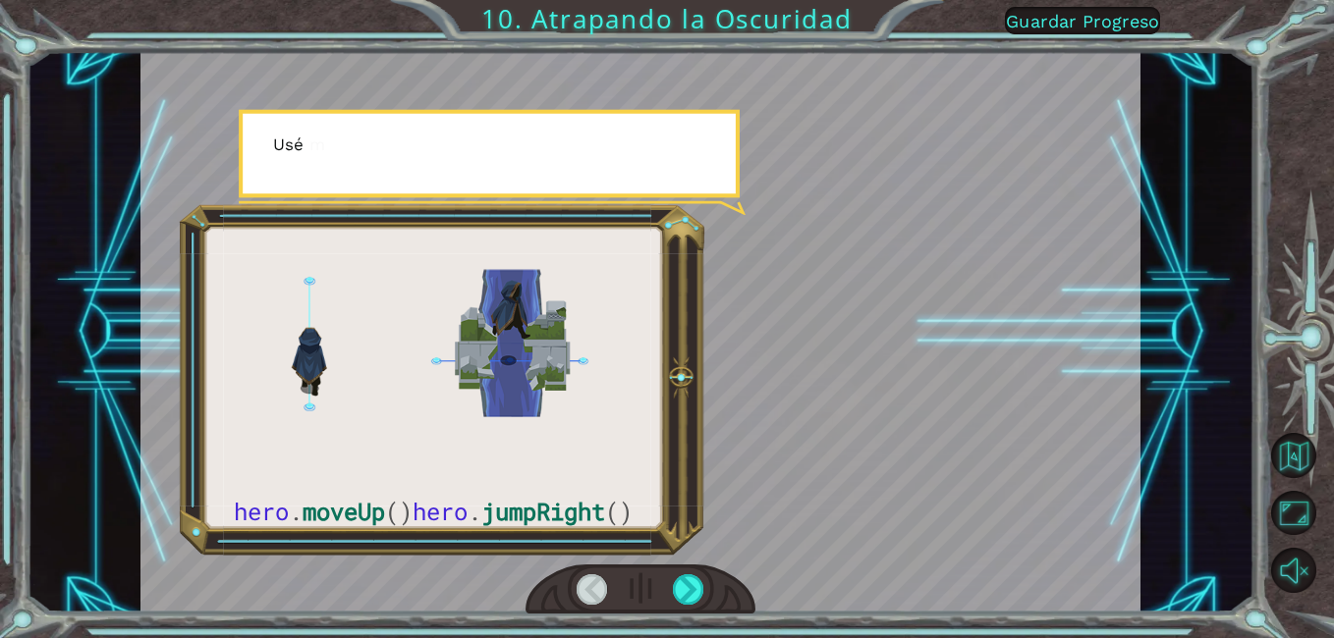
click at [749, 637] on html "hero . moveUp () hero . jumpRight () A n t e s d e q u e p o d a m o s a t r a …" at bounding box center [667, 319] width 1334 height 638
click at [669, 604] on div at bounding box center [640, 590] width 230 height 50
click at [707, 582] on div at bounding box center [640, 590] width 230 height 50
click at [670, 582] on div at bounding box center [640, 590] width 230 height 50
click at [665, 593] on div at bounding box center [640, 590] width 230 height 50
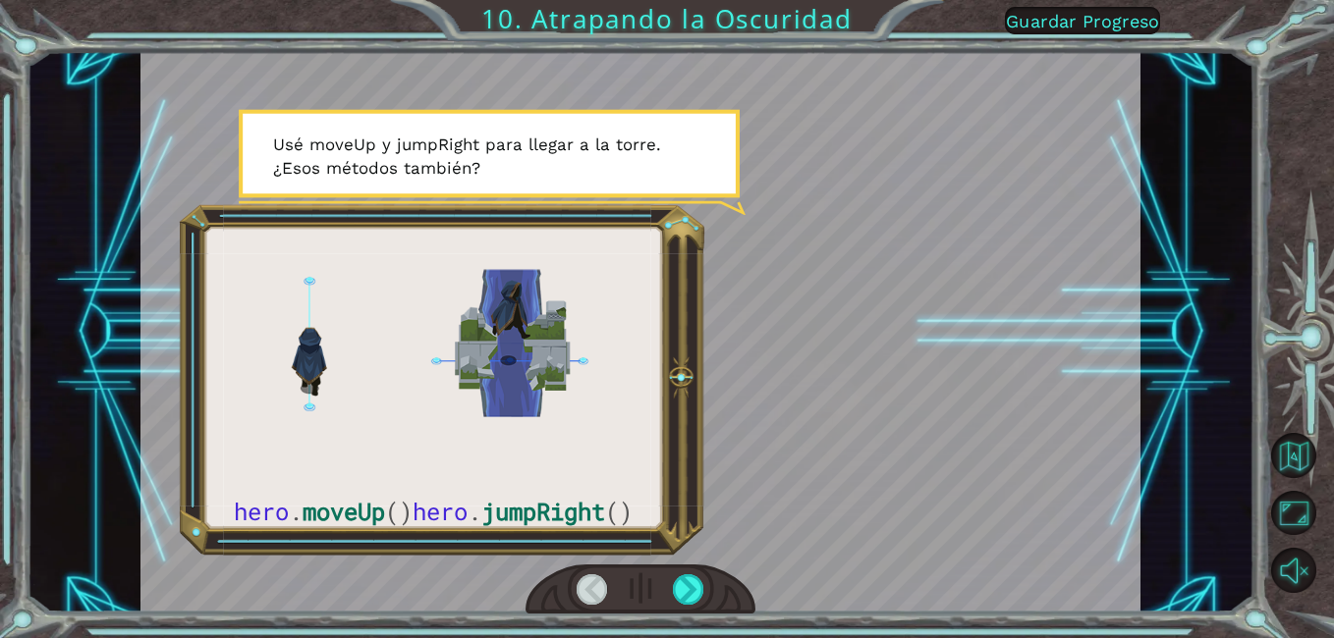
click at [672, 595] on div at bounding box center [640, 590] width 230 height 50
click at [696, 582] on div at bounding box center [688, 590] width 31 height 30
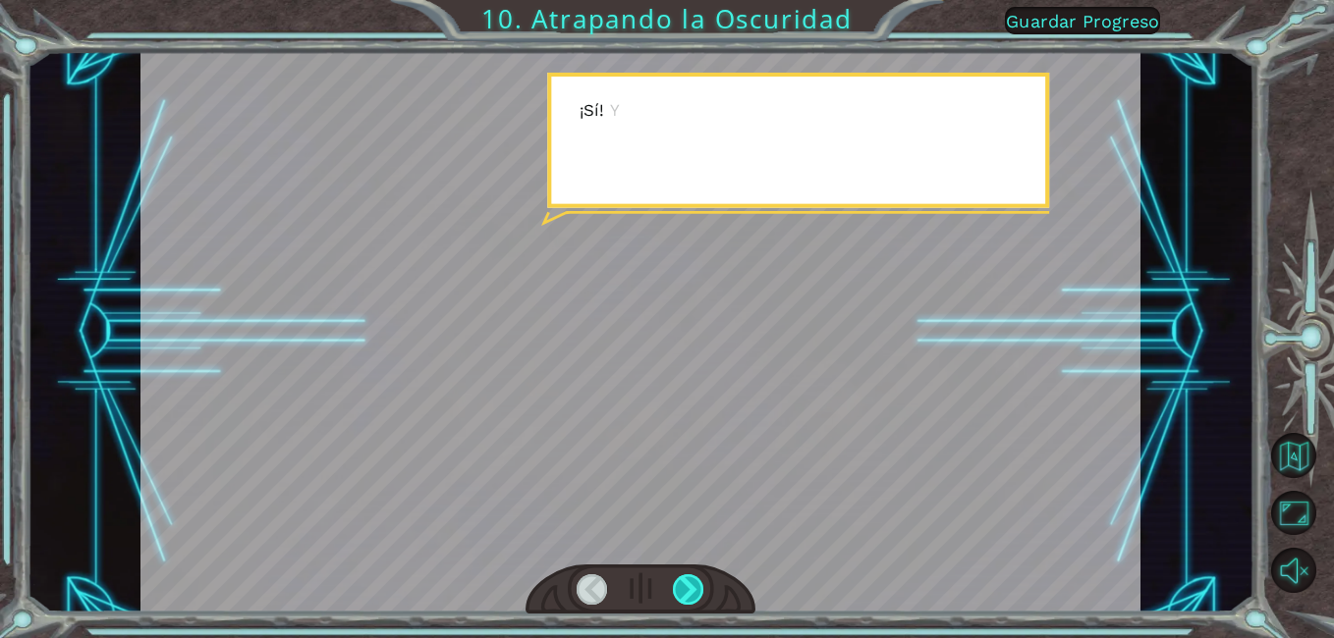
click at [697, 583] on div at bounding box center [688, 590] width 31 height 30
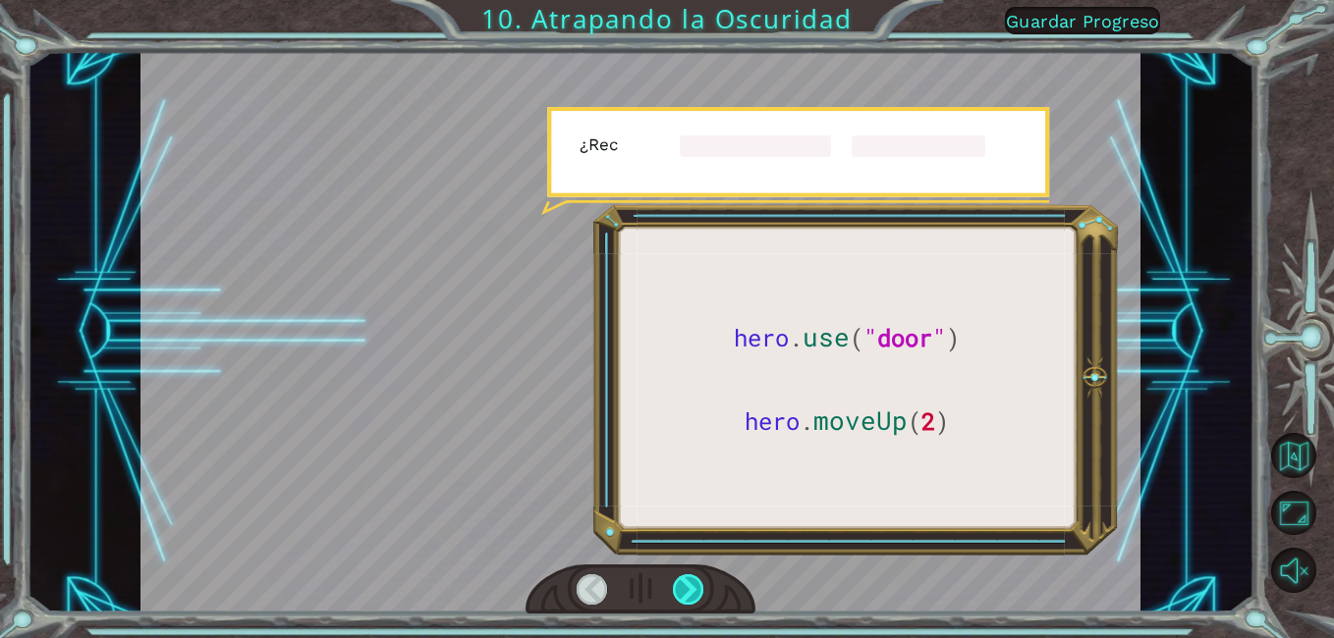
click at [697, 583] on div at bounding box center [688, 590] width 31 height 30
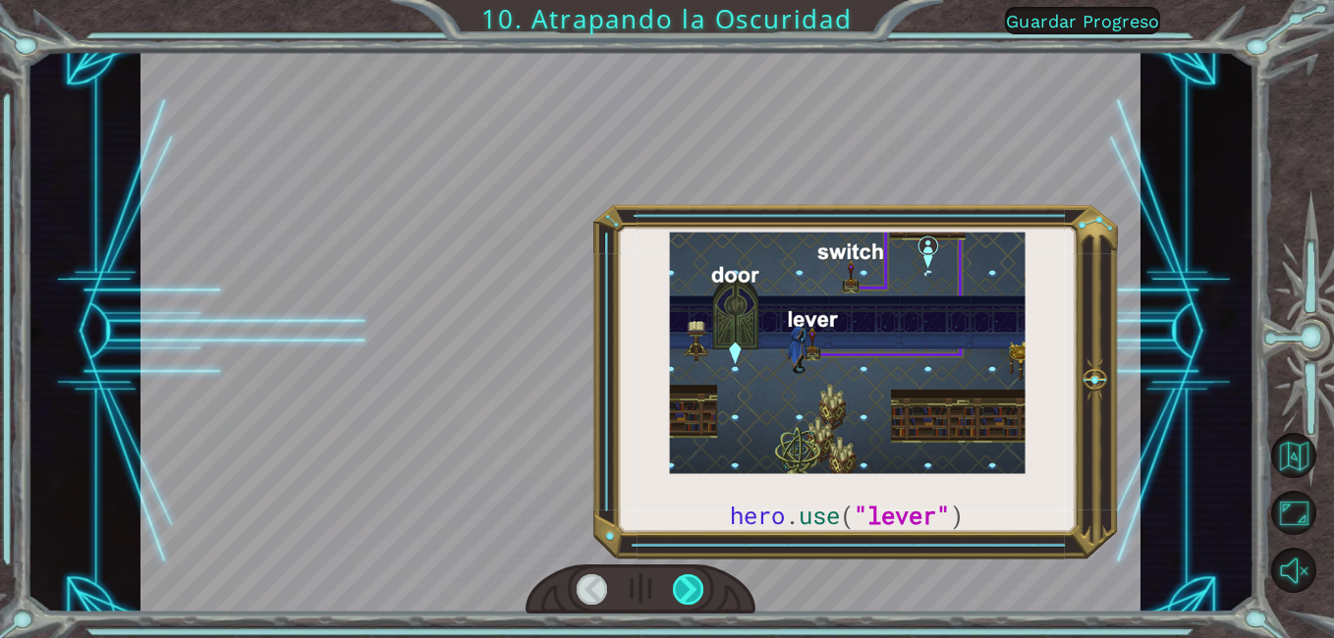
click at [700, 581] on div at bounding box center [688, 590] width 31 height 30
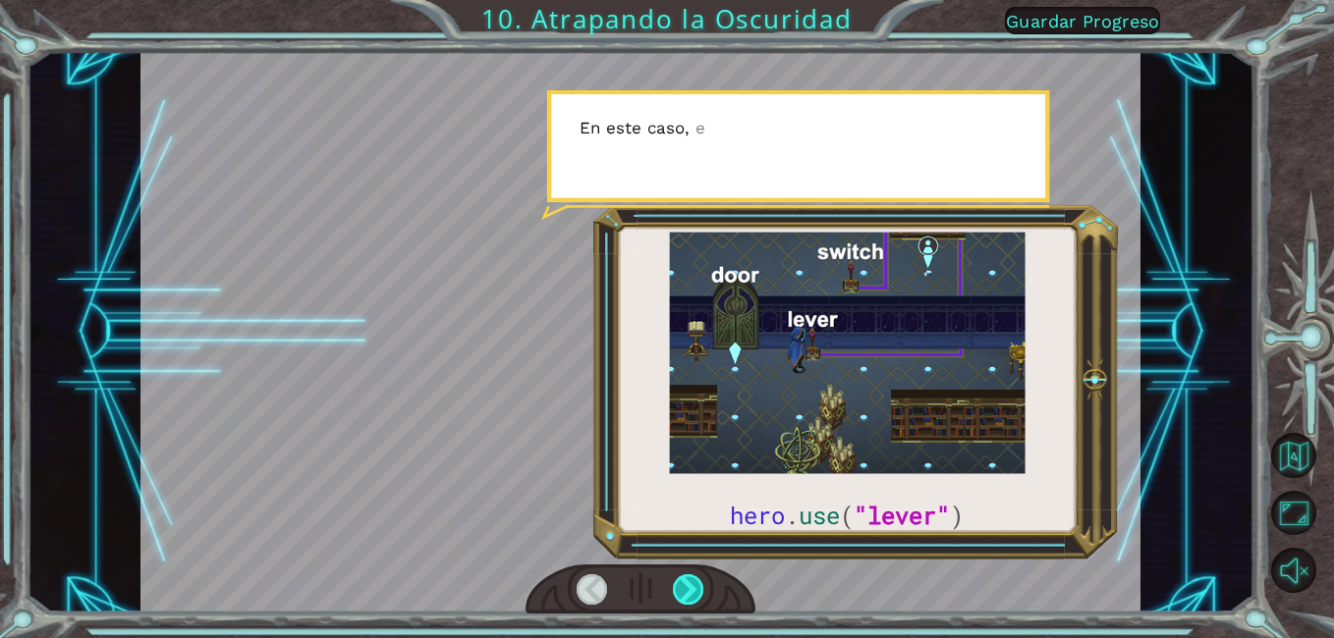
click at [700, 581] on div at bounding box center [688, 590] width 31 height 30
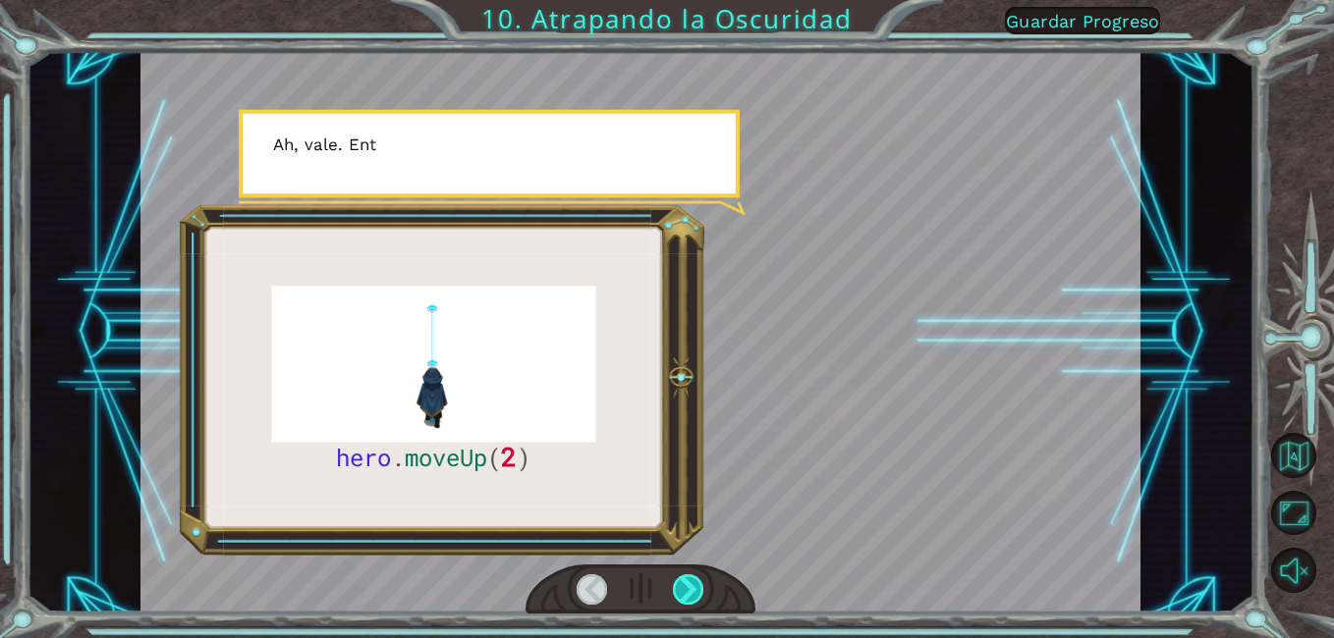
click at [699, 584] on div at bounding box center [688, 590] width 31 height 30
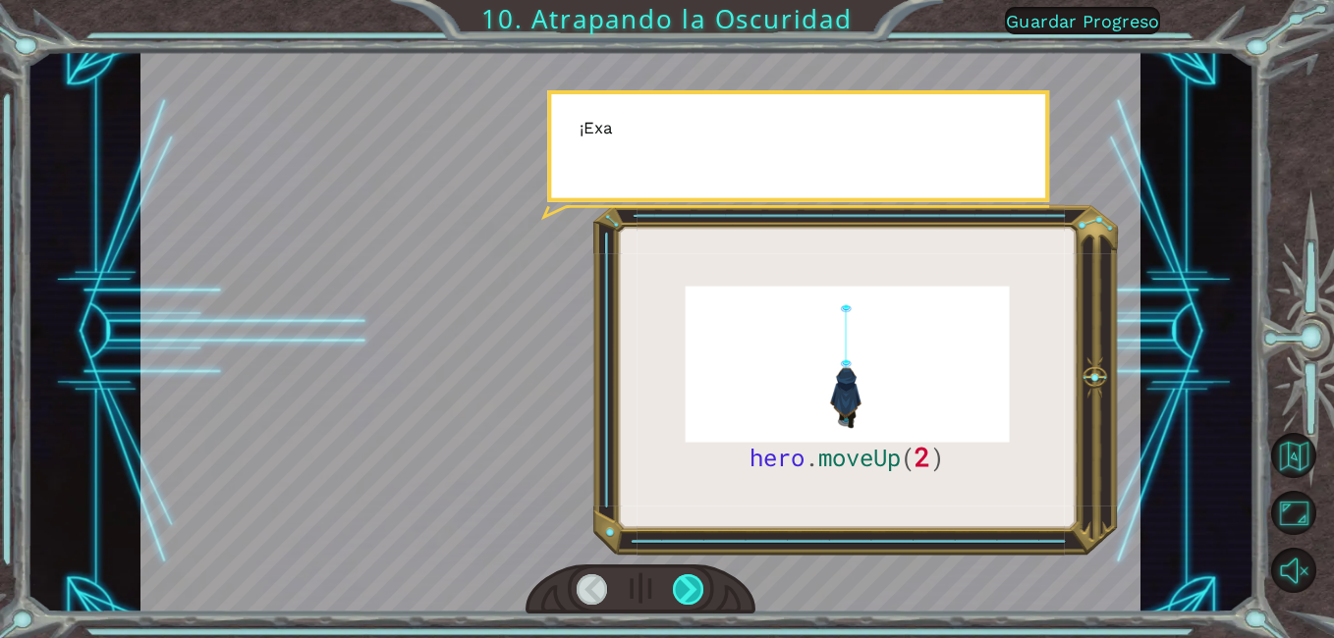
click at [699, 584] on div at bounding box center [688, 590] width 31 height 30
click at [700, 584] on div at bounding box center [688, 590] width 31 height 30
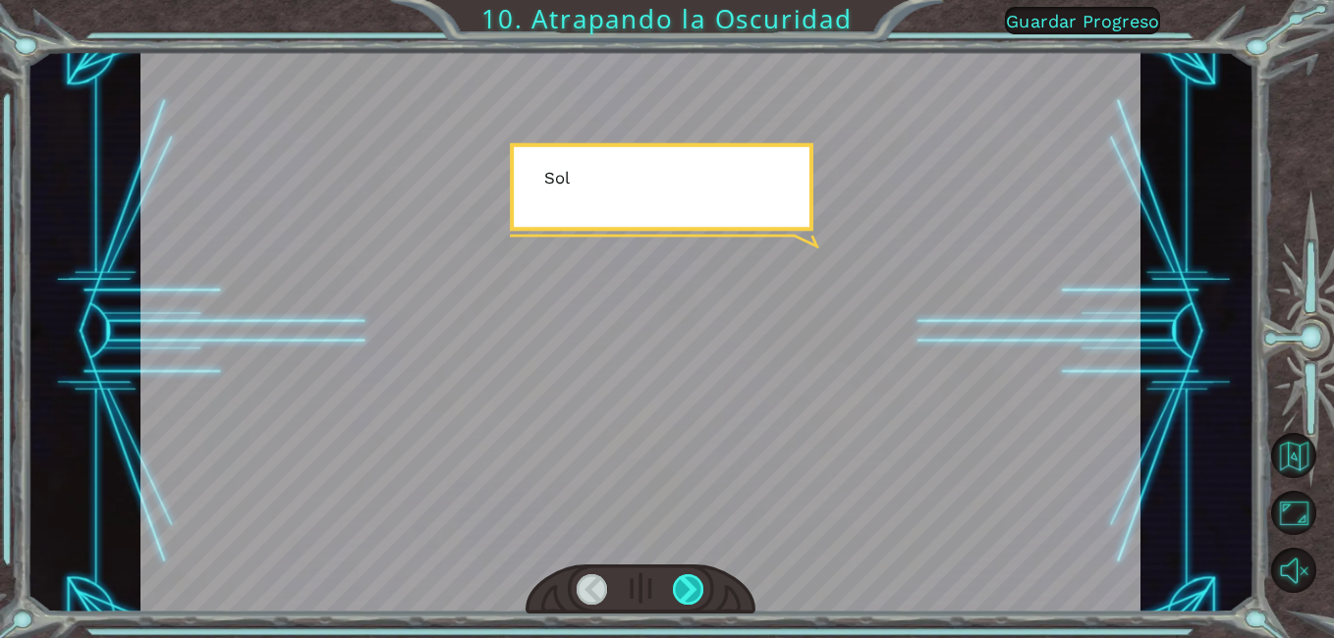
click at [700, 584] on div at bounding box center [688, 590] width 31 height 30
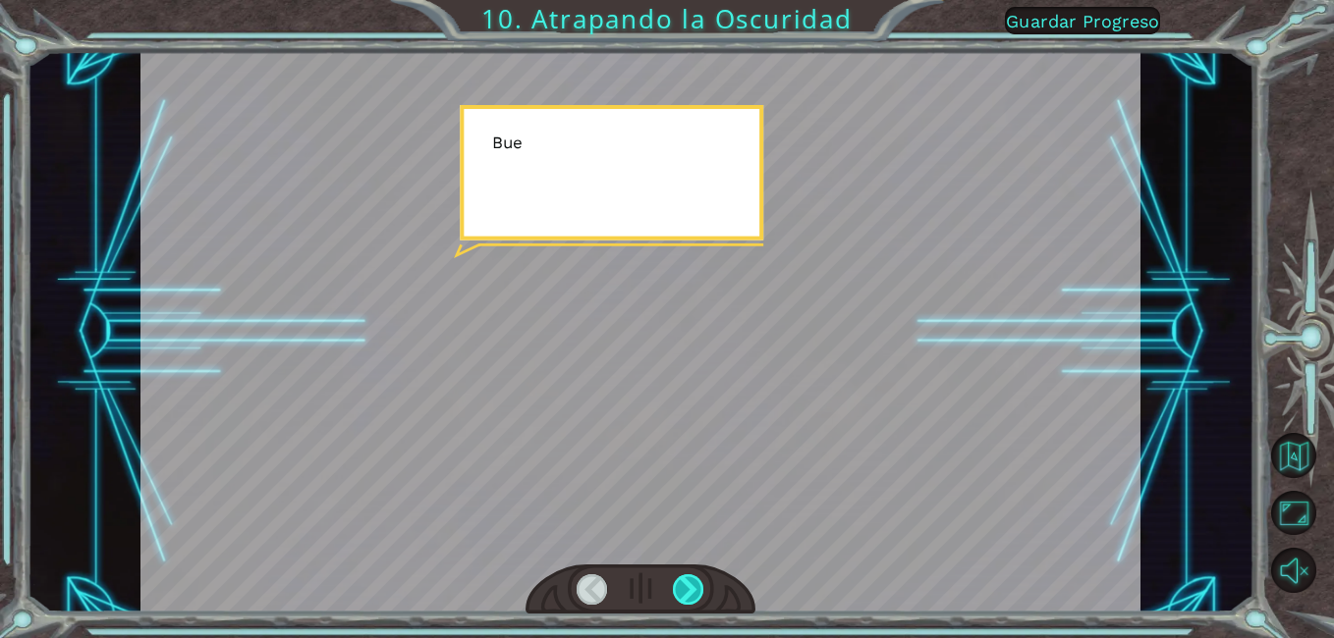
click at [700, 584] on div at bounding box center [688, 590] width 31 height 30
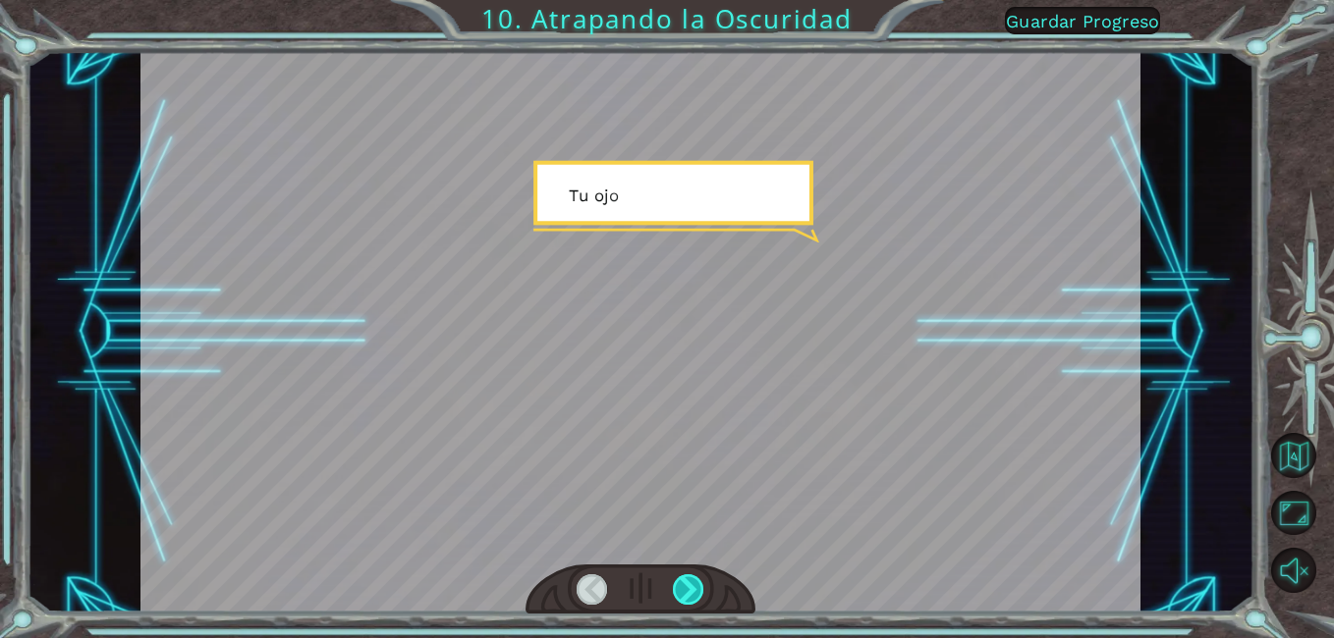
click at [700, 584] on div at bounding box center [688, 590] width 31 height 30
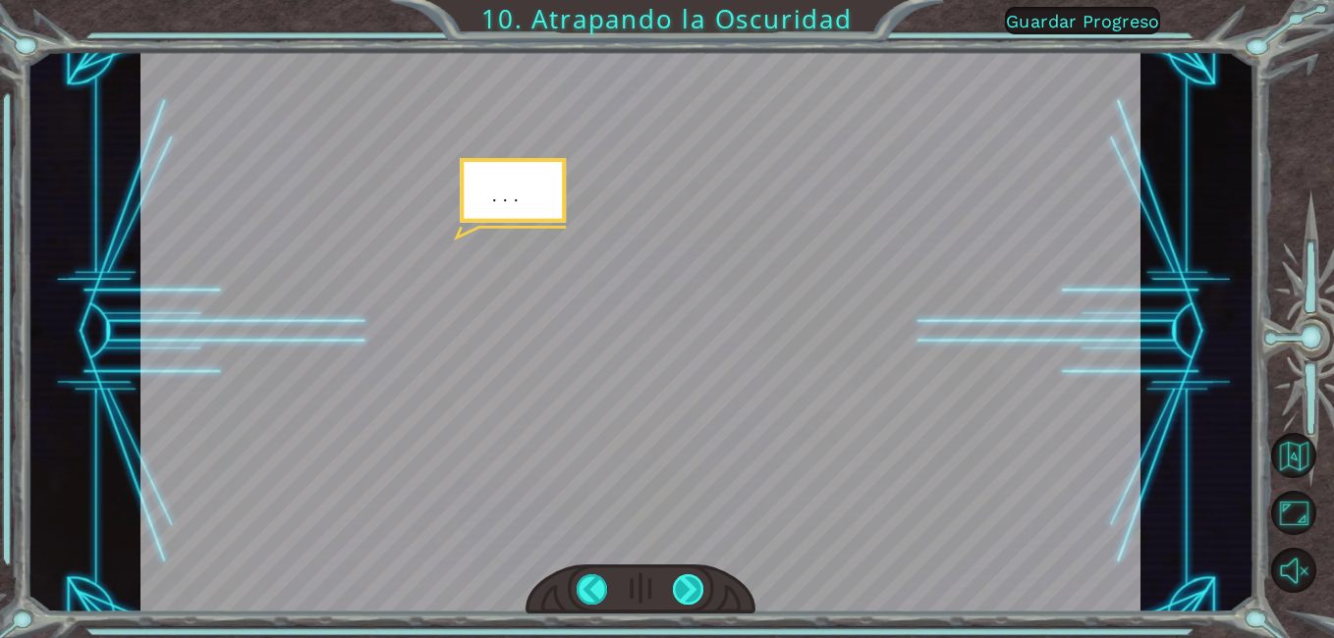
click at [686, 576] on div at bounding box center [688, 590] width 31 height 30
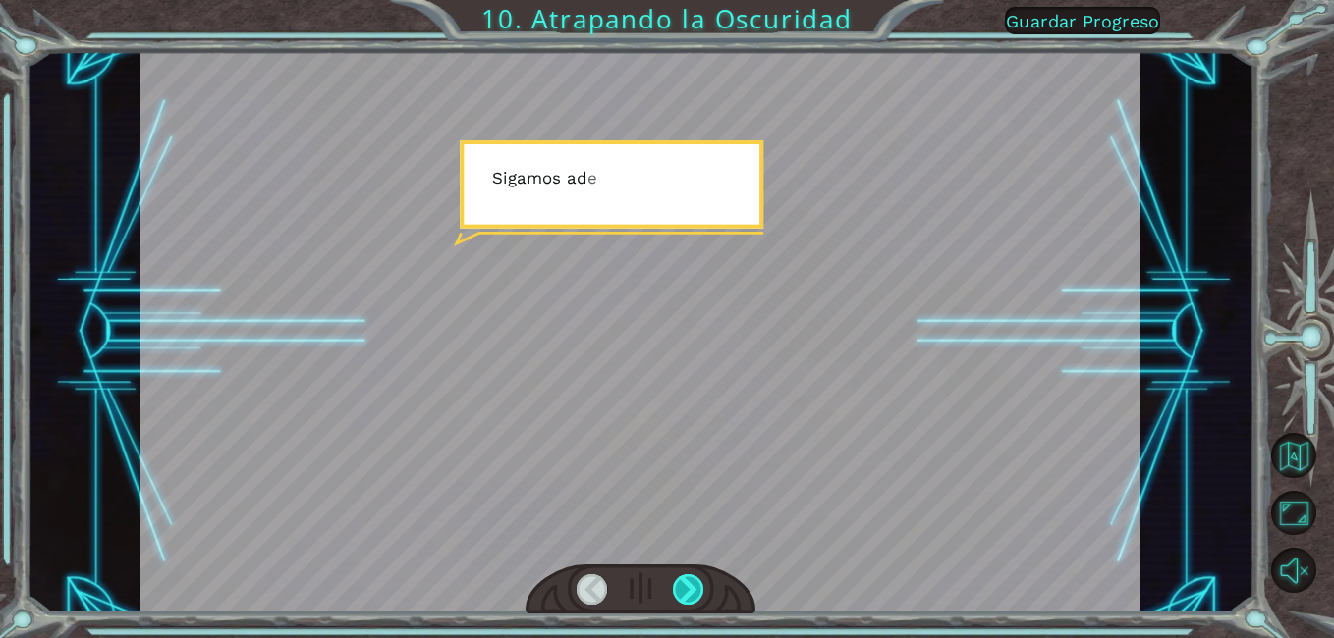
click at [686, 577] on div at bounding box center [688, 590] width 31 height 30
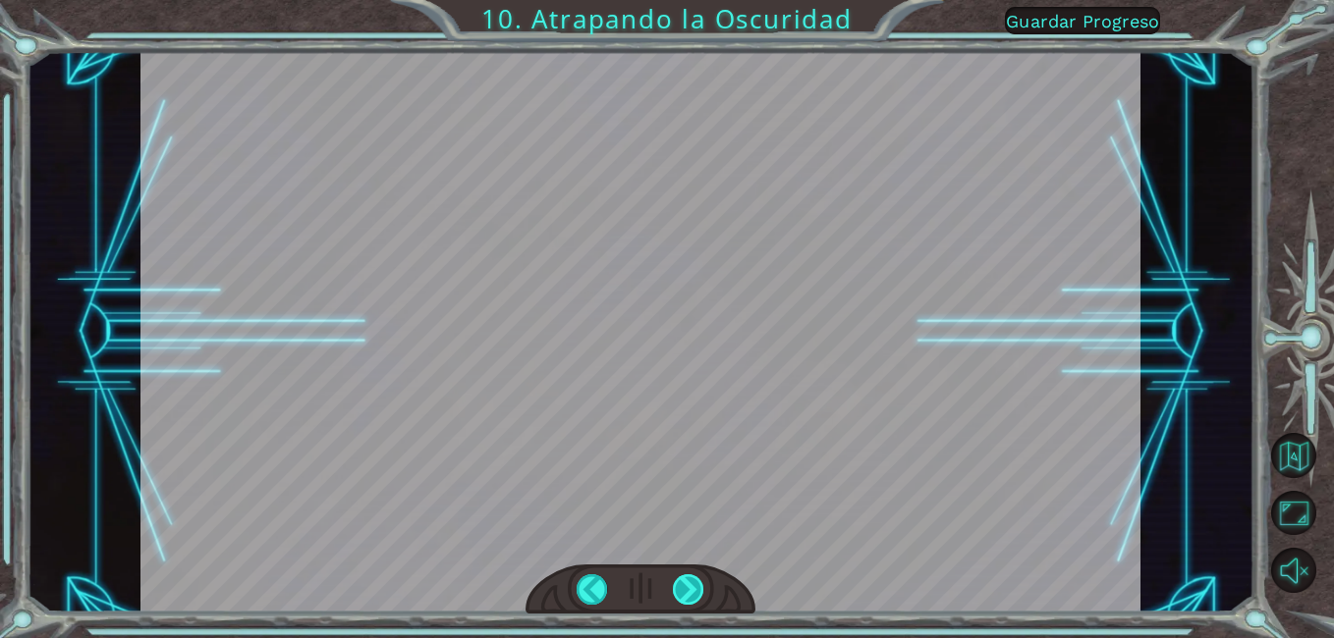
click at [683, 577] on div at bounding box center [688, 590] width 31 height 30
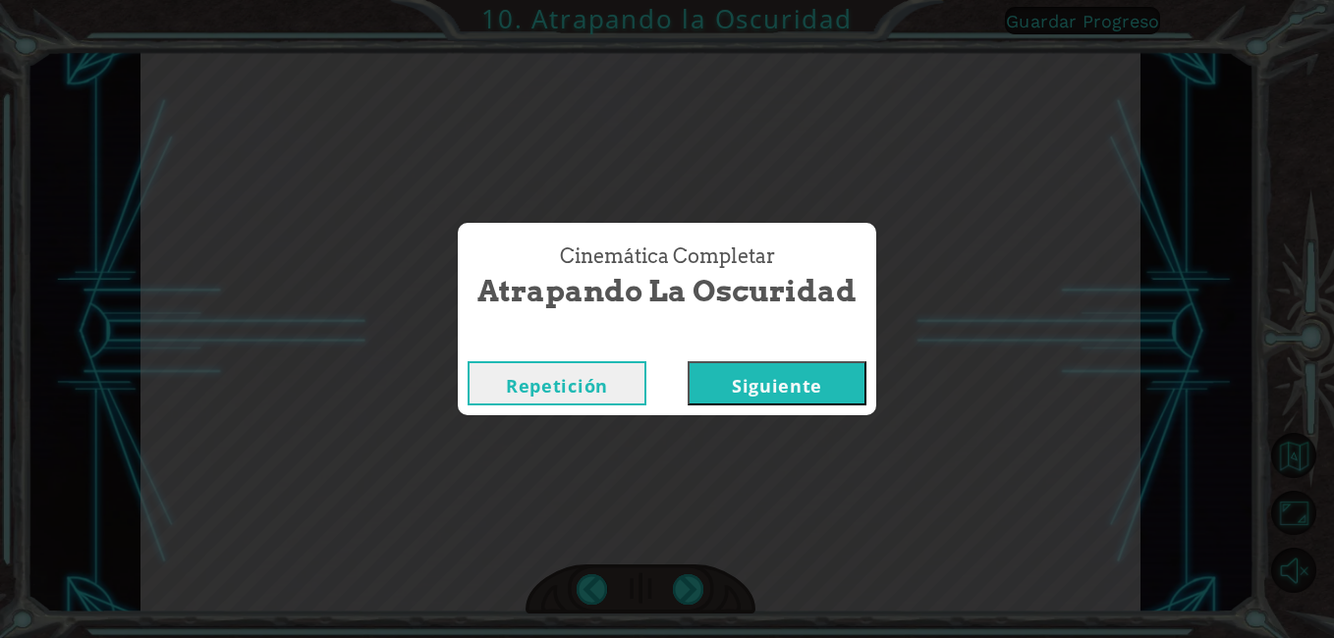
click at [683, 577] on div "Cinemática Completar Atrapando la Oscuridad Repetición [GEOGRAPHIC_DATA]" at bounding box center [667, 319] width 1334 height 638
drag, startPoint x: 683, startPoint y: 577, endPoint x: 814, endPoint y: 374, distance: 241.4
click at [814, 373] on button "Siguiente" at bounding box center [776, 383] width 179 height 44
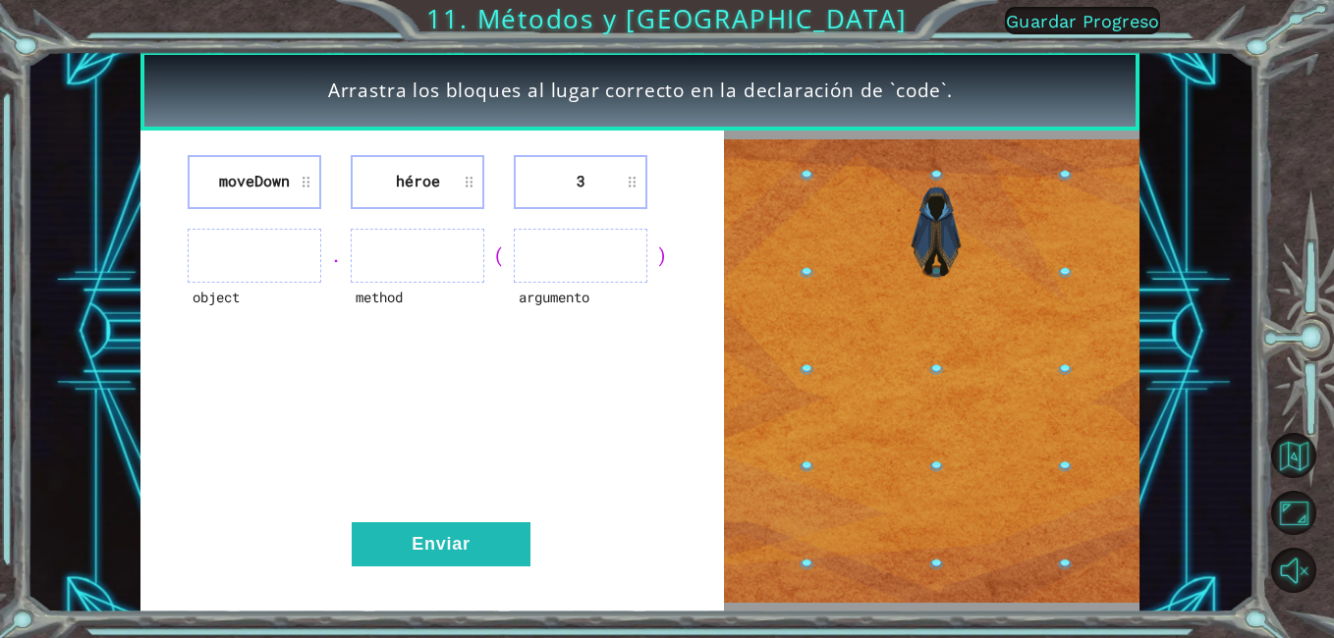
drag, startPoint x: 269, startPoint y: 152, endPoint x: 395, endPoint y: 266, distance: 169.7
click at [395, 266] on div "moveDown héroe 3 object . method ( argumento ) Enviar" at bounding box center [431, 372] width 583 height 482
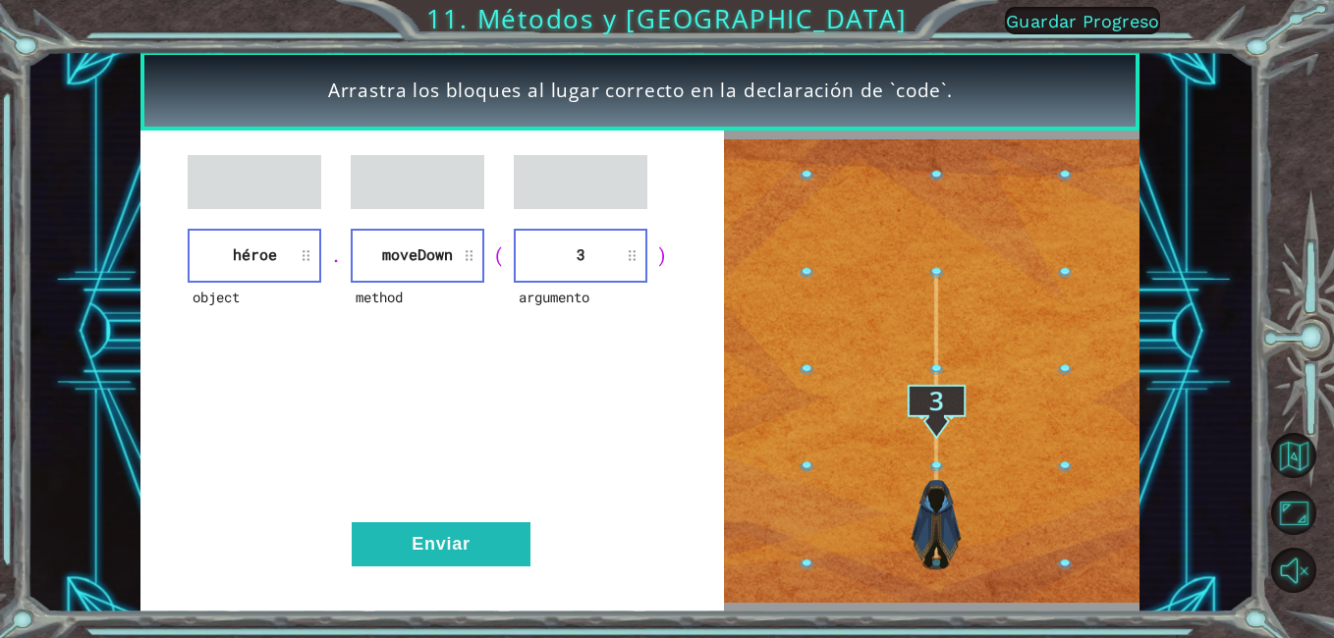
click at [500, 497] on div "object héroe . method [GEOGRAPHIC_DATA] ( argumento 3 ) Enviar" at bounding box center [431, 372] width 583 height 482
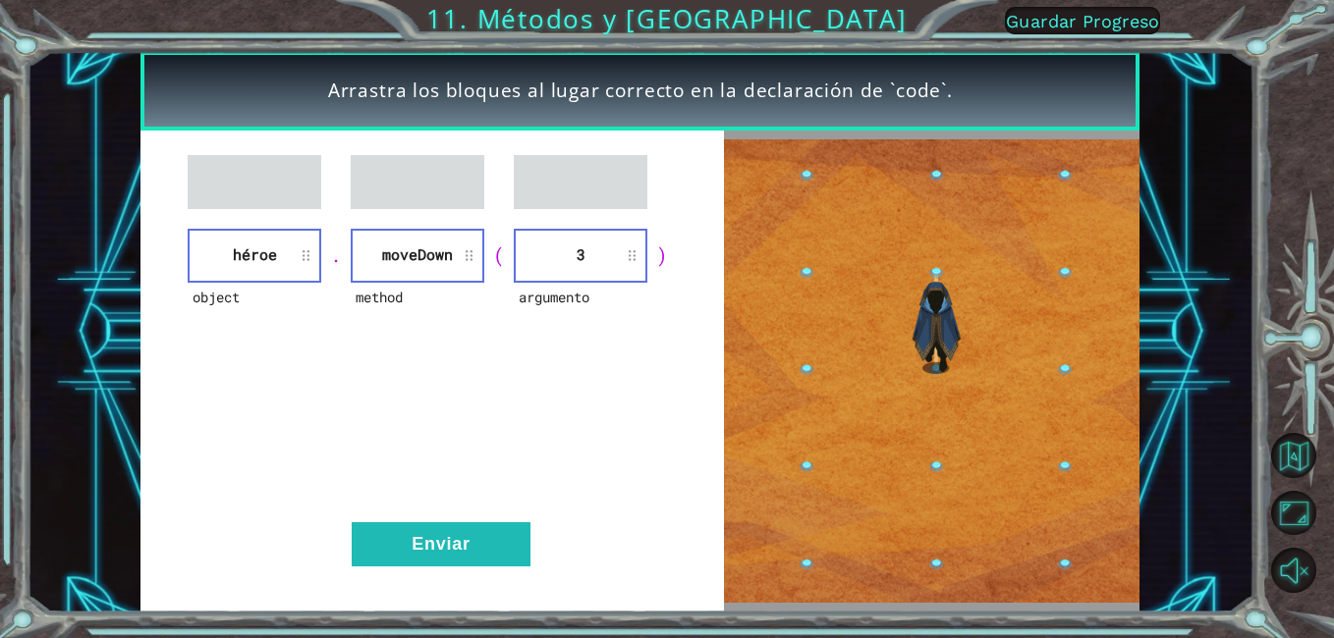
click at [505, 520] on div "object héroe . method [GEOGRAPHIC_DATA] ( argumento 3 ) Enviar" at bounding box center [431, 372] width 583 height 482
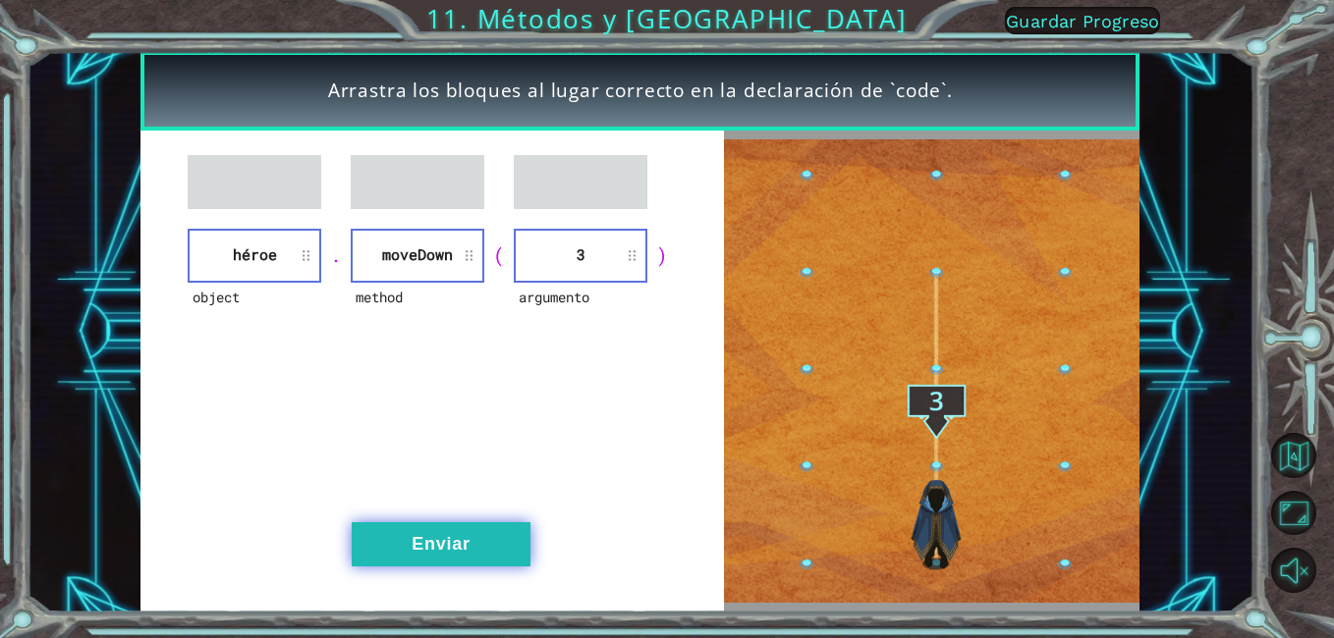
click at [506, 526] on div "object héroe . method [GEOGRAPHIC_DATA] ( argumento 3 ) Enviar" at bounding box center [431, 372] width 583 height 482
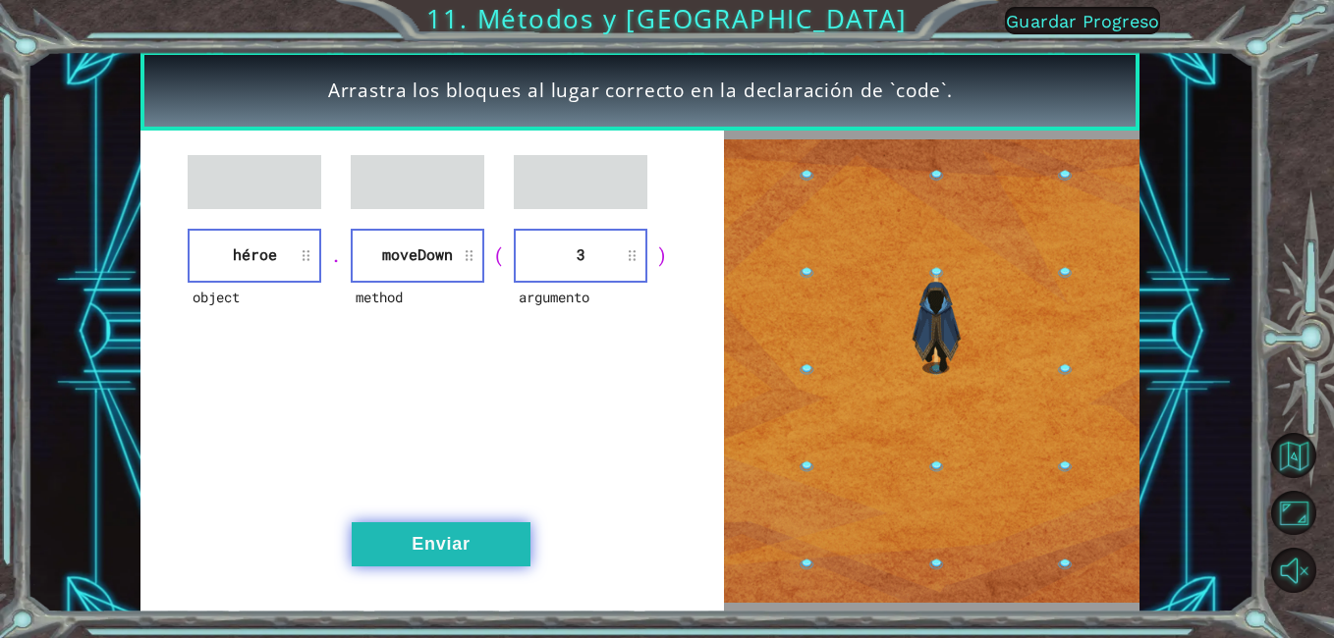
drag, startPoint x: 506, startPoint y: 526, endPoint x: 507, endPoint y: 536, distance: 9.9
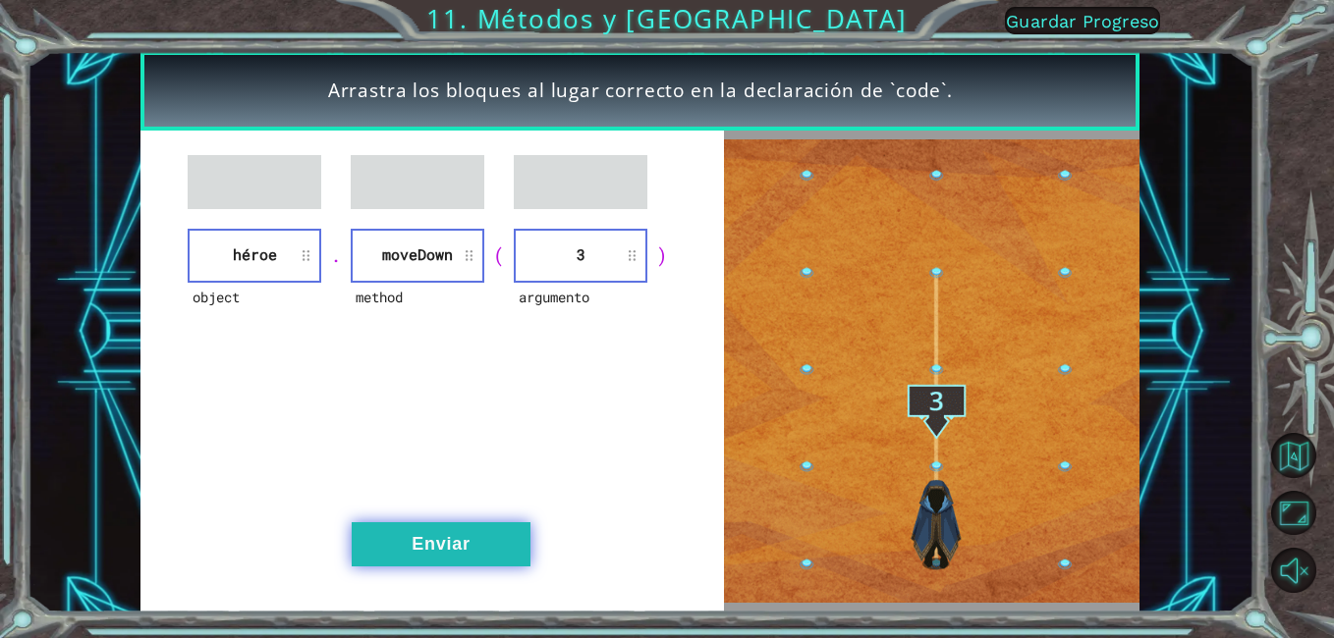
click at [507, 536] on button "Enviar" at bounding box center [441, 544] width 179 height 44
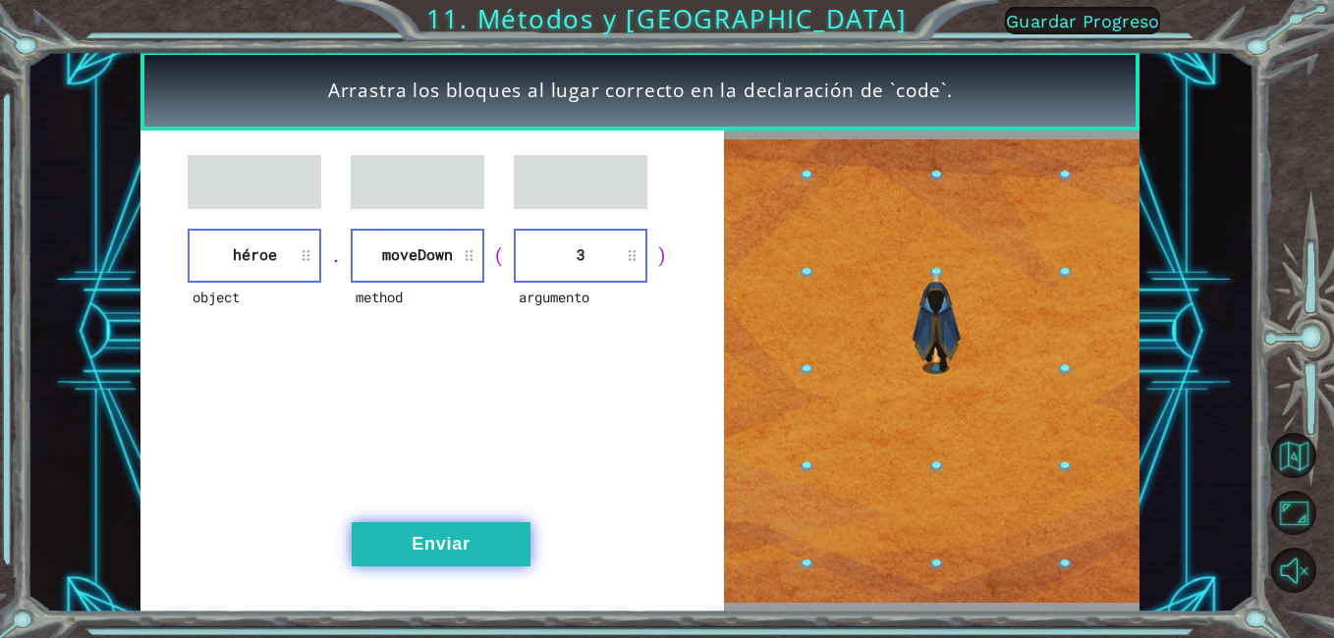
click at [507, 536] on button "Enviar" at bounding box center [441, 544] width 179 height 44
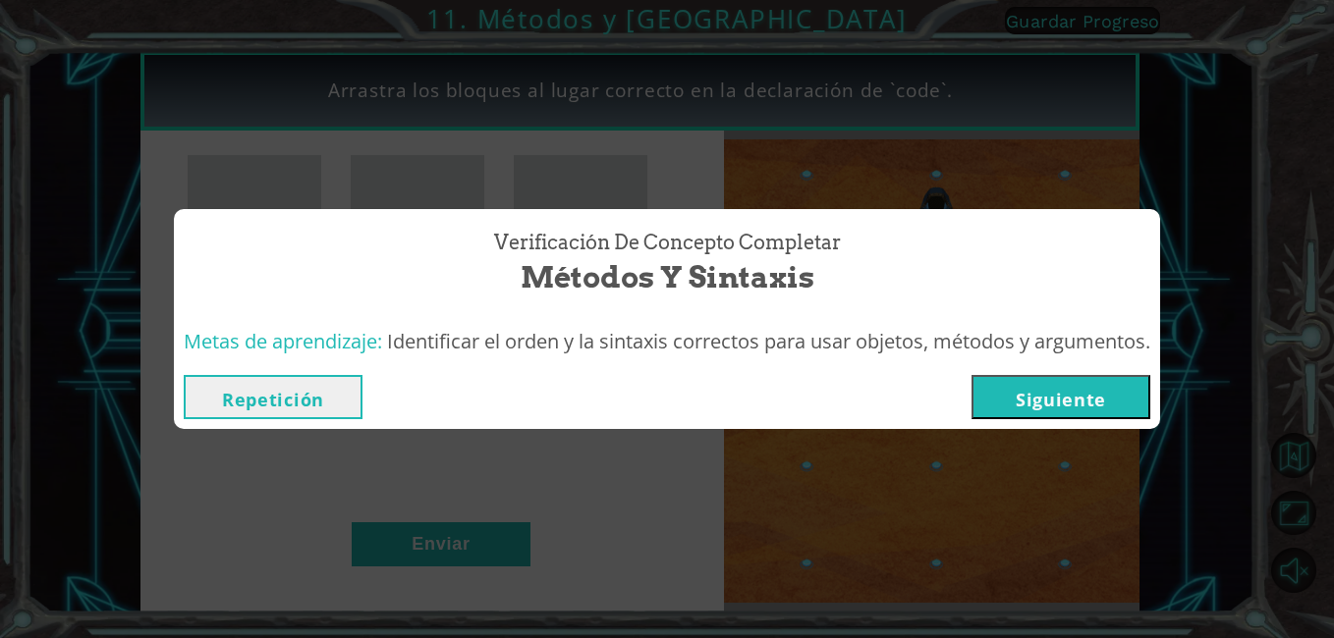
click at [1060, 409] on button "Siguiente" at bounding box center [1060, 397] width 179 height 44
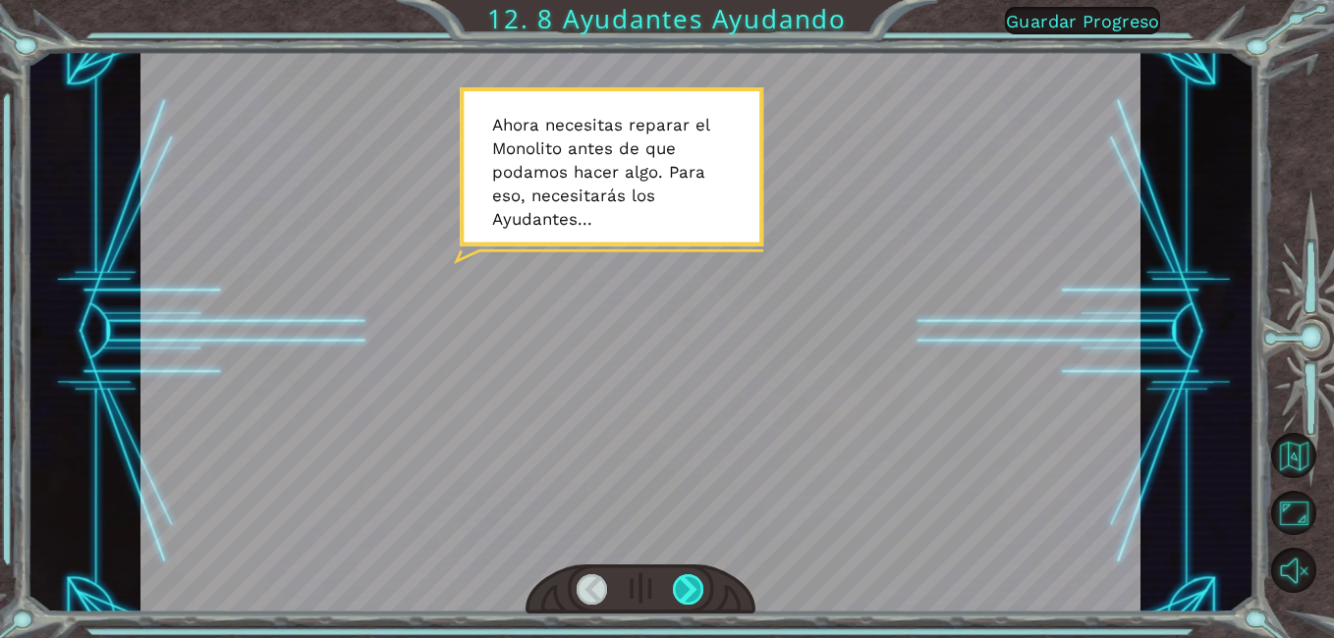
click at [692, 585] on div at bounding box center [688, 590] width 31 height 30
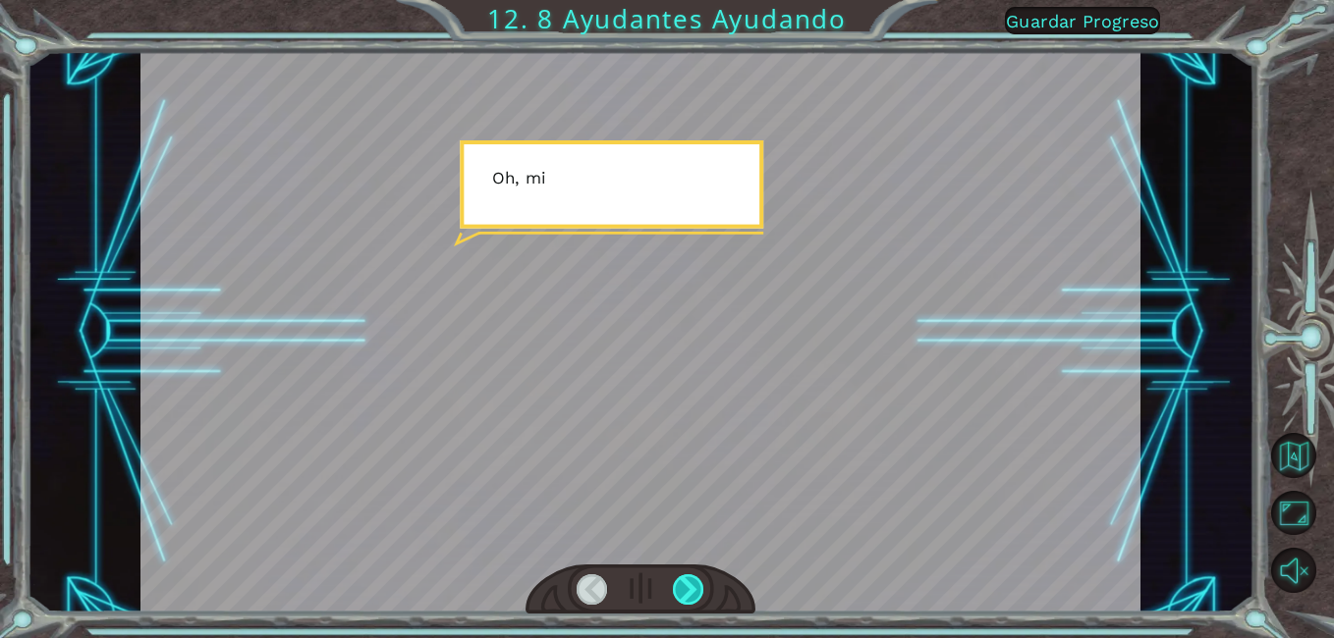
click at [690, 587] on div at bounding box center [688, 590] width 31 height 30
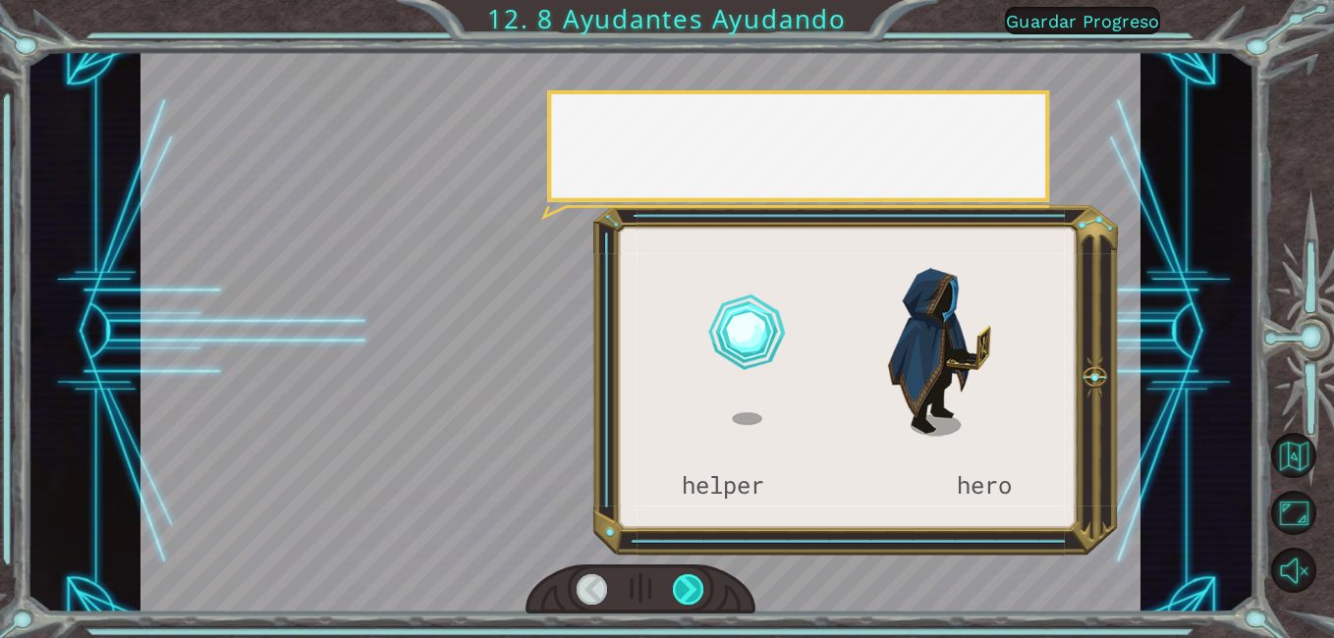
click at [686, 589] on div at bounding box center [688, 590] width 31 height 30
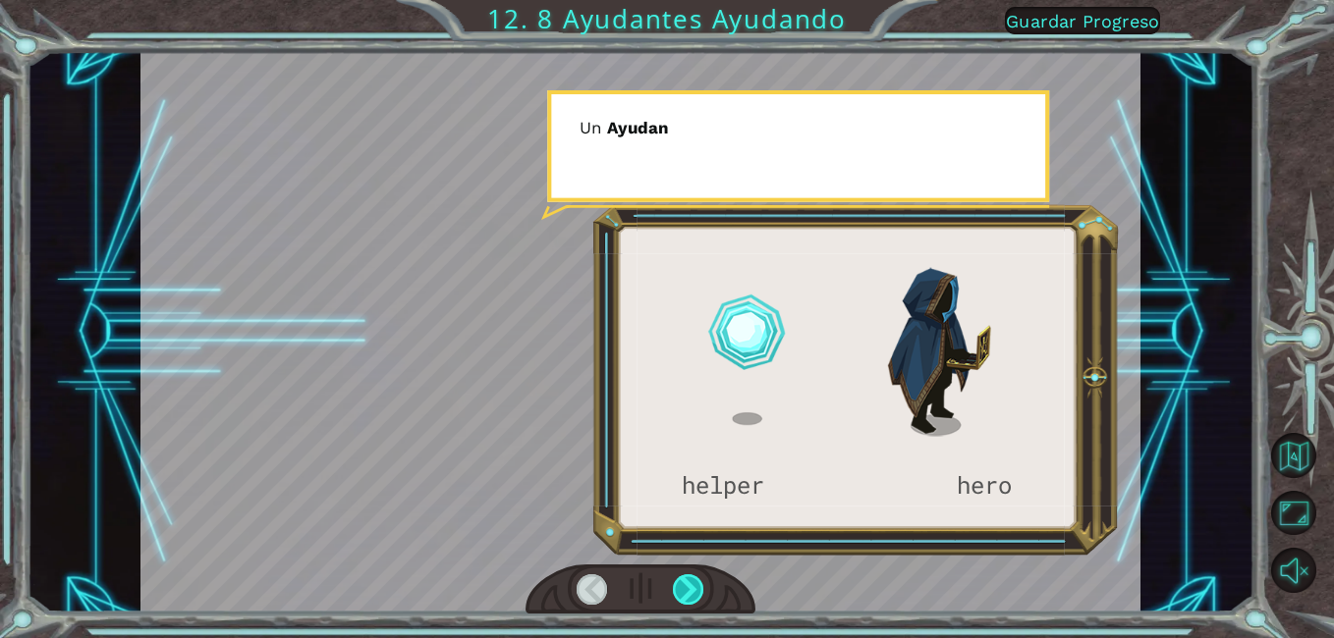
click at [684, 591] on div at bounding box center [688, 590] width 31 height 30
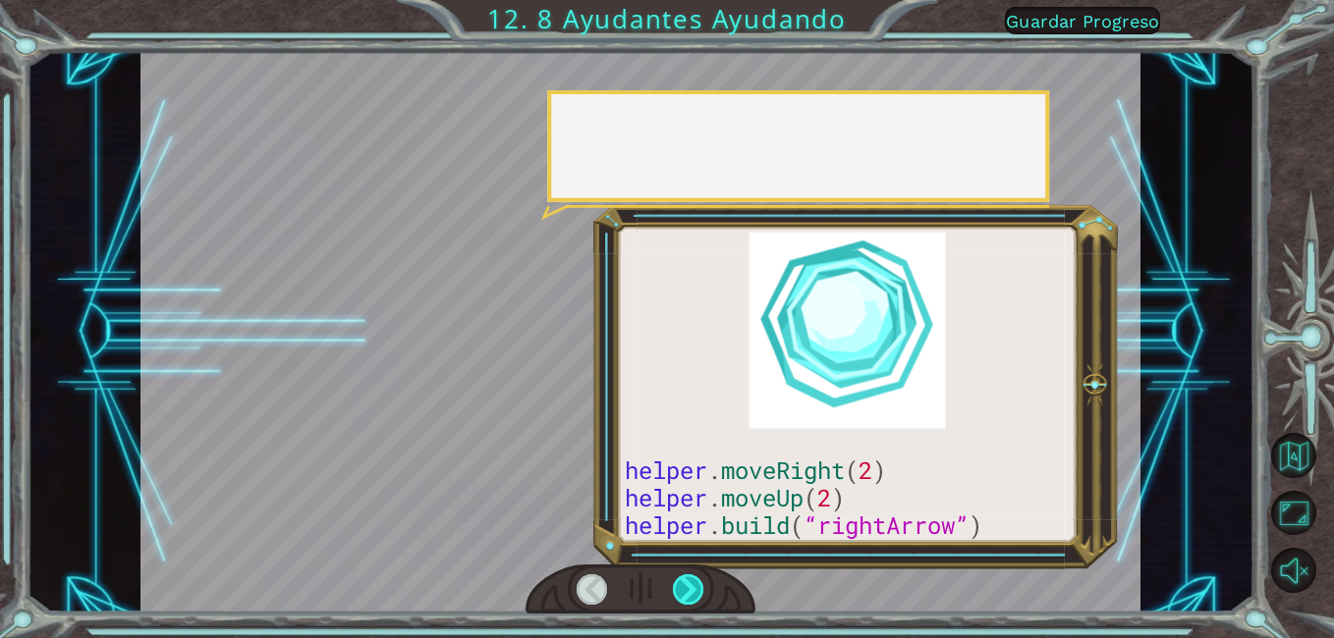
click at [684, 591] on div at bounding box center [688, 590] width 31 height 30
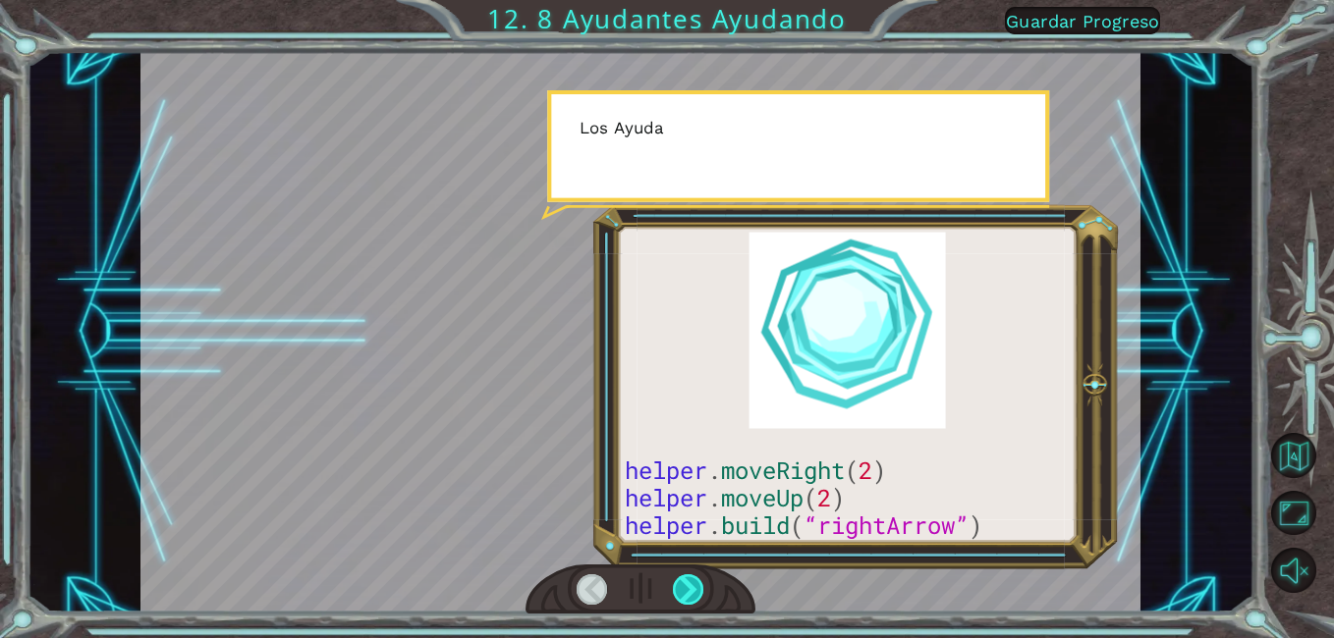
click at [684, 591] on div at bounding box center [688, 590] width 31 height 30
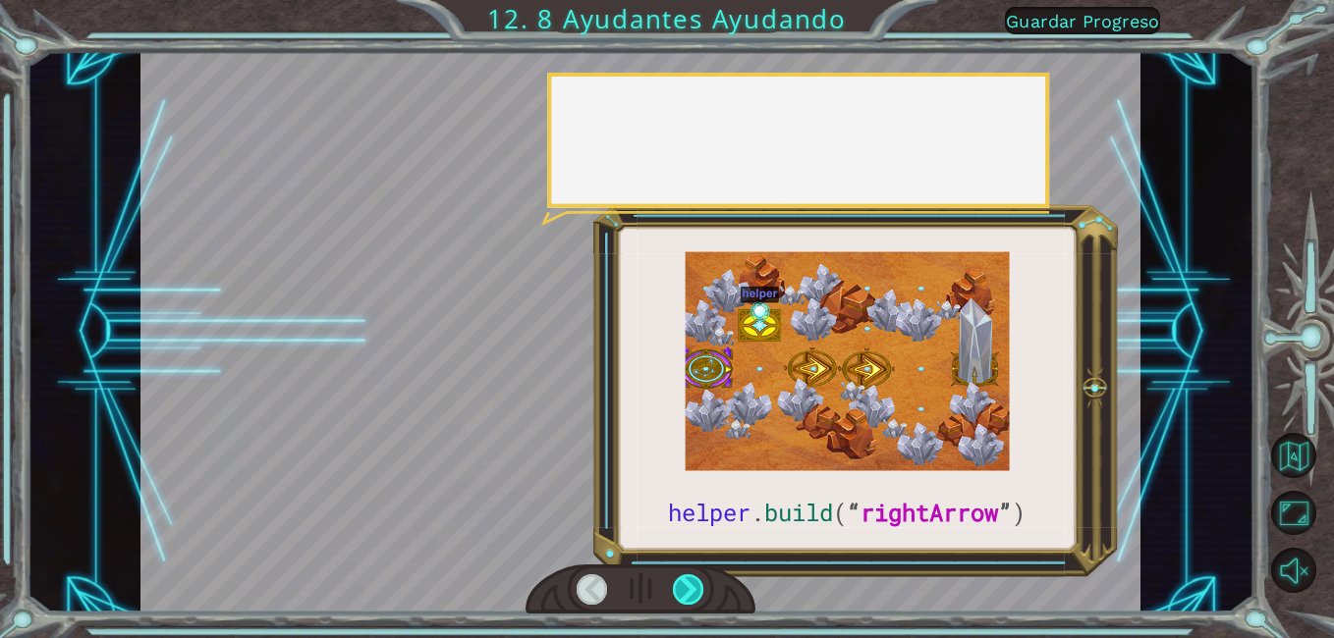
click at [684, 591] on div at bounding box center [688, 590] width 31 height 30
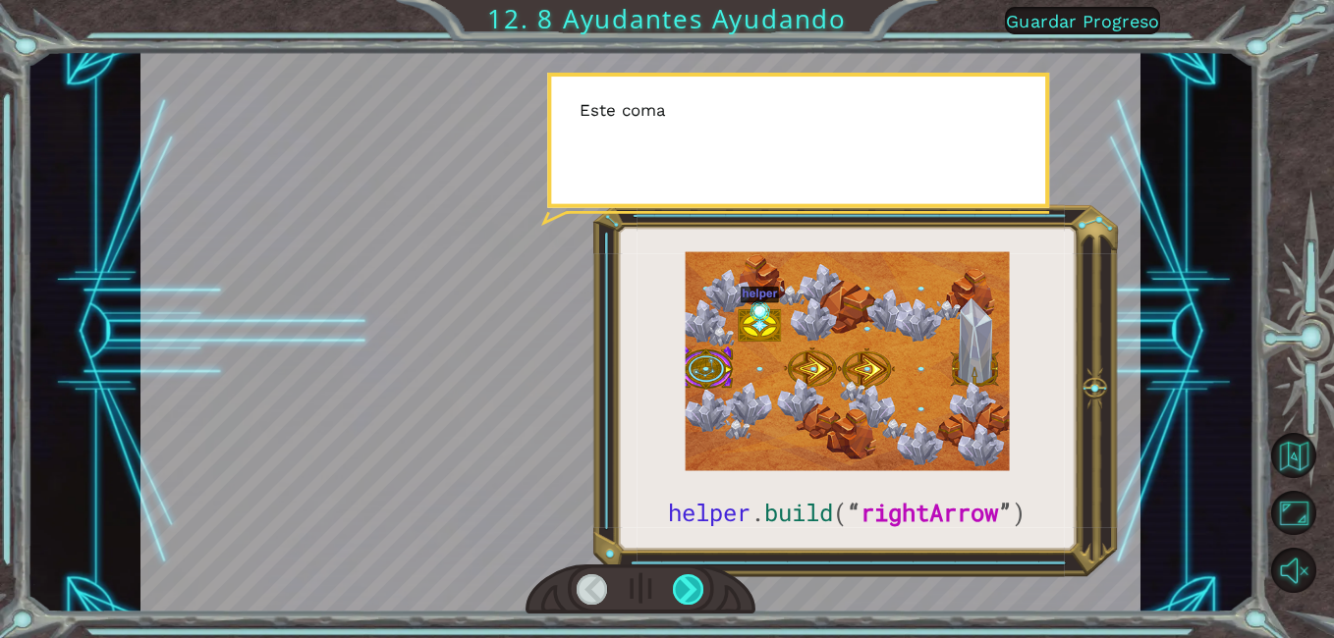
click at [684, 591] on div at bounding box center [688, 590] width 31 height 30
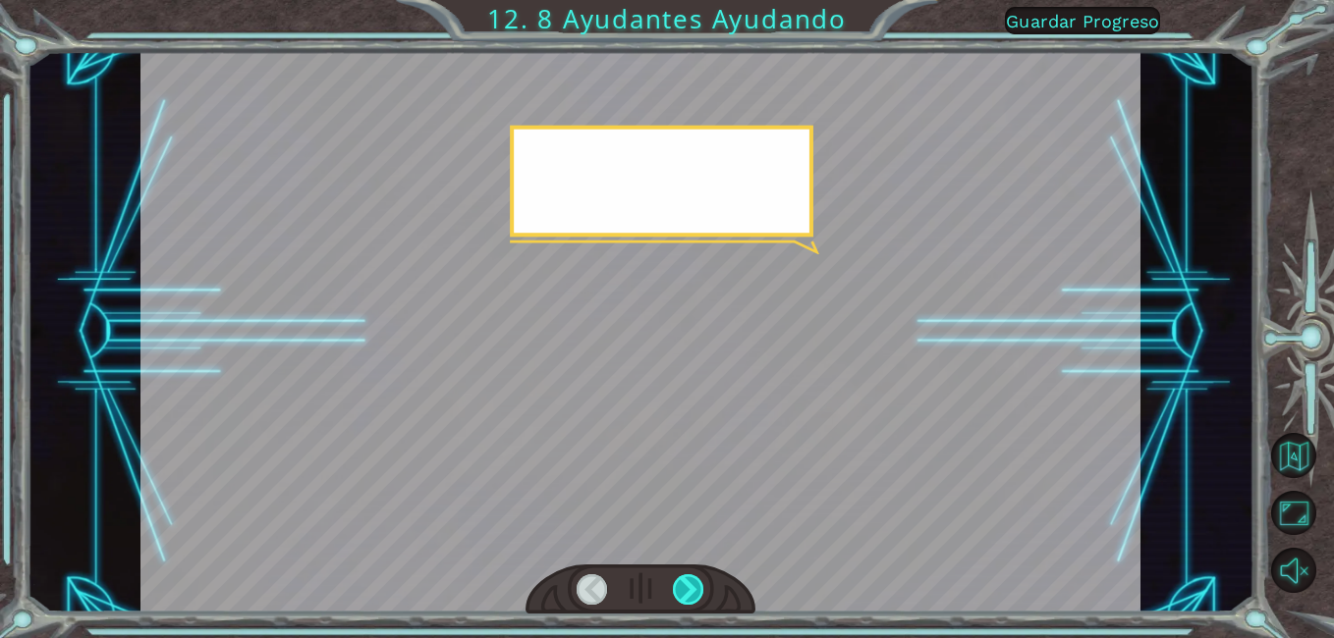
click at [684, 591] on div at bounding box center [688, 590] width 31 height 30
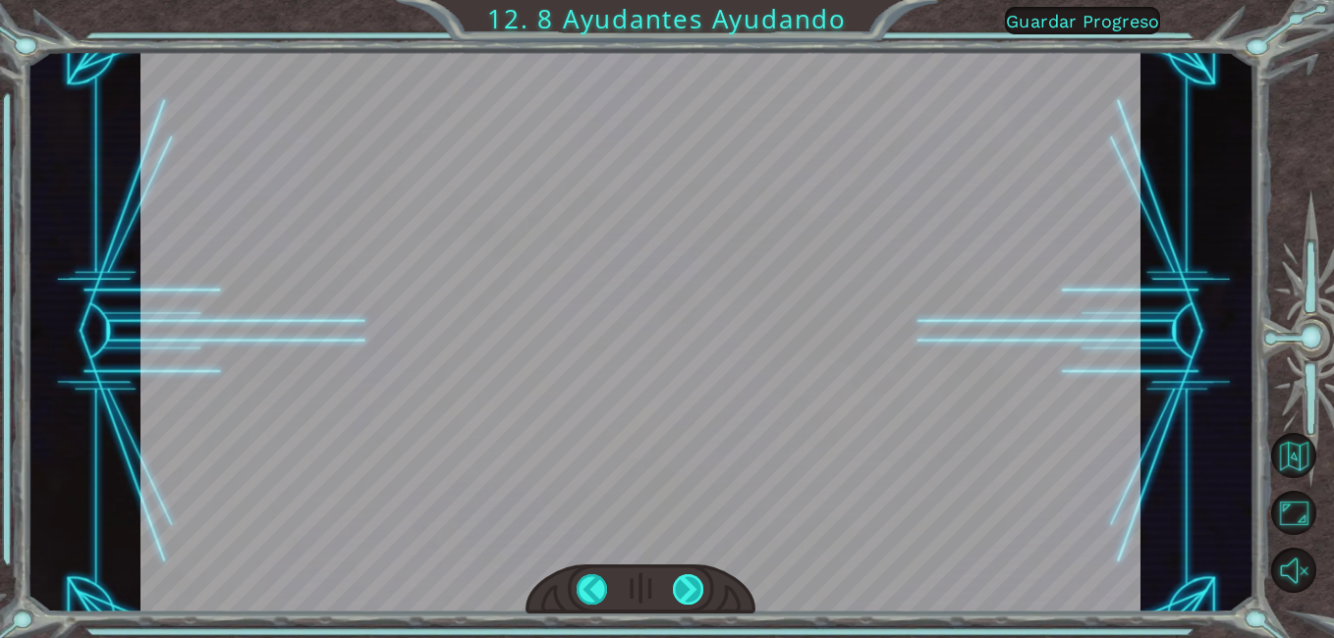
click at [684, 591] on div at bounding box center [688, 590] width 31 height 30
drag, startPoint x: 684, startPoint y: 591, endPoint x: 698, endPoint y: 584, distance: 16.3
click at [698, 584] on div at bounding box center [688, 590] width 31 height 30
click at [698, 585] on div at bounding box center [688, 590] width 31 height 30
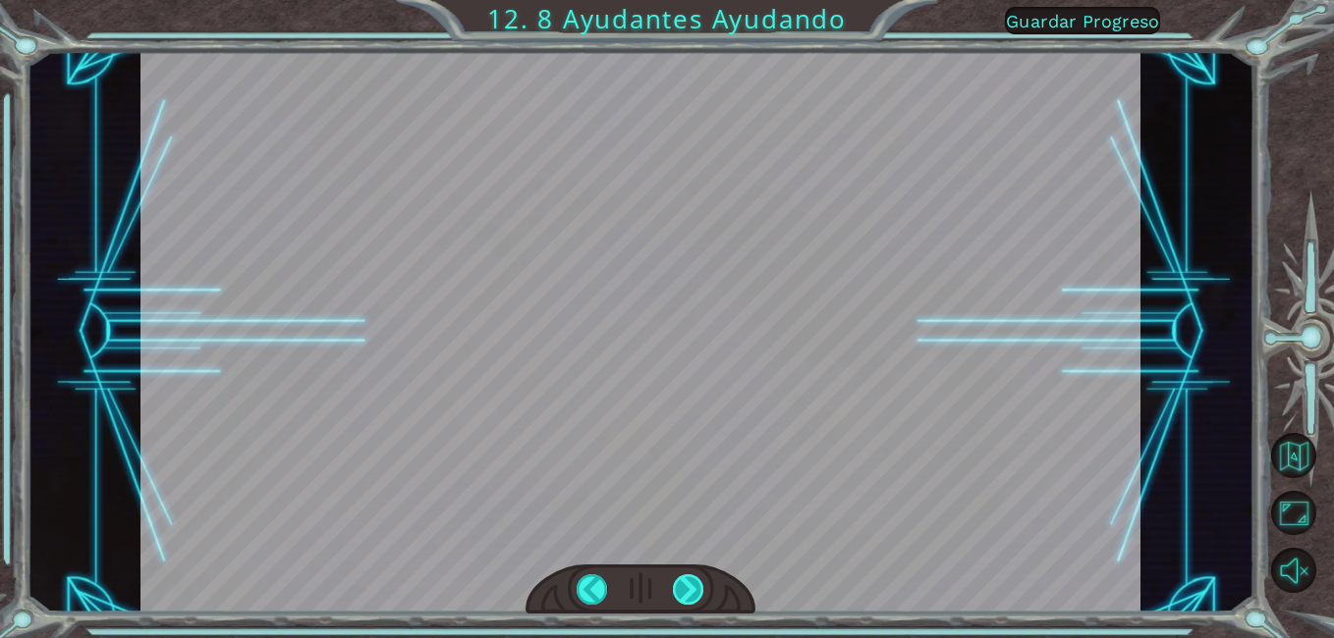
click at [698, 585] on div at bounding box center [688, 590] width 31 height 30
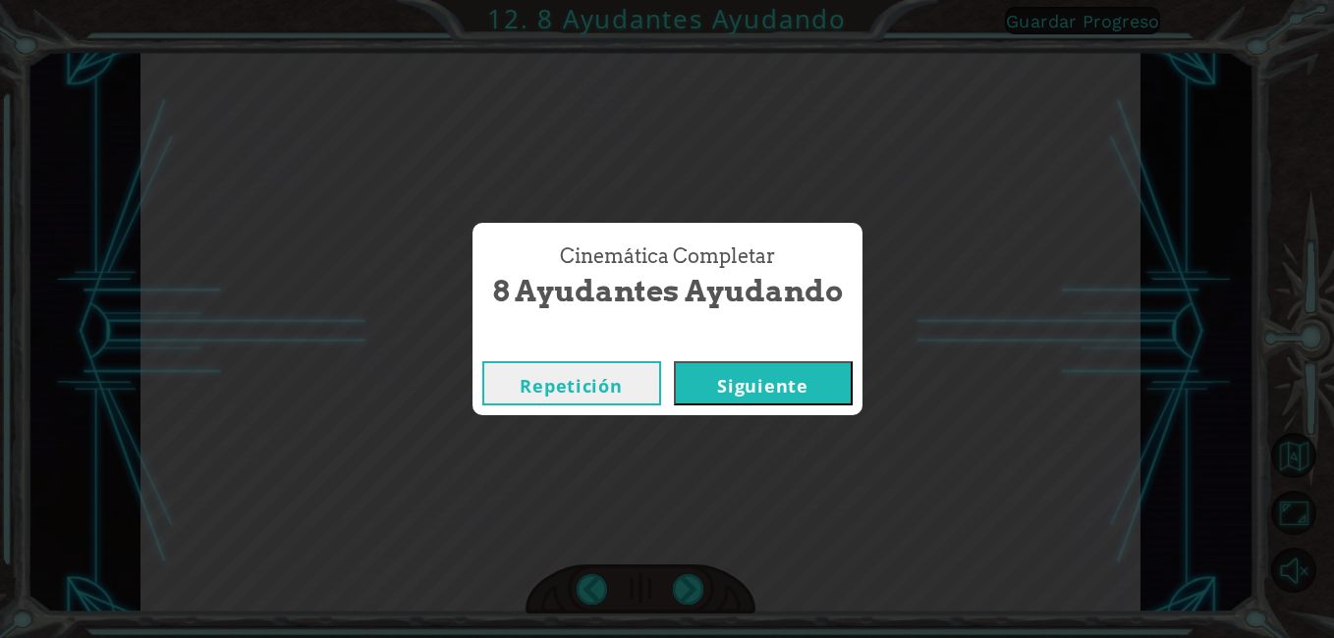
drag, startPoint x: 698, startPoint y: 585, endPoint x: 642, endPoint y: 599, distance: 57.6
click at [642, 599] on div "Cinemática Completar 8 Ayudantes Ayudando Repetición [GEOGRAPHIC_DATA]" at bounding box center [667, 319] width 1334 height 638
drag, startPoint x: 642, startPoint y: 599, endPoint x: 665, endPoint y: 597, distance: 22.7
click at [614, 612] on div "Cinemática Completar 8 Ayudantes Ayudando Repetición [GEOGRAPHIC_DATA]" at bounding box center [667, 319] width 1334 height 638
click at [741, 411] on div "Repetición [GEOGRAPHIC_DATA]" at bounding box center [667, 384] width 390 height 64
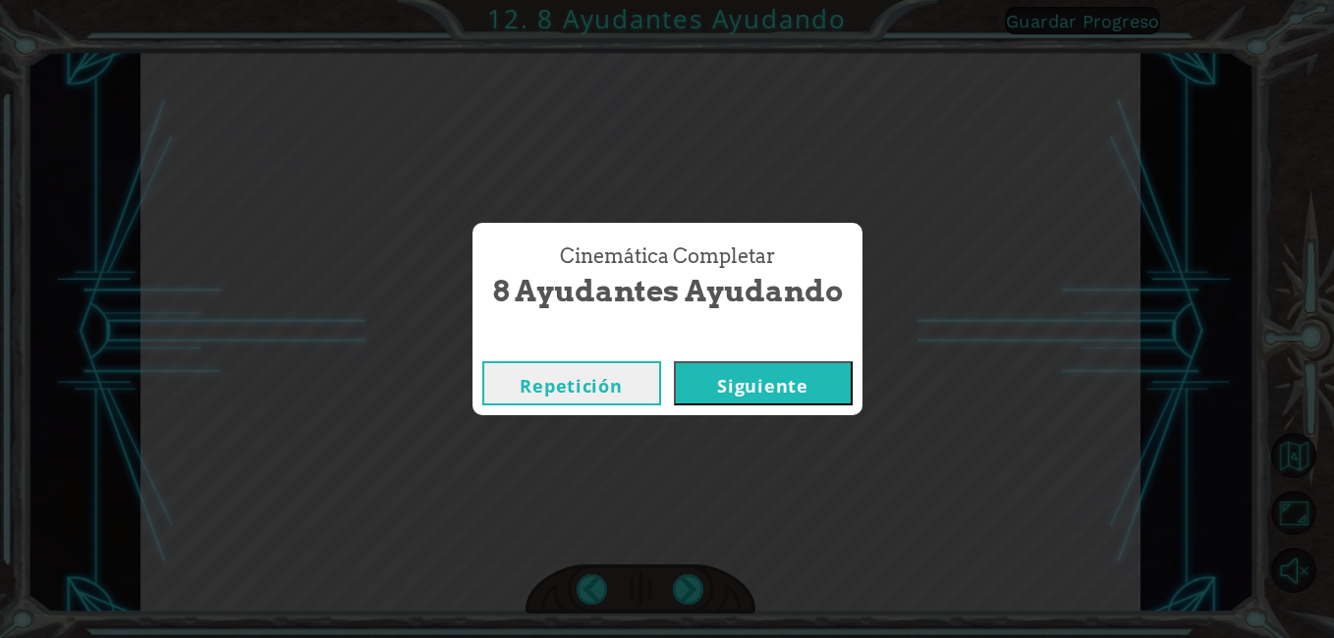
click at [745, 398] on button "Siguiente" at bounding box center [763, 383] width 179 height 44
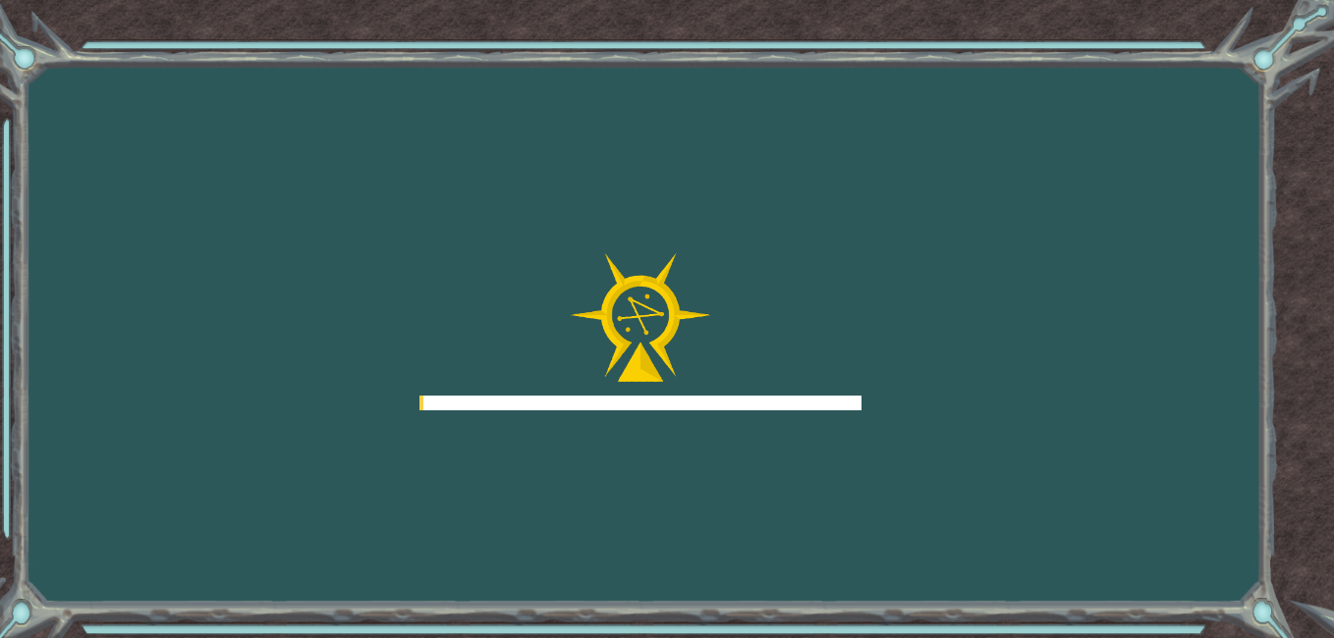
click at [746, 379] on div at bounding box center [640, 331] width 442 height 157
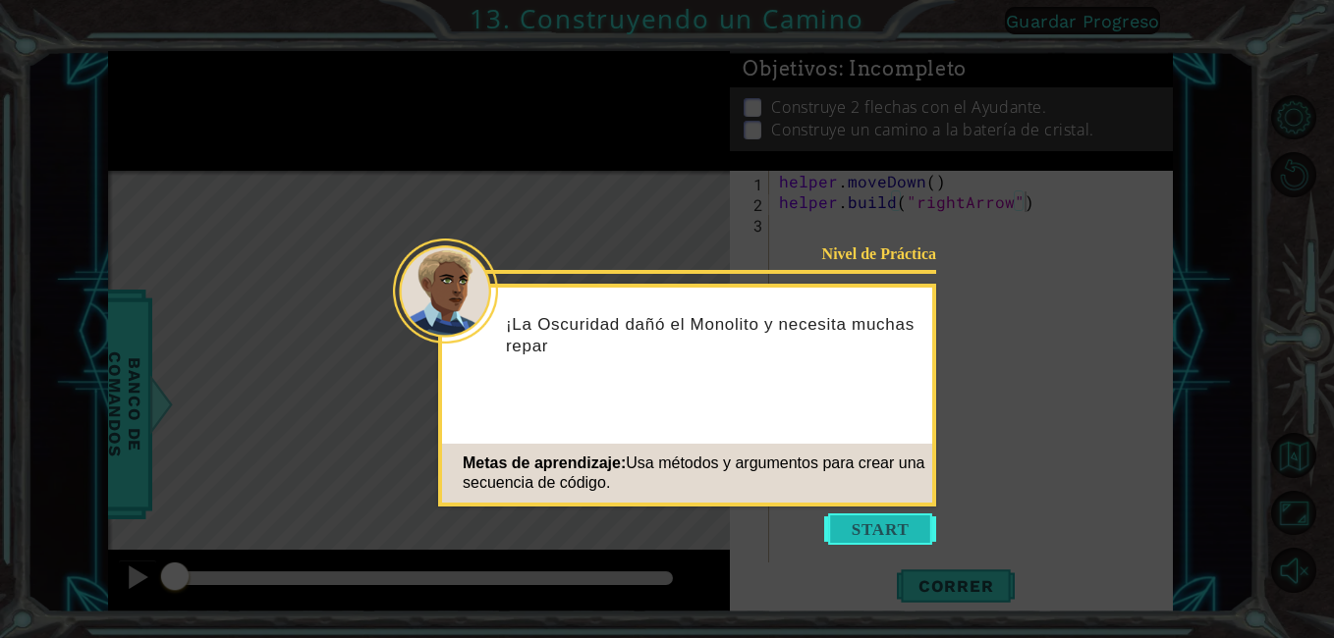
click at [910, 544] on button "Start" at bounding box center [880, 529] width 112 height 31
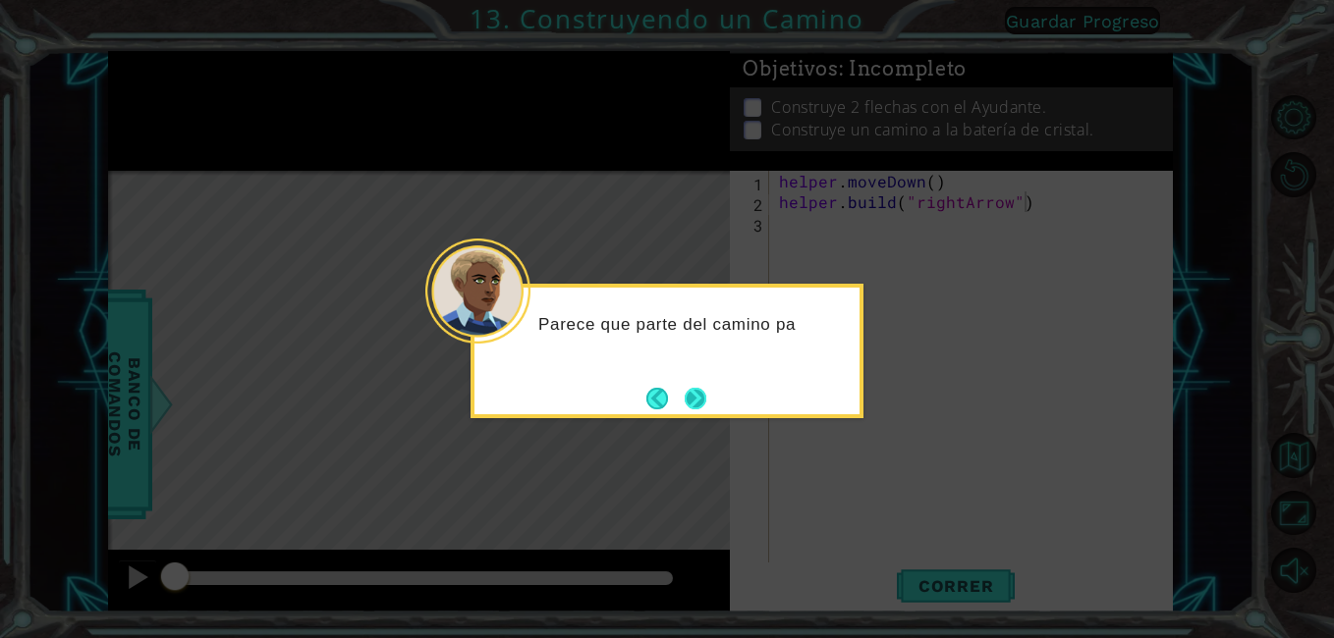
click at [689, 412] on button "Next" at bounding box center [695, 398] width 27 height 27
click at [689, 415] on icon at bounding box center [667, 319] width 1334 height 638
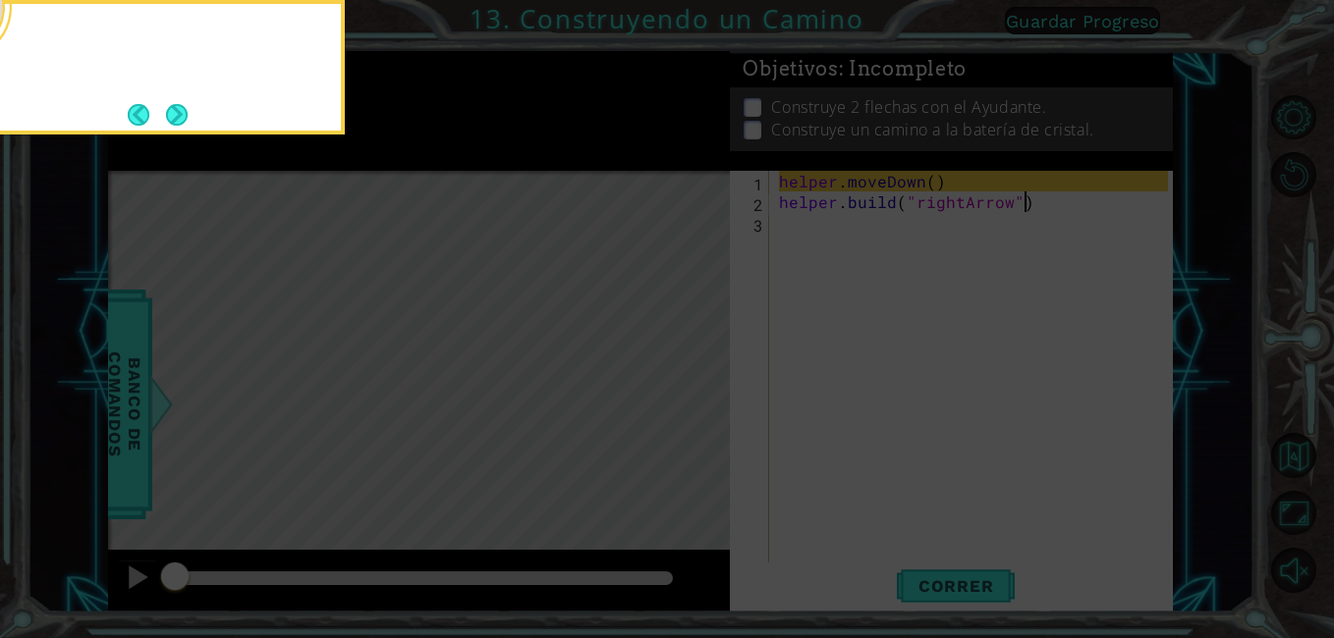
click at [689, 415] on icon at bounding box center [667, 95] width 1334 height 1085
click at [162, 128] on button "Next" at bounding box center [176, 113] width 35 height 35
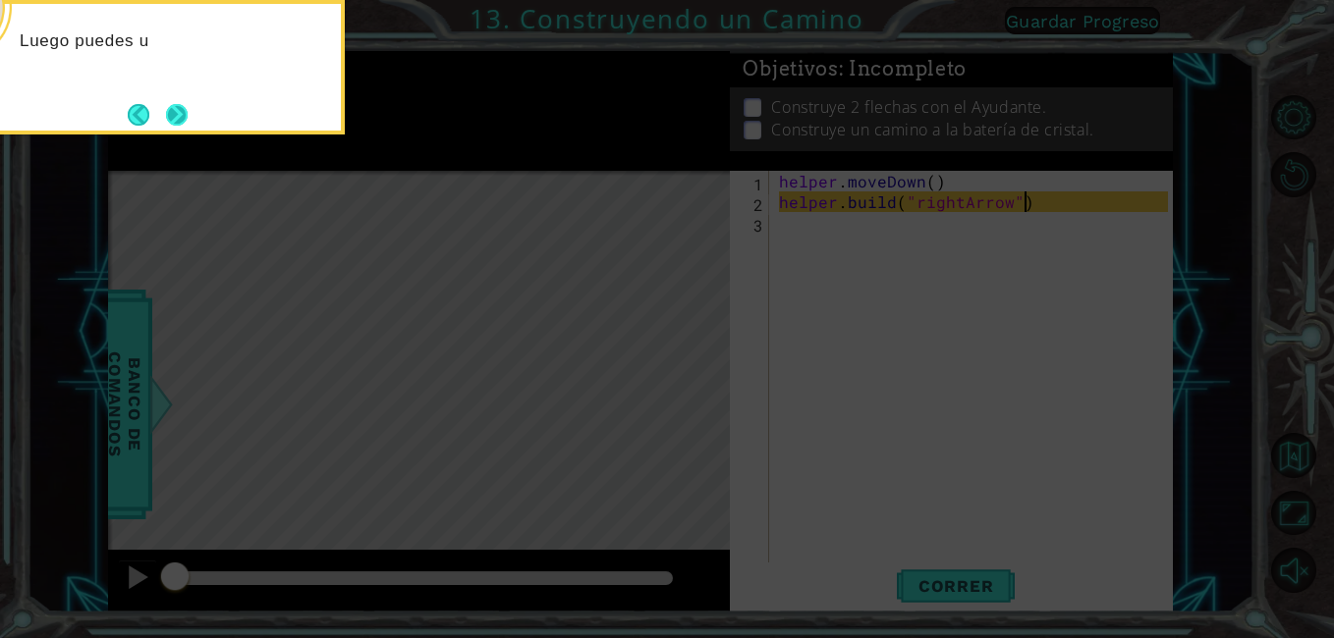
click at [166, 109] on button "Next" at bounding box center [177, 114] width 23 height 23
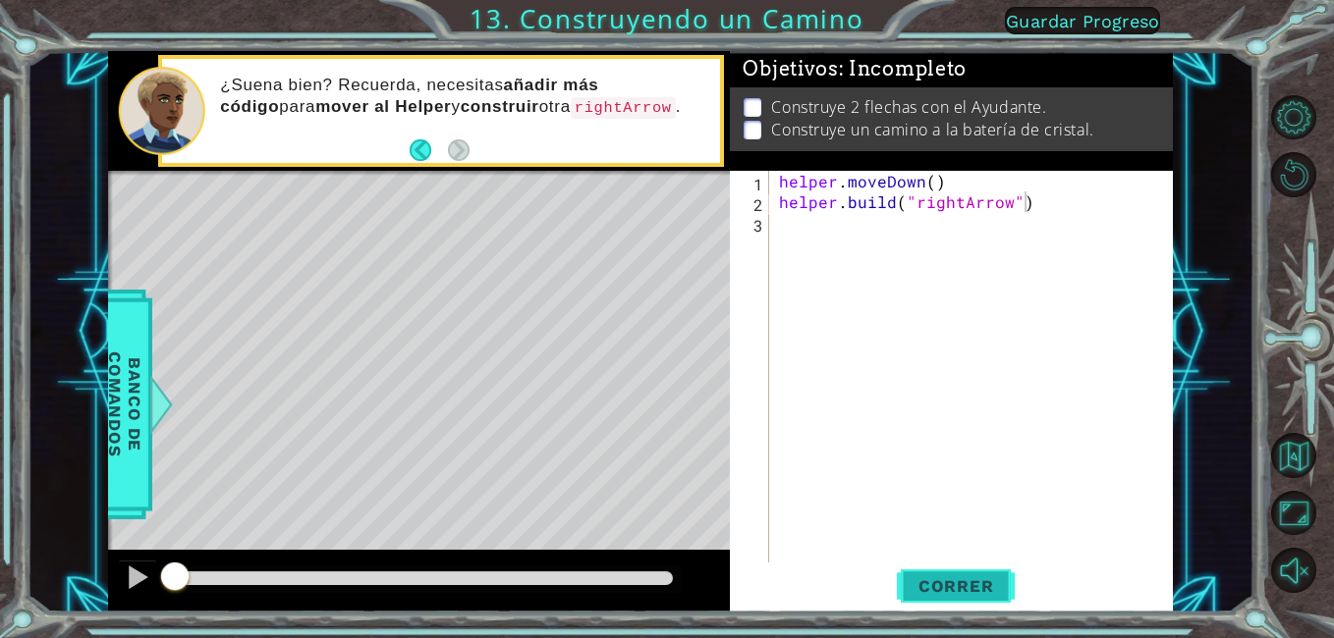
click at [932, 577] on span "Correr" at bounding box center [956, 587] width 115 height 20
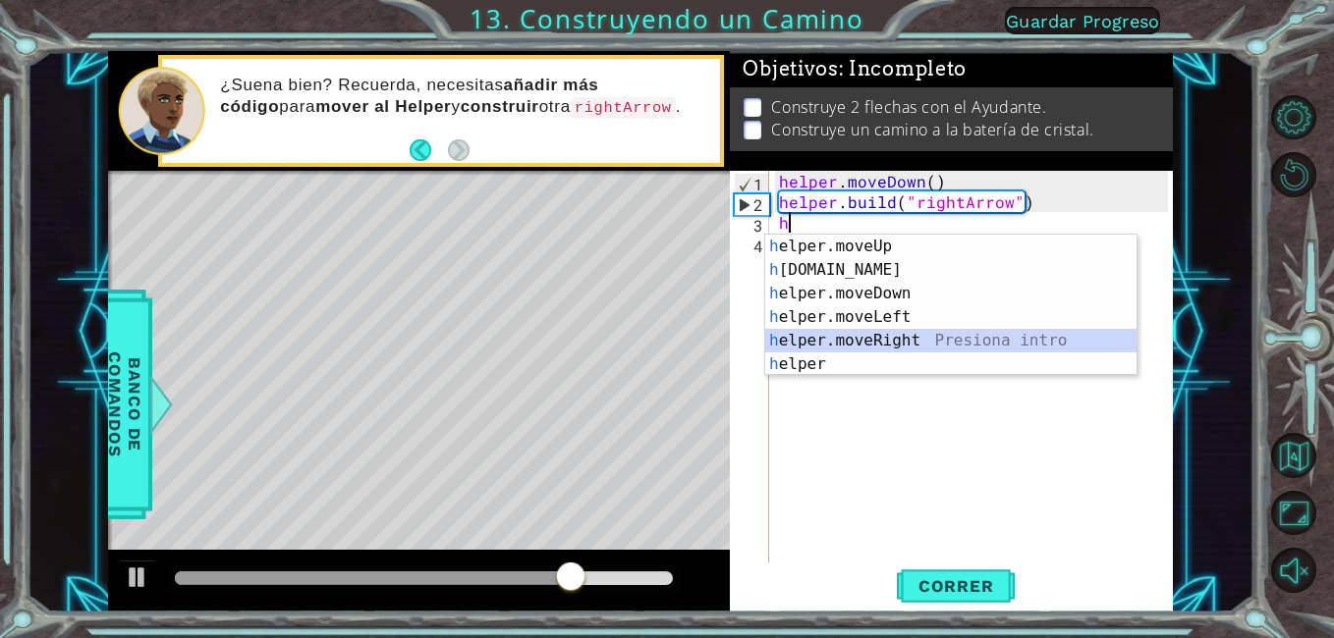
click at [846, 340] on div "h elper.moveUp Presiona intro h [DOMAIN_NAME] Presiona intro h elper.moveDown P…" at bounding box center [950, 329] width 371 height 189
type textarea "helper.moveRight(1)"
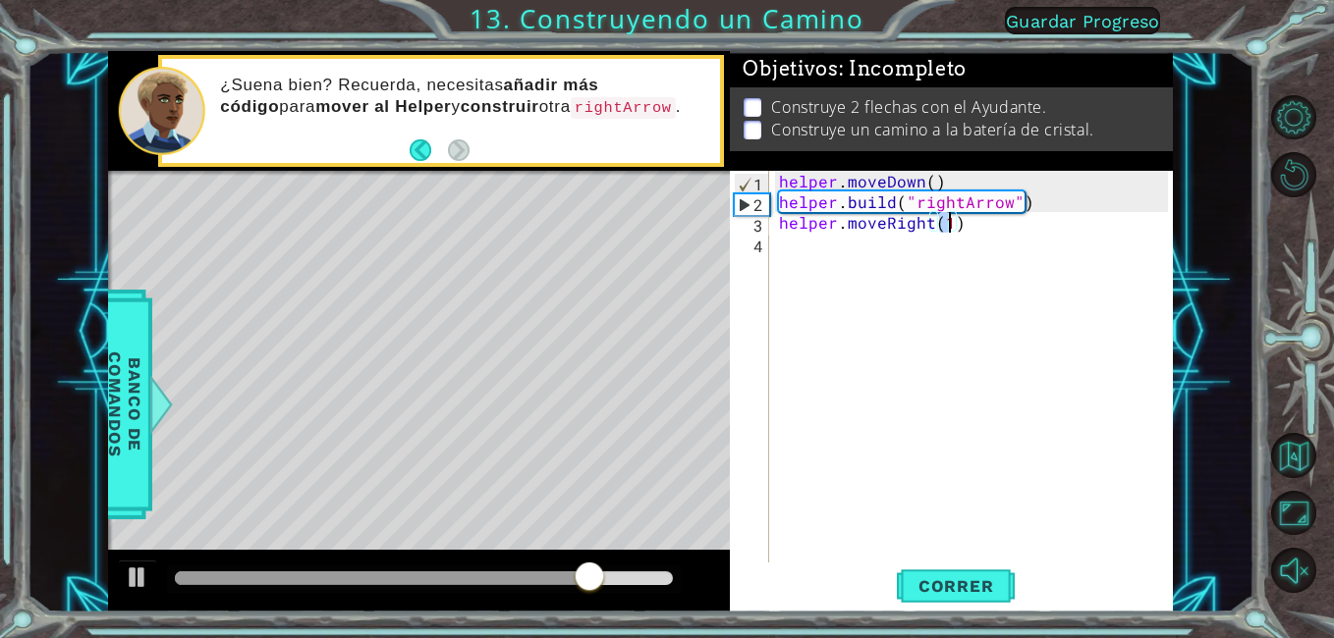
click at [880, 465] on div "helper . moveDown ( ) helper . build ( "rightArrow" ) helper . moveRight ( 1 )" at bounding box center [976, 387] width 403 height 433
click at [948, 582] on span "Correr" at bounding box center [956, 587] width 115 height 20
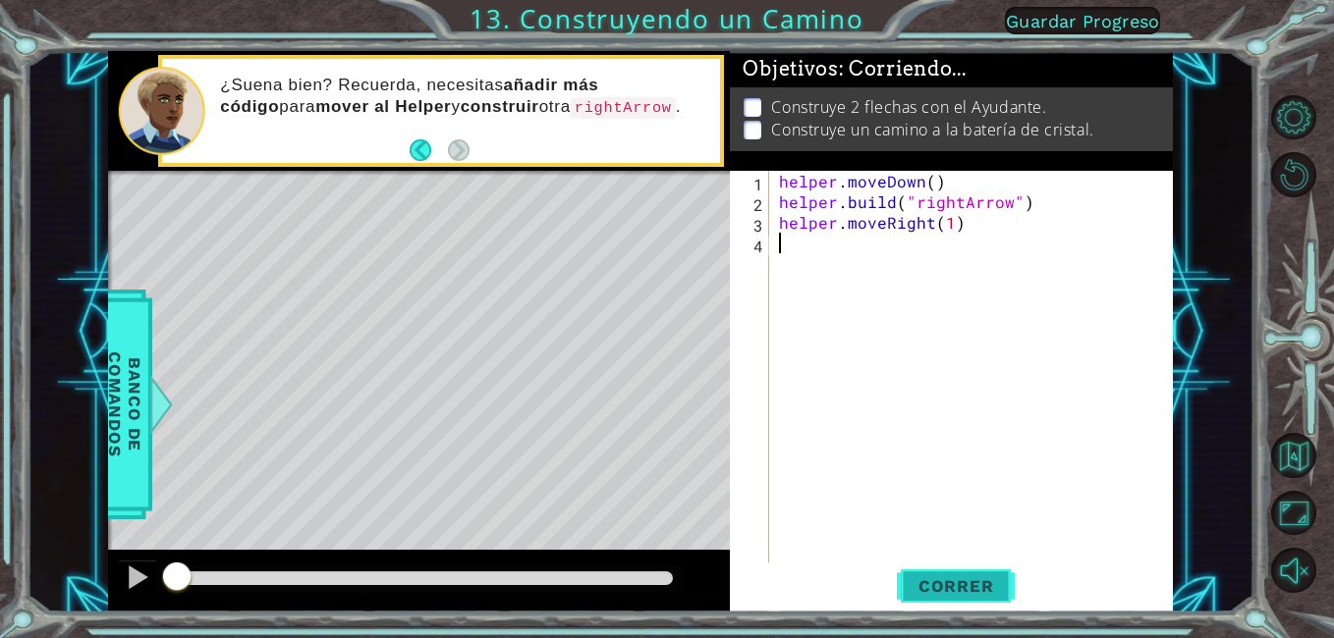
click at [948, 582] on span "Correr" at bounding box center [956, 587] width 115 height 20
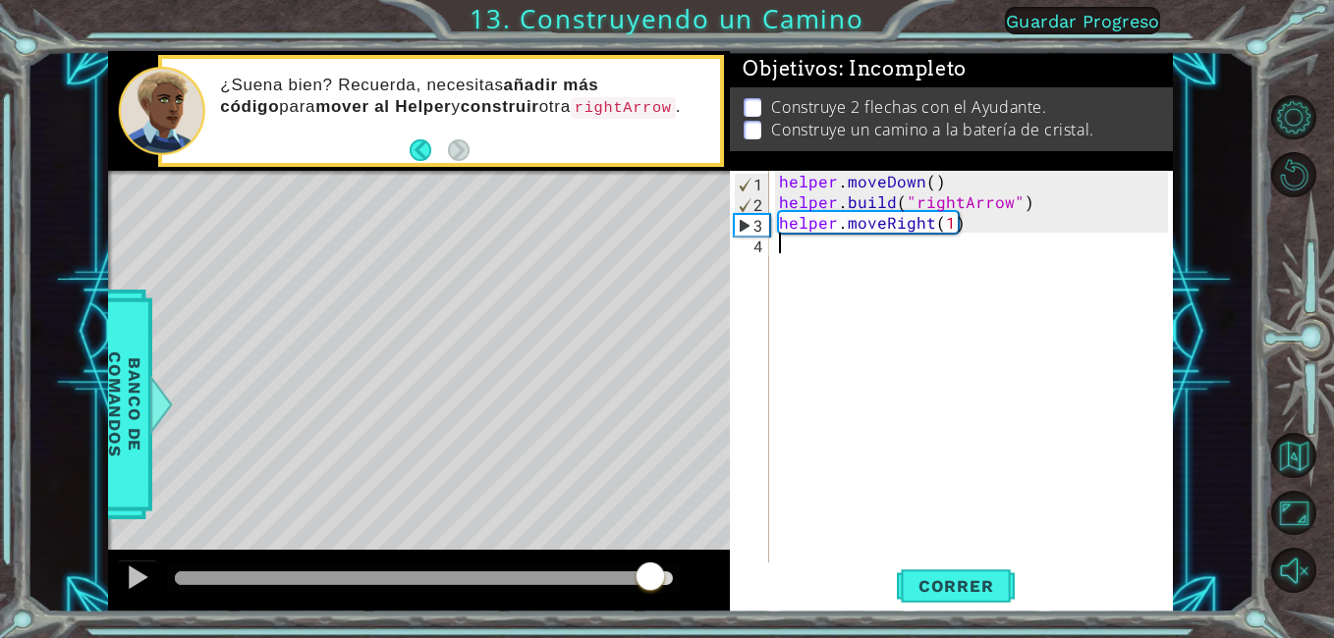
click at [651, 580] on div at bounding box center [424, 579] width 499 height 14
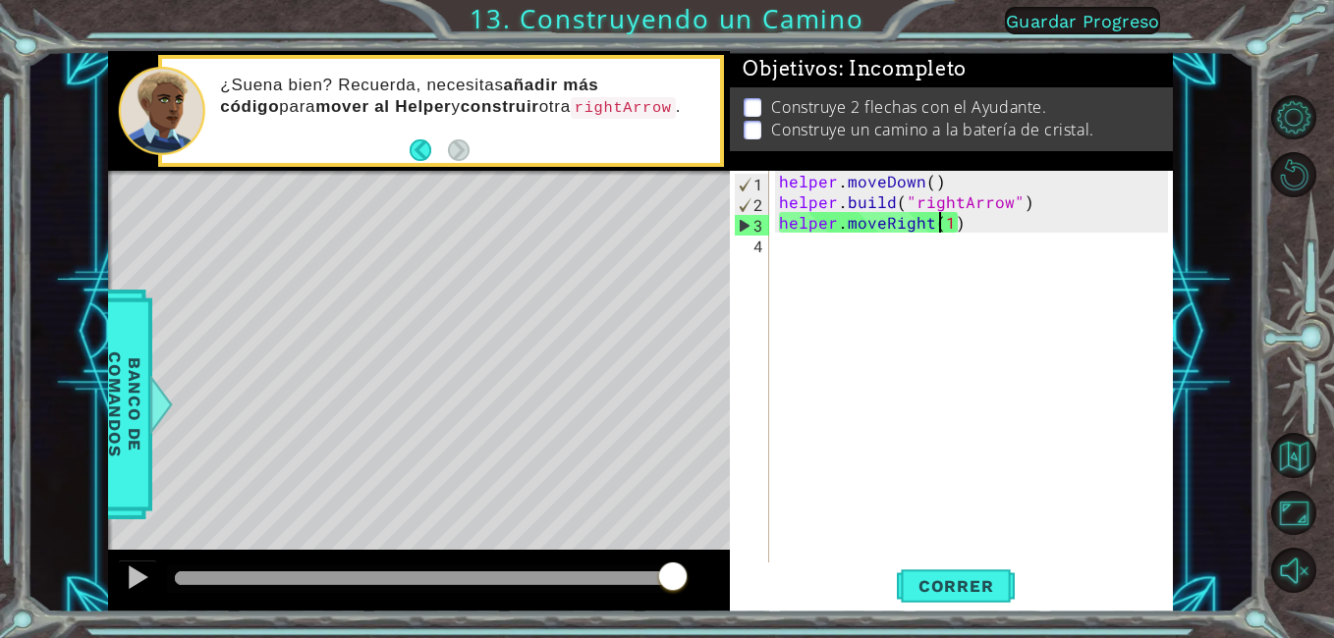
click at [944, 220] on div "helper . moveDown ( ) helper . build ( "rightArrow" ) helper . moveRight ( 1 )" at bounding box center [976, 387] width 403 height 433
click at [950, 217] on div "helper . moveDown ( ) helper . build ( "rightArrow" ) helper . moveRight ( 1 )" at bounding box center [971, 367] width 393 height 392
click at [948, 228] on div "helper . moveDown ( ) helper . build ( "rightArrow" ) helper . moveRight ( 1 )" at bounding box center [976, 387] width 403 height 433
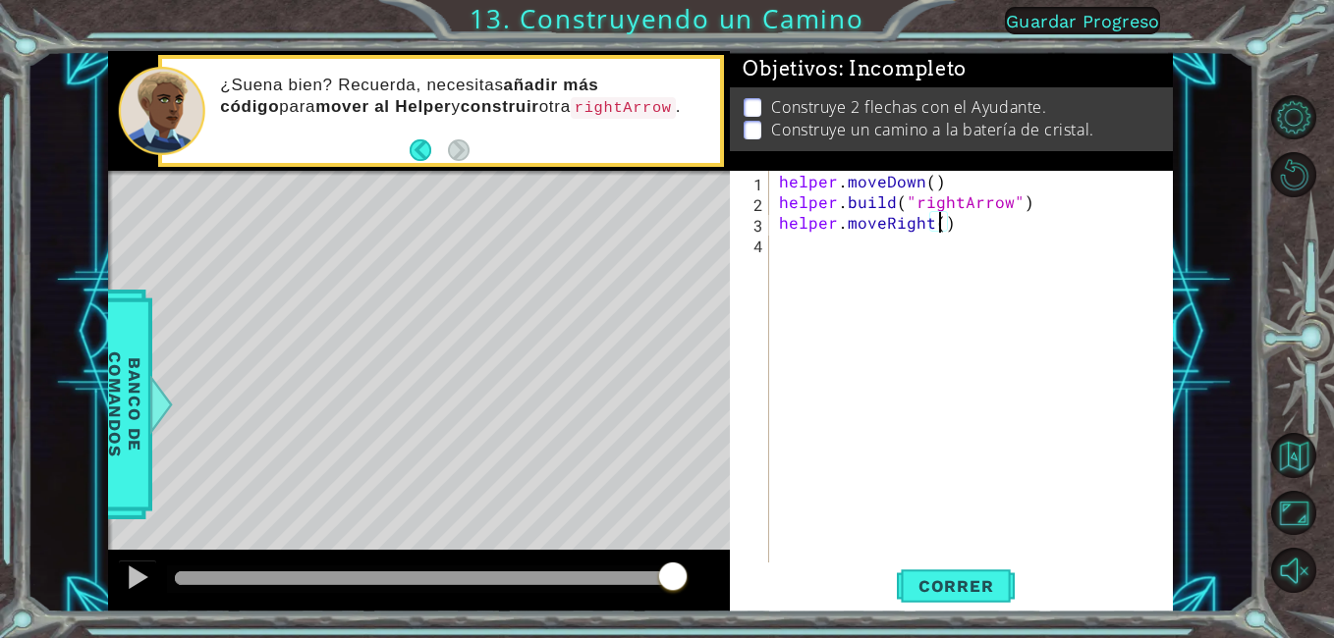
type textarea "helper.moveRight(2)"
click at [918, 552] on div "helper . moveDown ( ) helper . build ( "rightArrow" ) helper . moveRight ( 2 )" at bounding box center [976, 387] width 403 height 433
drag, startPoint x: 915, startPoint y: 570, endPoint x: 923, endPoint y: 632, distance: 62.4
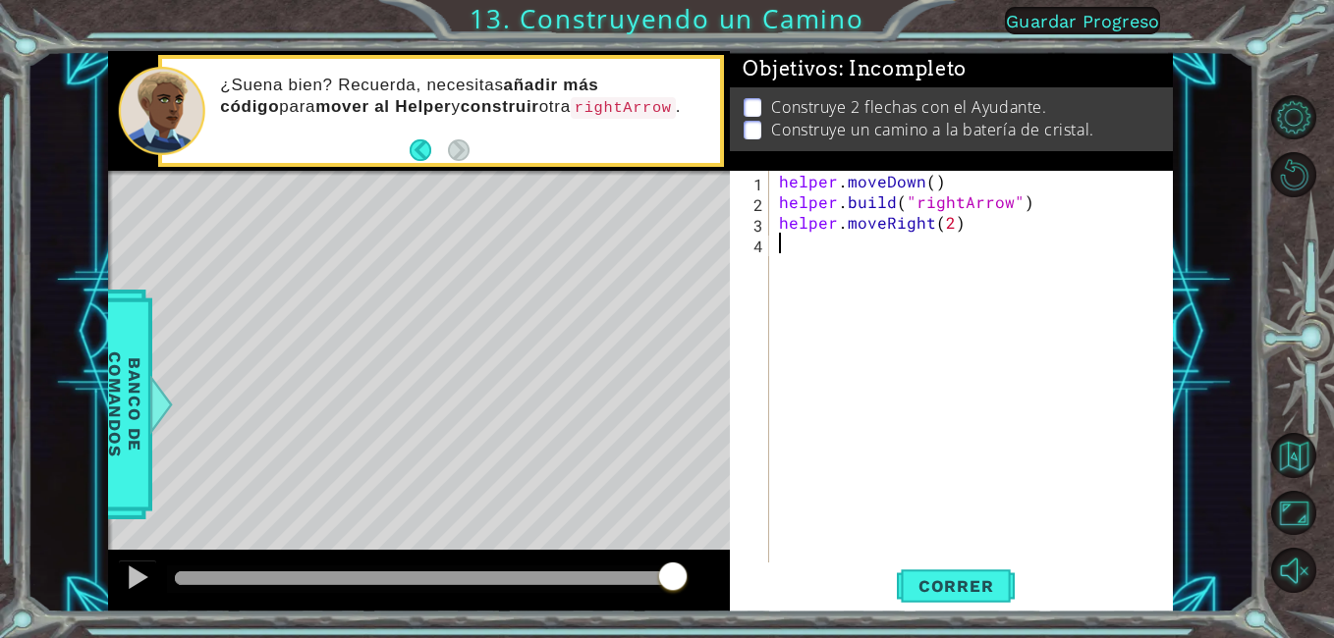
click at [919, 565] on button "Correr" at bounding box center [956, 587] width 118 height 44
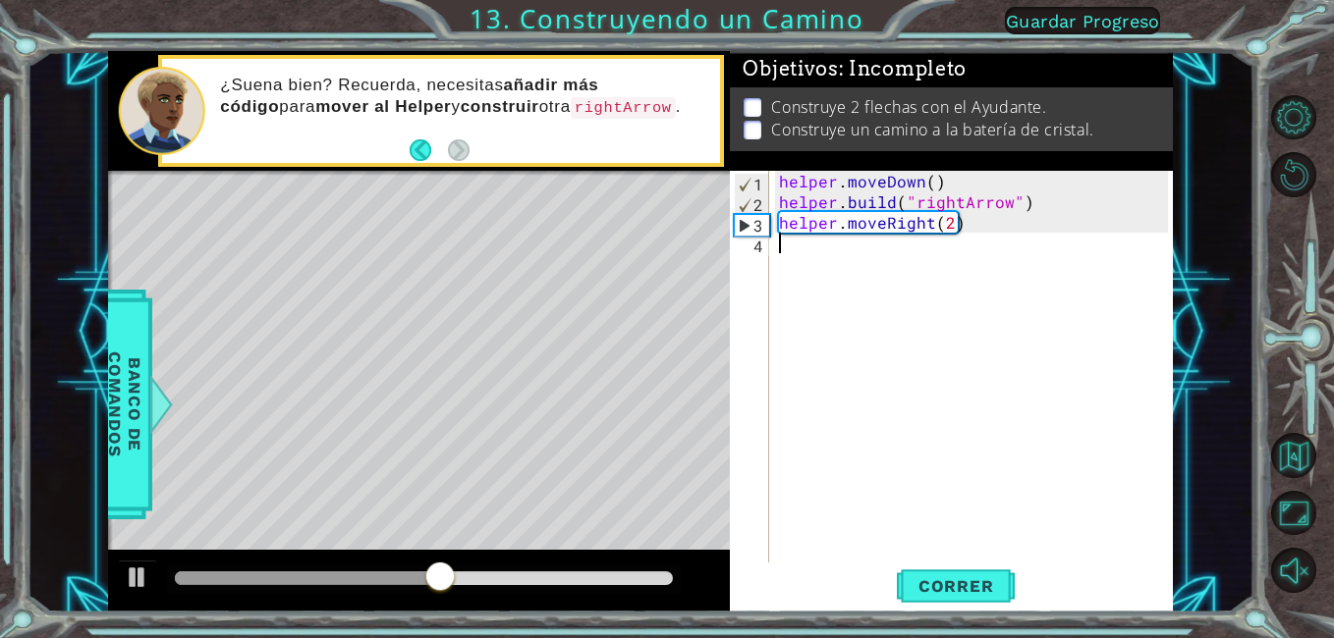
click at [976, 237] on div "helper . moveDown ( ) helper . build ( "rightArrow" ) helper . moveRight ( 2 )" at bounding box center [976, 387] width 403 height 433
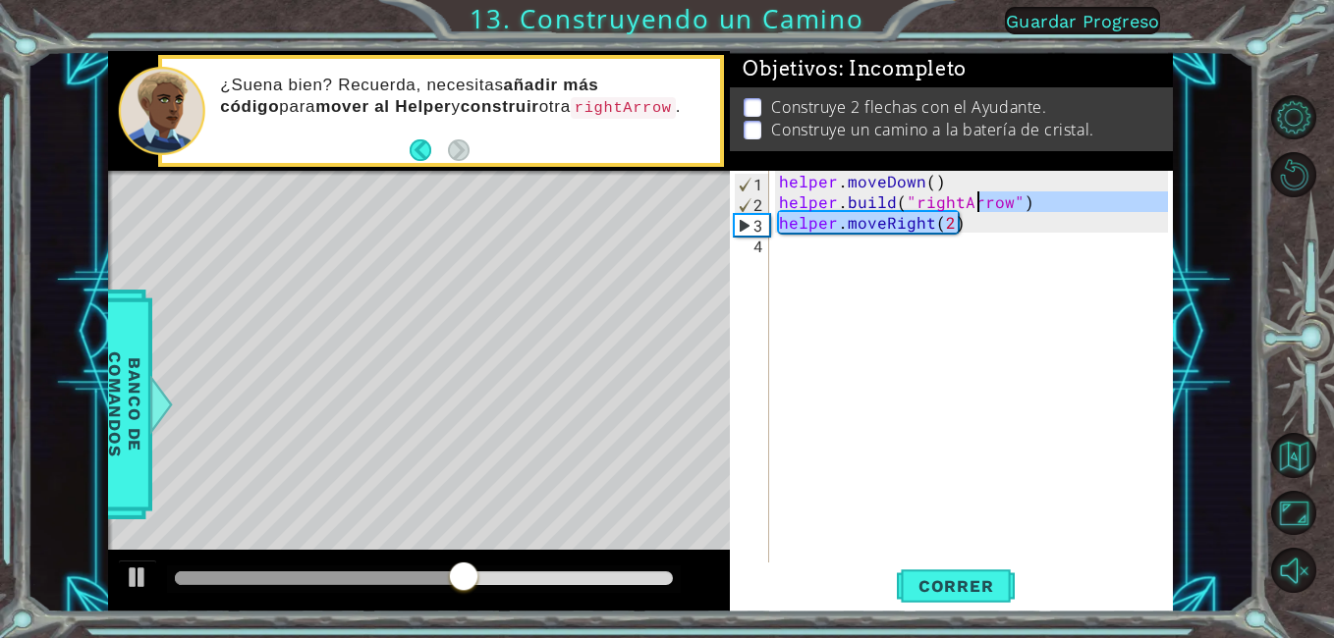
click at [976, 211] on div "helper . moveDown ( ) helper . build ( "rightArrow" ) helper . moveRight ( 2 )" at bounding box center [976, 387] width 403 height 433
click at [976, 211] on div "helper . moveDown ( ) helper . build ( "rightArrow" ) helper . moveRight ( 2 )" at bounding box center [971, 367] width 393 height 392
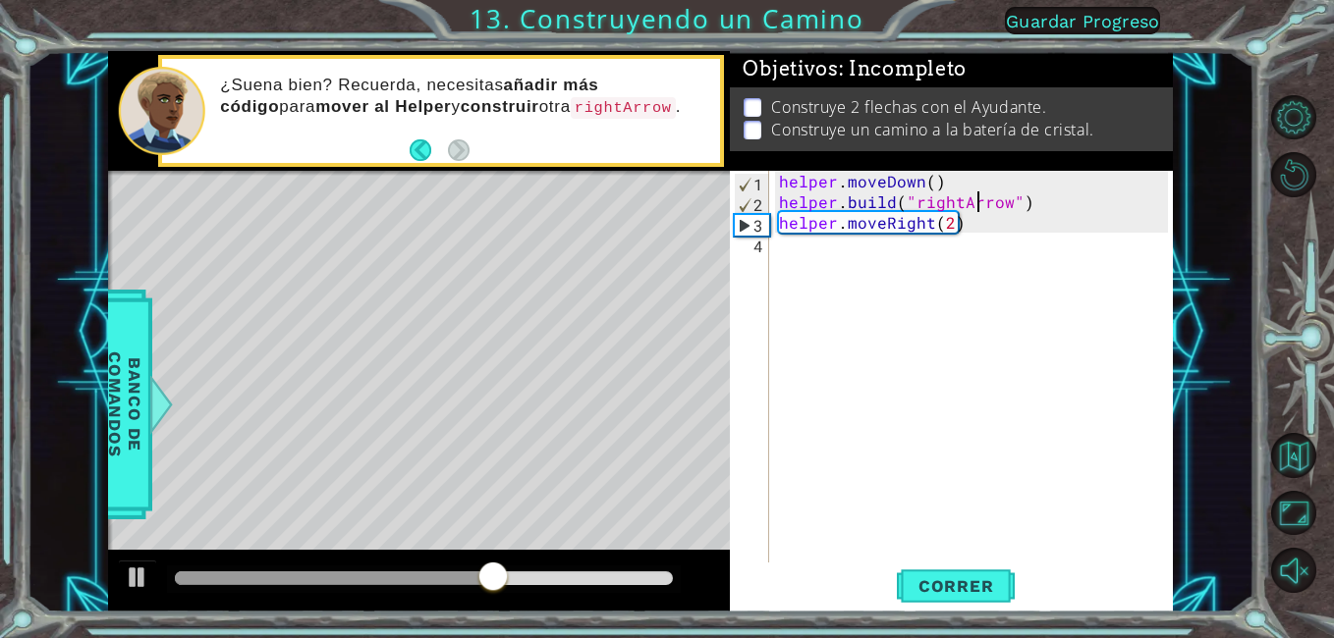
drag, startPoint x: 976, startPoint y: 222, endPoint x: 973, endPoint y: 233, distance: 11.2
click at [974, 232] on div "helper . moveDown ( ) helper . build ( "rightArrow" ) helper . moveRight ( 2 )" at bounding box center [976, 387] width 403 height 433
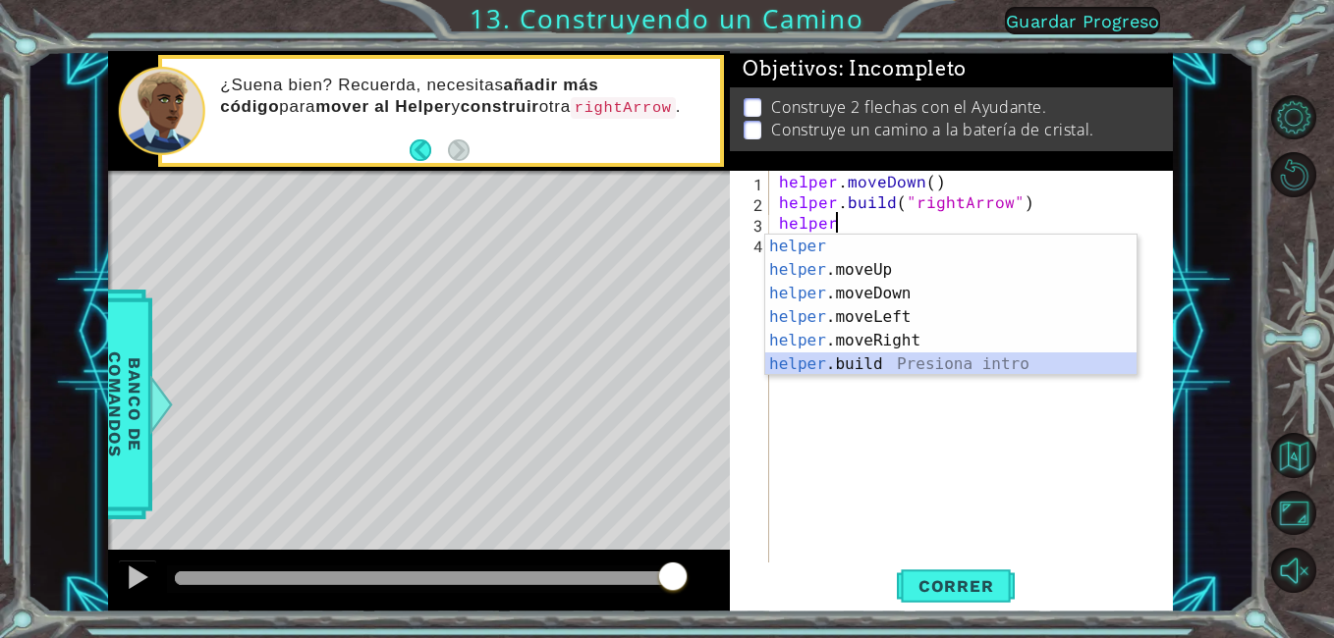
click at [901, 359] on div "helper Presiona intro helper .moveUp Presiona intro helper .moveDown Presiona i…" at bounding box center [950, 329] width 371 height 189
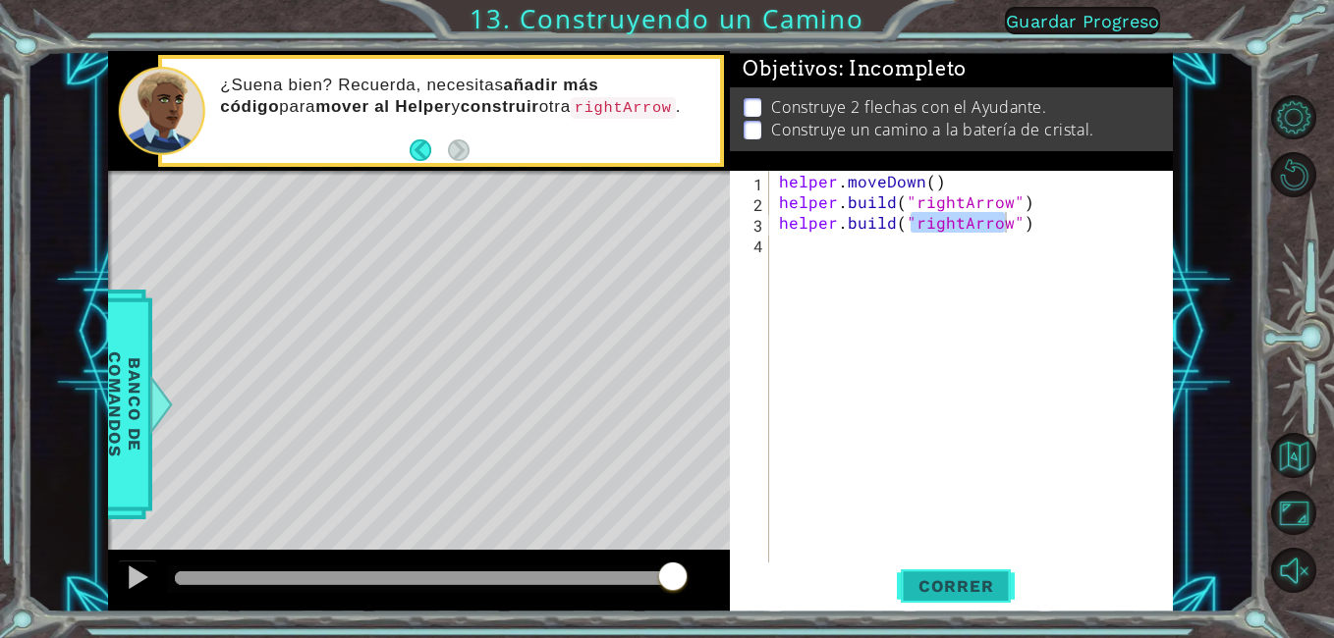
click at [935, 580] on span "Correr" at bounding box center [956, 587] width 115 height 20
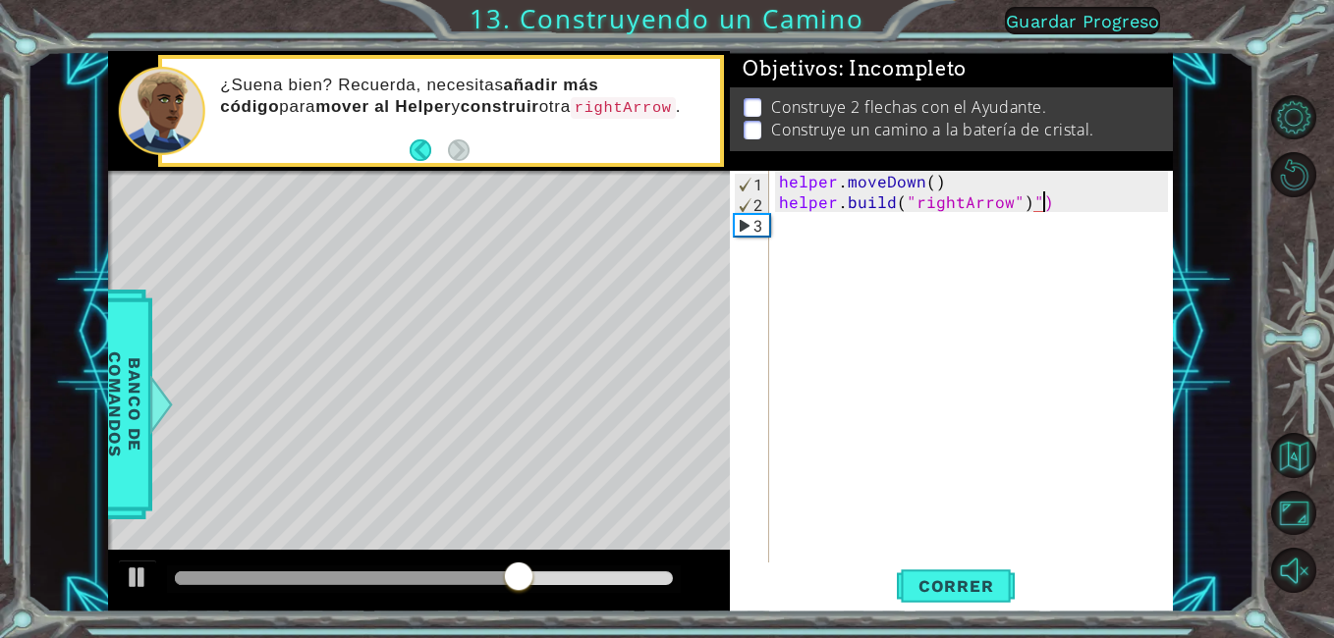
click at [1073, 199] on div "helper . moveDown ( ) helper . build ( "rightArrow" ) ")" at bounding box center [976, 387] width 403 height 433
type textarea "[DOMAIN_NAME]("rightArrow")"
click at [811, 242] on div "helper . moveDown ( ) helper . build ( "rightArrow" )" at bounding box center [976, 387] width 403 height 433
type textarea "g"
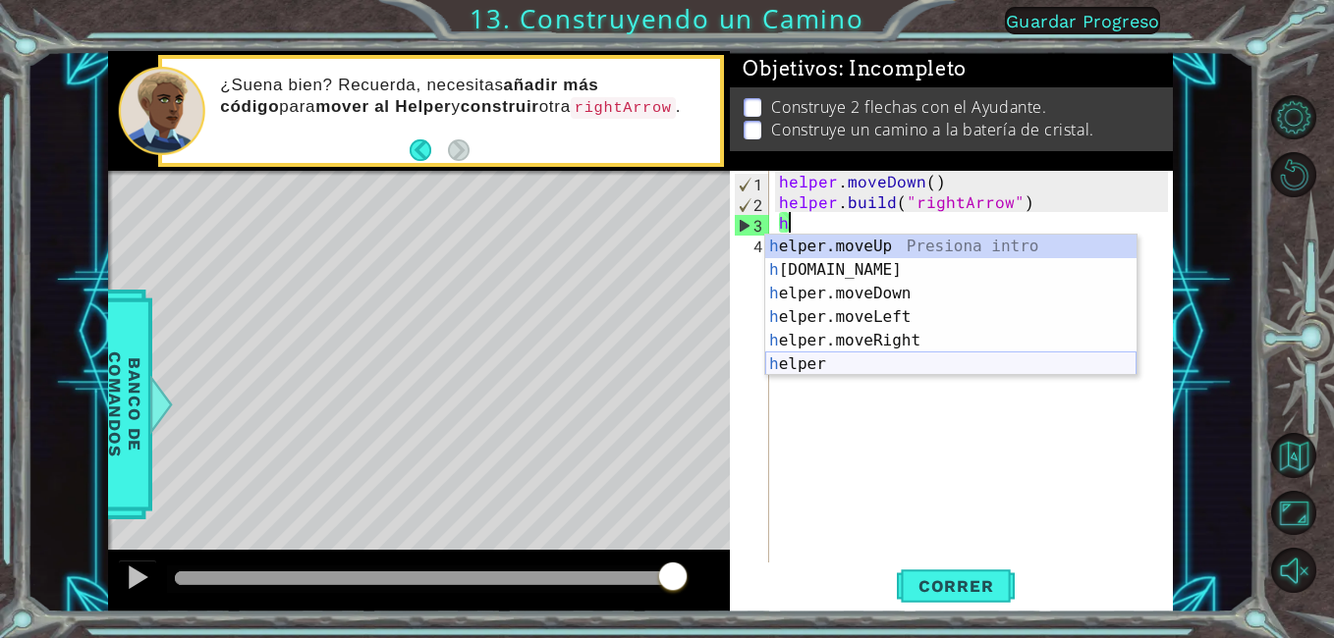
click at [878, 356] on div "h elper.moveUp Presiona intro h [DOMAIN_NAME] Presiona intro h elper.moveDown P…" at bounding box center [950, 329] width 371 height 189
type textarea "helper"
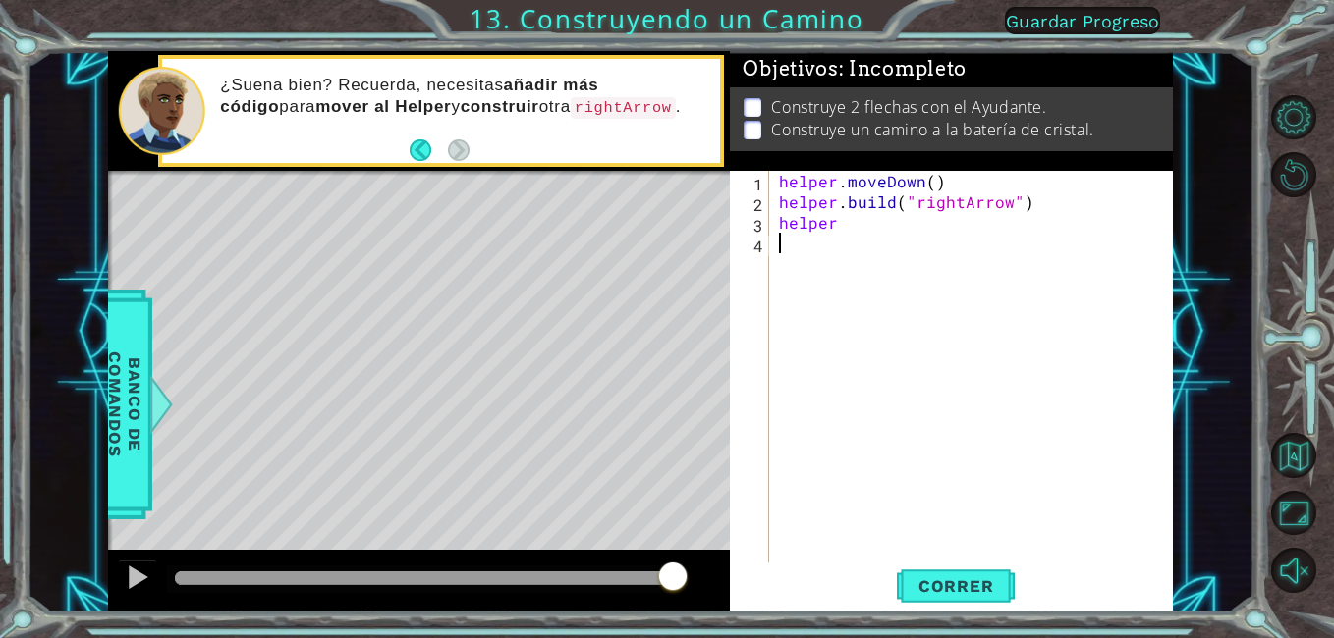
click at [854, 367] on div "helper . moveDown ( ) helper . build ( "rightArrow" ) helper" at bounding box center [976, 387] width 403 height 433
click at [985, 580] on span "Correr" at bounding box center [956, 587] width 115 height 20
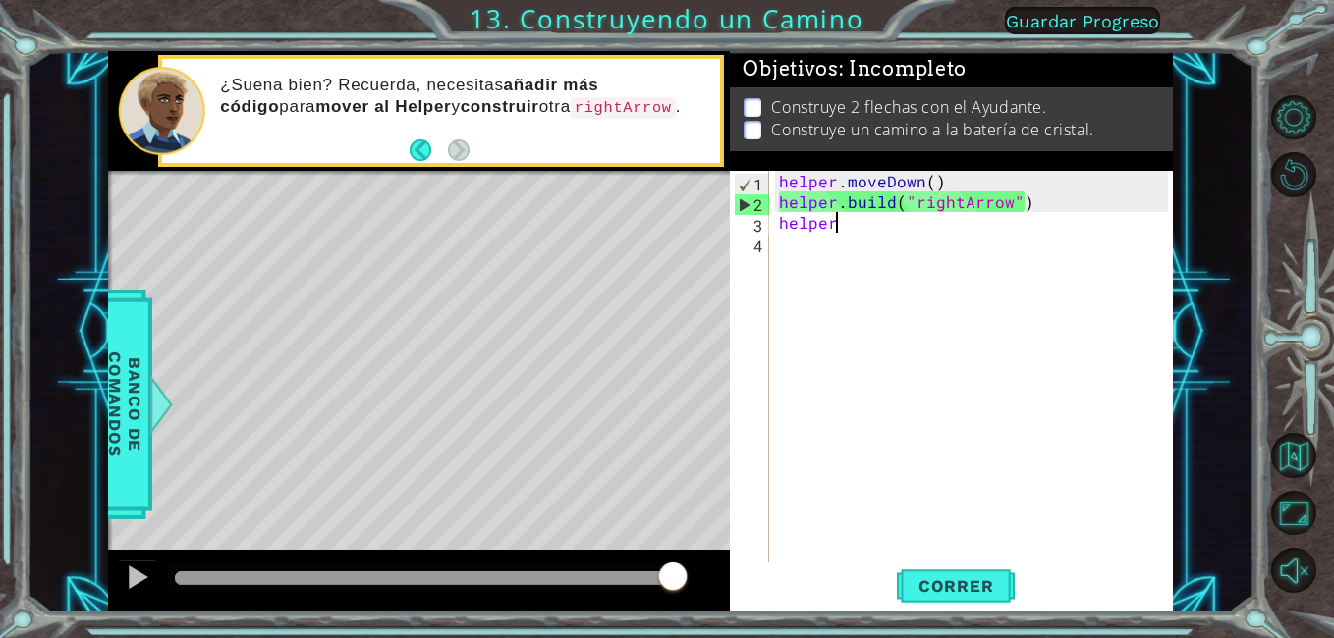
click at [844, 219] on div "helper . moveDown ( ) helper . build ( "rightArrow" ) helper" at bounding box center [976, 387] width 403 height 433
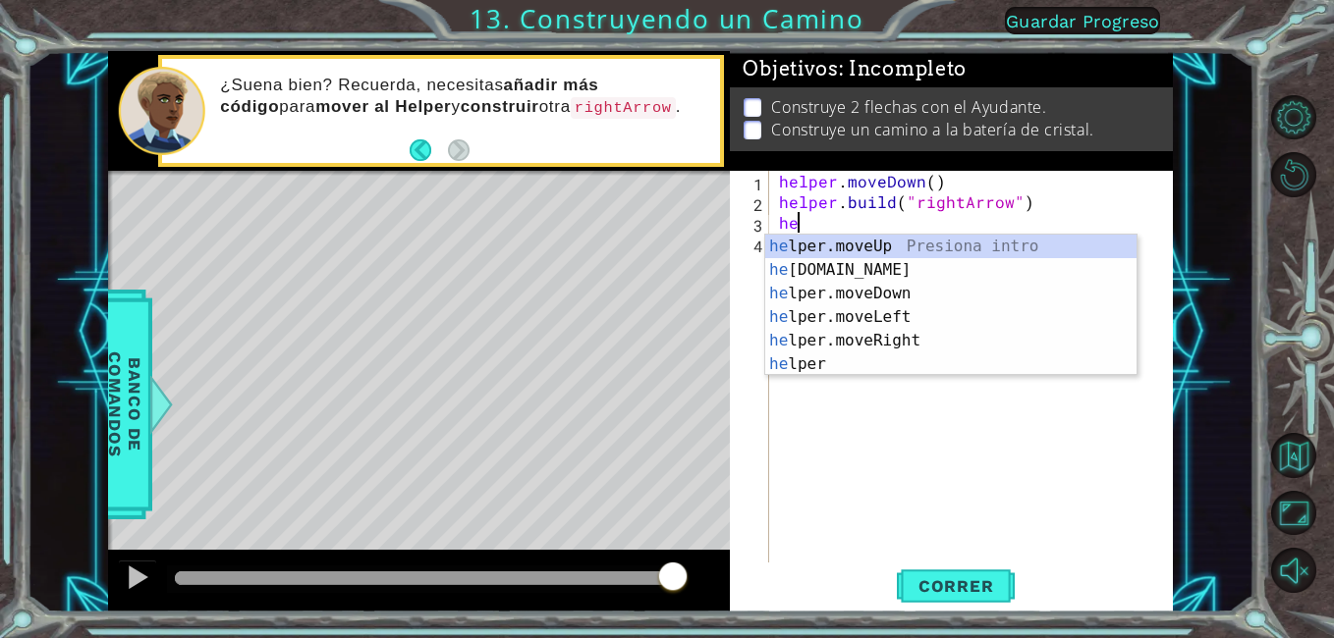
type textarea "h"
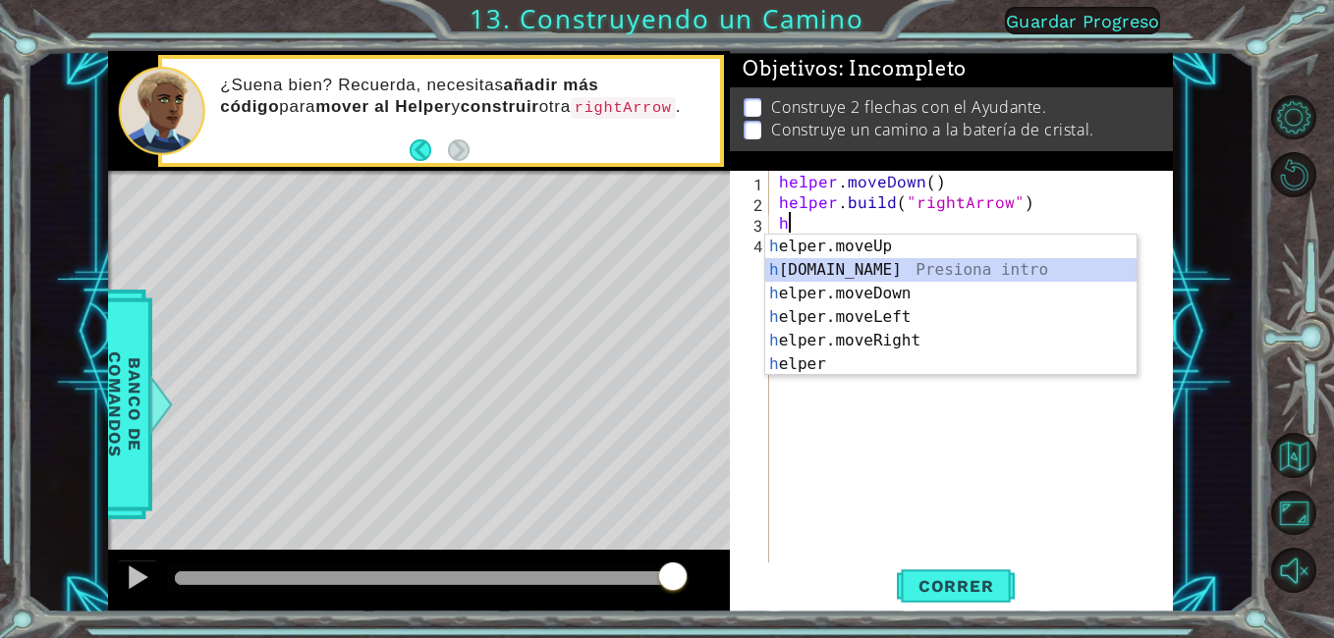
click at [928, 263] on div "h elper.moveUp Presiona intro h [DOMAIN_NAME] Presiona intro h elper.moveDown P…" at bounding box center [950, 329] width 371 height 189
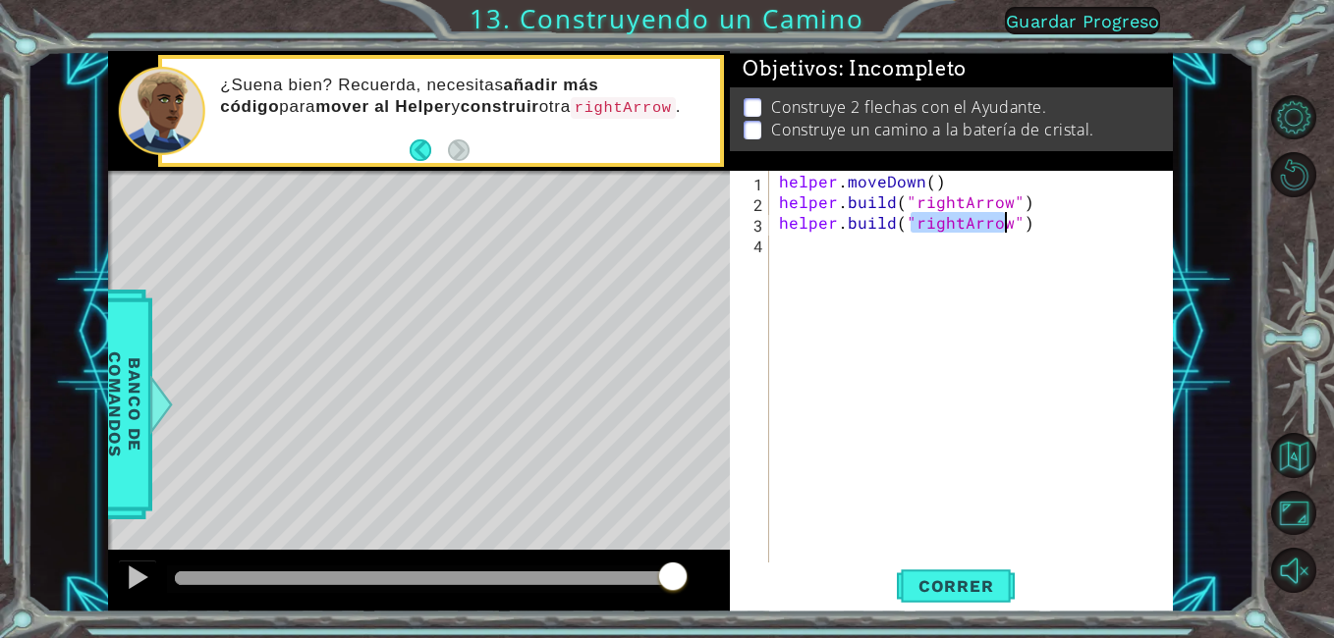
type textarea "[DOMAIN_NAME]("}")"
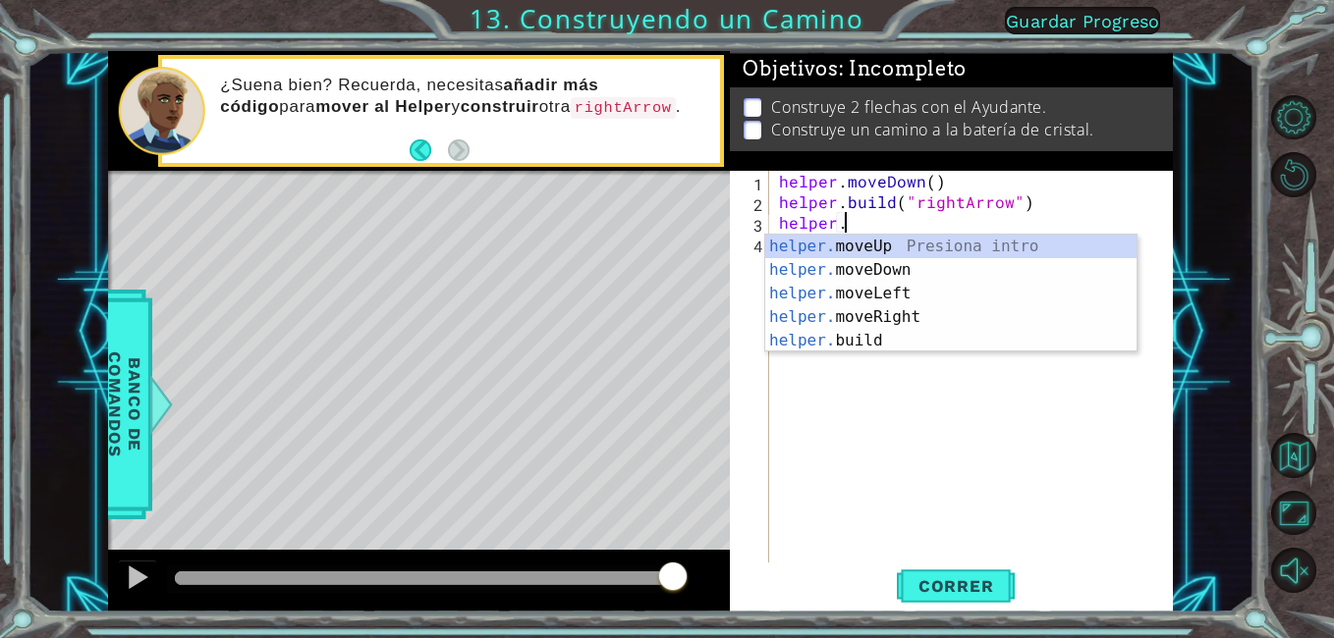
scroll to position [0, 3]
click at [889, 311] on div "helper. moveUp Presiona intro helper. moveDown Presiona intro helper. moveLeft …" at bounding box center [950, 317] width 371 height 165
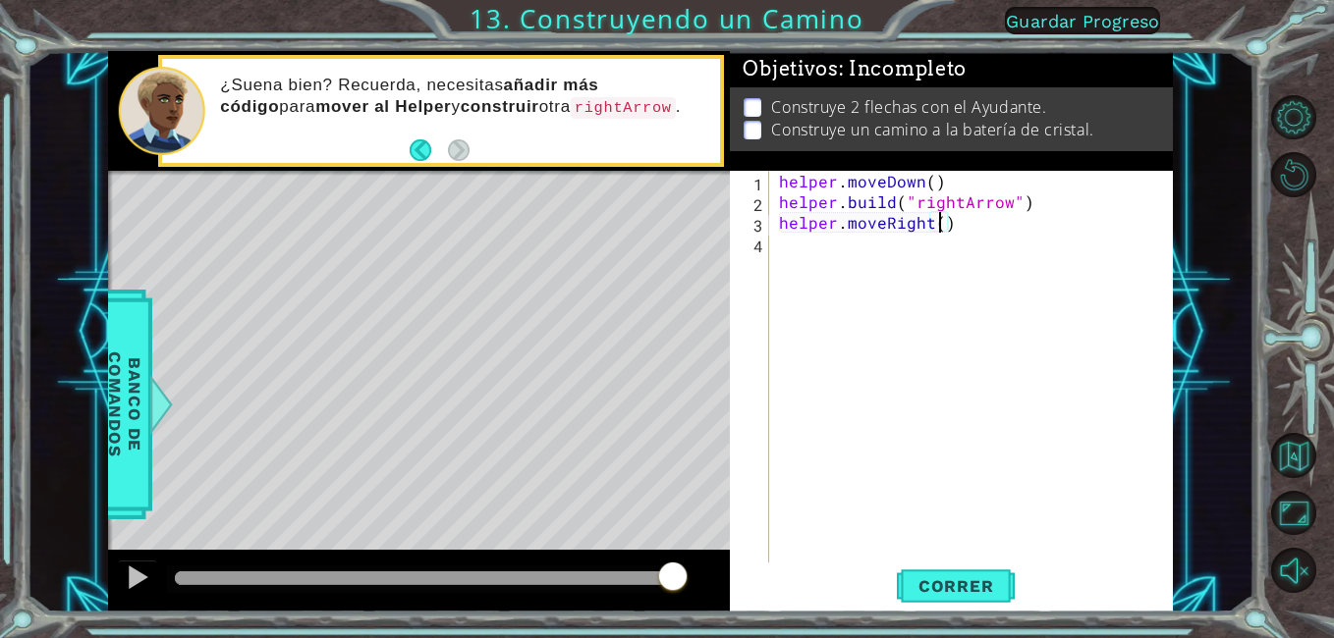
type textarea "helper.moveRight(3)"
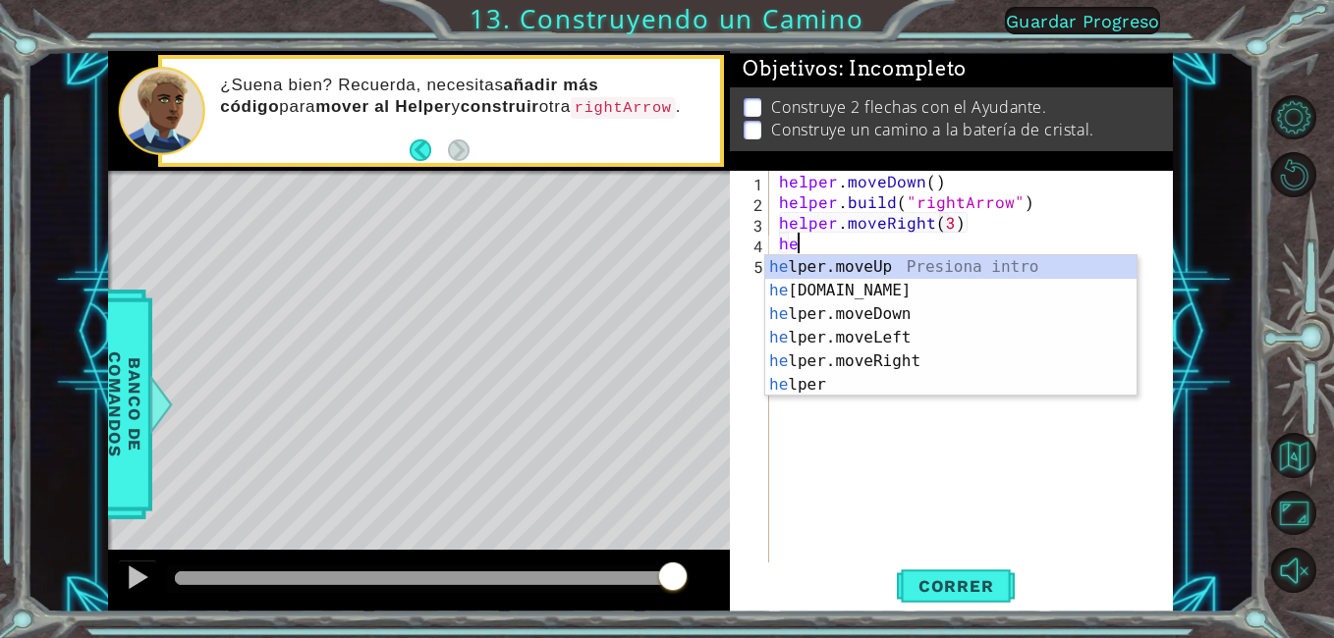
scroll to position [0, 1]
click at [866, 334] on div "hel per.moveUp Presiona intro hel per.moveDown Presiona intro hel per.moveLeft …" at bounding box center [950, 349] width 371 height 189
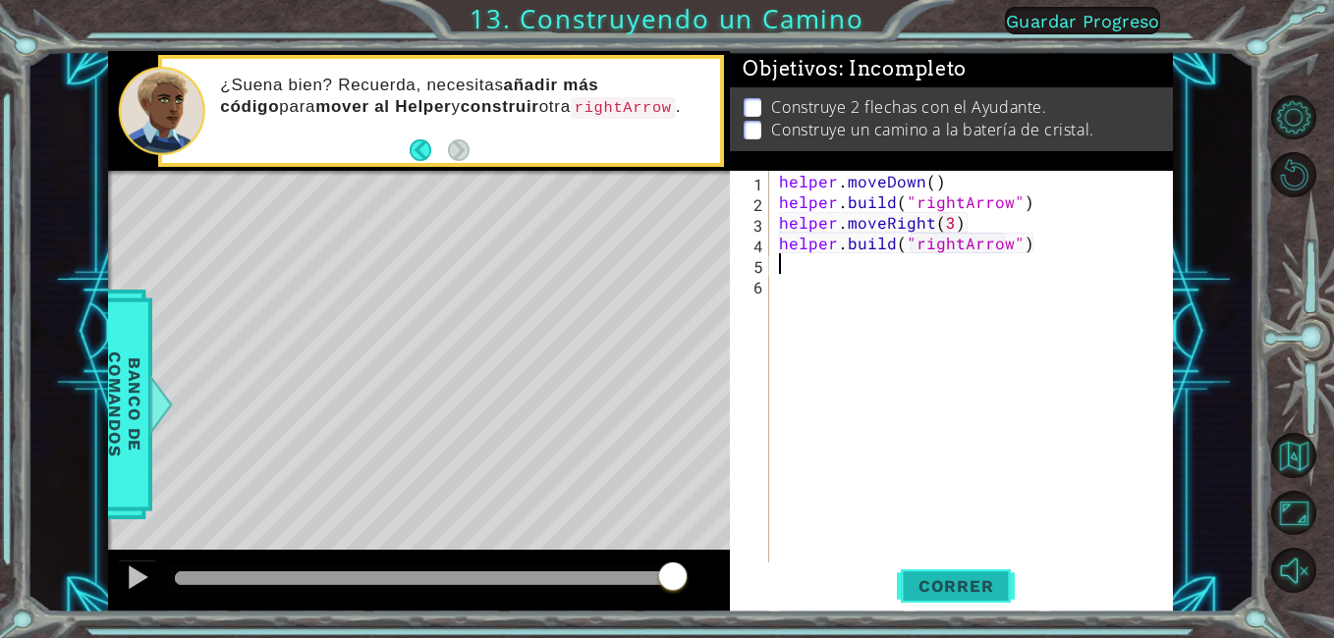
type textarea "[DOMAIN_NAME]("rightArrow")"
click at [986, 590] on span "Correr" at bounding box center [956, 587] width 115 height 20
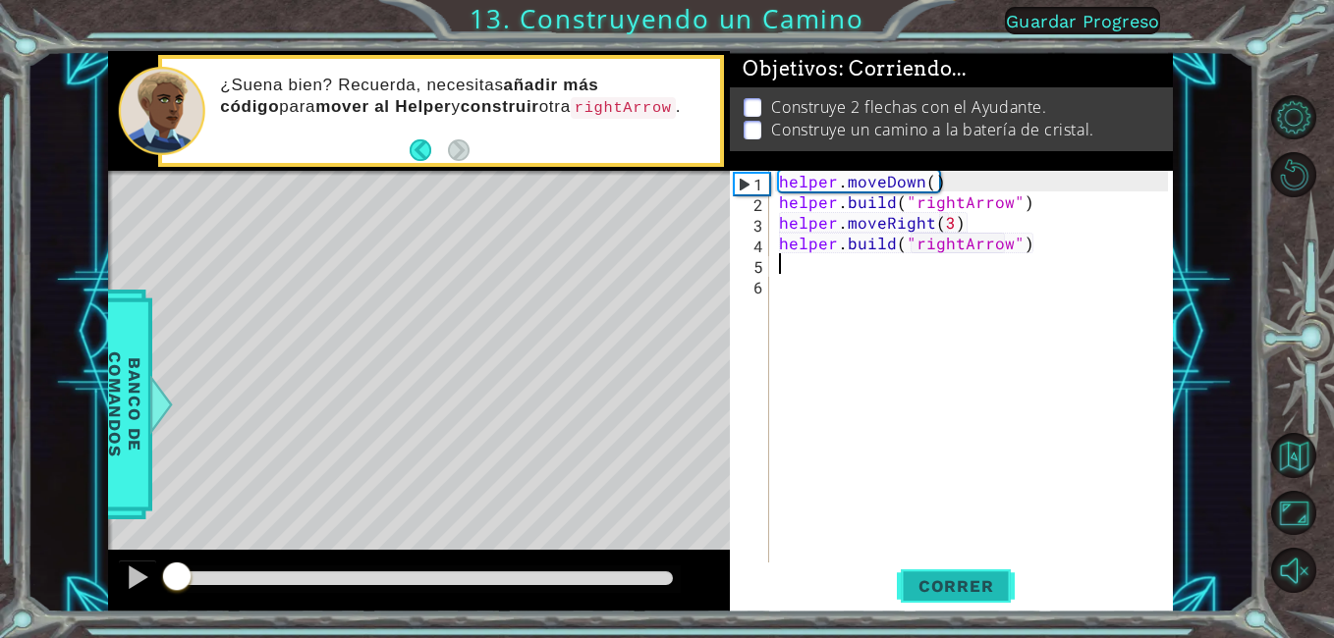
scroll to position [0, 0]
click at [997, 569] on button "Correr" at bounding box center [956, 587] width 118 height 44
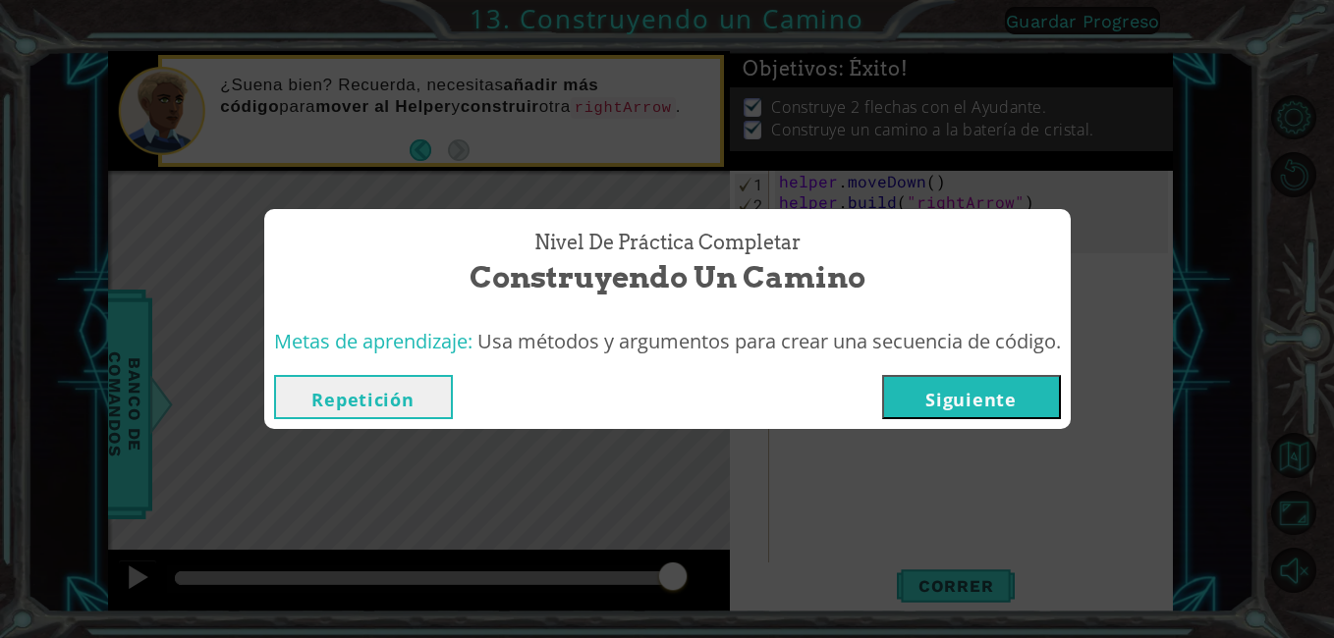
click at [1012, 417] on button "Siguiente" at bounding box center [971, 397] width 179 height 44
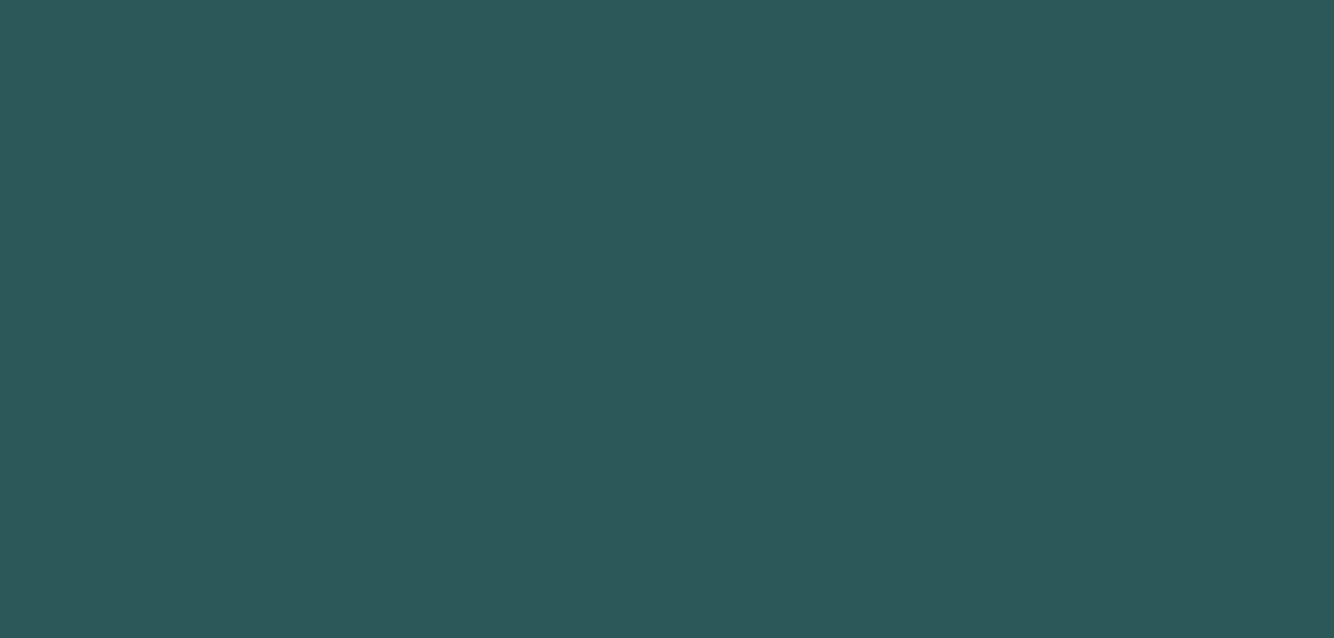
click at [1012, 417] on body "1 h ero.moveUp Presiona intro ההההההההההההההההההההההההההההההההההההההההההההההההה…" at bounding box center [667, 319] width 1334 height 638
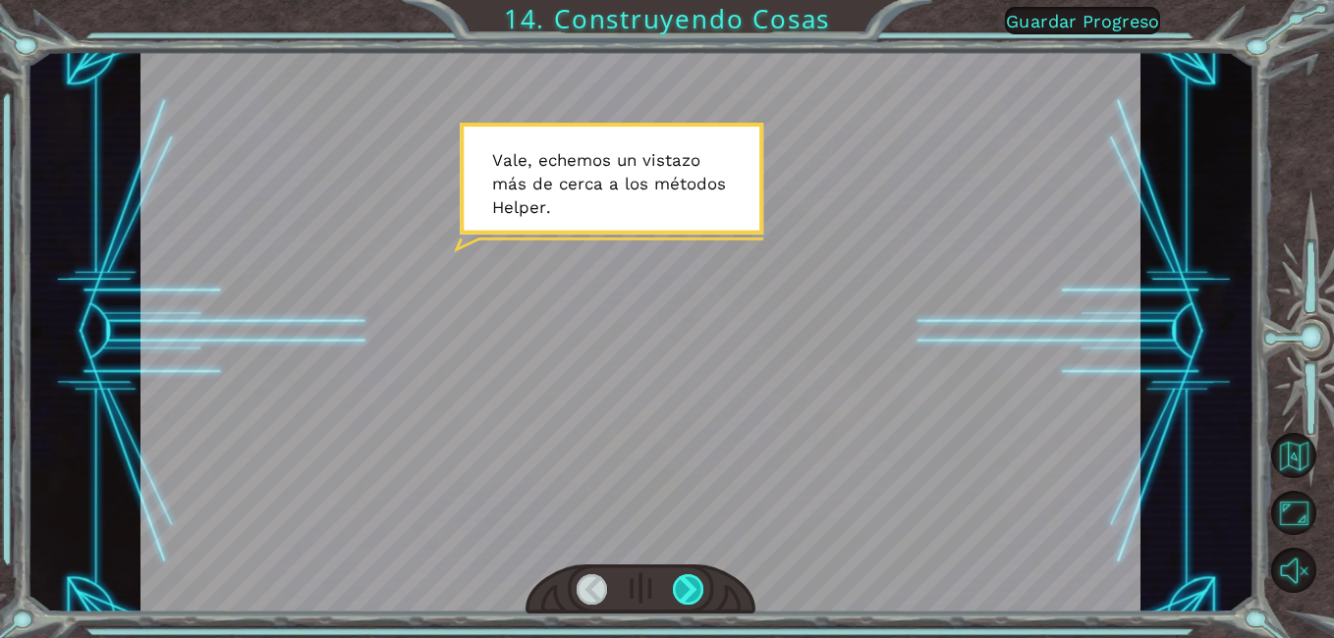
click at [697, 585] on div at bounding box center [688, 590] width 31 height 30
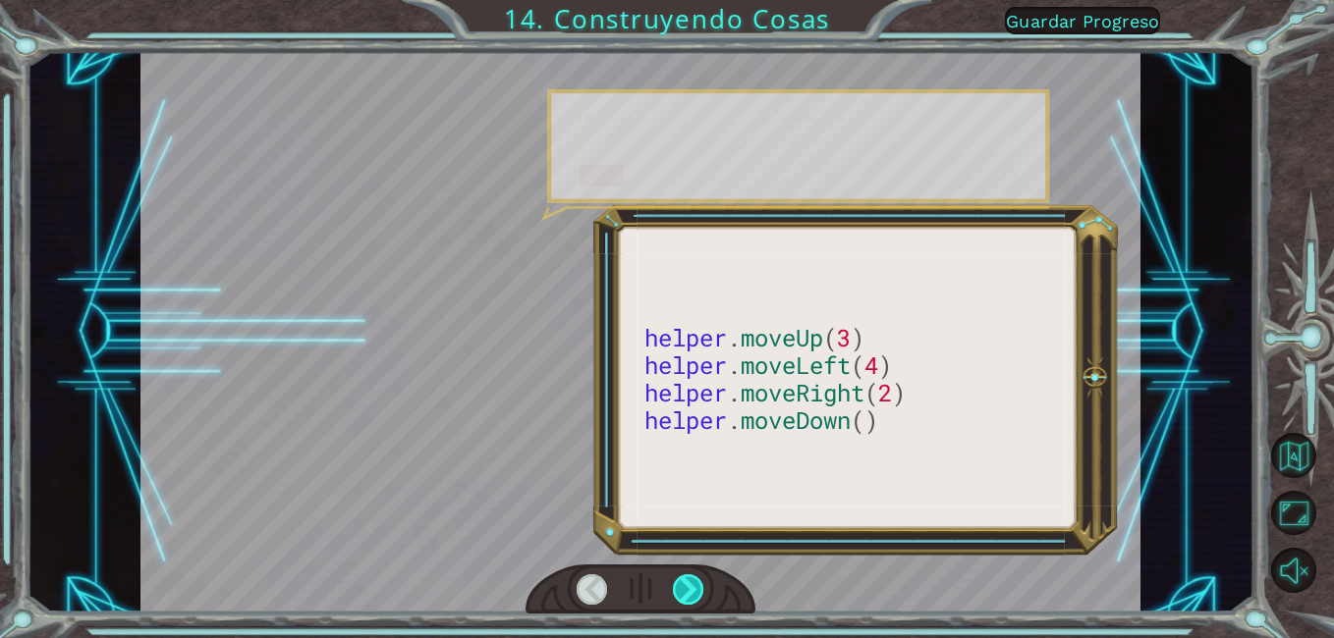
click at [694, 586] on div at bounding box center [688, 590] width 31 height 30
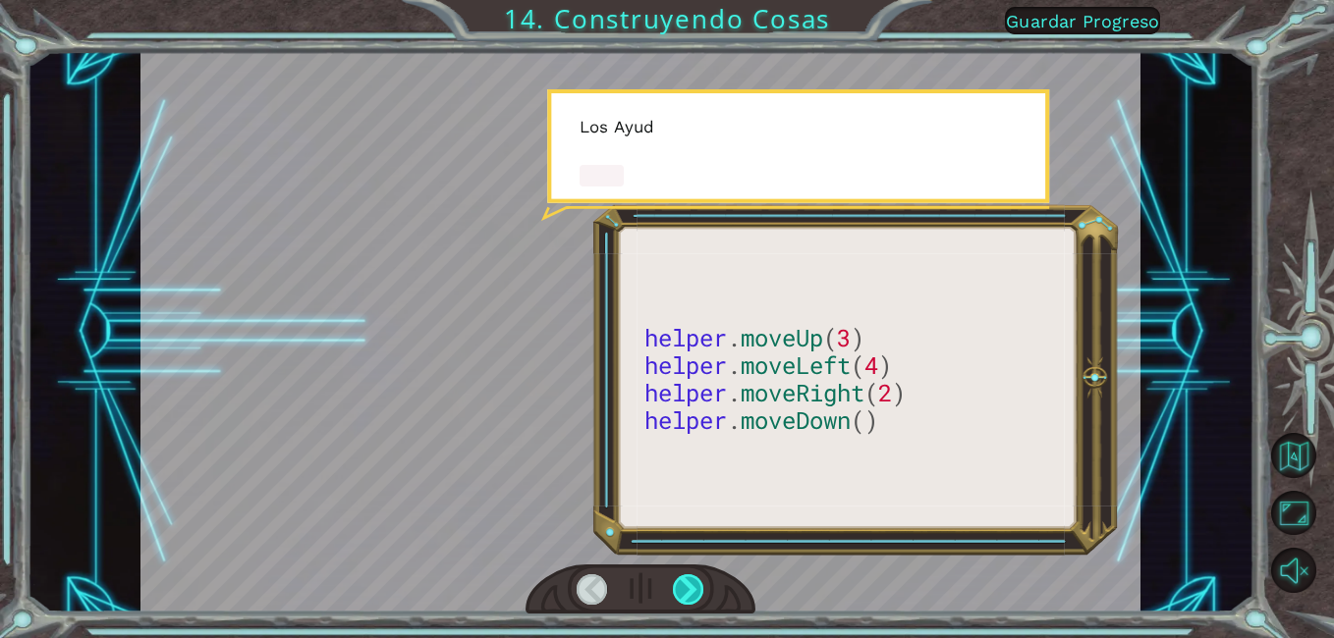
click at [694, 586] on div at bounding box center [688, 590] width 31 height 30
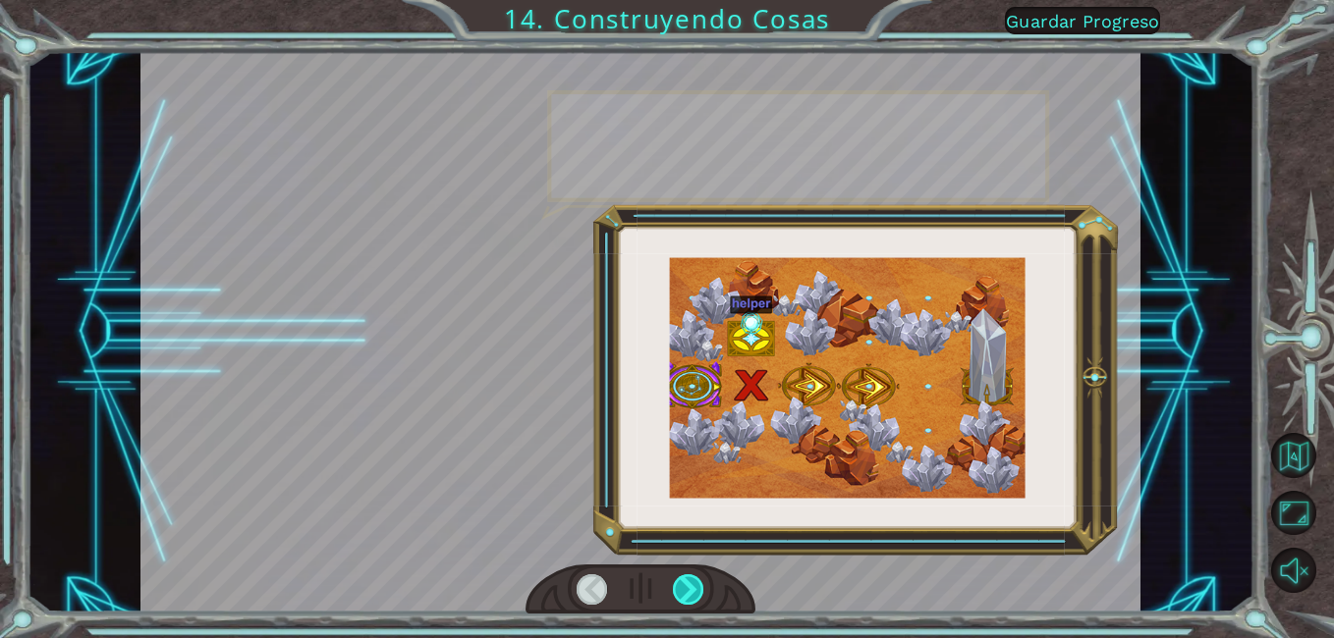
click at [694, 586] on div at bounding box center [688, 590] width 31 height 30
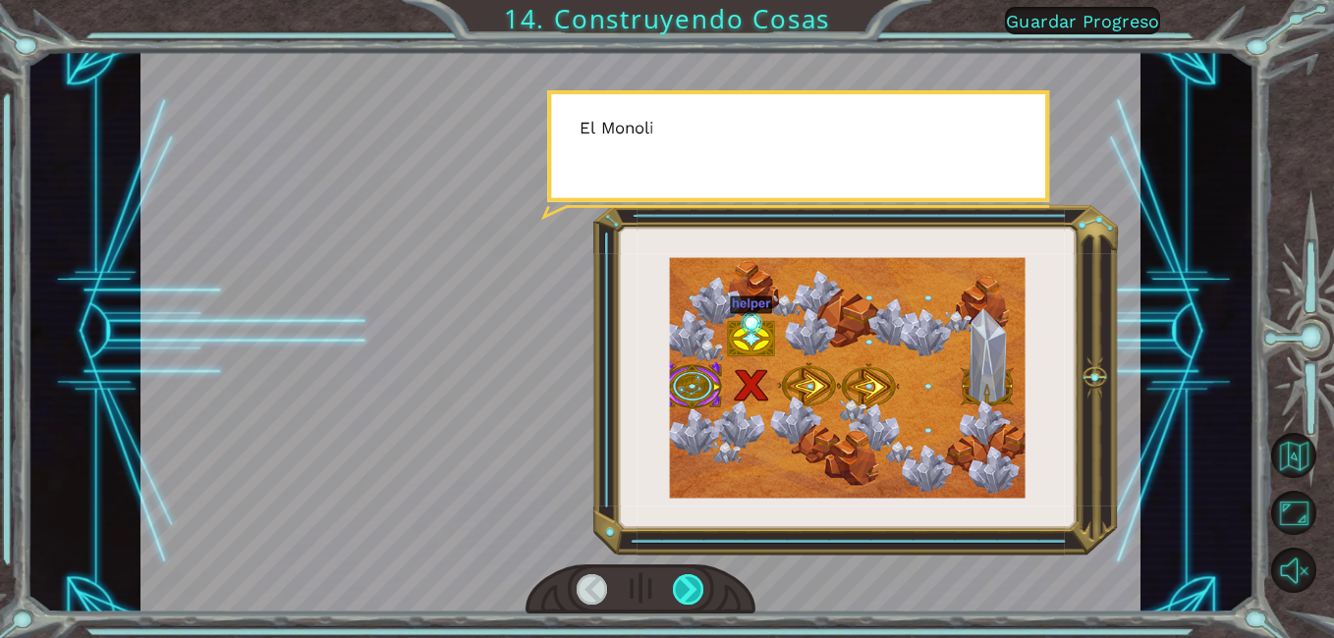
click at [694, 586] on div at bounding box center [688, 590] width 31 height 30
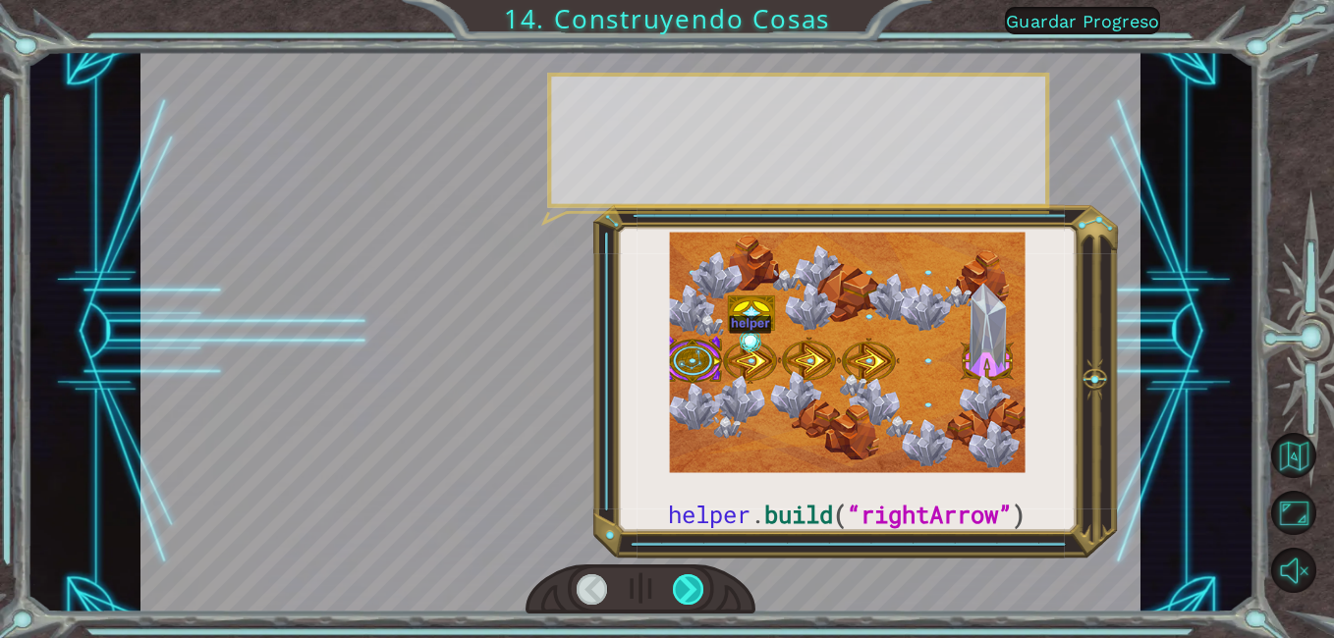
click at [694, 586] on div at bounding box center [688, 590] width 31 height 30
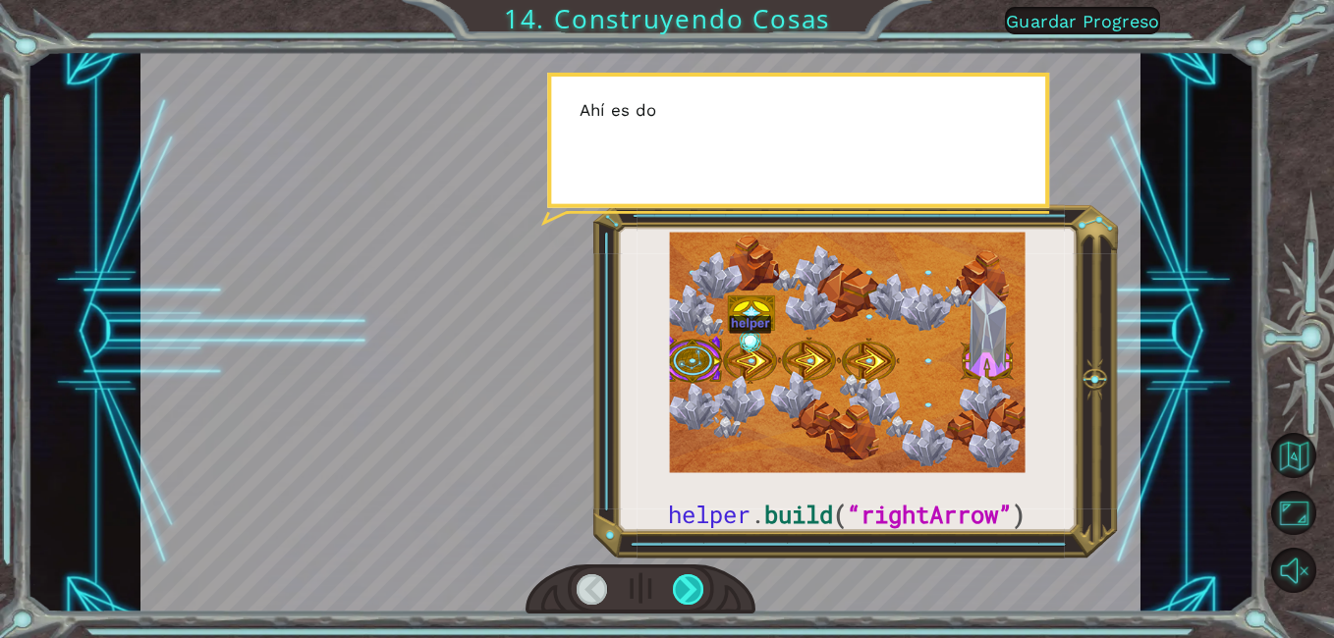
click at [694, 586] on div at bounding box center [688, 590] width 31 height 30
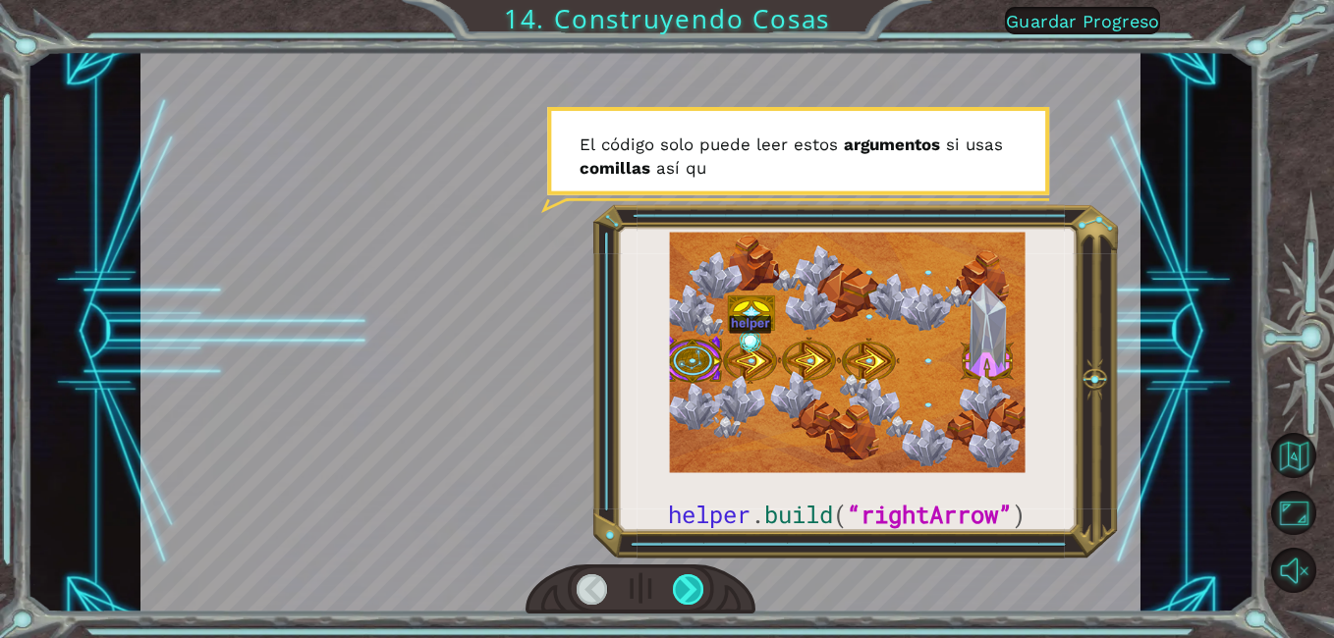
click at [694, 586] on div at bounding box center [688, 590] width 31 height 30
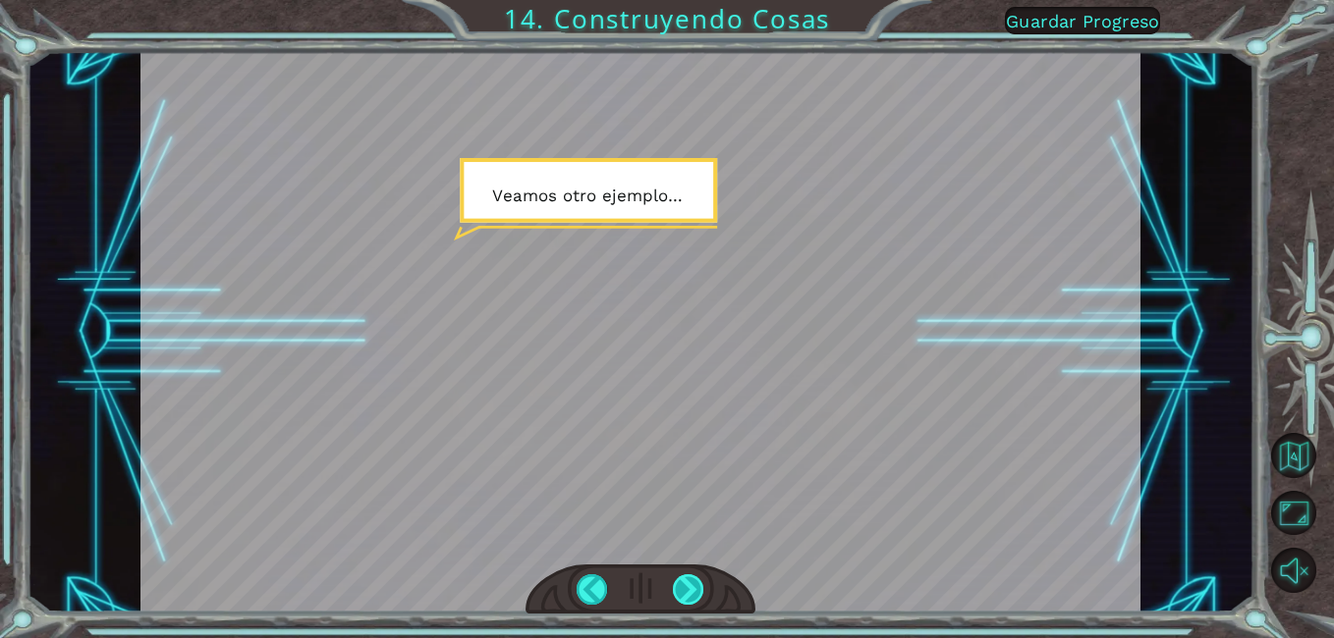
drag, startPoint x: 693, startPoint y: 587, endPoint x: 704, endPoint y: 585, distance: 11.0
click at [704, 585] on div at bounding box center [688, 590] width 31 height 30
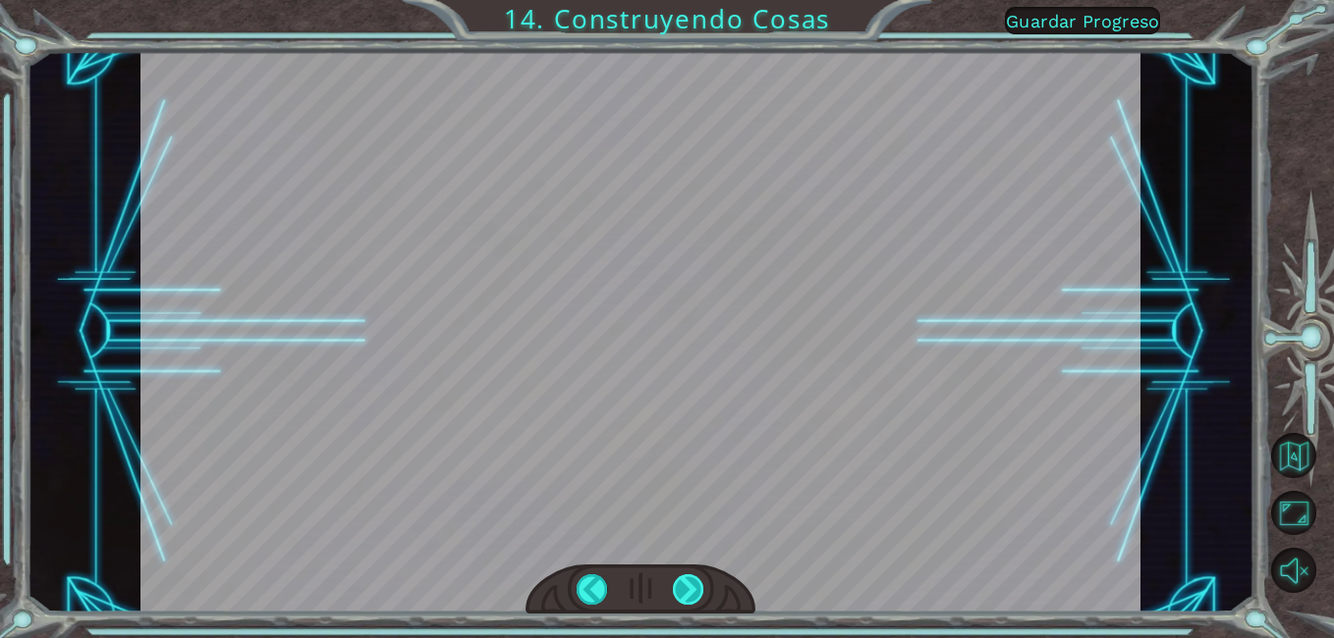
click at [694, 585] on div at bounding box center [688, 590] width 31 height 30
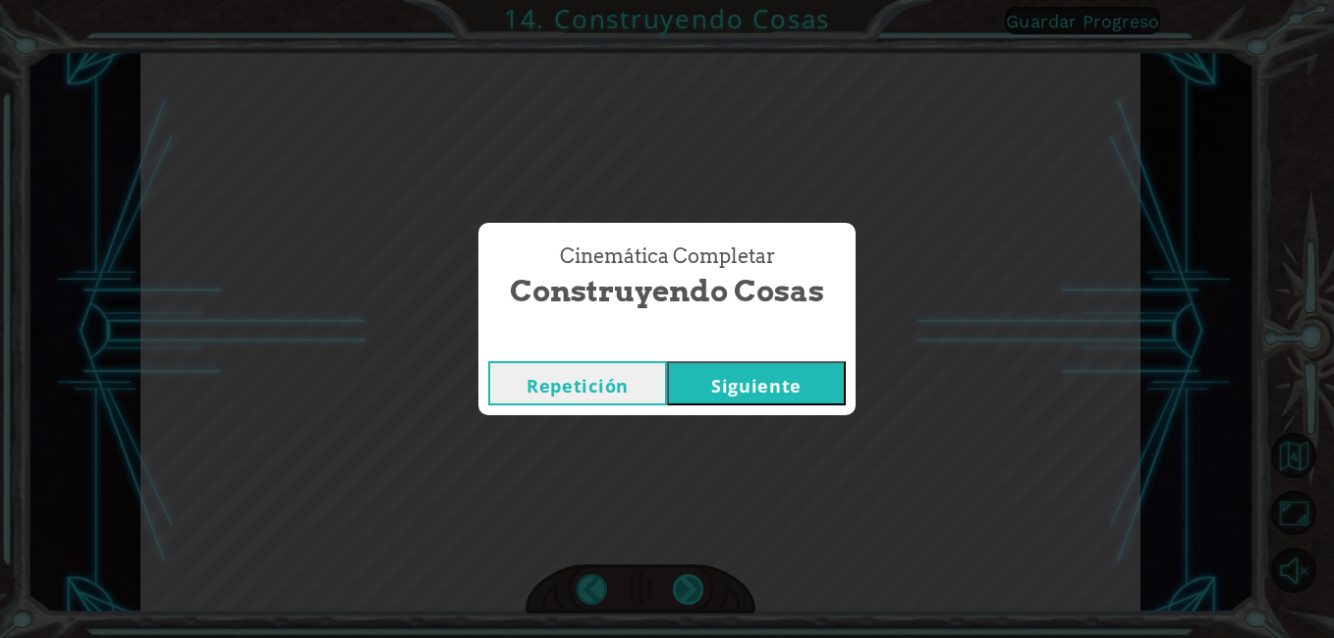
click at [694, 585] on div "Cinemática Completar Construyendo Cosas Repetición [GEOGRAPHIC_DATA]" at bounding box center [667, 319] width 1334 height 638
drag, startPoint x: 694, startPoint y: 585, endPoint x: 754, endPoint y: 373, distance: 220.4
click at [754, 373] on button "Siguiente" at bounding box center [756, 383] width 179 height 44
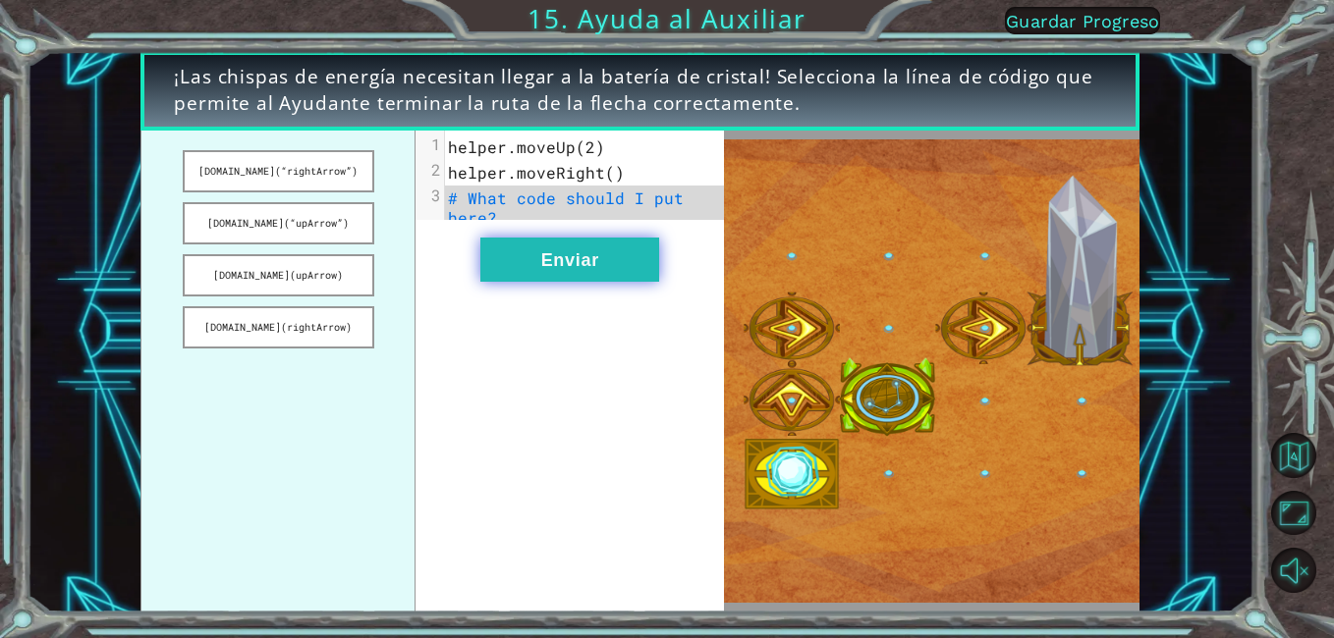
click at [569, 266] on button "Enviar" at bounding box center [569, 260] width 179 height 44
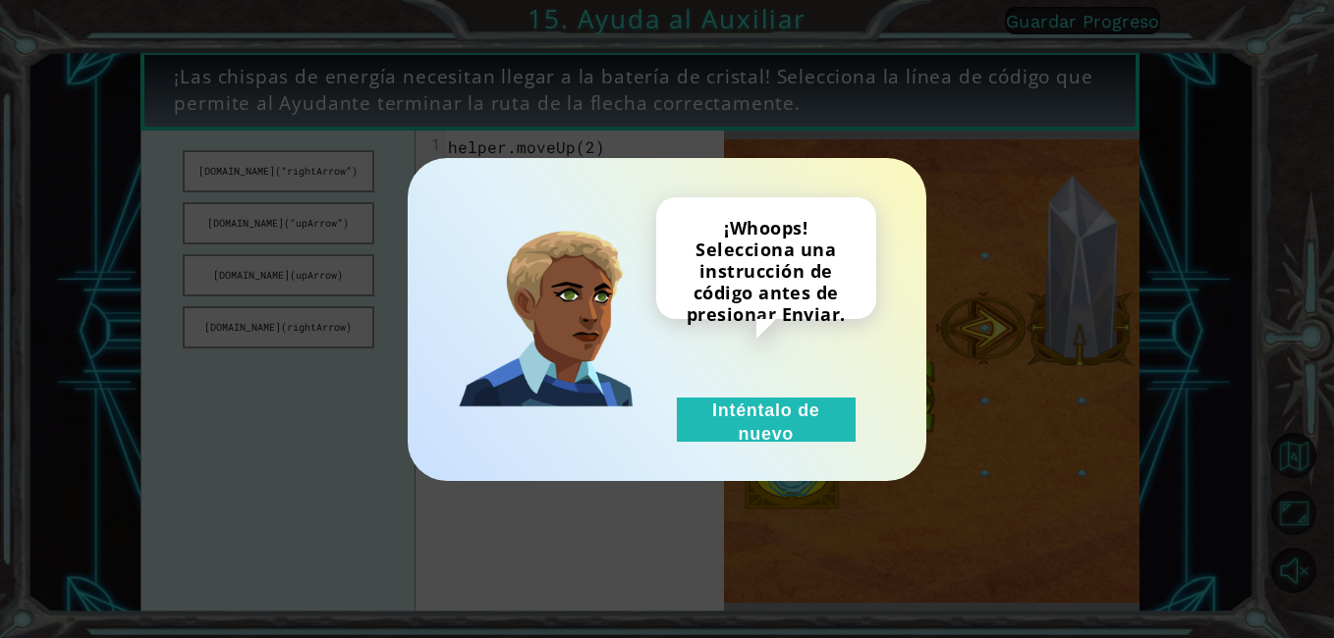
click at [703, 449] on div "¡Whoops! Selecciona una instrucción de código antes de presionar Enviar. Intént…" at bounding box center [667, 319] width 519 height 323
click at [709, 445] on div "¡Whoops! Selecciona una instrucción de código antes de presionar Enviar. Intént…" at bounding box center [667, 319] width 519 height 323
click at [752, 427] on button "Inténtalo de nuevo" at bounding box center [766, 420] width 179 height 44
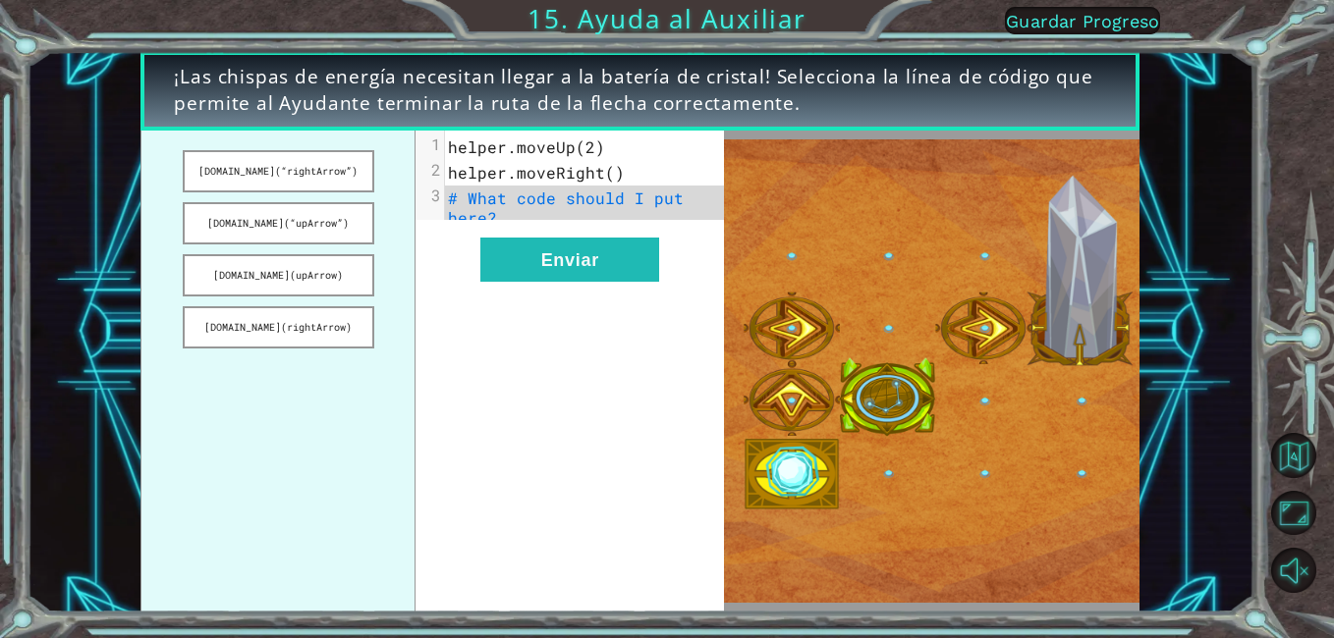
drag, startPoint x: 304, startPoint y: 177, endPoint x: 583, endPoint y: 122, distance: 284.3
click at [583, 122] on div "¡Las chispas de energía necesitan llegar a la batería de cristal! Selecciona la…" at bounding box center [639, 332] width 999 height 562
click at [237, 327] on button "[DOMAIN_NAME](rightArrow)" at bounding box center [279, 327] width 192 height 42
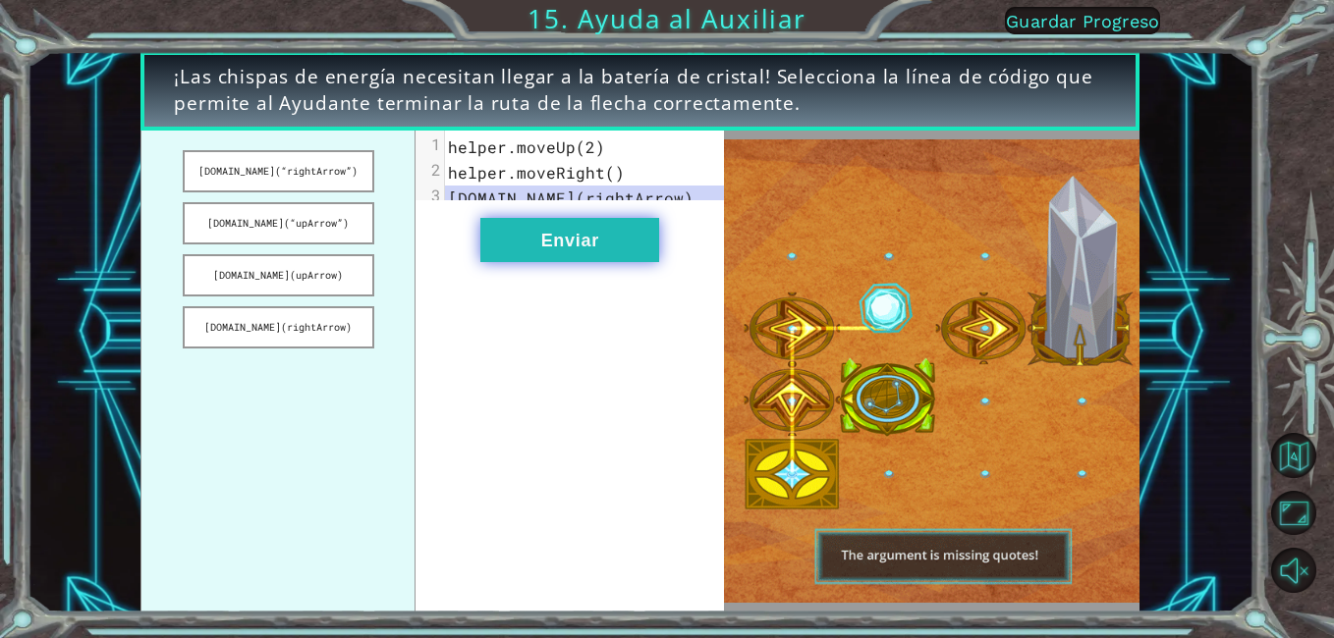
click at [559, 240] on button "Enviar" at bounding box center [569, 240] width 179 height 44
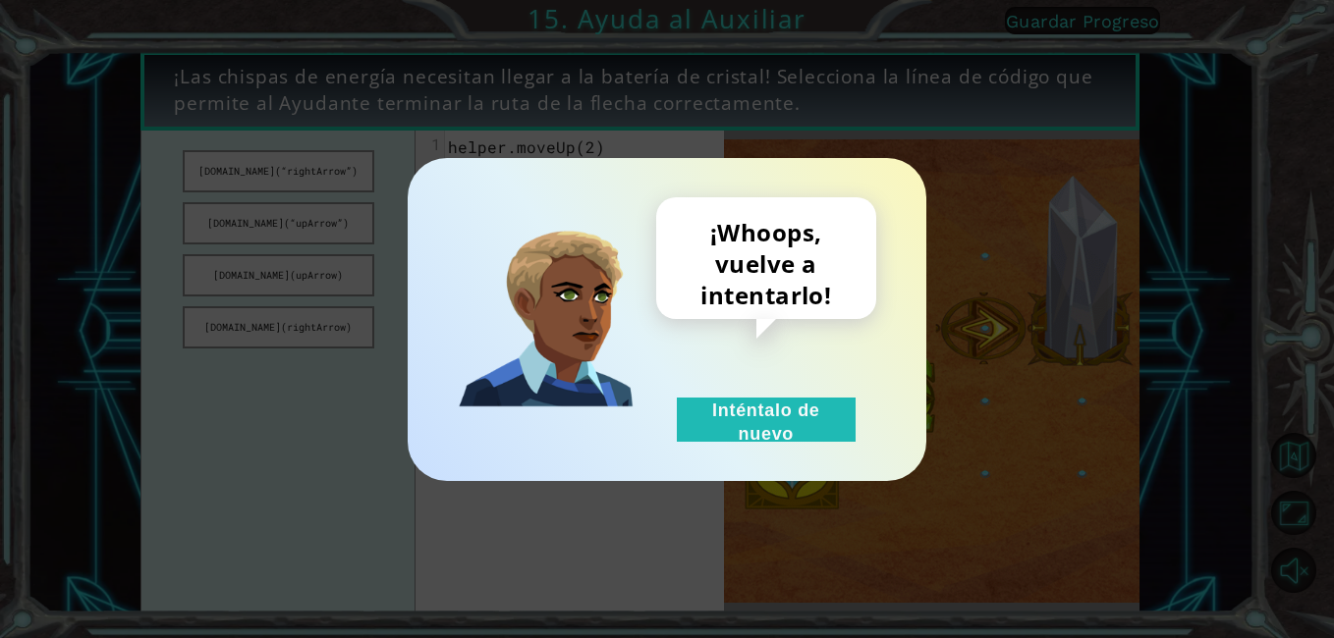
click at [750, 378] on div "¡Whoops, vuelve a intentarlo! Inténtalo de nuevo" at bounding box center [766, 319] width 220 height 245
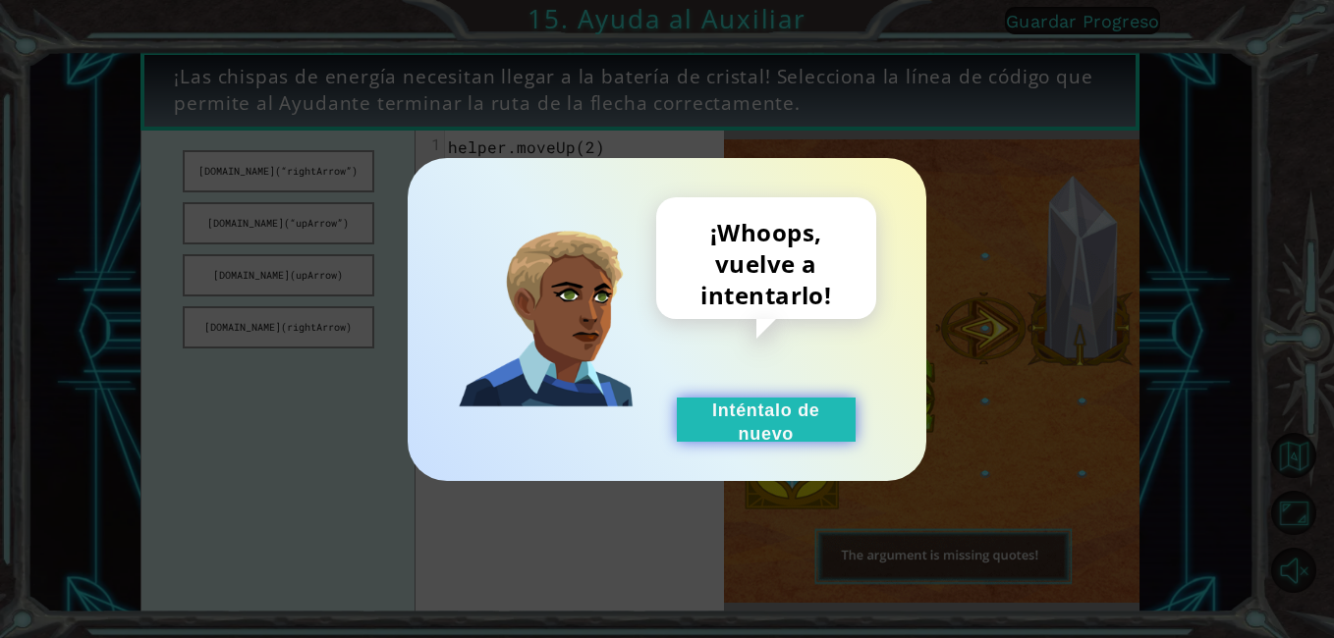
click at [717, 438] on button "Inténtalo de nuevo" at bounding box center [766, 420] width 179 height 44
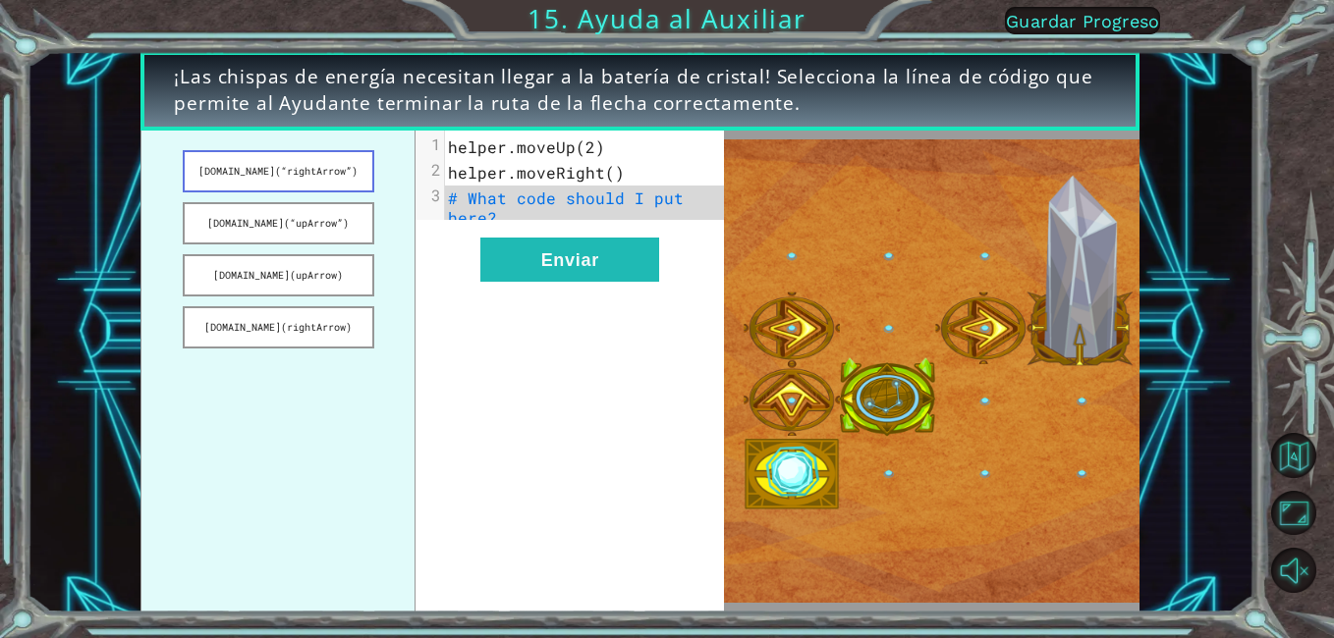
click at [249, 164] on button "[DOMAIN_NAME](“rightArrow”)" at bounding box center [279, 171] width 192 height 42
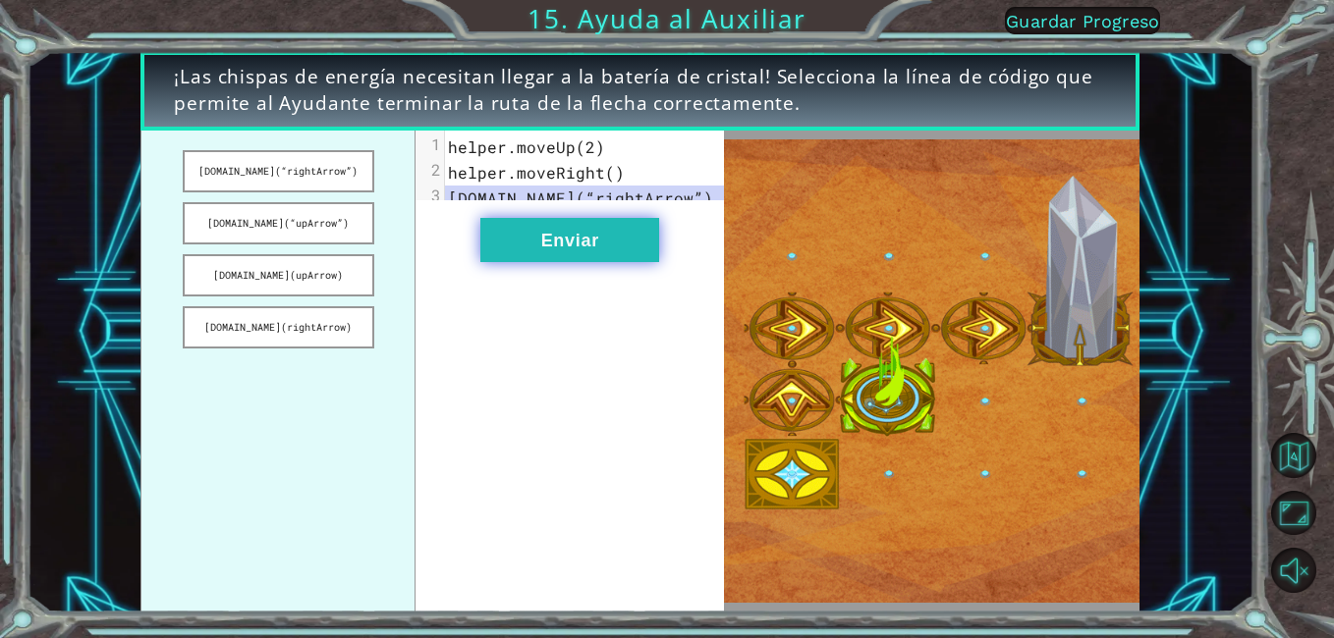
click at [585, 262] on button "Enviar" at bounding box center [569, 240] width 179 height 44
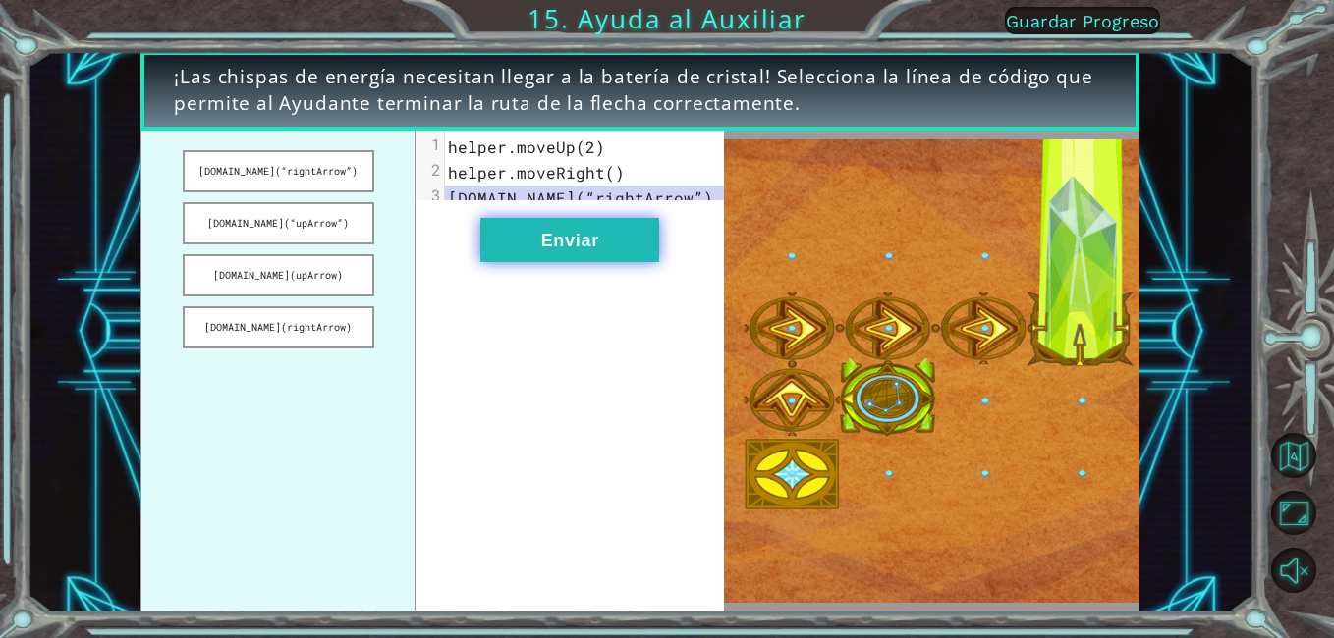
click at [585, 262] on button "Enviar" at bounding box center [569, 240] width 179 height 44
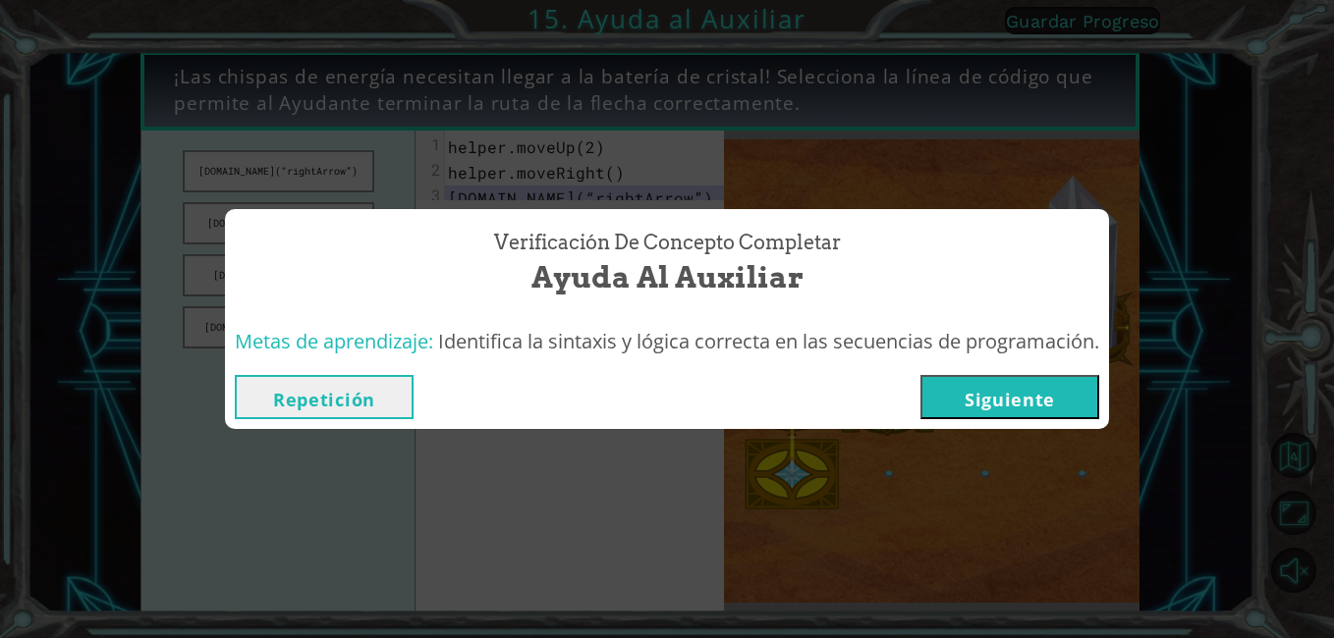
click at [1003, 395] on button "Siguiente" at bounding box center [1009, 397] width 179 height 44
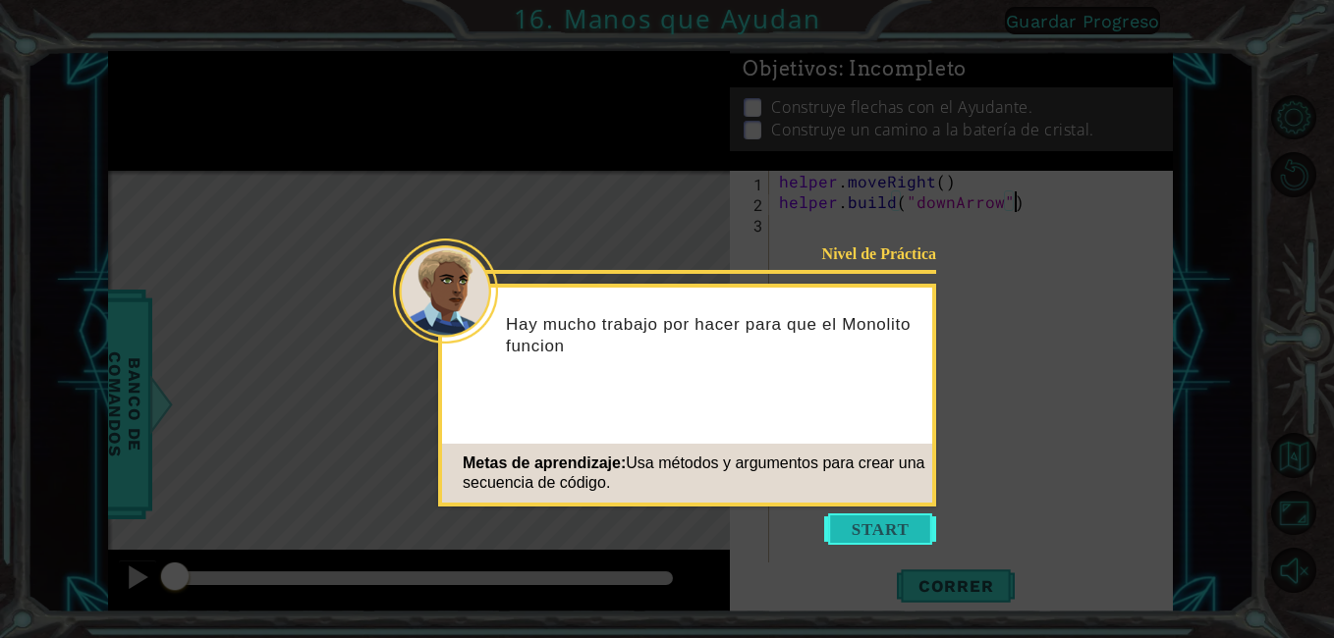
click at [876, 540] on button "Start" at bounding box center [880, 529] width 112 height 31
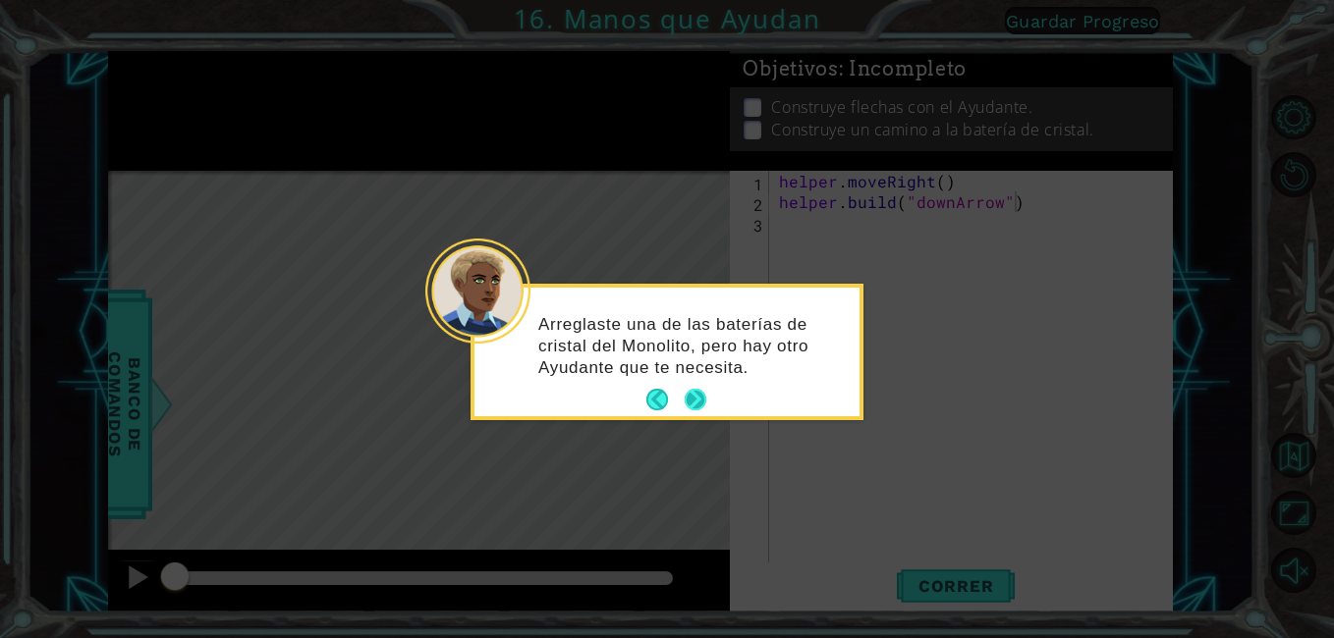
click at [687, 407] on button "Next" at bounding box center [696, 400] width 25 height 25
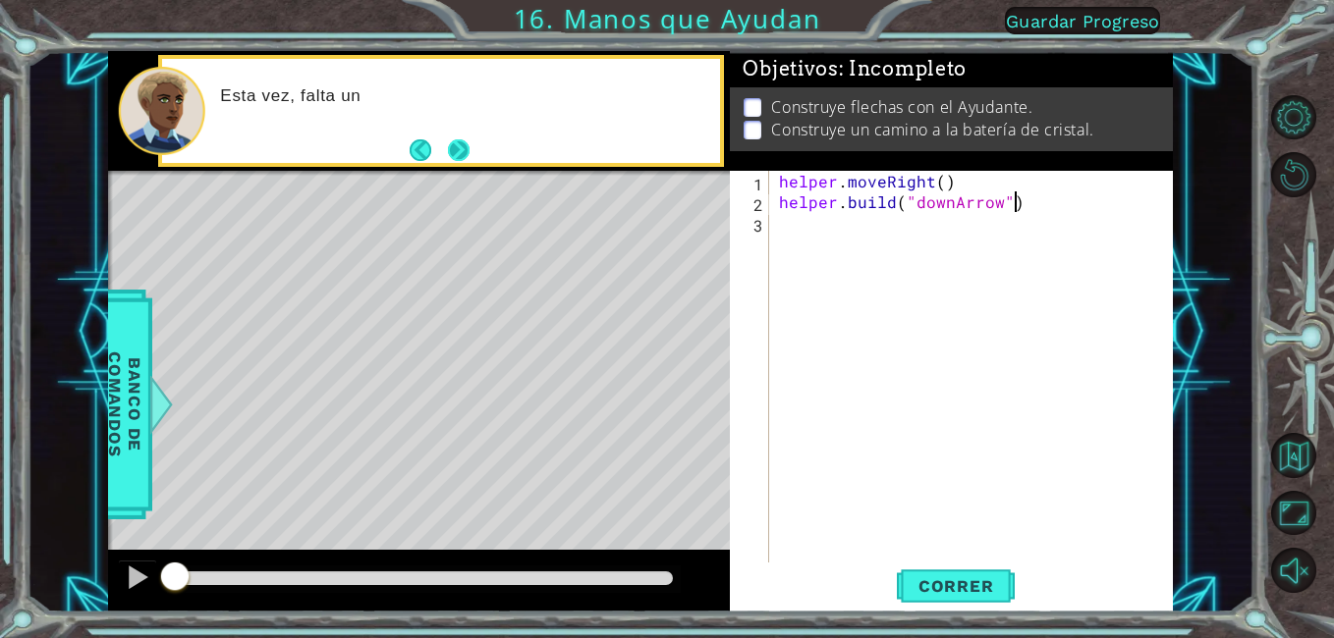
click at [448, 139] on button "Next" at bounding box center [459, 150] width 22 height 22
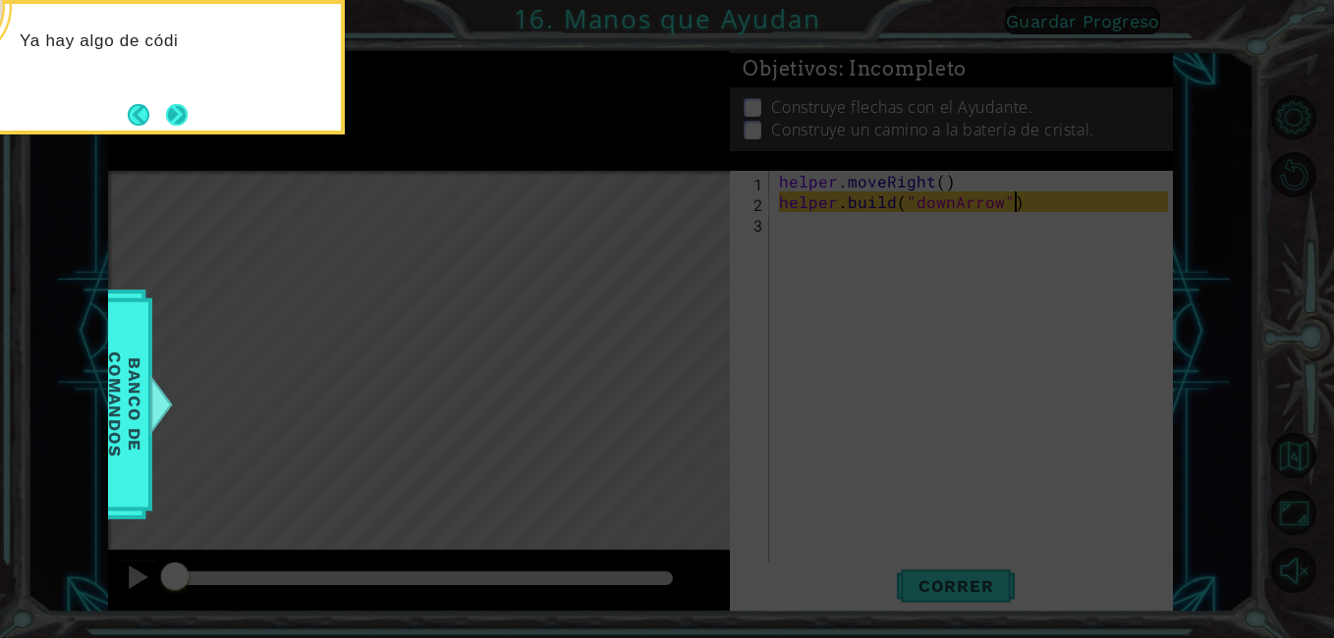
click at [177, 123] on button "Next" at bounding box center [177, 115] width 24 height 24
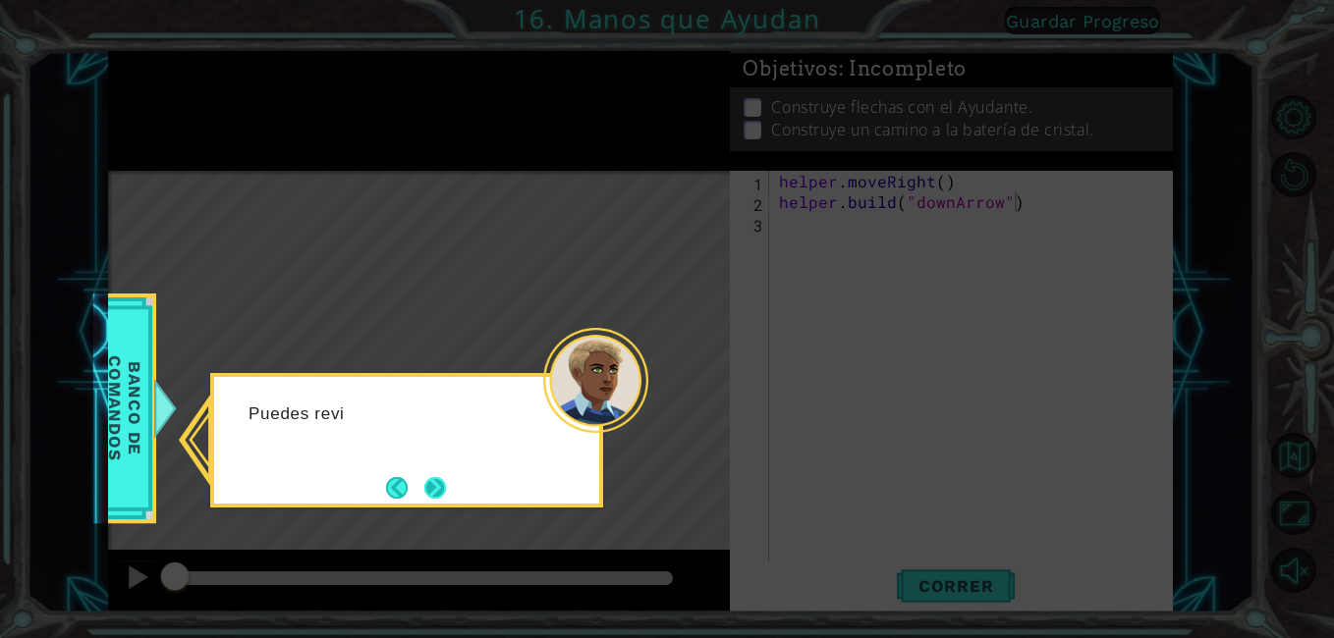
click at [430, 490] on button "Next" at bounding box center [435, 487] width 27 height 27
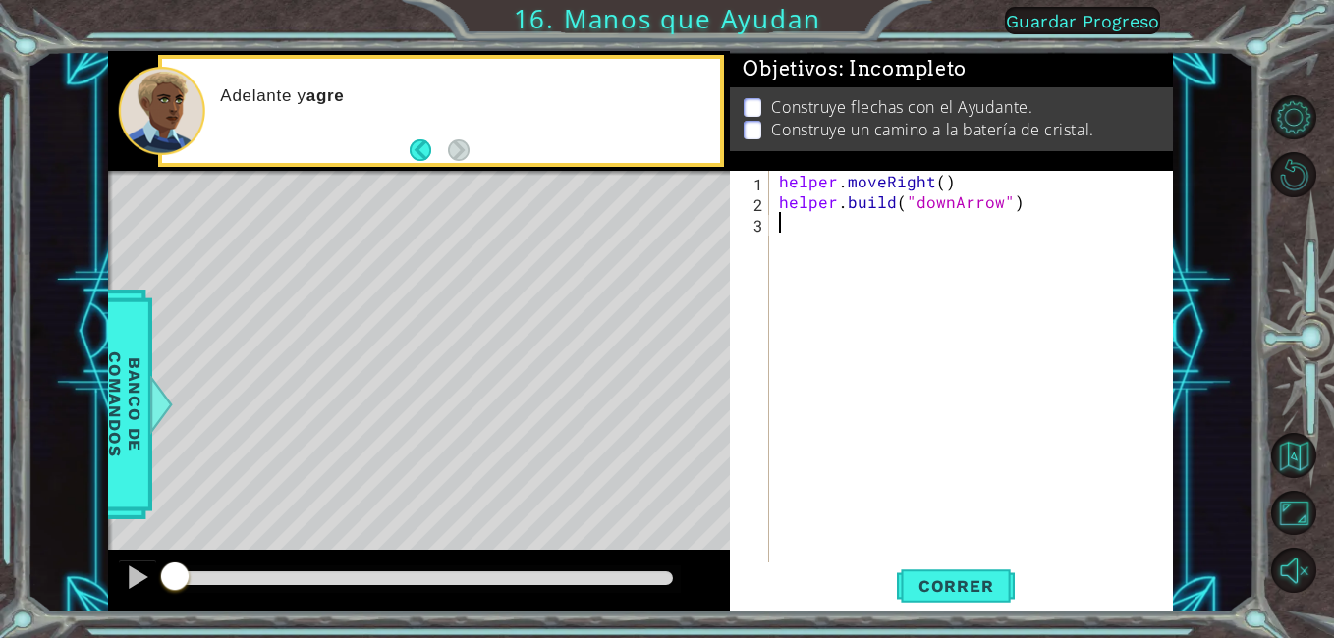
click at [769, 241] on div "[DOMAIN_NAME]("downArrow") 1 2 3 helper . moveRight ( ) helper . build ( "downA…" at bounding box center [949, 367] width 438 height 392
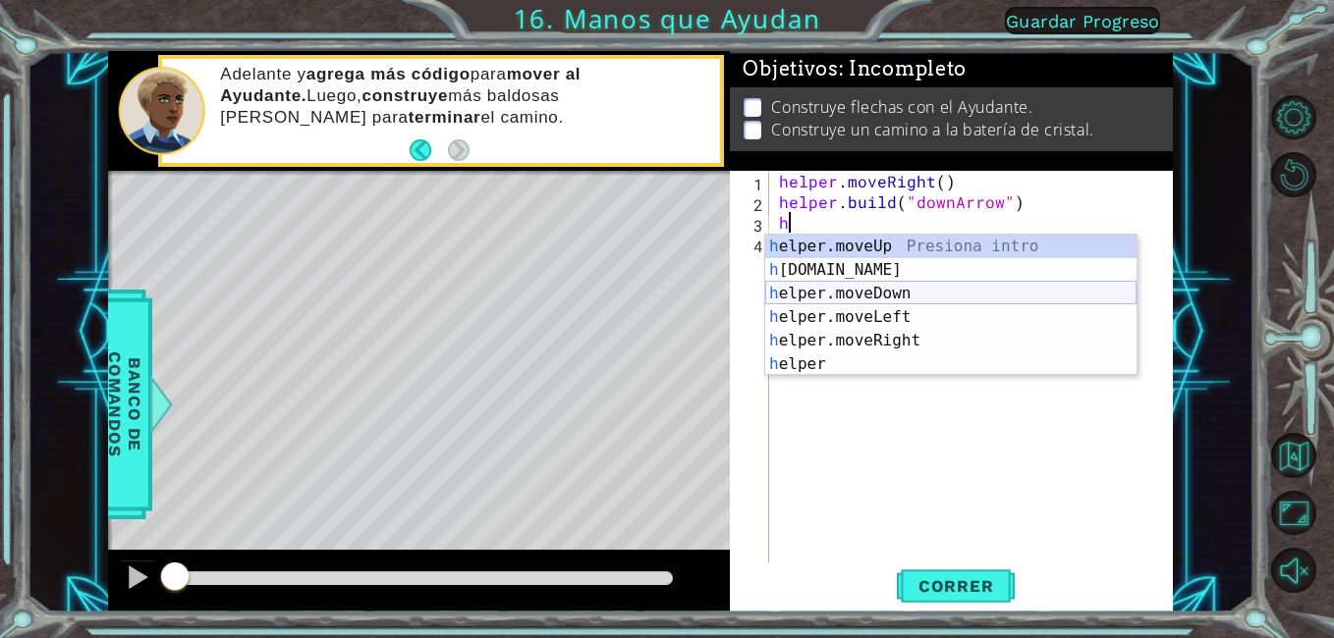
click at [934, 297] on div "h elper.moveUp Presiona intro h [DOMAIN_NAME] Presiona intro h elper.moveDown P…" at bounding box center [950, 329] width 371 height 189
type textarea "helper.moveDown(1)"
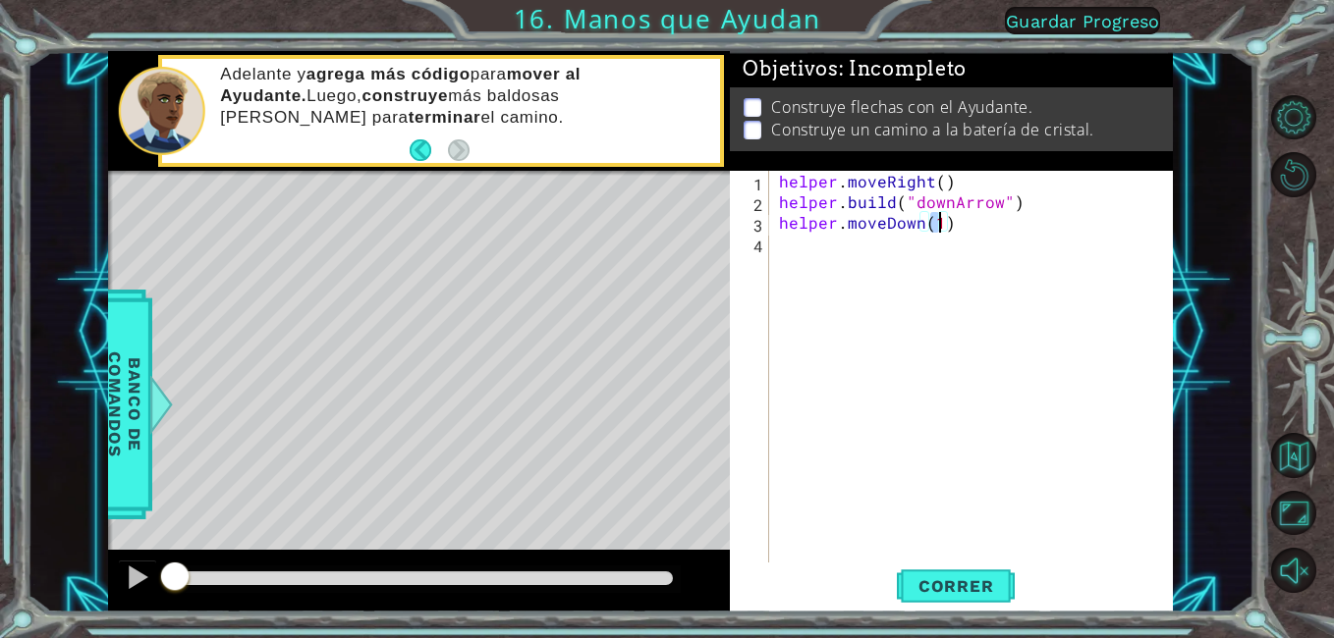
click at [815, 271] on div "helper . moveRight ( ) helper . build ( "downArrow" ) helper . moveDown ( 1 )" at bounding box center [976, 387] width 403 height 433
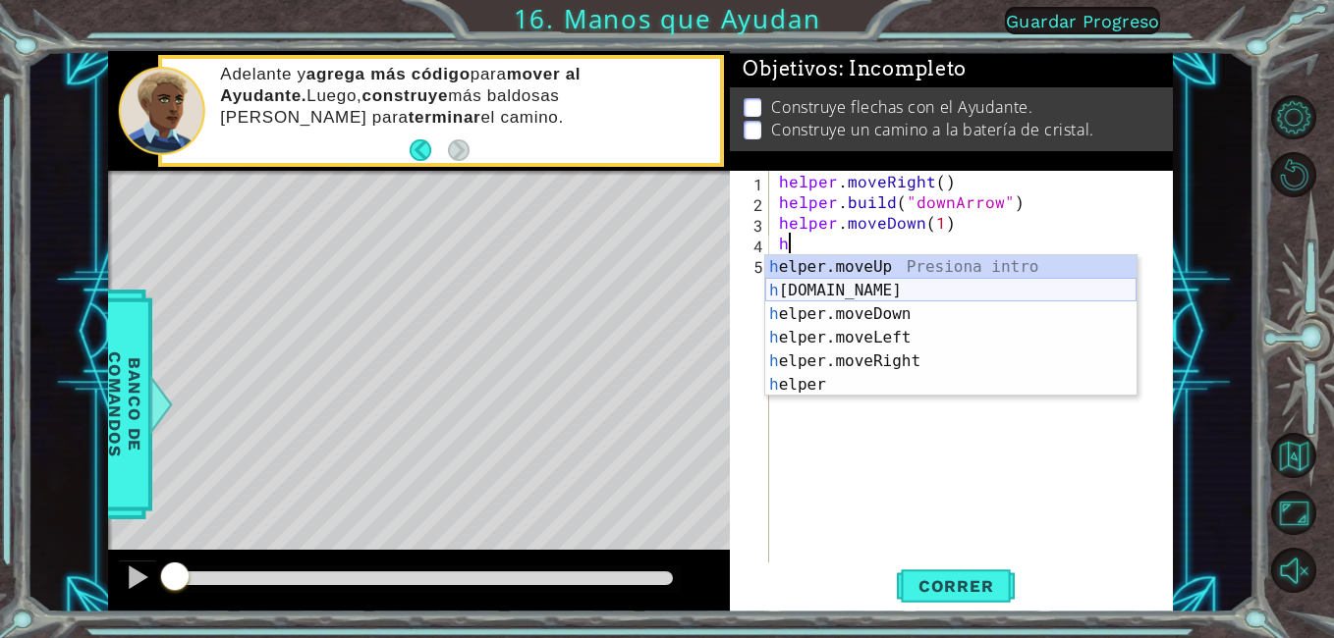
click at [869, 284] on div "h elper.moveUp Presiona intro h [DOMAIN_NAME] Presiona intro h elper.moveDown P…" at bounding box center [950, 349] width 371 height 189
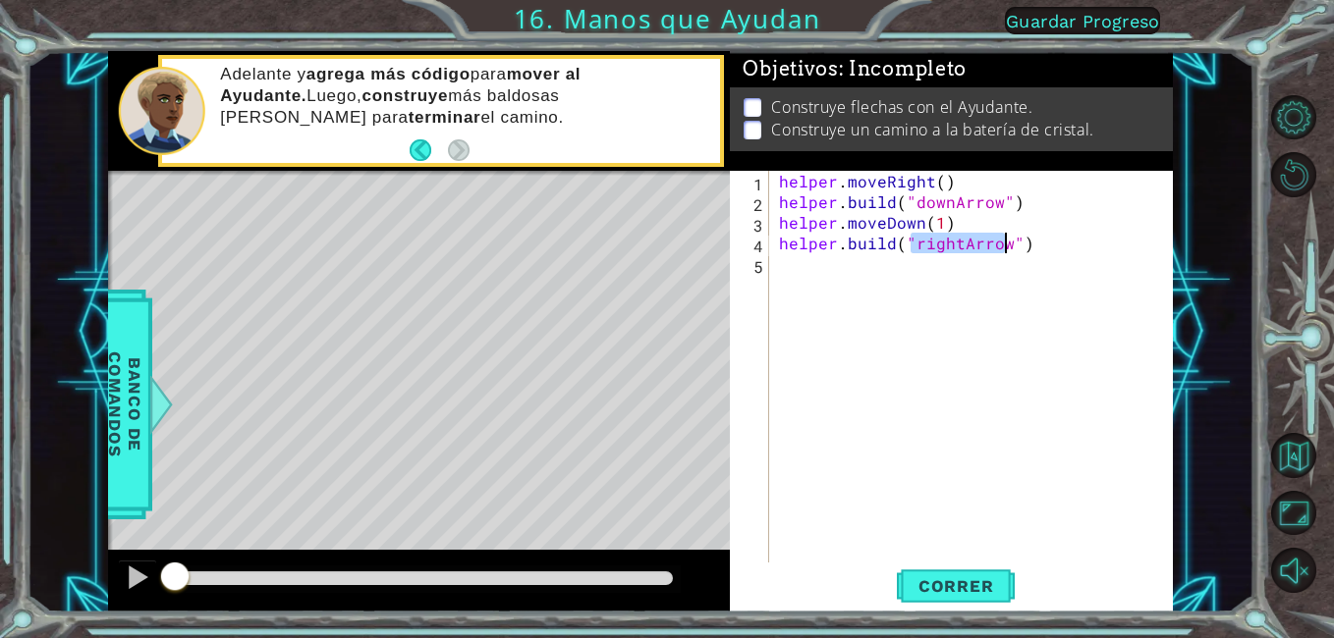
click at [956, 244] on div "helper . moveRight ( ) helper . build ( "downArrow" ) helper . moveDown ( 1 ) h…" at bounding box center [971, 367] width 393 height 392
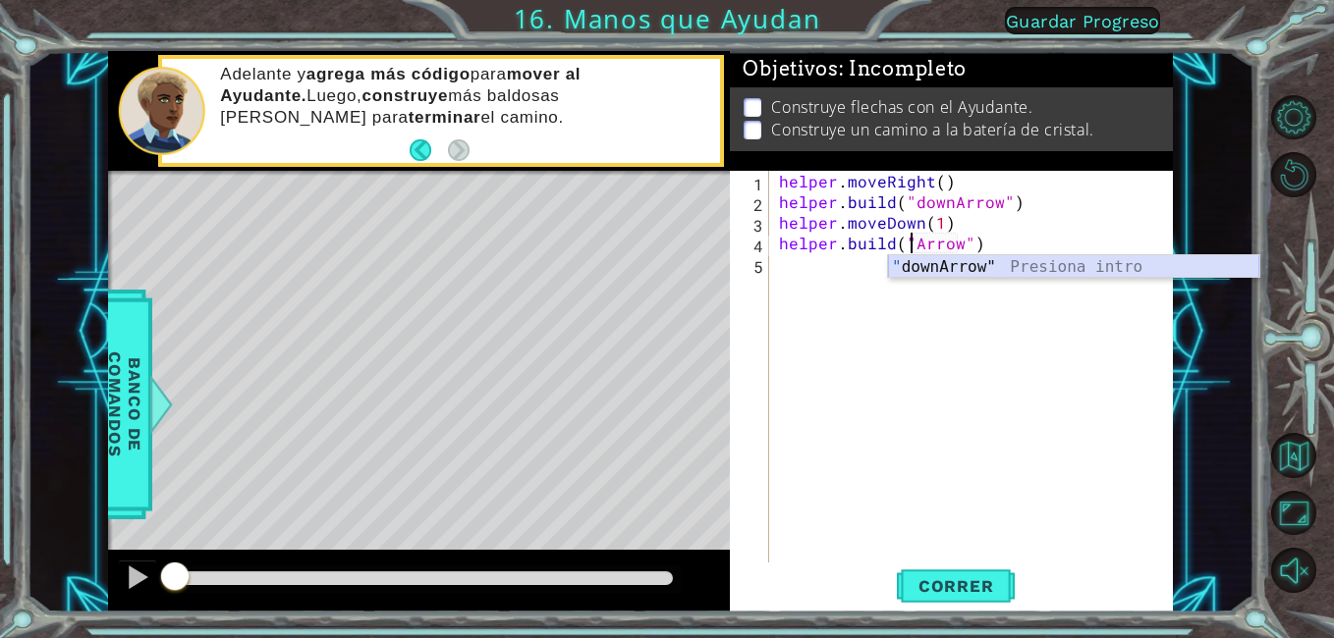
click at [934, 269] on div "" downArrow" Presiona intro" at bounding box center [1073, 290] width 371 height 71
type textarea "[DOMAIN_NAME]("downArrow")"
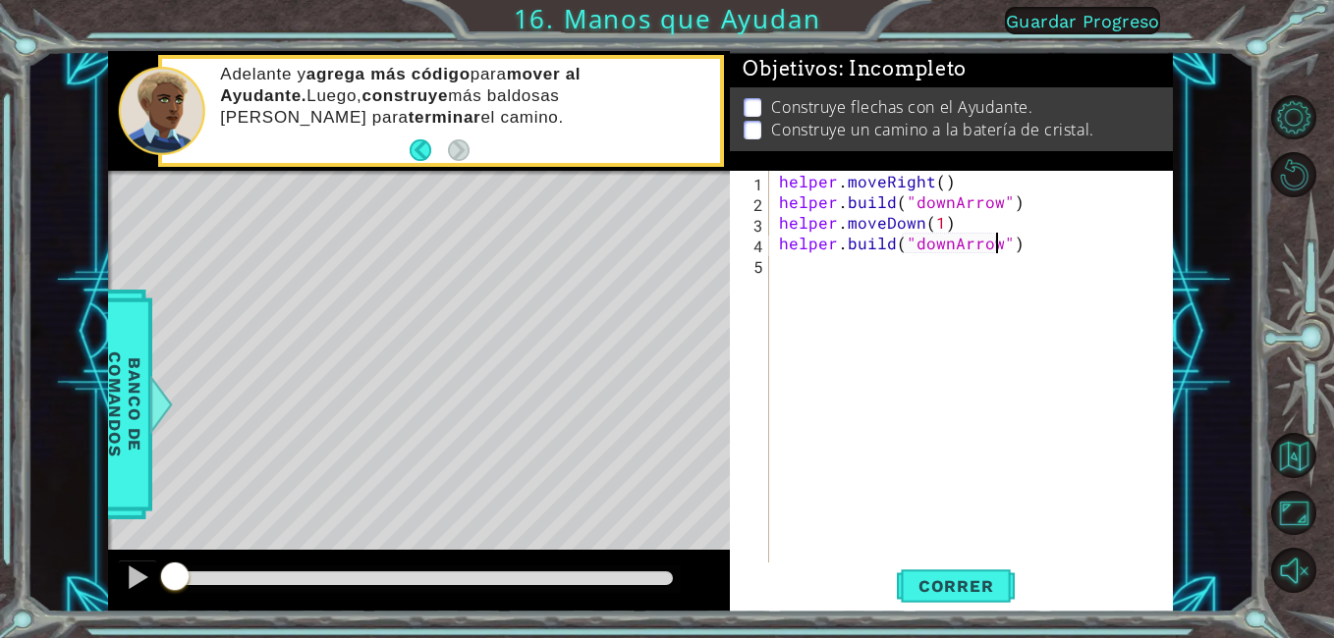
click at [940, 289] on div "helper . moveRight ( ) helper . build ( "downArrow" ) helper . moveDown ( 1 ) h…" at bounding box center [976, 387] width 403 height 433
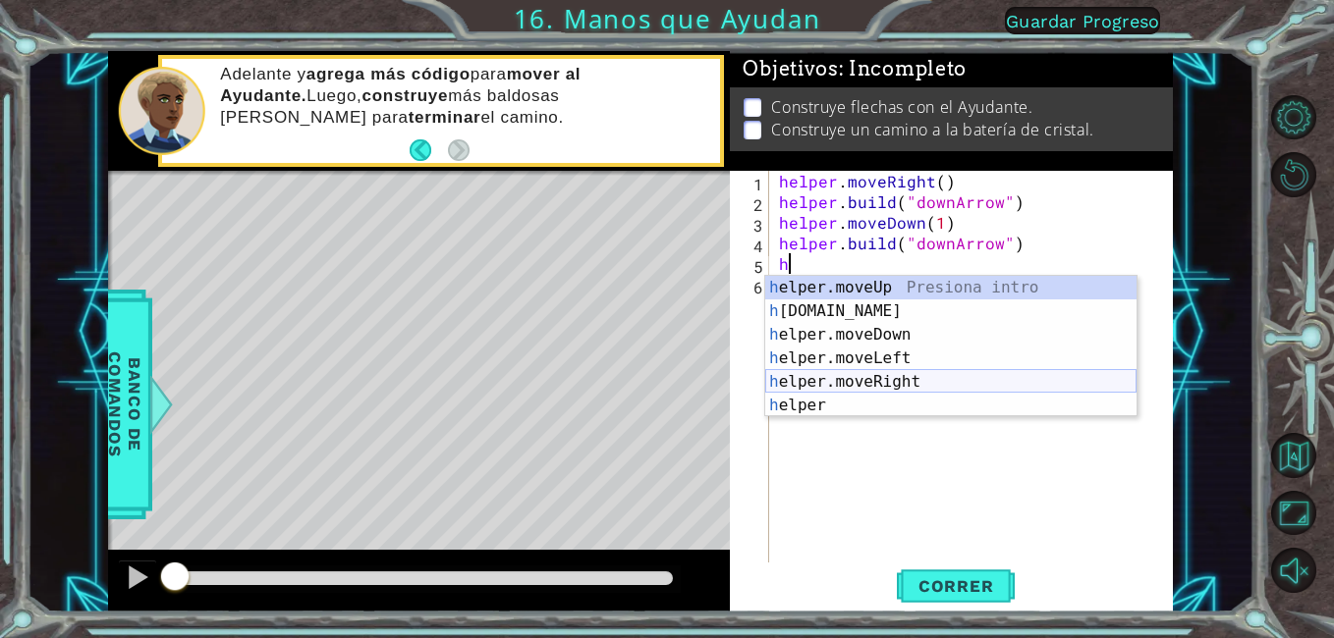
click at [804, 383] on div "h elper.moveUp Presiona intro h [DOMAIN_NAME] Presiona intro h elper.moveDown P…" at bounding box center [950, 370] width 371 height 189
type textarea "helper.moveRight(1)"
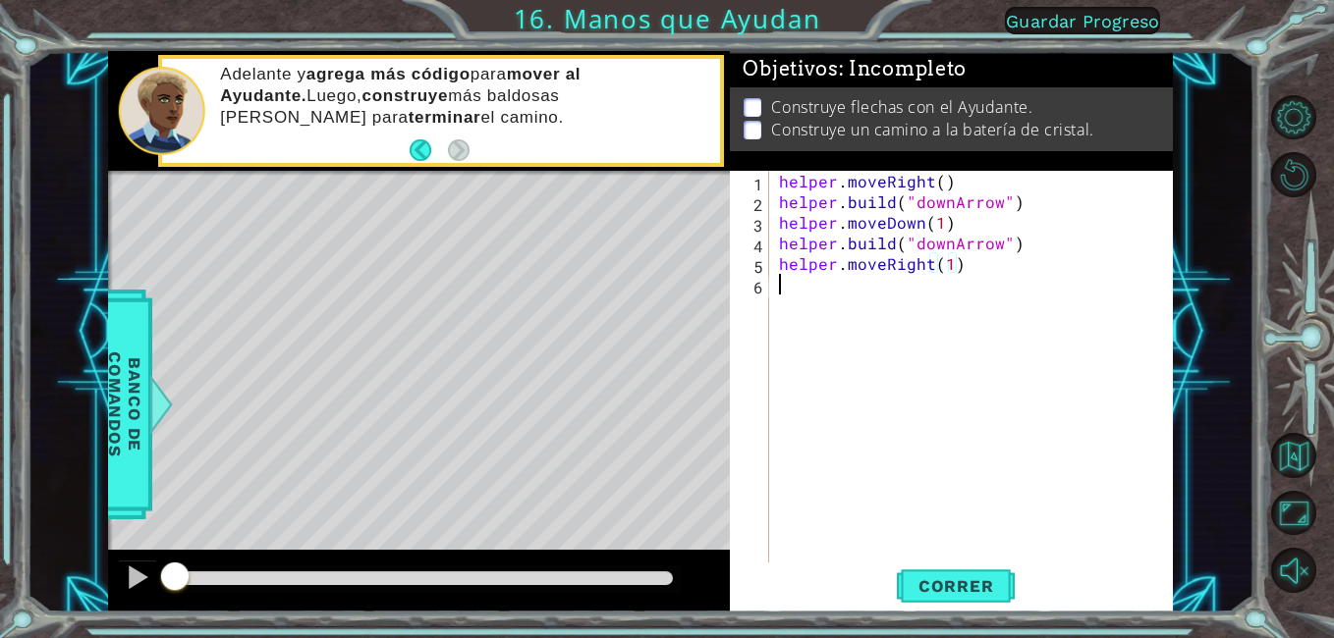
drag, startPoint x: 763, startPoint y: 275, endPoint x: 785, endPoint y: 286, distance: 24.2
click at [785, 286] on div "helper.moveRight(1) 1 2 3 4 5 6 helper . moveRight ( ) helper . build ( "downAr…" at bounding box center [949, 367] width 438 height 392
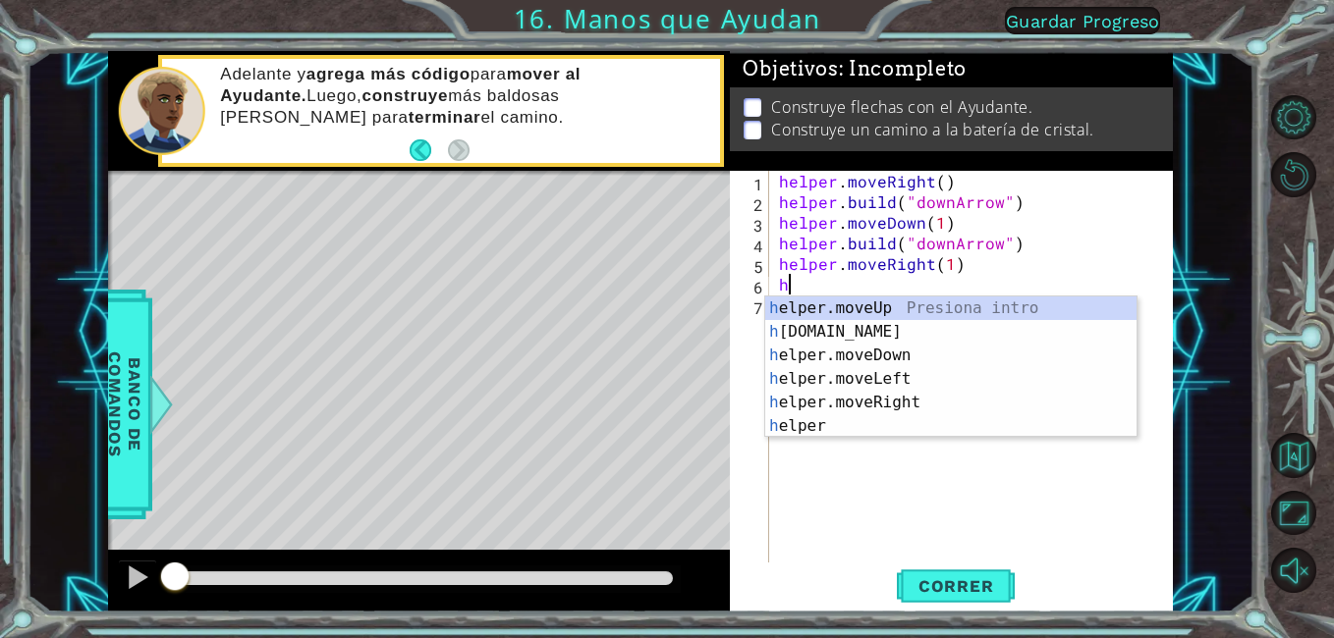
type textarea "hh"
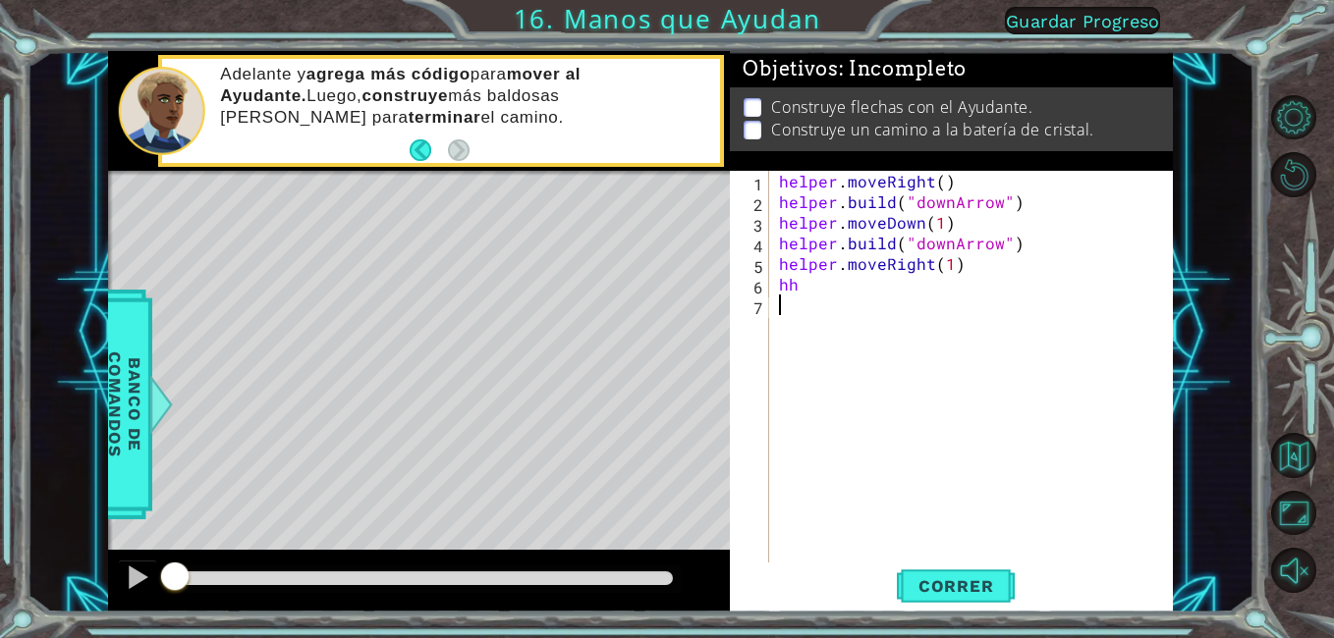
click at [866, 321] on div "helper . moveRight ( ) helper . build ( "downArrow" ) helper . moveDown ( 1 ) h…" at bounding box center [976, 387] width 403 height 433
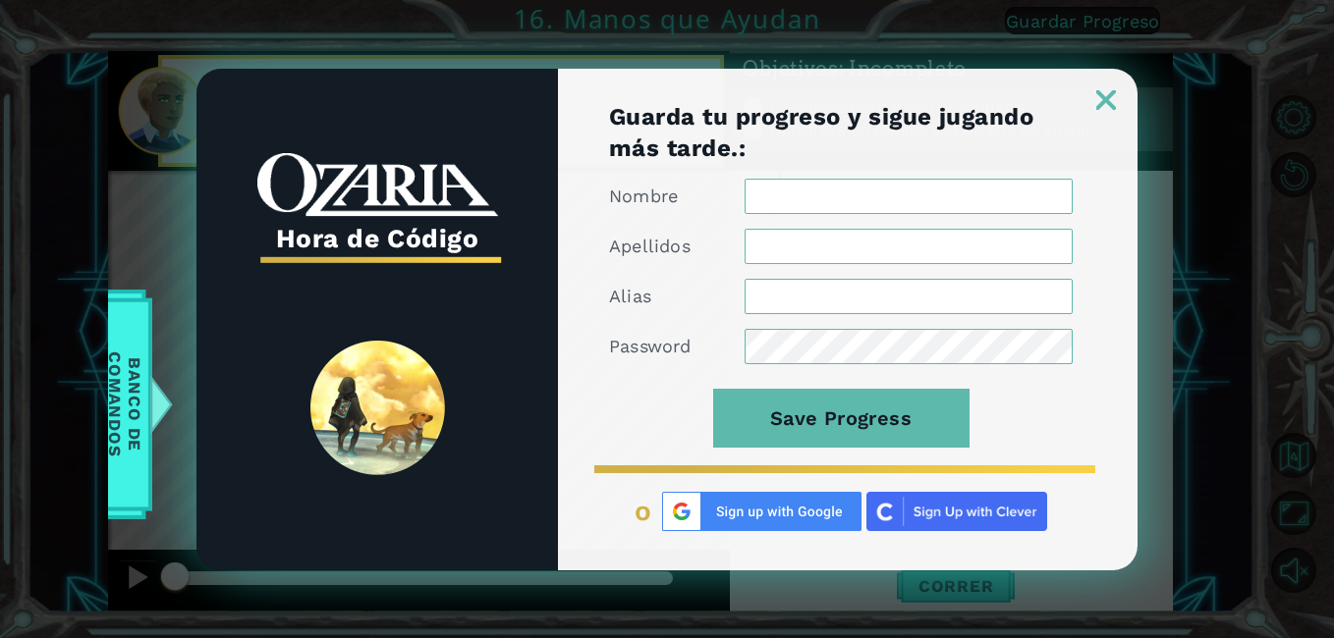
drag, startPoint x: 1091, startPoint y: 121, endPoint x: 1100, endPoint y: 109, distance: 14.7
click at [1099, 110] on div "Guarda tu progreso y sigue jugando más tarde.: Nombre Apellidos Alias Password …" at bounding box center [847, 335] width 579 height 469
click at [1101, 109] on img at bounding box center [1106, 100] width 20 height 20
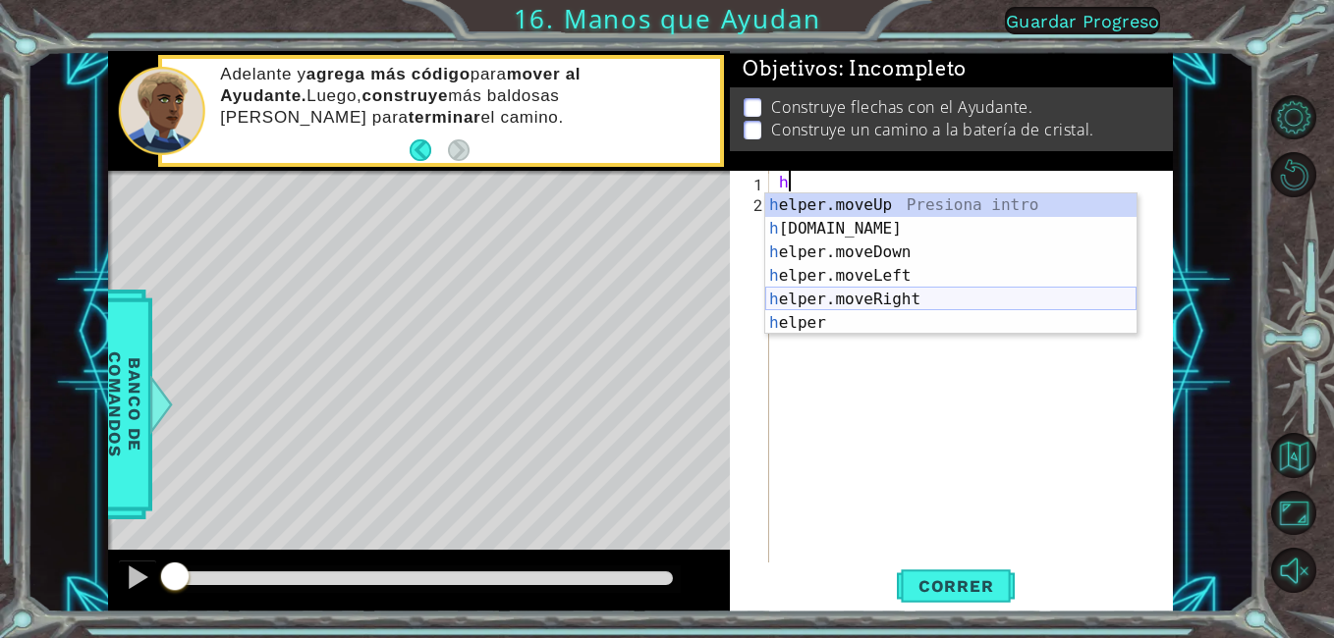
click at [885, 300] on div "h elper.moveUp Presiona intro h [DOMAIN_NAME] Presiona intro h elper.moveDown P…" at bounding box center [950, 287] width 371 height 189
type textarea "helper.moveRight(1)"
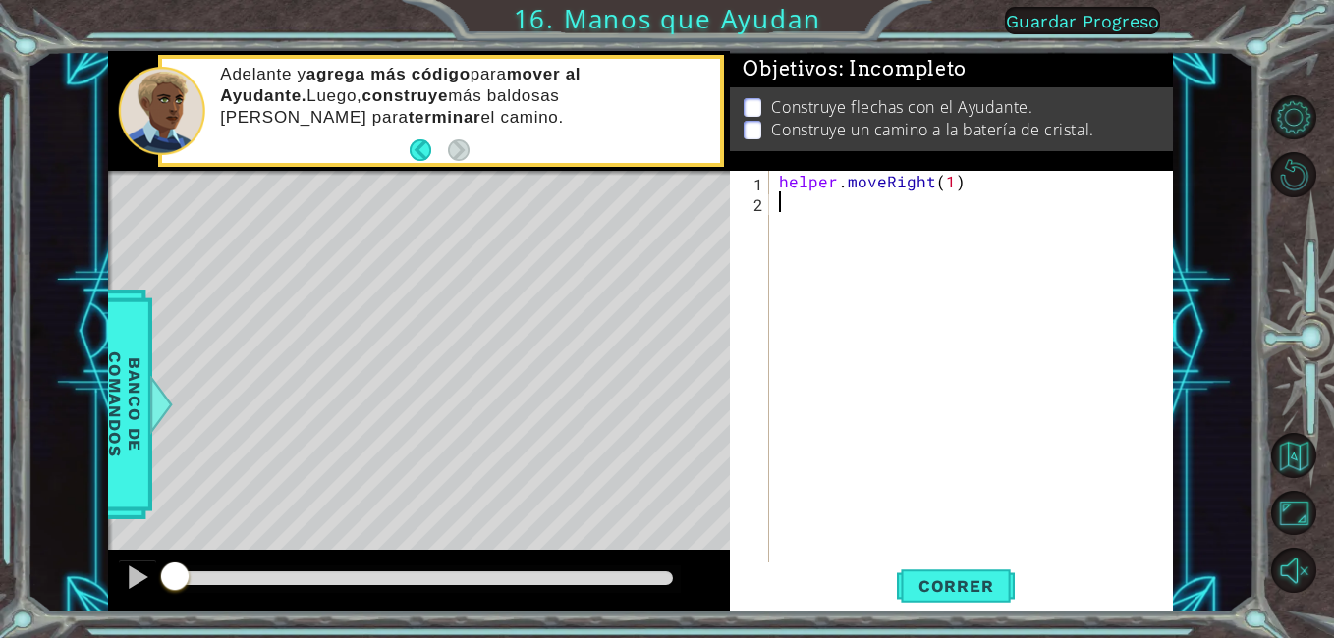
click at [782, 235] on div "helper . moveRight ( 1 )" at bounding box center [976, 387] width 403 height 433
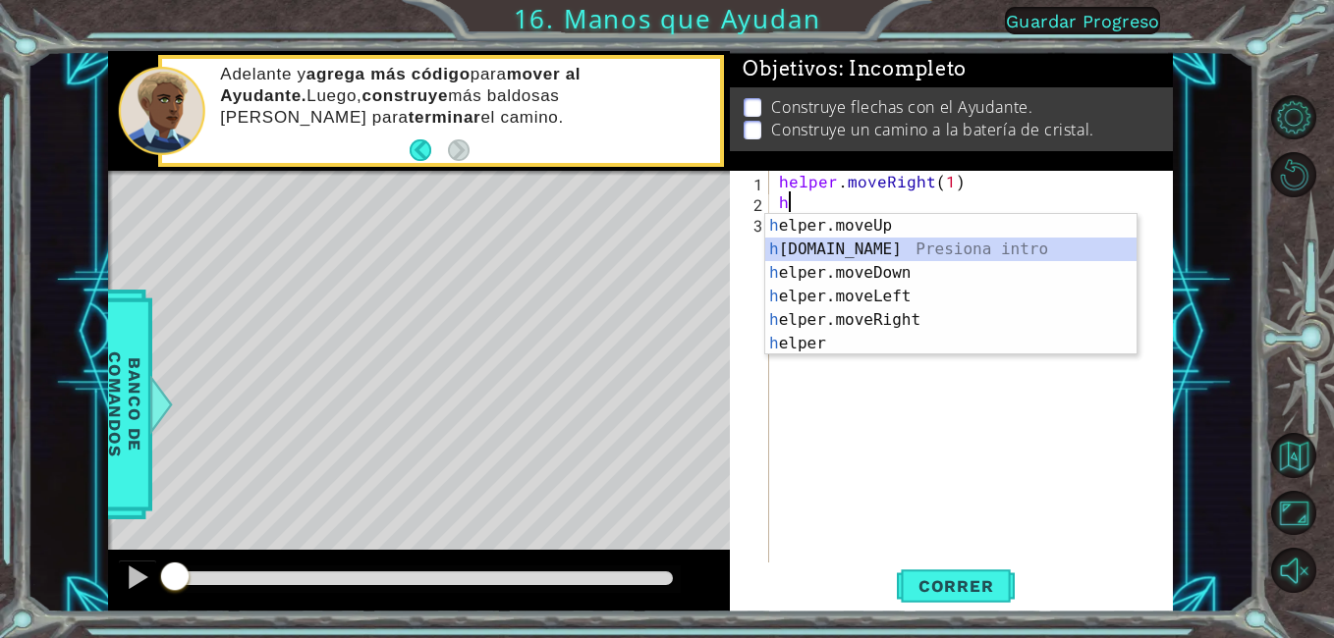
click at [846, 249] on div "h elper.moveUp Presiona intro h [DOMAIN_NAME] Presiona intro h elper.moveDown P…" at bounding box center [950, 308] width 371 height 189
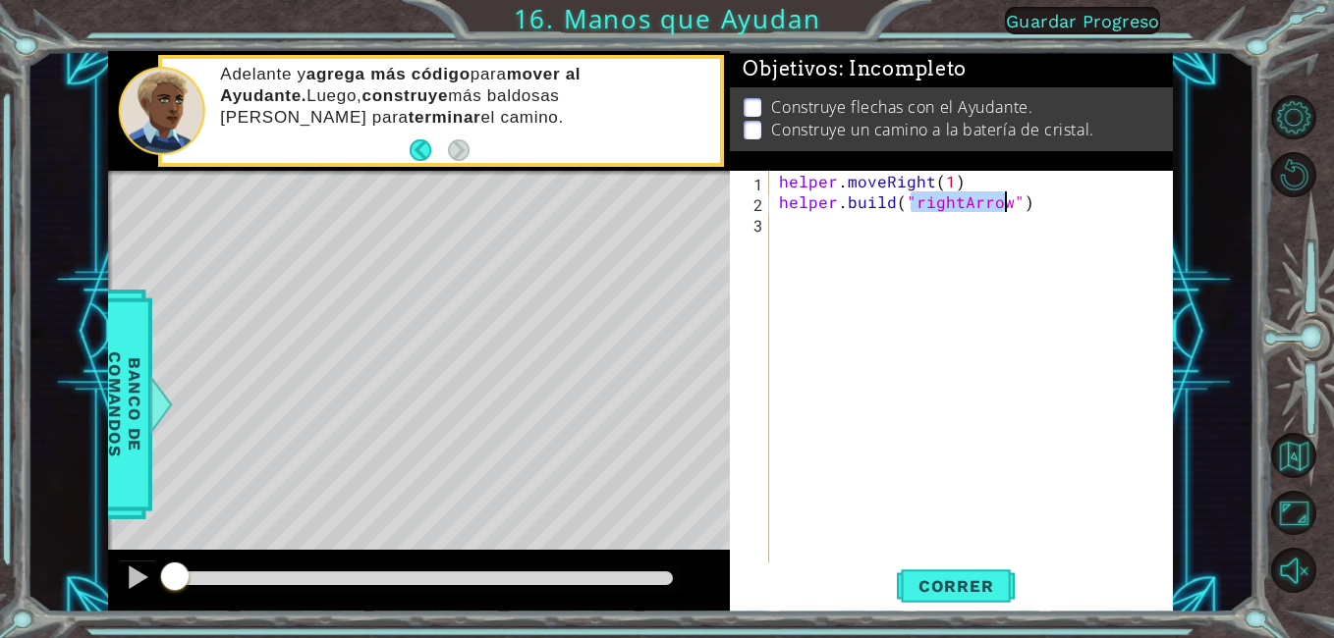
click at [953, 204] on div "helper . moveRight ( 1 ) helper . build ( "rightArrow" )" at bounding box center [971, 367] width 393 height 392
click at [956, 203] on div "helper . moveRight ( 1 ) helper . build ( "rightArrow" )" at bounding box center [976, 387] width 403 height 433
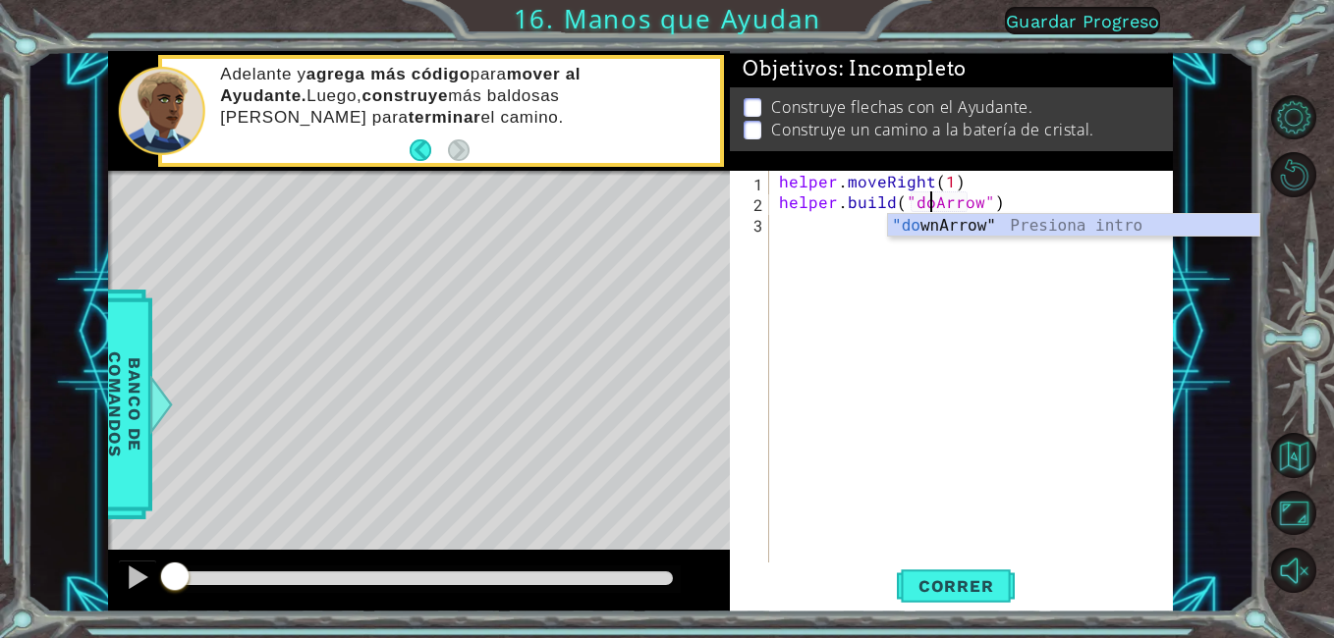
scroll to position [0, 11]
type textarea "[DOMAIN_NAME]("downArrow")"
click at [969, 227] on div ""down Arrow" Presiona intro" at bounding box center [1073, 249] width 371 height 71
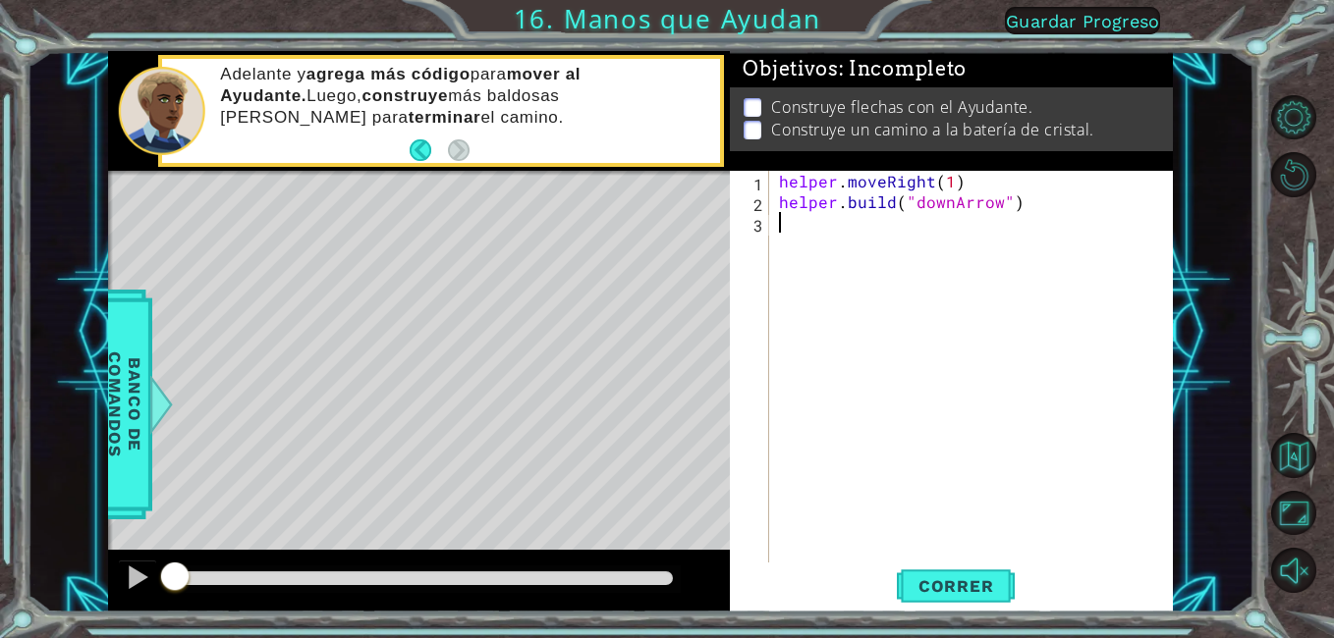
drag, startPoint x: 821, startPoint y: 213, endPoint x: 809, endPoint y: 222, distance: 14.7
click at [818, 213] on div "helper . moveRight ( 1 ) helper . build ( "downArrow" )" at bounding box center [976, 387] width 403 height 433
type textarea "g"
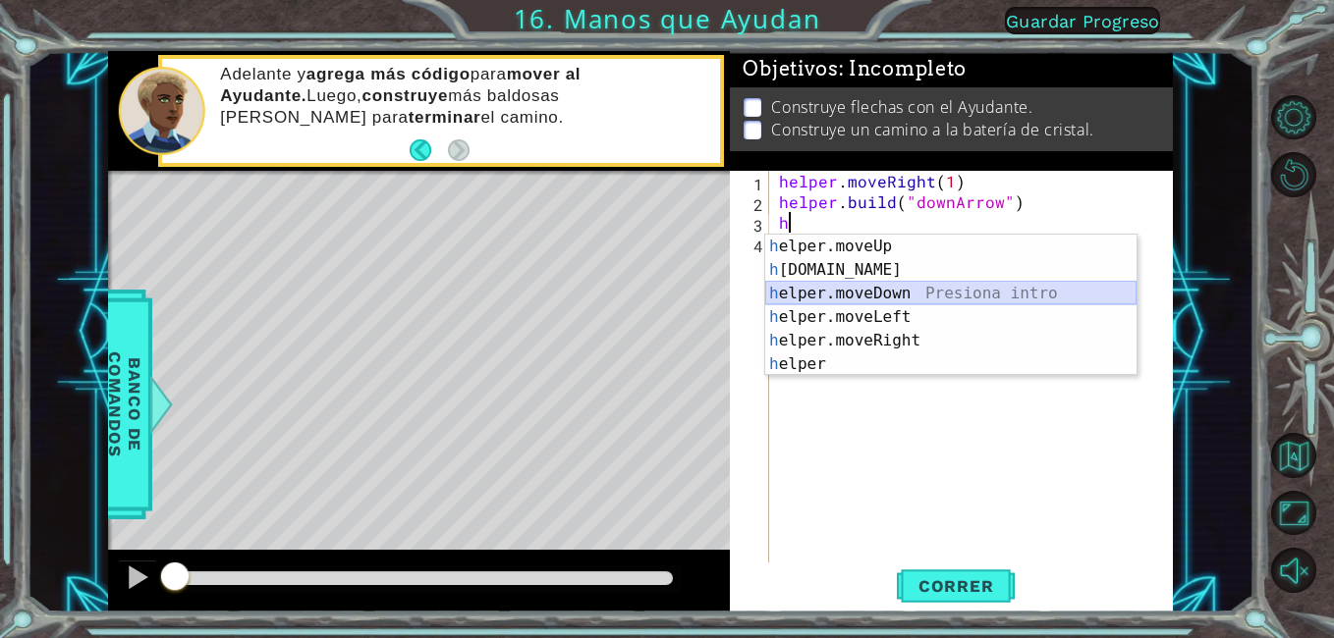
click at [928, 288] on div "h elper.moveUp Presiona intro h [DOMAIN_NAME] Presiona intro h elper.moveDown P…" at bounding box center [950, 329] width 371 height 189
type textarea "helper.moveDown(1)"
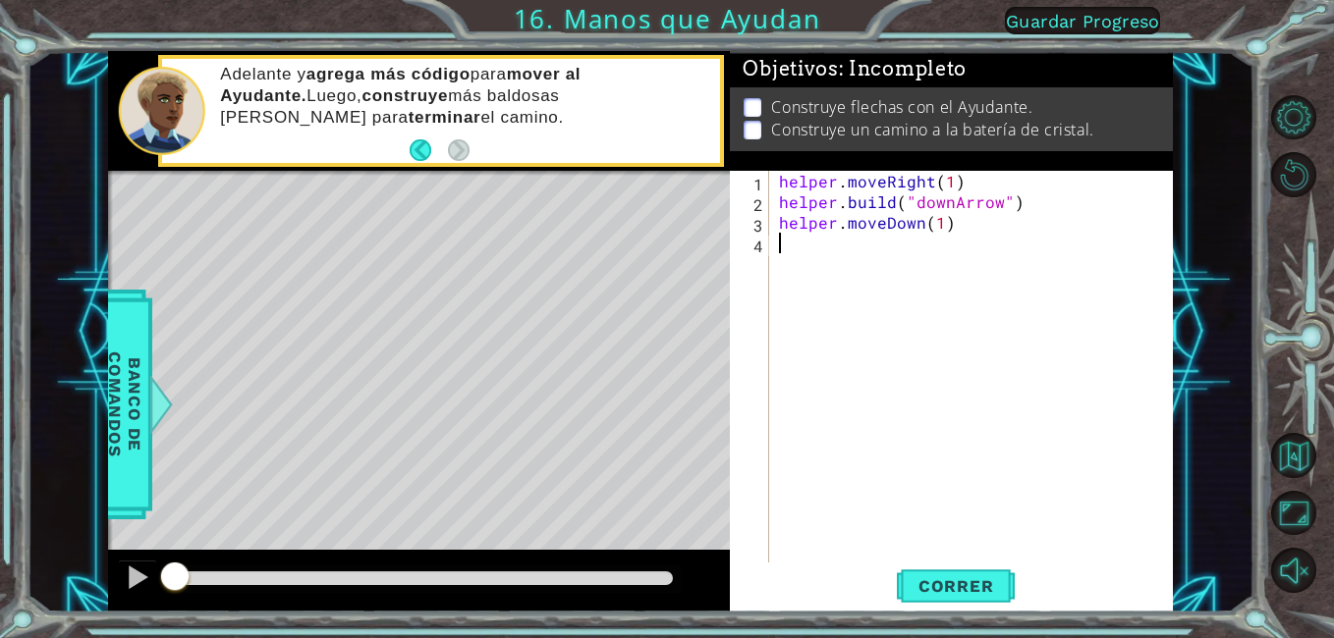
click at [938, 275] on div "helper . moveRight ( 1 ) helper . build ( "downArrow" ) helper . moveDown ( 1 )" at bounding box center [976, 387] width 403 height 433
click at [927, 601] on button "Correr" at bounding box center [956, 587] width 118 height 44
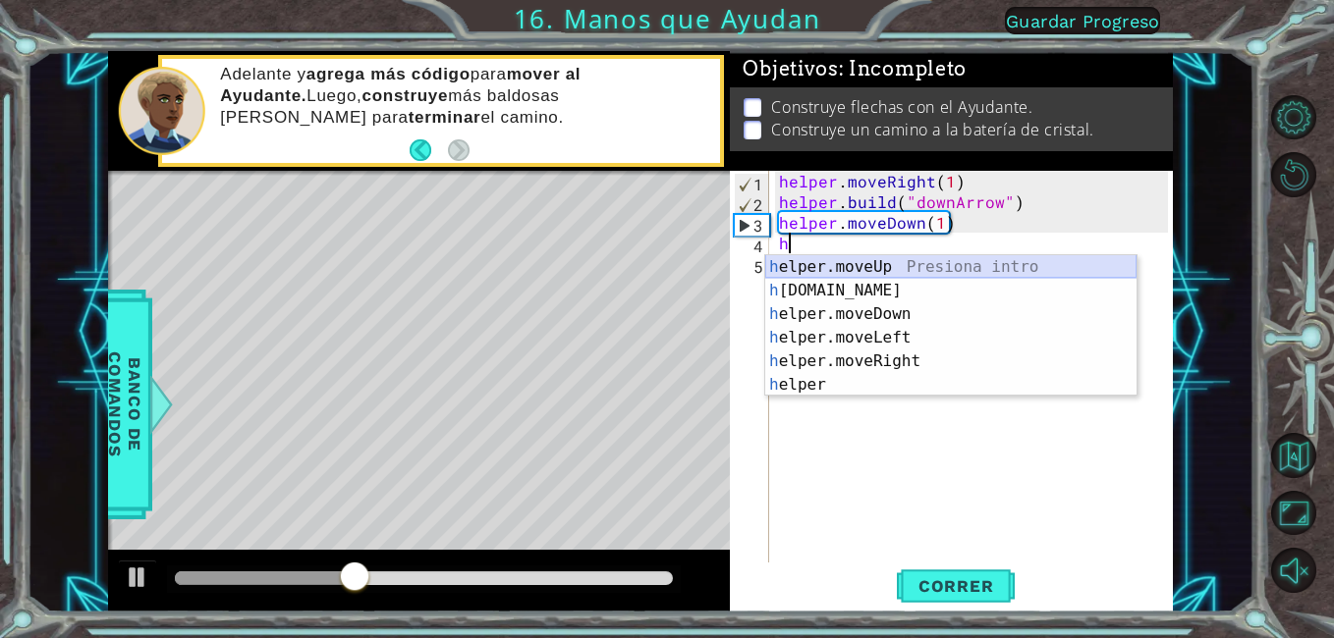
click at [870, 278] on div "h elper.moveUp Presiona intro h [DOMAIN_NAME] Presiona intro h elper.moveDown P…" at bounding box center [950, 349] width 371 height 189
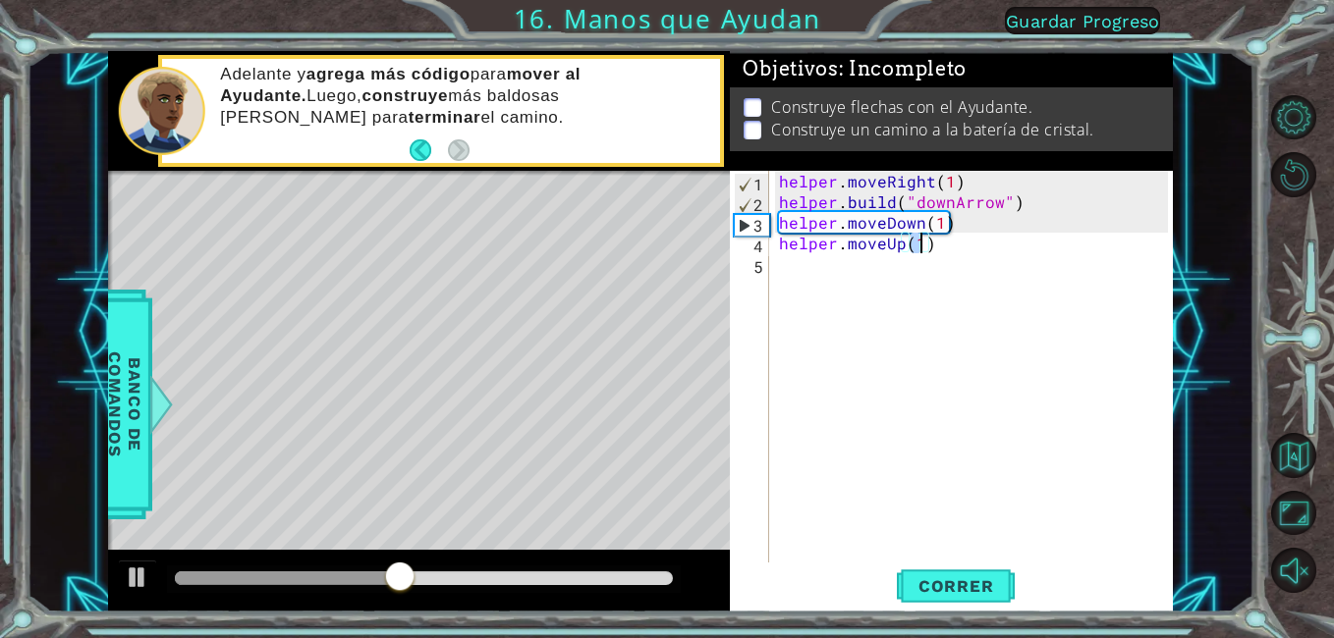
click at [935, 243] on div "helper . moveRight ( 1 ) helper . build ( "downArrow" ) helper . moveDown ( 1 )…" at bounding box center [976, 387] width 403 height 433
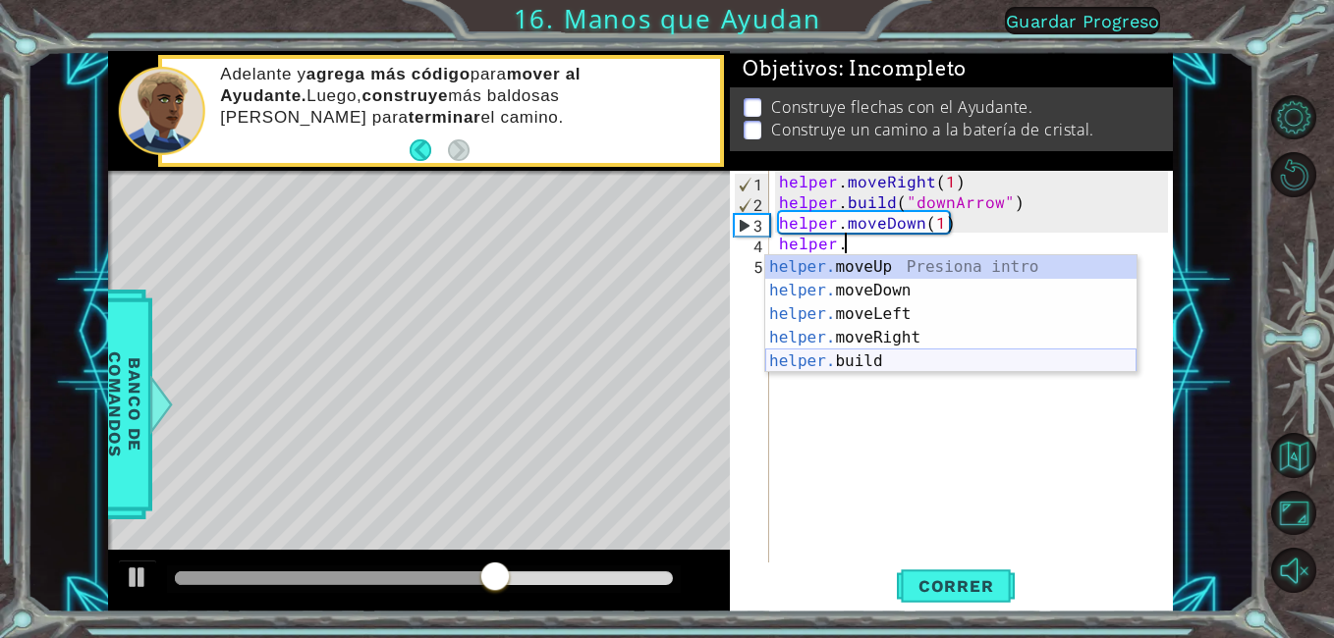
click at [874, 361] on div "helper. moveUp Presiona intro helper. moveDown Presiona intro helper. moveLeft …" at bounding box center [950, 337] width 371 height 165
type textarea "[DOMAIN_NAME]("rightArrow")"
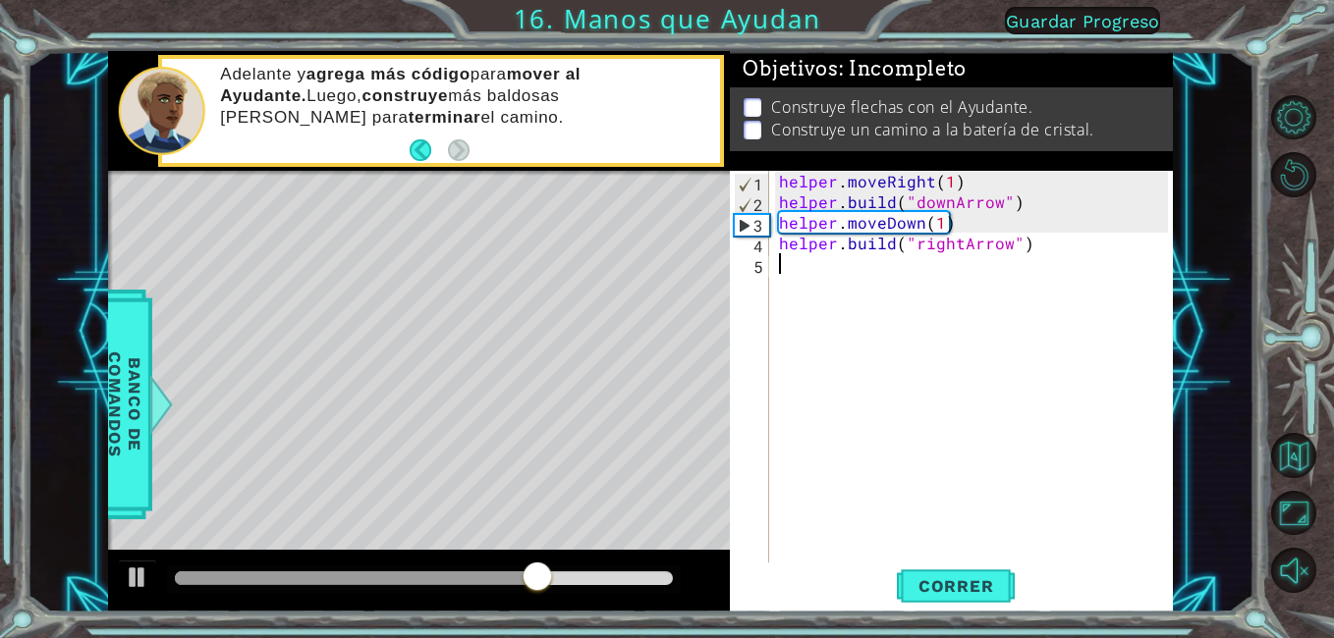
click at [875, 427] on div "helper . moveRight ( 1 ) helper . build ( "downArrow" ) helper . moveDown ( 1 )…" at bounding box center [976, 387] width 403 height 433
click at [971, 602] on button "Correr" at bounding box center [956, 587] width 118 height 44
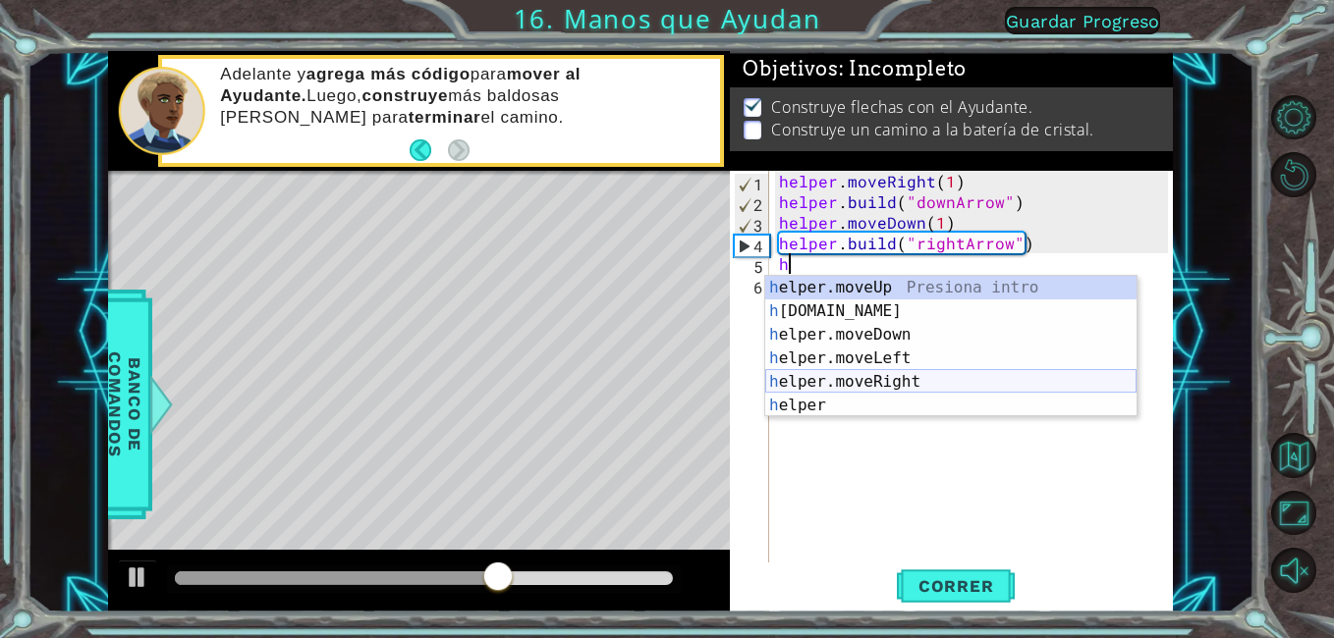
click at [852, 384] on div "h elper.moveUp Presiona intro h [DOMAIN_NAME] Presiona intro h elper.moveDown P…" at bounding box center [950, 370] width 371 height 189
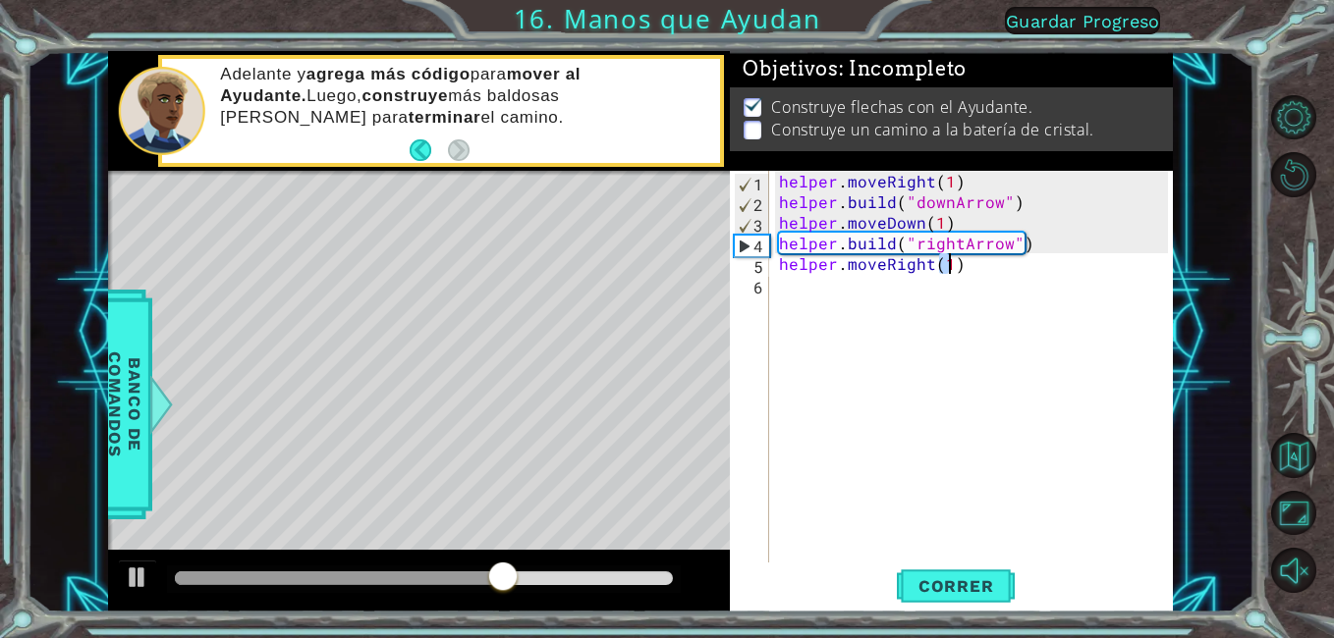
type textarea "helper.moveRight(1)"
click at [801, 284] on div "helper . moveRight ( 1 ) helper . build ( "downArrow" ) helper . moveDown ( 1 )…" at bounding box center [976, 387] width 403 height 433
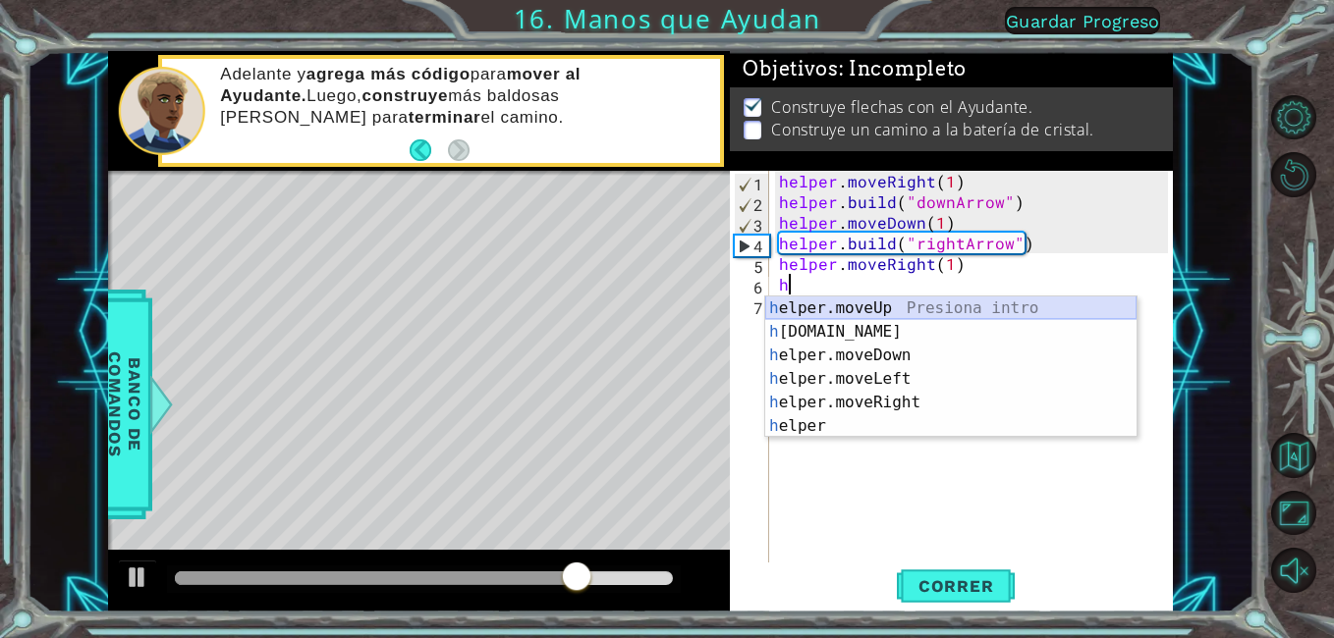
click at [1015, 310] on div "h elper.moveUp Presiona intro h [DOMAIN_NAME] Presiona intro h elper.moveDown P…" at bounding box center [950, 391] width 371 height 189
type textarea "helper.moveUp(1)"
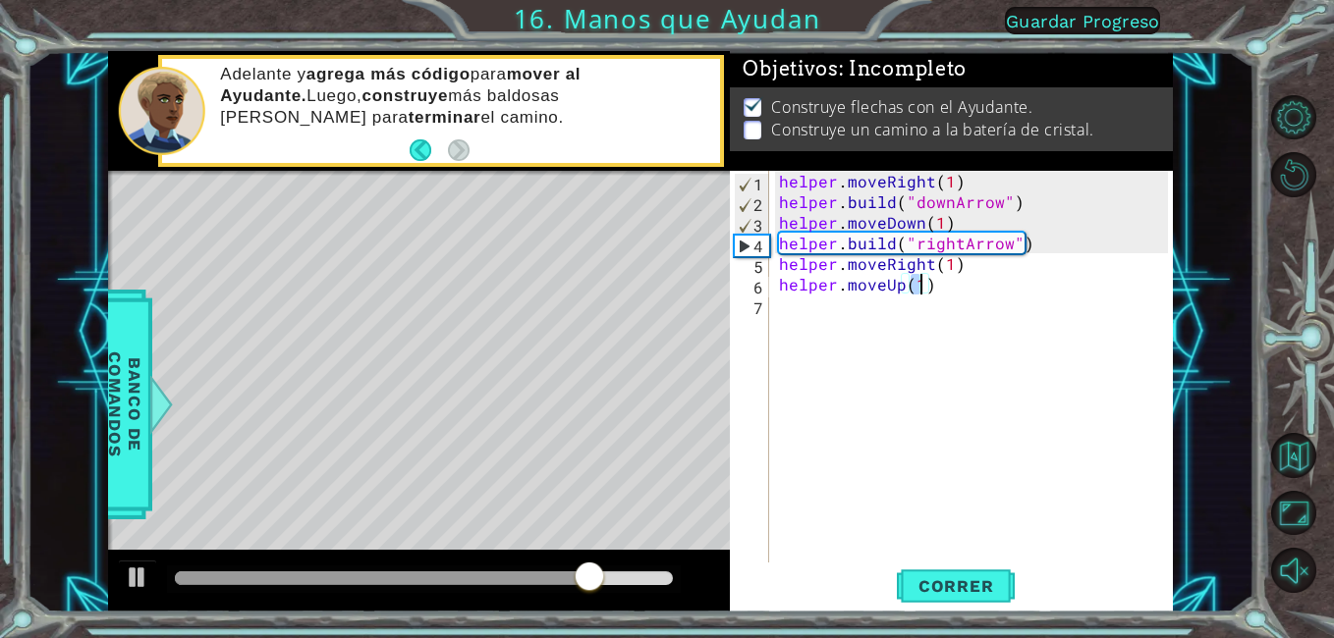
click at [1002, 491] on div "helper . moveRight ( 1 ) helper . build ( "downArrow" ) helper . moveDown ( 1 )…" at bounding box center [976, 387] width 403 height 433
click at [981, 596] on span "Correr" at bounding box center [956, 587] width 115 height 20
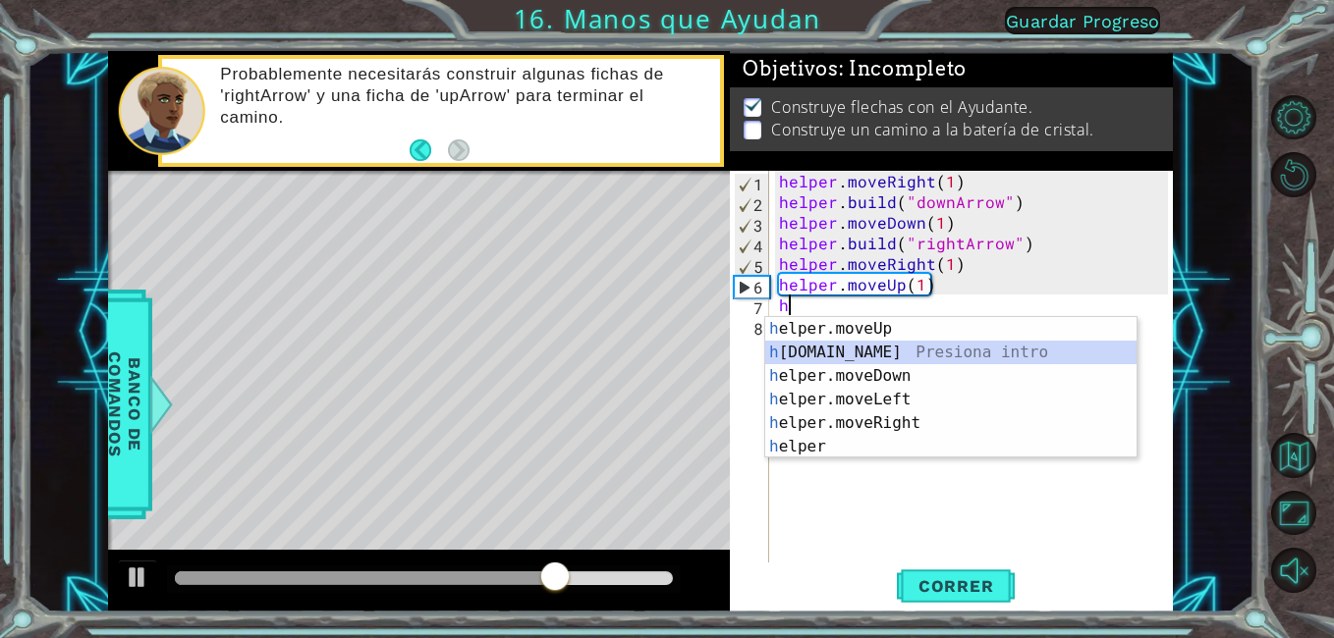
click at [859, 347] on div "h elper.moveUp Presiona intro h [DOMAIN_NAME] Presiona intro h elper.moveDown P…" at bounding box center [950, 411] width 371 height 189
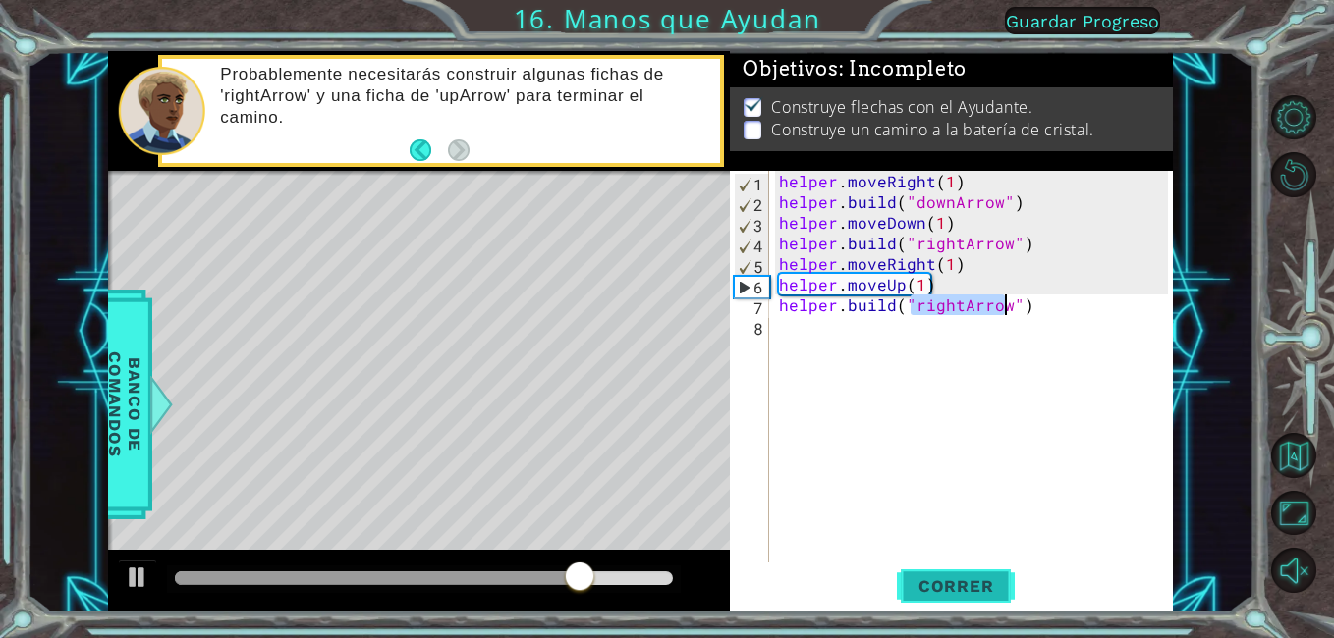
type textarea "[DOMAIN_NAME]("rightArrow")"
drag, startPoint x: 961, startPoint y: 602, endPoint x: 958, endPoint y: 588, distance: 14.1
click at [960, 602] on button "Correr" at bounding box center [956, 587] width 118 height 44
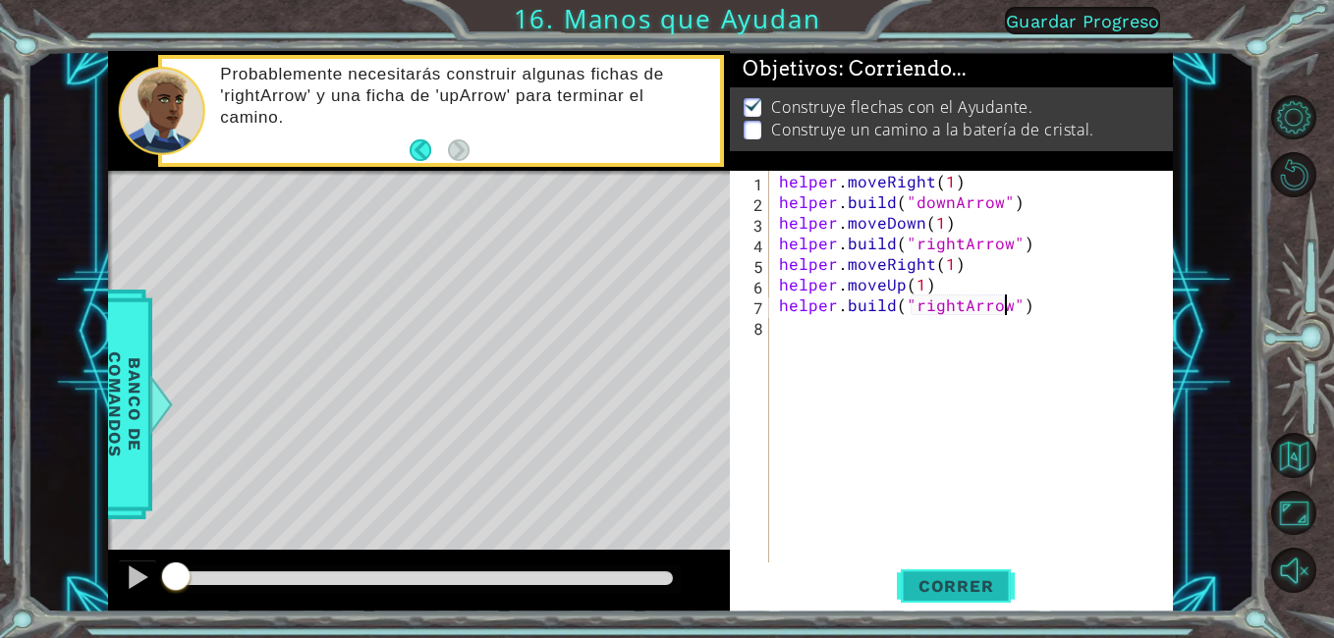
click at [956, 581] on span "Correr" at bounding box center [956, 587] width 115 height 20
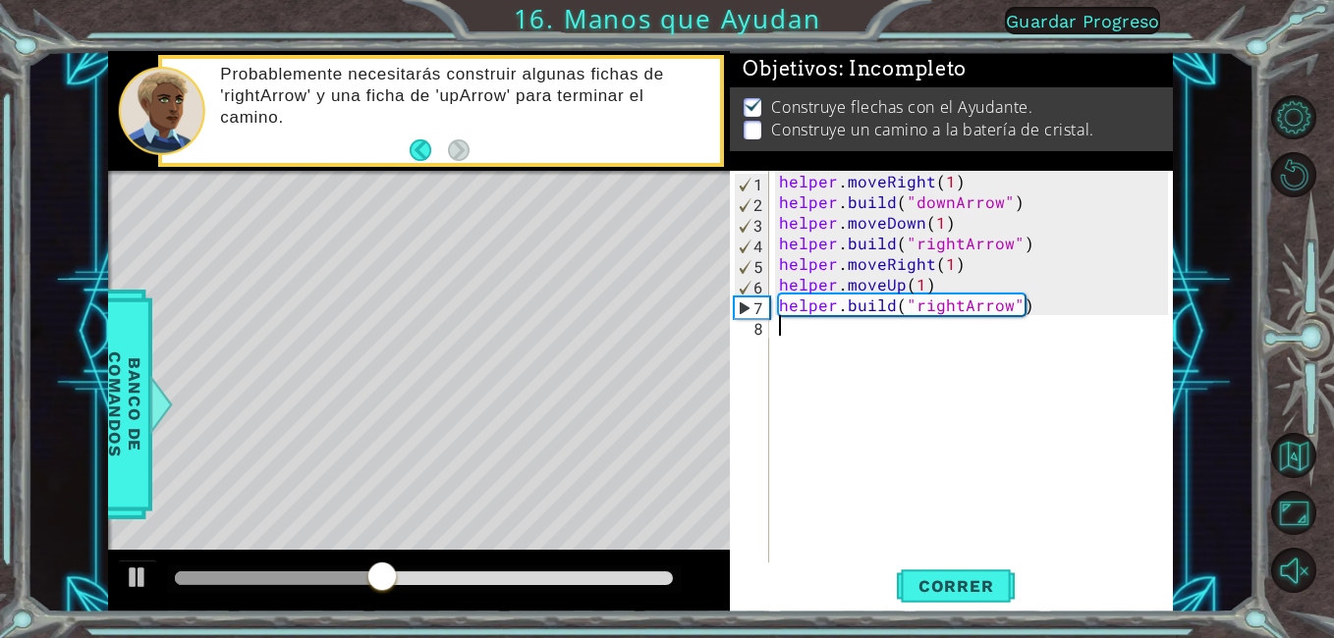
click at [786, 340] on div "helper . moveRight ( 1 ) helper . build ( "downArrow" ) helper . moveDown ( 1 )…" at bounding box center [976, 387] width 403 height 433
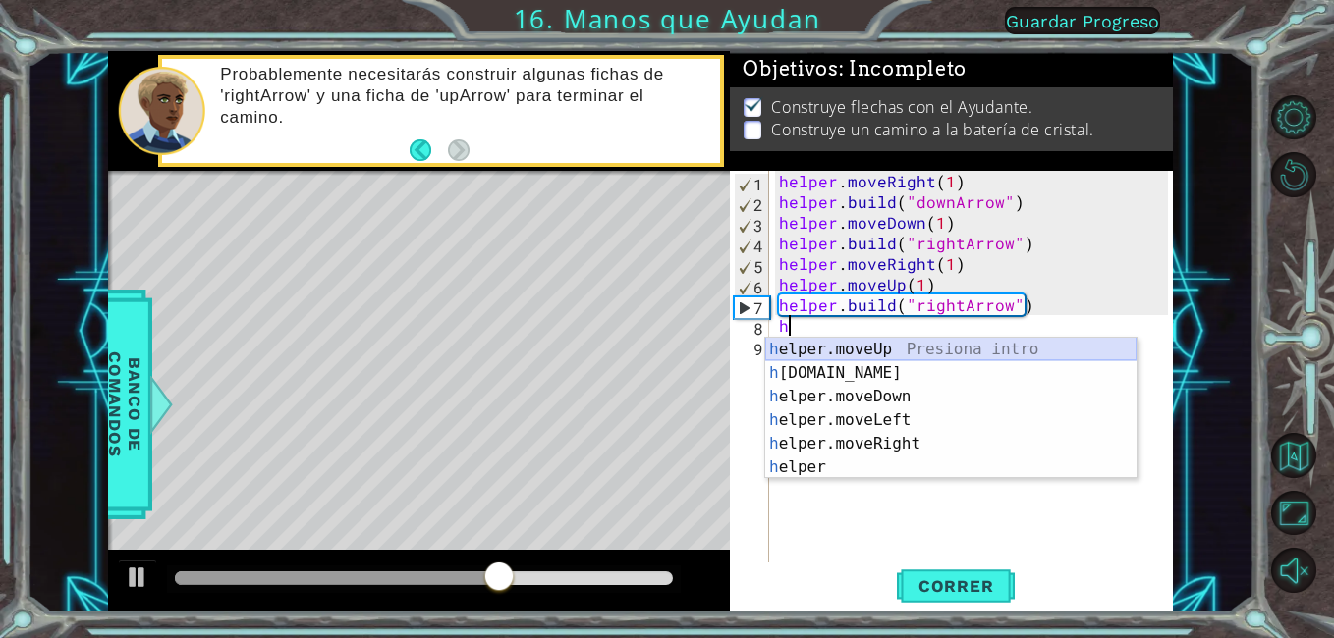
click at [907, 355] on div "h elper.moveUp Presiona intro h [DOMAIN_NAME] Presiona intro h elper.moveDown P…" at bounding box center [950, 432] width 371 height 189
type textarea "helper.moveUp(1)"
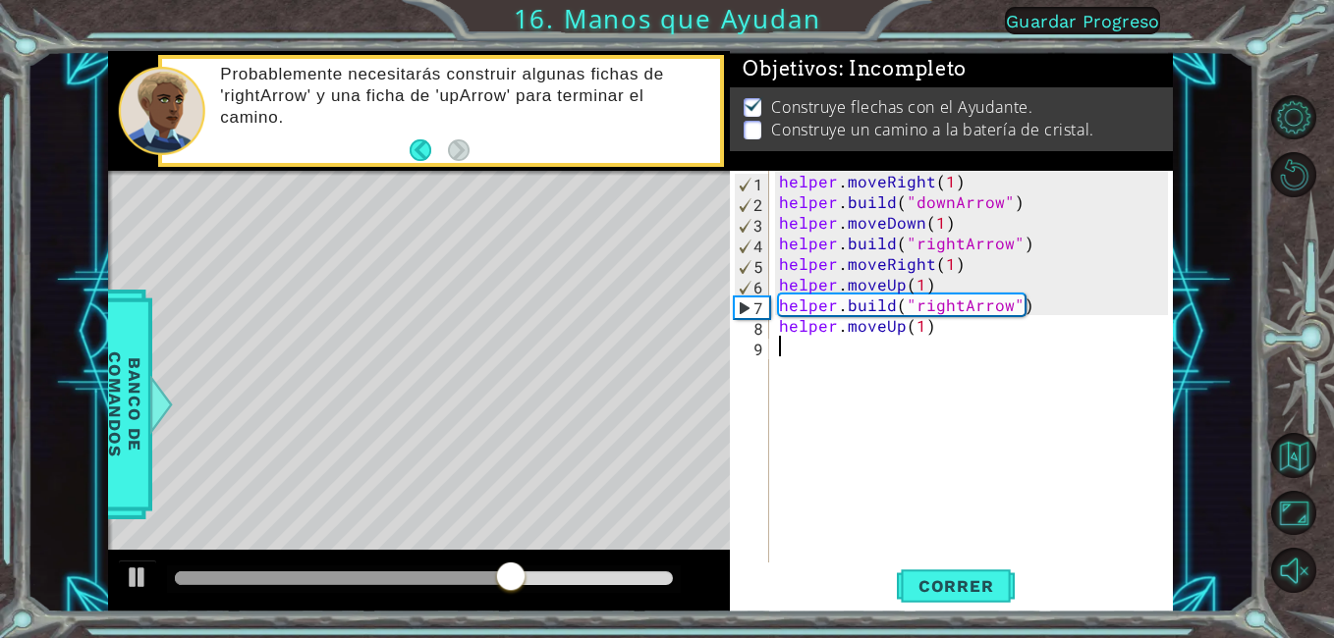
click at [907, 419] on div "helper . moveRight ( 1 ) helper . build ( "downArrow" ) helper . moveDown ( 1 )…" at bounding box center [976, 387] width 403 height 433
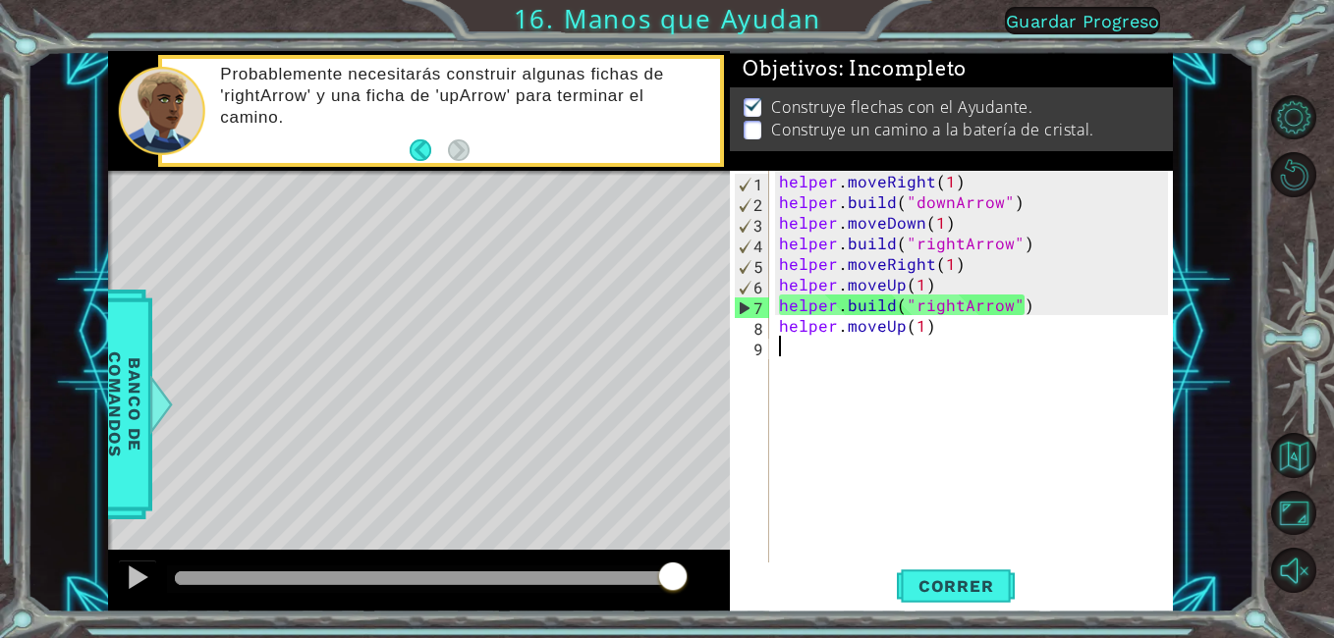
click at [944, 332] on div "helper . moveRight ( 1 ) helper . build ( "downArrow" ) helper . moveDown ( 1 )…" at bounding box center [976, 387] width 403 height 433
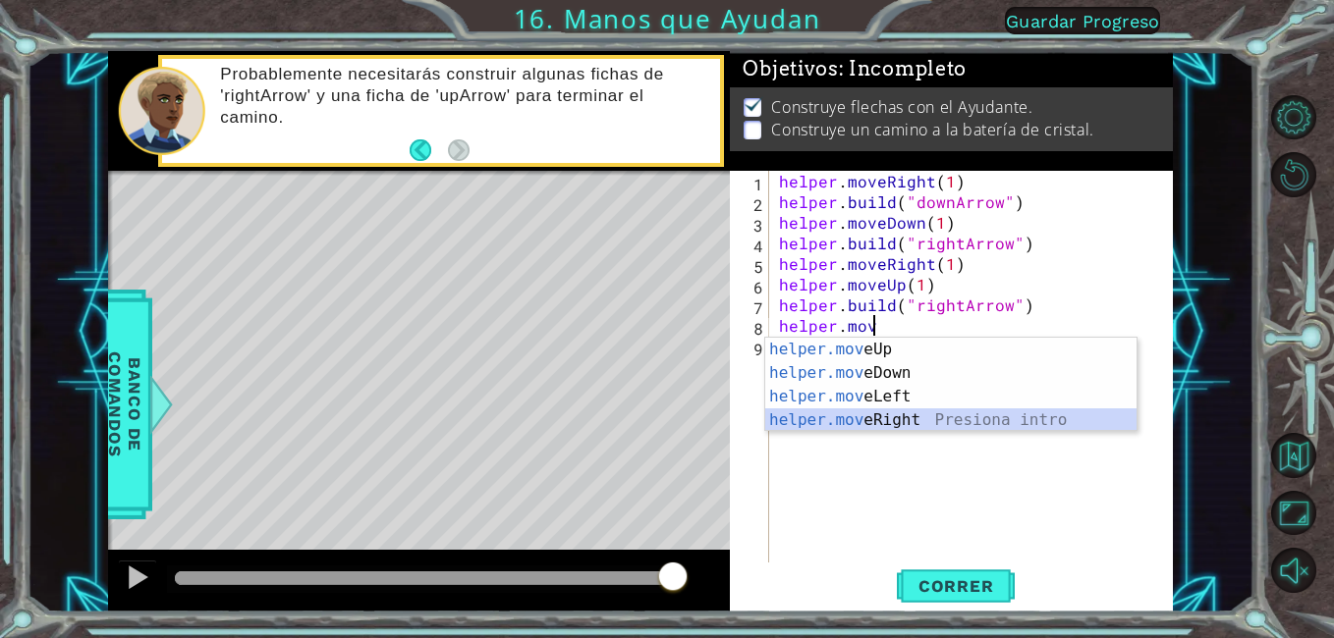
click at [977, 410] on div "helper.mov eUp Presiona intro helper.mov eDown Presiona intro helper.mov eLeft …" at bounding box center [950, 408] width 371 height 141
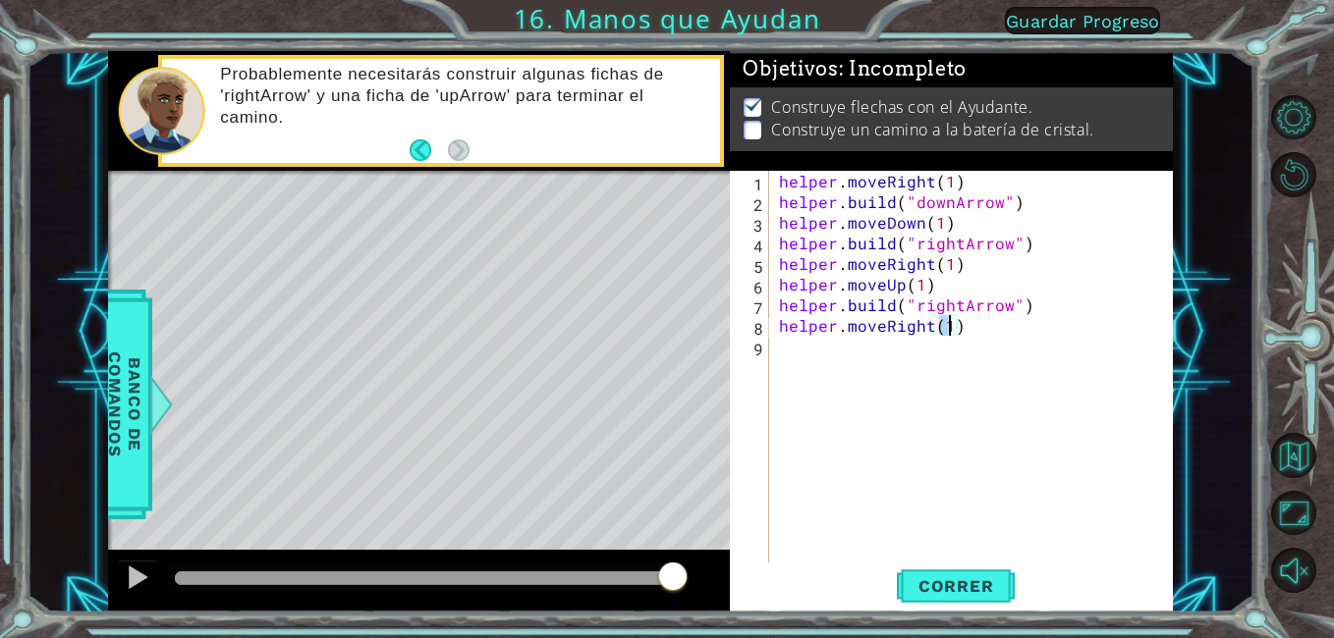
click at [935, 560] on div "helper.moveRight(1) 1 2 3 4 5 6 7 8 9 helper . moveRight ( 1 ) helper . build (…" at bounding box center [951, 392] width 442 height 442
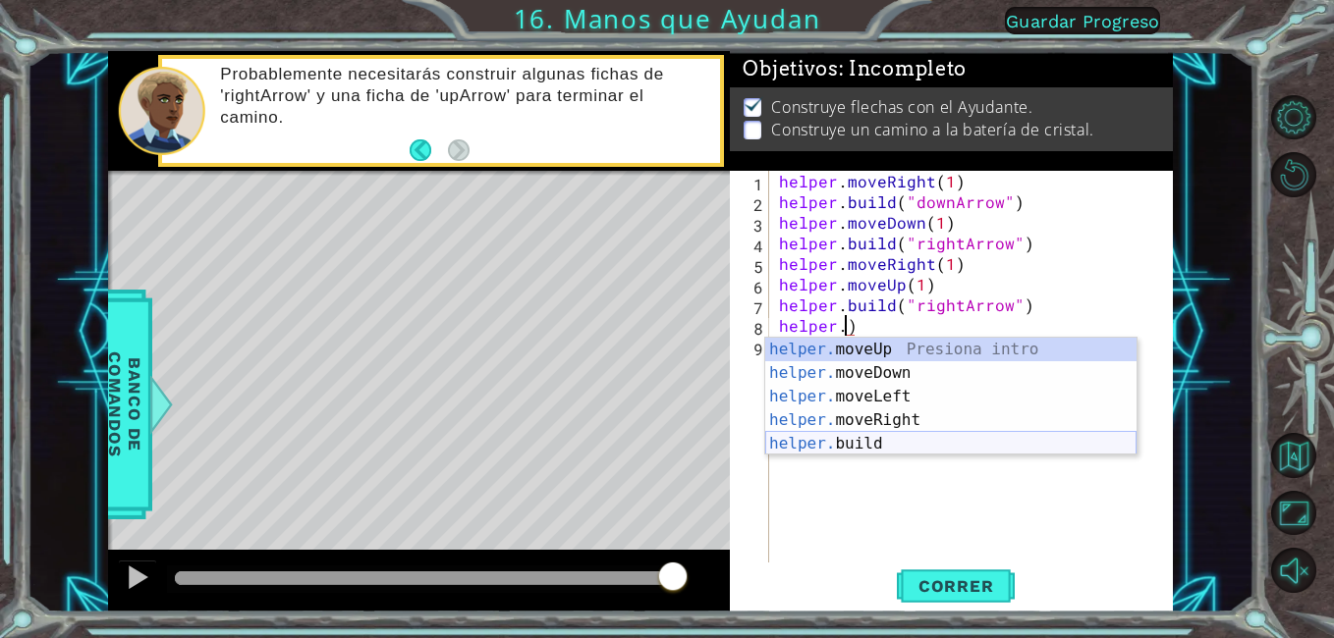
click at [902, 445] on div "helper. moveUp Presiona intro helper. moveDown Presiona intro helper. moveLeft …" at bounding box center [950, 420] width 371 height 165
type textarea "[DOMAIN_NAME]("rightArrow")"
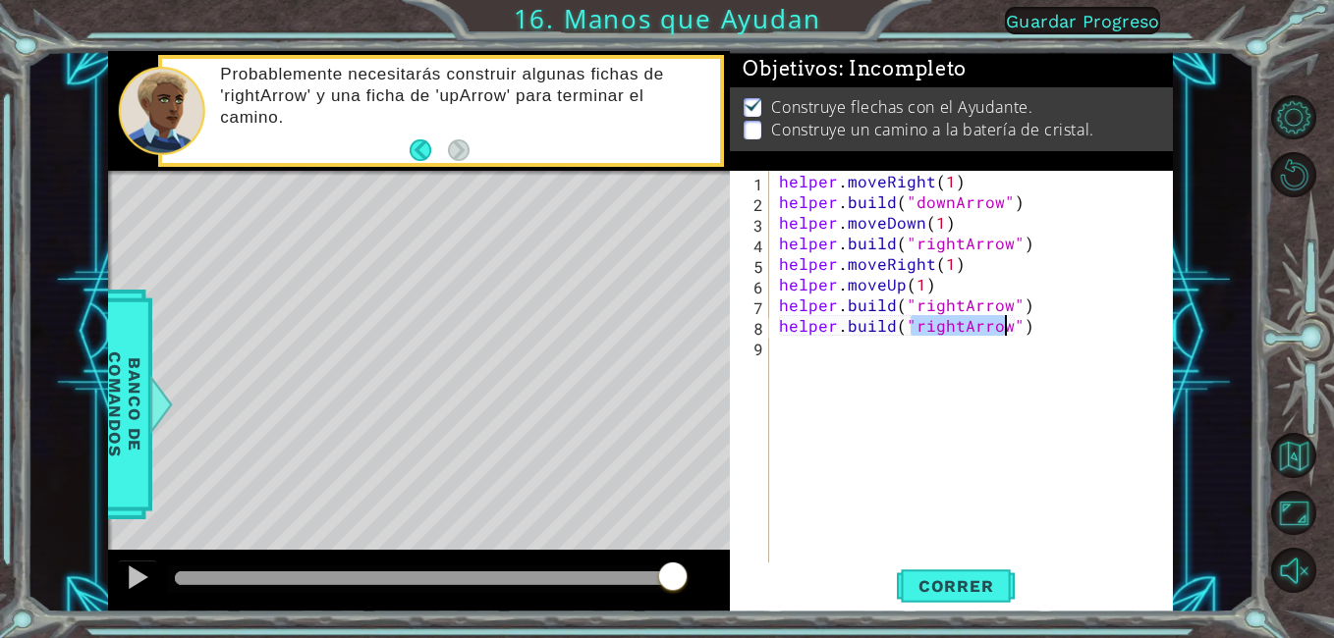
click at [1003, 522] on div "helper . moveRight ( 1 ) helper . build ( "downArrow" ) helper . moveDown ( 1 )…" at bounding box center [976, 387] width 403 height 433
click at [951, 580] on span "Correr" at bounding box center [956, 587] width 115 height 20
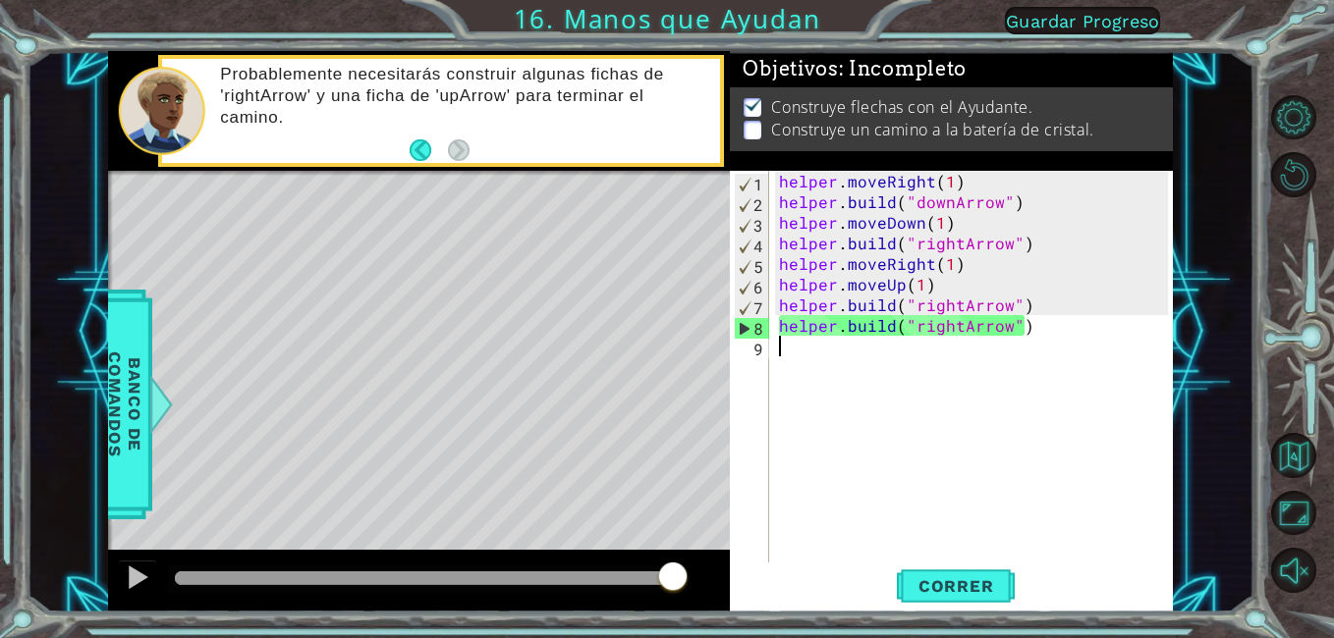
click at [805, 335] on div "helper . moveRight ( 1 ) helper . build ( "downArrow" ) helper . moveDown ( 1 )…" at bounding box center [976, 387] width 403 height 433
type textarea "[DOMAIN_NAME]("rightArrow")"
click at [815, 382] on div "helper . moveRight ( 1 ) helper . build ( "downArrow" ) helper . moveDown ( 1 )…" at bounding box center [976, 387] width 403 height 433
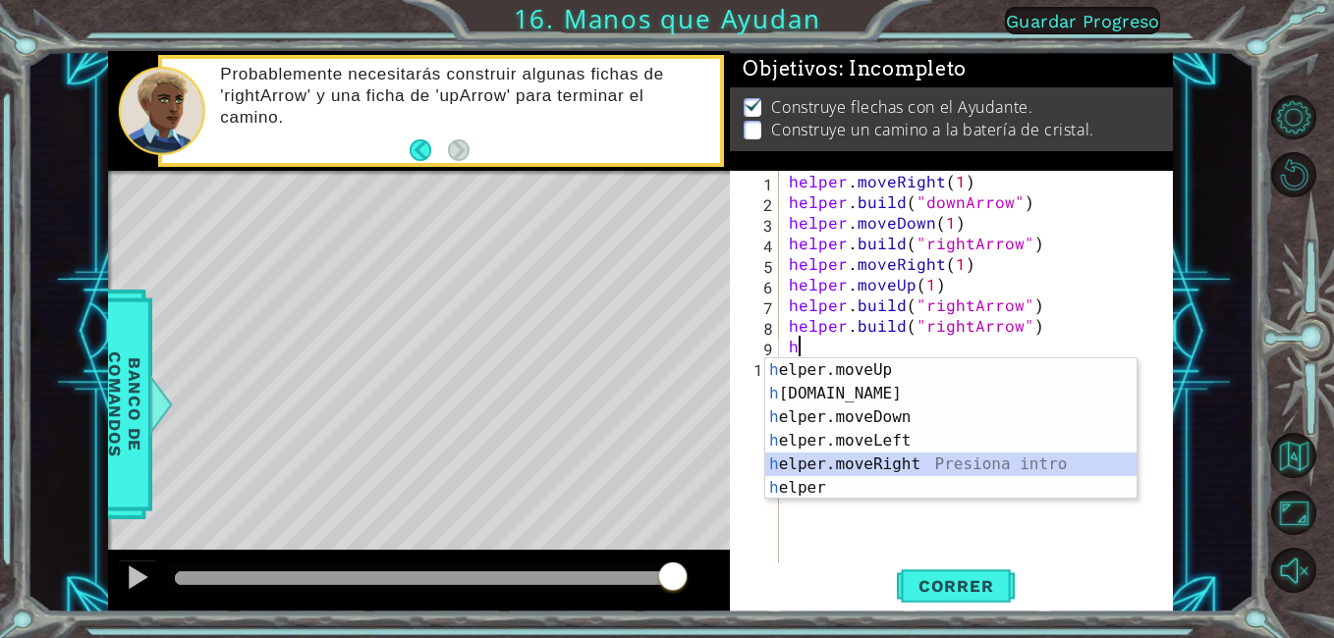
click at [879, 454] on div "h elper.moveUp Presiona intro h [DOMAIN_NAME] Presiona intro h elper.moveDown P…" at bounding box center [950, 452] width 371 height 189
type textarea "helper.moveRight(1)"
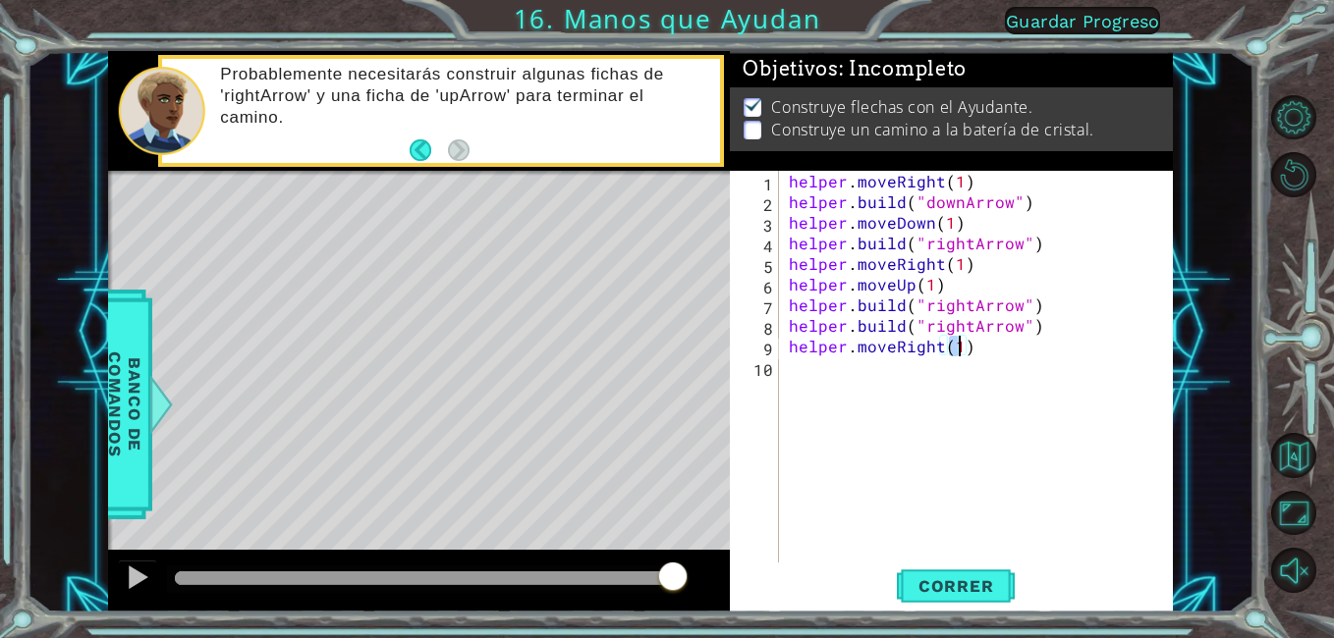
click at [962, 548] on div "helper . moveRight ( 1 ) helper . build ( "downArrow" ) helper . moveDown ( 1 )…" at bounding box center [982, 387] width 394 height 433
click at [1031, 598] on div "Correr" at bounding box center [956, 587] width 442 height 44
click at [1020, 593] on div "Correr" at bounding box center [956, 587] width 442 height 44
click at [998, 589] on span "Correr" at bounding box center [956, 587] width 115 height 20
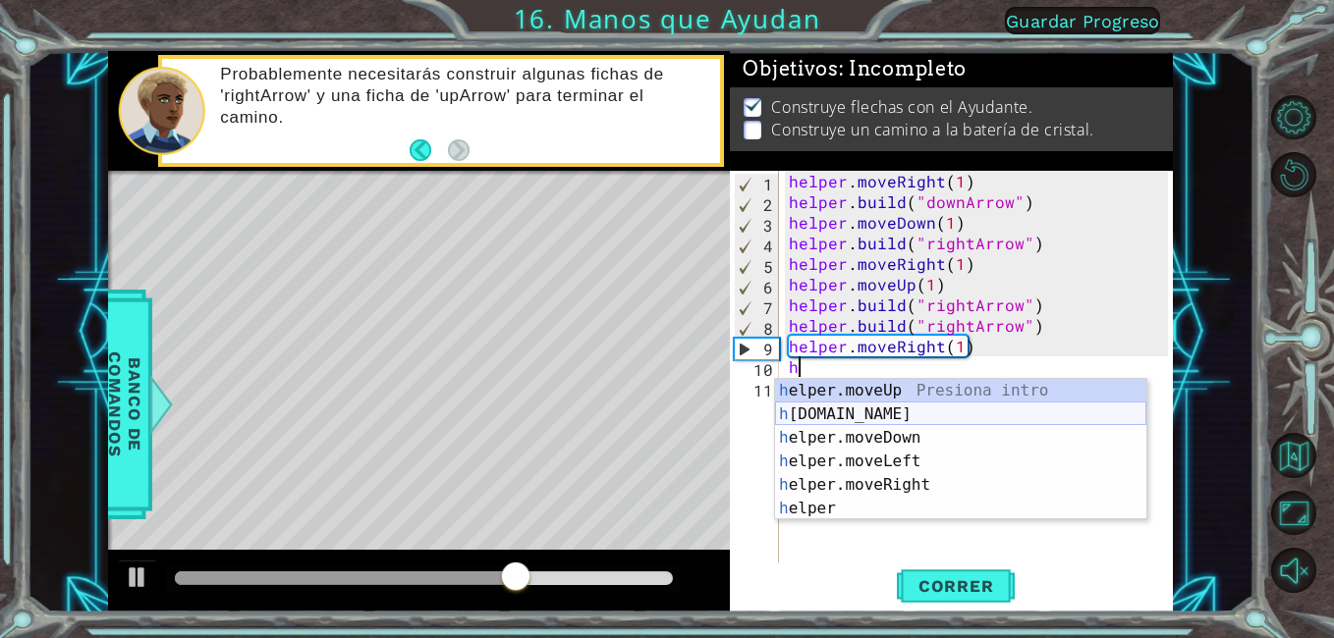
click at [871, 406] on div "h elper.moveUp Presiona intro h [DOMAIN_NAME] Presiona intro h elper.moveDown P…" at bounding box center [960, 473] width 371 height 189
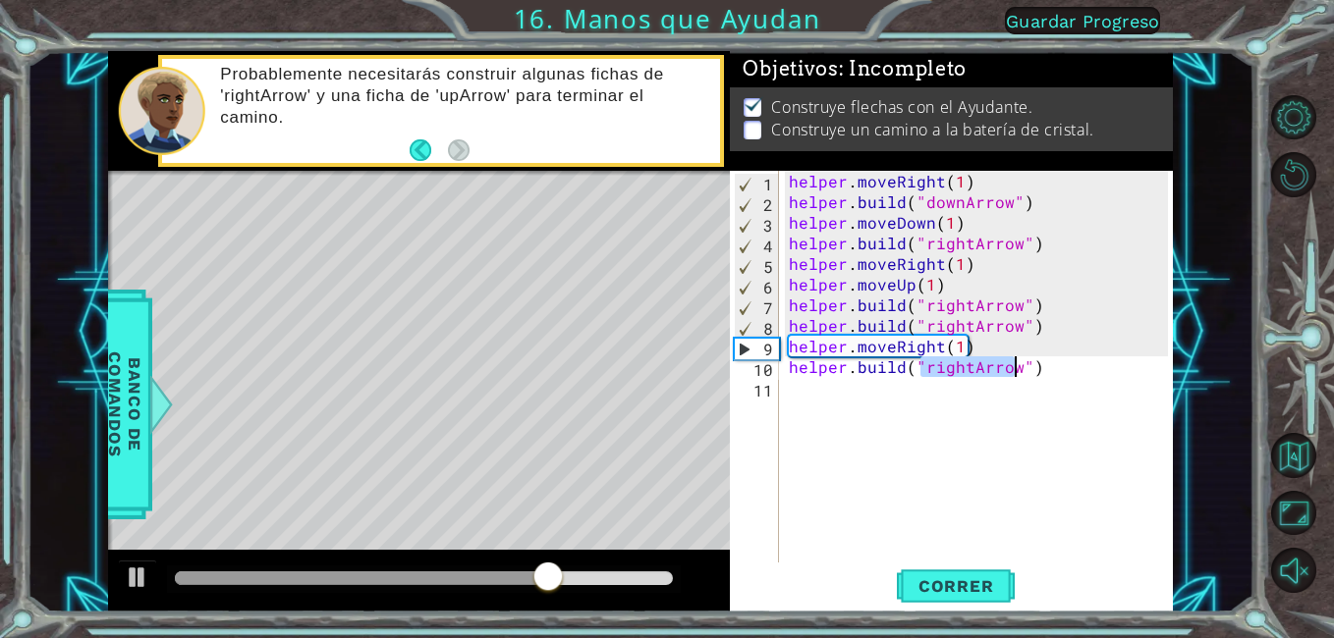
click at [965, 369] on div "helper . moveRight ( 1 ) helper . build ( "downArrow" ) helper . moveDown ( 1 )…" at bounding box center [977, 367] width 384 height 392
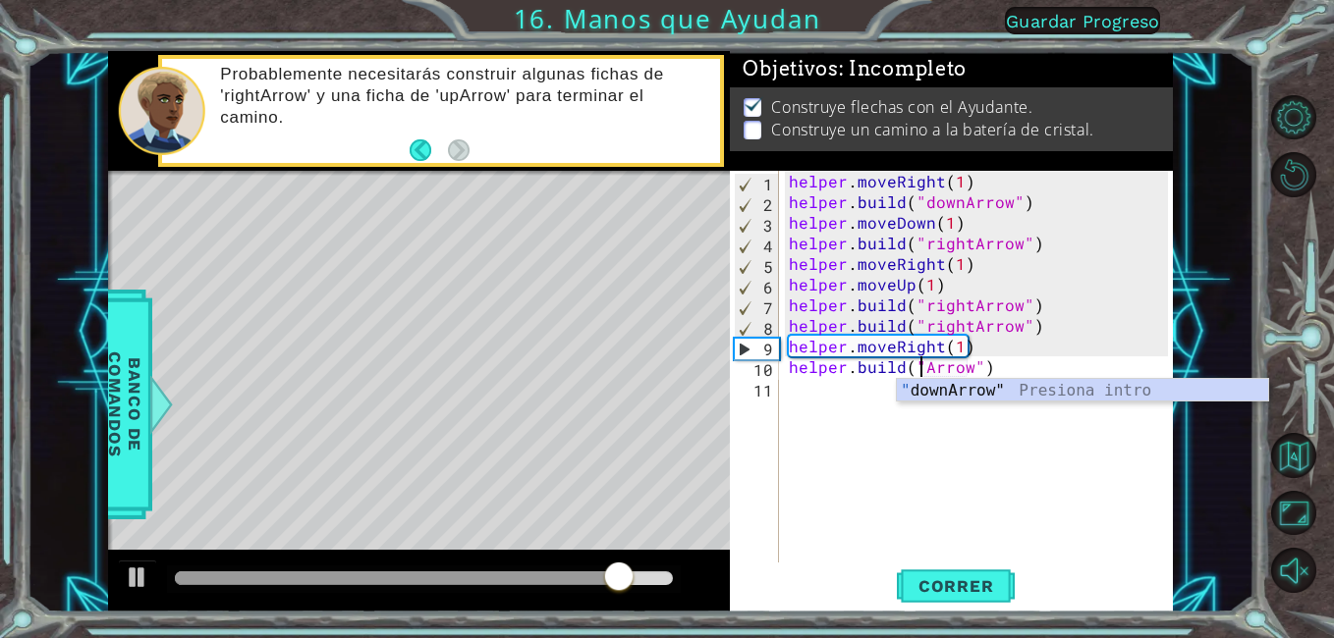
scroll to position [0, 10]
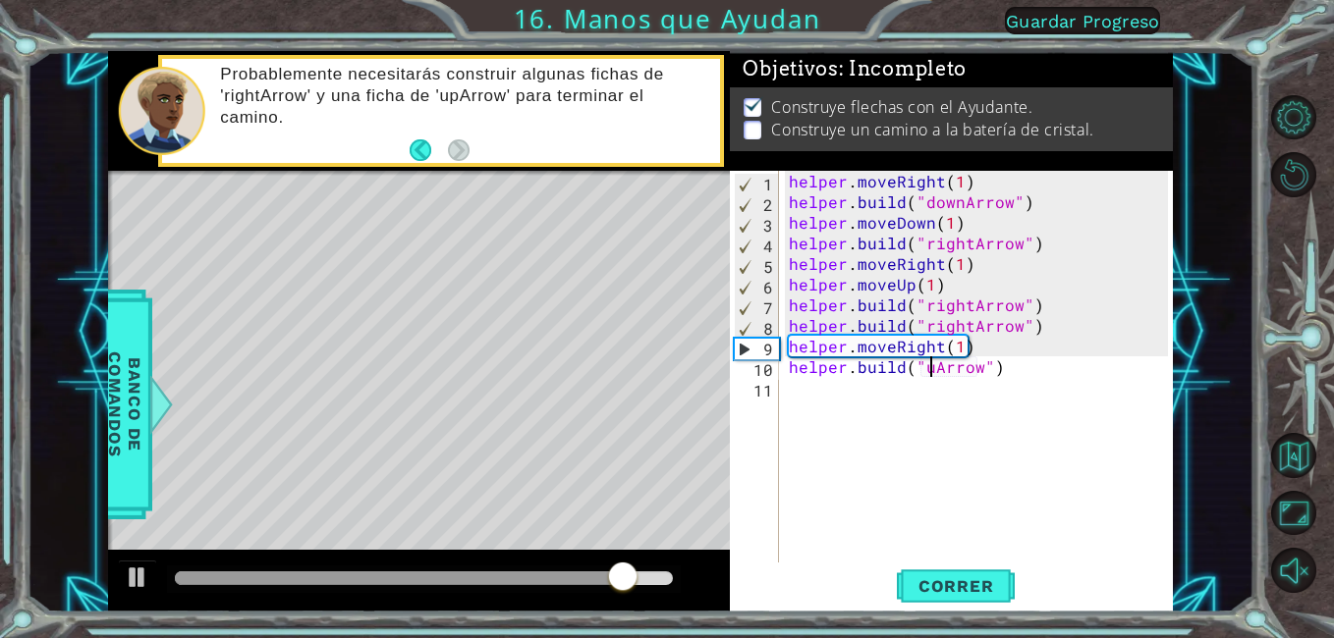
type textarea "[DOMAIN_NAME]("upArrow")"
click at [1064, 527] on div "helper . moveRight ( 1 ) helper . build ( "downArrow" ) helper . moveDown ( 1 )…" at bounding box center [982, 387] width 394 height 433
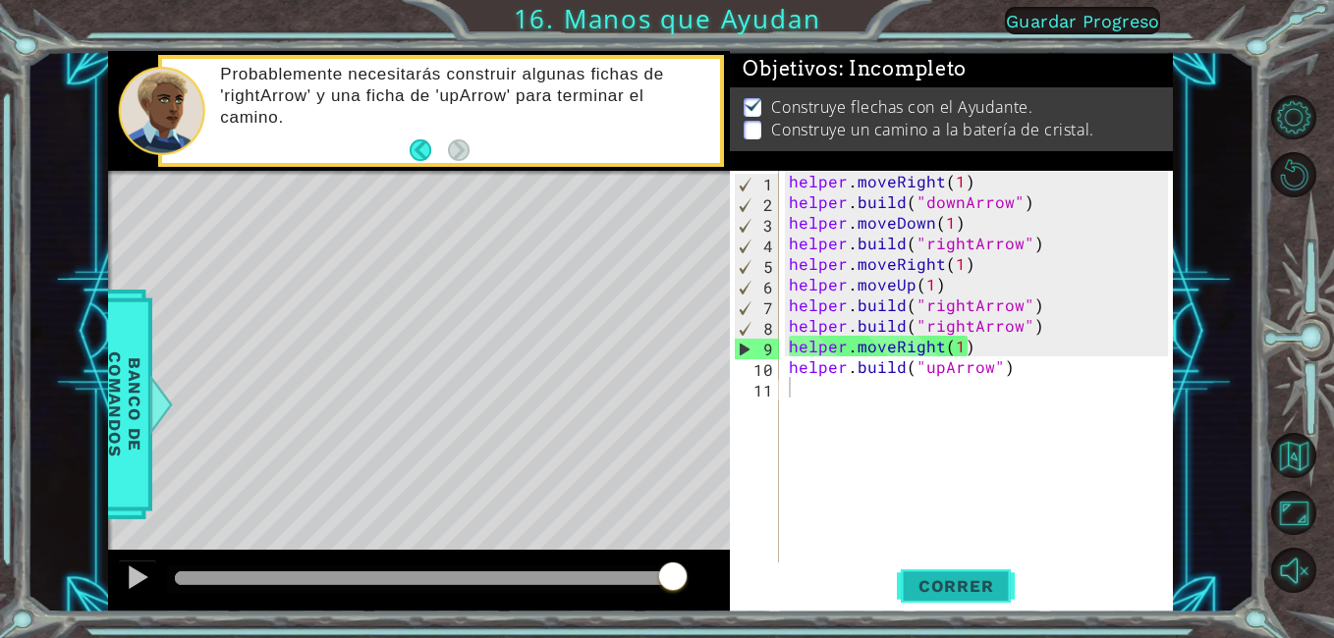
click at [950, 583] on span "Correr" at bounding box center [956, 587] width 115 height 20
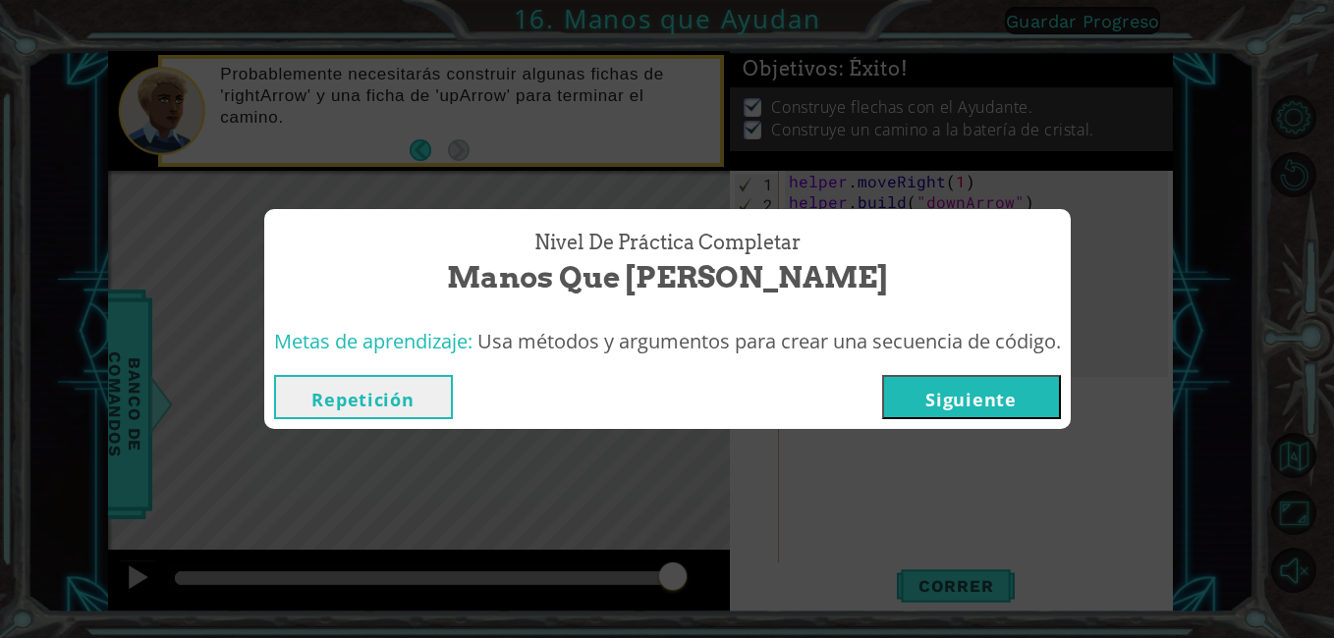
click at [905, 413] on button "Siguiente" at bounding box center [971, 397] width 179 height 44
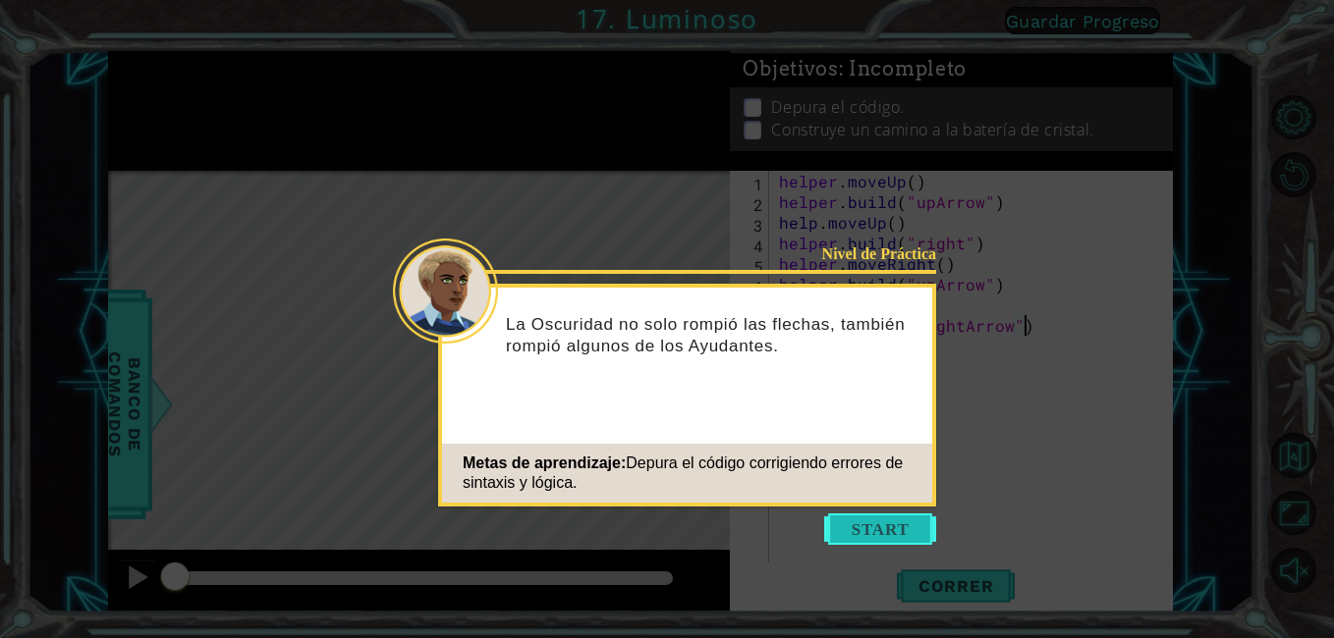
click at [875, 527] on button "Start" at bounding box center [880, 529] width 112 height 31
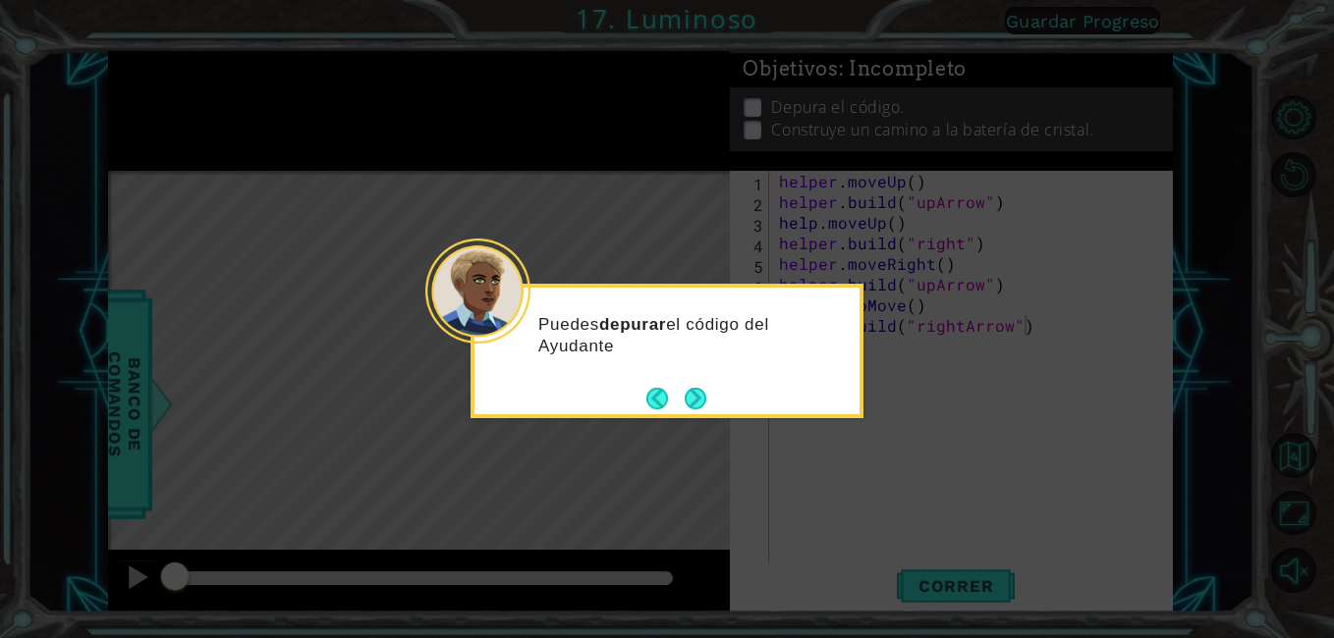
click at [699, 386] on button "Next" at bounding box center [695, 398] width 25 height 25
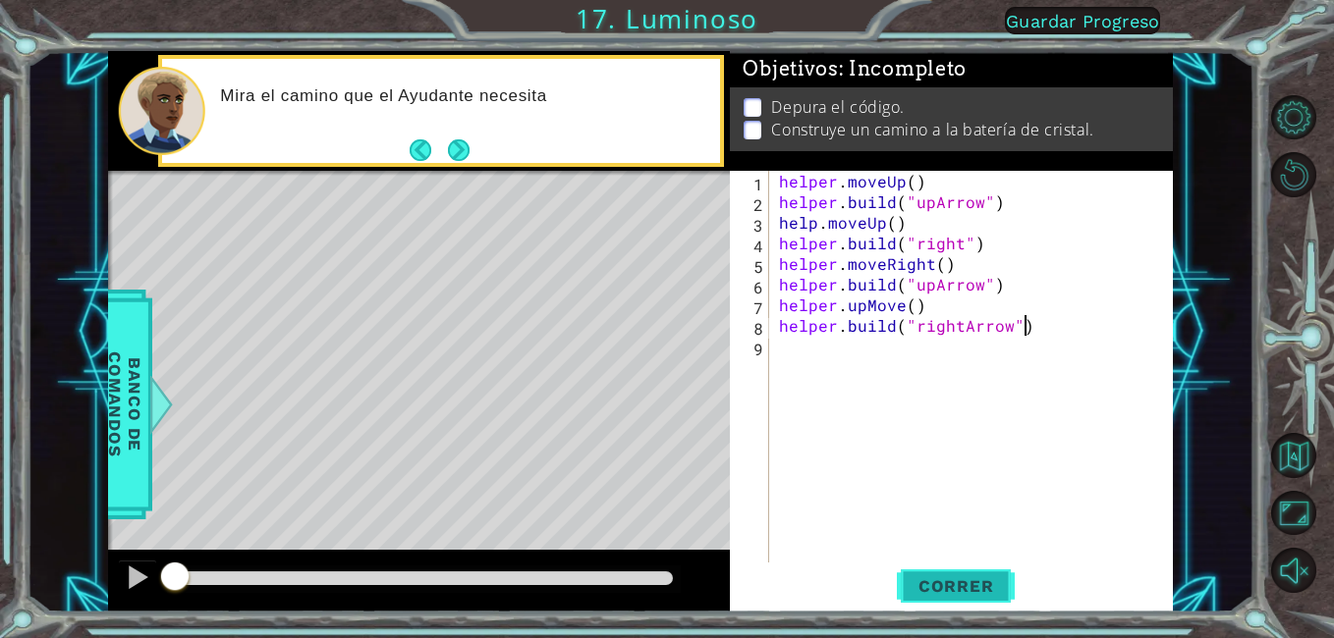
click at [977, 580] on span "Correr" at bounding box center [956, 587] width 115 height 20
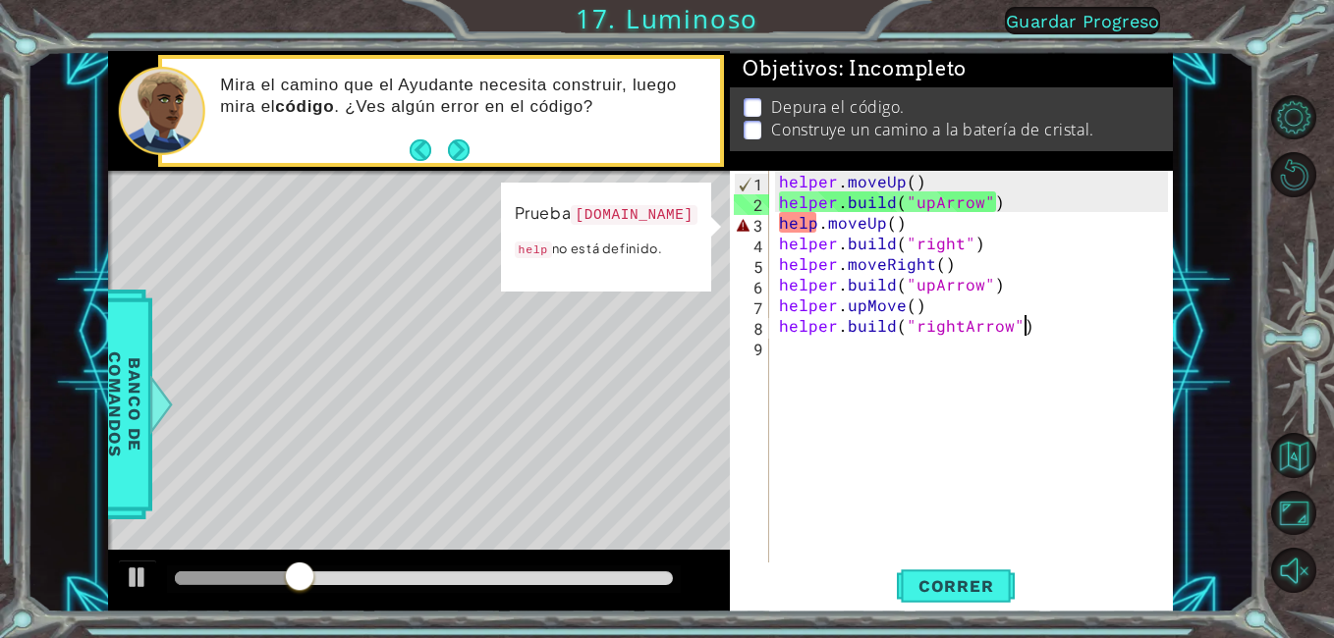
drag, startPoint x: 817, startPoint y: 225, endPoint x: 806, endPoint y: 227, distance: 11.0
click at [806, 227] on div "helper . moveUp ( ) helper . build ( "upArrow" ) help . moveUp ( ) helper . bui…" at bounding box center [976, 387] width 403 height 433
click at [816, 223] on div "helper . moveUp ( ) helper . build ( "upArrow" ) help . moveUp ( ) helper . bui…" at bounding box center [971, 367] width 393 height 392
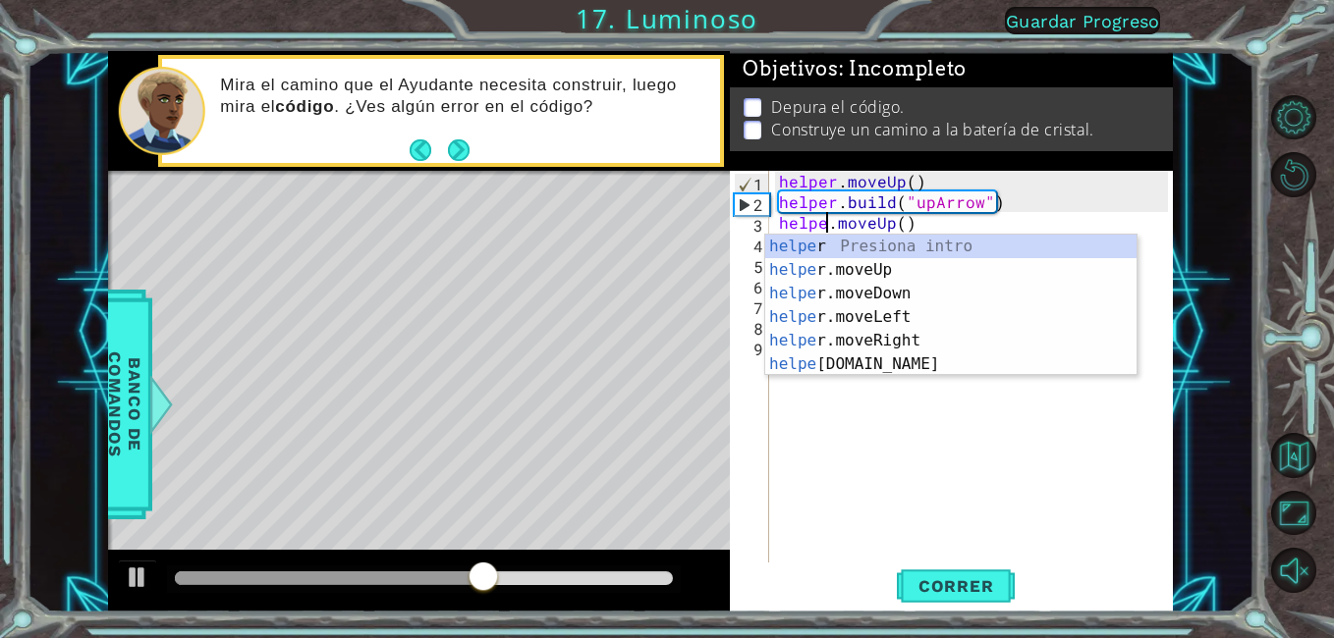
type textarea "helper.moveUp()"
click at [989, 215] on div "helper . moveUp ( ) helper . build ( "upArrow" ) helper . moveUp ( ) helper . b…" at bounding box center [976, 387] width 403 height 433
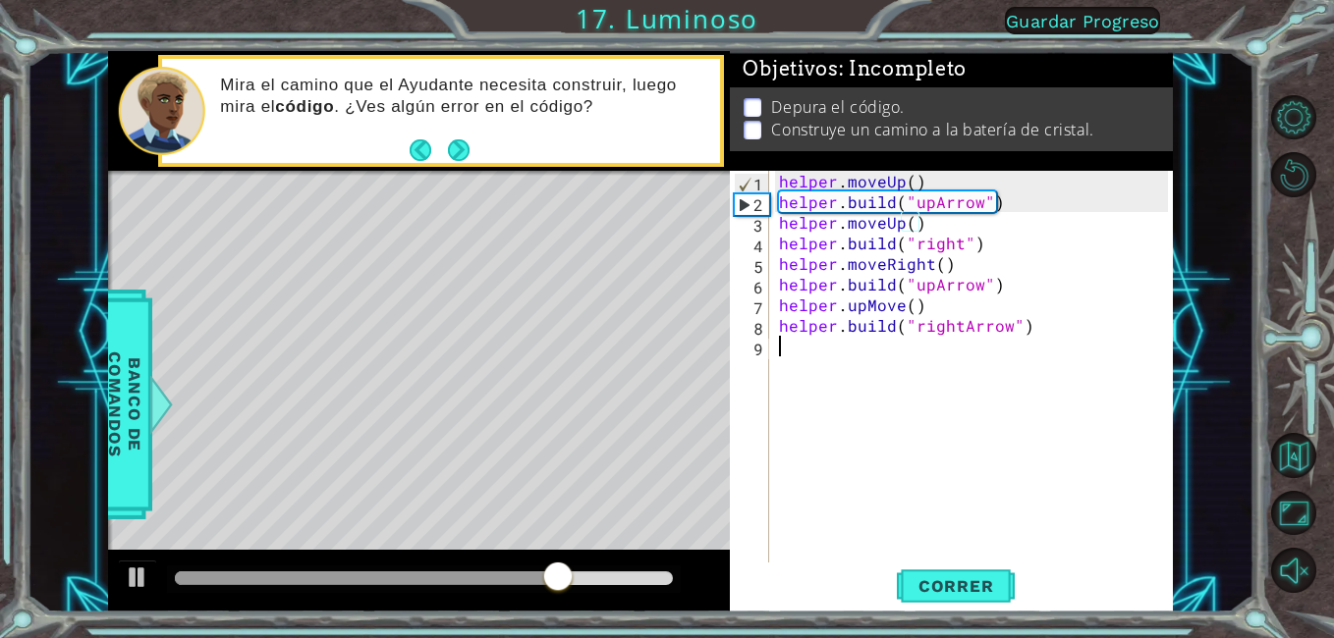
click at [1067, 380] on div "helper . moveUp ( ) helper . build ( "upArrow" ) helper . moveUp ( ) helper . b…" at bounding box center [976, 387] width 403 height 433
click at [1062, 342] on div "helper . moveUp ( ) helper . build ( "upArrow" ) helper . moveUp ( ) helper . b…" at bounding box center [976, 387] width 403 height 433
click at [1053, 345] on div "helper . moveUp ( ) helper . build ( "upArrow" ) helper . moveUp ( ) helper . b…" at bounding box center [976, 387] width 403 height 433
drag, startPoint x: 1049, startPoint y: 337, endPoint x: 1047, endPoint y: 327, distance: 10.0
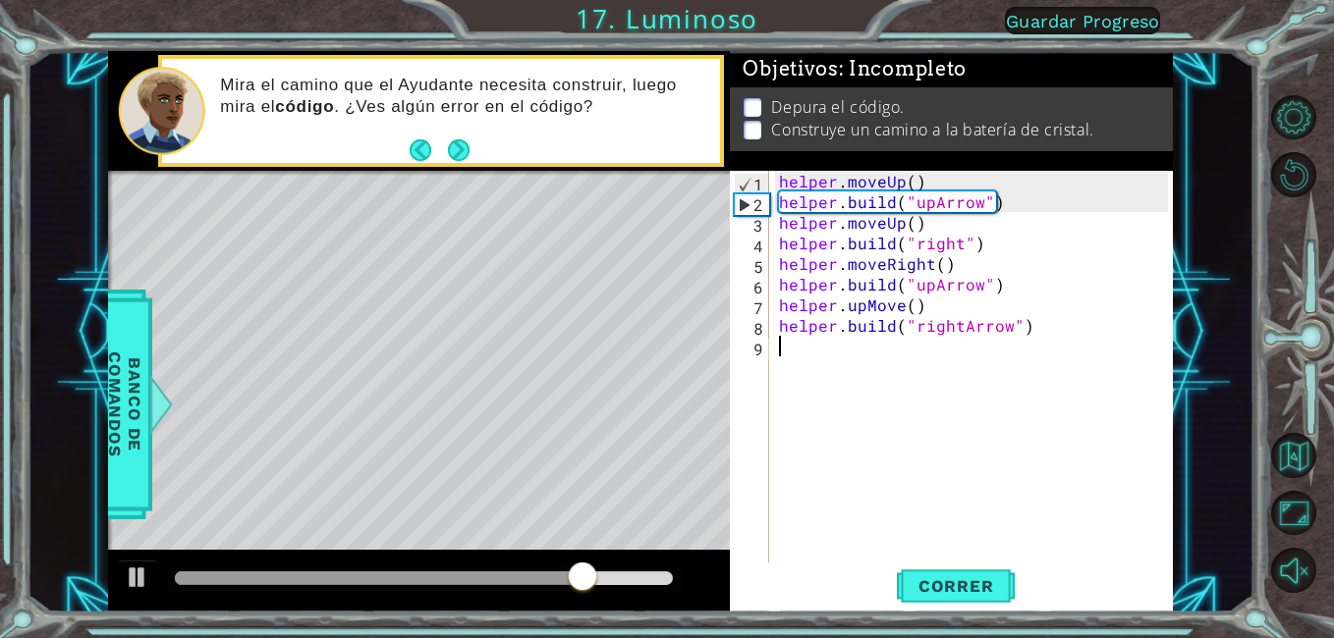
click at [1047, 329] on div "helper . moveUp ( ) helper . build ( "upArrow" ) helper . moveUp ( ) helper . b…" at bounding box center [976, 387] width 403 height 433
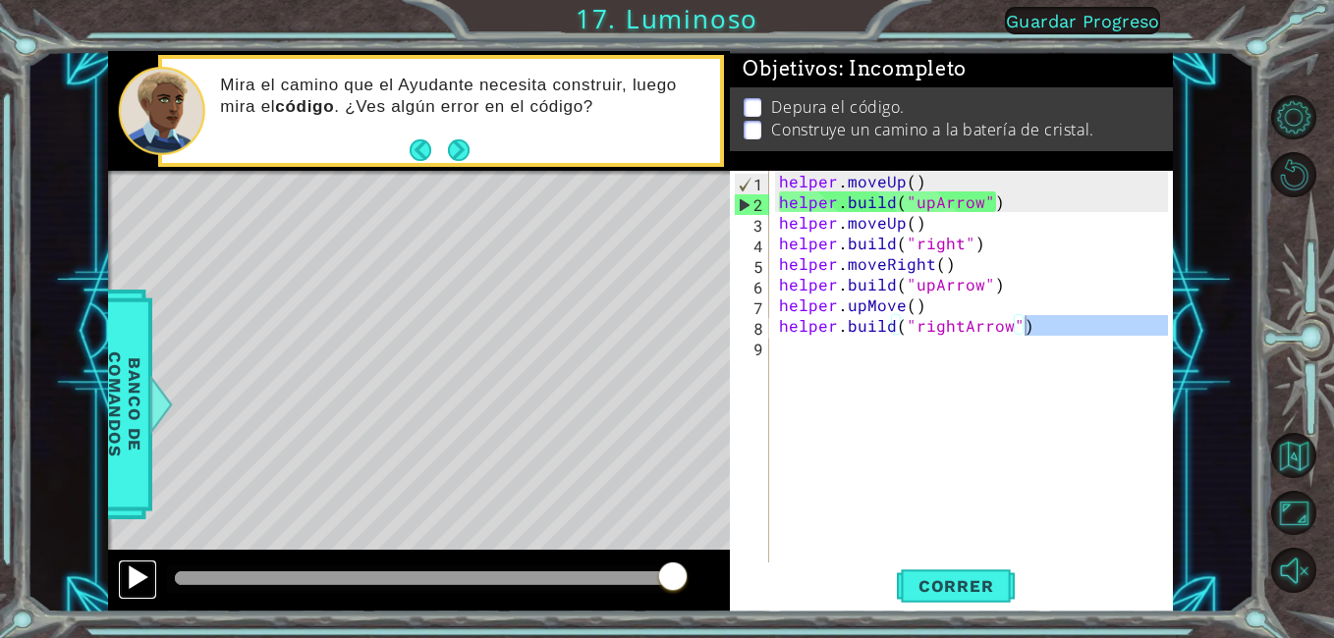
click at [138, 585] on div at bounding box center [138, 578] width 26 height 26
type textarea "[DOMAIN_NAME]("rightArrow")"
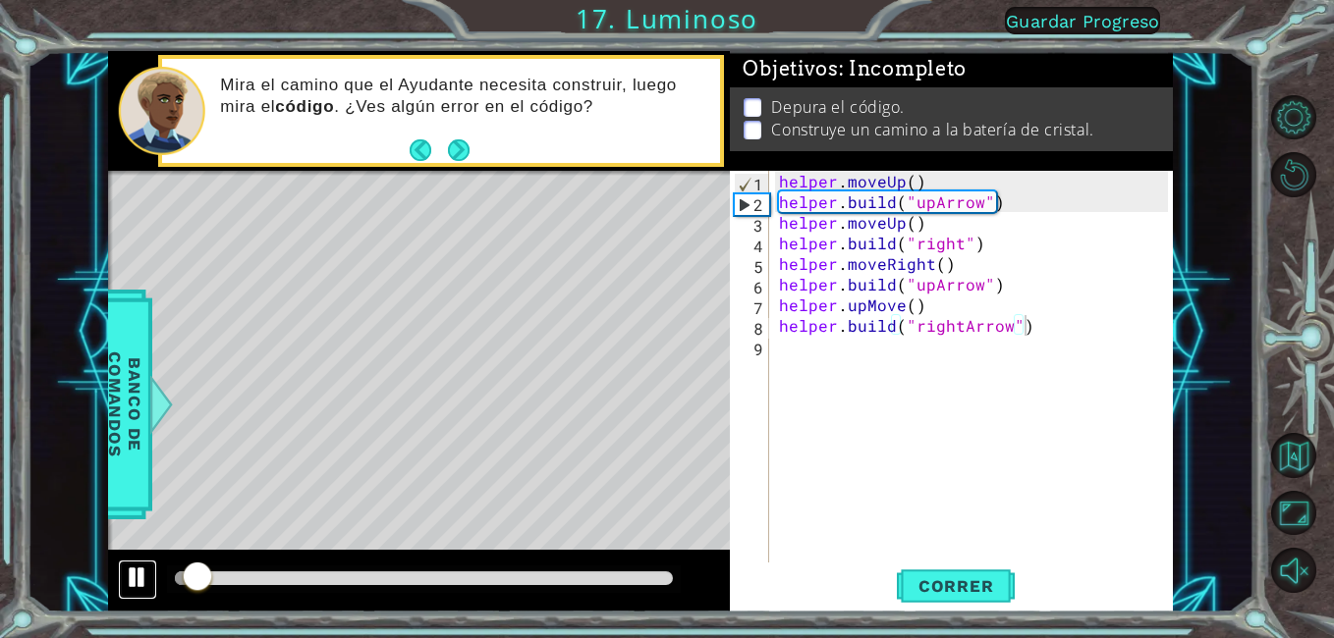
click at [142, 584] on div at bounding box center [138, 578] width 26 height 26
click at [136, 594] on button at bounding box center [137, 580] width 39 height 40
click at [130, 589] on button at bounding box center [137, 580] width 39 height 40
click at [130, 589] on div at bounding box center [138, 578] width 26 height 26
click at [138, 568] on div at bounding box center [138, 578] width 26 height 26
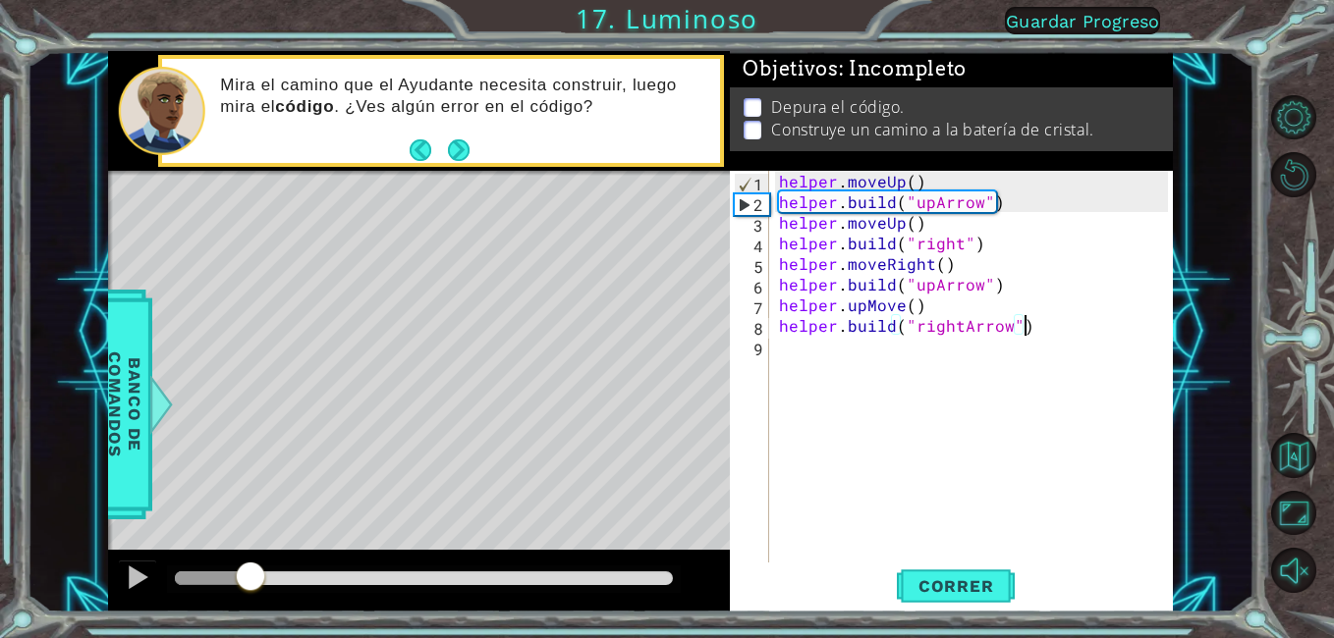
click at [862, 351] on div "helper . moveUp ( ) helper . build ( "upArrow" ) helper . moveUp ( ) helper . b…" at bounding box center [976, 387] width 403 height 433
click at [909, 225] on div "helper . moveUp ( ) helper . build ( "upArrow" ) helper . moveUp ( ) helper . b…" at bounding box center [976, 387] width 403 height 433
type textarea "helper.moveUp(|)"
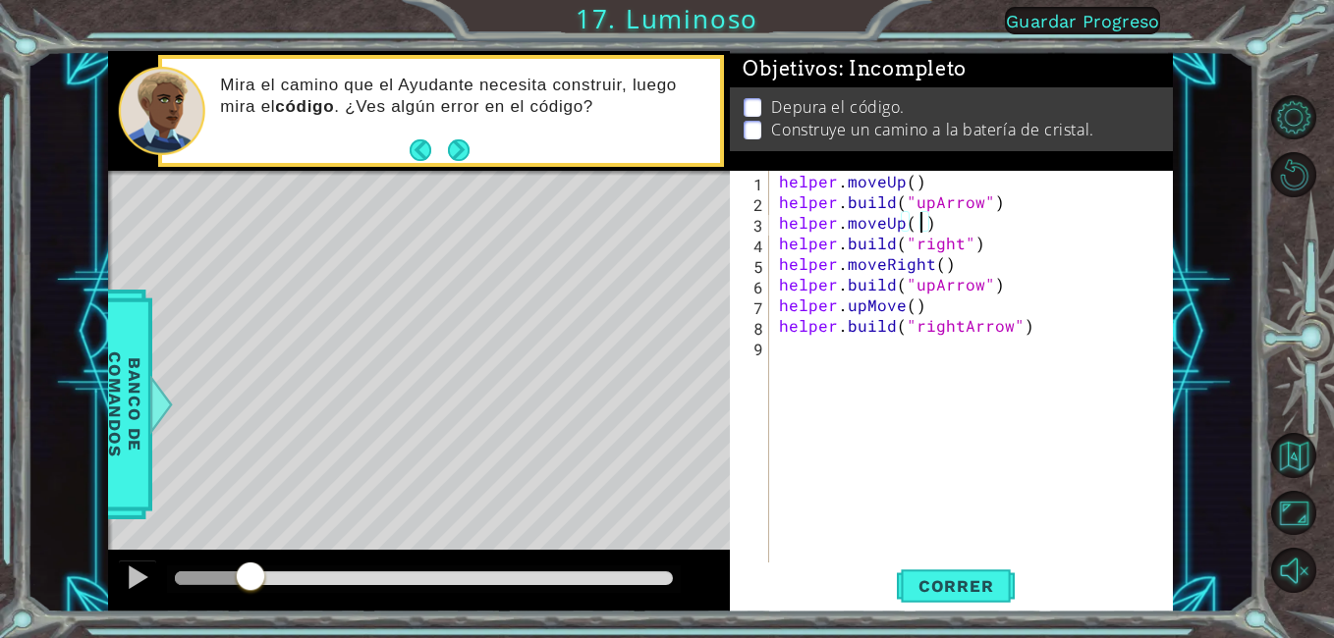
scroll to position [0, 9]
click at [908, 423] on div "helper . moveUp ( ) helper . build ( "upArrow" ) helper . moveUp ( | ) helper .…" at bounding box center [976, 387] width 403 height 433
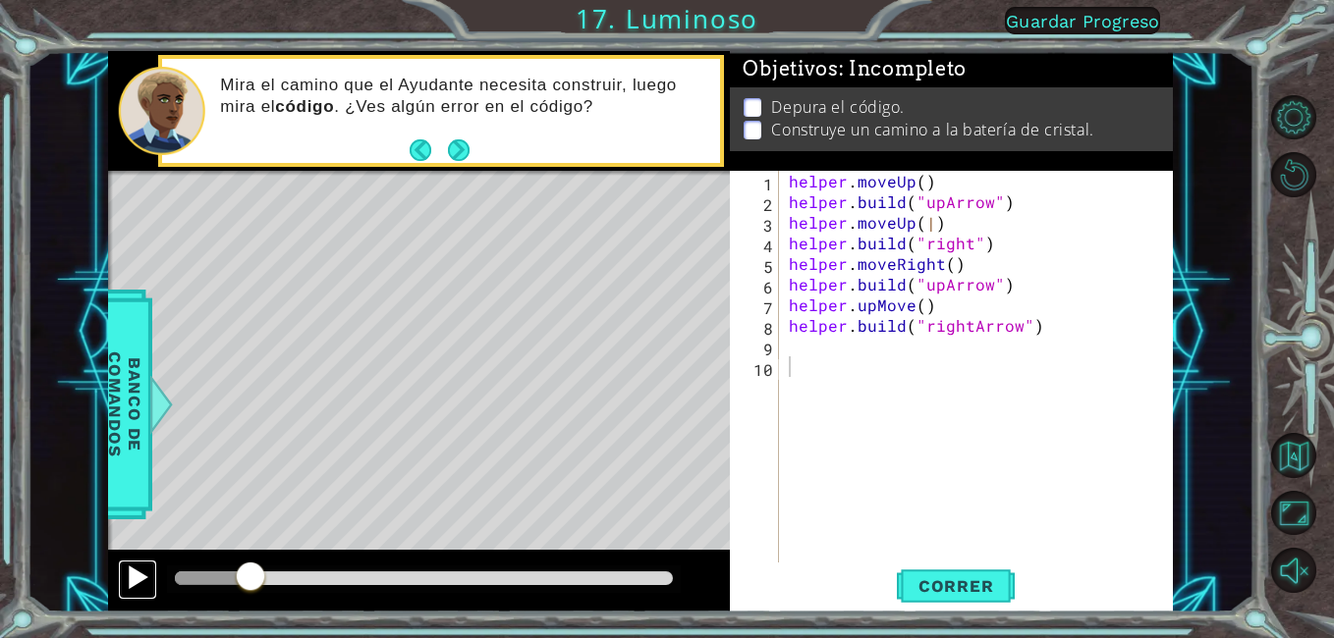
click at [144, 597] on button at bounding box center [137, 580] width 39 height 40
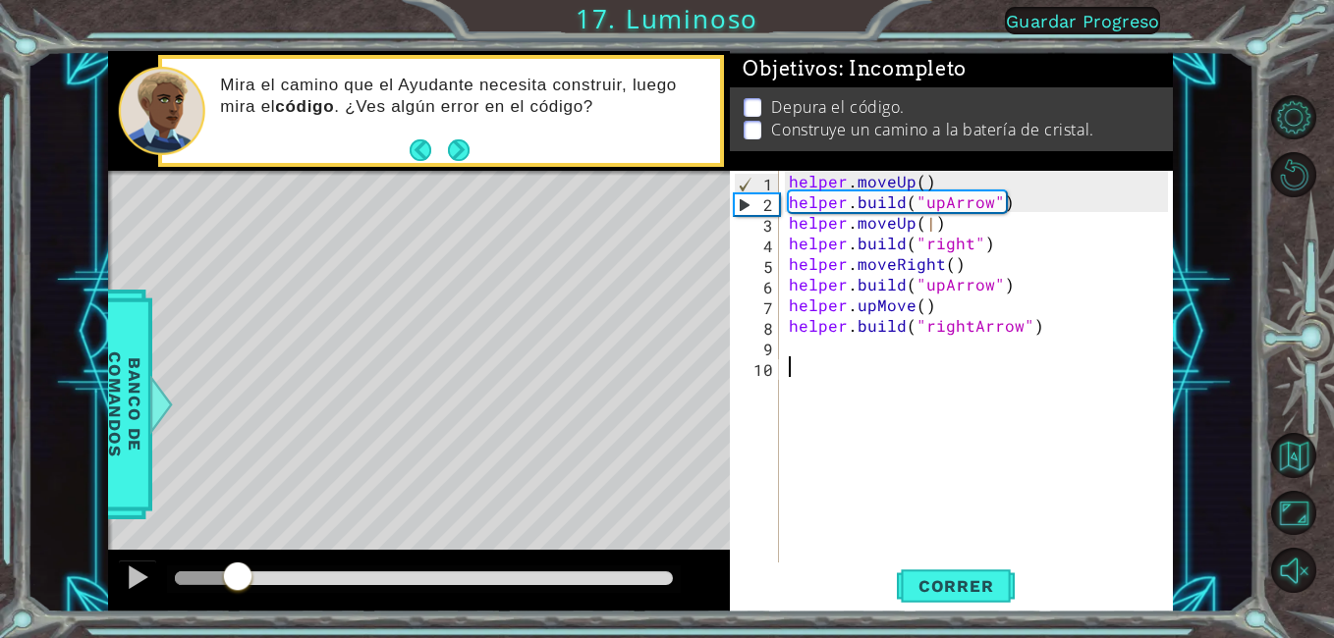
drag, startPoint x: 276, startPoint y: 576, endPoint x: 239, endPoint y: 572, distance: 37.5
click at [239, 572] on div at bounding box center [237, 578] width 35 height 35
click at [795, 359] on div "helper . moveUp ( ) helper . build ( "upArrow" ) helper . moveUp ( | ) helper .…" at bounding box center [982, 387] width 394 height 433
click at [793, 341] on div "helper . moveUp ( ) helper . build ( "upArrow" ) helper . moveUp ( | ) helper .…" at bounding box center [982, 387] width 394 height 433
type textarea "h"
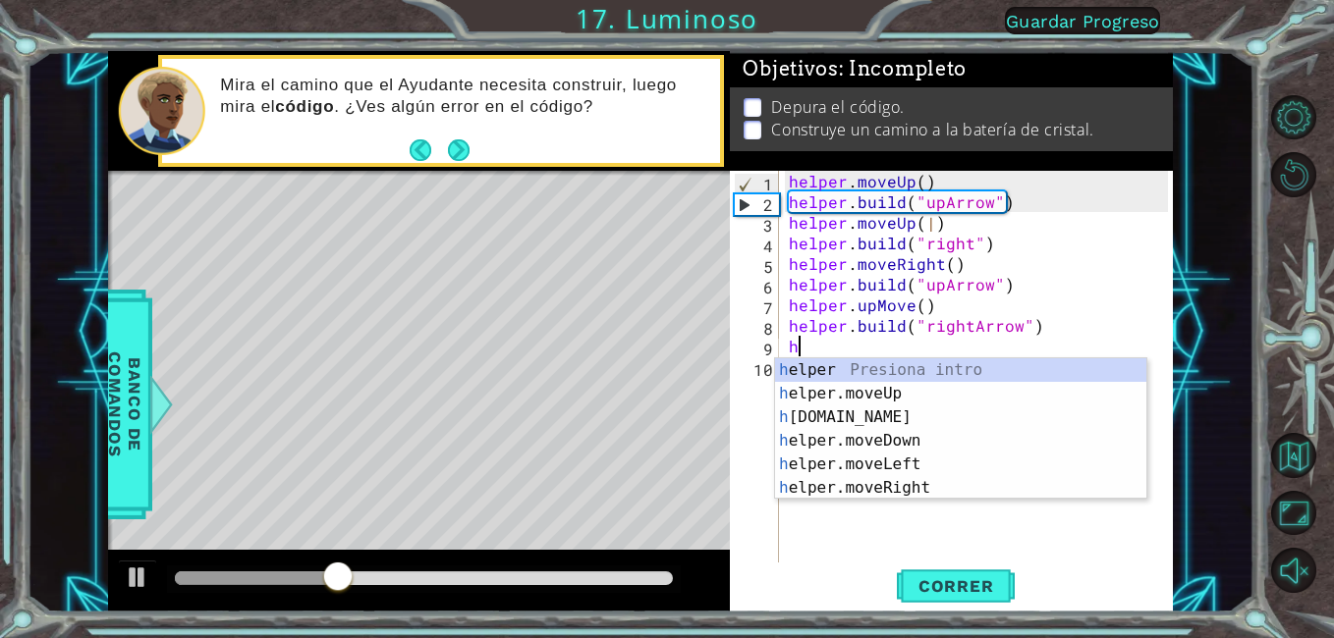
click at [924, 500] on div "helper . moveUp ( ) helper . build ( "upArrow" ) helper . moveUp ( | ) helper .…" at bounding box center [982, 387] width 394 height 433
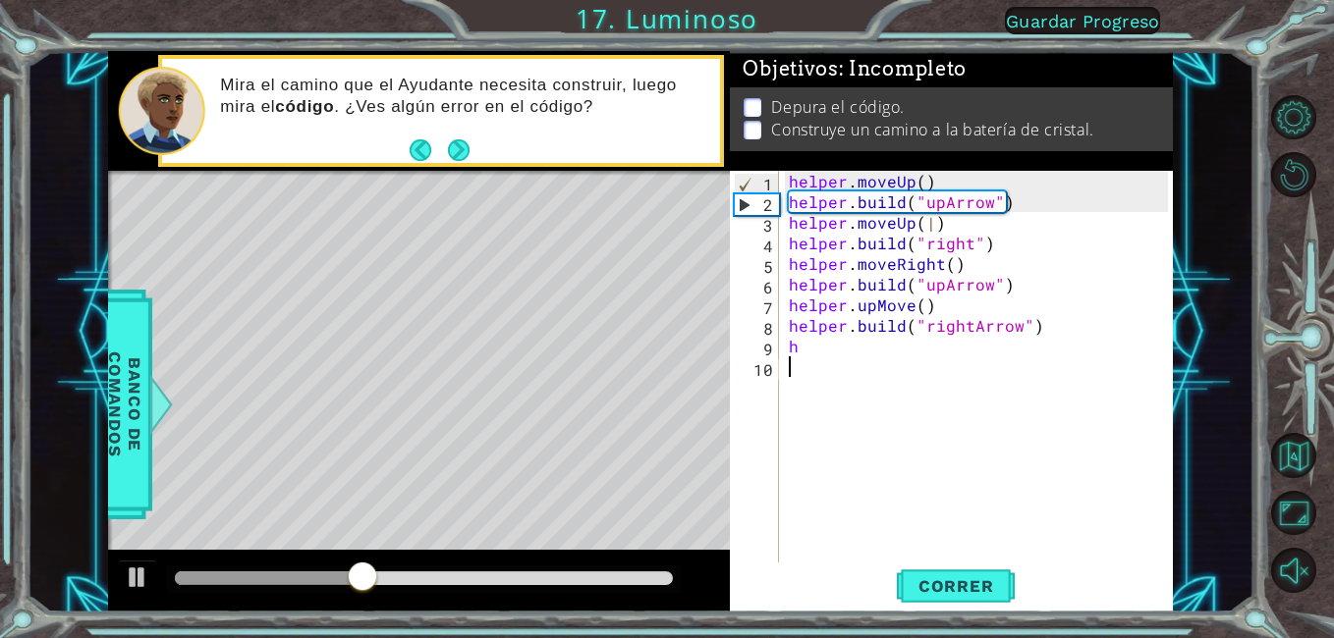
click at [812, 347] on div "helper . moveUp ( ) helper . build ( "upArrow" ) helper . moveUp ( | ) helper .…" at bounding box center [982, 387] width 394 height 433
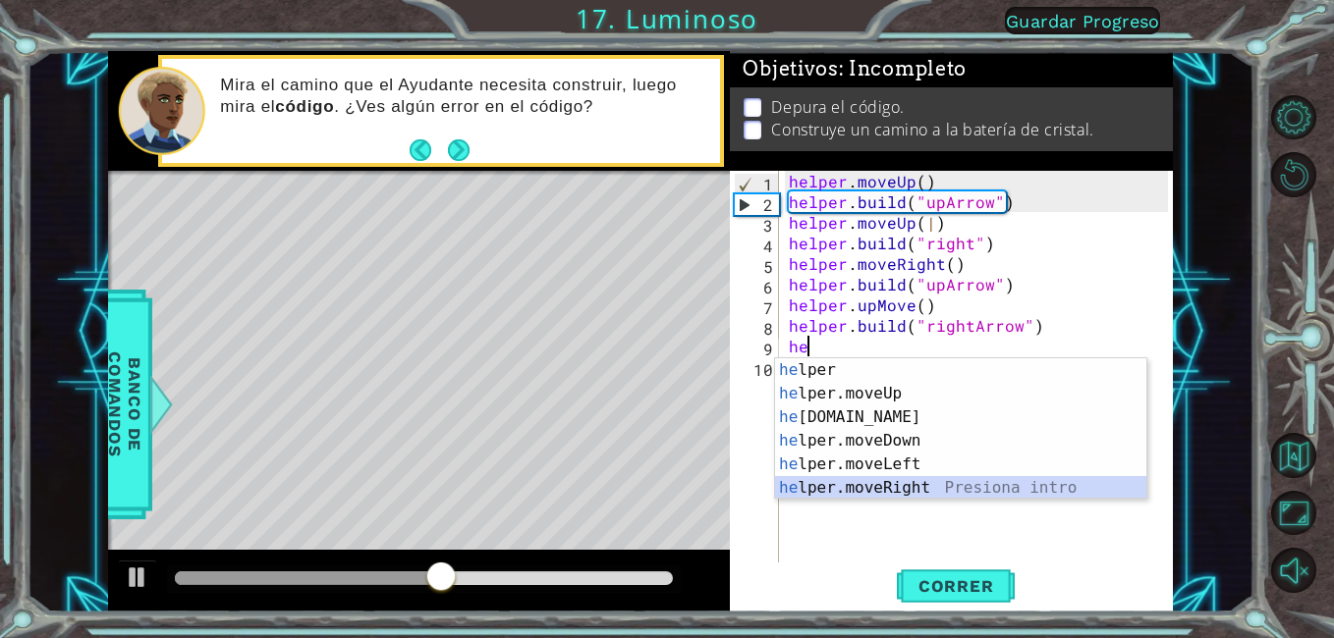
click at [846, 481] on div "he lper Presiona intro he lper.moveUp Presiona intro he [DOMAIN_NAME] Presiona …" at bounding box center [960, 452] width 371 height 189
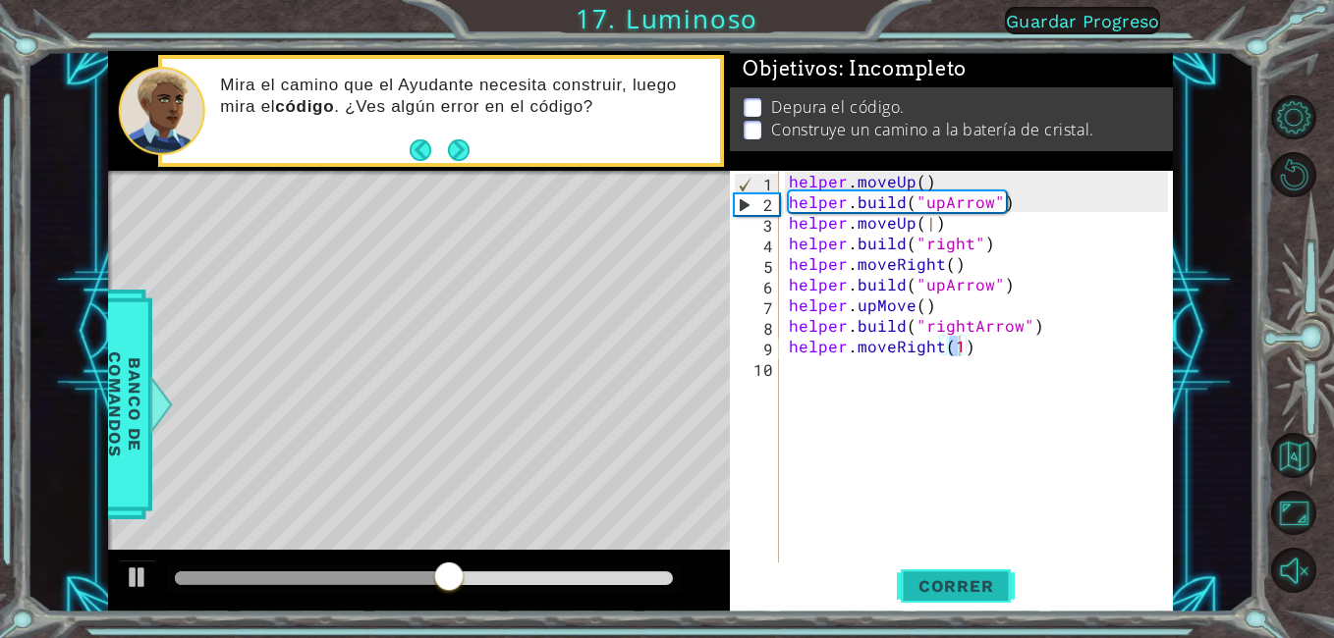
click at [925, 576] on button "Correr" at bounding box center [956, 587] width 118 height 44
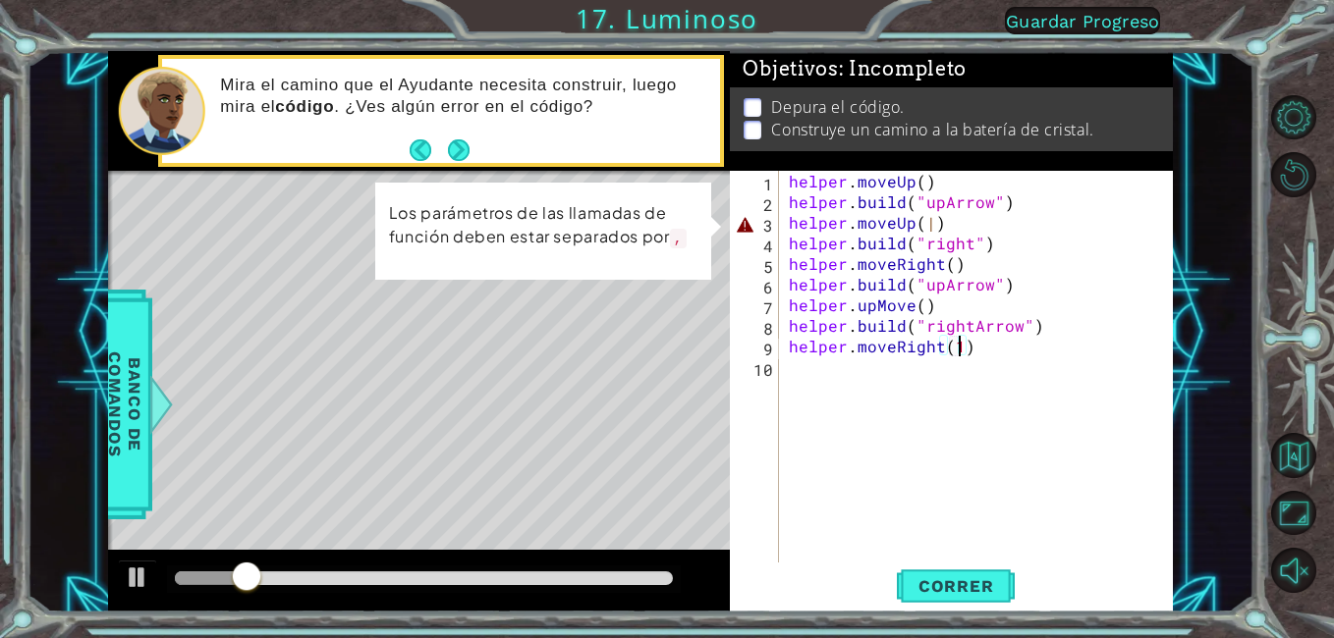
click at [943, 224] on div "helper . moveUp ( ) helper . build ( "upArrow" ) helper . moveUp ( | ) helper .…" at bounding box center [982, 387] width 394 height 433
click at [926, 227] on div "helper . moveUp ( ) helper . build ( "upArrow" ) helper . moveUp ( | ) helper .…" at bounding box center [982, 387] width 394 height 433
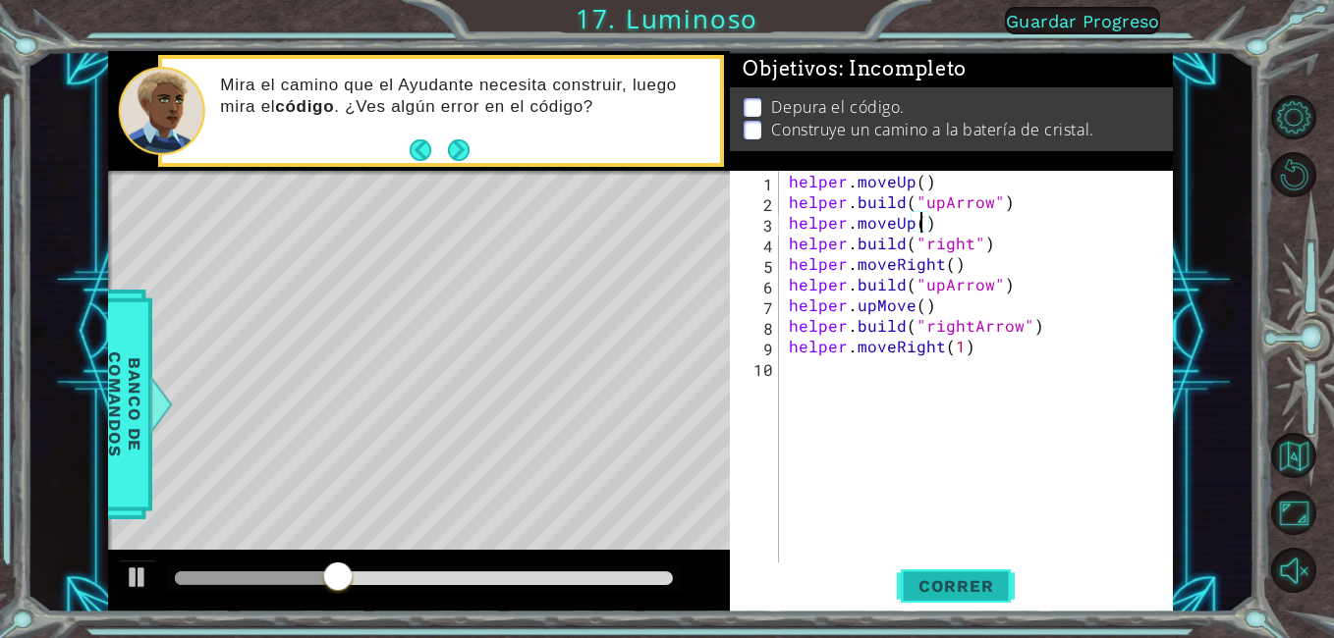
click at [940, 596] on span "Correr" at bounding box center [956, 587] width 115 height 20
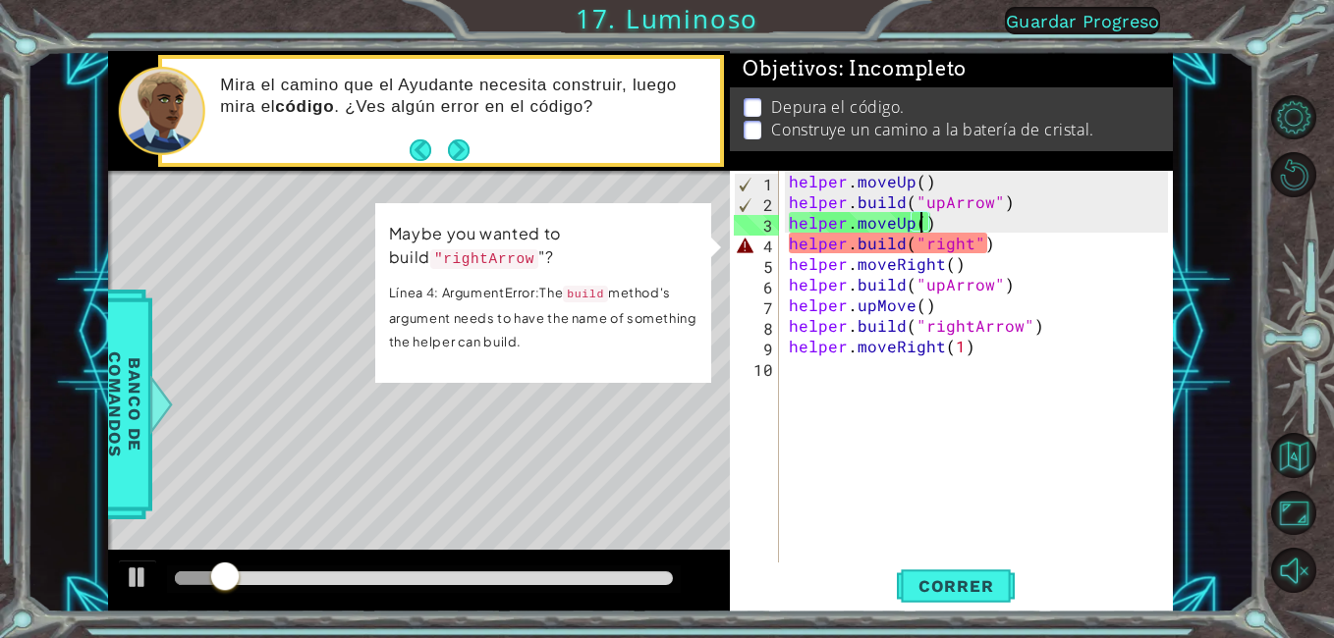
click at [962, 240] on div "helper . moveUp ( ) helper . build ( "upArrow" ) helper . moveUp ( ) helper . b…" at bounding box center [982, 387] width 394 height 433
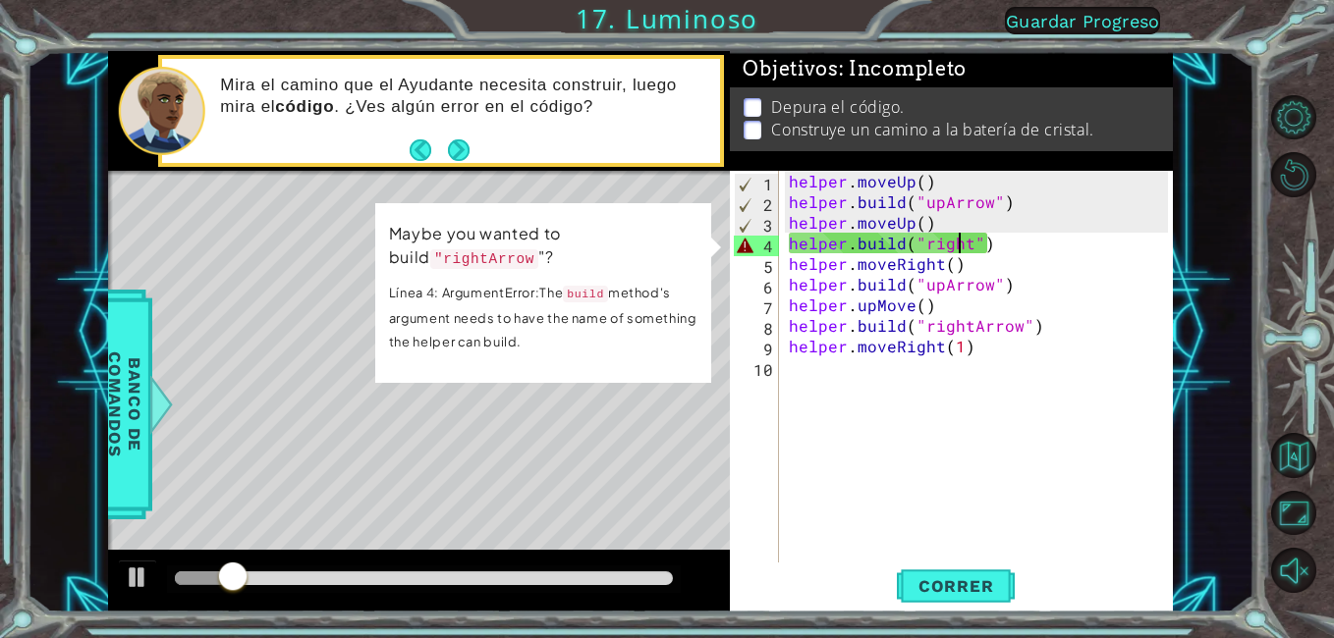
click at [963, 239] on div "helper . moveUp ( ) helper . build ( "upArrow" ) helper . moveUp ( ) helper . b…" at bounding box center [982, 387] width 394 height 433
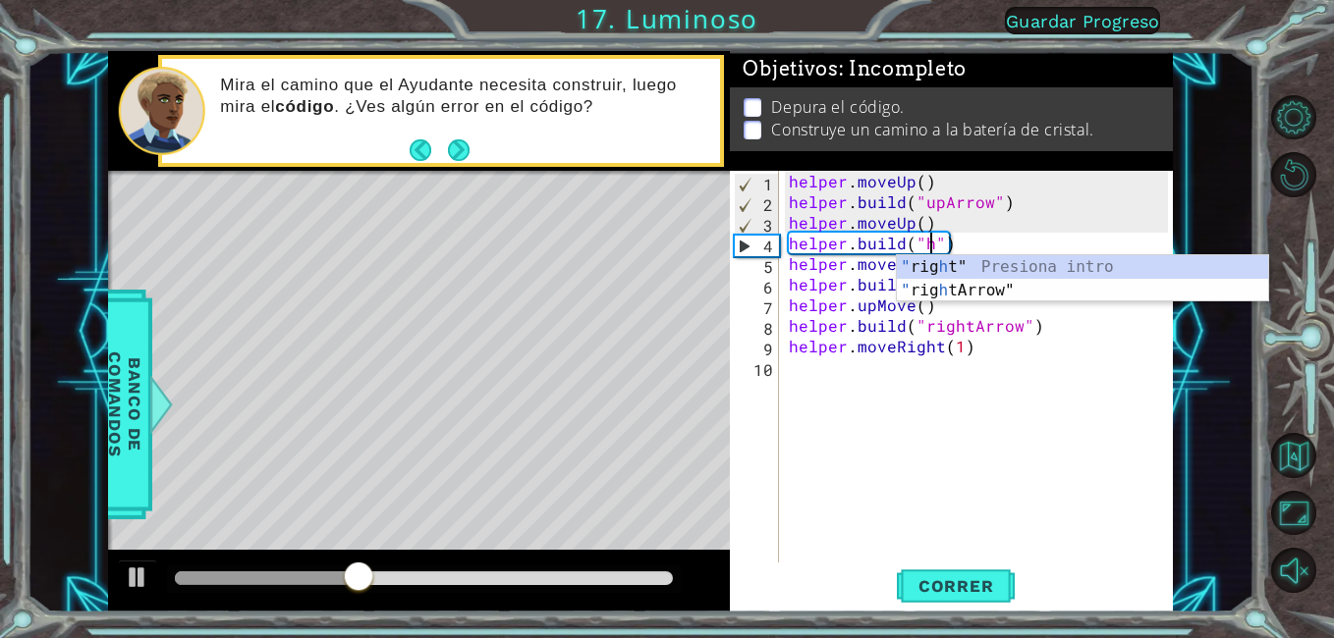
scroll to position [0, 9]
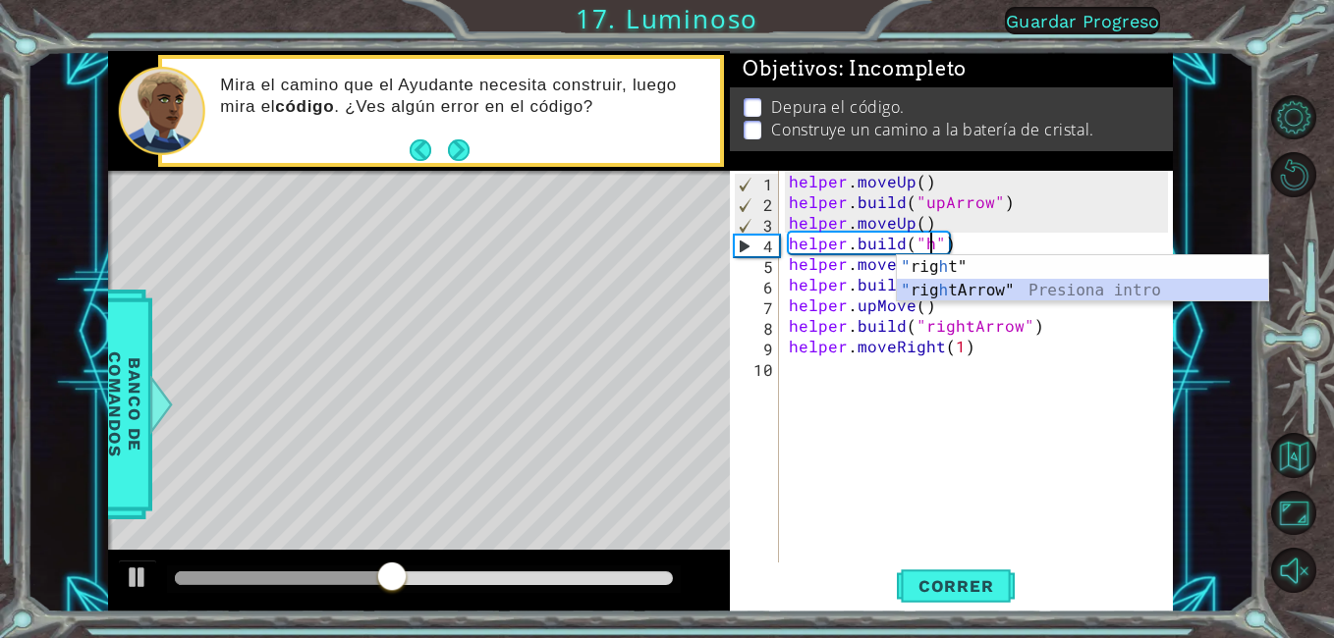
click at [962, 291] on div "" rig h t" Presiona intro " rig [PERSON_NAME]" Presiona intro" at bounding box center [1082, 302] width 371 height 94
type textarea "[DOMAIN_NAME]("rightArrow"")"
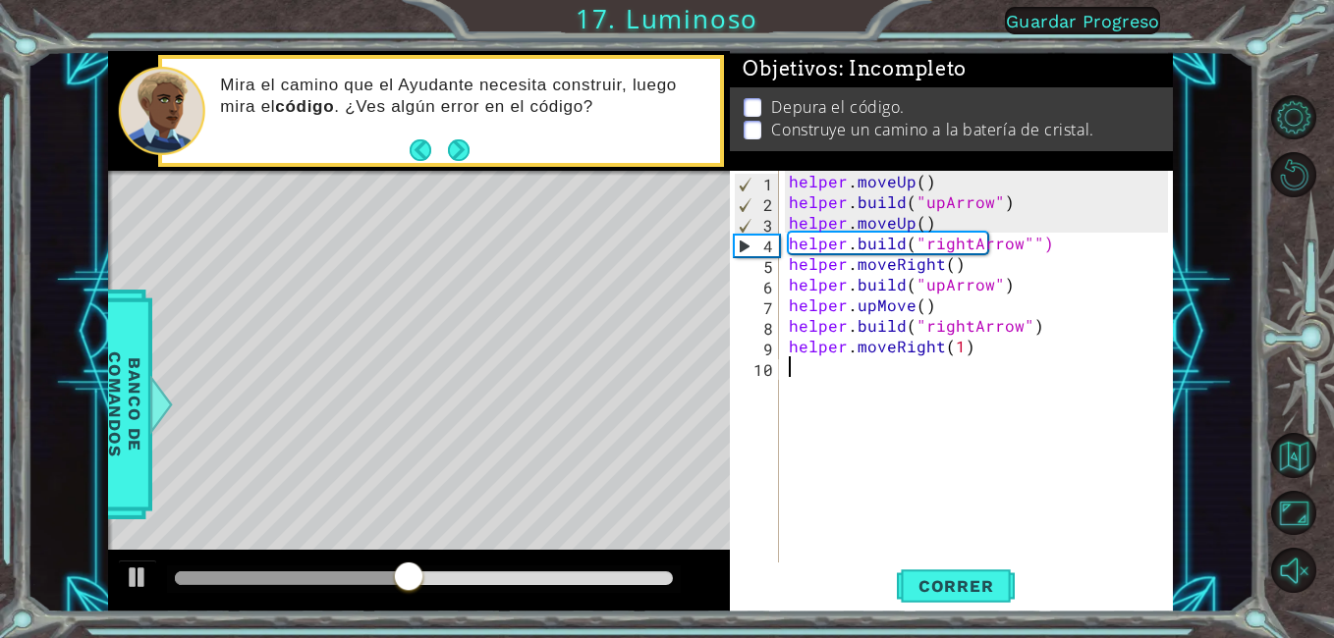
click at [941, 562] on div "helper . moveUp ( ) helper . build ( "upArrow" ) helper . moveUp ( ) helper . b…" at bounding box center [982, 387] width 394 height 433
click at [942, 571] on button "Correr" at bounding box center [956, 587] width 118 height 44
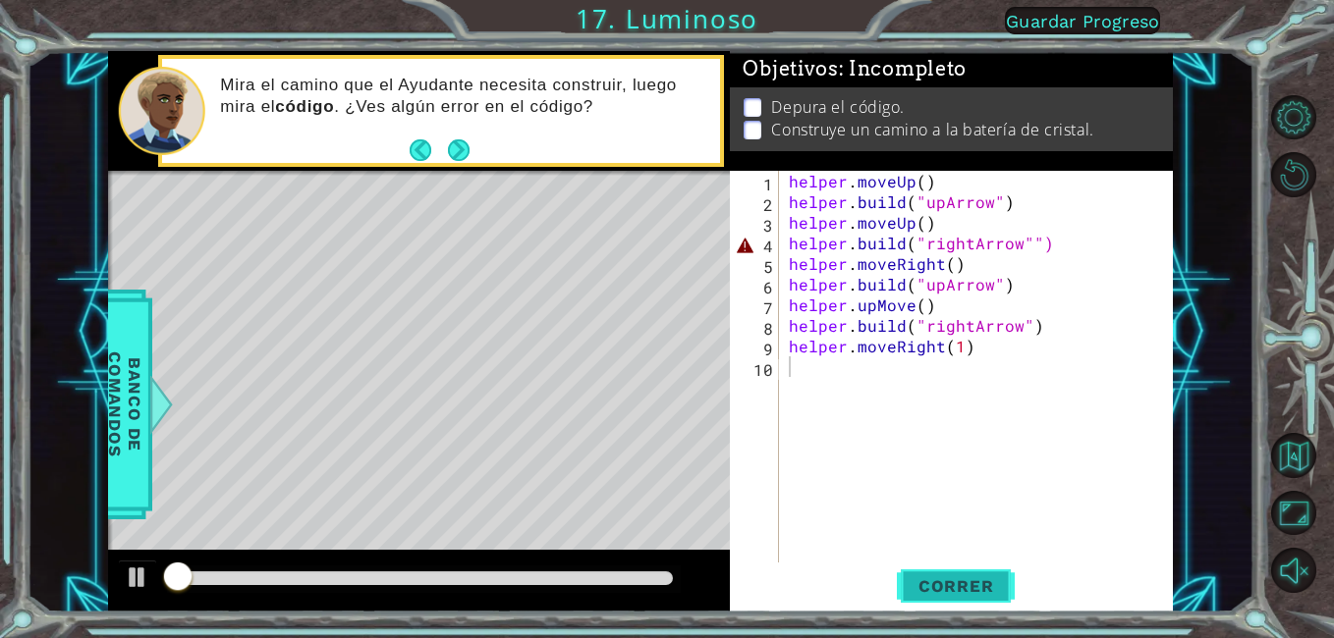
click at [942, 571] on button "Correr" at bounding box center [956, 587] width 118 height 44
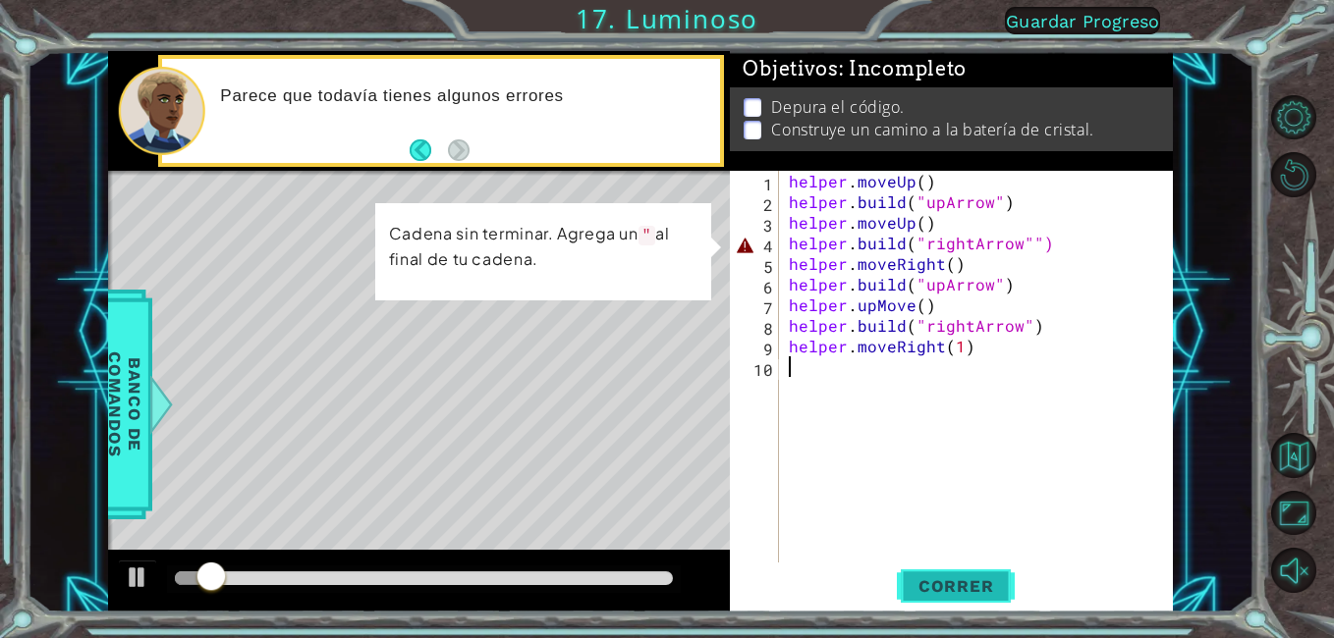
click at [972, 584] on span "Correr" at bounding box center [956, 587] width 115 height 20
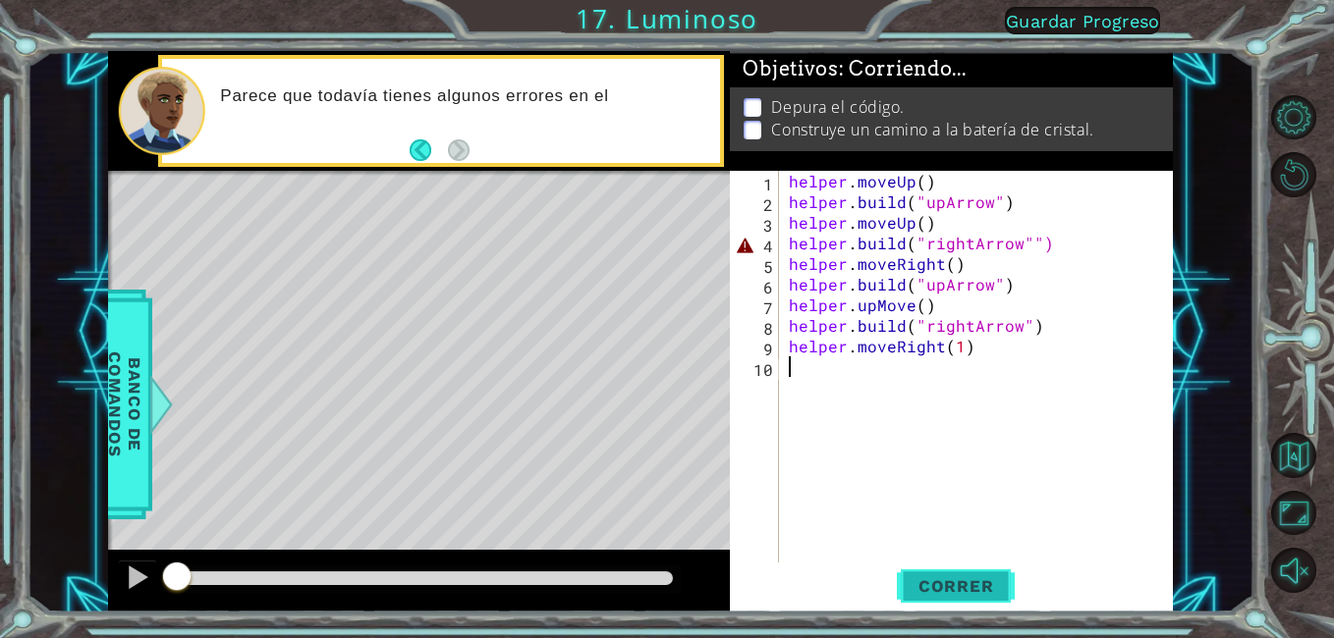
click at [975, 584] on span "Correr" at bounding box center [956, 587] width 115 height 20
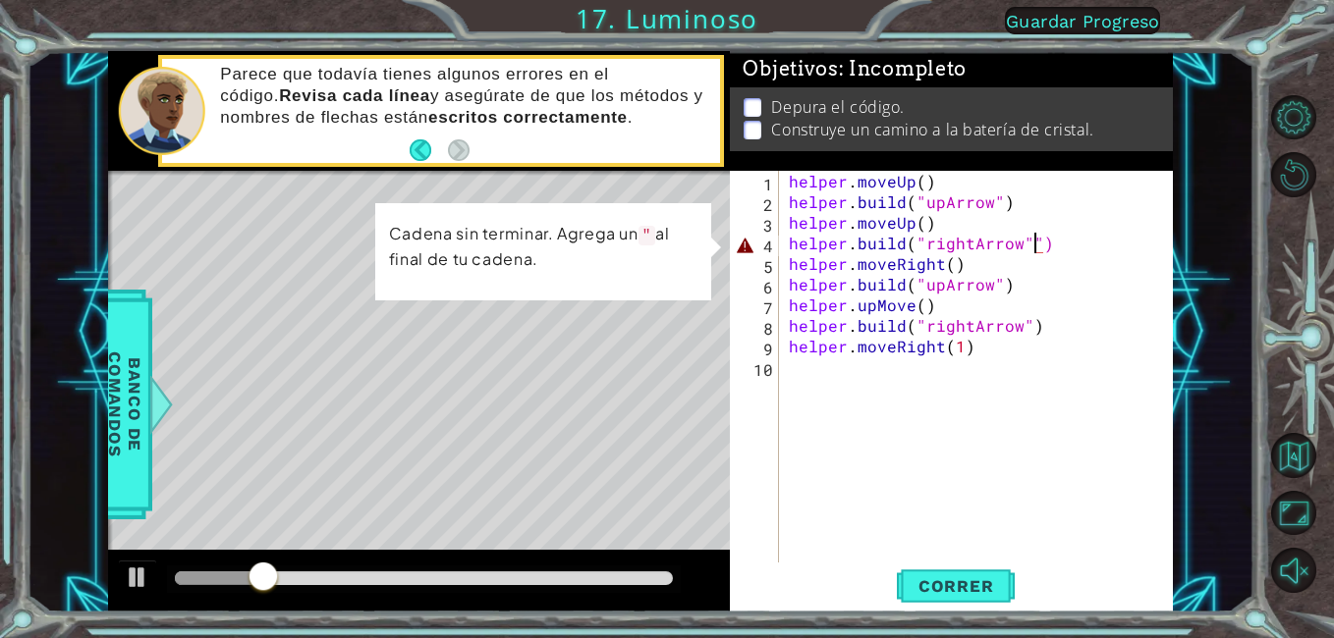
click at [1032, 240] on div "helper . moveUp ( ) helper . build ( "upArrow" ) helper . moveUp ( ) helper . b…" at bounding box center [982, 387] width 394 height 433
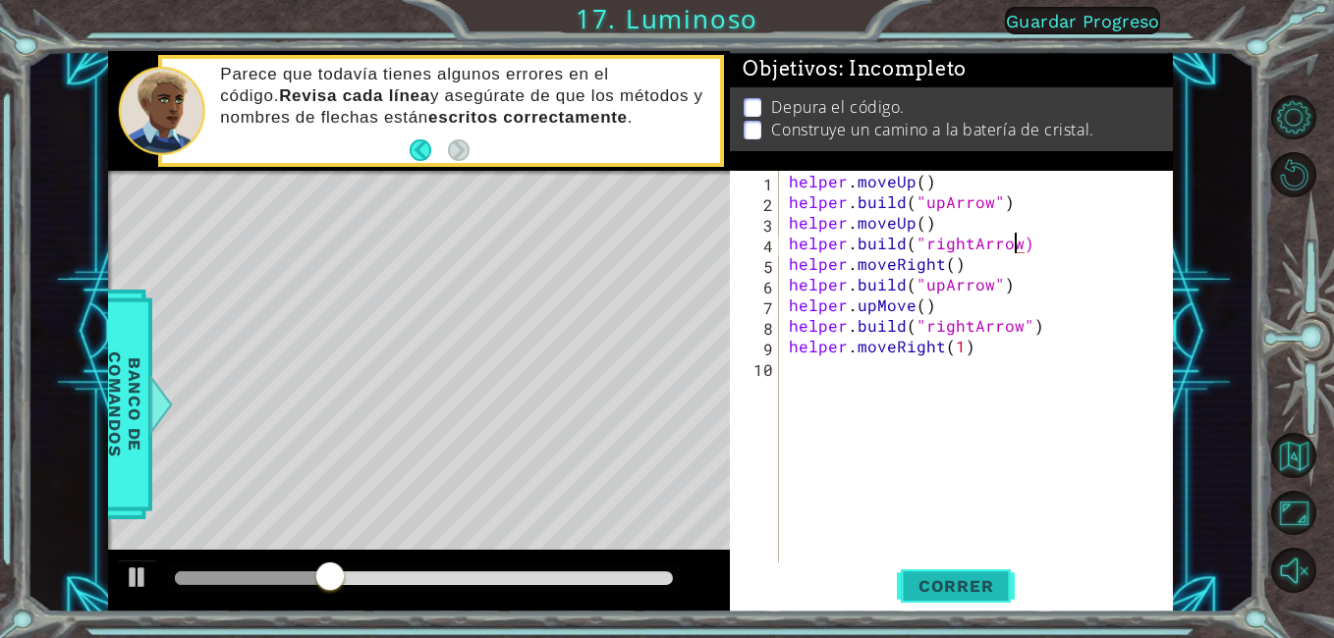
click at [931, 571] on button "Correr" at bounding box center [956, 587] width 118 height 44
click at [936, 569] on button "Correr" at bounding box center [956, 587] width 118 height 44
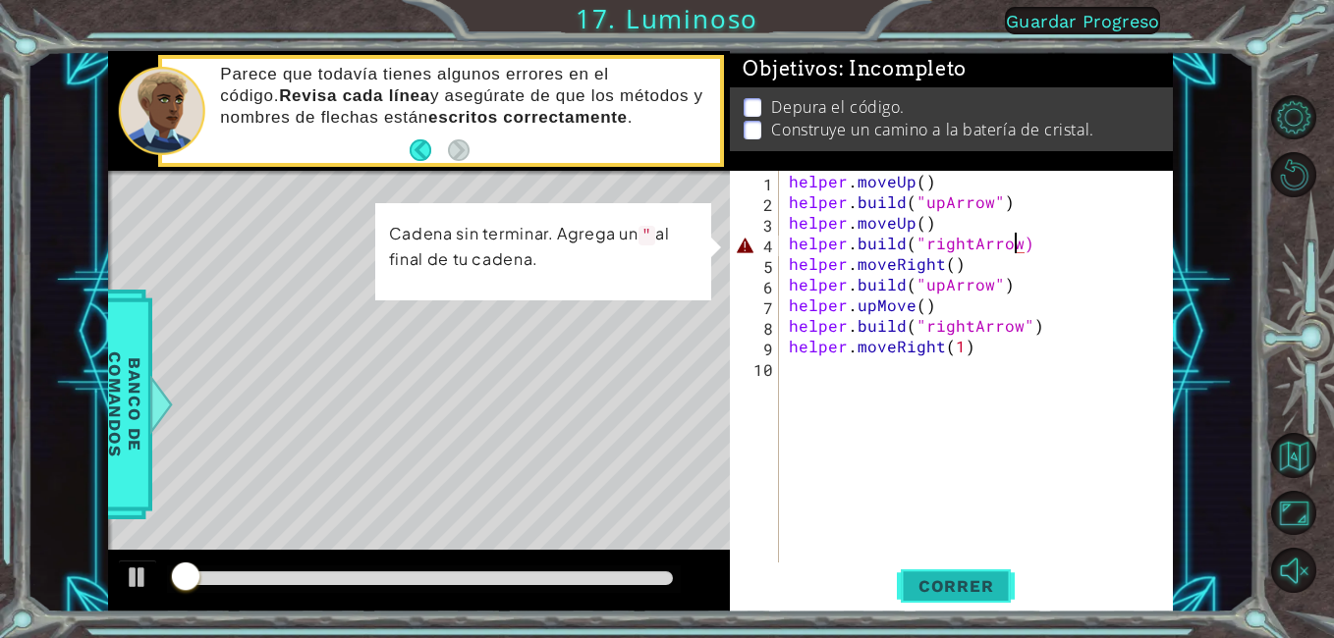
click at [942, 566] on button "Correr" at bounding box center [956, 587] width 118 height 44
click at [1022, 242] on div "helper . moveUp ( ) helper . build ( "upArrow" ) helper . moveUp ( ) helper . b…" at bounding box center [982, 387] width 394 height 433
click at [1013, 242] on div "helper . moveUp ( ) helper . build ( "upArrow" ) helper . moveUp ( ) helper . b…" at bounding box center [982, 387] width 394 height 433
click at [1020, 247] on div "helper . moveUp ( ) helper . build ( "upArrow" ) helper . moveUp ( ) helper . b…" at bounding box center [982, 387] width 394 height 433
click at [1015, 248] on div "helper . moveUp ( ) helper . build ( "upArrow" ) helper . moveUp ( ) helper . b…" at bounding box center [982, 387] width 394 height 433
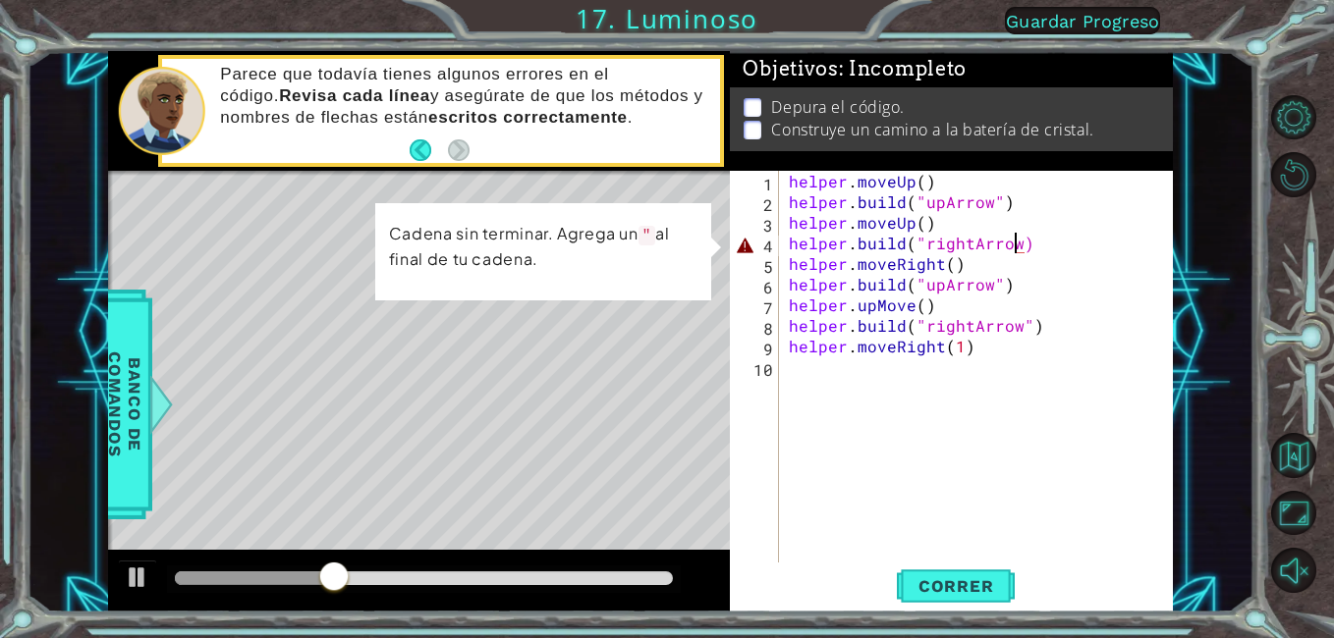
scroll to position [0, 15]
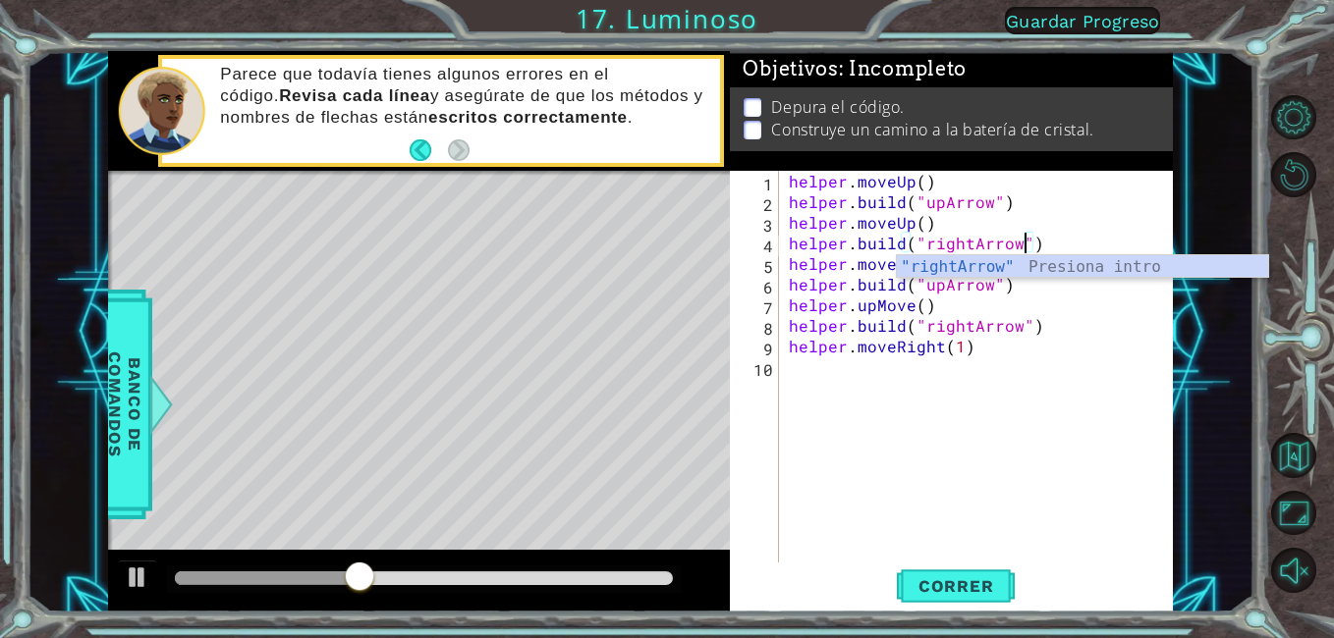
drag, startPoint x: 1252, startPoint y: 395, endPoint x: 1103, endPoint y: 507, distance: 186.6
click at [1249, 401] on div "1 ההההההההההההההההההההההההההההההההההההההההההההההההההההההההההההההההההההההההההההה…" at bounding box center [667, 319] width 1334 height 638
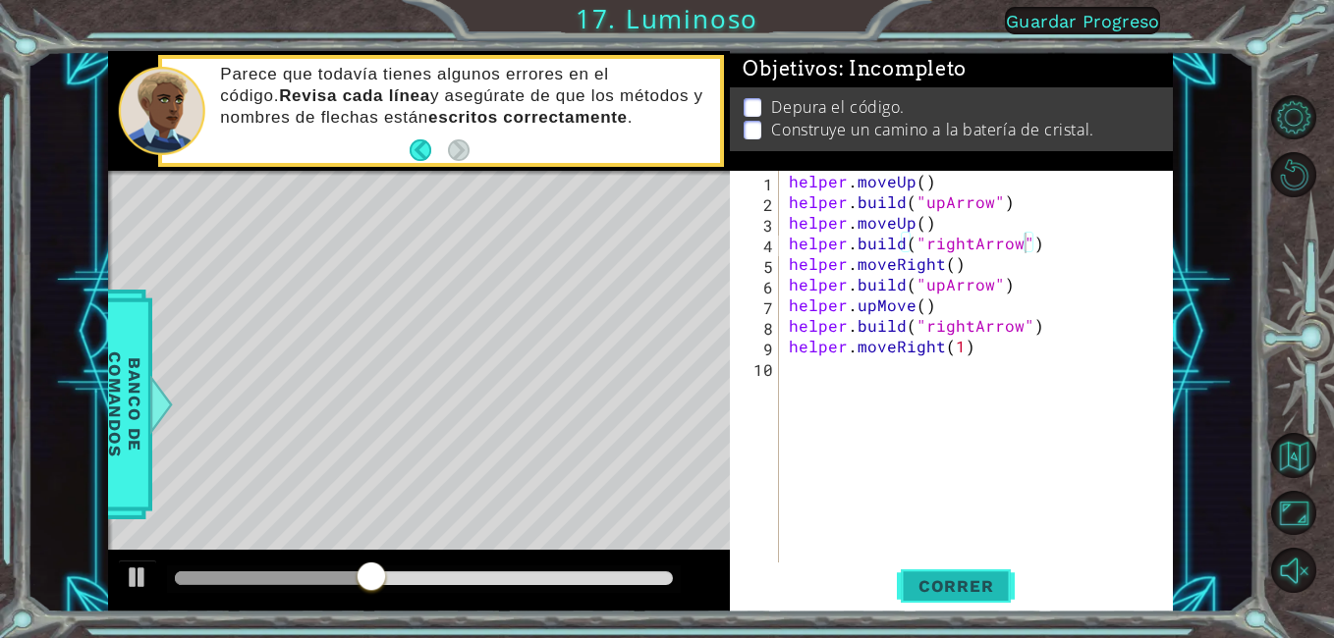
click at [918, 595] on span "Correr" at bounding box center [956, 587] width 115 height 20
click at [917, 594] on span "Correr" at bounding box center [956, 587] width 115 height 20
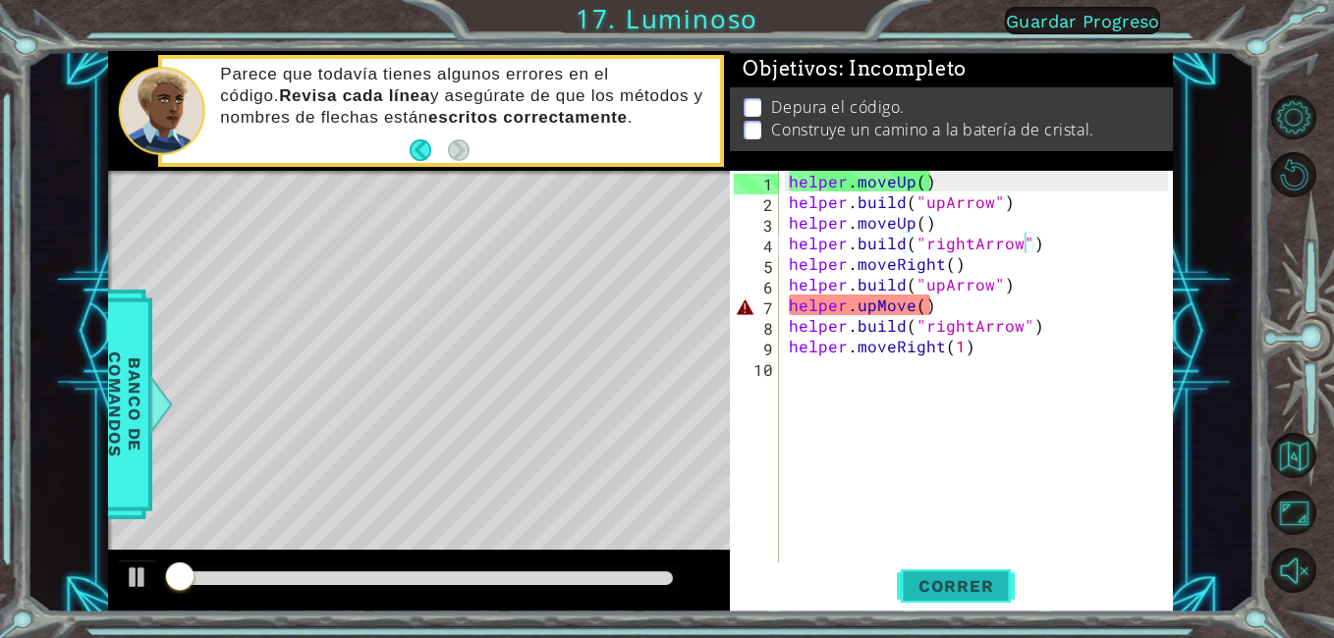
click at [916, 589] on span "Correr" at bounding box center [956, 587] width 115 height 20
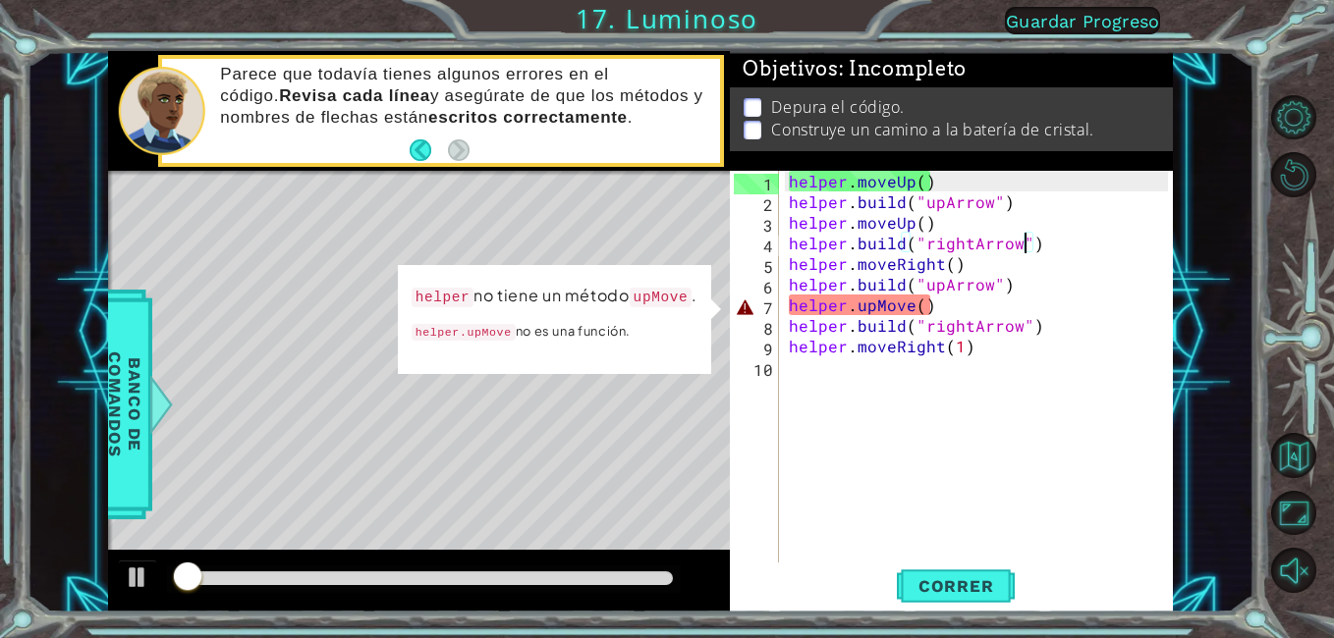
click at [929, 315] on div "helper . moveUp ( ) helper . build ( "upArrow" ) helper . moveUp ( ) helper . b…" at bounding box center [982, 387] width 394 height 433
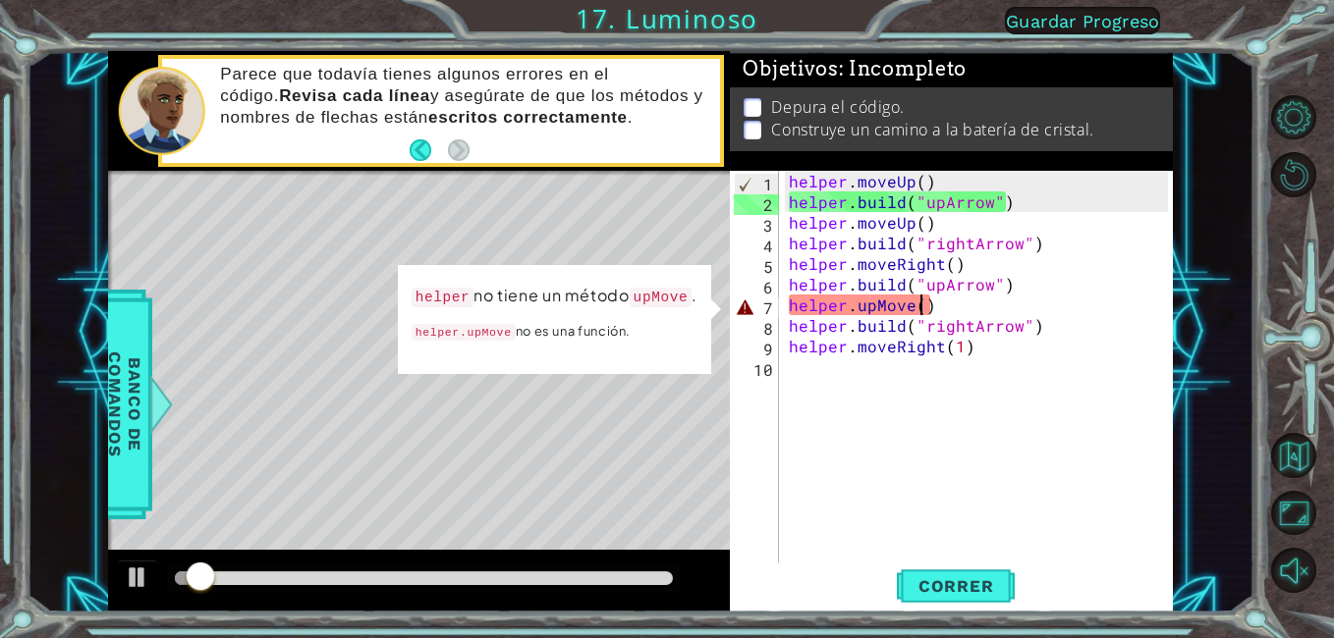
click at [922, 306] on div "helper . moveUp ( ) helper . build ( "upArrow" ) helper . moveUp ( ) helper . b…" at bounding box center [982, 387] width 394 height 433
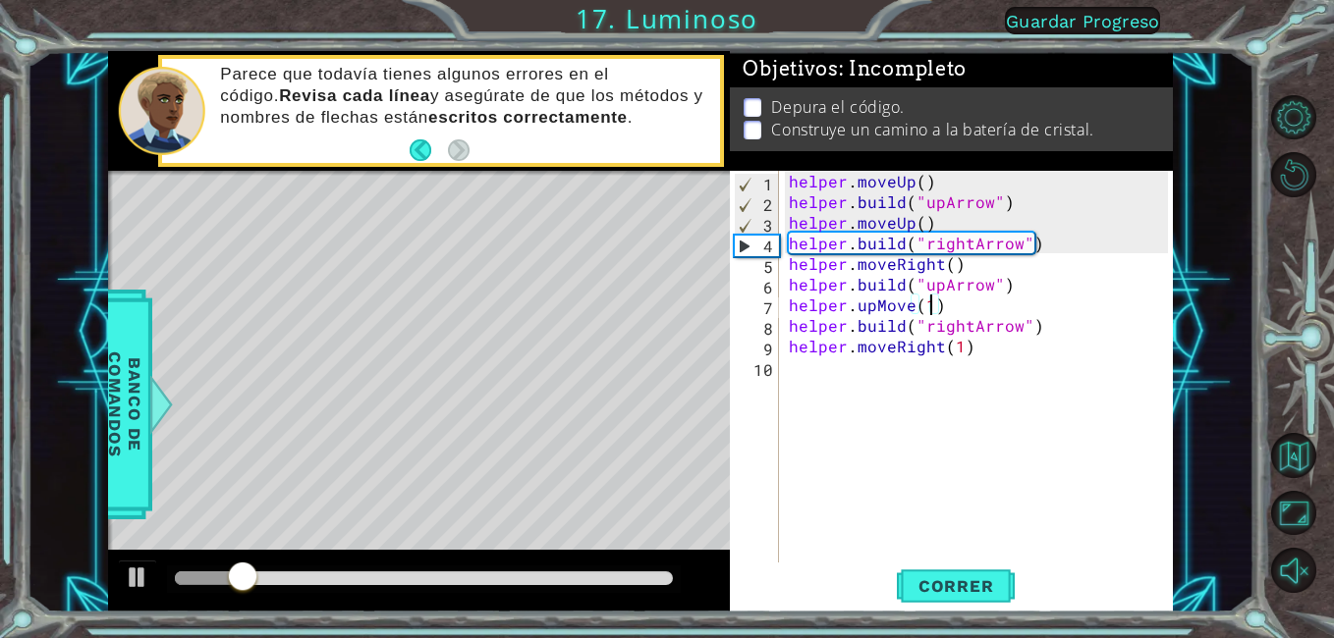
scroll to position [0, 9]
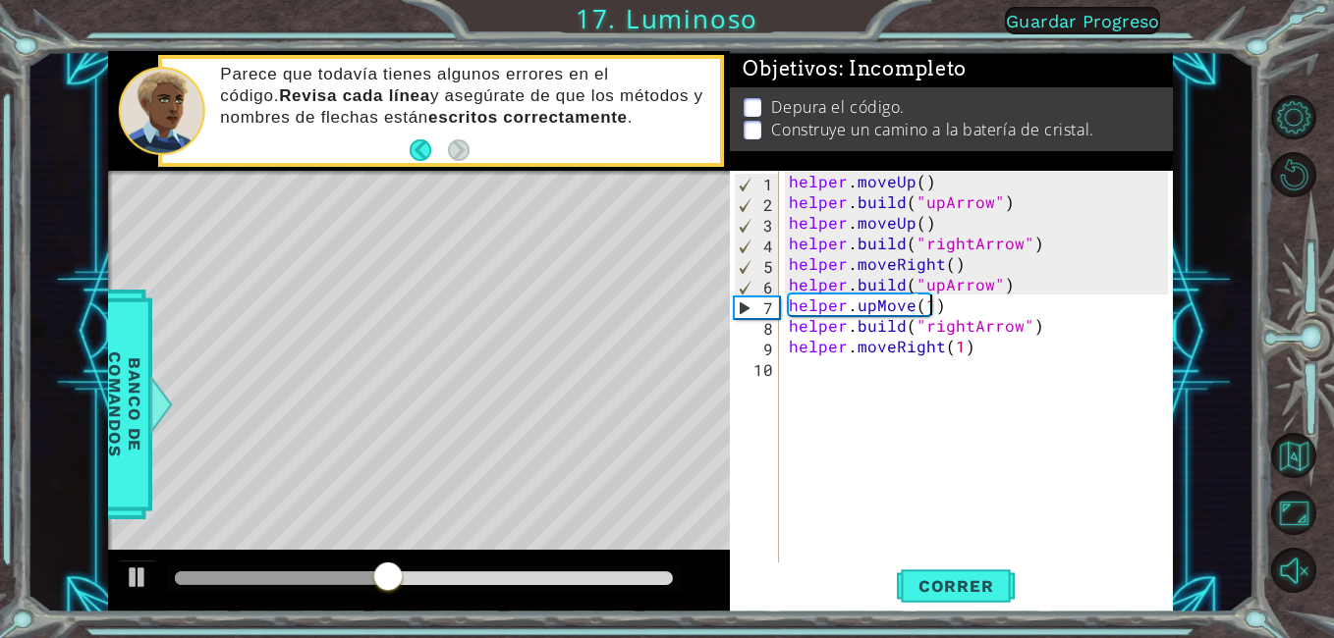
click at [938, 287] on div "helper . moveUp ( ) helper . build ( "upArrow" ) helper . moveUp ( ) helper . b…" at bounding box center [982, 387] width 394 height 433
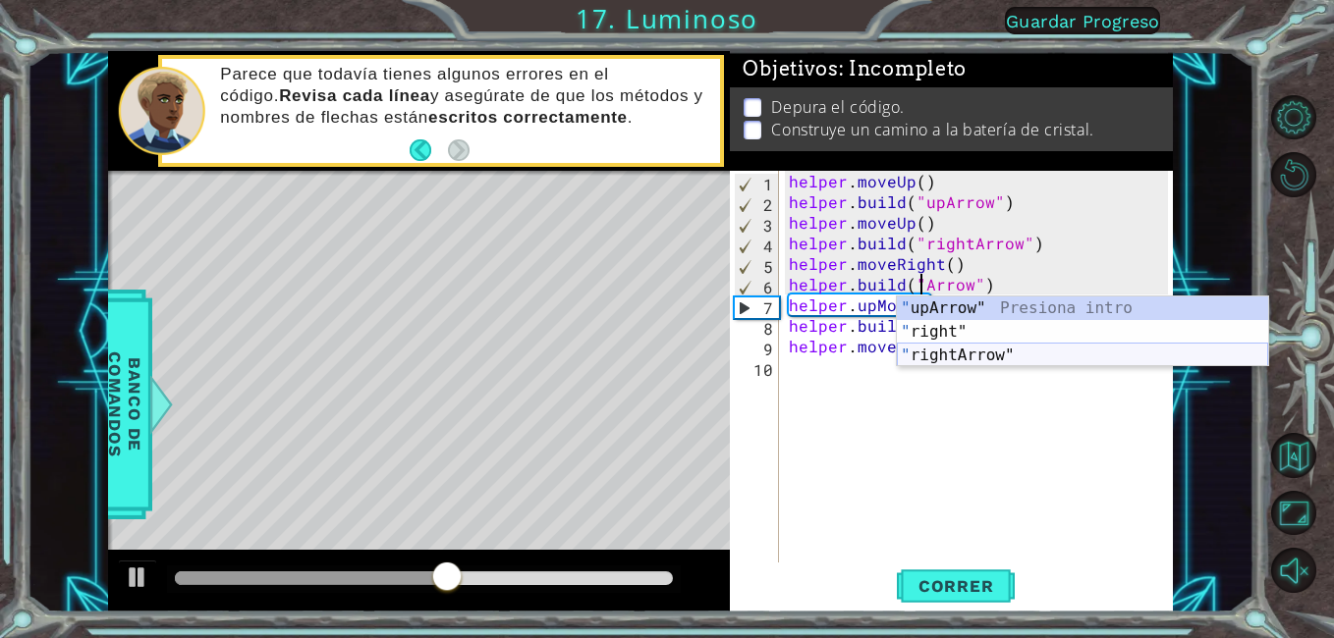
click at [964, 358] on div "" upArrow" Presiona intro " right" Presiona intro " rightArrow" Presiona intro" at bounding box center [1082, 356] width 371 height 118
type textarea "[DOMAIN_NAME]("rightArrow")"
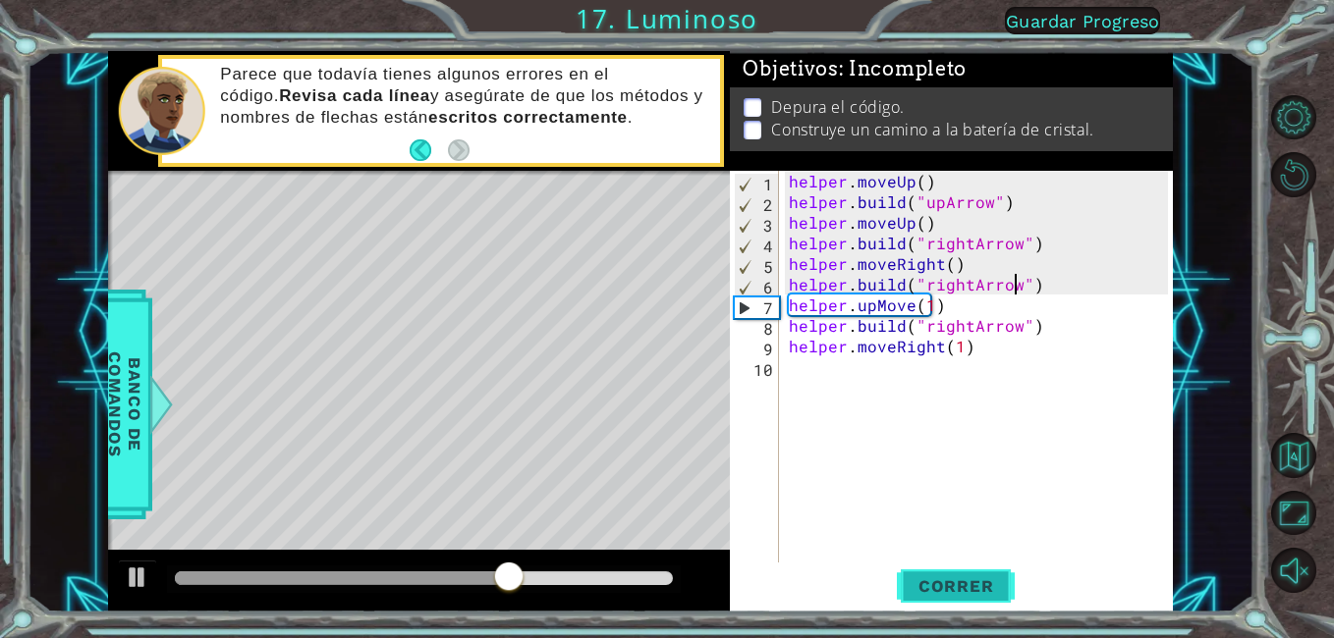
drag, startPoint x: 943, startPoint y: 542, endPoint x: 951, endPoint y: 568, distance: 26.7
click at [949, 559] on div "helper . moveUp ( ) helper . build ( "upArrow" ) helper . moveUp ( ) helper . b…" at bounding box center [982, 387] width 394 height 433
click at [953, 570] on button "Correr" at bounding box center [956, 587] width 118 height 44
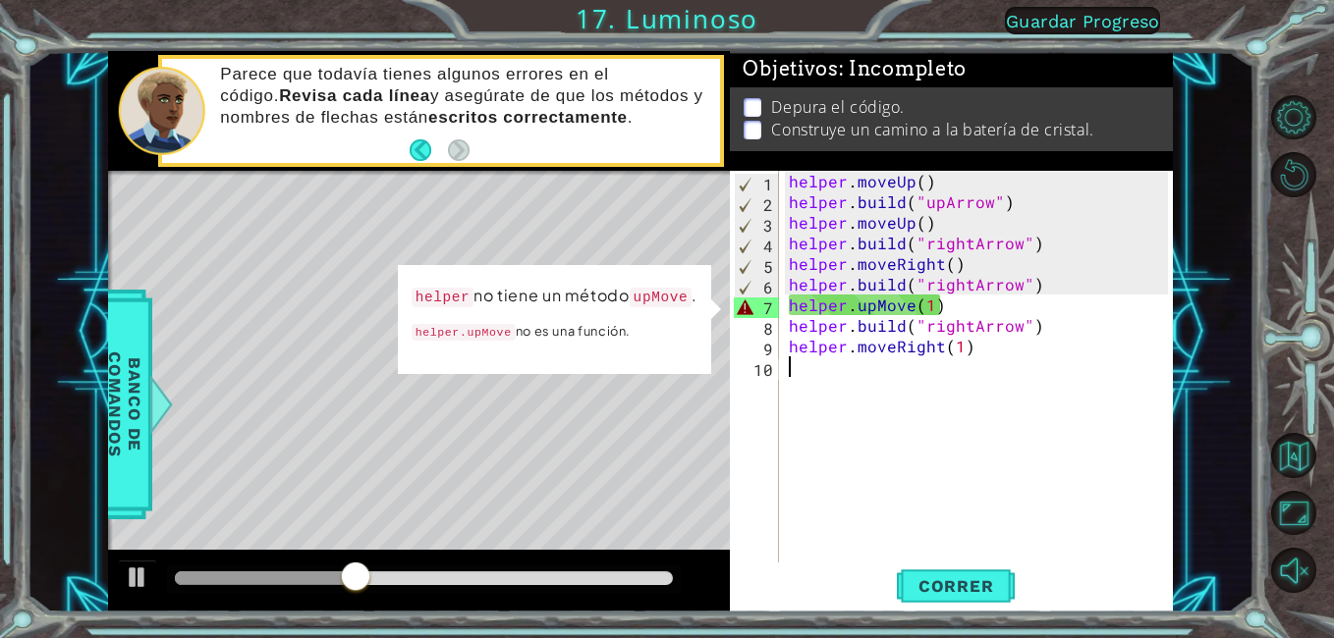
click at [447, 294] on div "1 ההההההההההההההההההההההההההההההההההההההההההההההההההההההההההההההההההההההההההההה…" at bounding box center [640, 332] width 1065 height 562
click at [640, 309] on div "1 ההההההההההההההההההההההההההההההההההההההההההההההההההההההההההההההההההההההההההההה…" at bounding box center [640, 332] width 1065 height 562
drag, startPoint x: 758, startPoint y: 319, endPoint x: 758, endPoint y: 301, distance: 18.7
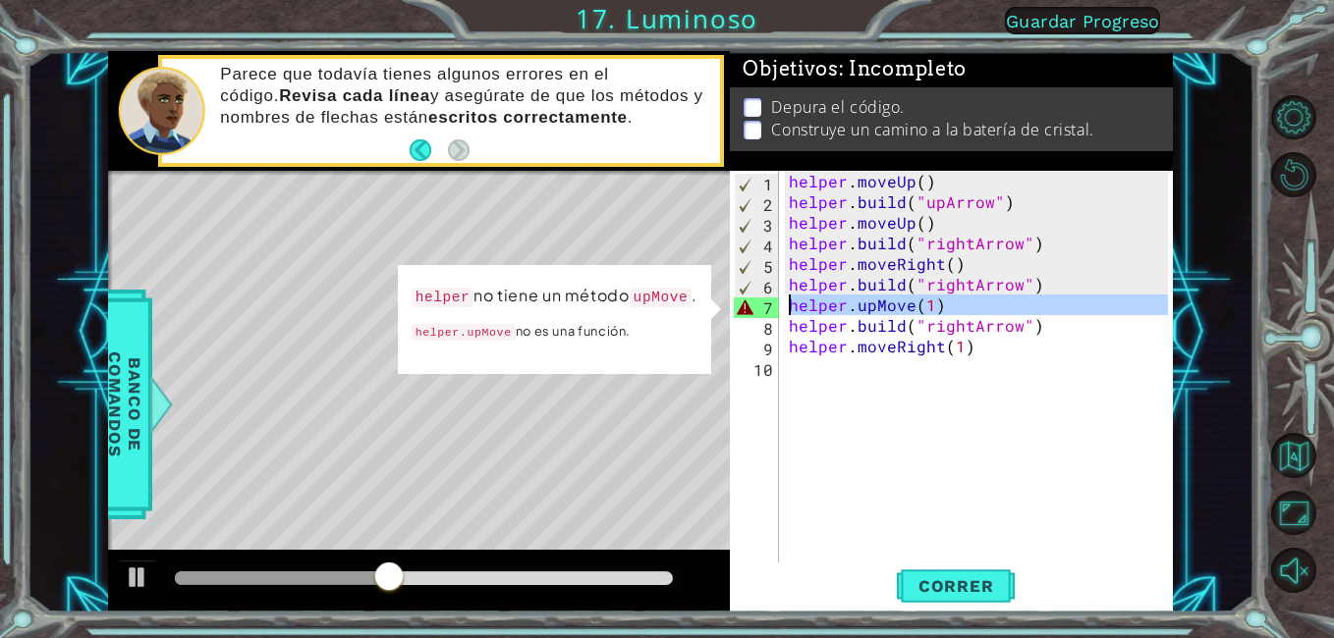
drag, startPoint x: 758, startPoint y: 301, endPoint x: 765, endPoint y: 325, distance: 25.5
click at [765, 325] on div "8" at bounding box center [756, 328] width 45 height 21
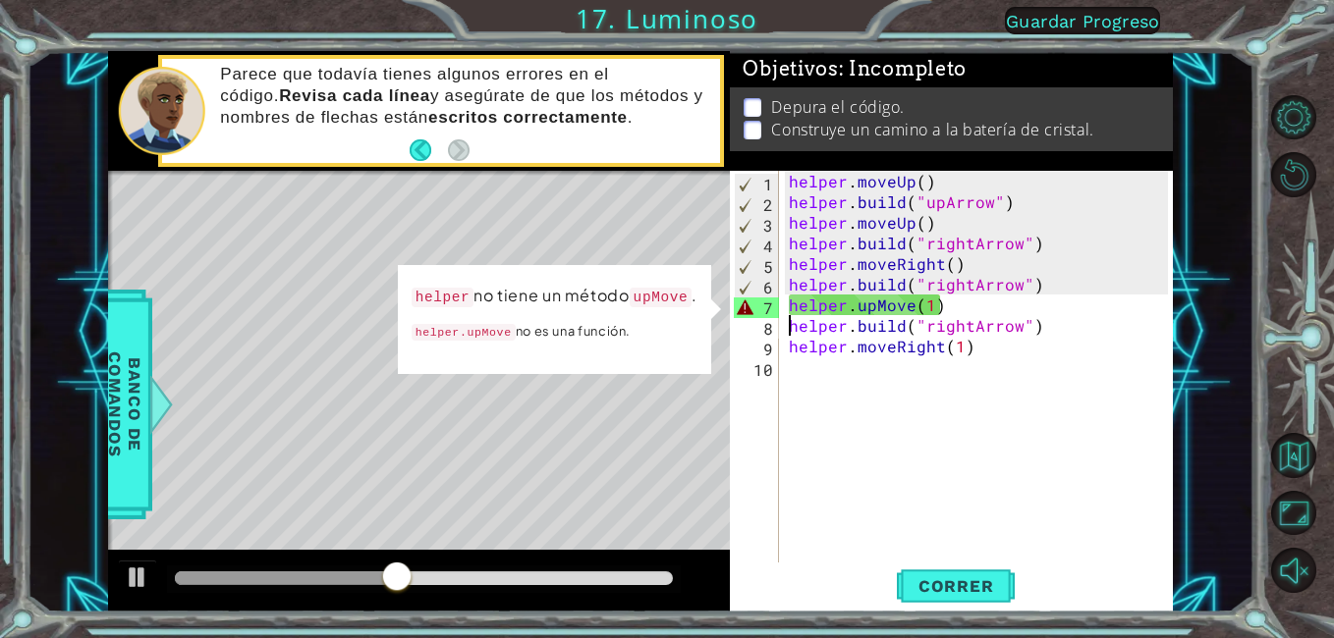
type textarea "helper.moveRight(1)"
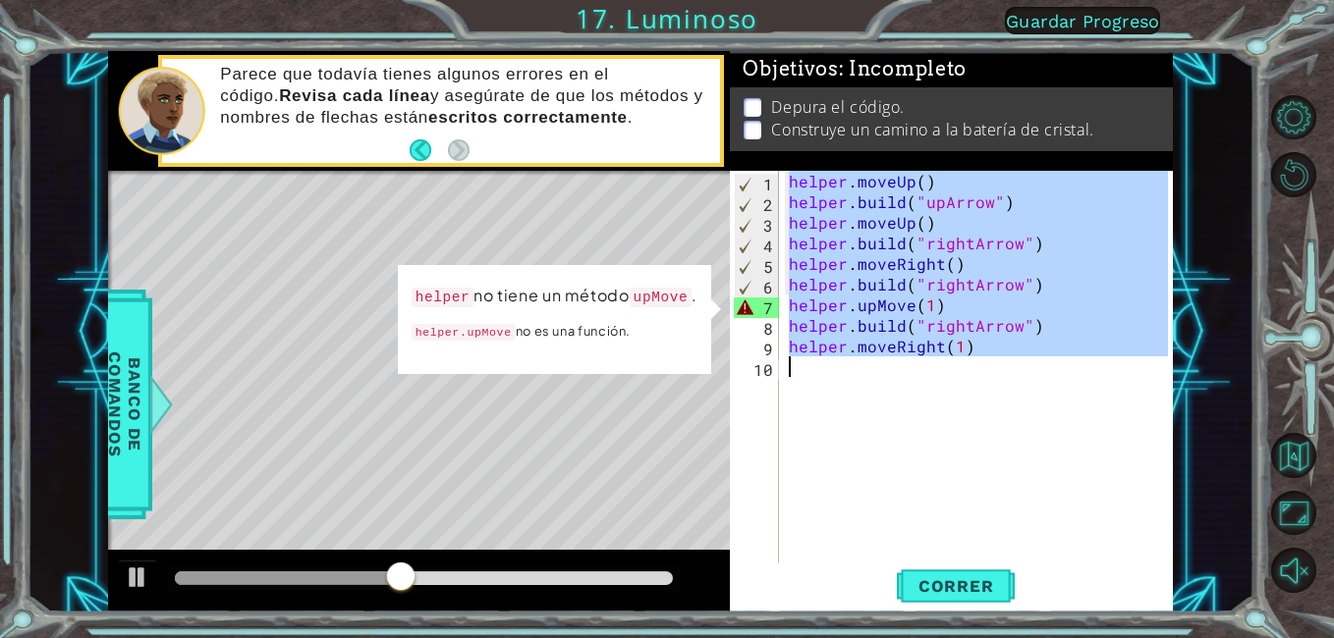
click at [765, 325] on div "8" at bounding box center [756, 328] width 45 height 21
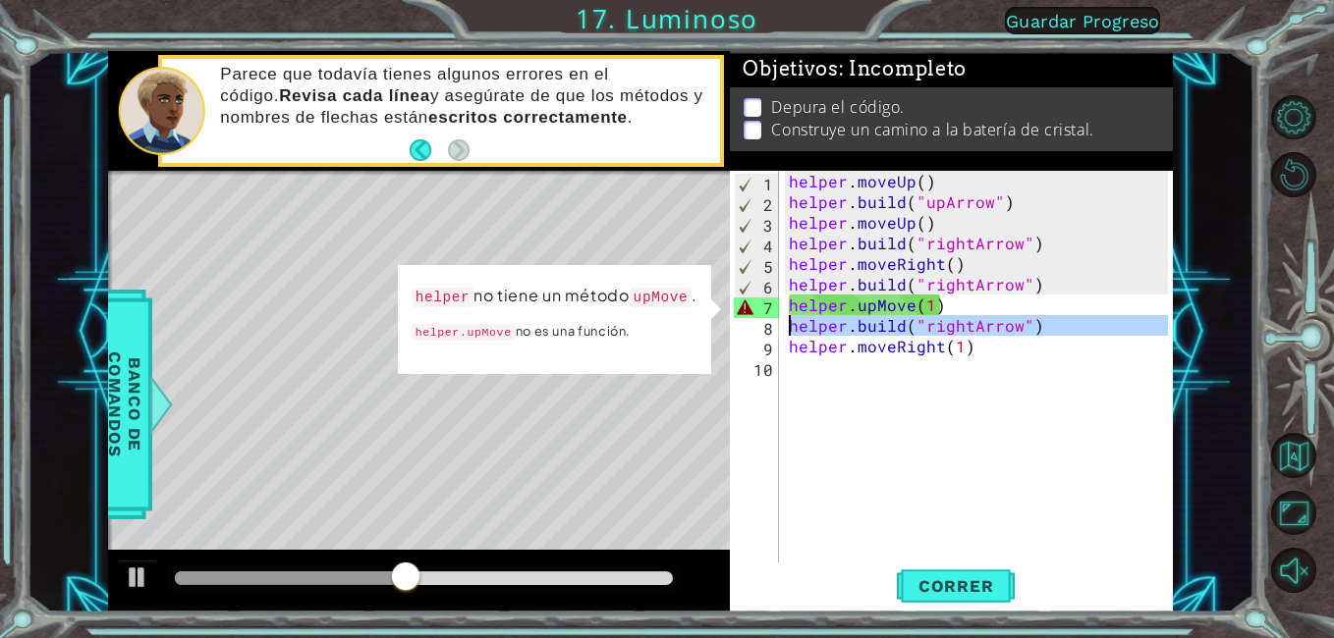
click at [761, 318] on div "8" at bounding box center [756, 328] width 45 height 21
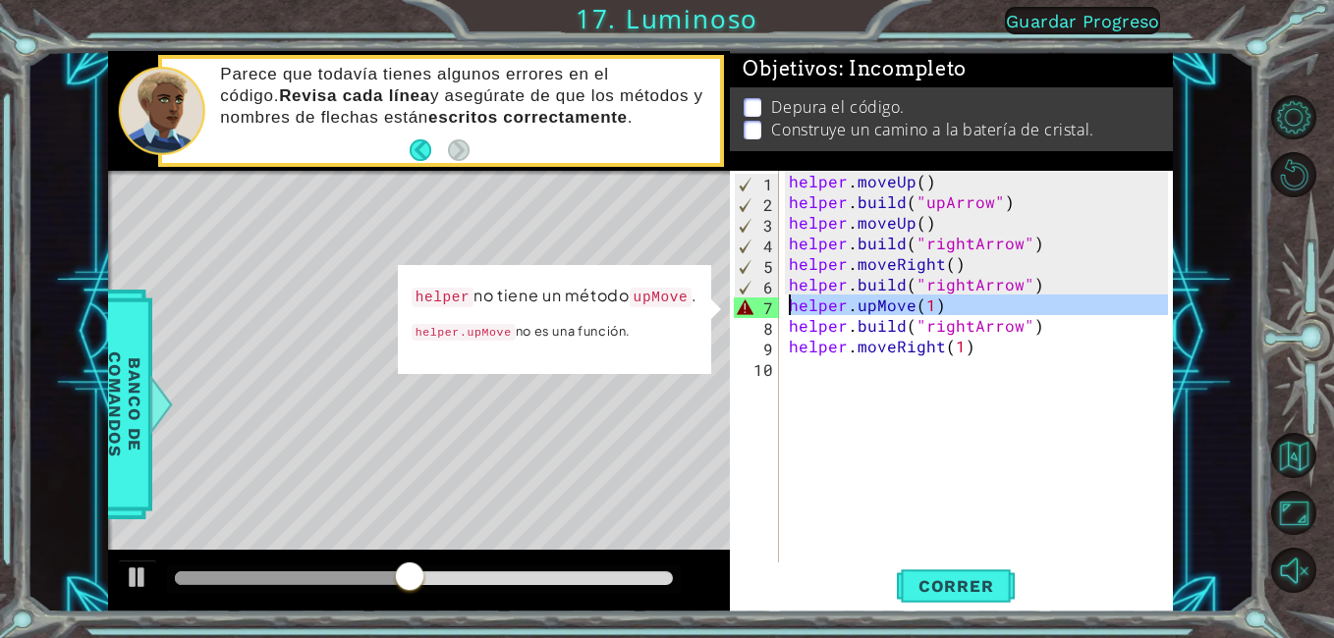
click at [773, 295] on div "6" at bounding box center [757, 287] width 44 height 21
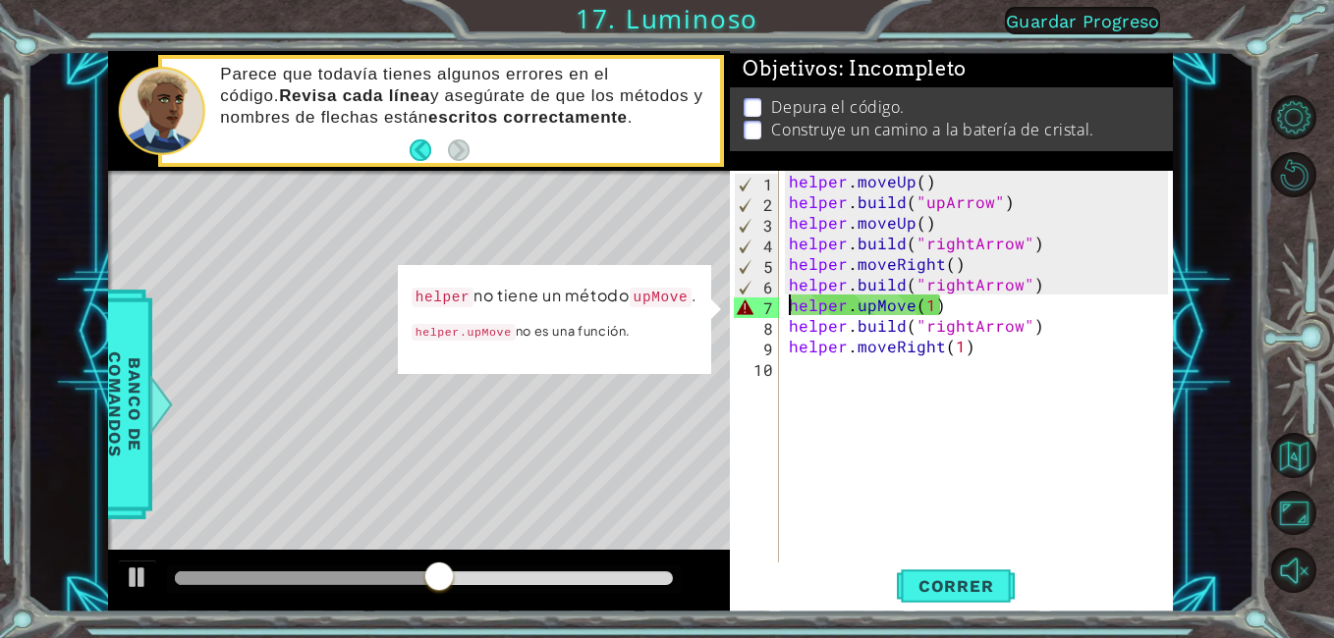
click at [947, 309] on div "helper . moveUp ( ) helper . build ( "upArrow" ) helper . moveUp ( ) helper . b…" at bounding box center [982, 387] width 394 height 433
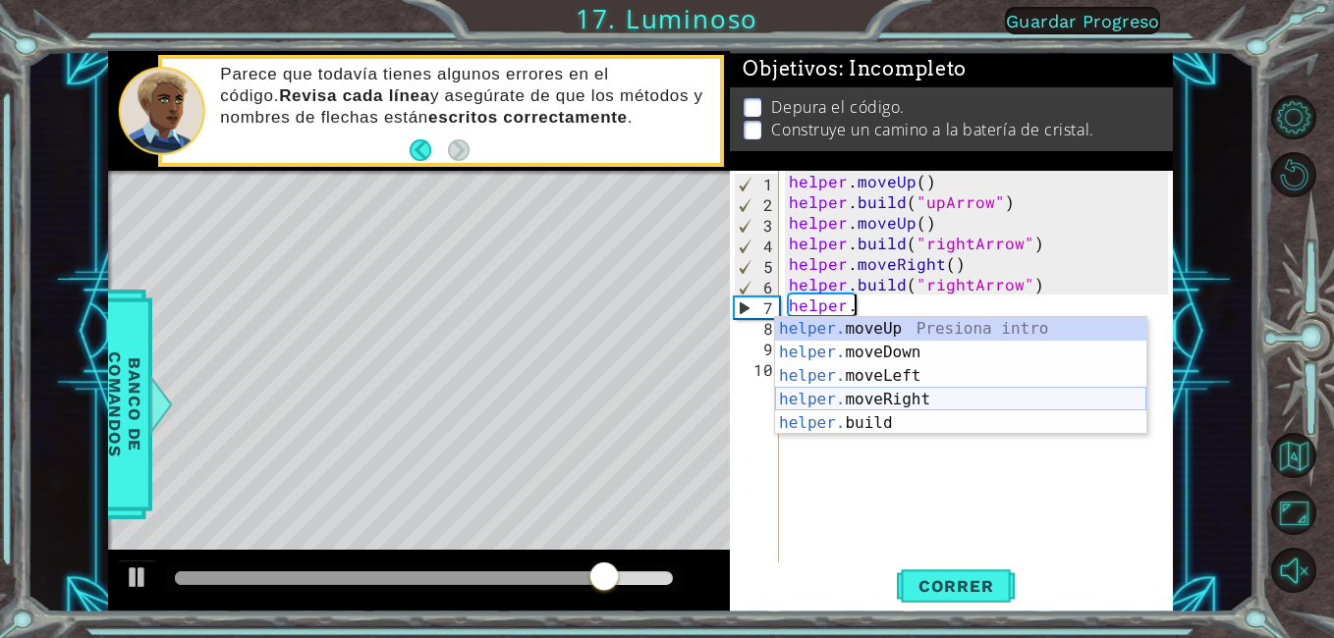
click at [816, 393] on div "helper. moveUp Presiona intro helper. moveDown Presiona intro helper. moveLeft …" at bounding box center [960, 399] width 371 height 165
type textarea "helper.moveRight(1)"
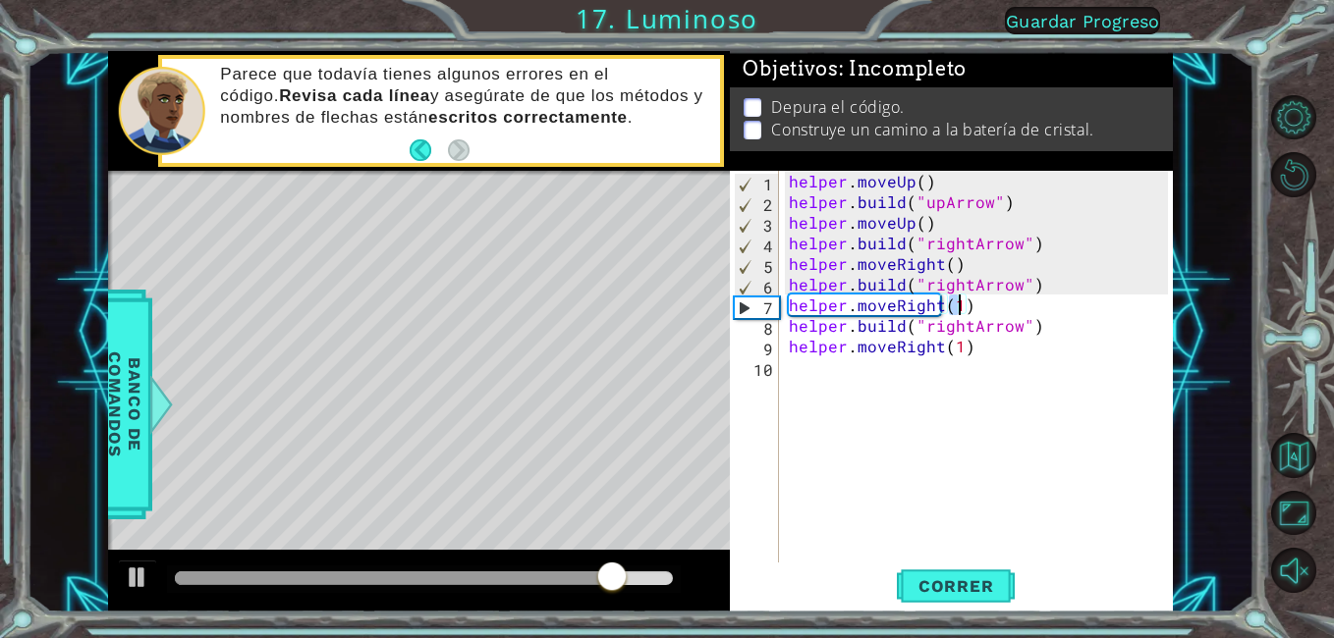
click at [904, 458] on div "helper . moveUp ( ) helper . build ( "upArrow" ) helper . moveUp ( ) helper . b…" at bounding box center [982, 387] width 394 height 433
click at [959, 584] on span "Correr" at bounding box center [956, 587] width 115 height 20
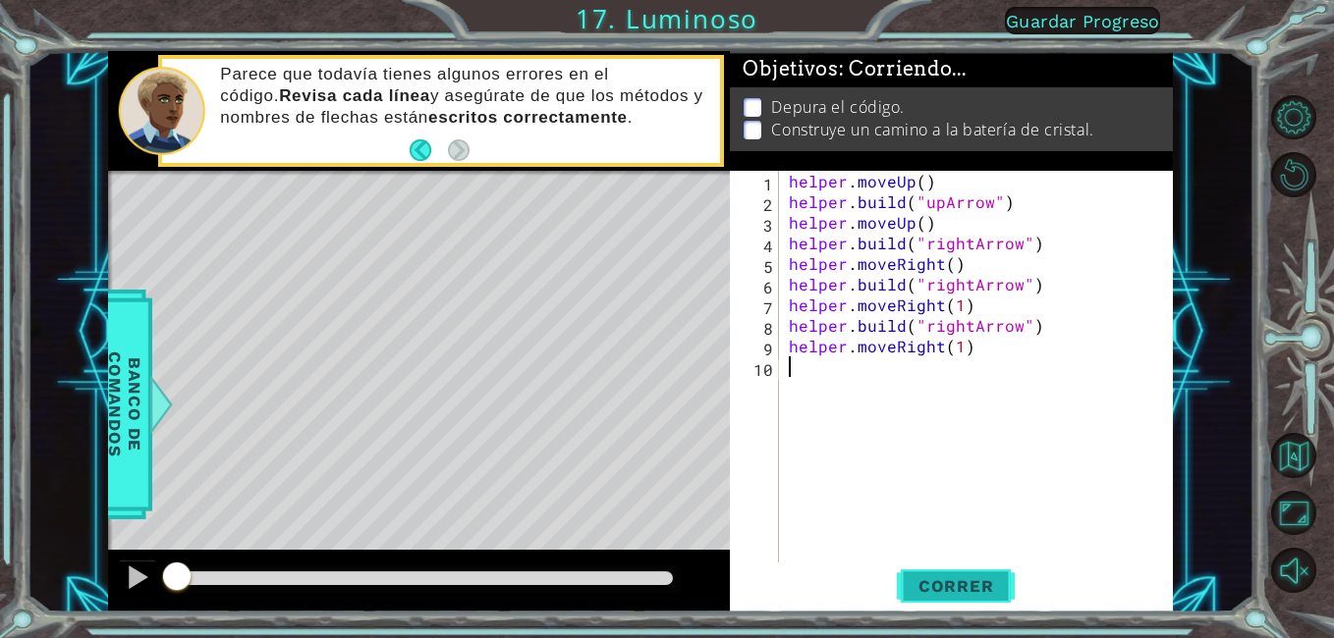
click at [960, 584] on span "Correr" at bounding box center [956, 587] width 115 height 20
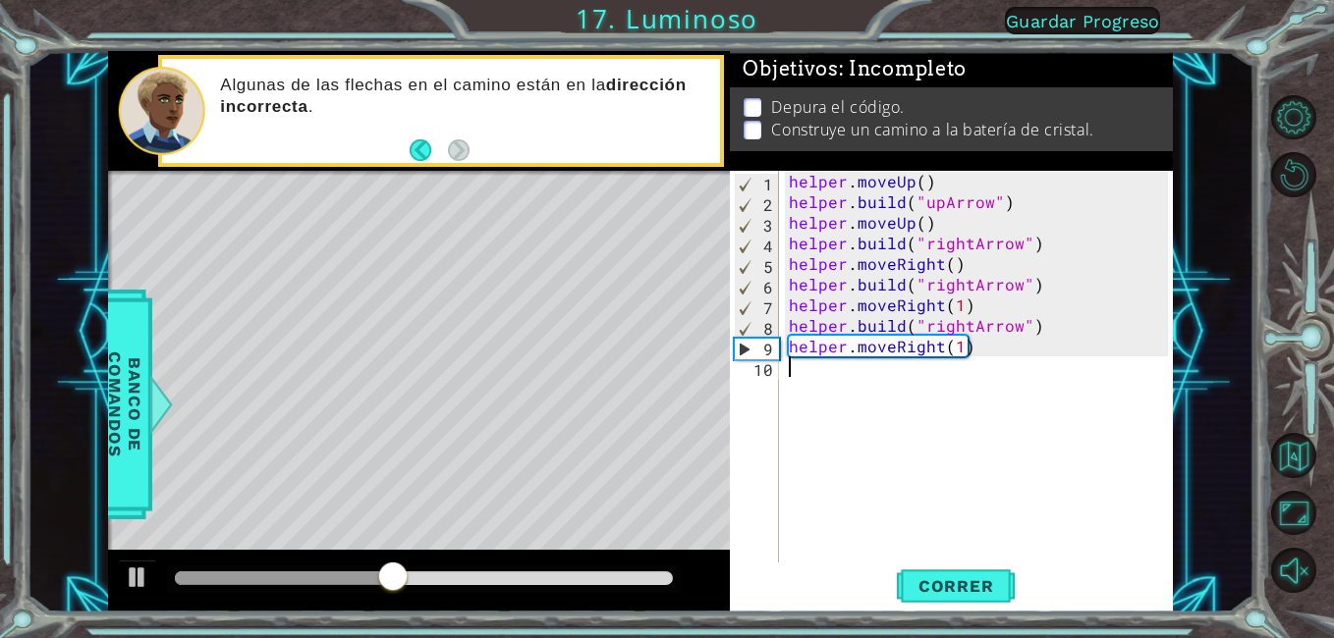
click at [964, 321] on div "helper . moveUp ( ) helper . build ( "upArrow" ) helper . moveUp ( ) helper . b…" at bounding box center [982, 387] width 394 height 433
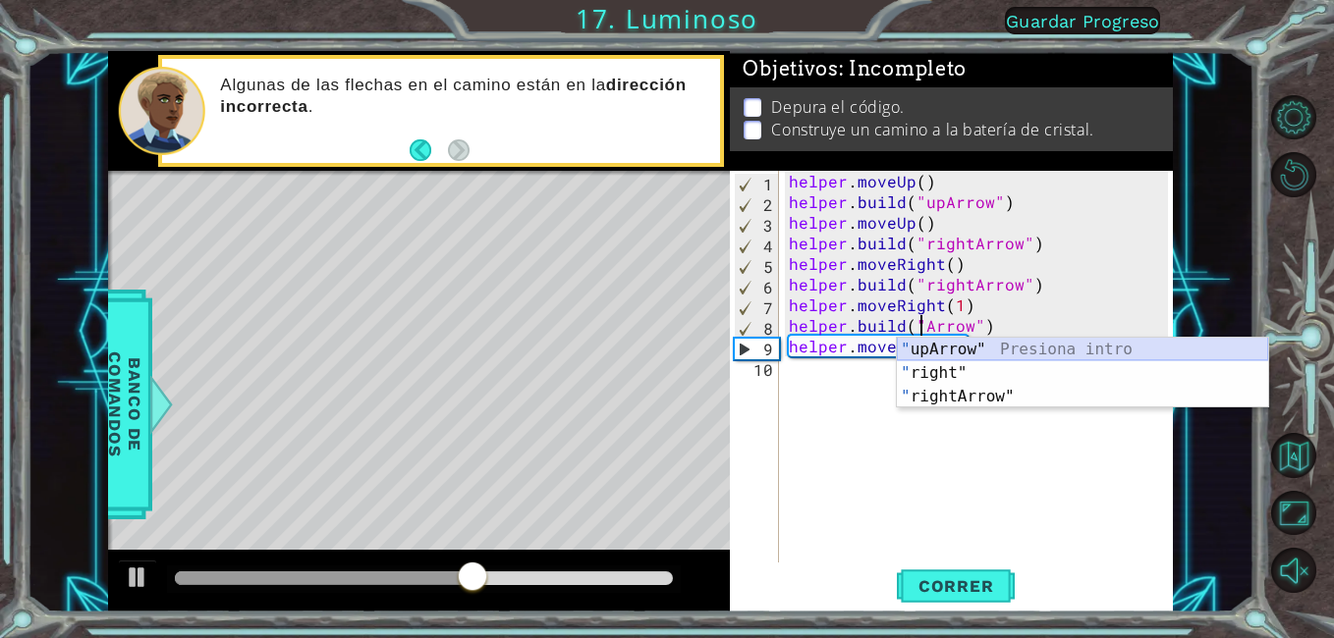
click at [1148, 349] on div "" upArrow" Presiona intro " right" Presiona intro " rightArrow" Presiona intro" at bounding box center [1082, 397] width 371 height 118
type textarea "[DOMAIN_NAME]("upArrow")"
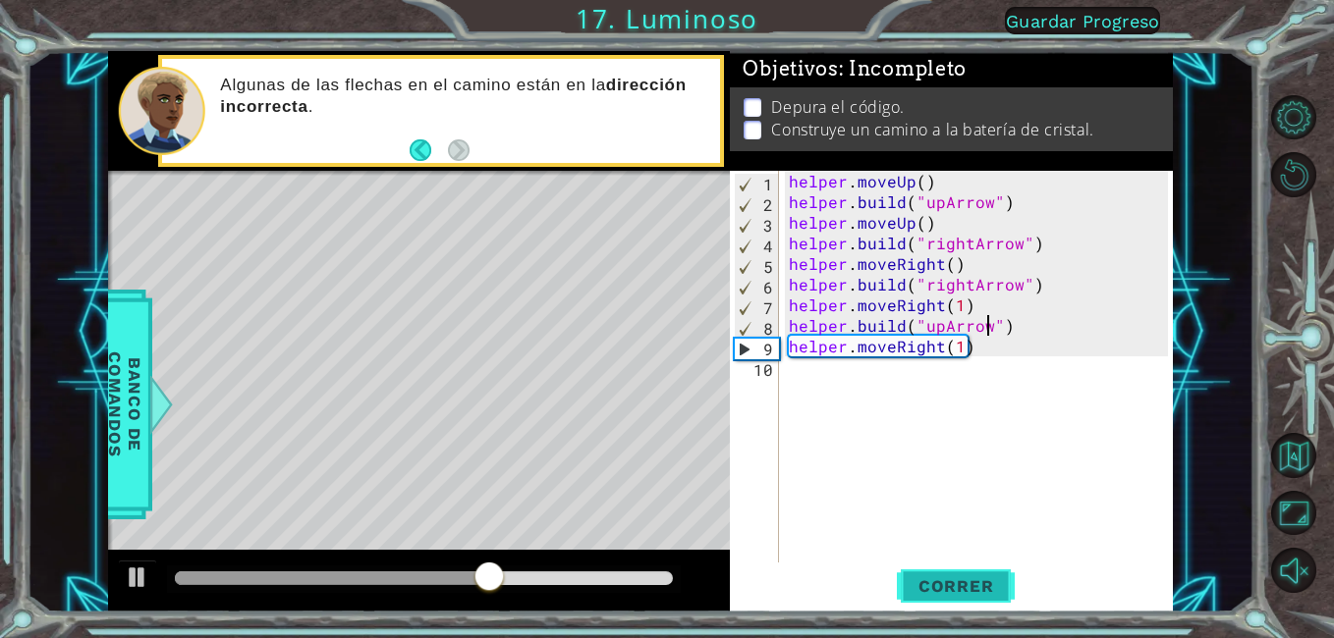
click at [972, 608] on button "Correr" at bounding box center [956, 587] width 118 height 44
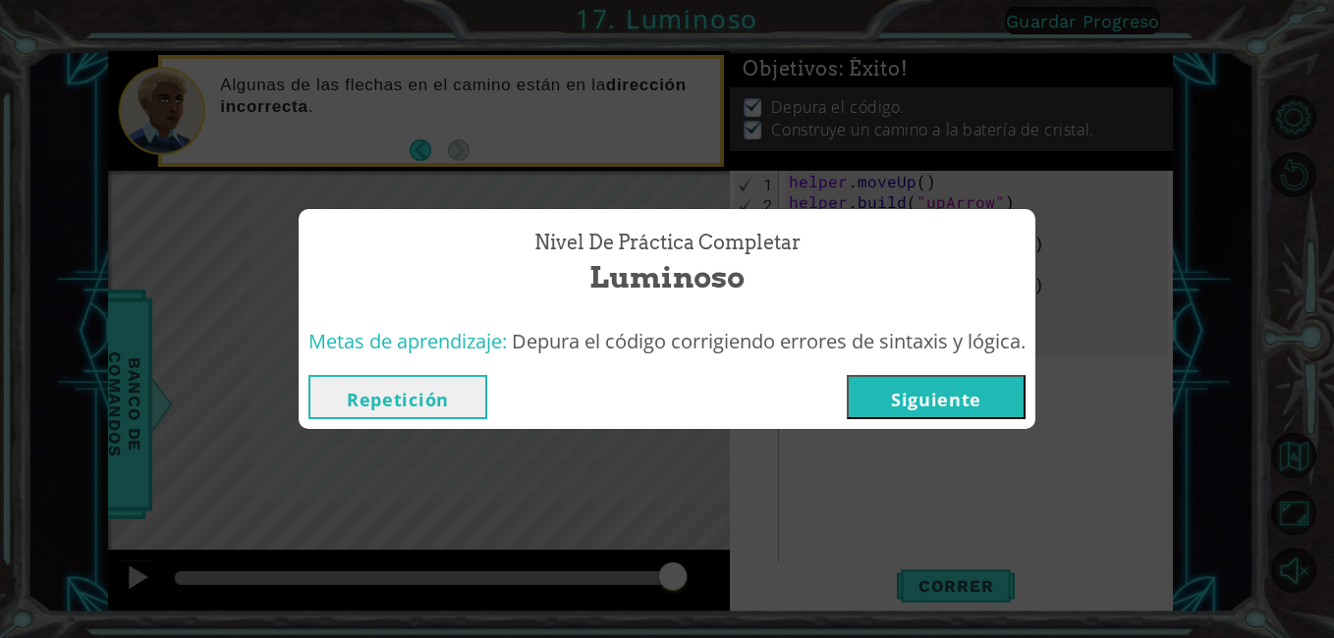
click at [921, 381] on button "Siguiente" at bounding box center [936, 397] width 179 height 44
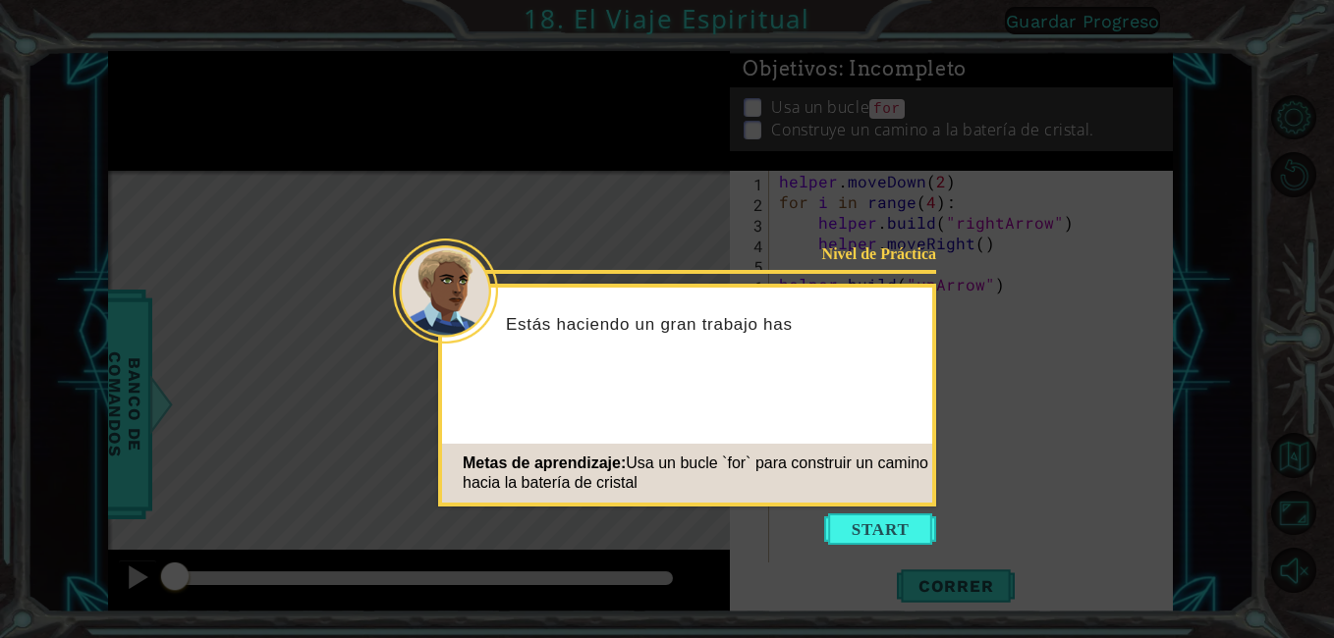
drag, startPoint x: 922, startPoint y: 497, endPoint x: 911, endPoint y: 548, distance: 52.2
click at [921, 497] on div "Metas de aprendizaje: Usa un bucle `for` para construir un camino hacia la bate…" at bounding box center [687, 473] width 490 height 59
click at [911, 548] on icon at bounding box center [667, 319] width 1334 height 638
click at [928, 533] on button "Start" at bounding box center [880, 529] width 112 height 31
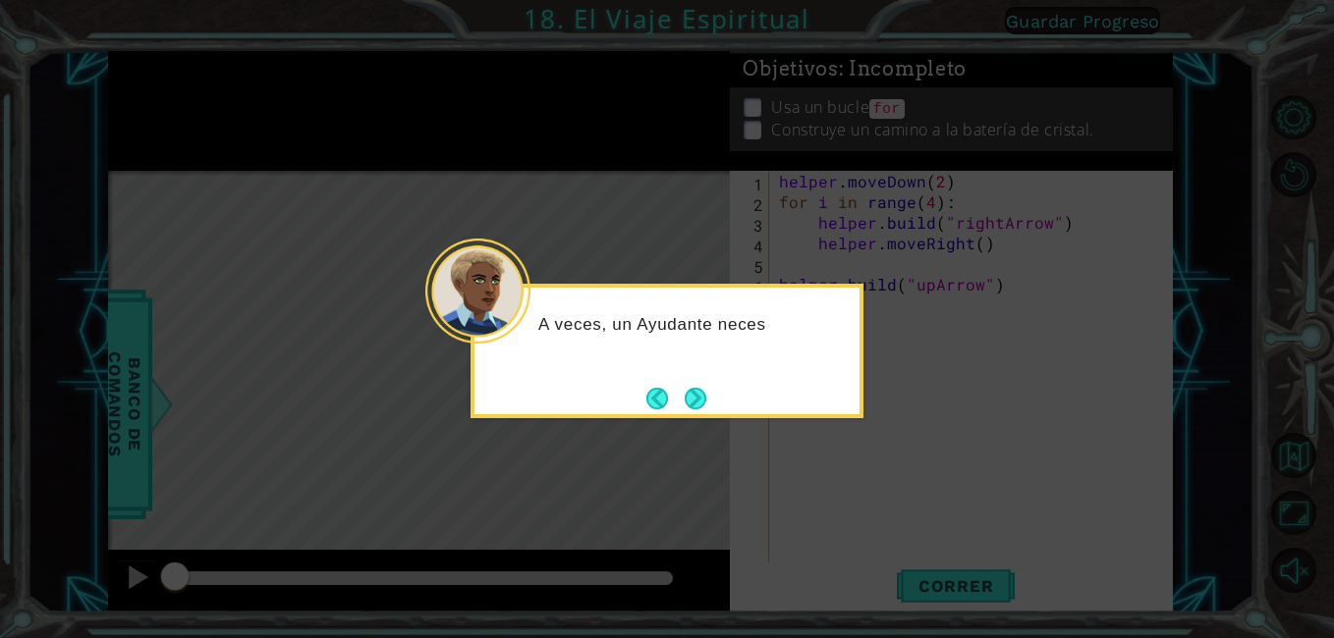
click at [715, 403] on div "A veces, un Ayudante neces" at bounding box center [666, 351] width 393 height 135
click at [706, 404] on button "Next" at bounding box center [695, 398] width 29 height 29
